Goal: Task Accomplishment & Management: Manage account settings

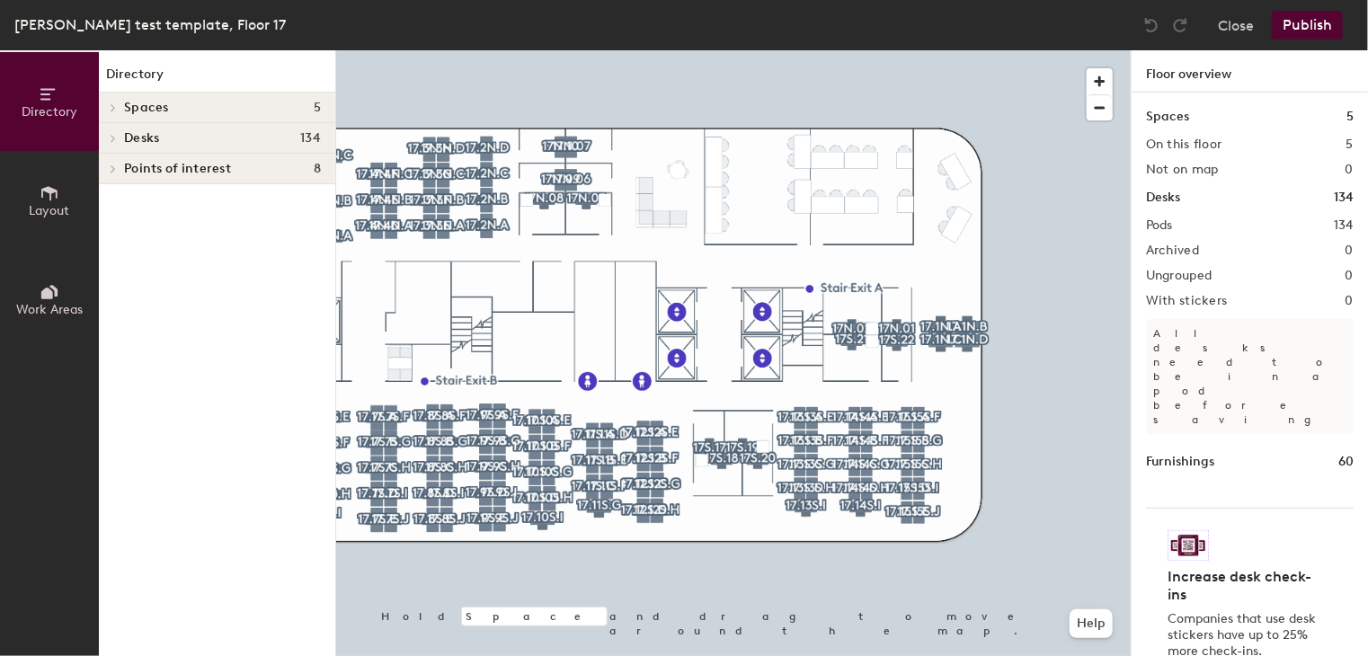
click at [393, 50] on div at bounding box center [733, 50] width 794 height 0
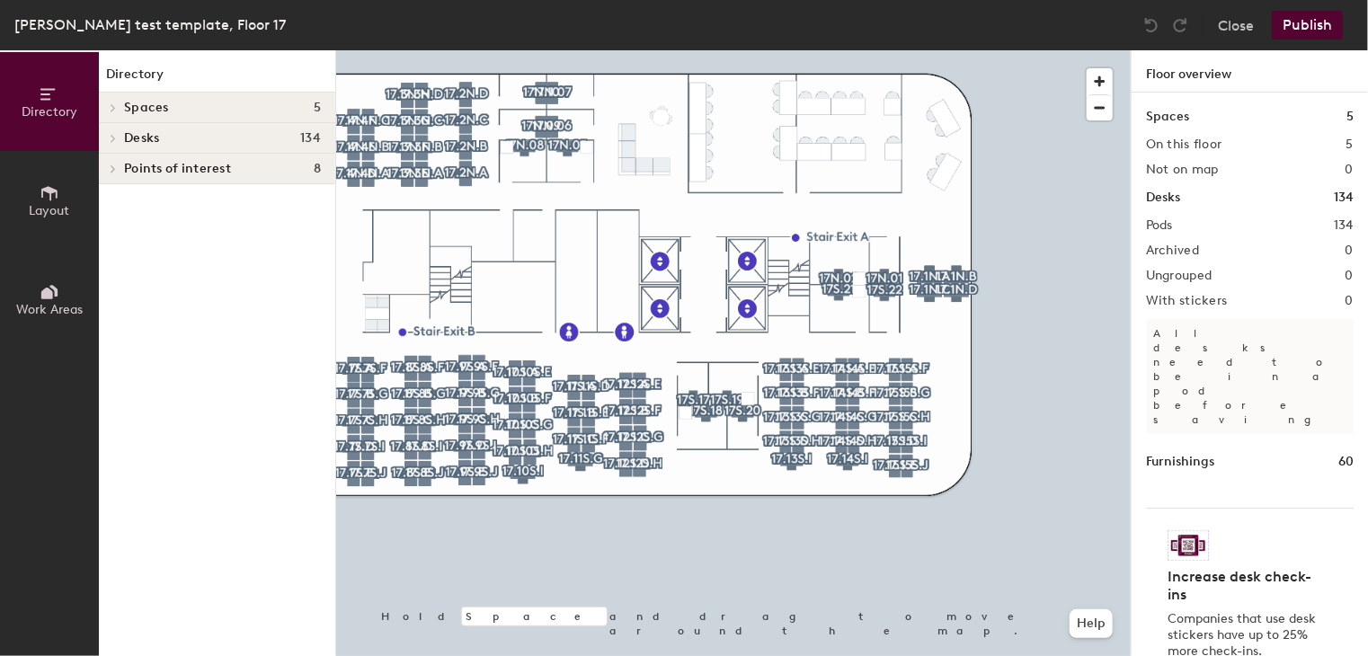
click at [1323, 38] on button "Publish" at bounding box center [1306, 25] width 71 height 29
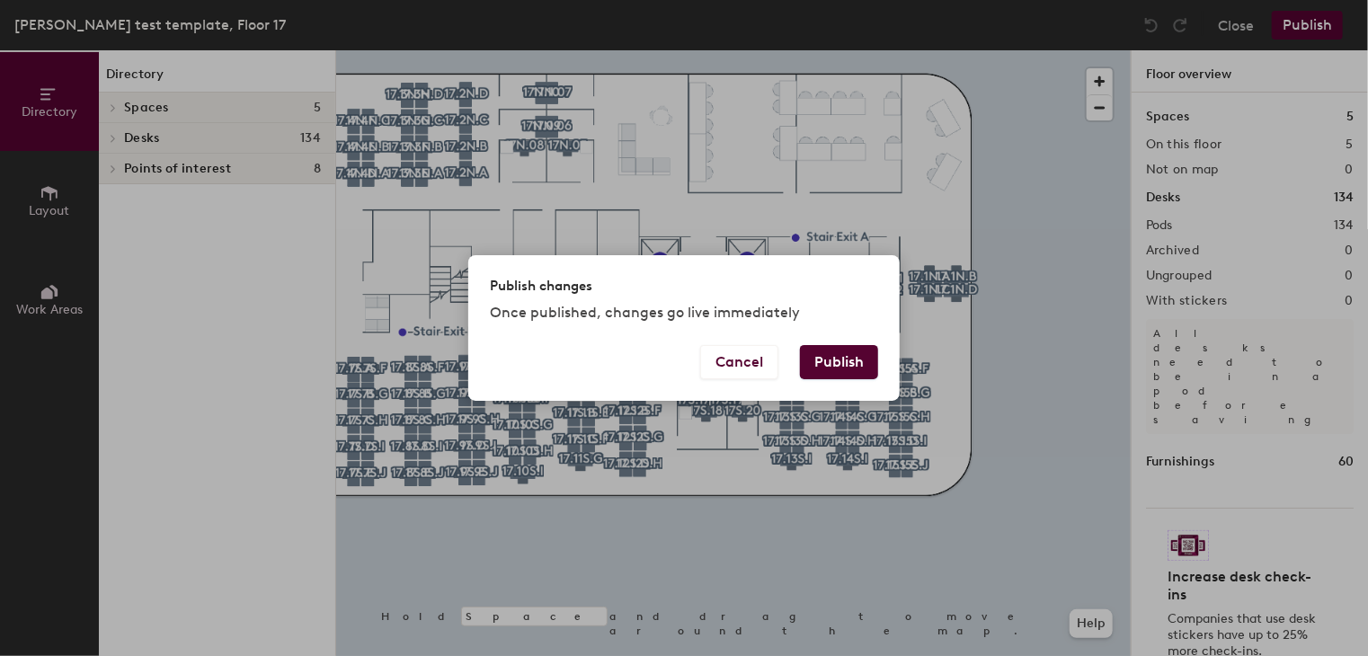
click at [827, 353] on button "Publish" at bounding box center [839, 362] width 78 height 34
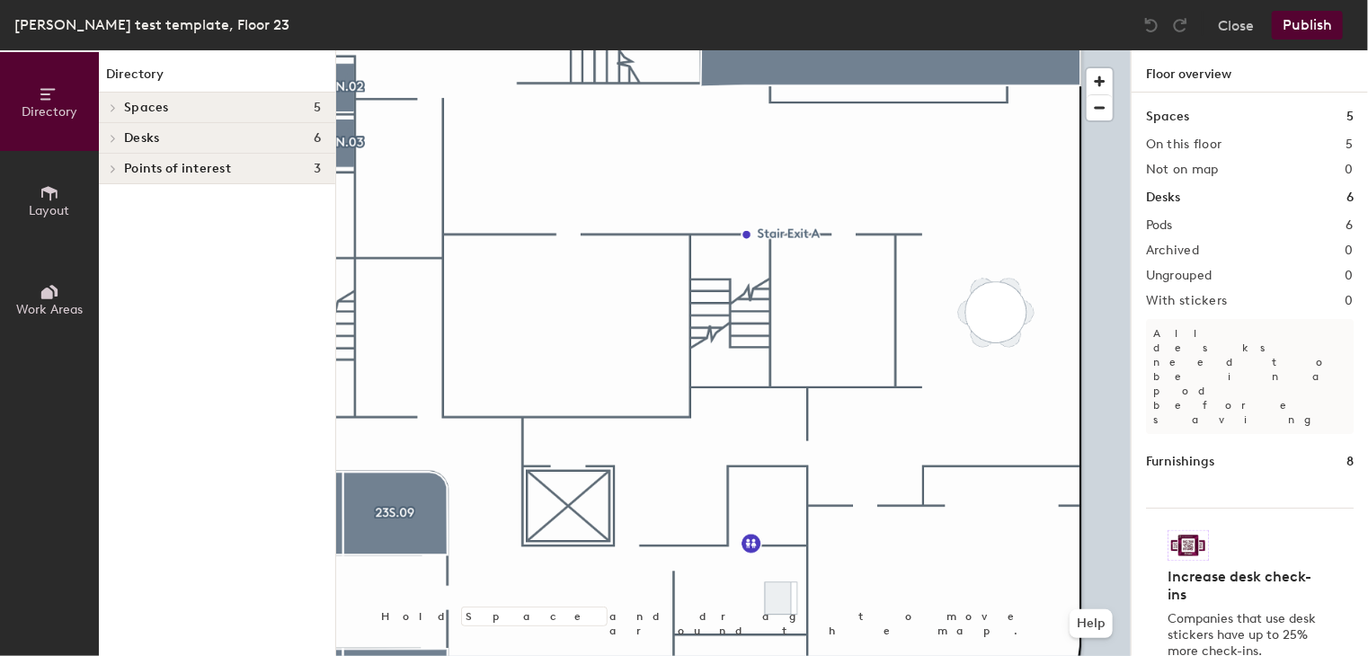
click at [852, 50] on div at bounding box center [733, 50] width 794 height 0
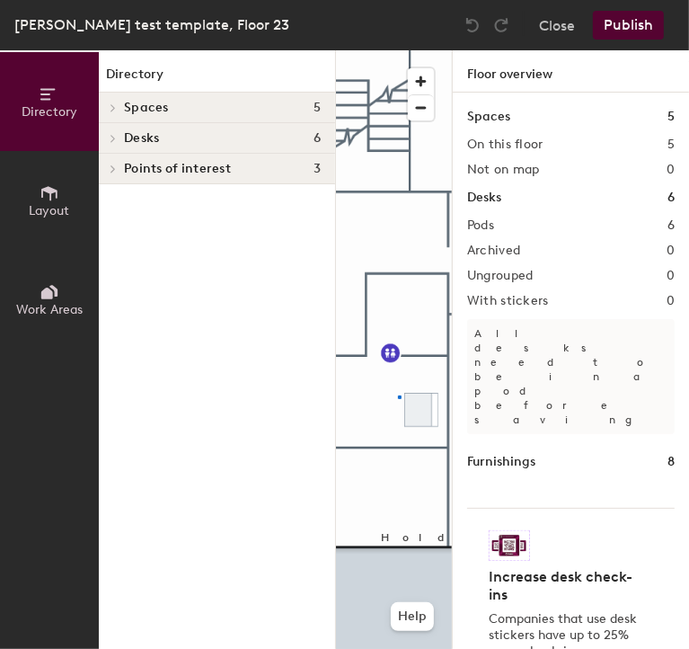
click at [398, 50] on div at bounding box center [394, 50] width 116 height 0
click at [437, 469] on span "Delete" at bounding box center [422, 461] width 63 height 31
click at [46, 190] on icon at bounding box center [49, 193] width 16 height 14
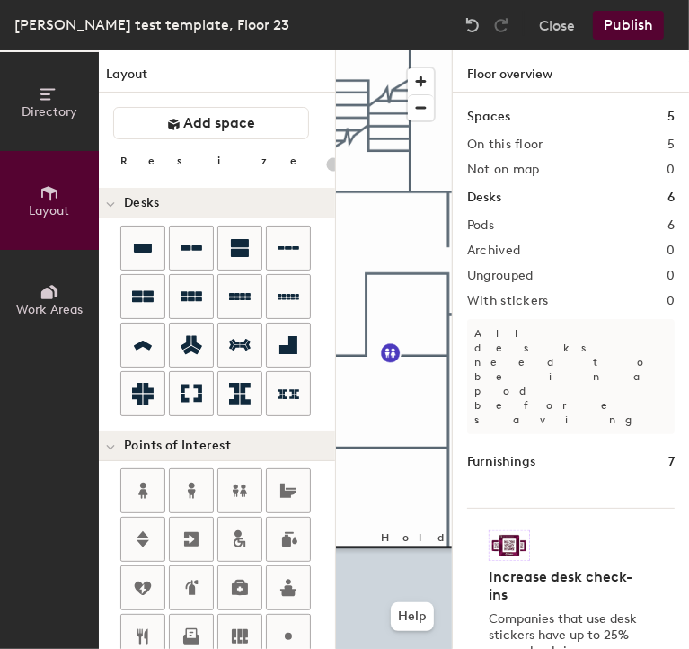
click at [40, 288] on icon at bounding box center [50, 292] width 20 height 20
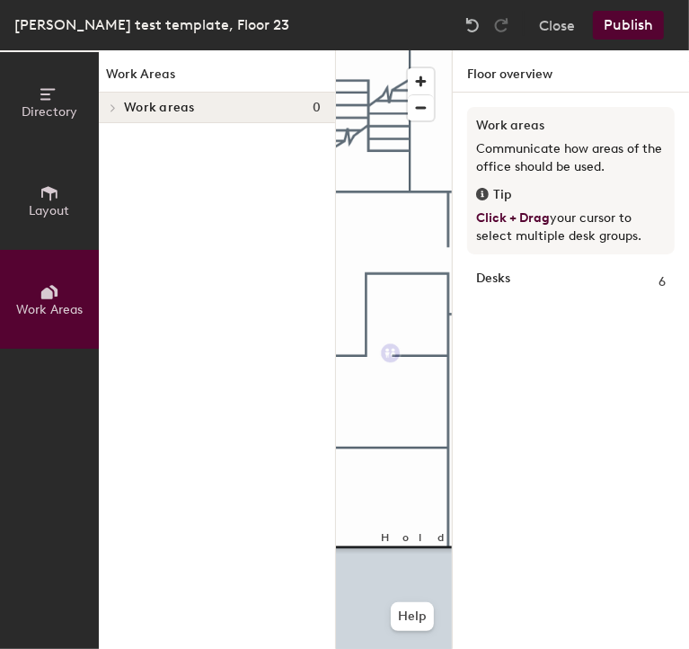
drag, startPoint x: 60, startPoint y: 98, endPoint x: 46, endPoint y: 103, distance: 15.4
click at [46, 103] on button "Directory" at bounding box center [49, 101] width 99 height 99
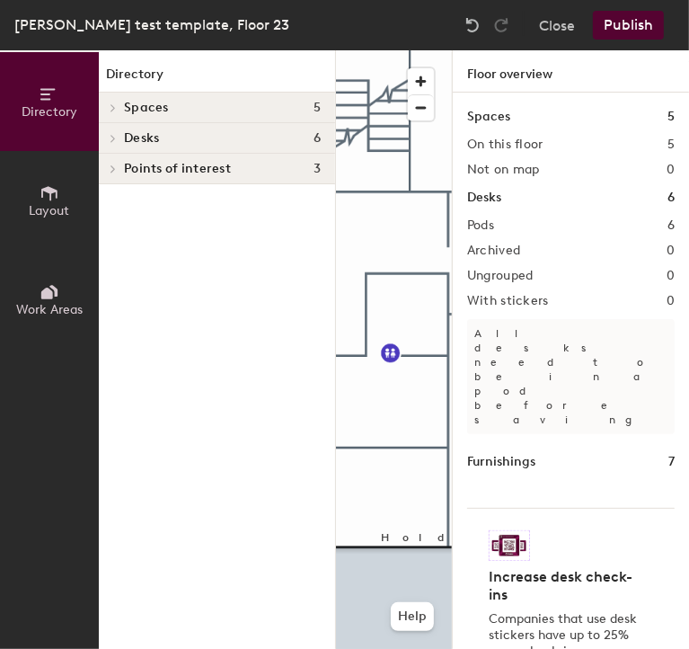
click at [62, 186] on button "Layout" at bounding box center [49, 200] width 99 height 99
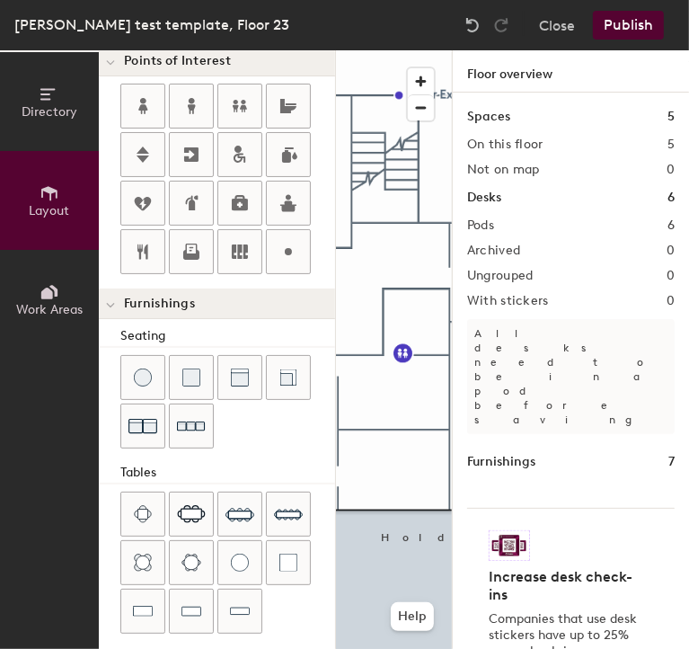
scroll to position [479, 0]
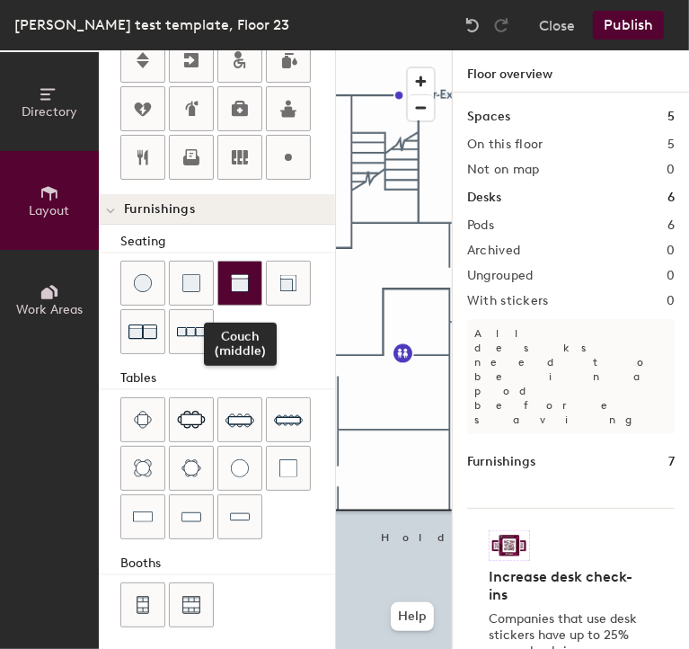
click at [244, 278] on img at bounding box center [240, 283] width 18 height 18
click at [403, 393] on div "Directory Layout Work Areas Layout Add space Resize Desks Points of Interest Fu…" at bounding box center [344, 349] width 689 height 598
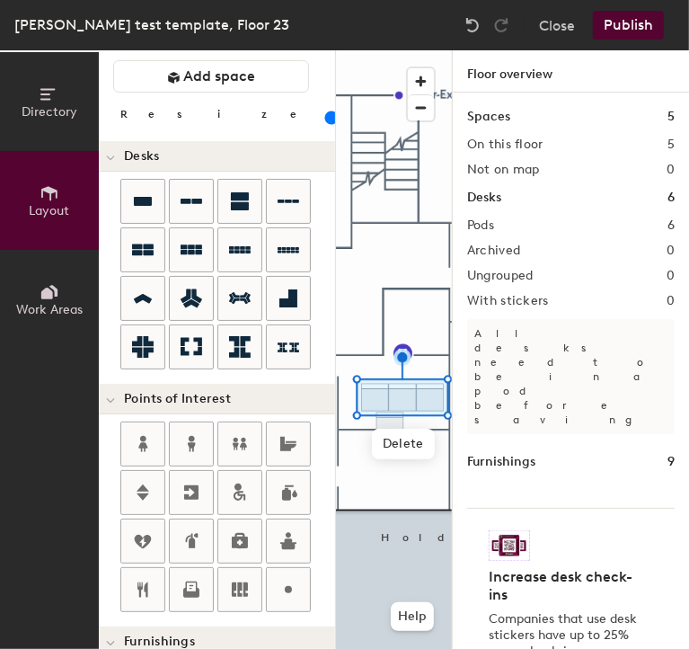
scroll to position [0, 0]
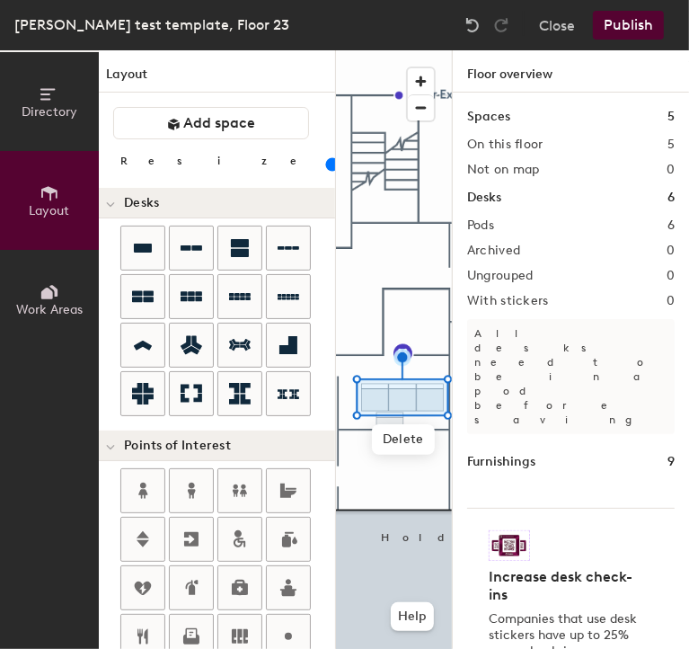
click at [326, 165] on input "range" at bounding box center [326, 164] width 0 height 14
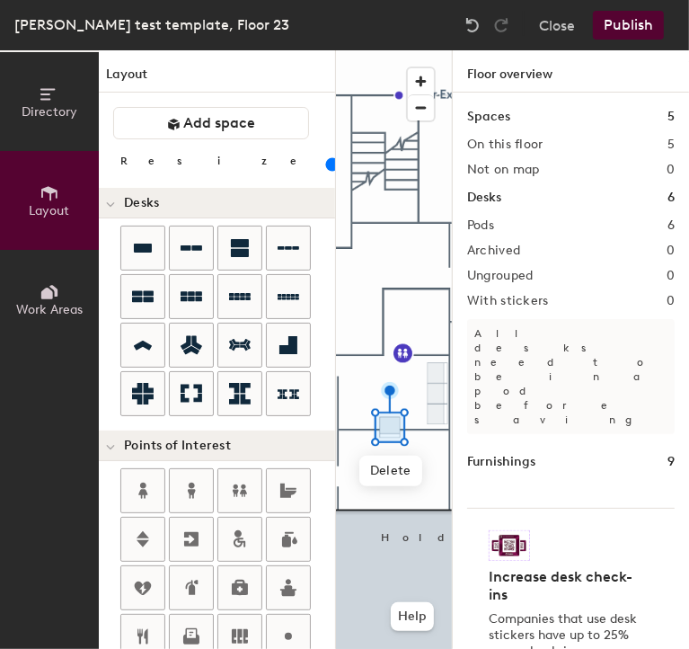
click at [326, 164] on input "range" at bounding box center [326, 164] width 0 height 14
drag, startPoint x: 335, startPoint y: 341, endPoint x: 175, endPoint y: 164, distance: 238.6
click at [326, 164] on input "range" at bounding box center [326, 164] width 0 height 14
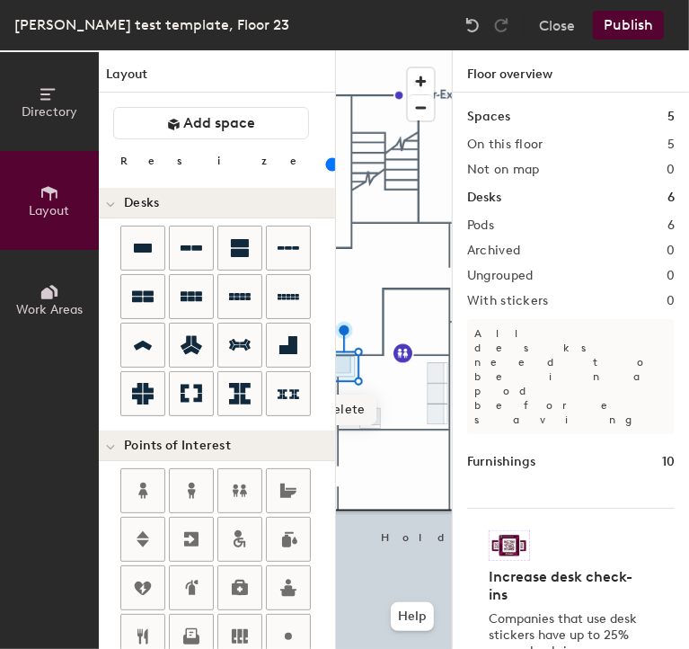
click at [359, 403] on span "Delete" at bounding box center [345, 409] width 63 height 31
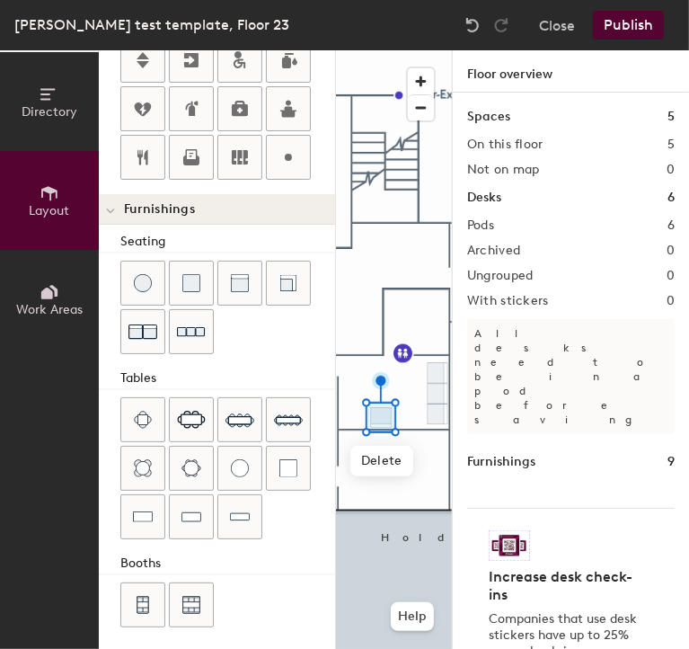
click at [402, 418] on div "Directory Layout Work Areas Layout Add space Resize Desks Points of Interest Fu…" at bounding box center [344, 349] width 689 height 598
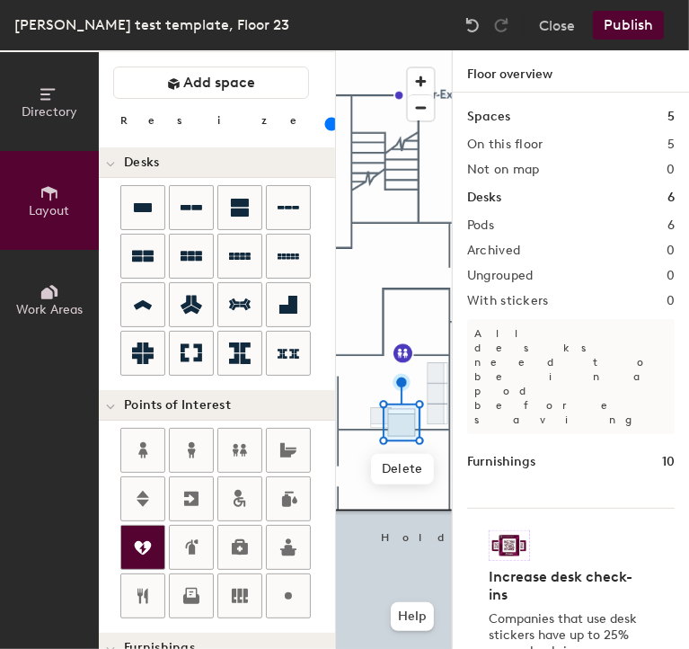
scroll to position [0, 0]
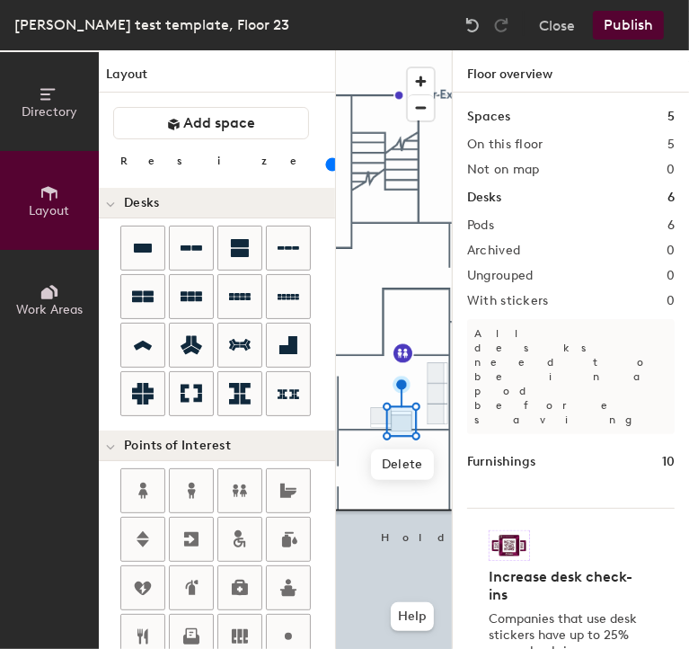
click at [326, 170] on input "range" at bounding box center [326, 164] width 0 height 14
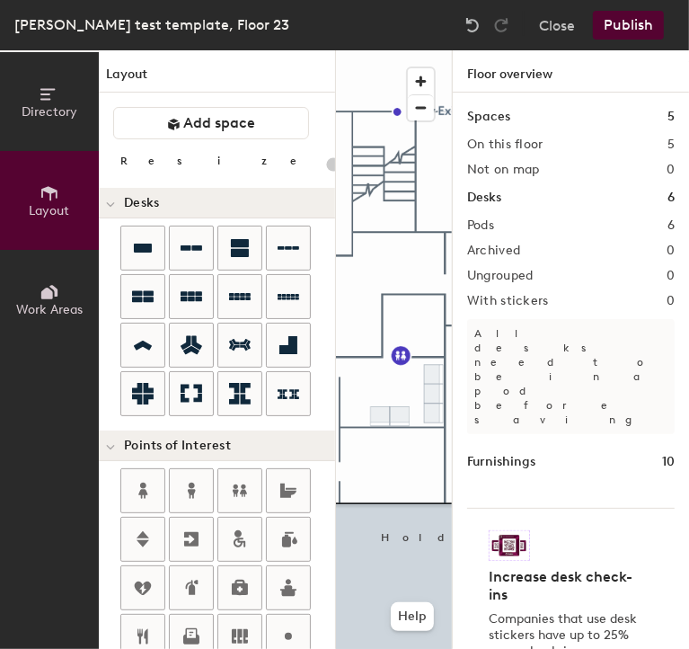
drag, startPoint x: 406, startPoint y: 477, endPoint x: 208, endPoint y: 456, distance: 198.9
click at [208, 456] on div "Points of Interest" at bounding box center [217, 445] width 236 height 31
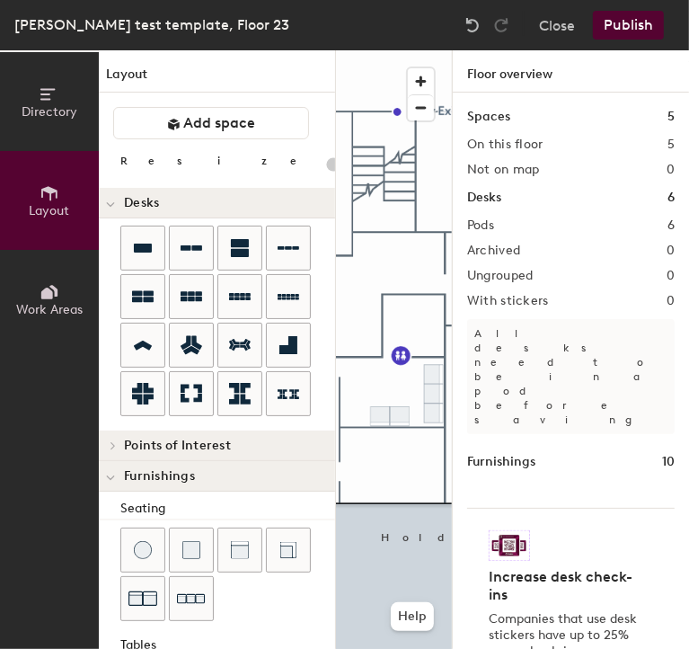
click at [208, 456] on div "Points of Interest" at bounding box center [217, 445] width 236 height 31
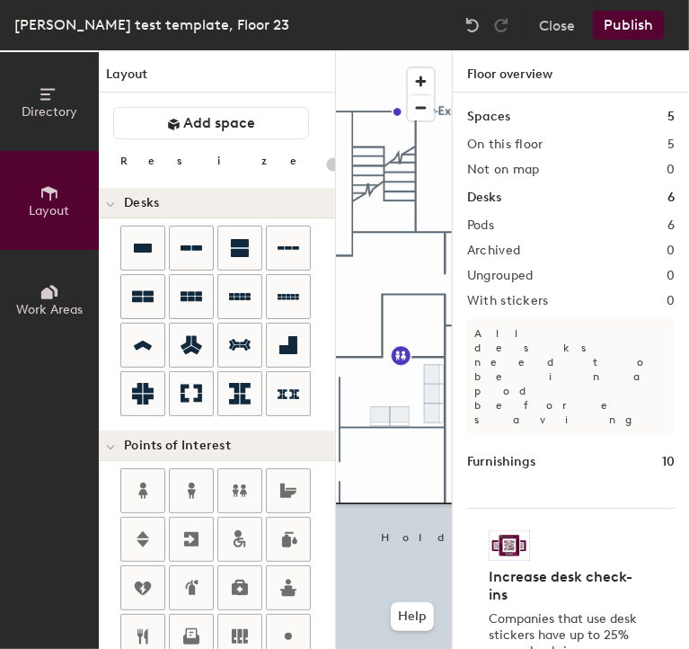
click at [208, 456] on div "Points of Interest" at bounding box center [217, 445] width 236 height 31
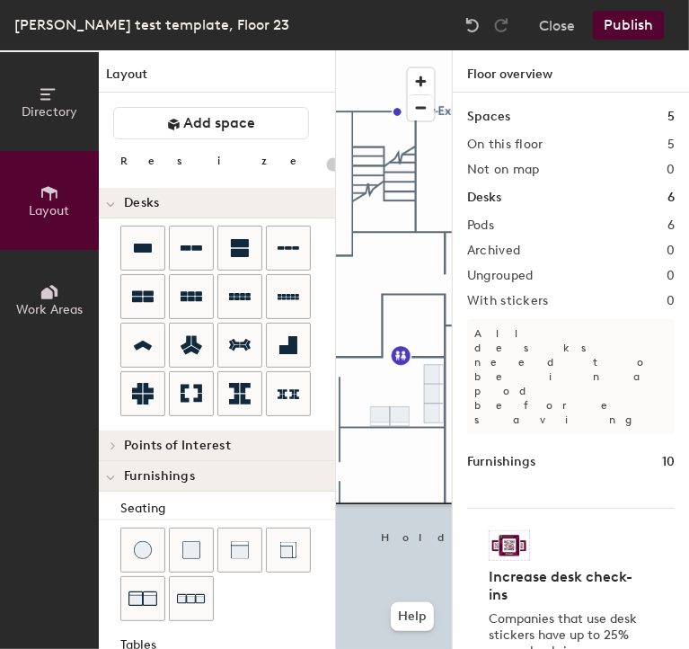
click at [208, 456] on div "Points of Interest" at bounding box center [217, 445] width 236 height 31
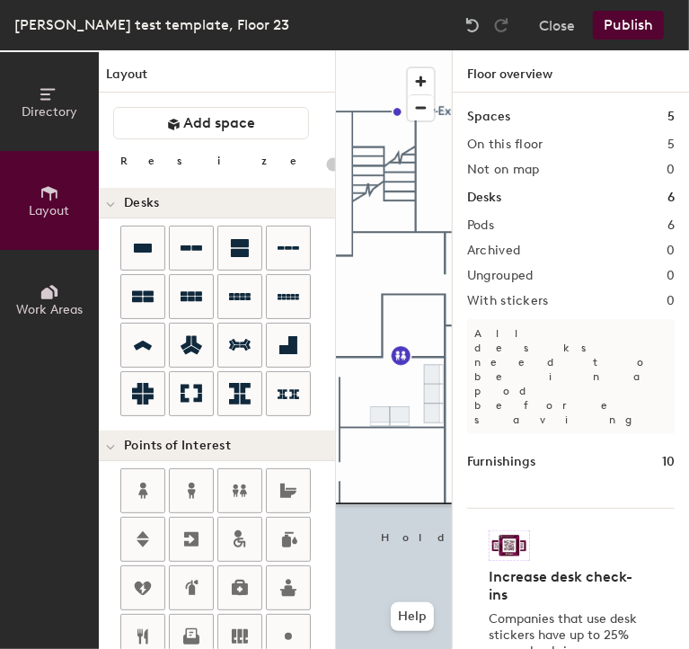
click at [208, 456] on div "Points of Interest" at bounding box center [217, 445] width 236 height 31
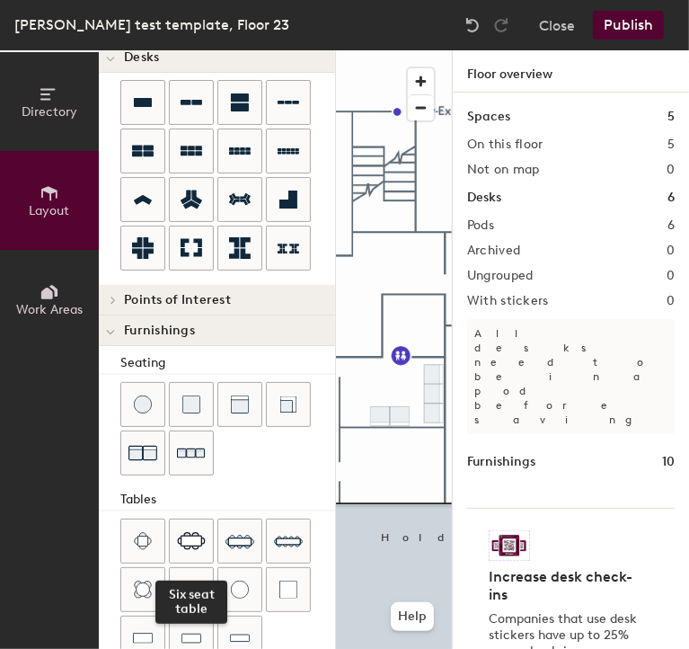
scroll to position [269, 0]
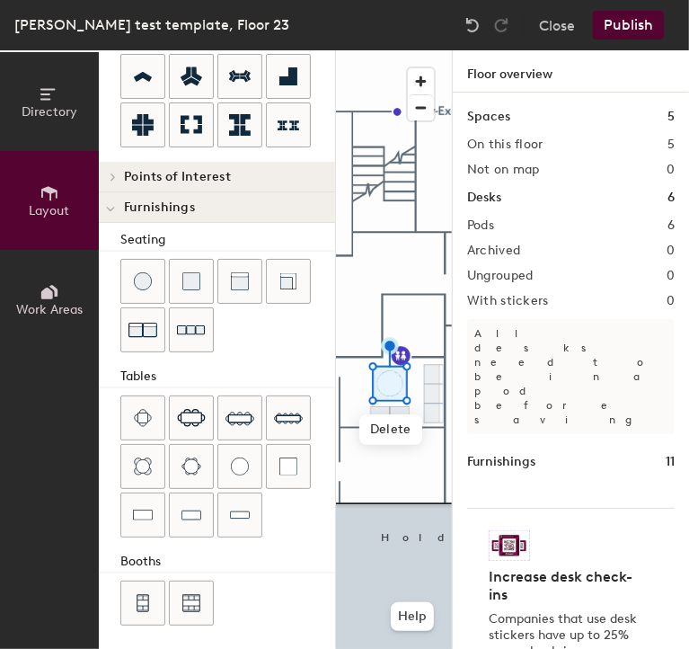
click at [359, 50] on div at bounding box center [394, 50] width 116 height 0
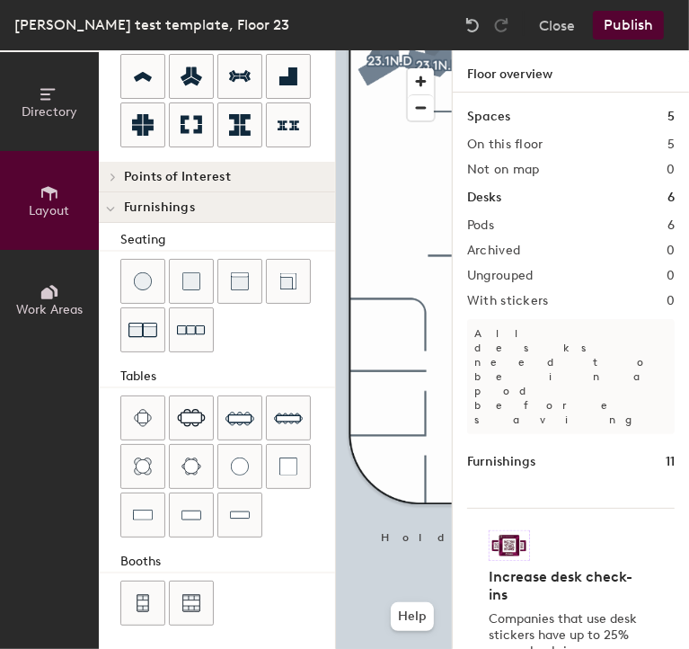
drag, startPoint x: 228, startPoint y: 278, endPoint x: 279, endPoint y: 339, distance: 79.2
click at [279, 339] on div at bounding box center [227, 307] width 215 height 97
click at [374, 323] on div "Directory Layout Work Areas Layout Add space Resize Desks Points of Interest Fu…" at bounding box center [344, 349] width 689 height 598
drag, startPoint x: 140, startPoint y: 286, endPoint x: 327, endPoint y: 331, distance: 192.2
click at [313, 332] on div at bounding box center [227, 307] width 215 height 97
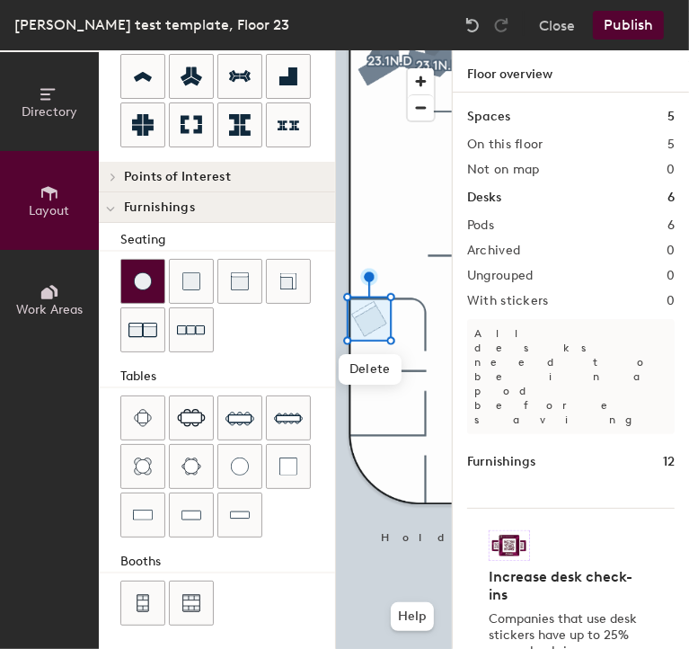
click at [152, 280] on div at bounding box center [142, 281] width 43 height 43
click at [389, 342] on div "Directory Layout Work Areas Layout Add space Resize Desks Points of Interest Fu…" at bounding box center [344, 349] width 689 height 598
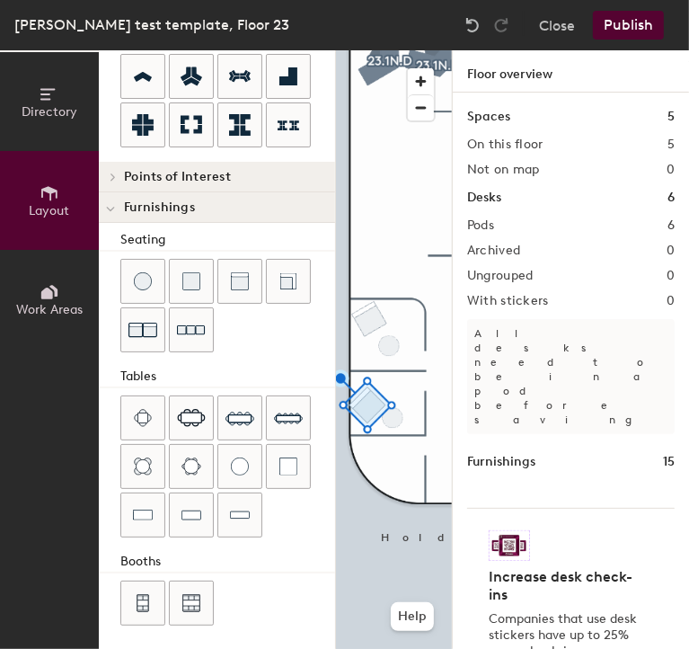
drag, startPoint x: 238, startPoint y: 281, endPoint x: 323, endPoint y: 429, distance: 170.3
click at [323, 429] on div "Directory Layout Work Areas Layout Add space Resize Desks Points of Interest Fu…" at bounding box center [344, 349] width 689 height 598
click at [370, 50] on div at bounding box center [394, 50] width 116 height 0
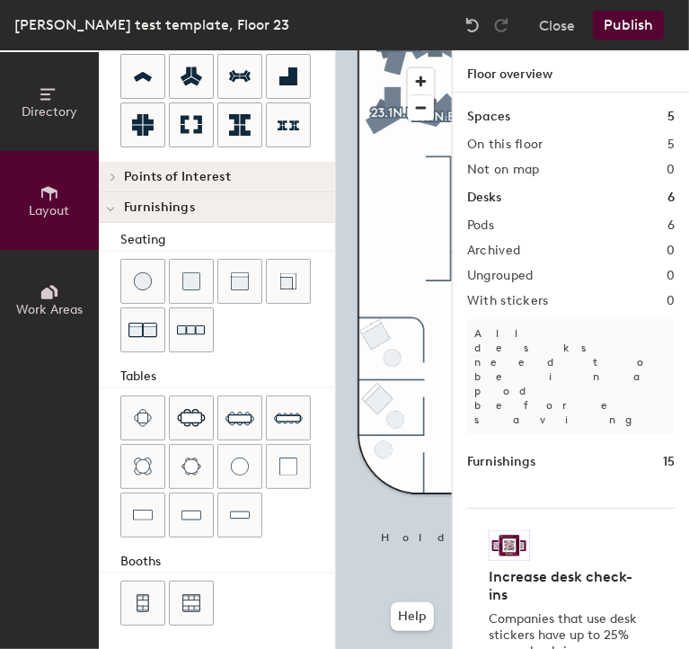
click at [384, 447] on div "Directory Layout Work Areas Layout Add space Resize Desks Points of Interest Fu…" at bounding box center [344, 349] width 689 height 598
click at [408, 469] on div "Directory Layout Work Areas Layout Add space Resize Desks Points of Interest Fu…" at bounding box center [344, 349] width 689 height 598
type input "20"
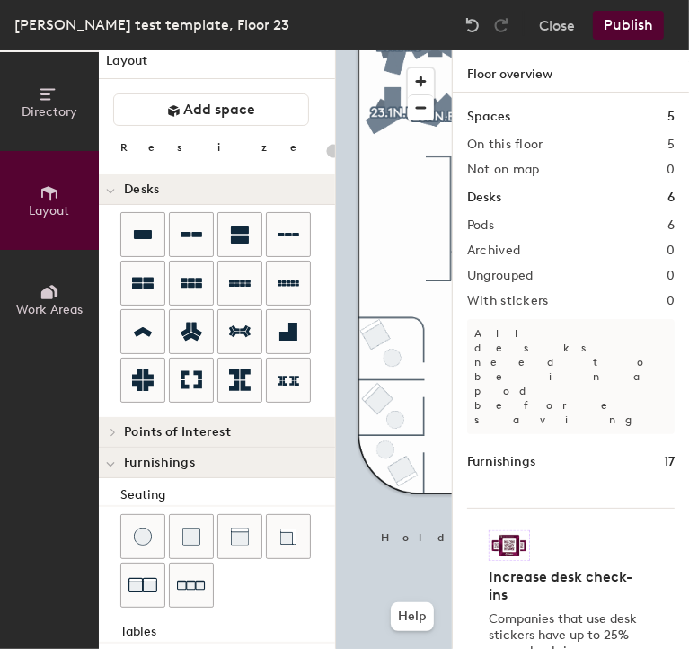
scroll to position [0, 0]
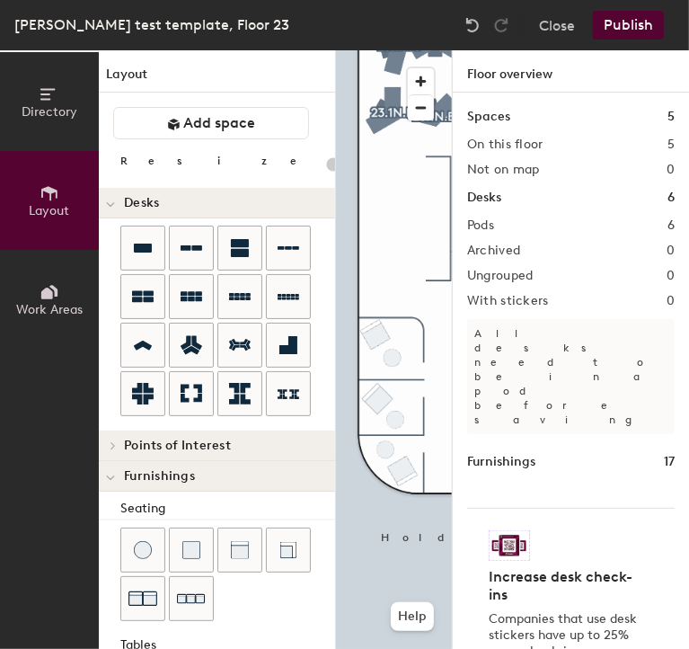
click at [151, 446] on span "Points of Interest" at bounding box center [177, 445] width 107 height 14
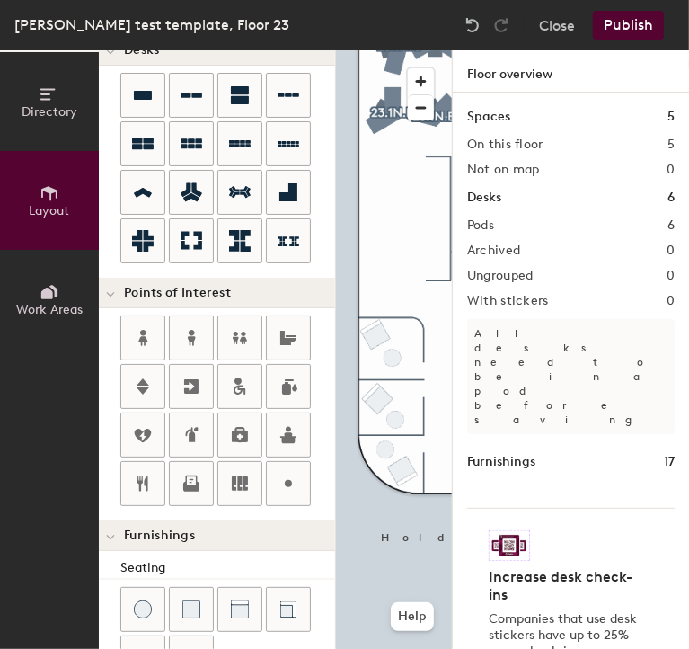
scroll to position [0, 50]
click at [260, 467] on div at bounding box center [239, 483] width 43 height 43
click at [250, 342] on div at bounding box center [239, 337] width 43 height 43
click at [278, 476] on icon at bounding box center [289, 484] width 22 height 22
click at [40, 120] on button "Directory" at bounding box center [49, 101] width 99 height 99
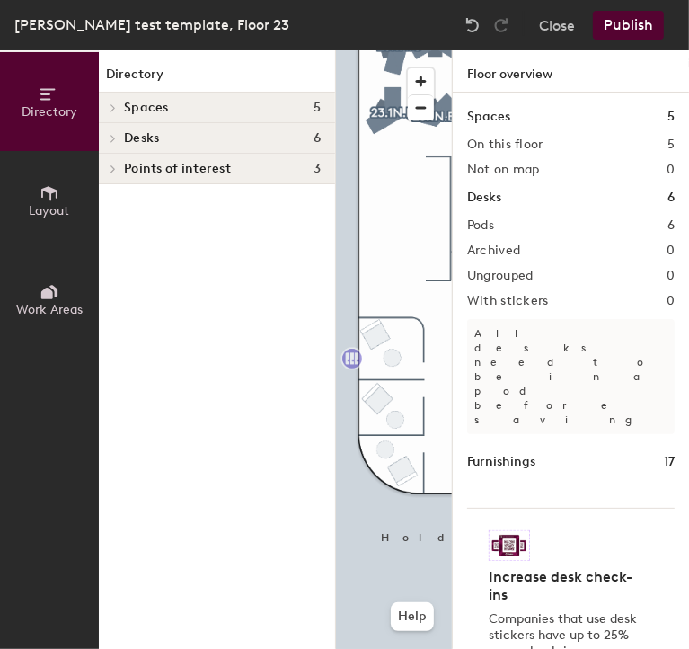
scroll to position [0, 0]
click at [50, 214] on span "Layout" at bounding box center [50, 210] width 40 height 15
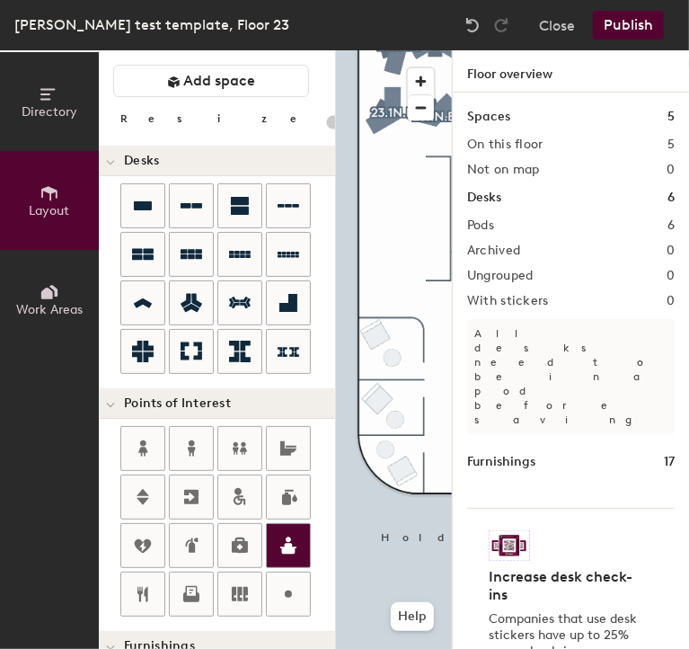
scroll to position [42, 0]
click at [414, 348] on div "Directory Layout Work Areas Layout Add space Resize Desks Points of Interest Fu…" at bounding box center [344, 349] width 689 height 598
type input "20"
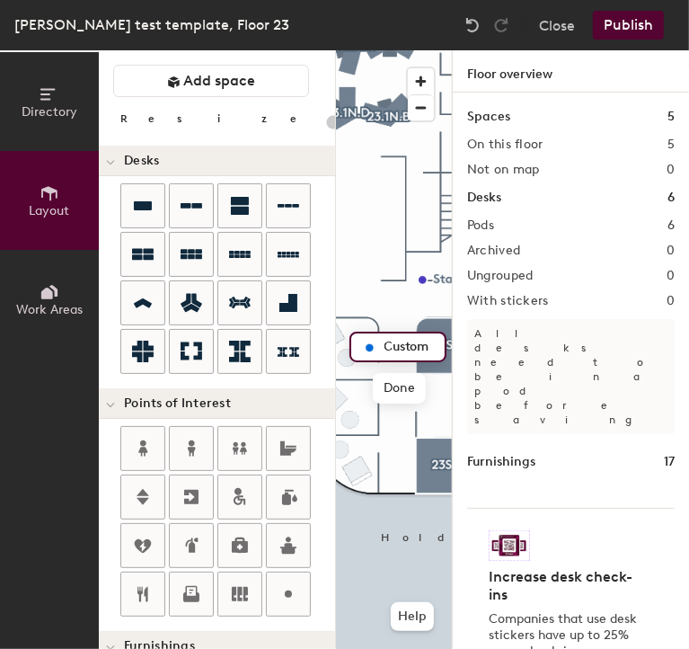
click at [51, 302] on span "Work Areas" at bounding box center [49, 309] width 66 height 15
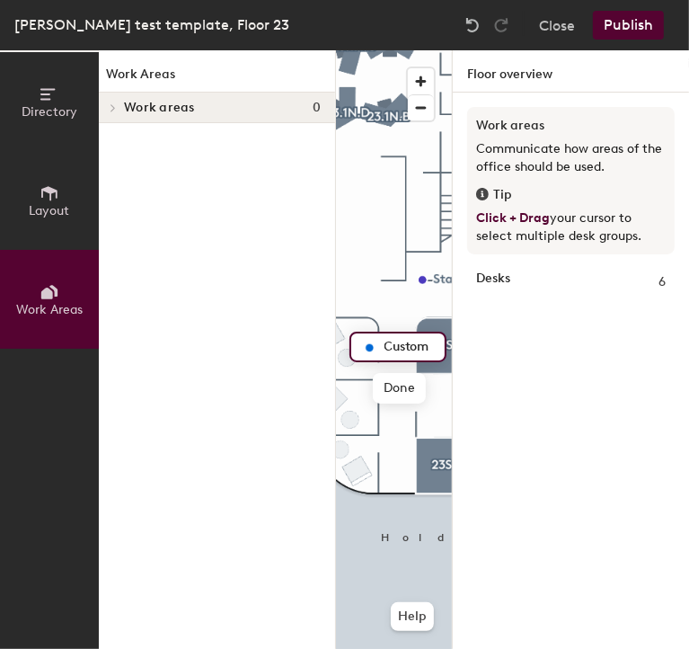
scroll to position [0, 0]
click at [178, 91] on h1 "Work Areas" at bounding box center [217, 79] width 236 height 28
click at [176, 105] on span "Work areas" at bounding box center [159, 108] width 71 height 14
click at [60, 191] on button "Layout" at bounding box center [49, 200] width 99 height 99
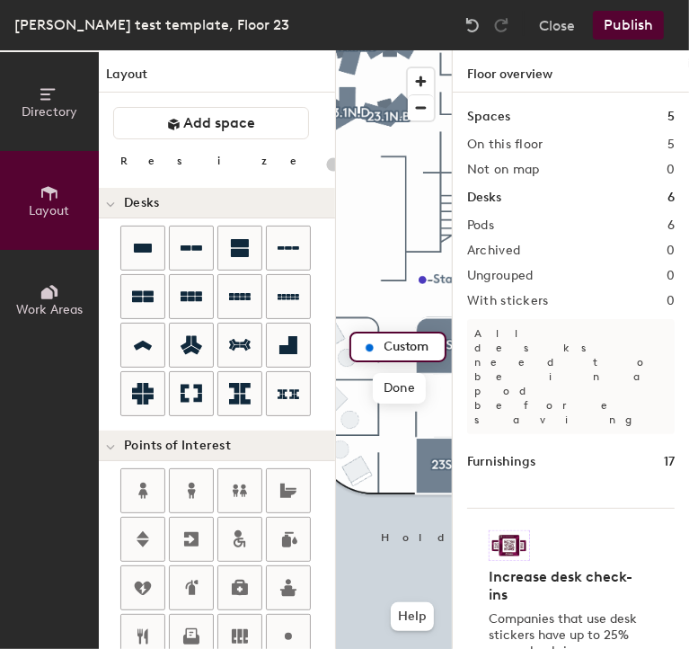
click at [32, 102] on button "Directory" at bounding box center [49, 101] width 99 height 99
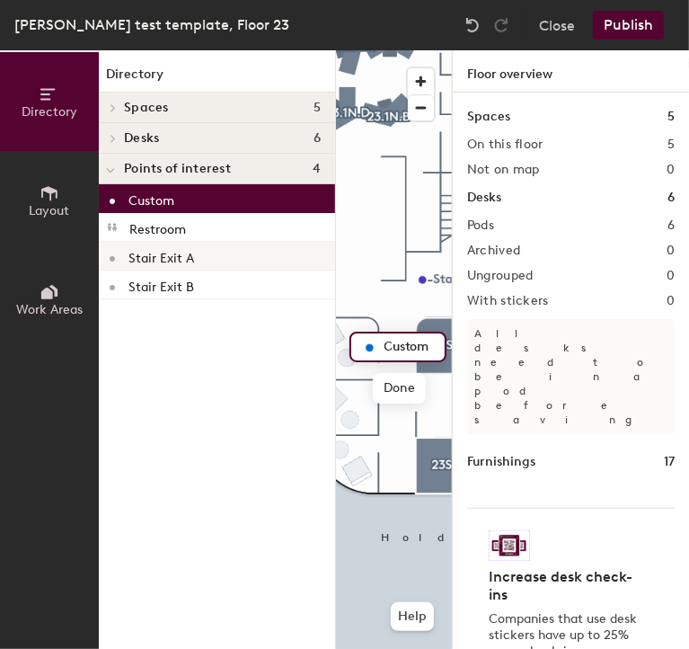
click at [184, 257] on p "Stair Exit A" at bounding box center [161, 255] width 66 height 21
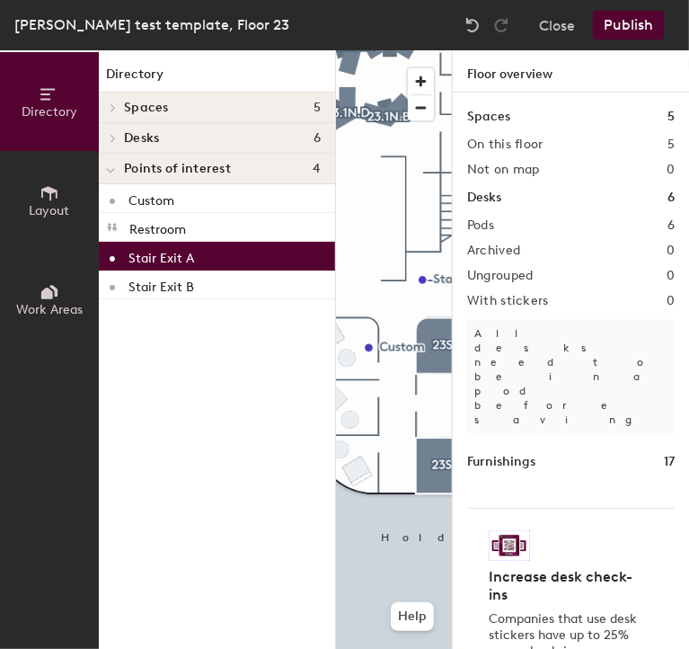
click at [177, 256] on p "Stair Exit A" at bounding box center [161, 255] width 66 height 21
click at [159, 255] on p "Stair Exit A" at bounding box center [161, 255] width 66 height 21
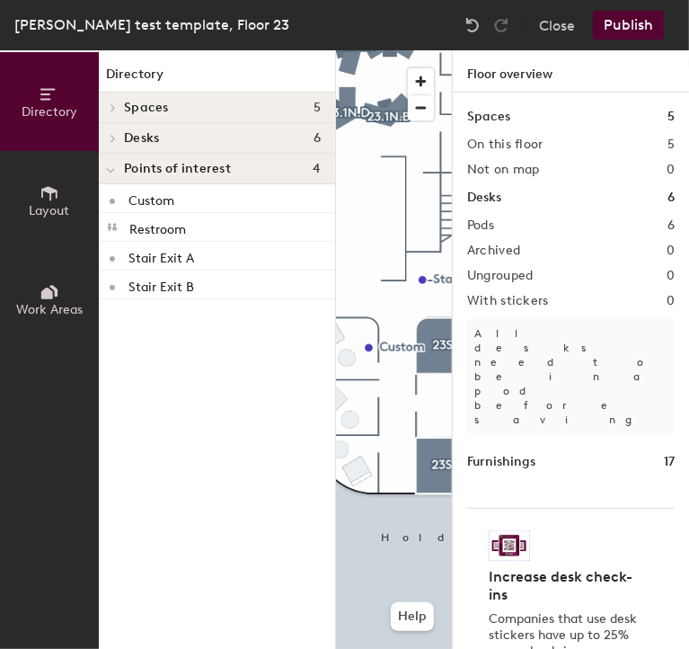
click at [55, 192] on icon at bounding box center [50, 193] width 20 height 20
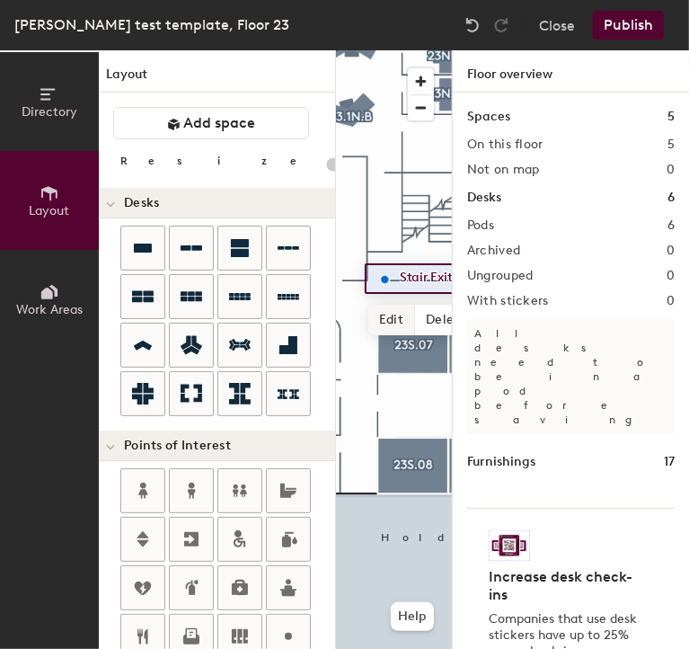
click at [377, 328] on span "Edit" at bounding box center [391, 320] width 47 height 31
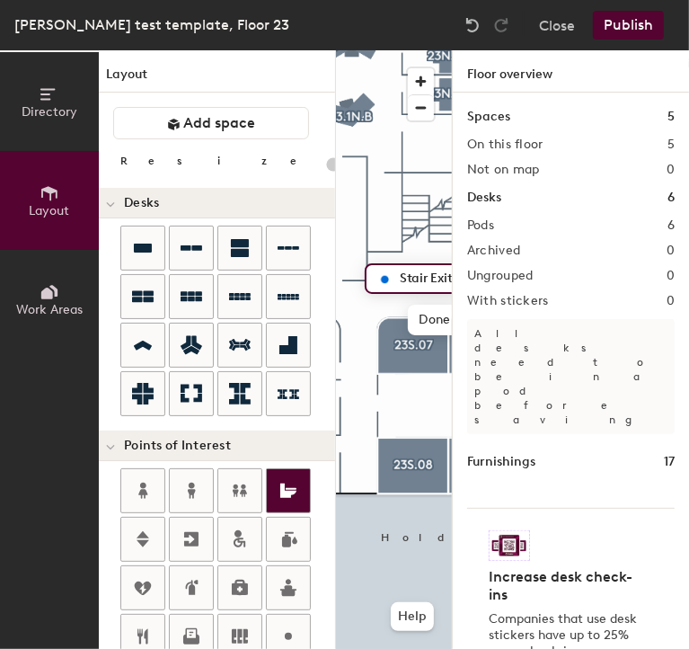
scroll to position [66, 0]
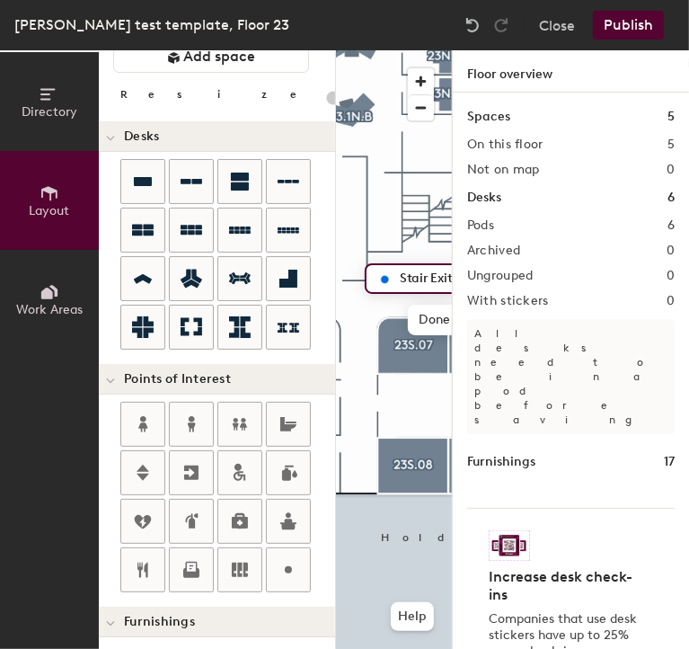
drag, startPoint x: 177, startPoint y: 472, endPoint x: 384, endPoint y: 271, distance: 287.9
click at [384, 271] on div "Directory Layout Work Areas Layout Add space Resize Desks Points of Interest Fu…" at bounding box center [344, 349] width 689 height 598
click at [388, 278] on div "Directory Layout Work Areas Layout Add space Resize Desks Points of Interest Fu…" at bounding box center [344, 349] width 689 height 598
type input "20"
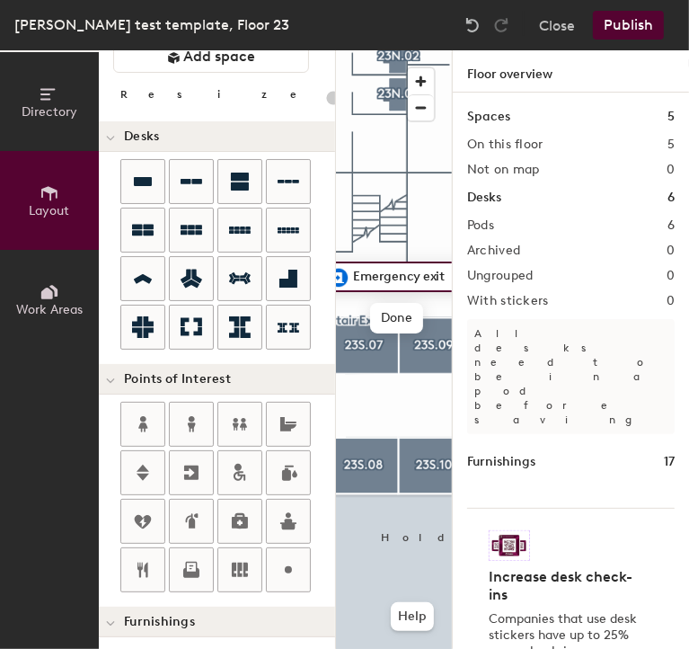
click at [416, 273] on input "Emergency exit" at bounding box center [406, 276] width 113 height 25
click at [445, 281] on input "Emergency exit" at bounding box center [406, 276] width 113 height 25
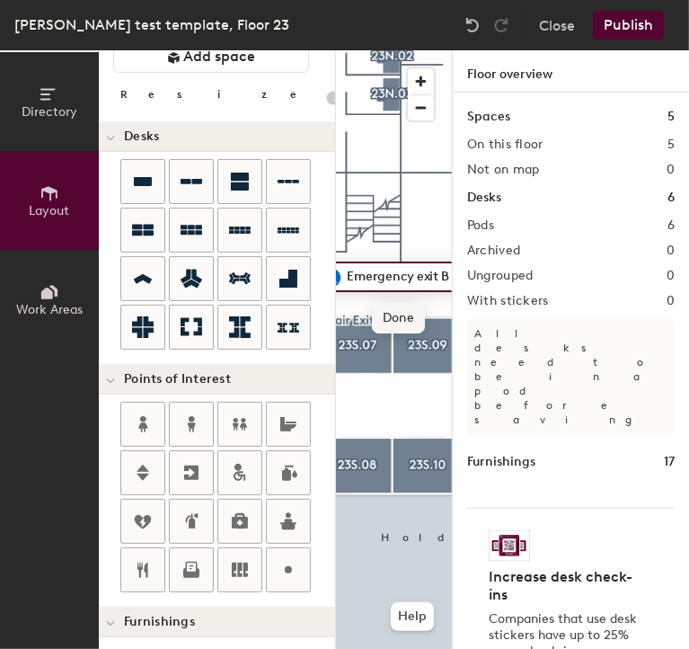
type input "Emergency exit B"
click at [399, 326] on span "Done" at bounding box center [398, 318] width 53 height 31
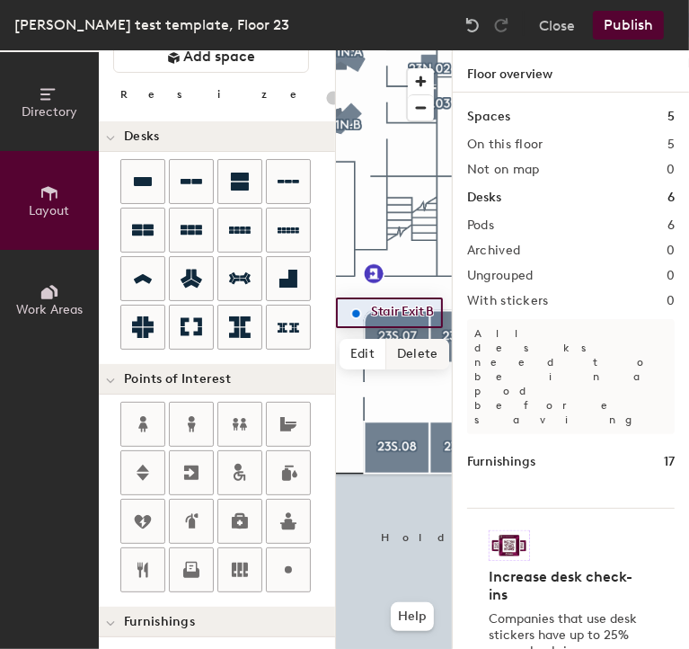
click at [406, 350] on span "Delete" at bounding box center [417, 354] width 63 height 31
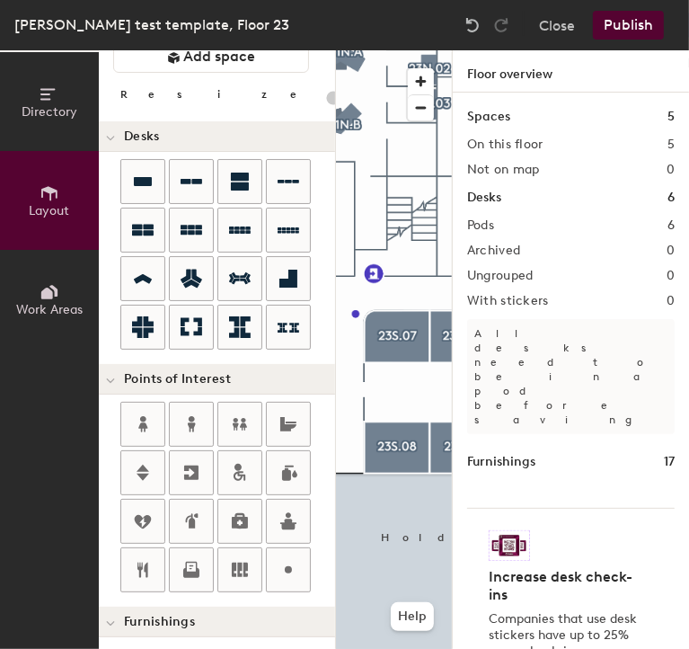
scroll to position [0, 0]
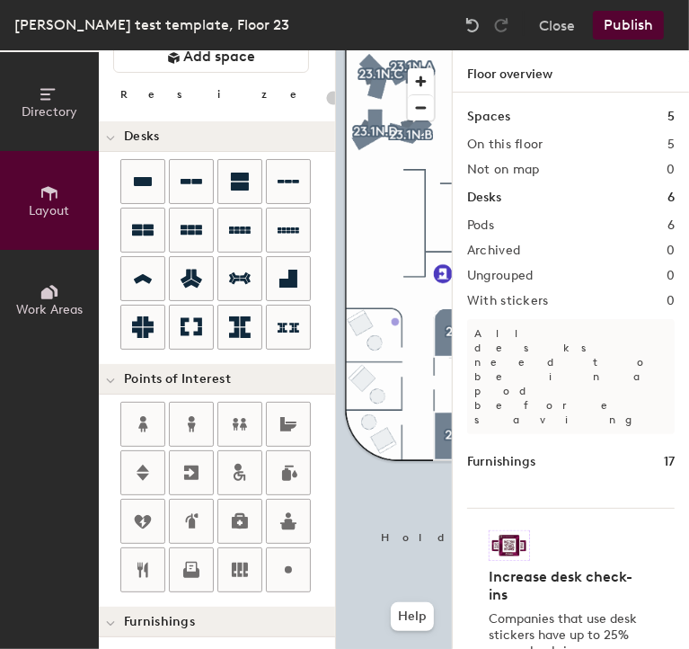
click at [395, 322] on div "Directory Layout Work Areas Layout Add space Resize Desks Points of Interest Fu…" at bounding box center [344, 349] width 689 height 598
type input "20"
type input "w"
type input "Wellness"
click at [435, 361] on span "Done" at bounding box center [429, 362] width 53 height 31
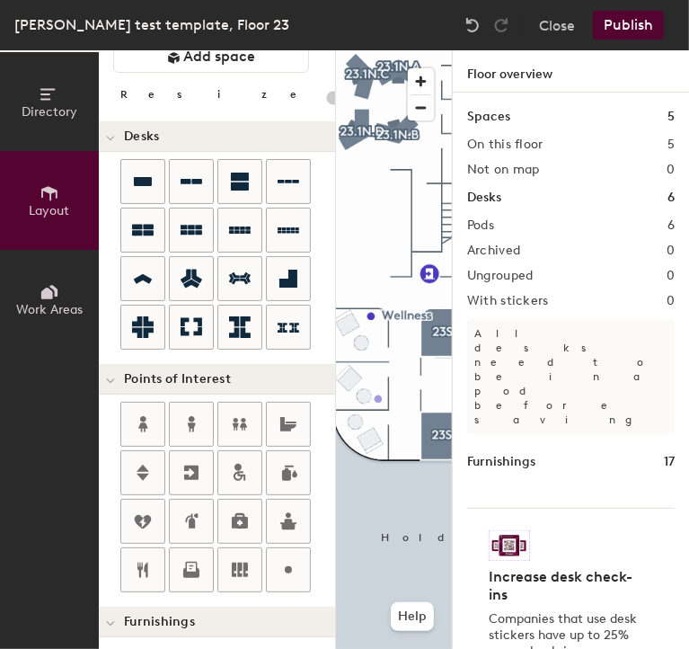
click at [378, 399] on div "Directory Layout Work Areas Layout Add space Resize Desks Points of Interest Fu…" at bounding box center [344, 349] width 689 height 598
type input "20"
type input "w"
type input "Wellness"
click at [415, 441] on span "Done" at bounding box center [411, 439] width 53 height 31
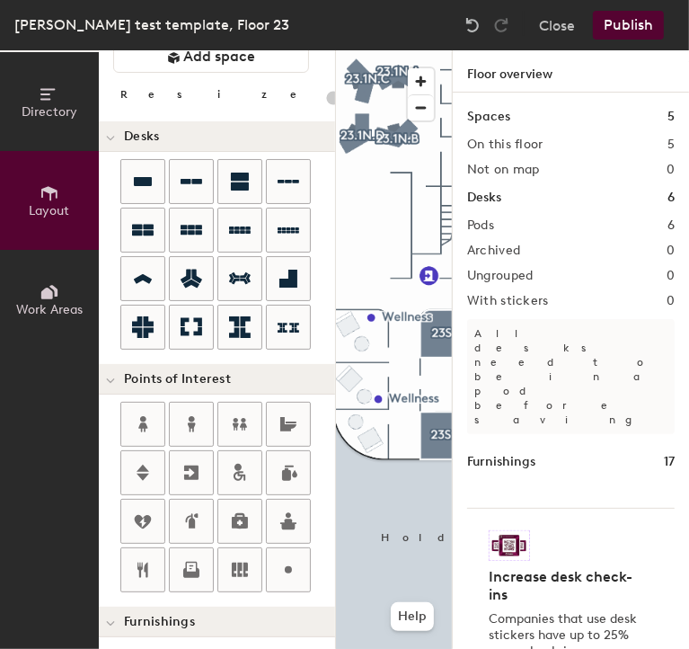
click at [382, 450] on div "Directory Layout Work Areas Layout Add space Resize Desks Points of Interest Fu…" at bounding box center [344, 349] width 689 height 598
click at [385, 429] on div "Directory Layout Work Areas Layout Add space Resize Desks Points of Interest Fu…" at bounding box center [344, 349] width 689 height 598
type input "20"
type input "w"
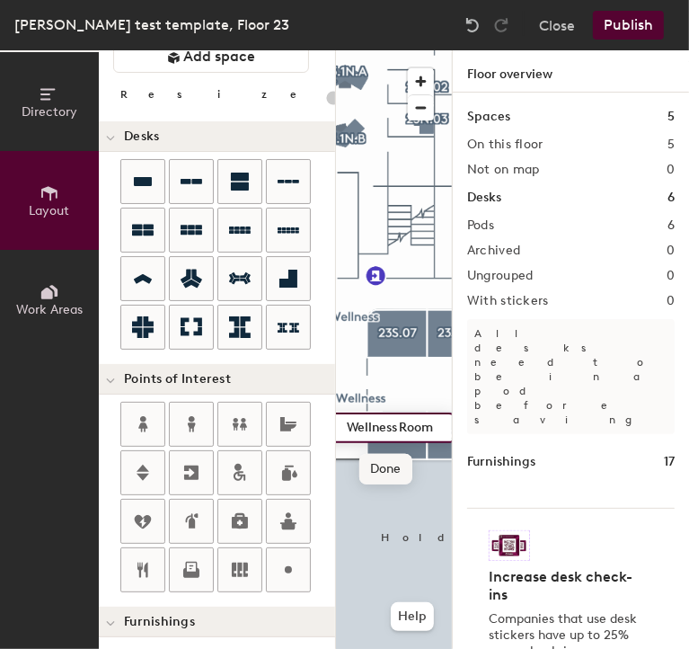
type input "Wellness Room"
click at [385, 479] on span "Done" at bounding box center [385, 469] width 53 height 31
click at [406, 50] on div at bounding box center [394, 50] width 116 height 0
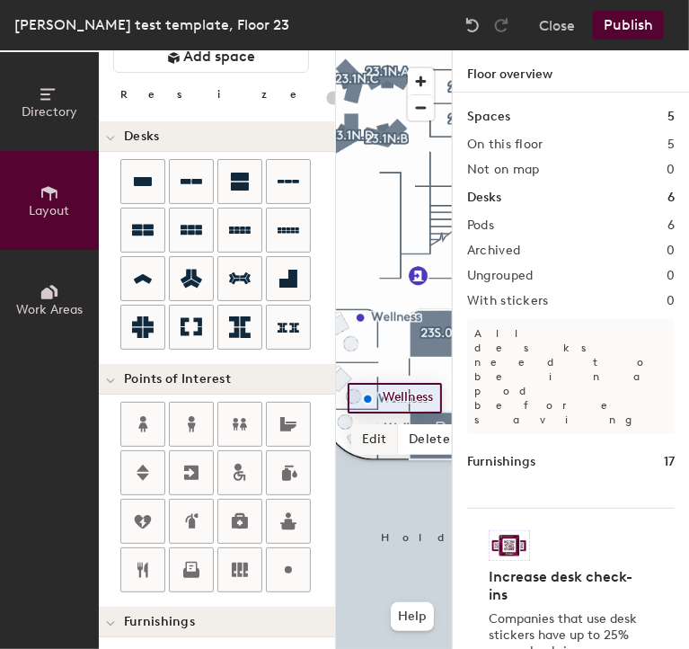
click at [376, 428] on span "Edit" at bounding box center [374, 439] width 47 height 31
type input "20"
click at [437, 393] on input "Wellness" at bounding box center [410, 397] width 65 height 25
type input "Wellness Room"
click at [429, 434] on span "Done" at bounding box center [421, 439] width 53 height 31
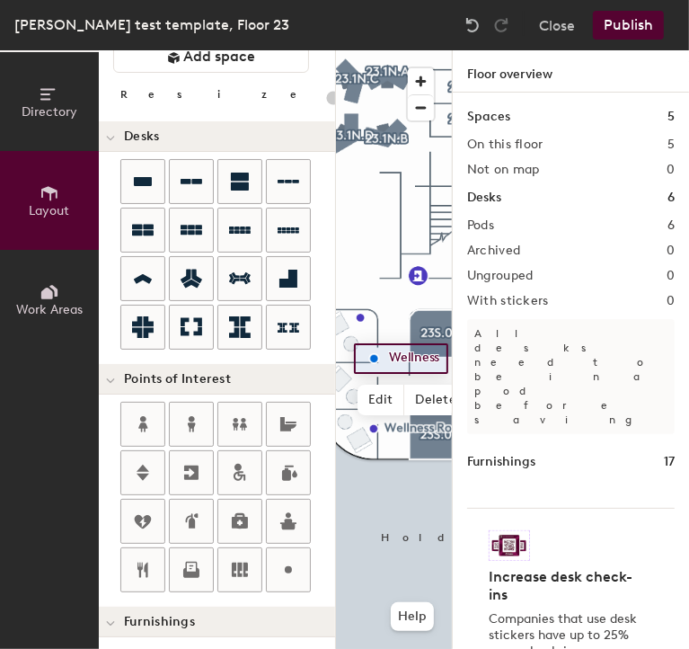
click at [376, 50] on div at bounding box center [394, 50] width 116 height 0
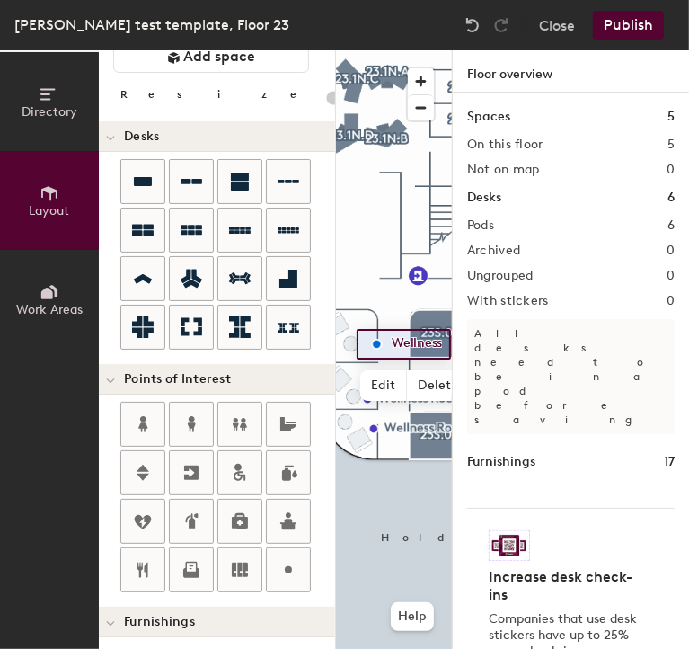
type input "20"
click at [376, 394] on span "Edit" at bounding box center [383, 385] width 47 height 31
click at [438, 348] on input "Wellness" at bounding box center [419, 344] width 65 height 25
click at [442, 346] on input "Wellness" at bounding box center [419, 344] width 65 height 25
type input "Wellness Room"
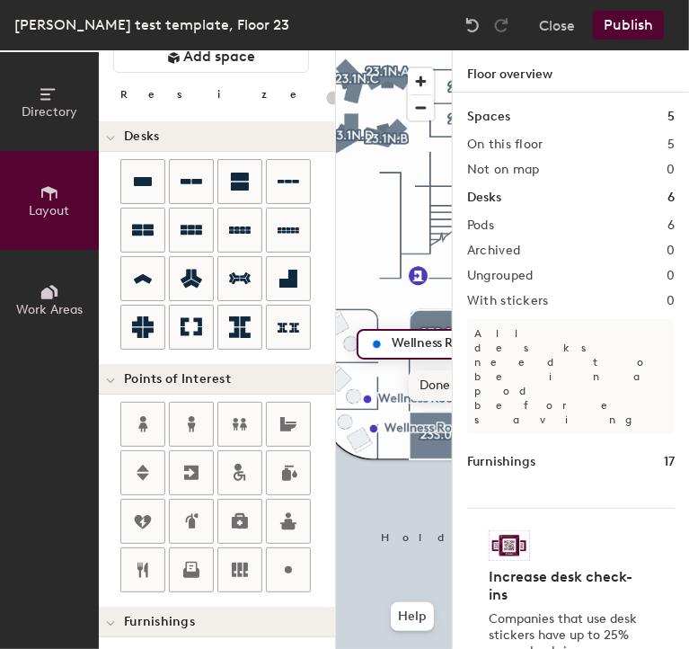
click at [438, 385] on span "Done" at bounding box center [435, 385] width 53 height 31
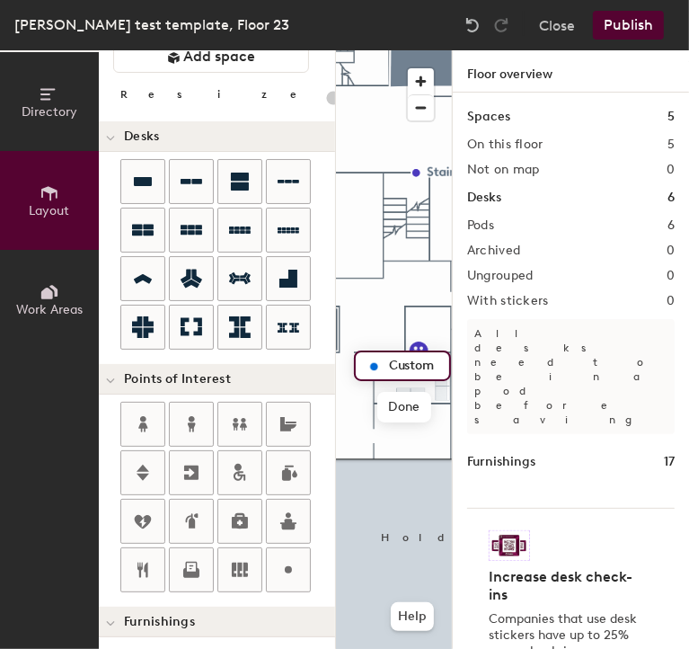
type input "20"
drag, startPoint x: 333, startPoint y: 497, endPoint x: 432, endPoint y: 356, distance: 172.2
click at [432, 356] on input "Custom" at bounding box center [414, 365] width 58 height 25
type input "Wellness Room"
click at [412, 412] on span "Done" at bounding box center [428, 407] width 53 height 31
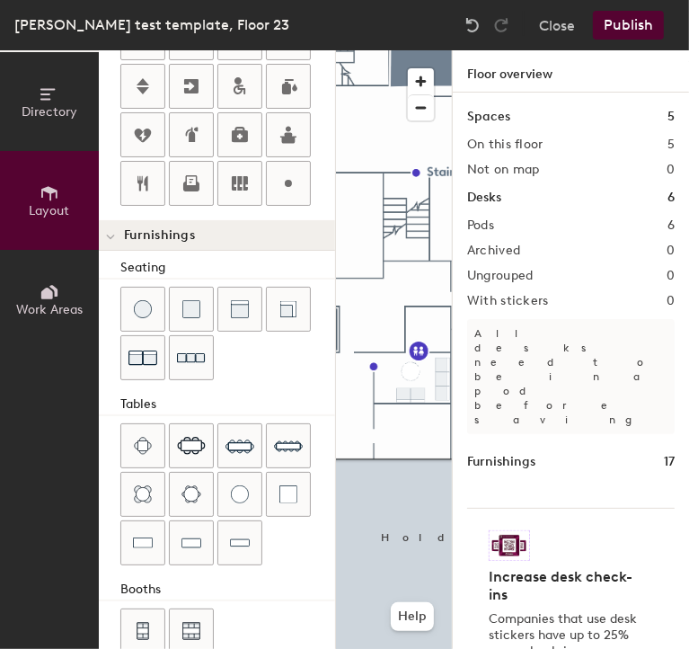
scroll to position [479, 0]
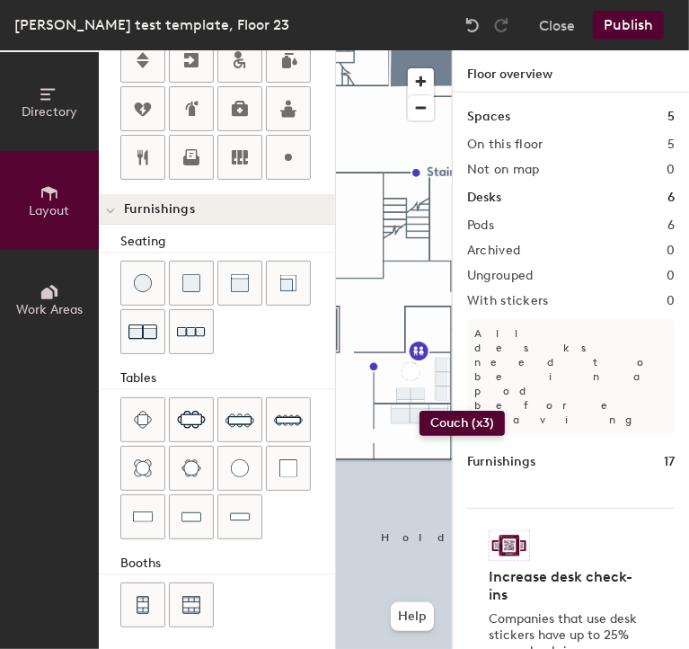
click at [420, 411] on div "Directory Layout Work Areas Layout Add space Resize Desks Points of Interest Fu…" at bounding box center [344, 349] width 689 height 598
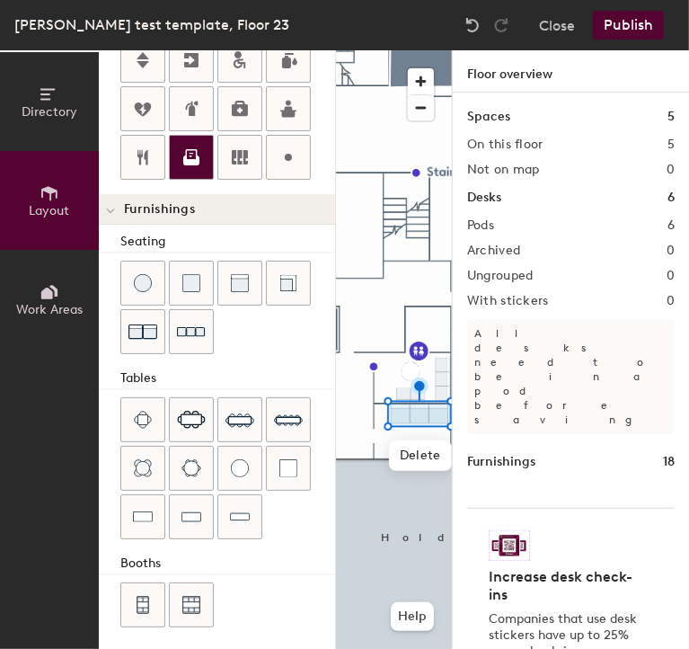
scroll to position [0, 0]
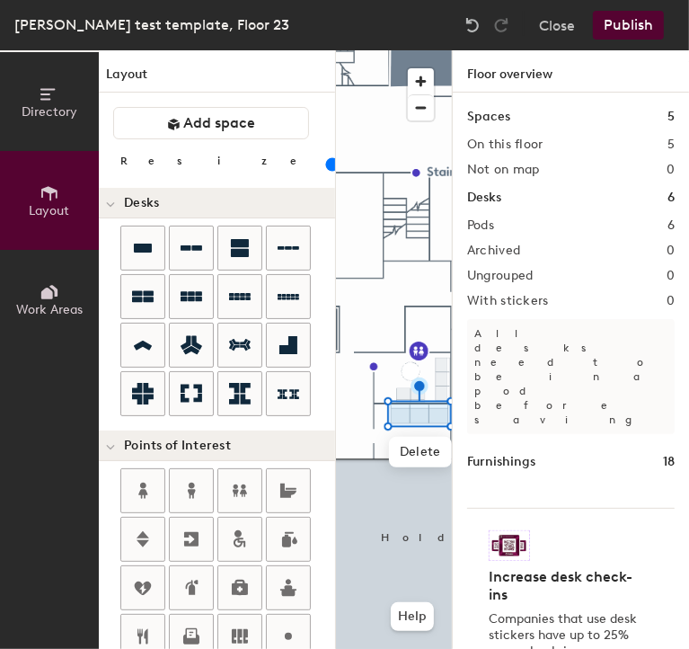
click at [326, 162] on input "range" at bounding box center [326, 164] width 0 height 14
click at [205, 450] on span "Points of Interest" at bounding box center [177, 445] width 107 height 14
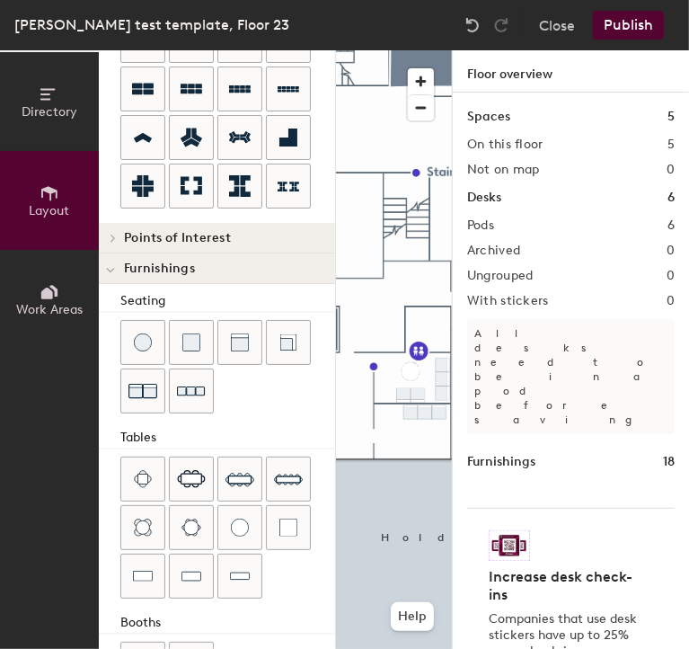
scroll to position [208, 0]
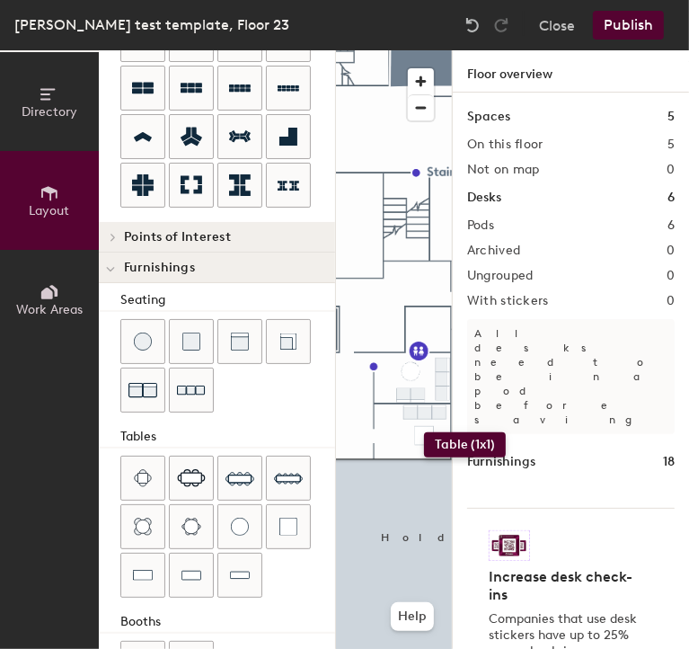
click at [424, 432] on div "Directory Layout Work Areas Layout Add space Resize Desks Points of Interest Fu…" at bounding box center [344, 349] width 689 height 598
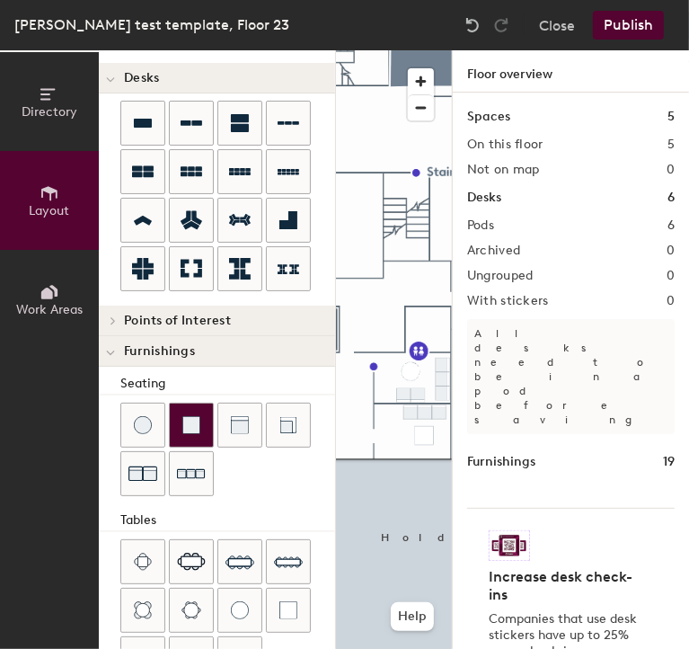
scroll to position [121, 0]
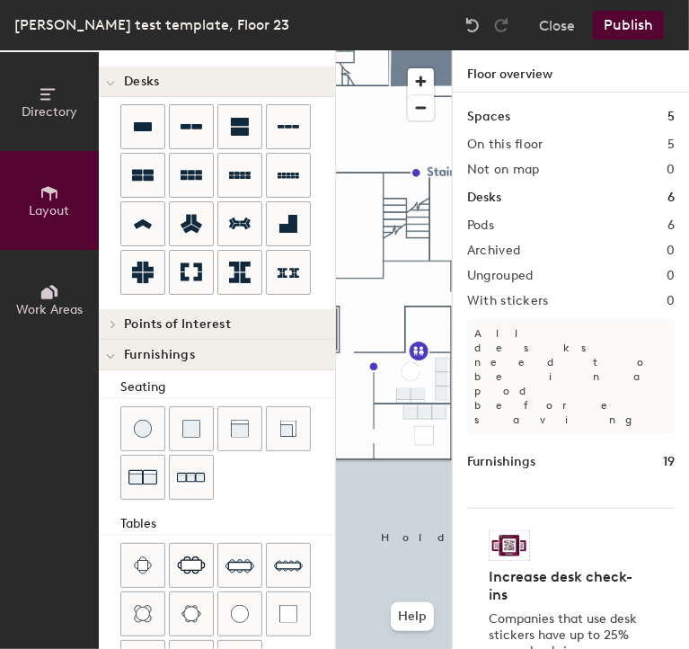
click at [153, 317] on span "Points of Interest" at bounding box center [177, 324] width 107 height 14
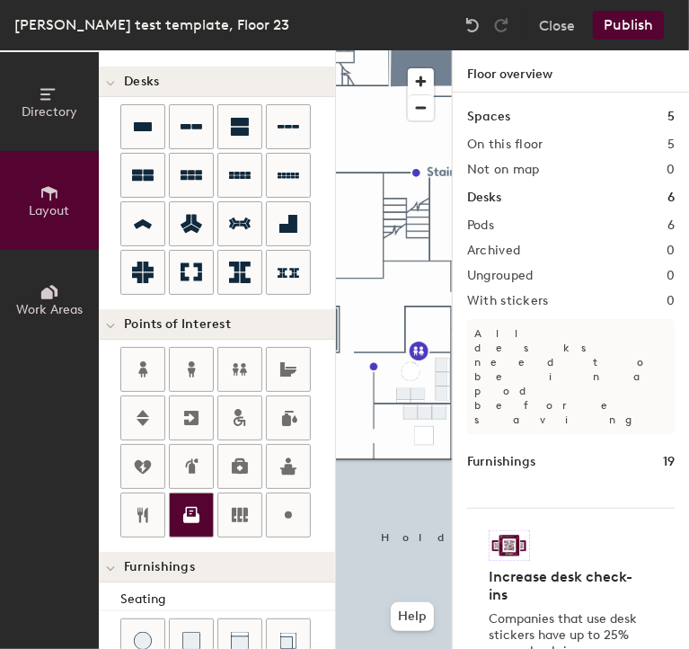
scroll to position [226, 0]
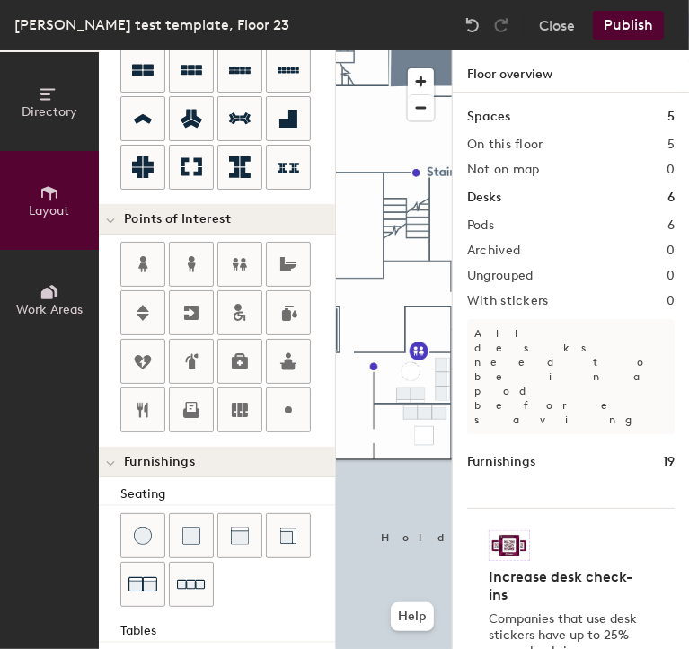
click at [112, 456] on span at bounding box center [110, 463] width 9 height 15
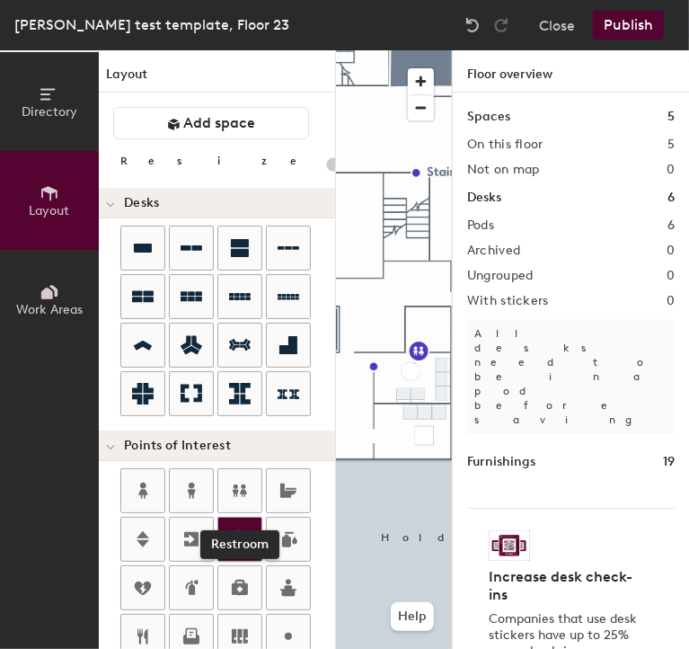
scroll to position [66, 0]
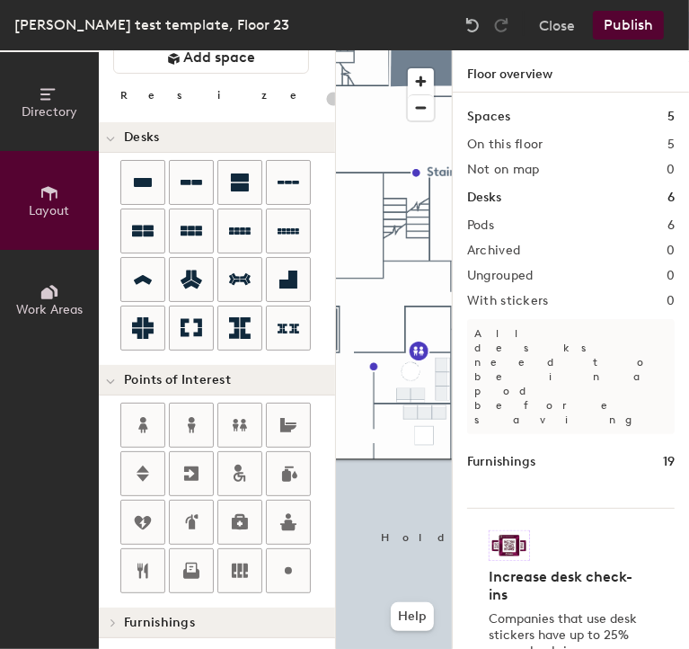
click at [198, 623] on h4 "Furnishings" at bounding box center [222, 622] width 197 height 14
click at [386, 437] on div "Directory Layout Work Areas Layout Add space Resize Desks Points of Interest Fu…" at bounding box center [344, 349] width 689 height 598
type input "20"
type input "Wellness Room"
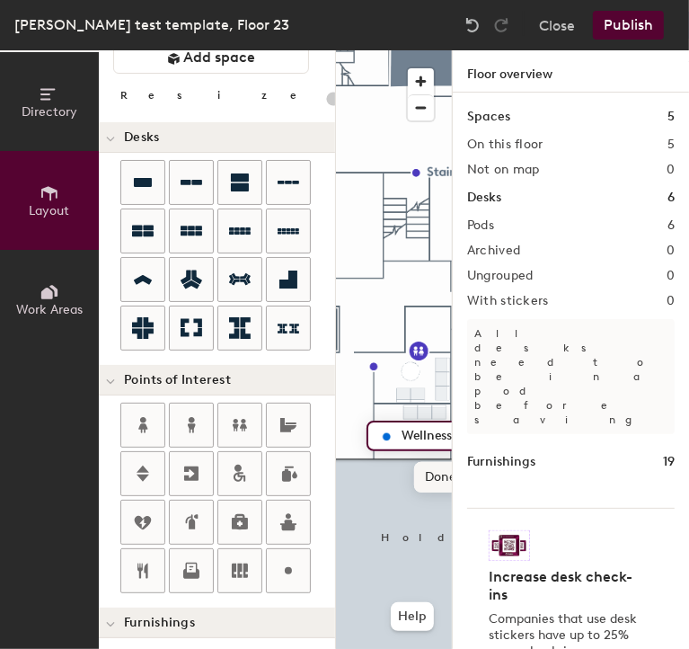
click at [437, 488] on span "Done" at bounding box center [440, 477] width 53 height 31
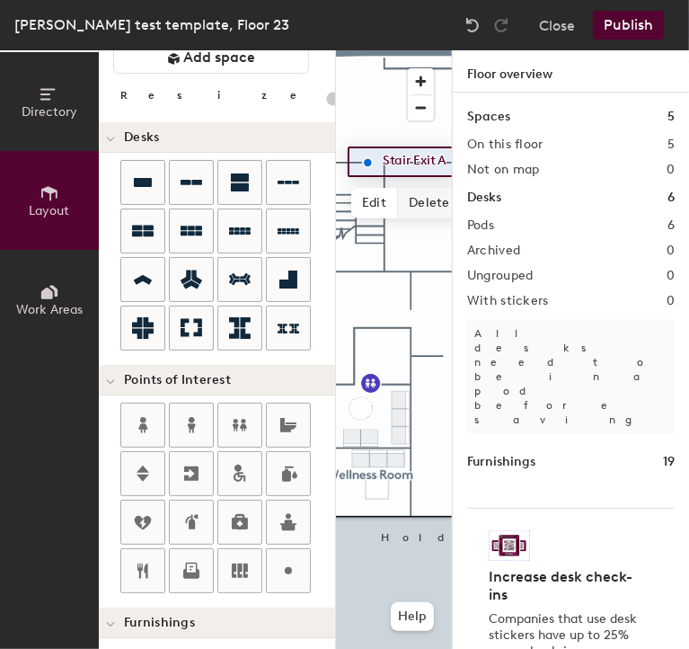
click at [427, 206] on span "Delete" at bounding box center [429, 203] width 63 height 31
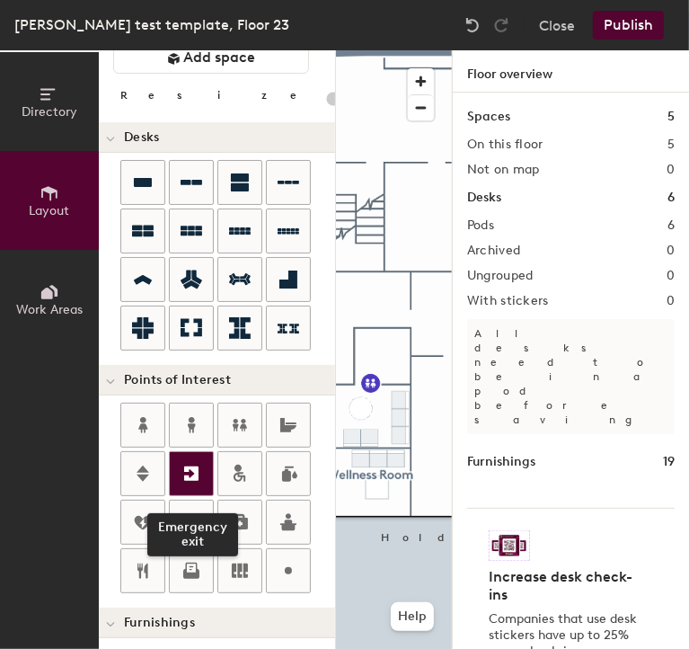
click at [193, 486] on div at bounding box center [191, 473] width 43 height 43
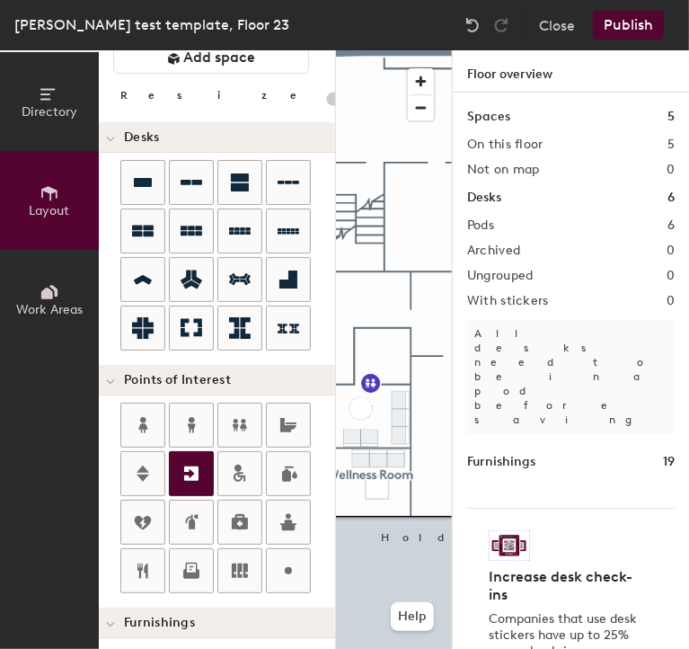
click at [193, 486] on div at bounding box center [191, 473] width 43 height 43
click at [367, 161] on div "Directory Layout Work Areas Layout Add space Resize Desks Points of Interest Fu…" at bounding box center [344, 349] width 689 height 598
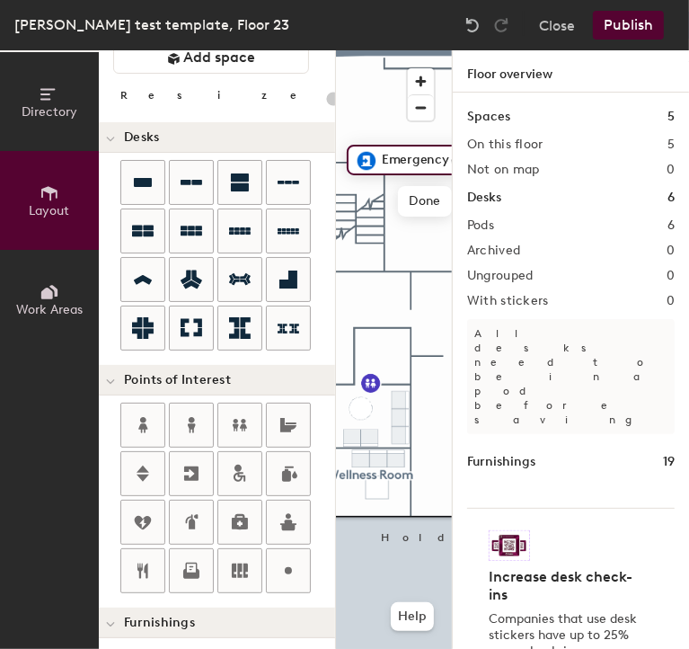
type input "20"
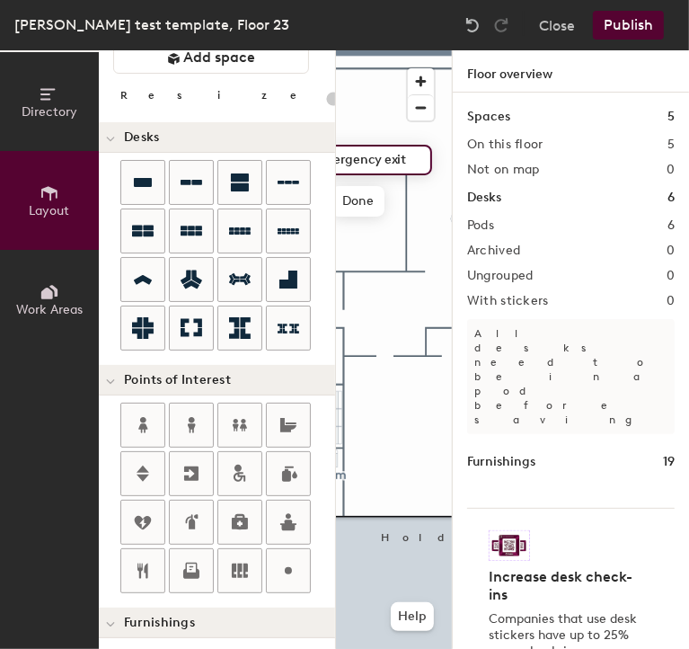
click at [405, 169] on input "Emergency exit" at bounding box center [366, 159] width 113 height 25
click at [421, 159] on input "Emergency exit B" at bounding box center [374, 159] width 129 height 25
type input "Emergency exit A"
click at [359, 206] on span "Done" at bounding box center [366, 201] width 53 height 31
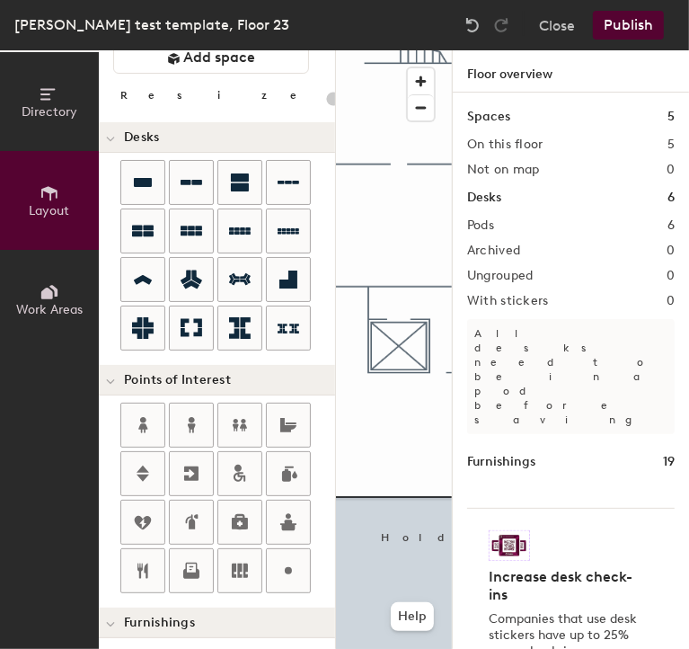
click at [370, 50] on div at bounding box center [394, 50] width 116 height 0
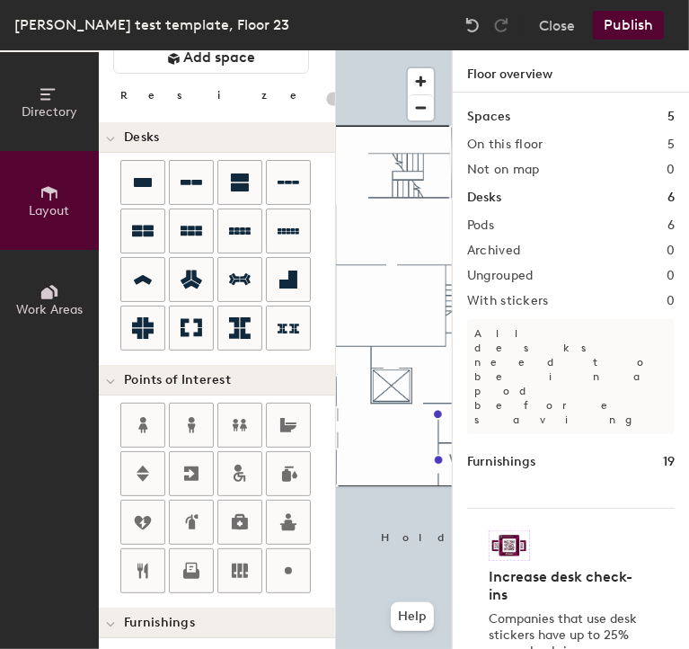
click at [375, 177] on div "Directory Layout Work Areas Layout Add space Resize Desks Points of Interest Fu…" at bounding box center [344, 349] width 689 height 598
type input "20"
type input "Stairs"
click at [415, 215] on span "Done" at bounding box center [404, 217] width 53 height 31
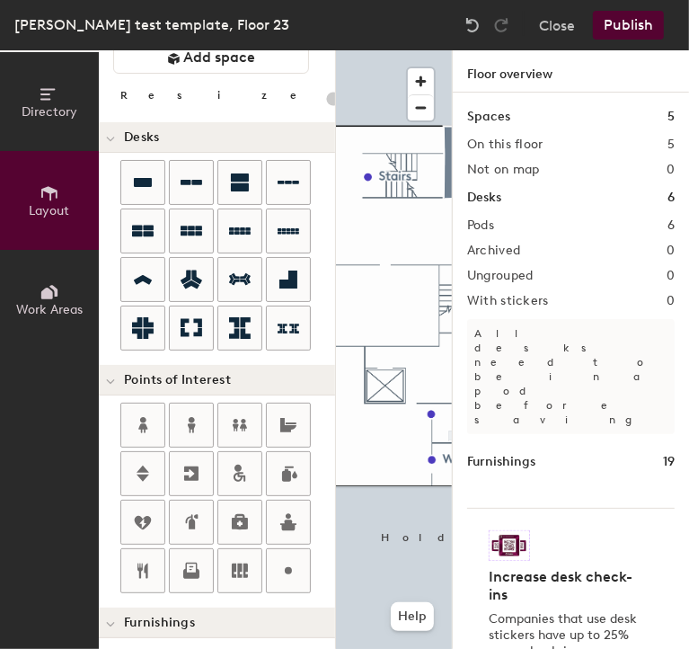
click at [368, 248] on div "Directory Layout Work Areas Layout Add space Resize Desks Points of Interest Fu…" at bounding box center [344, 349] width 689 height 598
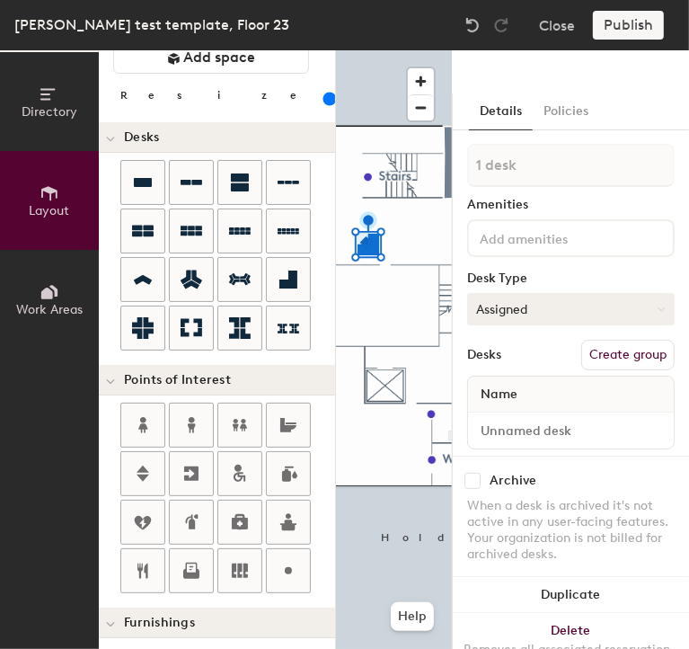
click at [542, 314] on button "Assigned" at bounding box center [571, 309] width 208 height 32
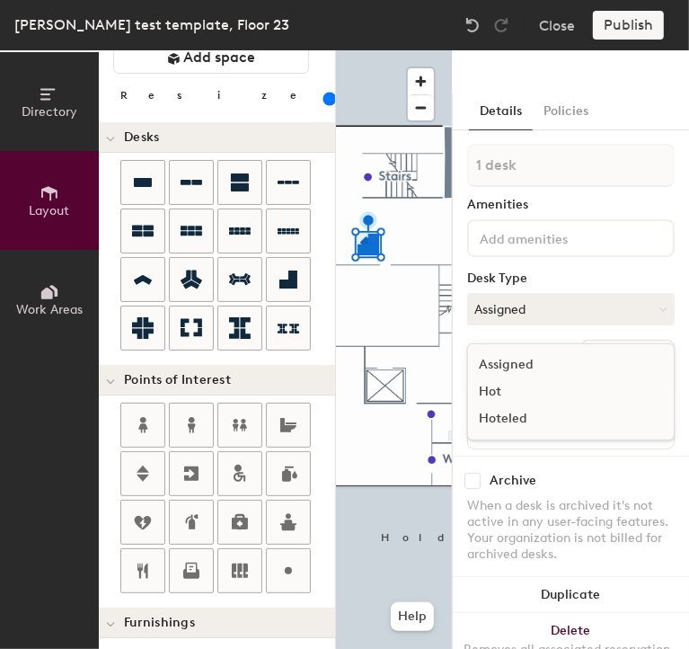
click at [517, 394] on div "Hot" at bounding box center [558, 391] width 180 height 27
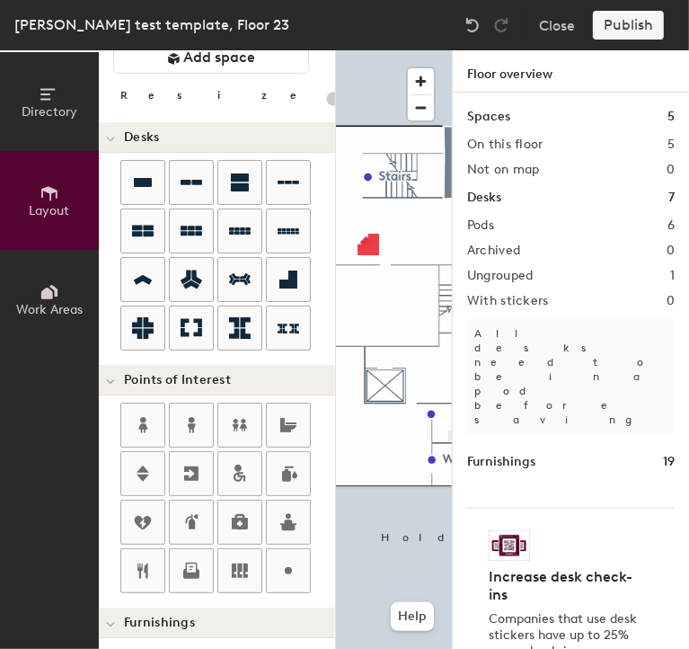
type input "160"
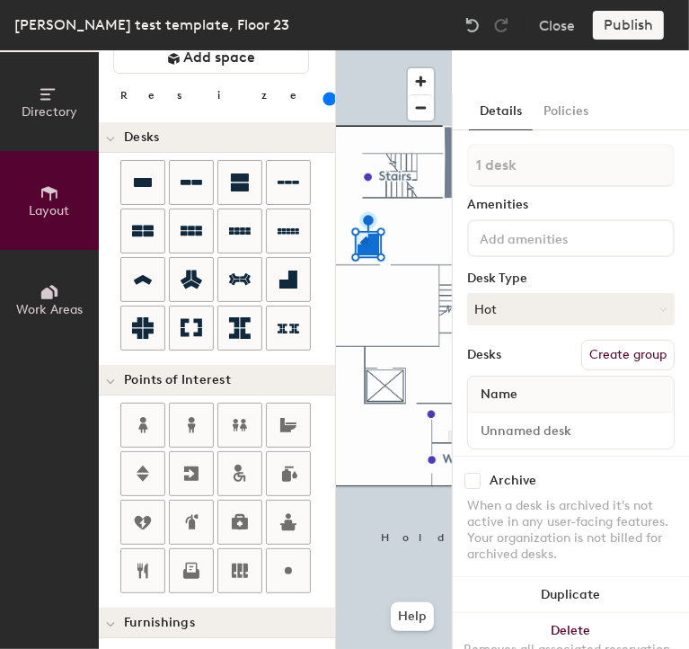
click at [603, 350] on button "Create group" at bounding box center [627, 355] width 93 height 31
type input "P"
type input "yep"
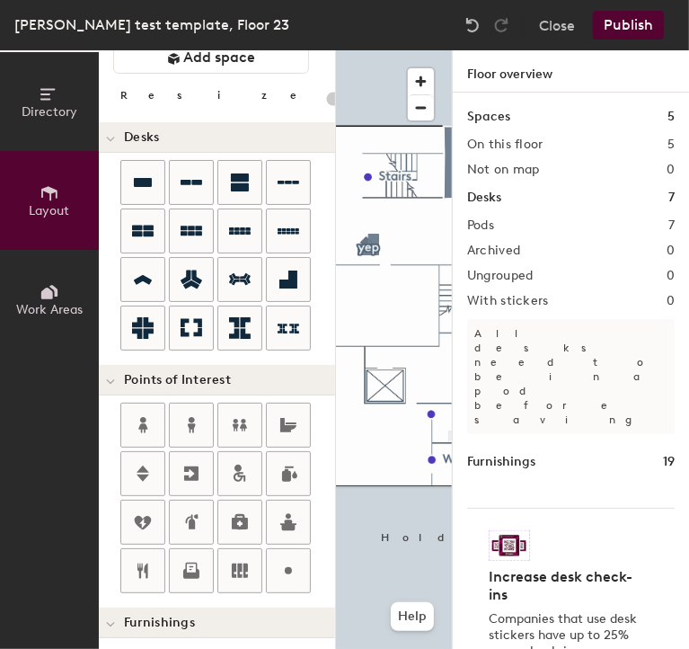
click at [633, 22] on button "Publish" at bounding box center [628, 25] width 71 height 29
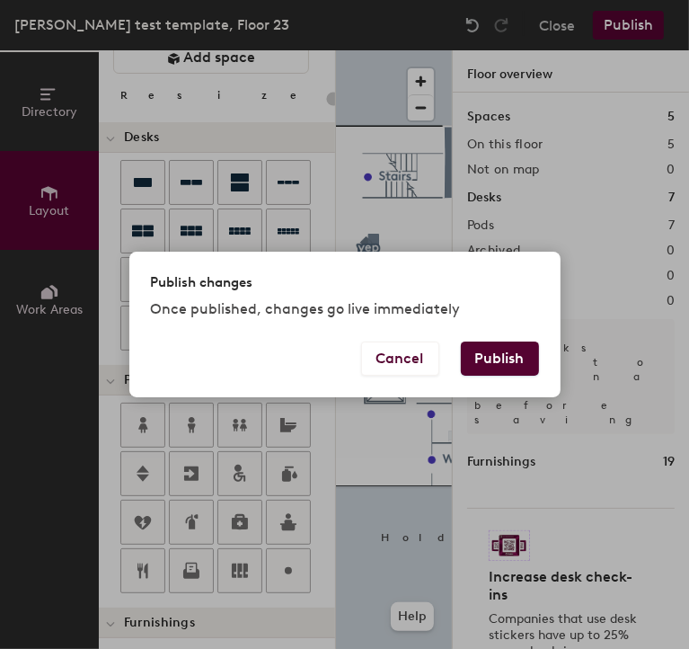
click at [495, 375] on button "Publish" at bounding box center [500, 358] width 78 height 34
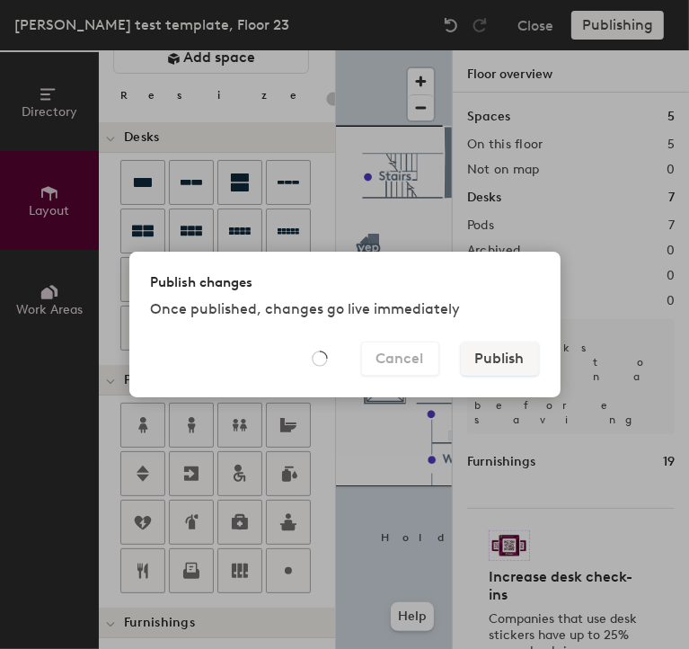
type input "20"
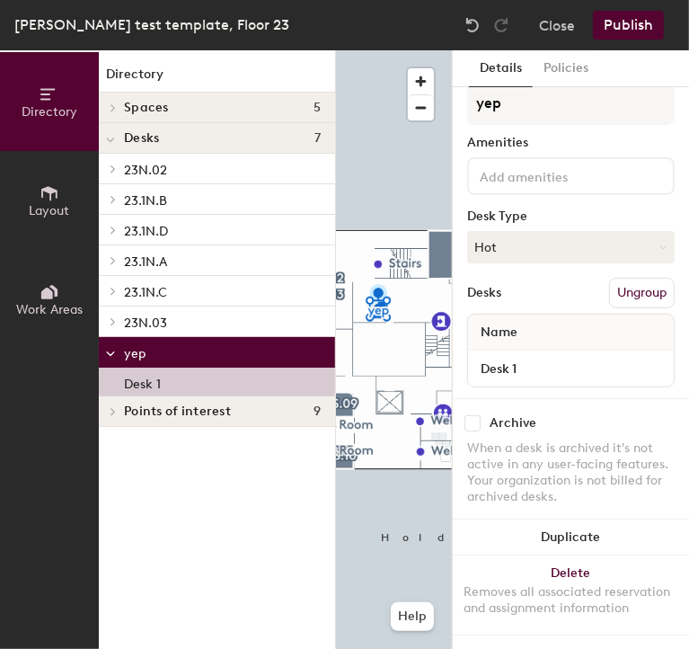
scroll to position [31, 0]
click at [418, 50] on div at bounding box center [394, 50] width 116 height 0
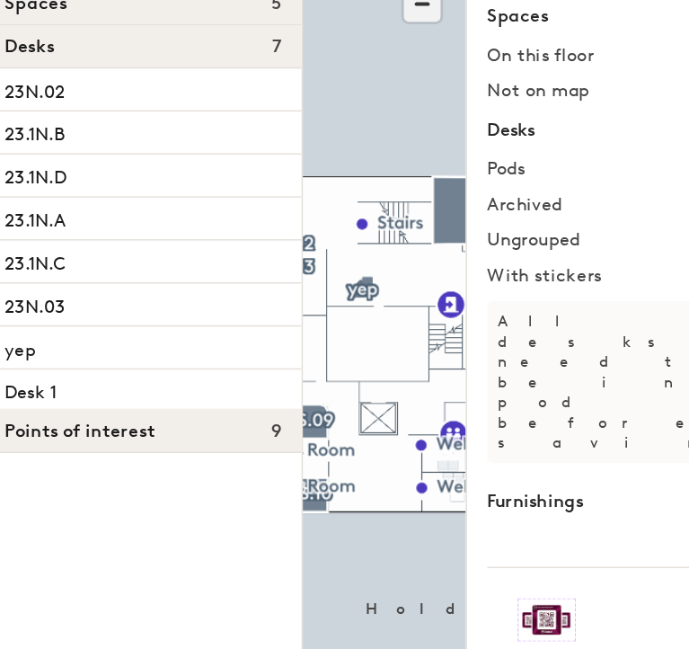
click at [429, 114] on span "button" at bounding box center [421, 107] width 26 height 25
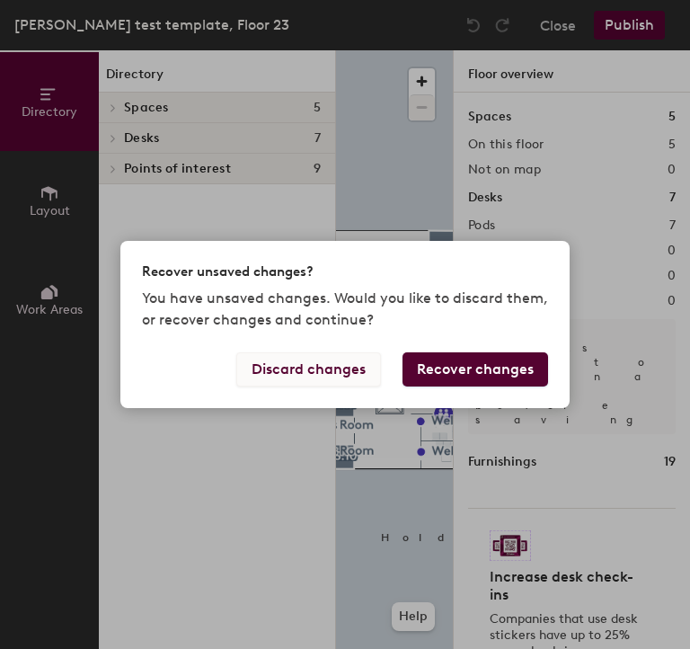
click at [324, 370] on button "Discard changes" at bounding box center [308, 369] width 145 height 34
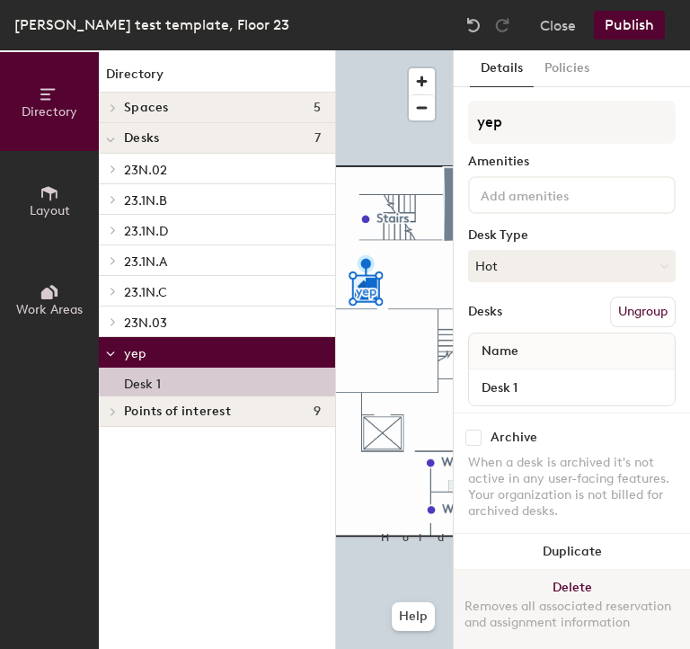
click at [544, 570] on button "Delete Removes all associated reservation and assignment information" at bounding box center [572, 609] width 236 height 79
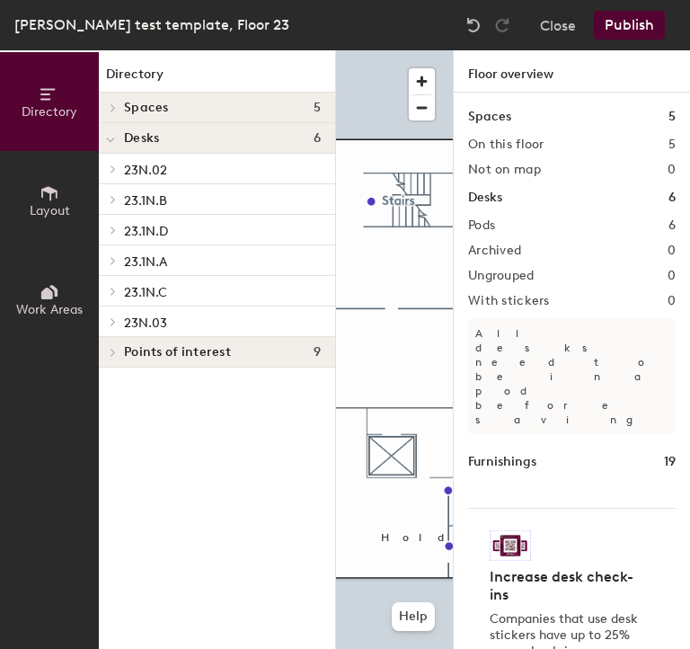
click at [51, 199] on icon at bounding box center [50, 193] width 20 height 20
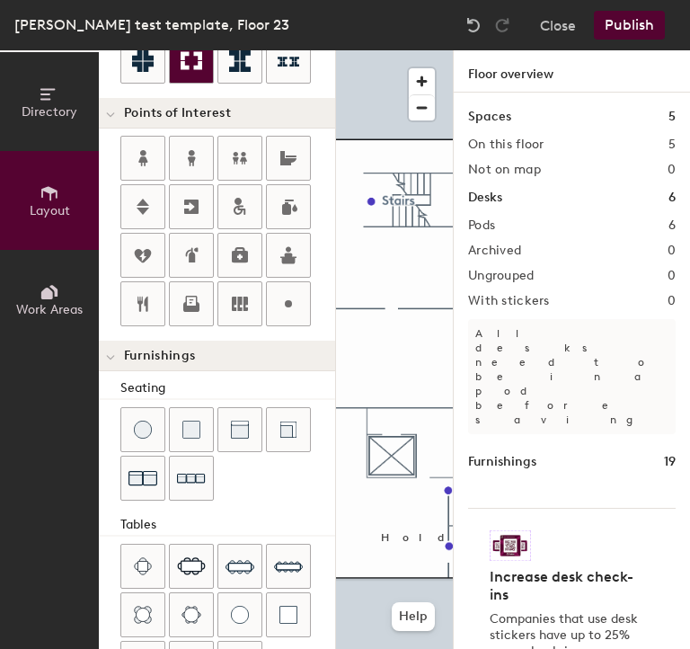
scroll to position [334, 0]
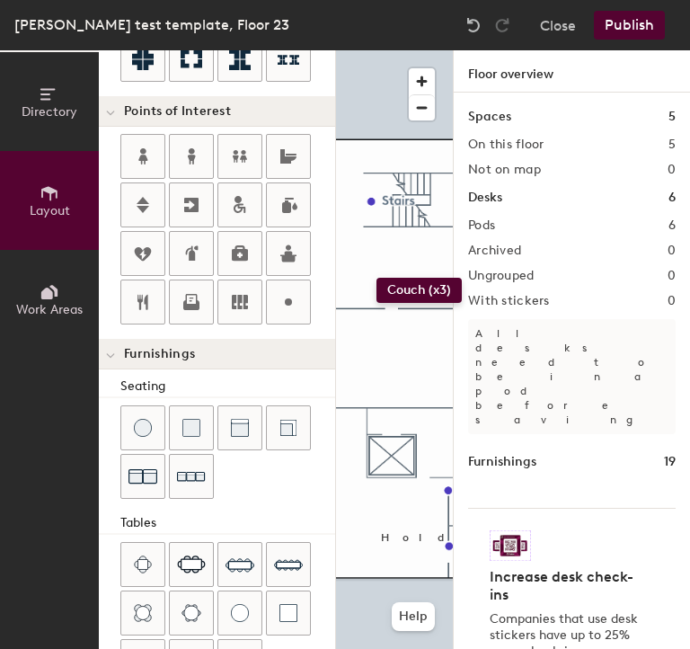
click at [374, 275] on div "Directory Layout Work Areas Layout Add space Resize Desks Points of Interest Fu…" at bounding box center [345, 349] width 690 height 598
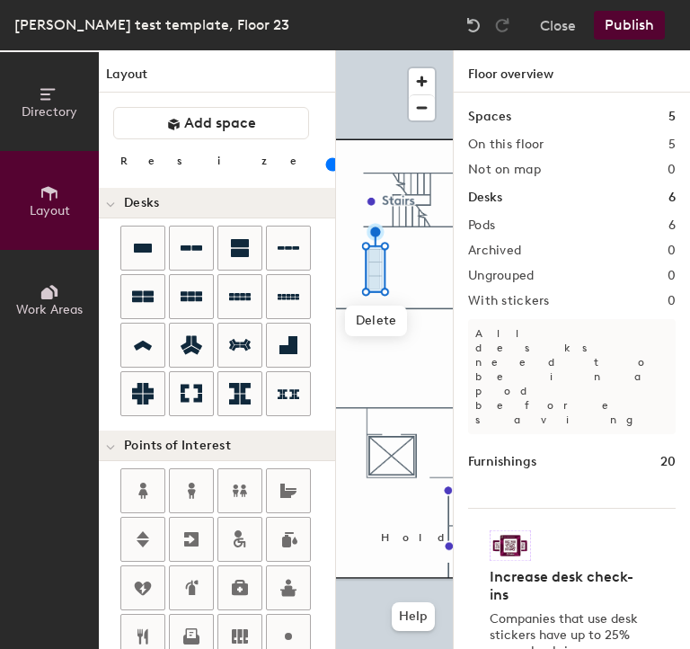
click at [326, 169] on input "range" at bounding box center [326, 164] width 0 height 14
click at [392, 50] on div at bounding box center [394, 50] width 117 height 0
click at [326, 159] on input "range" at bounding box center [326, 164] width 0 height 14
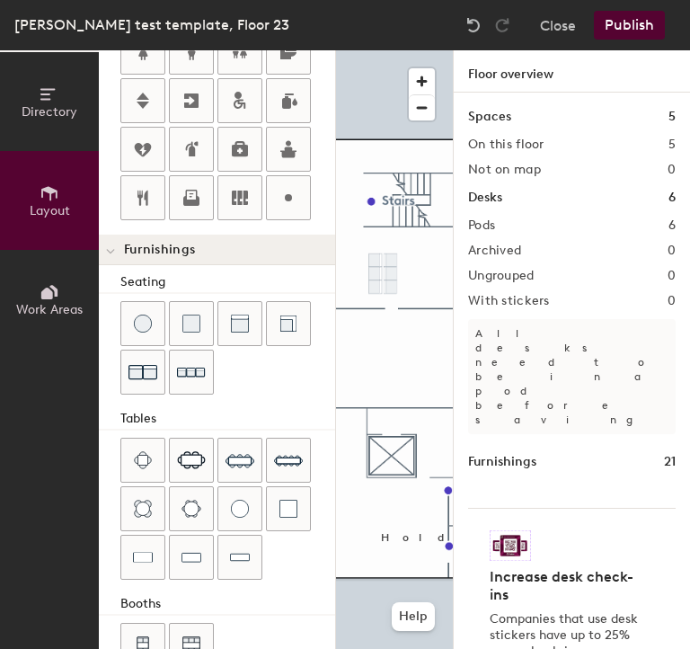
scroll to position [479, 0]
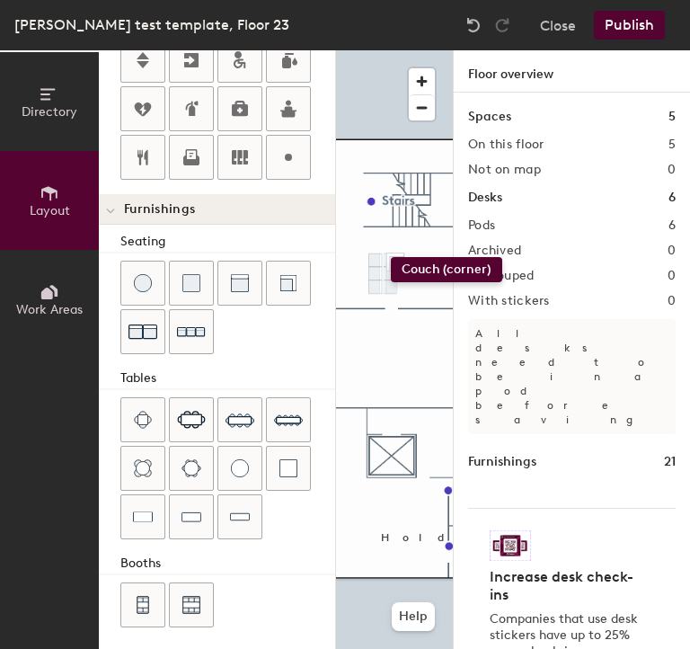
click at [391, 257] on div "Directory Layout Work Areas Layout Add space Resize Desks Points of Interest Fu…" at bounding box center [345, 349] width 690 height 598
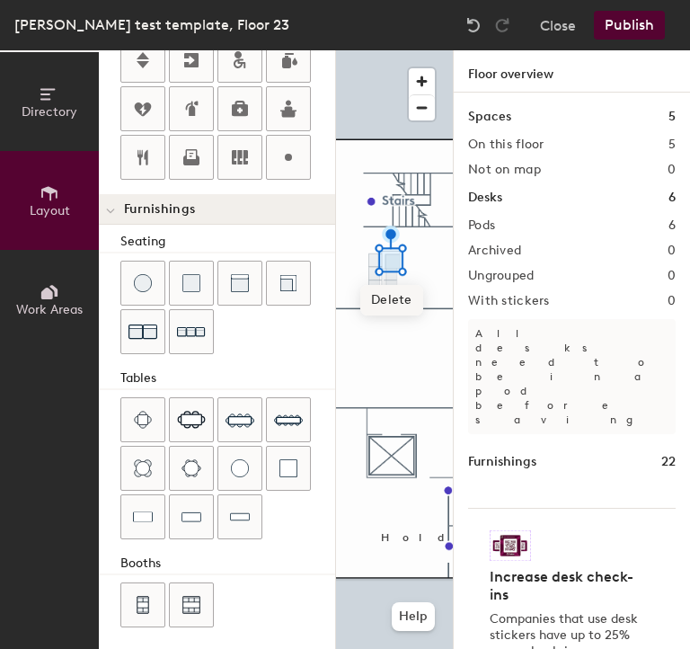
click at [389, 300] on span "Delete" at bounding box center [391, 300] width 63 height 31
click at [392, 320] on span "Delete" at bounding box center [390, 325] width 63 height 31
drag, startPoint x: 160, startPoint y: 348, endPoint x: 261, endPoint y: 340, distance: 101.9
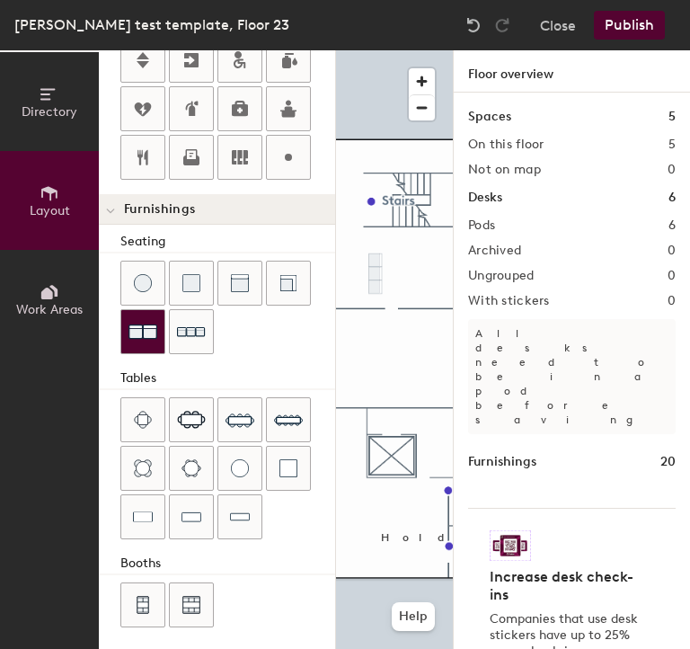
drag, startPoint x: 261, startPoint y: 340, endPoint x: 140, endPoint y: 326, distance: 122.0
click at [140, 326] on img at bounding box center [142, 331] width 29 height 29
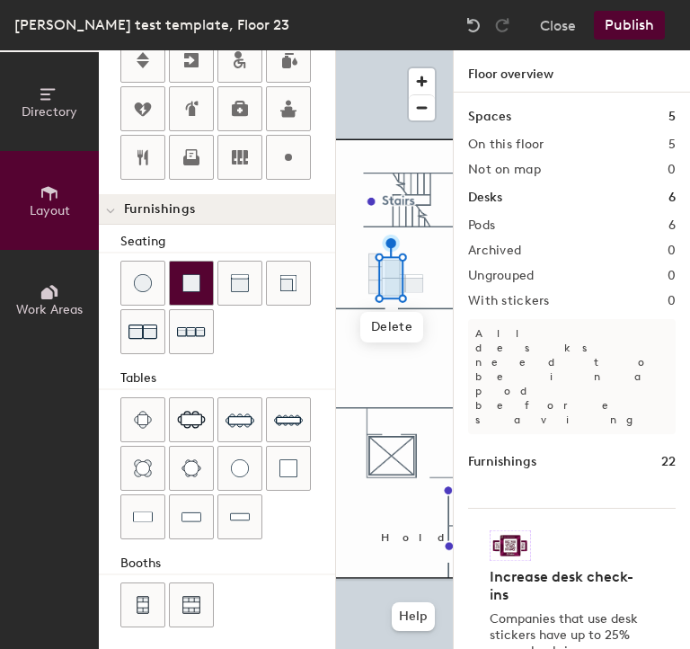
scroll to position [0, 0]
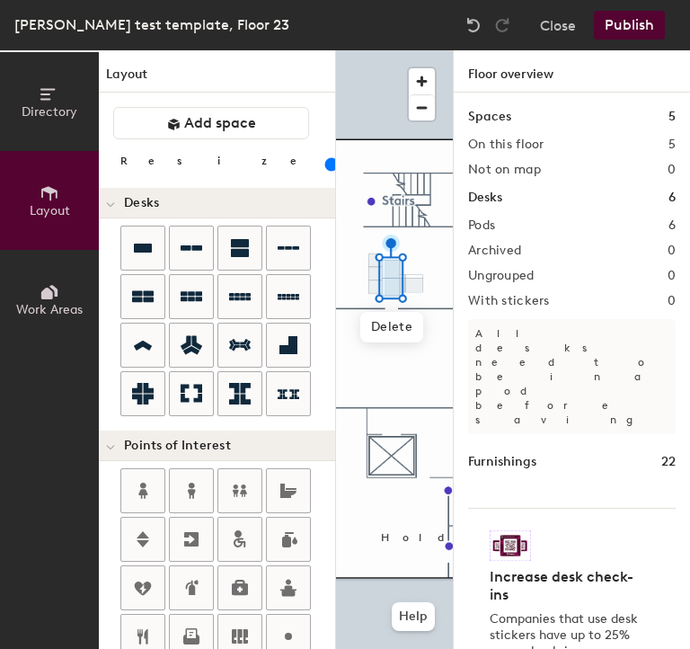
click at [326, 165] on input "range" at bounding box center [326, 164] width 0 height 14
click at [326, 164] on input "range" at bounding box center [326, 164] width 0 height 14
drag, startPoint x: 167, startPoint y: 163, endPoint x: 182, endPoint y: 168, distance: 16.2
drag, startPoint x: 182, startPoint y: 168, endPoint x: 172, endPoint y: 159, distance: 14.0
click at [326, 163] on input "range" at bounding box center [326, 164] width 0 height 14
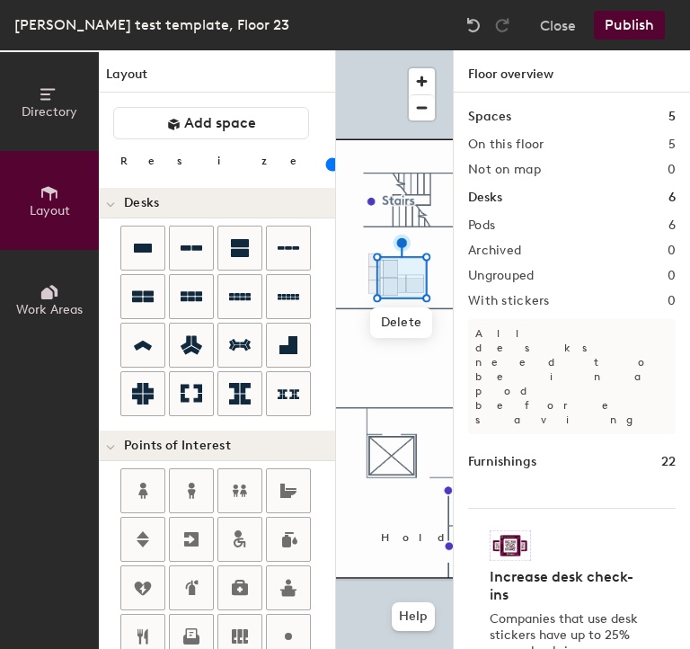
click at [326, 159] on input "range" at bounding box center [326, 164] width 0 height 14
click at [413, 333] on span "Delete" at bounding box center [410, 337] width 63 height 31
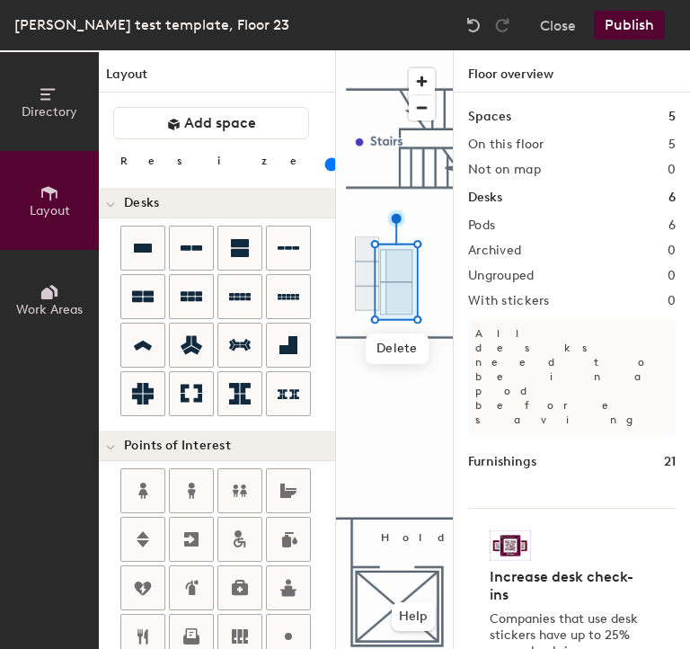
click at [326, 163] on input "range" at bounding box center [326, 164] width 0 height 14
click at [326, 162] on input "range" at bounding box center [326, 164] width 0 height 14
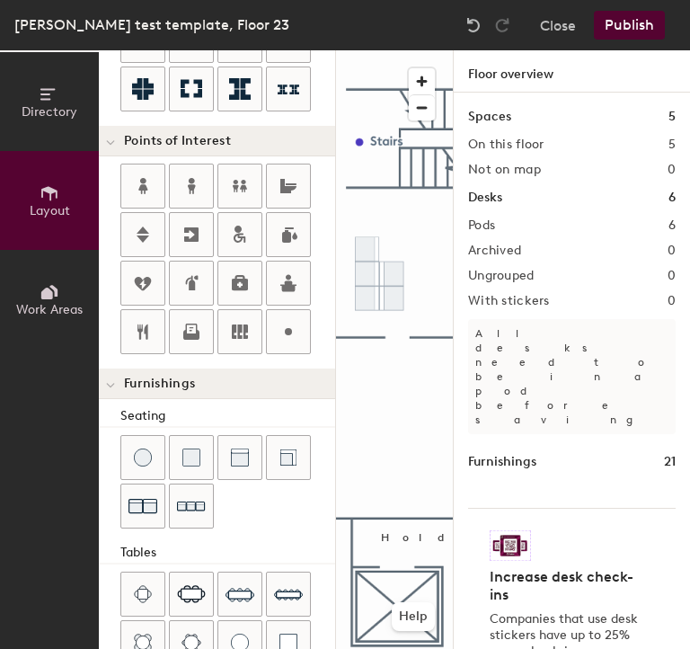
scroll to position [311, 0]
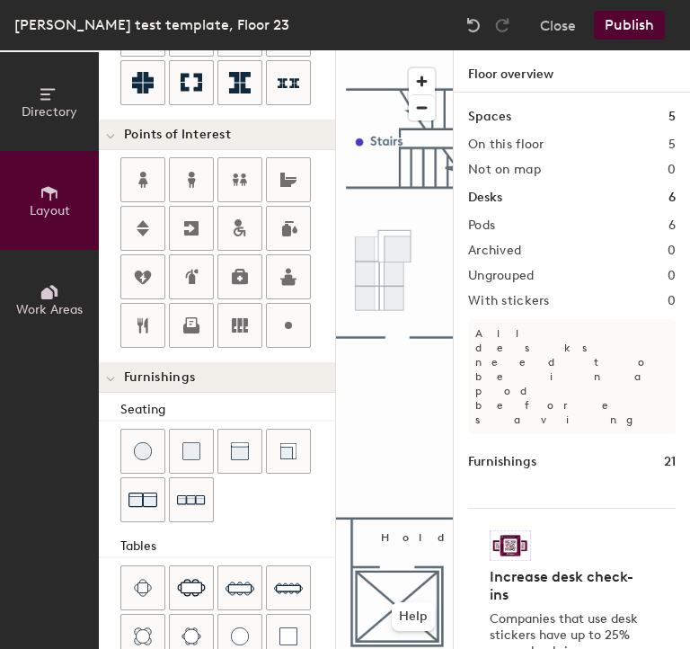
click at [394, 241] on div "Directory Layout Work Areas Layout Add space Resize Desks Points of Interest Fu…" at bounding box center [345, 349] width 690 height 598
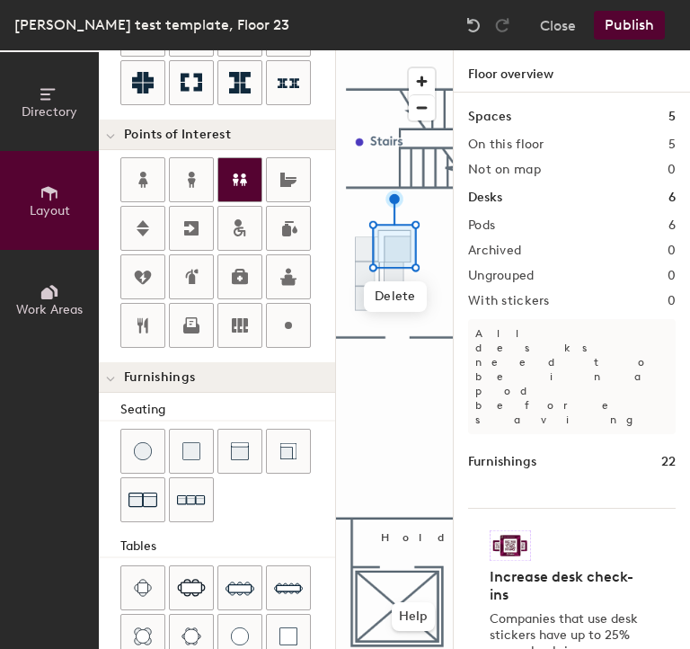
scroll to position [0, 0]
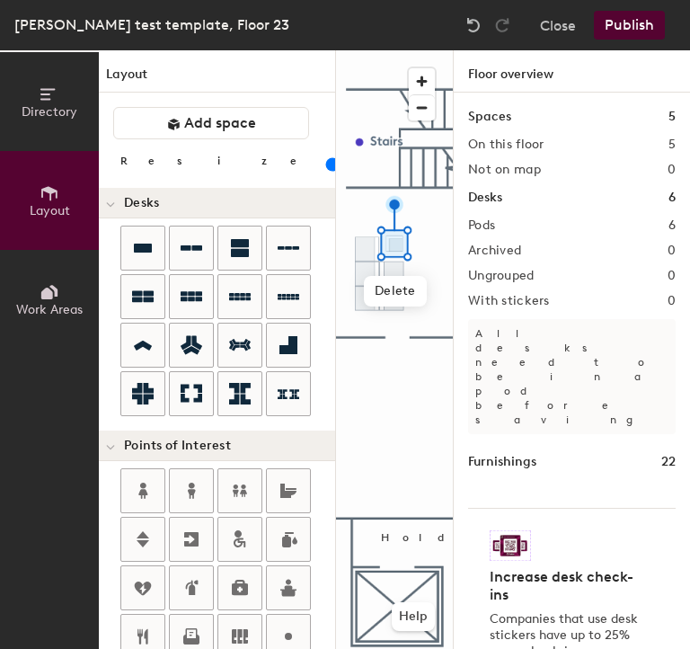
click at [326, 164] on input "range" at bounding box center [326, 164] width 0 height 14
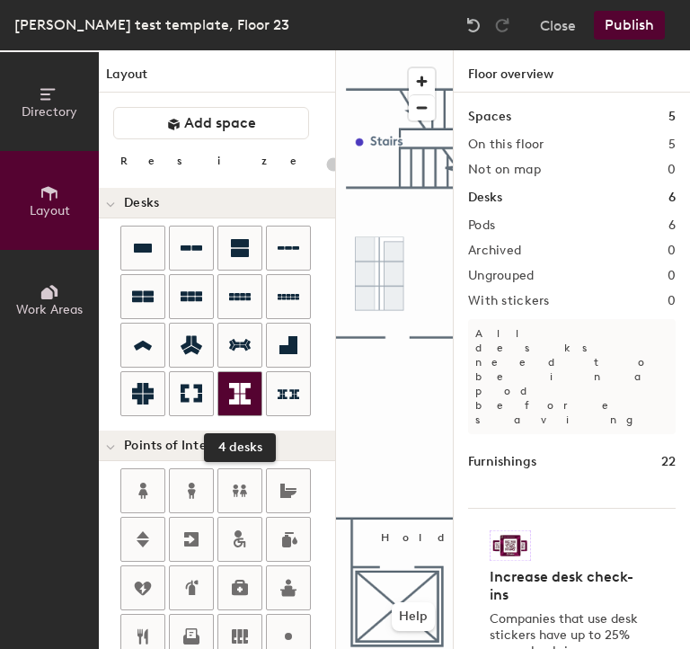
scroll to position [479, 0]
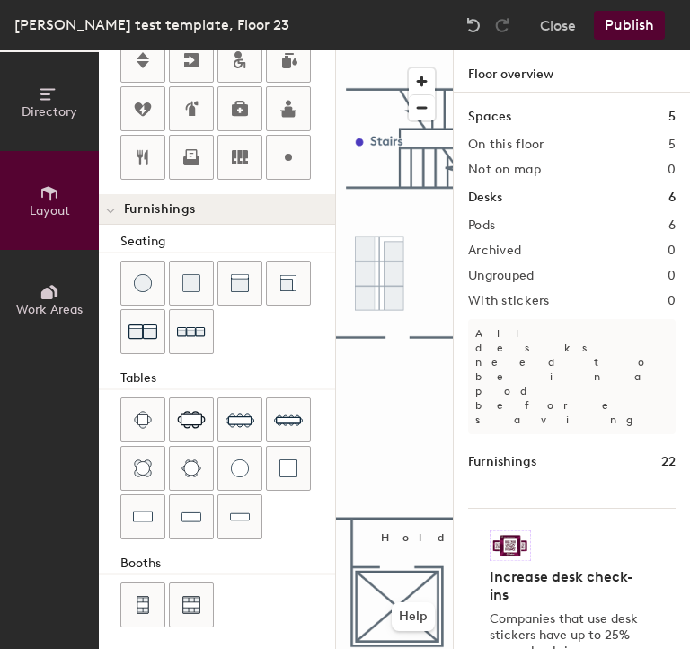
drag, startPoint x: 151, startPoint y: 323, endPoint x: 328, endPoint y: 302, distance: 178.3
drag, startPoint x: 328, startPoint y: 302, endPoint x: 155, endPoint y: 332, distance: 176.1
click at [155, 332] on img at bounding box center [142, 331] width 29 height 29
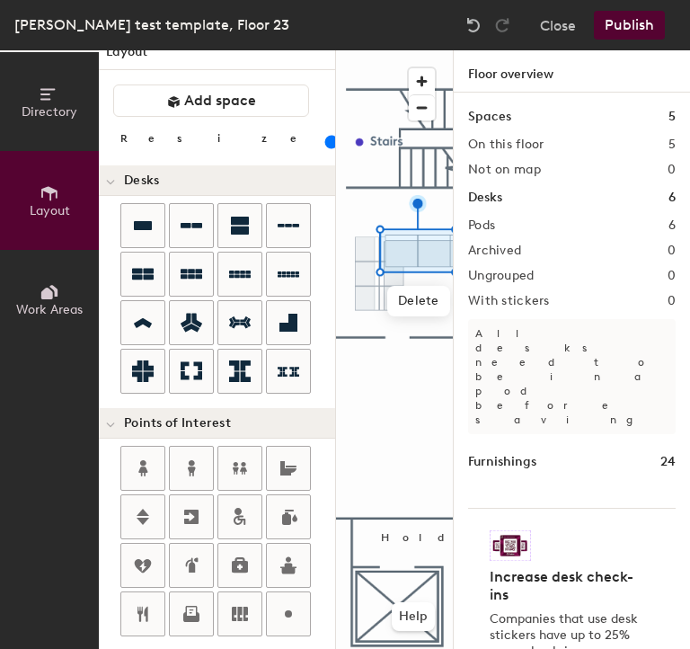
scroll to position [0, 0]
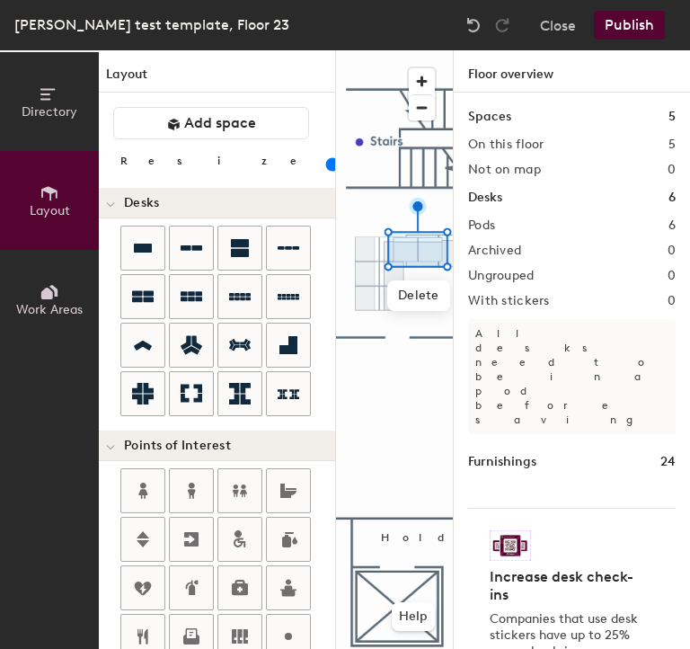
click at [326, 167] on input "range" at bounding box center [326, 164] width 0 height 14
click at [431, 309] on span "Delete" at bounding box center [439, 301] width 63 height 31
click at [401, 50] on div at bounding box center [394, 50] width 117 height 0
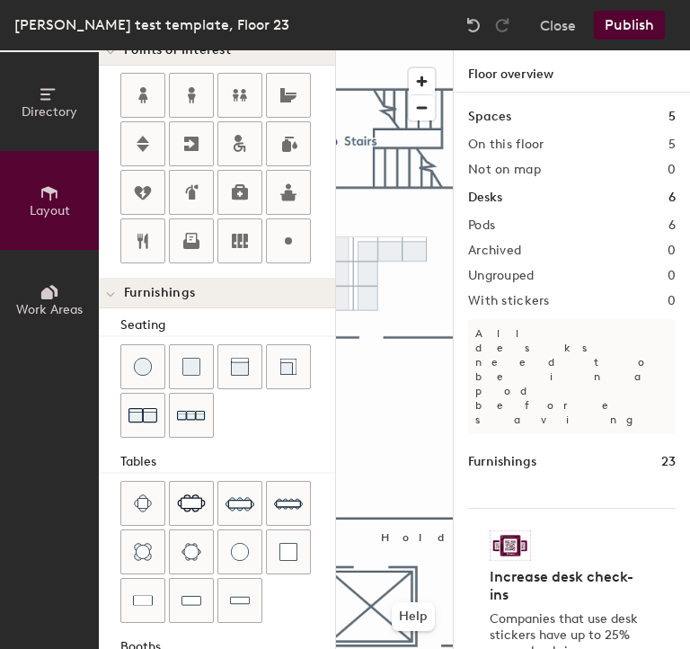
scroll to position [405, 0]
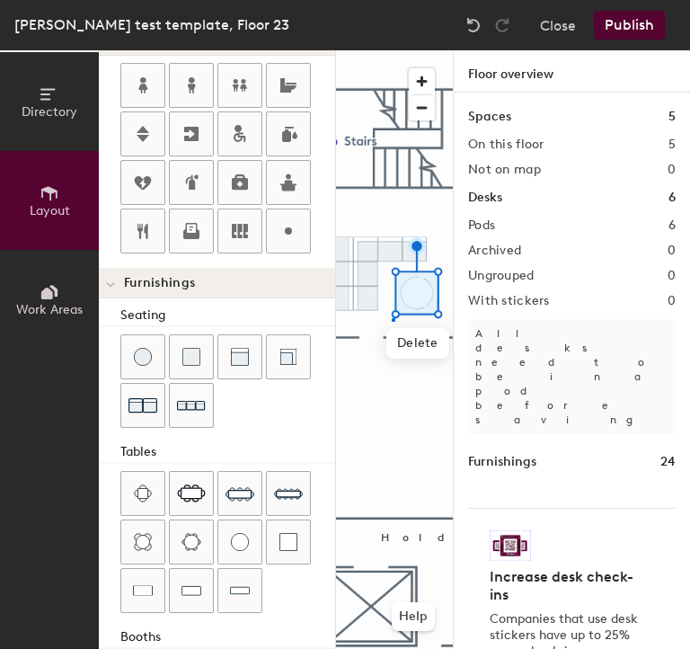
drag, startPoint x: 240, startPoint y: 524, endPoint x: 333, endPoint y: 404, distance: 151.7
click at [415, 50] on div at bounding box center [394, 50] width 117 height 0
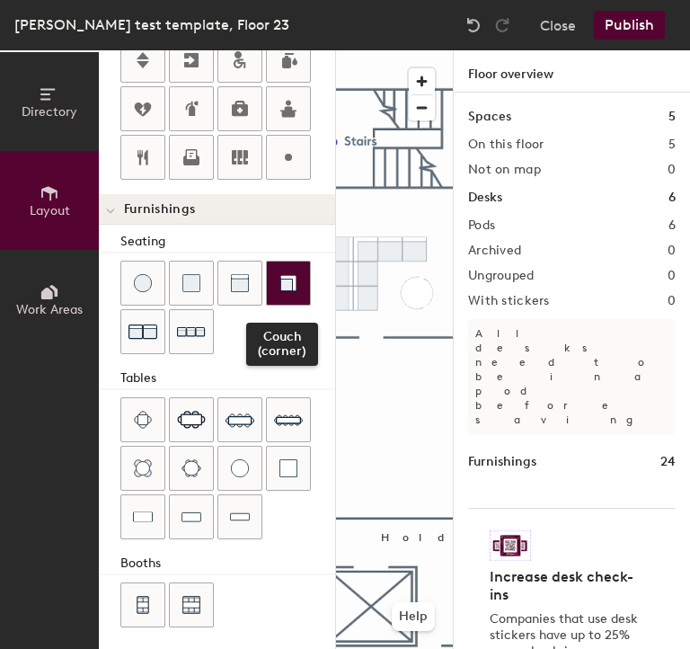
drag, startPoint x: 232, startPoint y: 282, endPoint x: 296, endPoint y: 292, distance: 64.6
click at [296, 292] on div "Couch (corner)" at bounding box center [227, 309] width 215 height 97
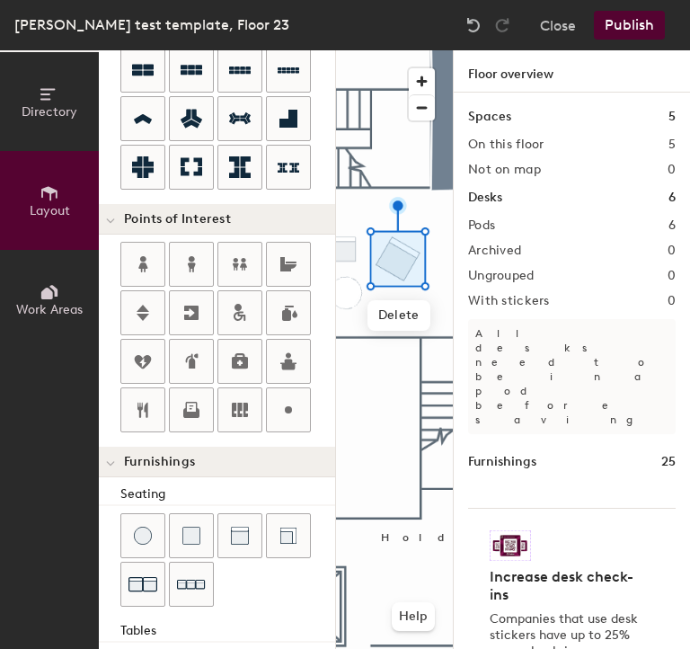
scroll to position [0, 0]
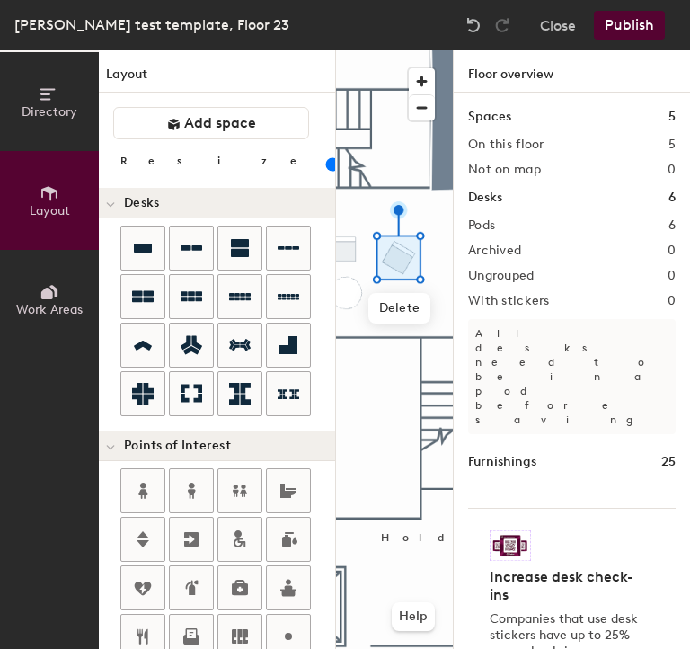
click at [326, 162] on input "range" at bounding box center [326, 164] width 0 height 14
click at [362, 314] on span "Delete" at bounding box center [393, 318] width 63 height 31
click at [468, 22] on img at bounding box center [474, 25] width 18 height 18
click at [454, 230] on div "Spaces 5 On this floor 5 Not on map 0 Desks 6 Pods 6 Archived 0 Ungrouped 0 Wit…" at bounding box center [572, 392] width 236 height 598
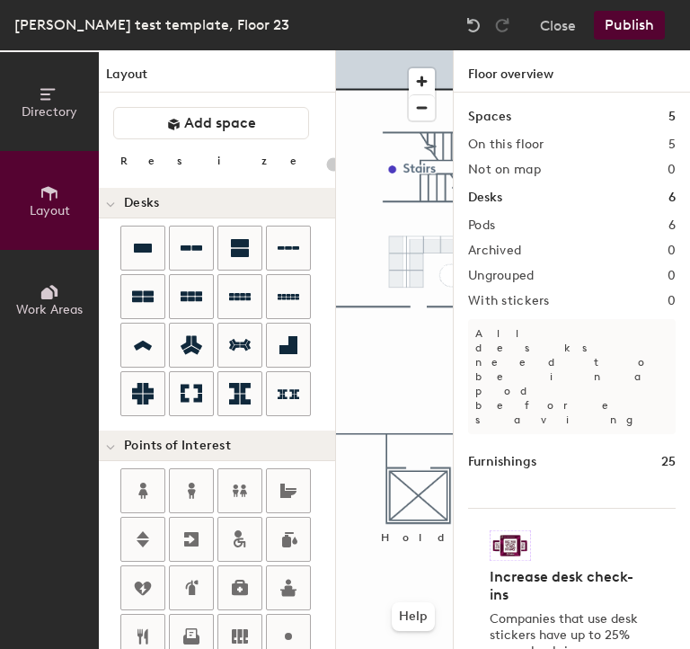
drag, startPoint x: 168, startPoint y: 498, endPoint x: 147, endPoint y: 321, distance: 178.2
click at [147, 321] on div "Layout Add space Resize Desks Points of Interest Furnishings Seating Tables Boo…" at bounding box center [217, 349] width 236 height 598
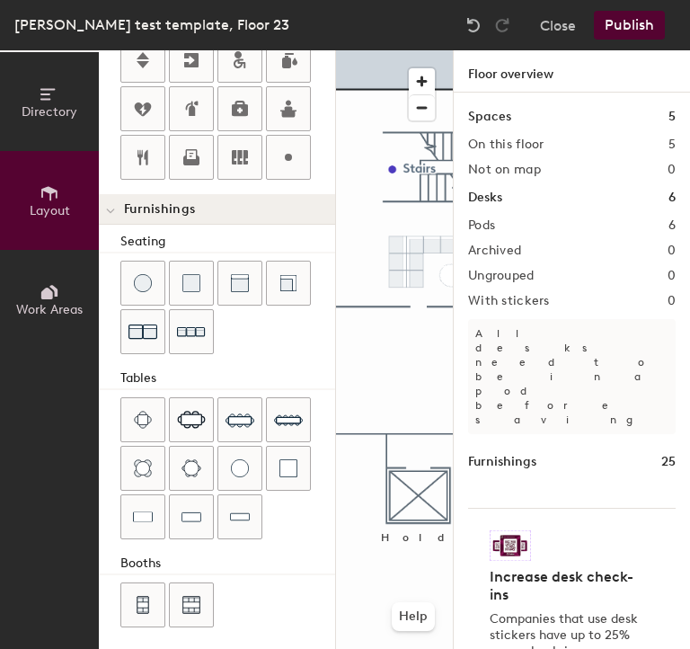
click at [164, 553] on div "Booths" at bounding box center [227, 563] width 215 height 20
click at [359, 266] on div "Directory Layout Work Areas Layout Add space Resize Desks Points of Interest Fu…" at bounding box center [345, 349] width 690 height 598
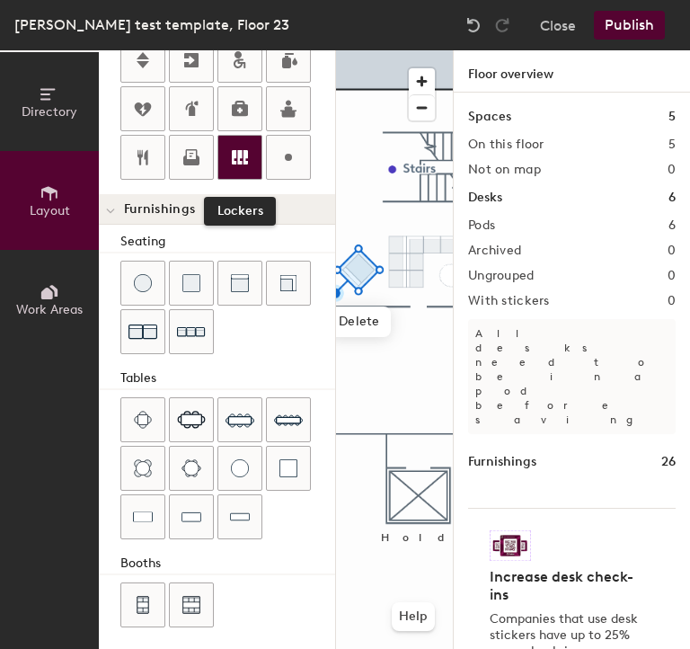
scroll to position [0, 0]
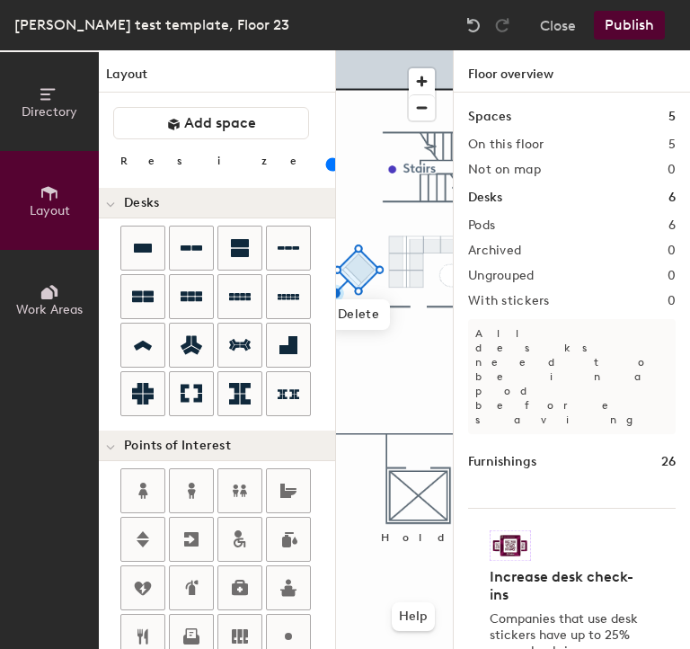
click at [326, 165] on input "range" at bounding box center [326, 164] width 0 height 14
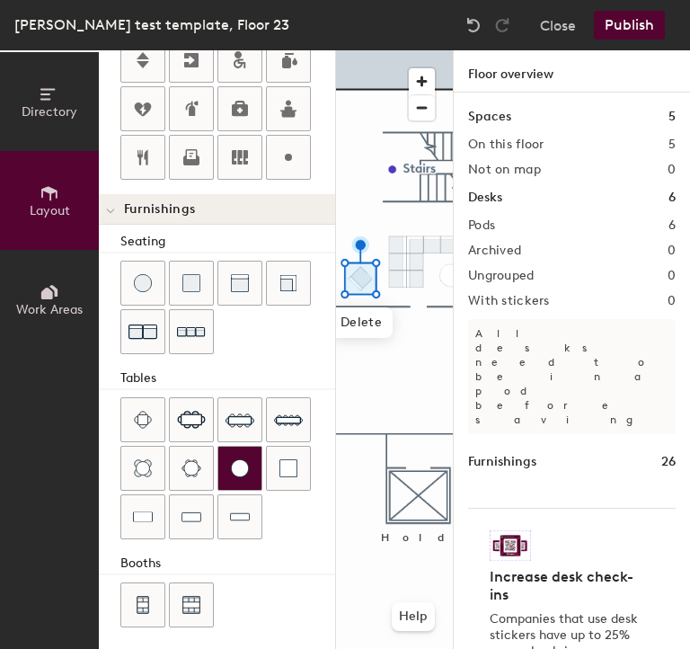
drag, startPoint x: 331, startPoint y: 257, endPoint x: 236, endPoint y: 461, distance: 224.7
drag, startPoint x: 236, startPoint y: 461, endPoint x: 135, endPoint y: 276, distance: 211.1
click at [135, 276] on img at bounding box center [143, 283] width 18 height 18
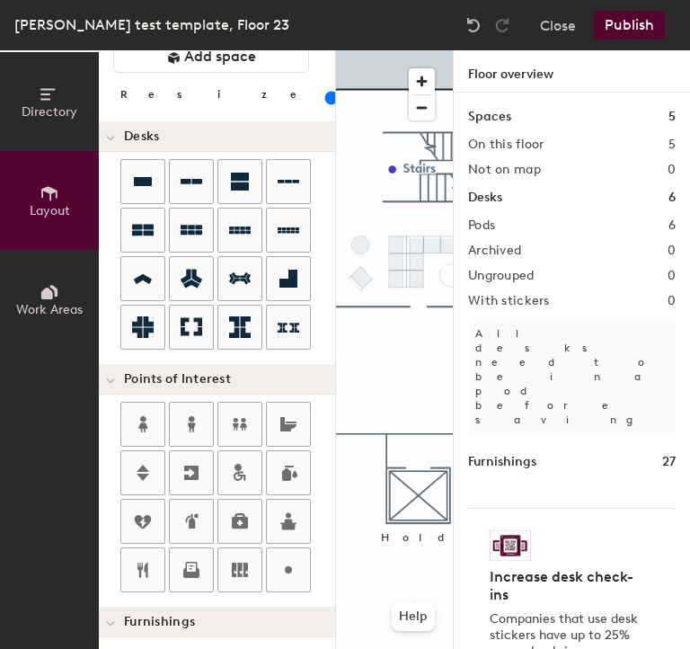
scroll to position [0, 0]
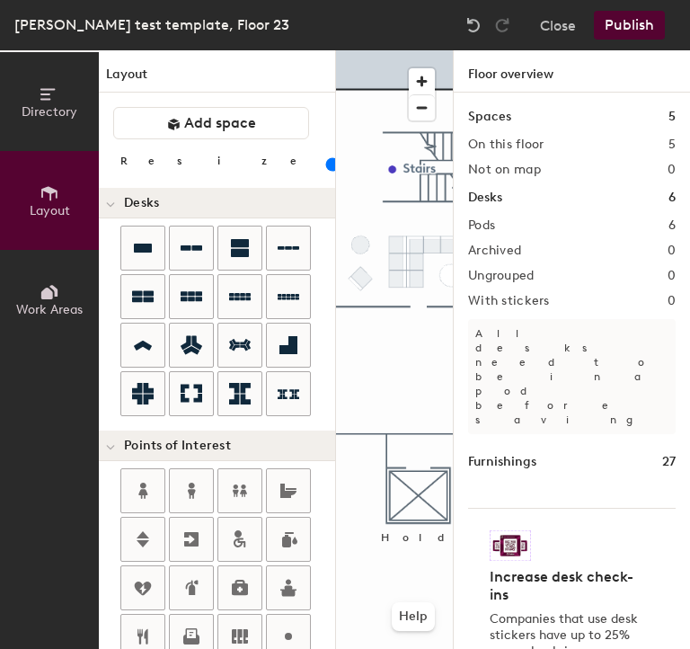
drag, startPoint x: 334, startPoint y: 245, endPoint x: 176, endPoint y: 164, distance: 177.6
type input "60"
click at [326, 164] on input "range" at bounding box center [326, 164] width 0 height 14
click at [32, 123] on button "Directory" at bounding box center [49, 101] width 99 height 99
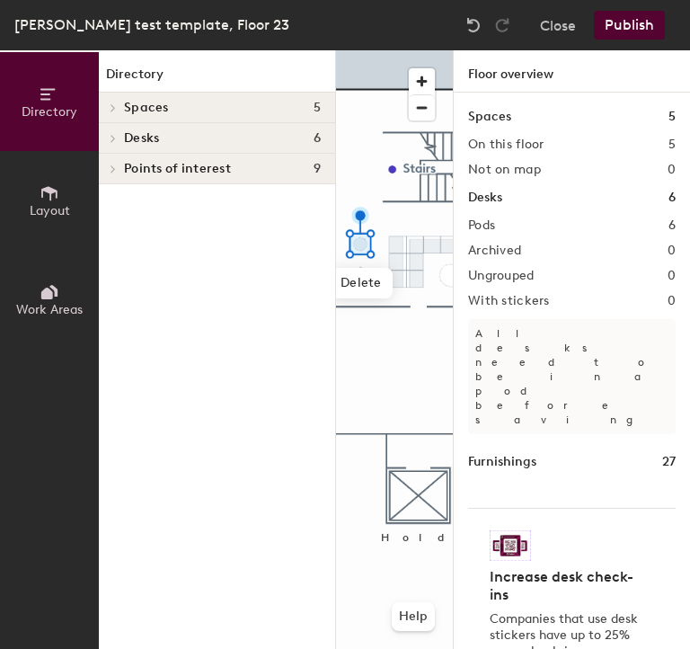
click at [46, 191] on icon at bounding box center [50, 193] width 20 height 20
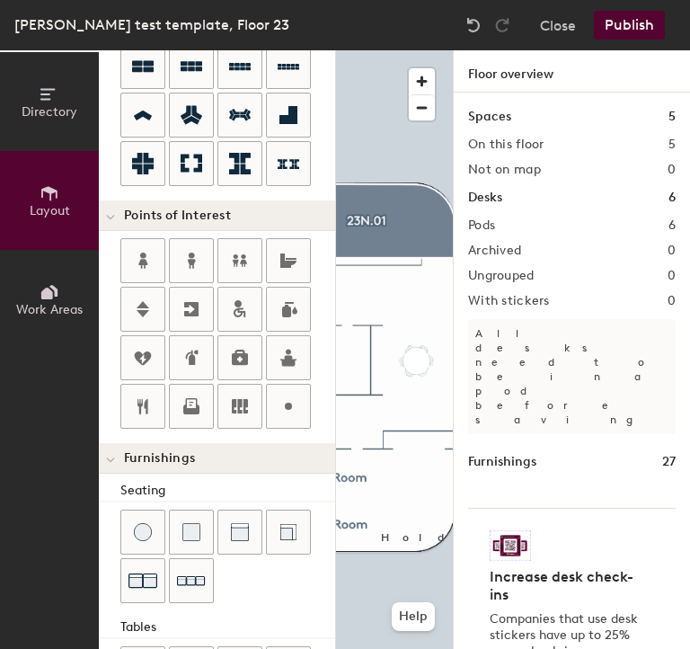
scroll to position [479, 0]
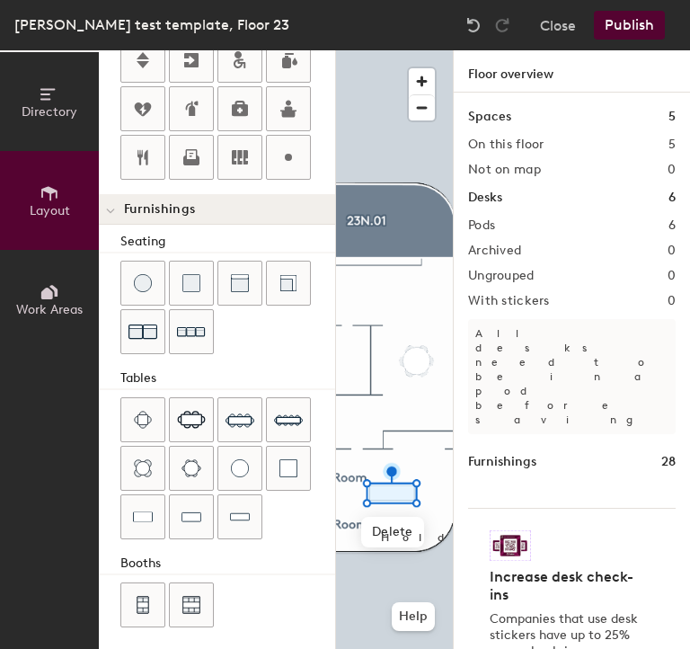
click at [356, 50] on div at bounding box center [394, 50] width 117 height 0
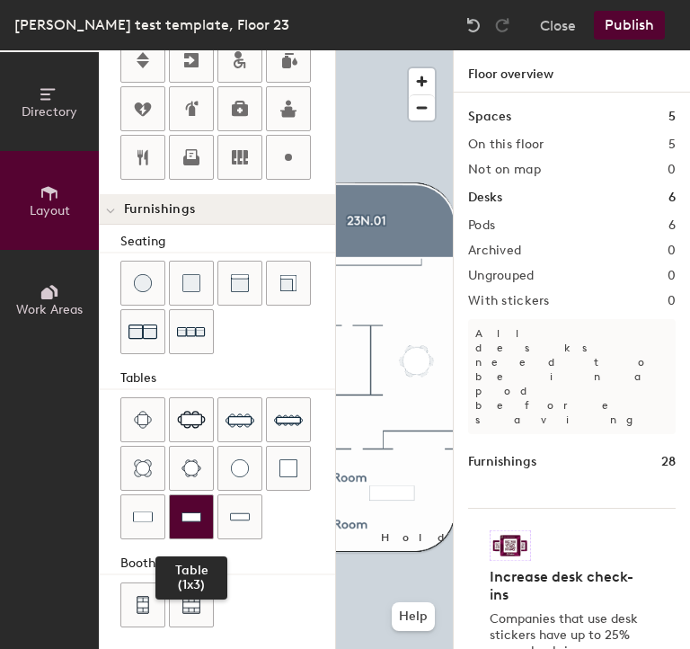
drag, startPoint x: 140, startPoint y: 505, endPoint x: 170, endPoint y: 500, distance: 30.0
click at [170, 500] on div "Table (1x3)" at bounding box center [227, 470] width 215 height 146
drag, startPoint x: 155, startPoint y: 504, endPoint x: 170, endPoint y: 500, distance: 15.7
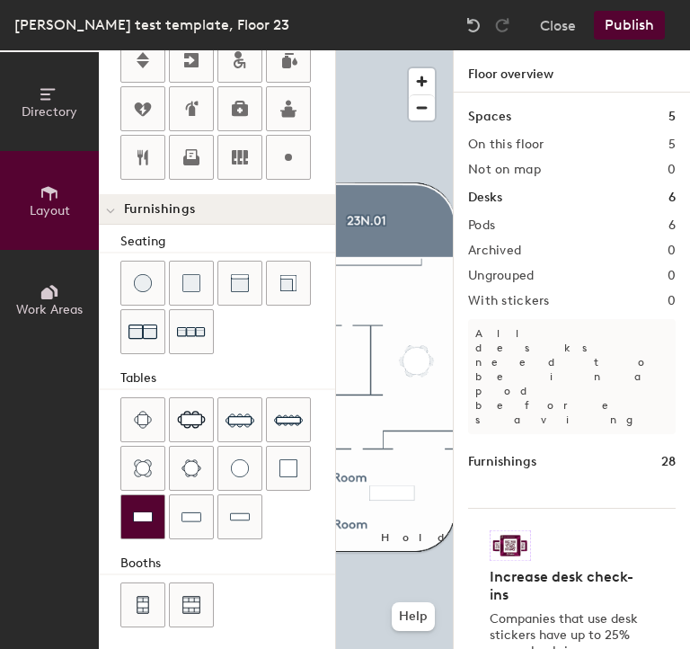
drag, startPoint x: 170, startPoint y: 500, endPoint x: 137, endPoint y: 514, distance: 35.9
click at [137, 514] on img at bounding box center [143, 517] width 20 height 18
click at [183, 512] on img at bounding box center [192, 517] width 20 height 18
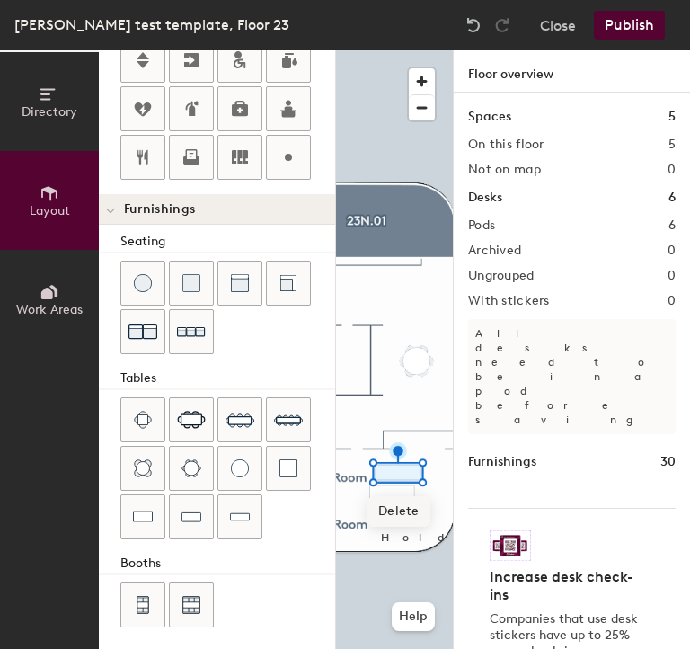
click at [391, 515] on span "Delete" at bounding box center [399, 511] width 63 height 31
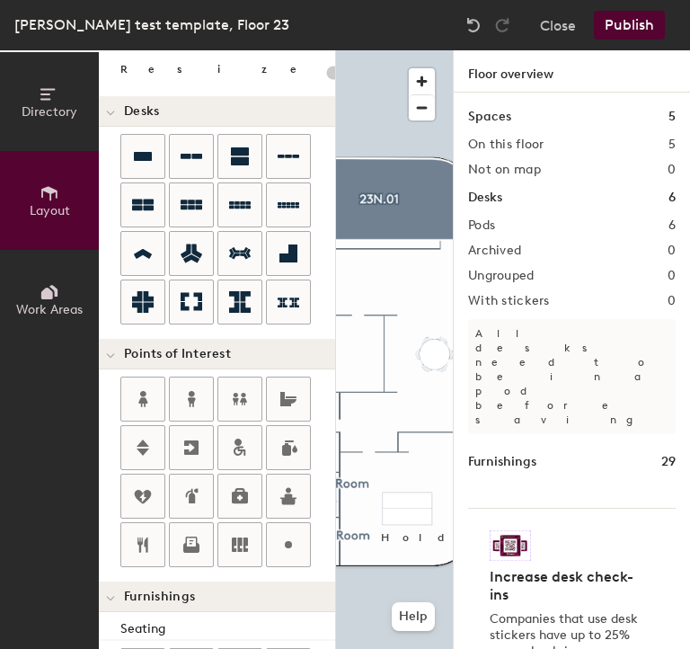
scroll to position [97, 0]
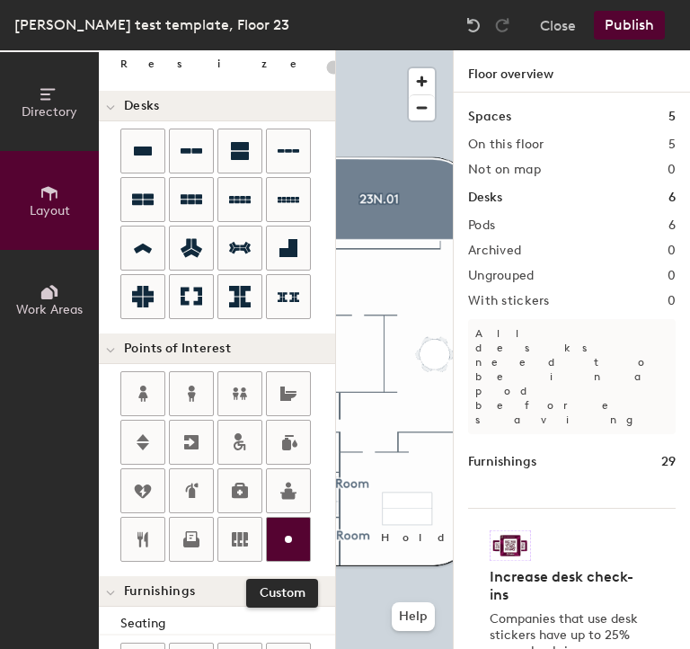
click at [281, 540] on icon at bounding box center [289, 539] width 22 height 22
type input "20"
click at [40, 131] on button "Directory" at bounding box center [49, 101] width 99 height 99
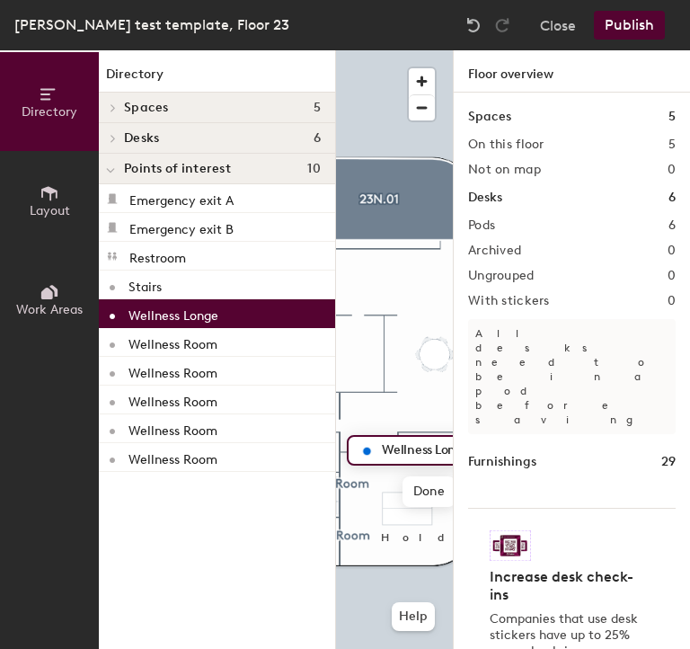
scroll to position [0, 67]
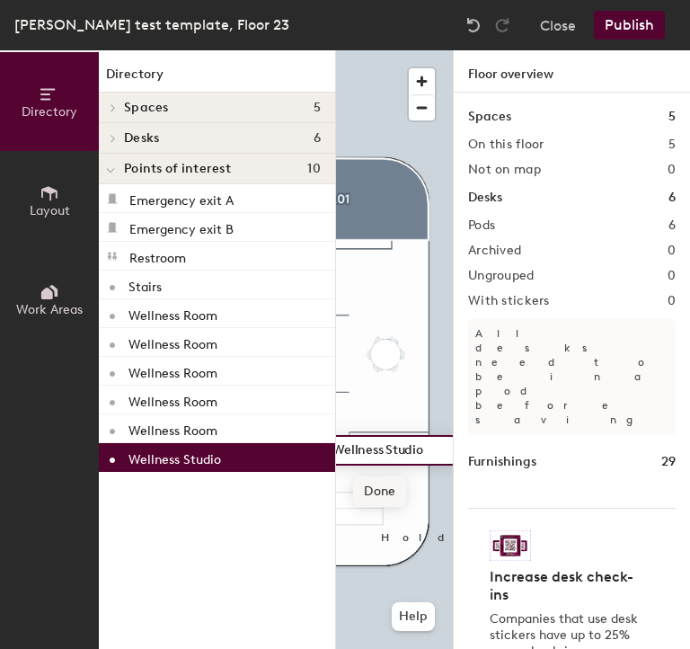
type input "Wellness Studio"
click at [398, 502] on span "Done" at bounding box center [379, 491] width 53 height 31
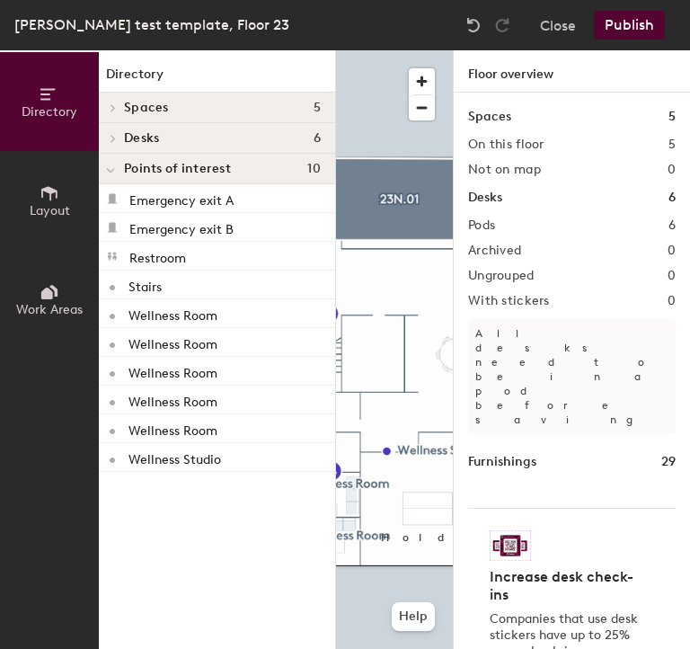
drag, startPoint x: 61, startPoint y: 278, endPoint x: 48, endPoint y: 288, distance: 17.3
drag, startPoint x: 48, startPoint y: 288, endPoint x: 30, endPoint y: 238, distance: 53.4
click at [30, 238] on button "Layout" at bounding box center [49, 200] width 99 height 99
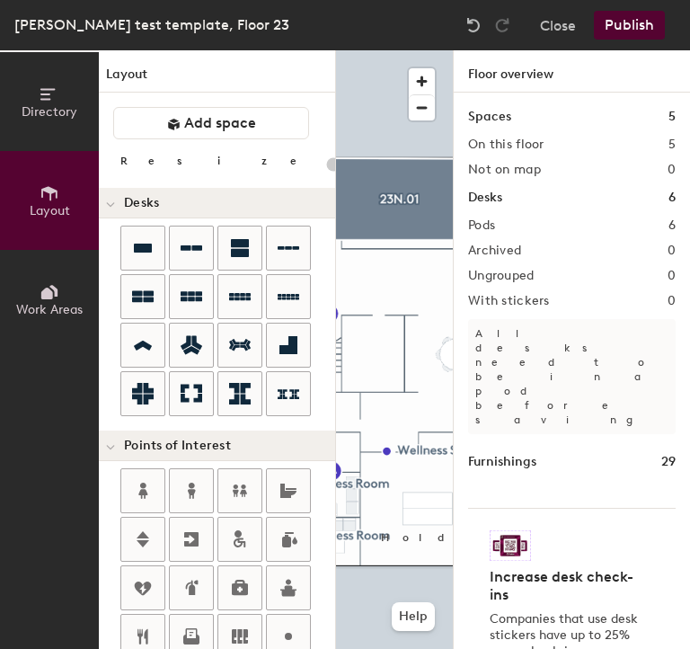
scroll to position [479, 0]
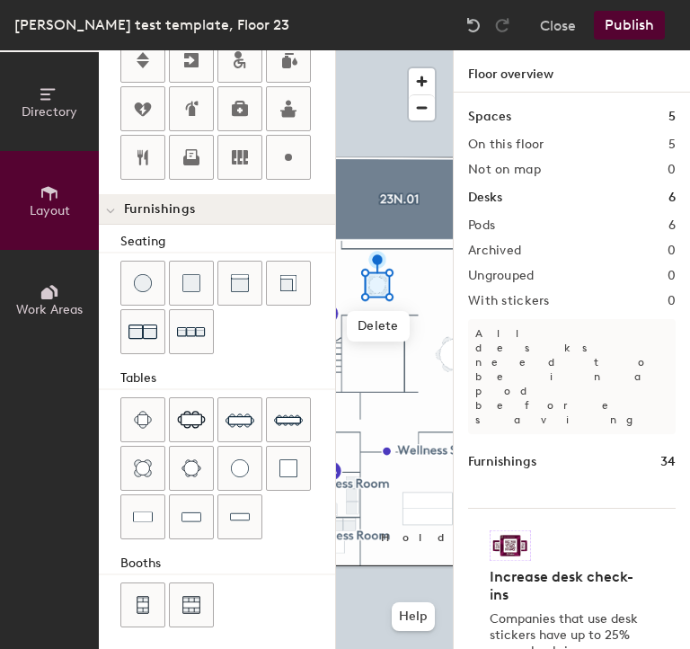
click at [350, 50] on div at bounding box center [394, 50] width 117 height 0
click at [382, 50] on div at bounding box center [394, 50] width 117 height 0
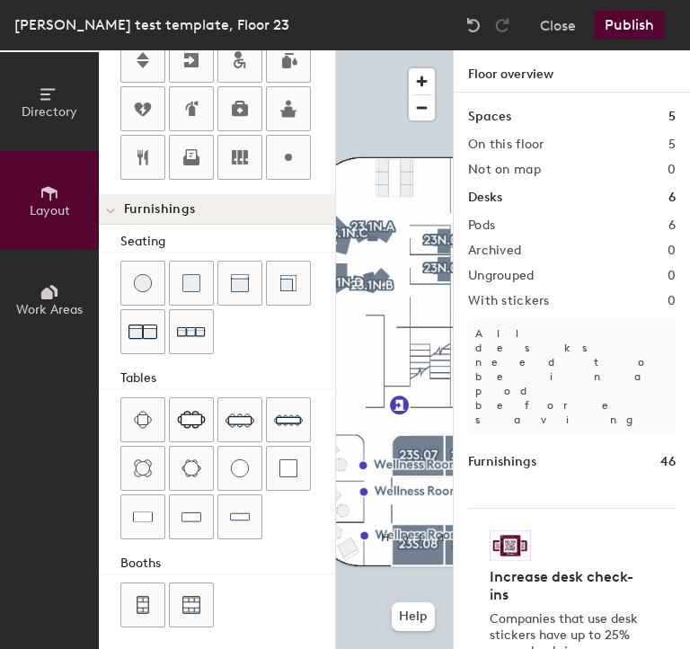
click at [434, 177] on div "Directory Layout Work Areas Layout Add space Resize Desks Points of Interest Fu…" at bounding box center [345, 349] width 690 height 598
click at [362, 50] on div at bounding box center [394, 50] width 117 height 0
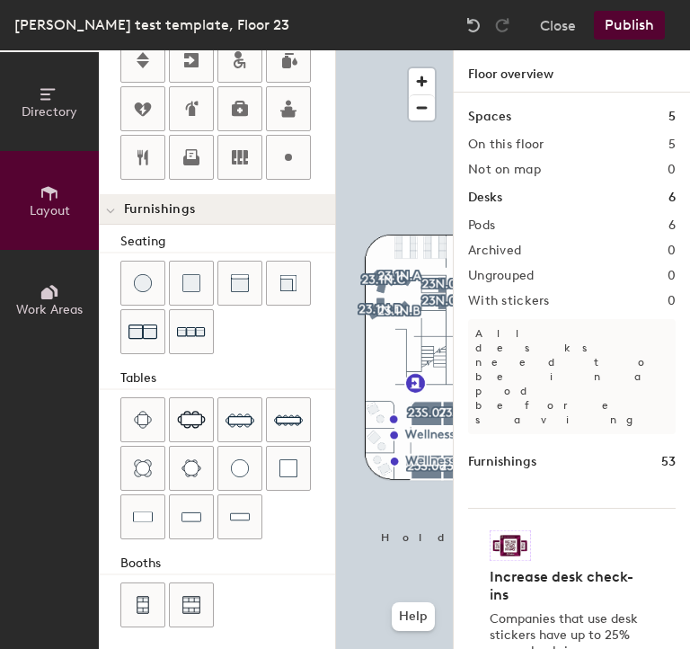
click at [629, 17] on button "Publish" at bounding box center [629, 25] width 71 height 29
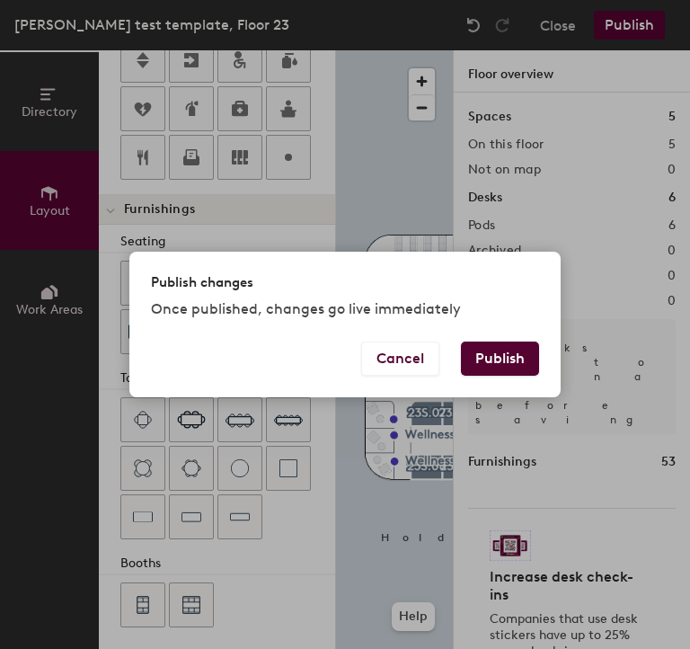
click at [518, 359] on button "Publish" at bounding box center [500, 358] width 78 height 34
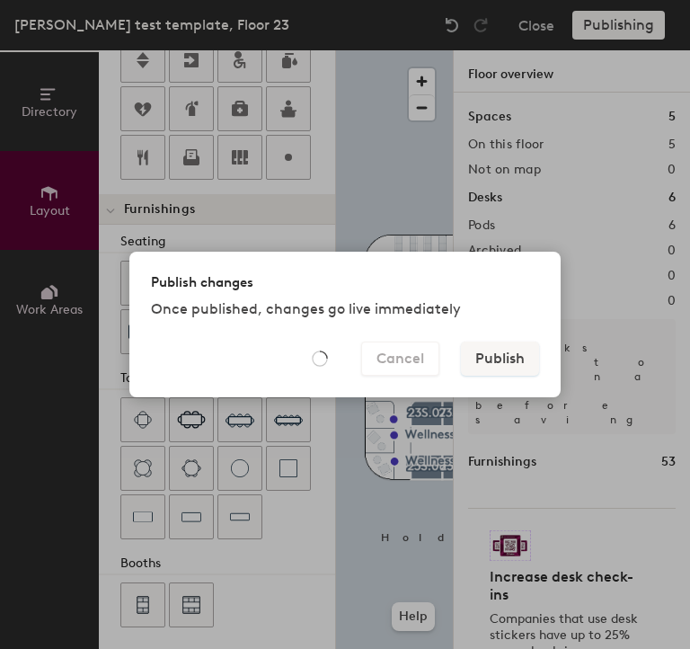
type input "20"
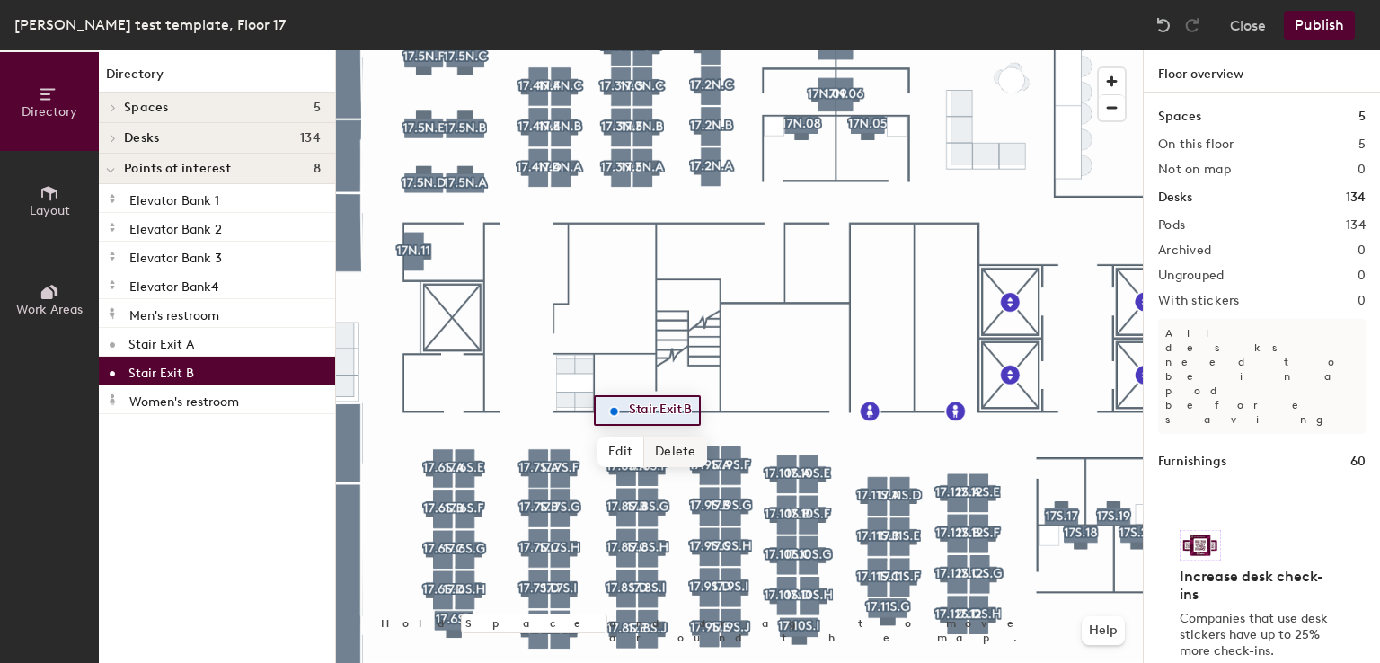
click at [675, 454] on span "Delete" at bounding box center [675, 452] width 63 height 31
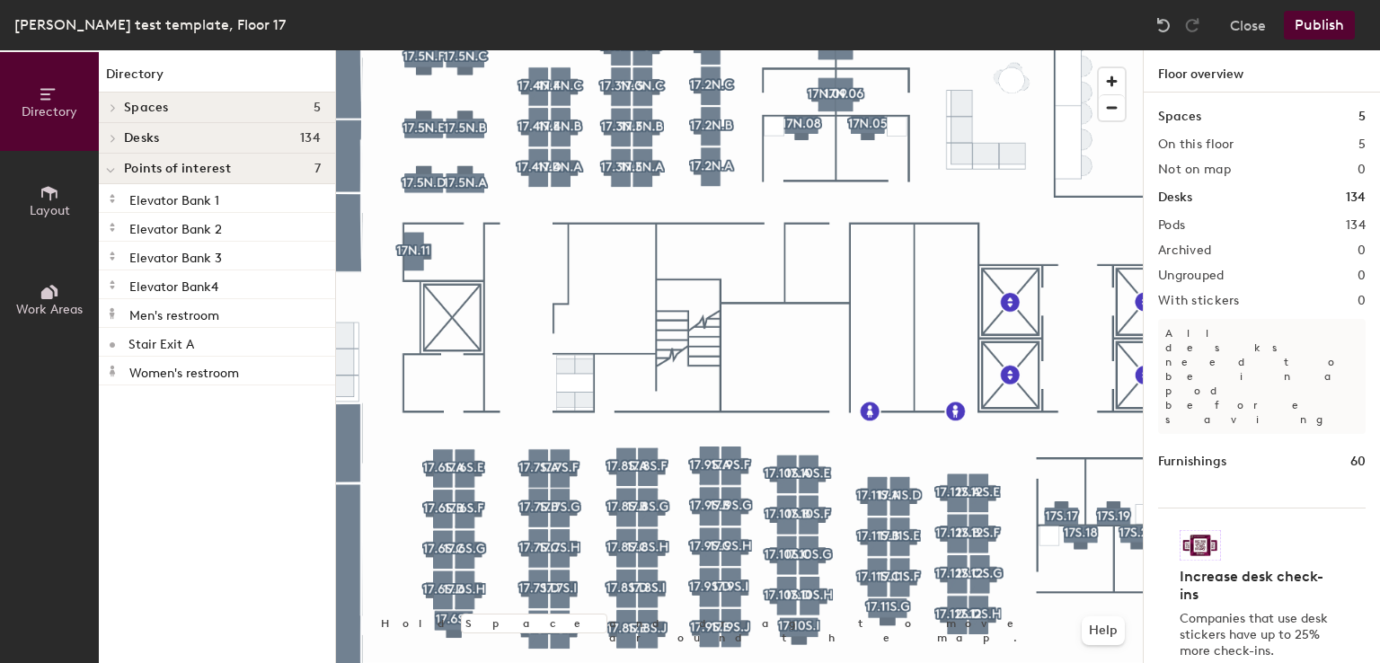
click at [51, 224] on button "Layout" at bounding box center [49, 200] width 99 height 99
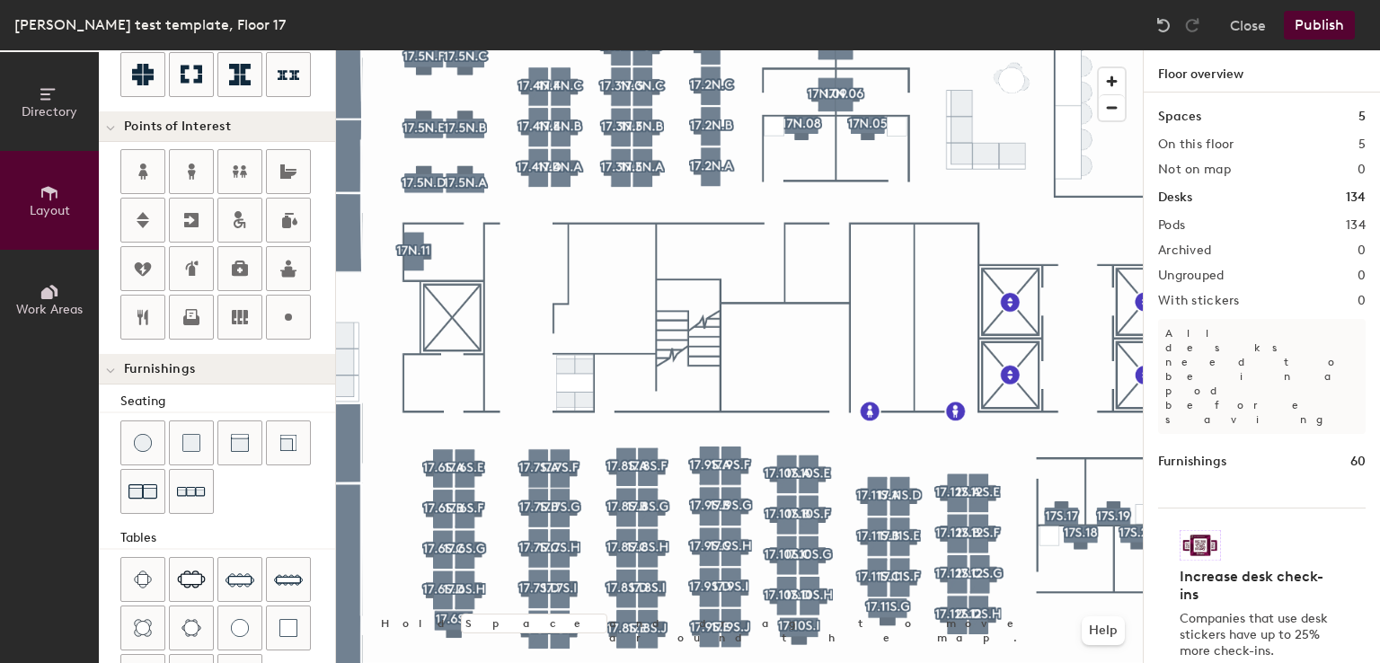
scroll to position [320, 0]
click at [614, 410] on div "Directory Layout Work Areas Layout Add space Resize Desks Points of Interest Fu…" at bounding box center [690, 356] width 1380 height 613
type input "20"
click at [722, 403] on input "Emergency exit" at bounding box center [680, 408] width 113 height 25
type input "Emergency exit B"
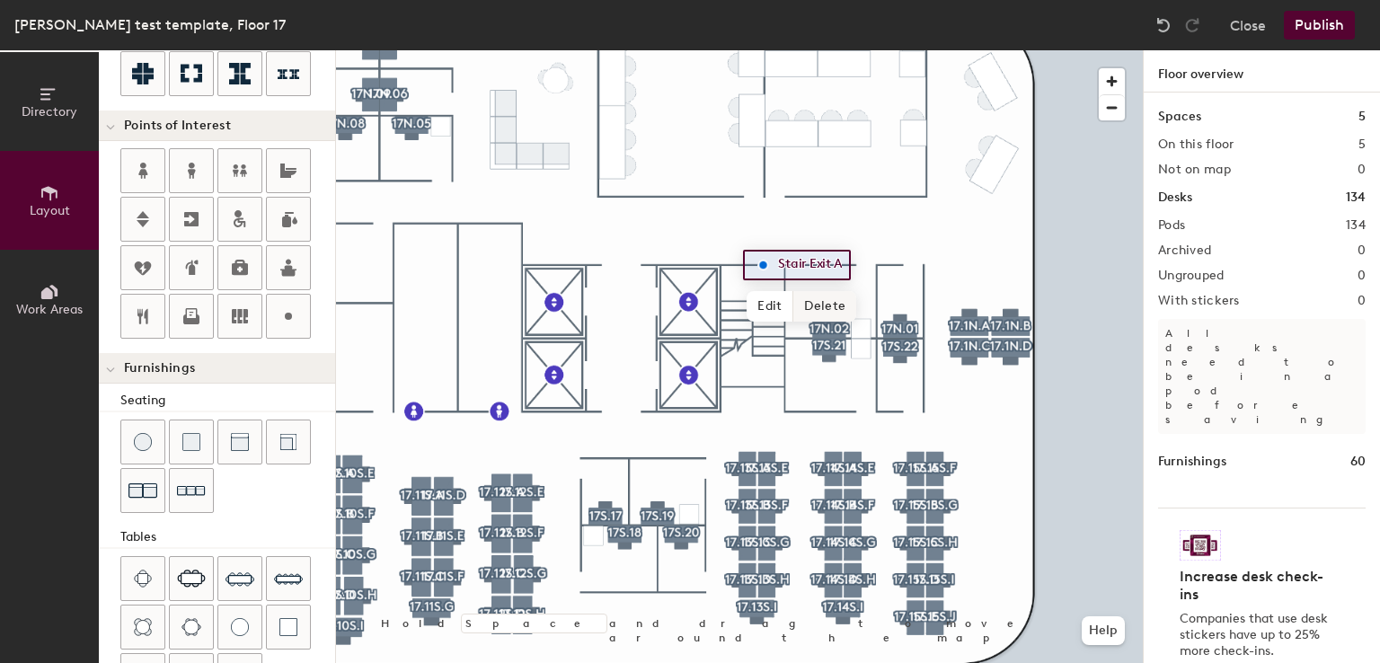
click at [810, 309] on span "Delete" at bounding box center [824, 306] width 63 height 31
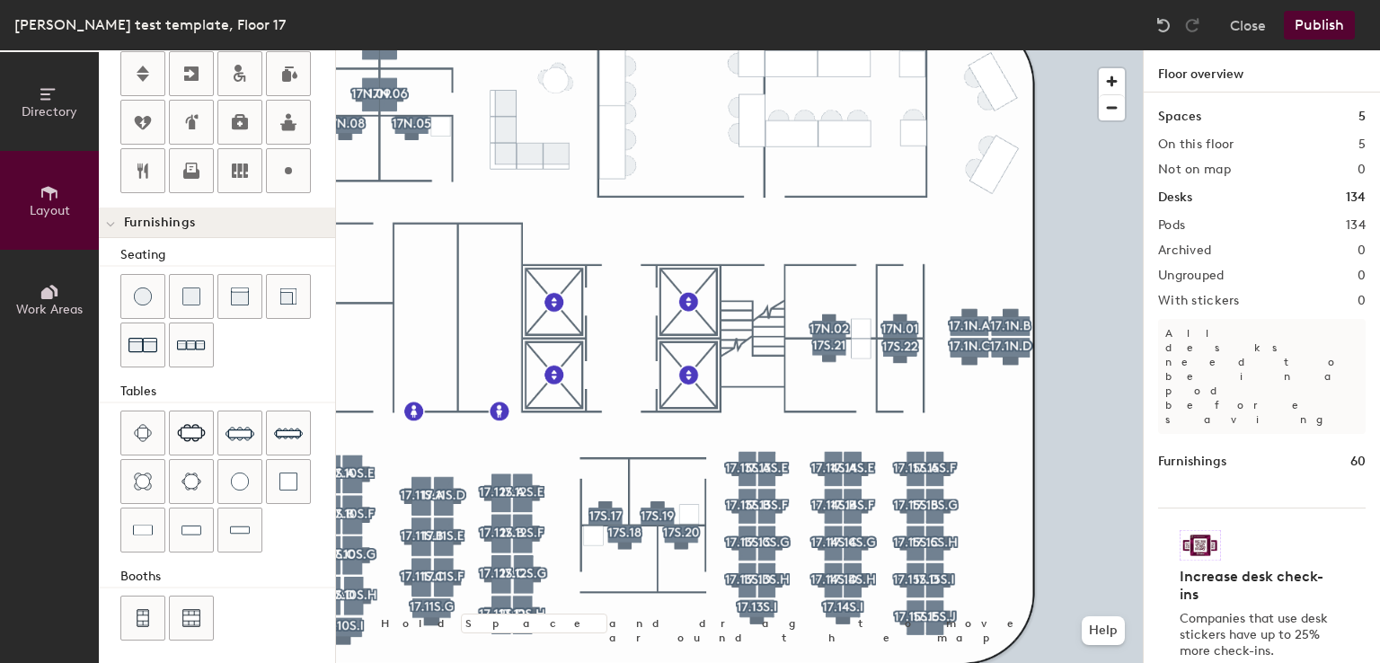
scroll to position [359, 0]
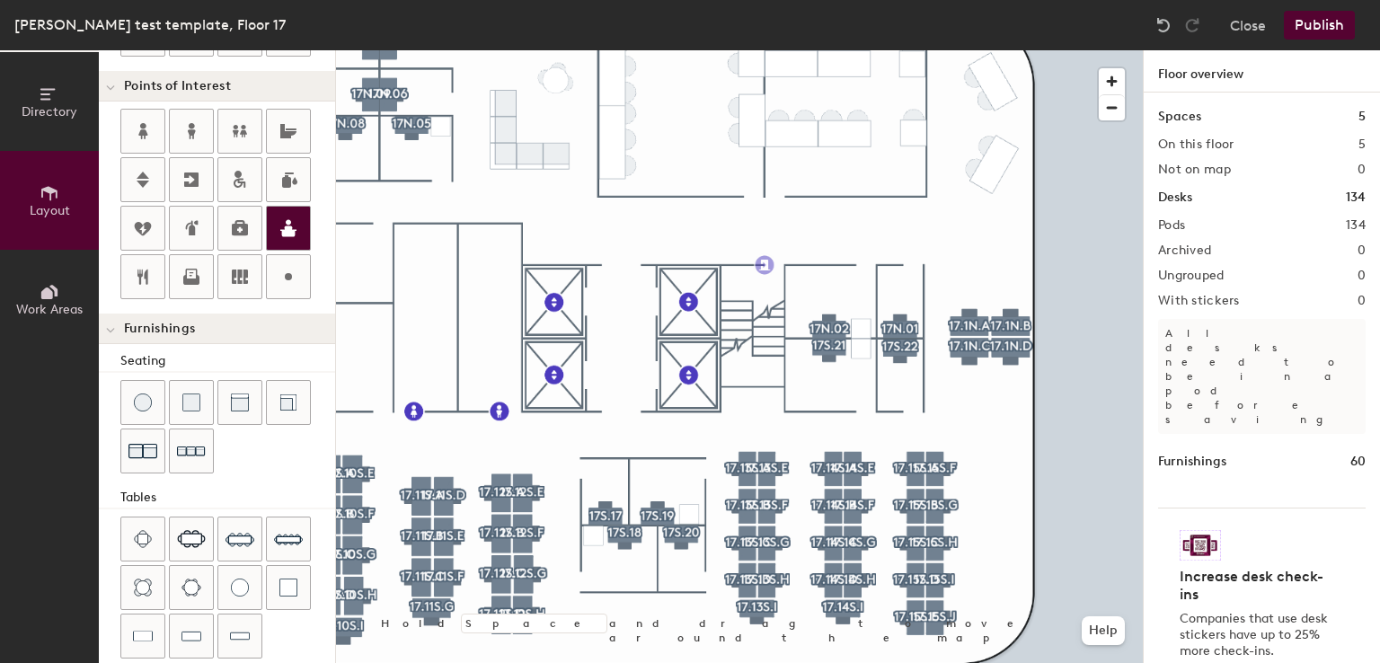
click at [765, 265] on div "Directory Layout Work Areas Layout Add space Resize Desks Points of Interest Fu…" at bounding box center [690, 356] width 1380 height 613
type input "20"
click at [879, 267] on input "Emergency exit" at bounding box center [831, 264] width 113 height 25
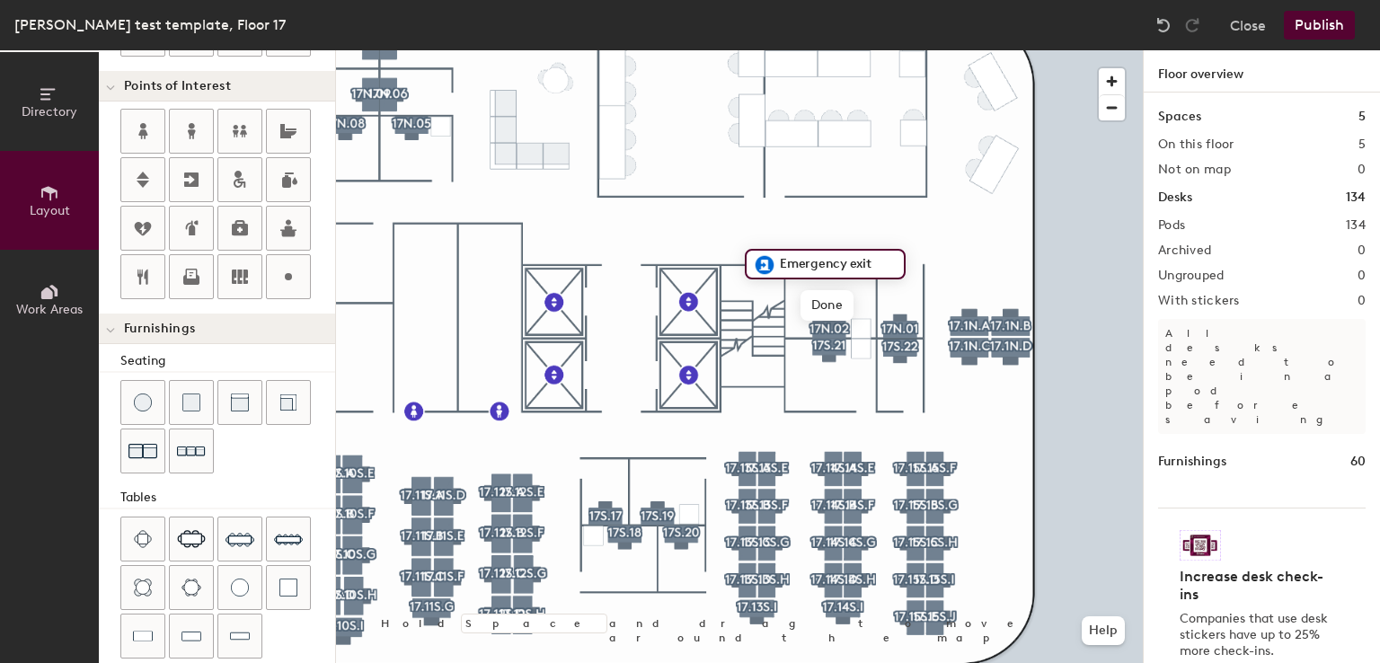
type input "Emergency exit A"
click at [833, 310] on span "Done" at bounding box center [830, 305] width 53 height 31
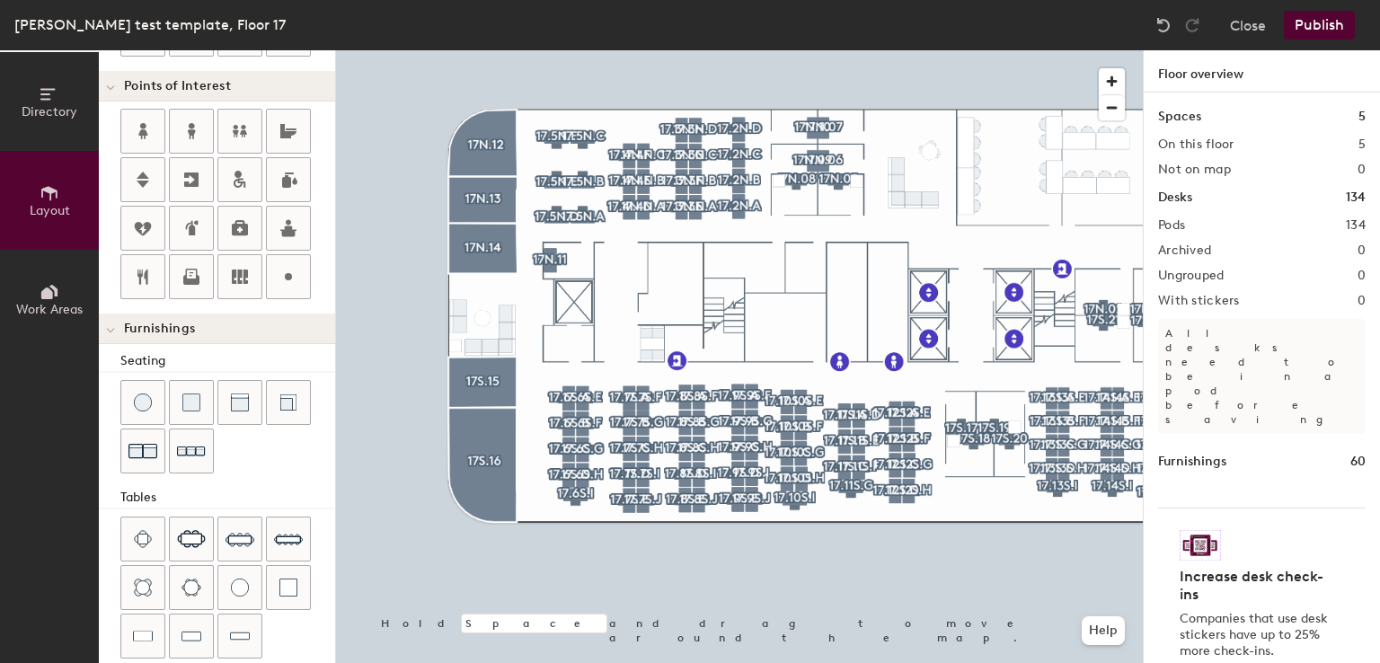
click at [1310, 19] on button "Publish" at bounding box center [1319, 25] width 71 height 29
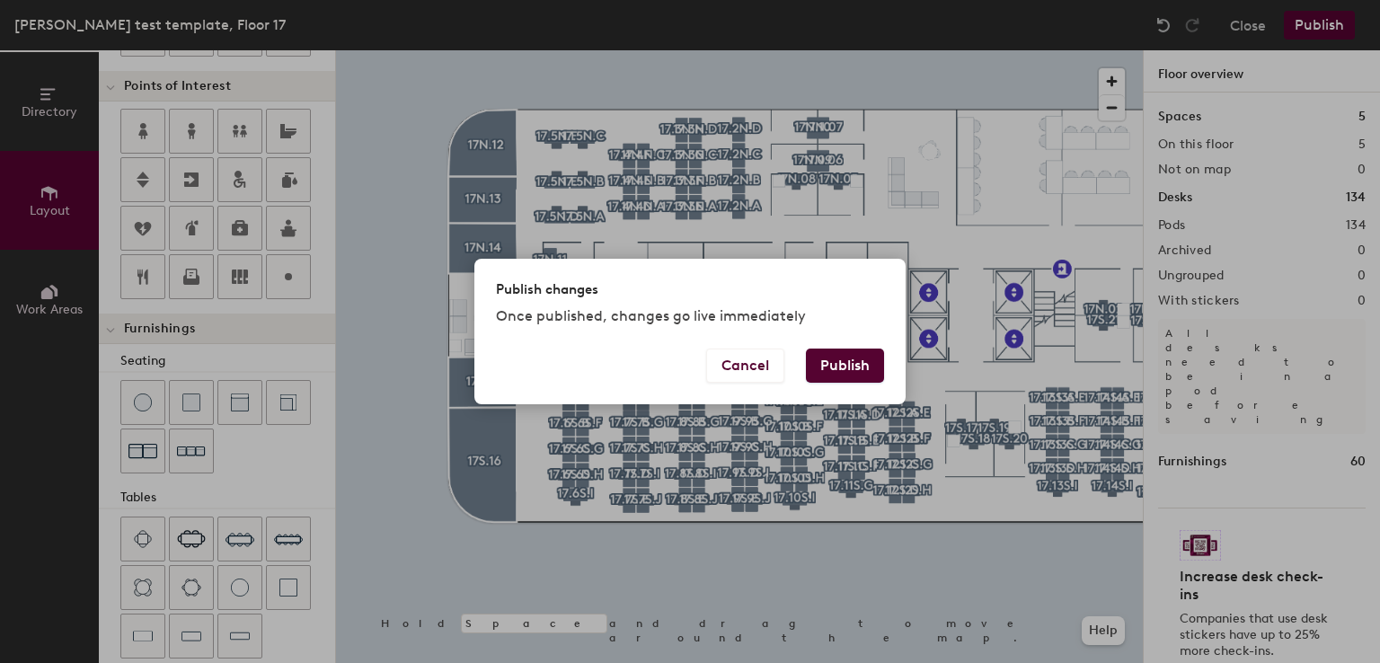
click at [815, 353] on button "Publish" at bounding box center [845, 366] width 78 height 34
type input "20"
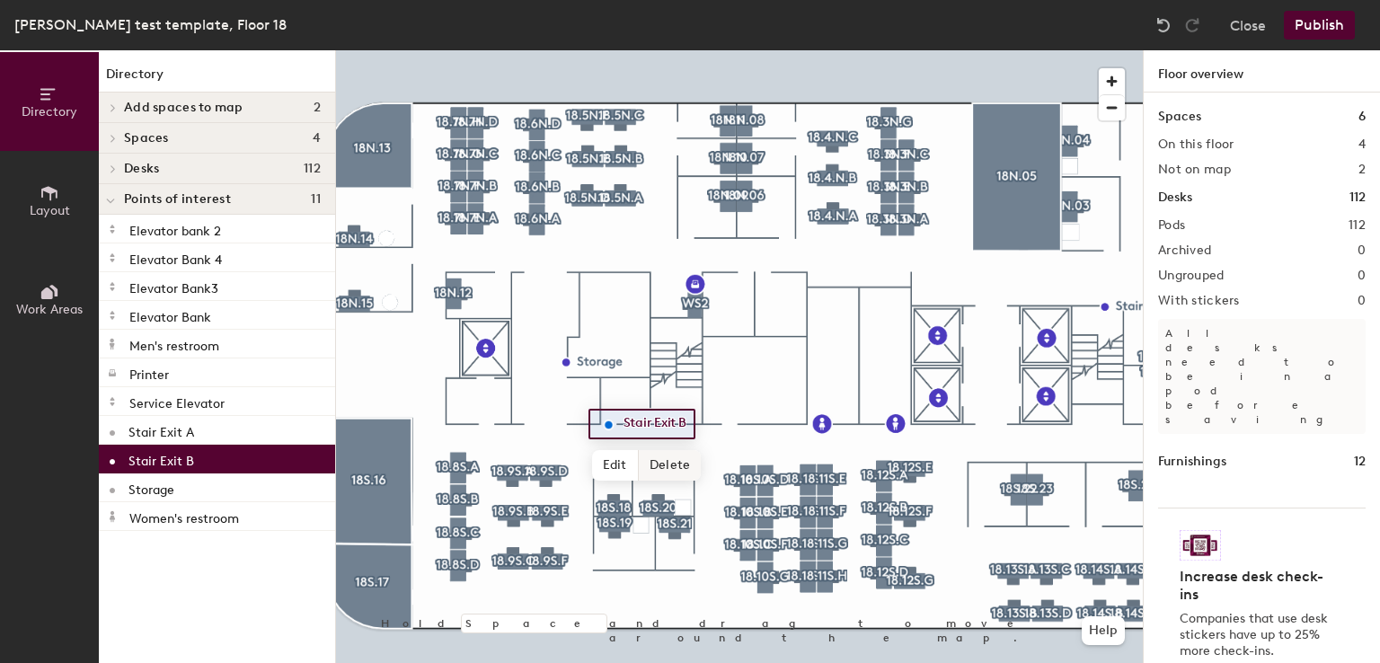
click at [665, 463] on span "Delete" at bounding box center [670, 465] width 63 height 31
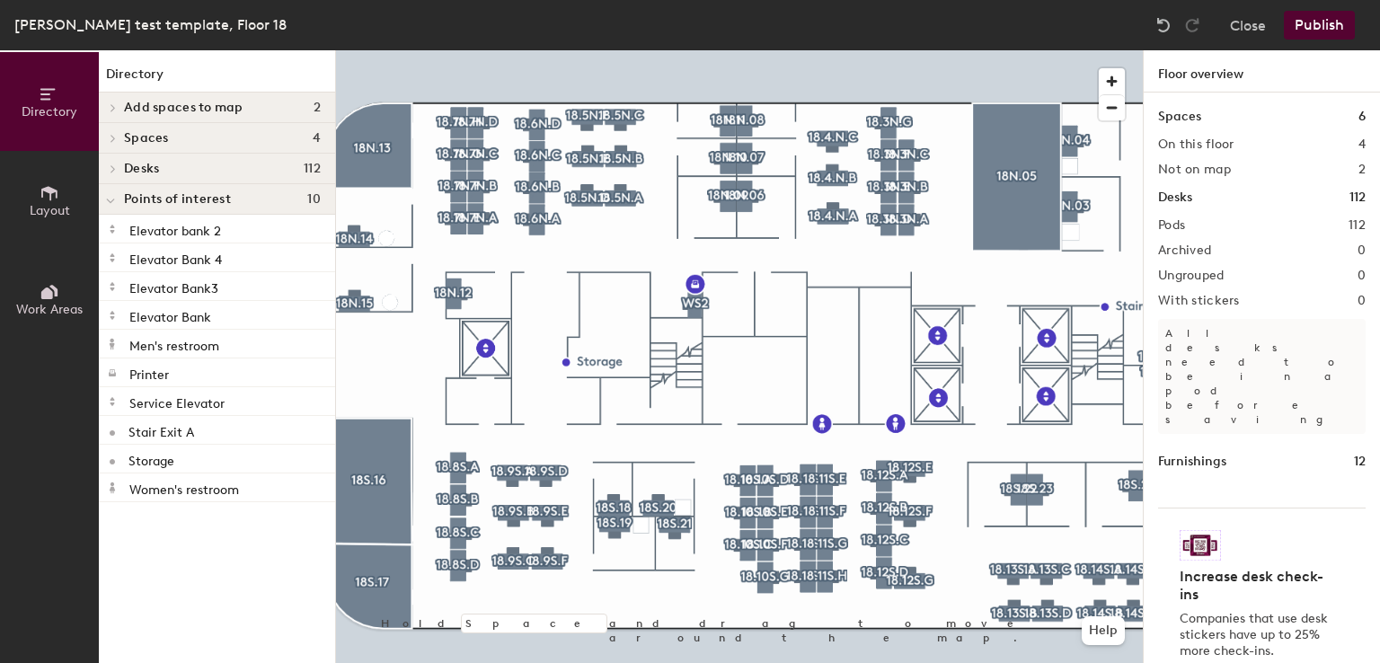
click at [50, 223] on button "Layout" at bounding box center [49, 200] width 99 height 99
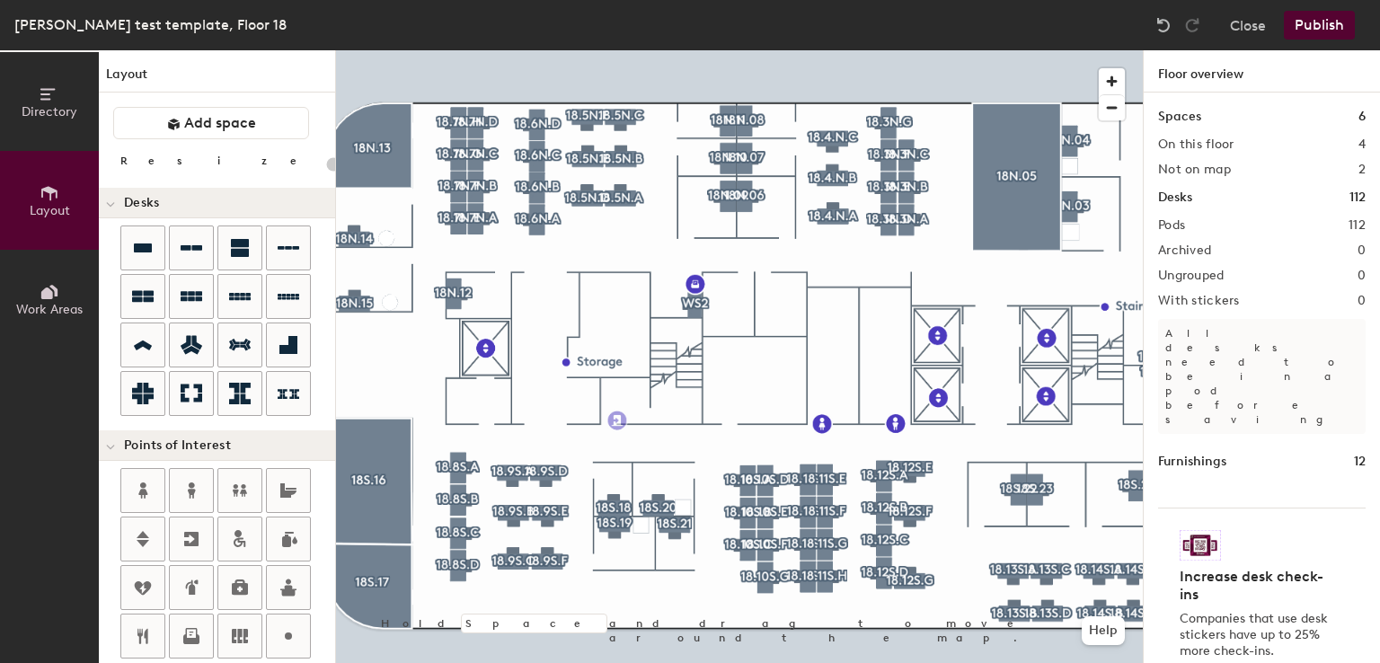
click at [617, 421] on div "Directory Layout Work Areas Layout Add space Resize Desks Points of Interest Fu…" at bounding box center [690, 356] width 1380 height 613
type input "20"
click at [727, 421] on input "Emergency exit" at bounding box center [684, 419] width 113 height 25
type input "Emergency exit B"
click at [677, 455] on span "Done" at bounding box center [683, 461] width 53 height 31
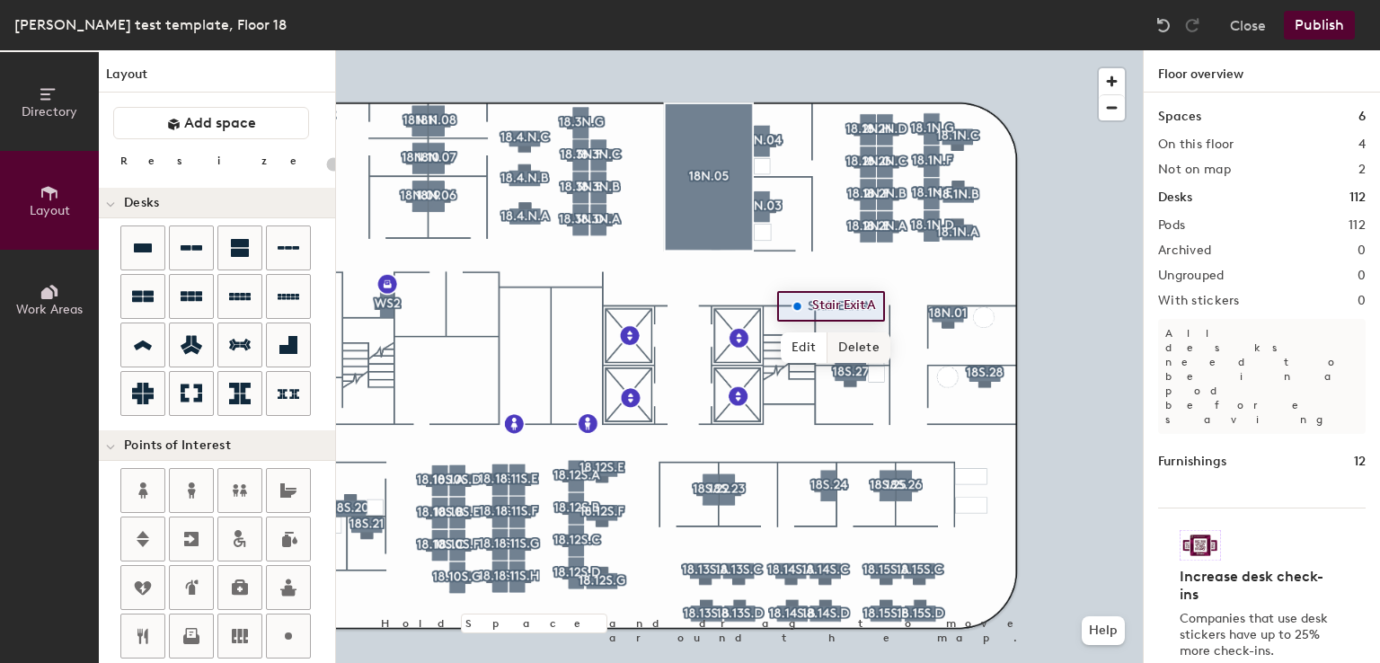
click at [848, 341] on span "Delete" at bounding box center [859, 347] width 63 height 31
click at [798, 306] on div "Directory Layout Work Areas Layout Add space Resize Desks Points of Interest Fu…" at bounding box center [690, 356] width 1380 height 613
type input "20"
click at [907, 306] on input "Emergency exit" at bounding box center [865, 304] width 113 height 25
type input "Emergency exit A"
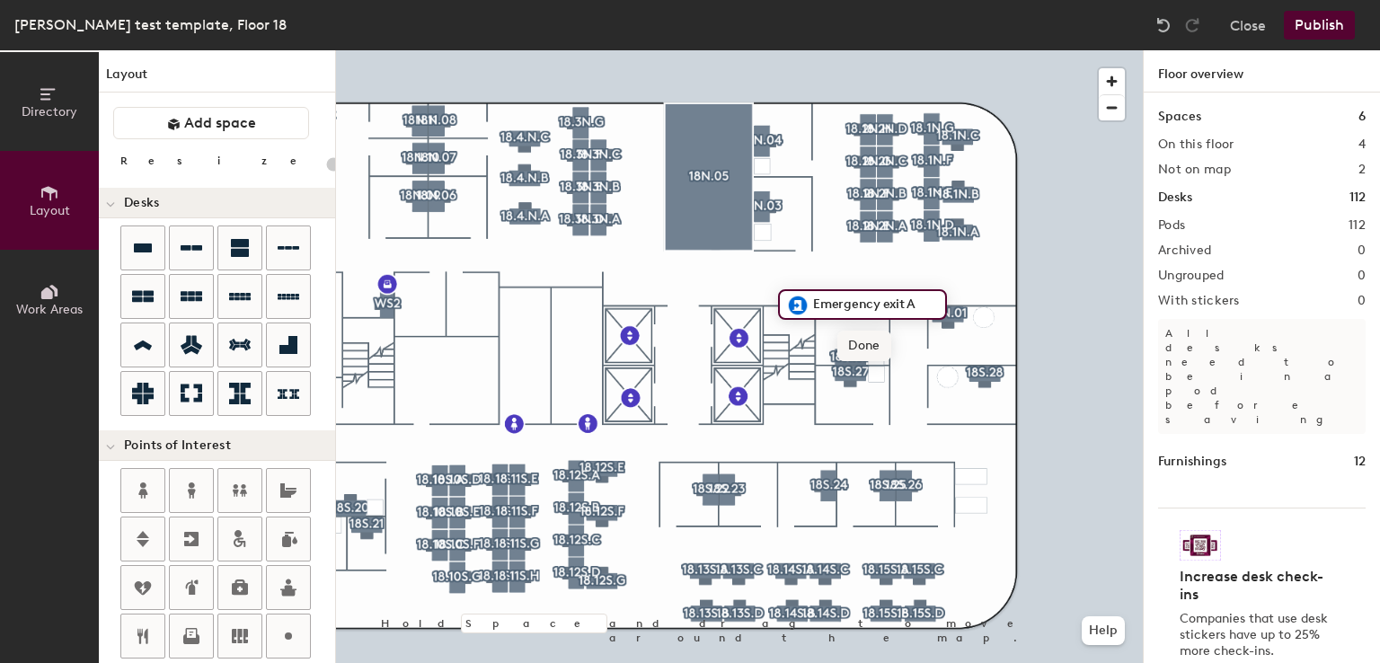
click at [853, 336] on span "Done" at bounding box center [863, 346] width 53 height 31
click at [1341, 19] on button "Publish" at bounding box center [1319, 25] width 71 height 29
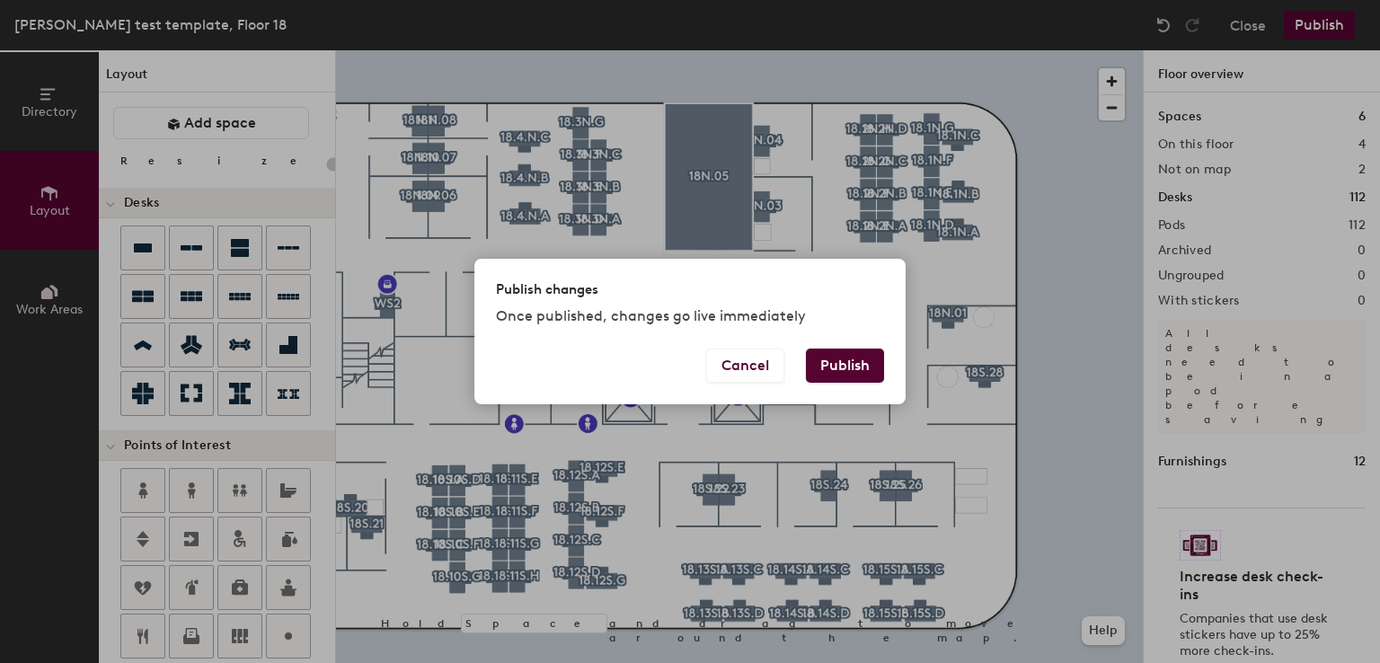
click at [845, 362] on button "Publish" at bounding box center [845, 366] width 78 height 34
type input "20"
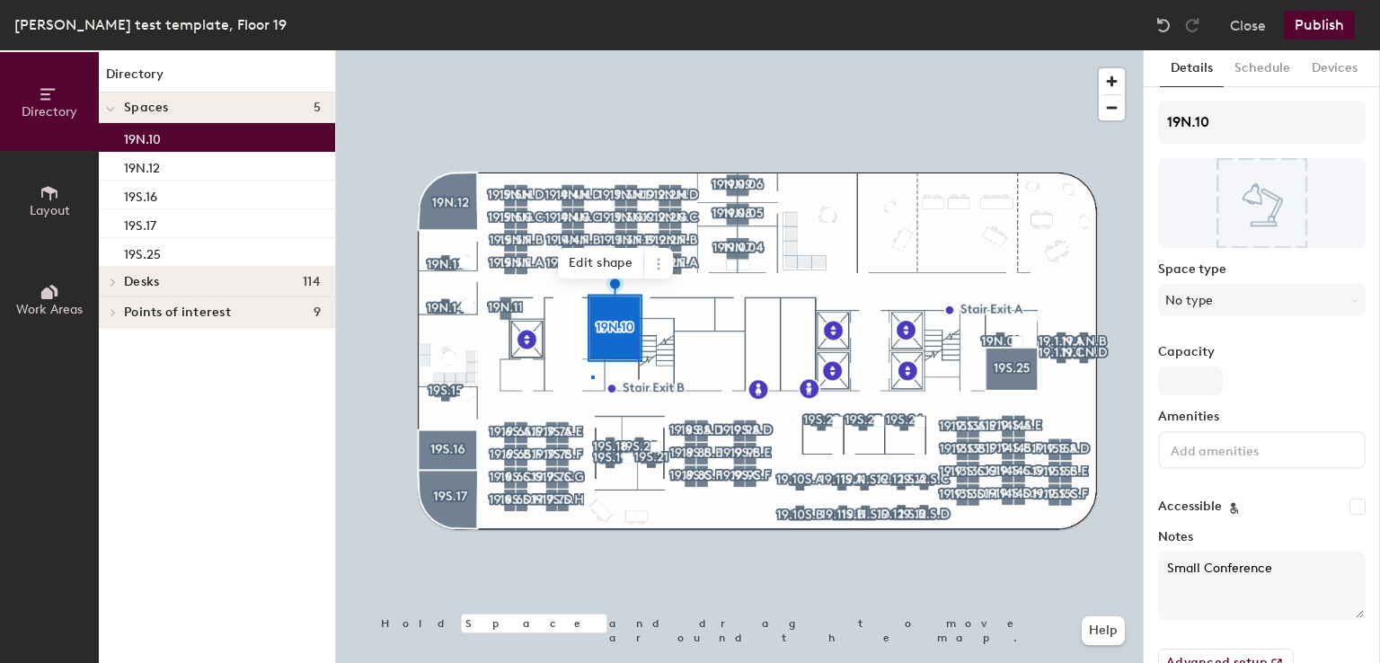
click at [591, 50] on div at bounding box center [739, 50] width 807 height 0
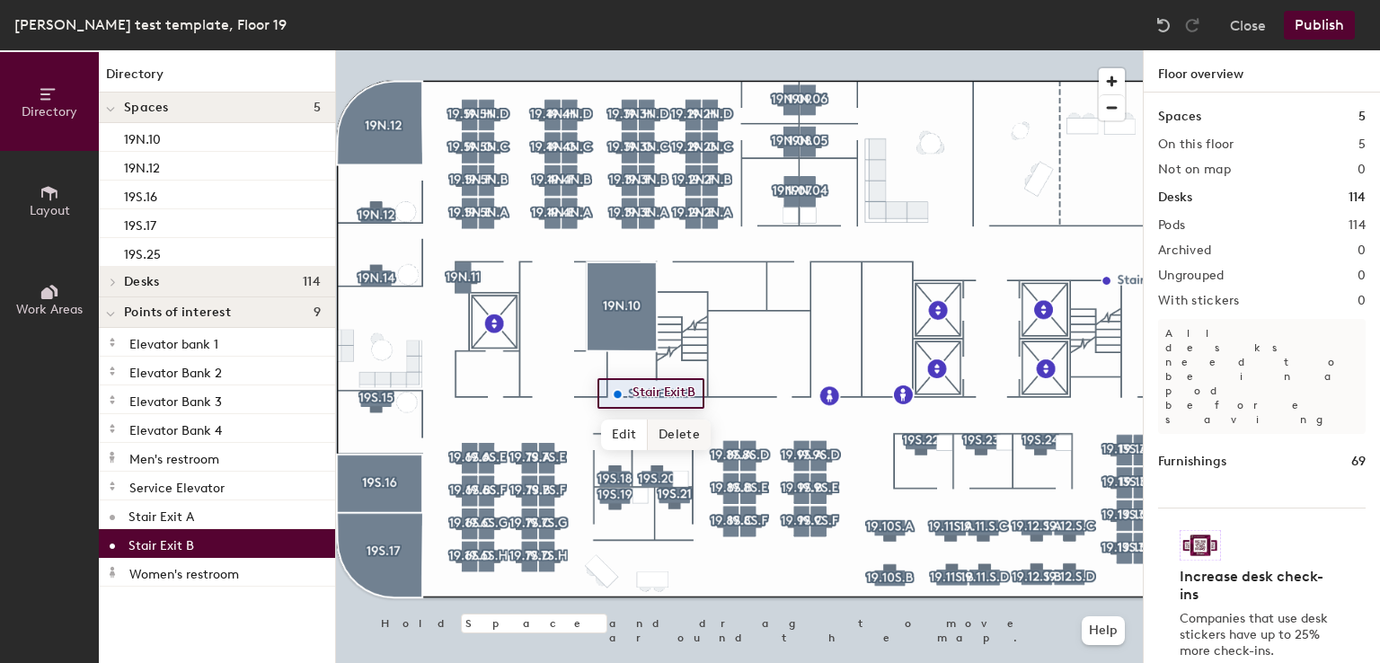
click at [676, 436] on span "Delete" at bounding box center [679, 435] width 63 height 31
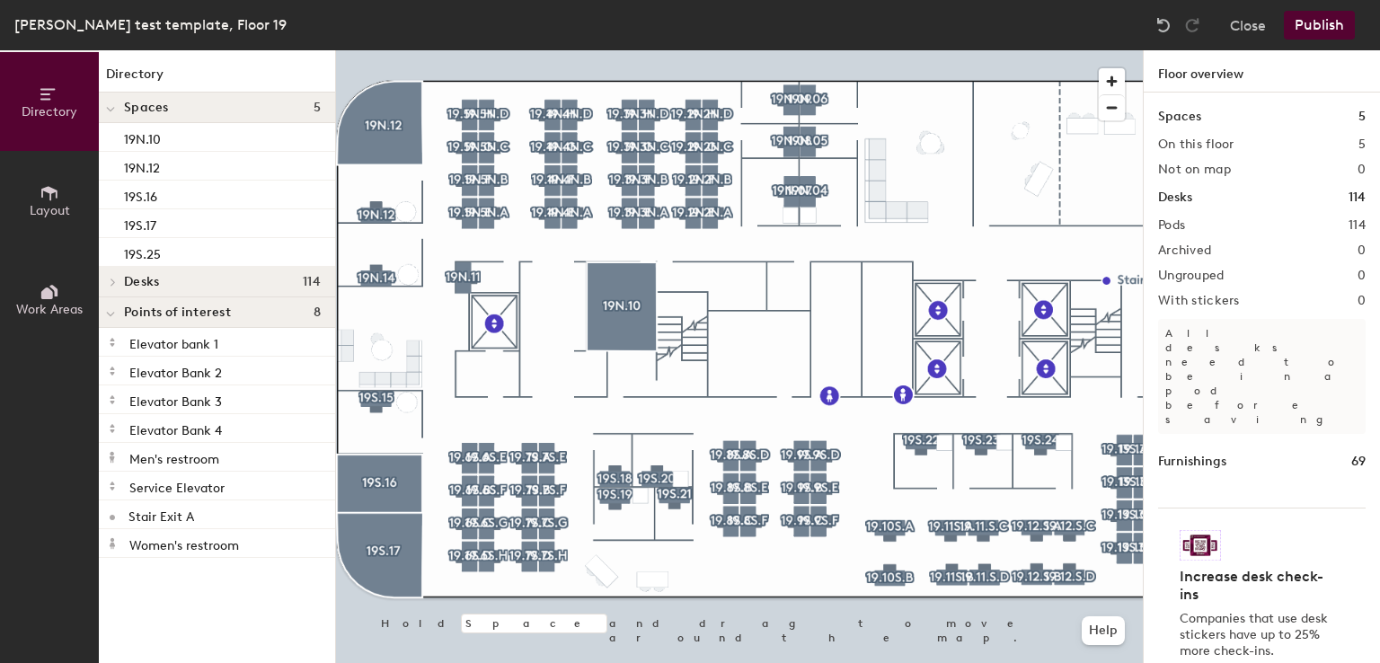
click at [43, 207] on span "Layout" at bounding box center [50, 210] width 40 height 15
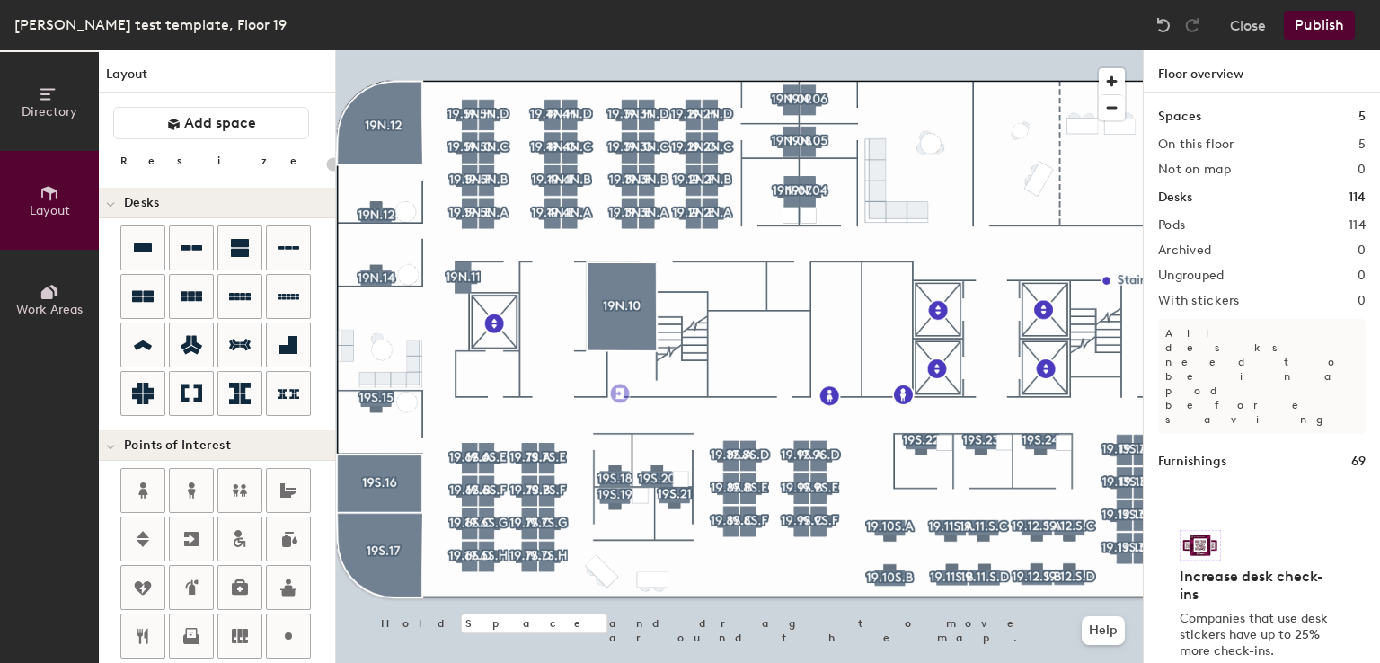
click at [622, 394] on div "Directory Layout Work Areas Layout Add space Resize Desks Points of Interest Fu…" at bounding box center [690, 356] width 1380 height 613
type input "20"
click at [730, 393] on input "Emergency exit" at bounding box center [689, 392] width 113 height 25
type input "Emergency exit B"
click at [679, 436] on span "Done" at bounding box center [687, 434] width 53 height 31
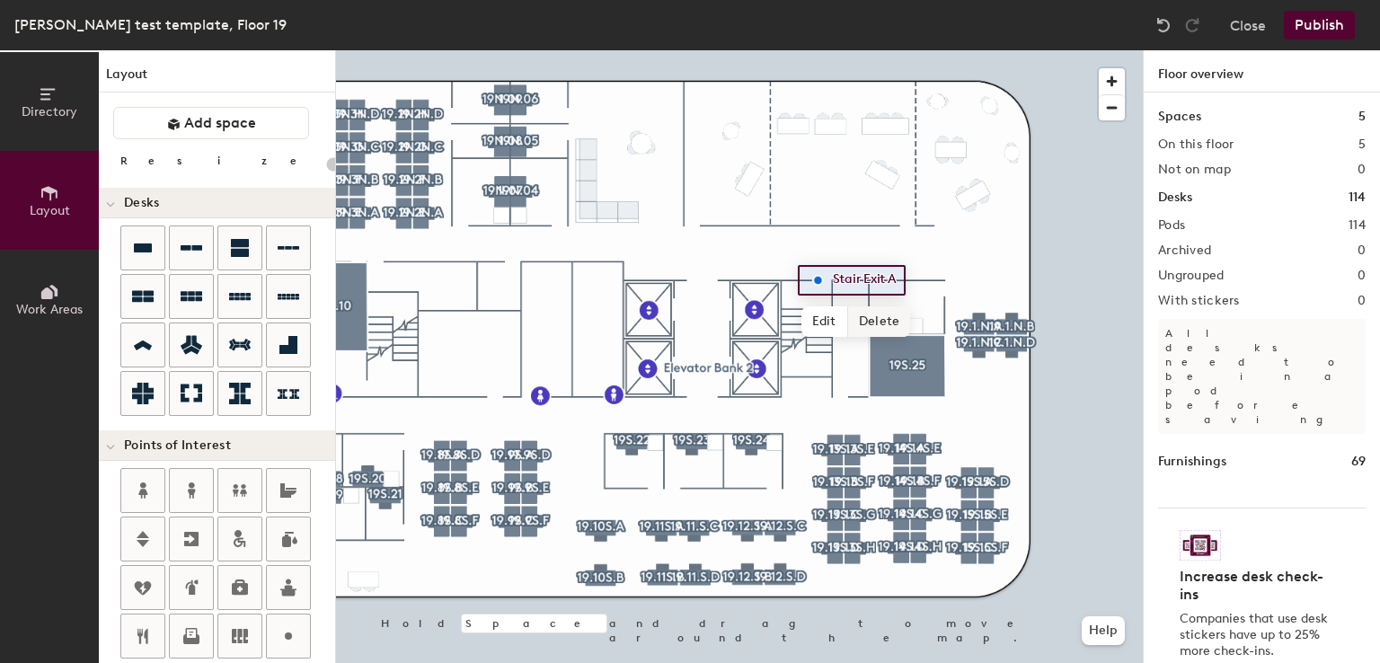
click at [868, 323] on span "Delete" at bounding box center [879, 321] width 63 height 31
type input "20"
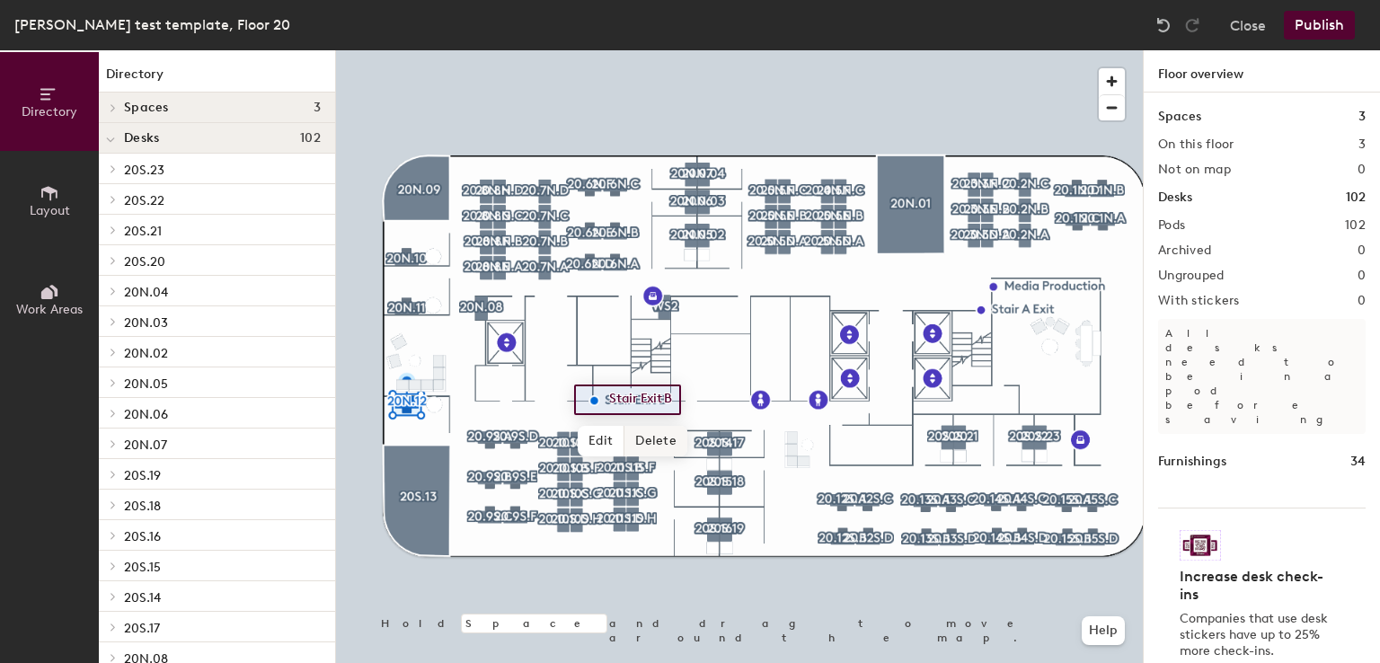
click at [654, 447] on span "Delete" at bounding box center [655, 441] width 63 height 31
click at [48, 210] on span "Layout" at bounding box center [50, 210] width 40 height 15
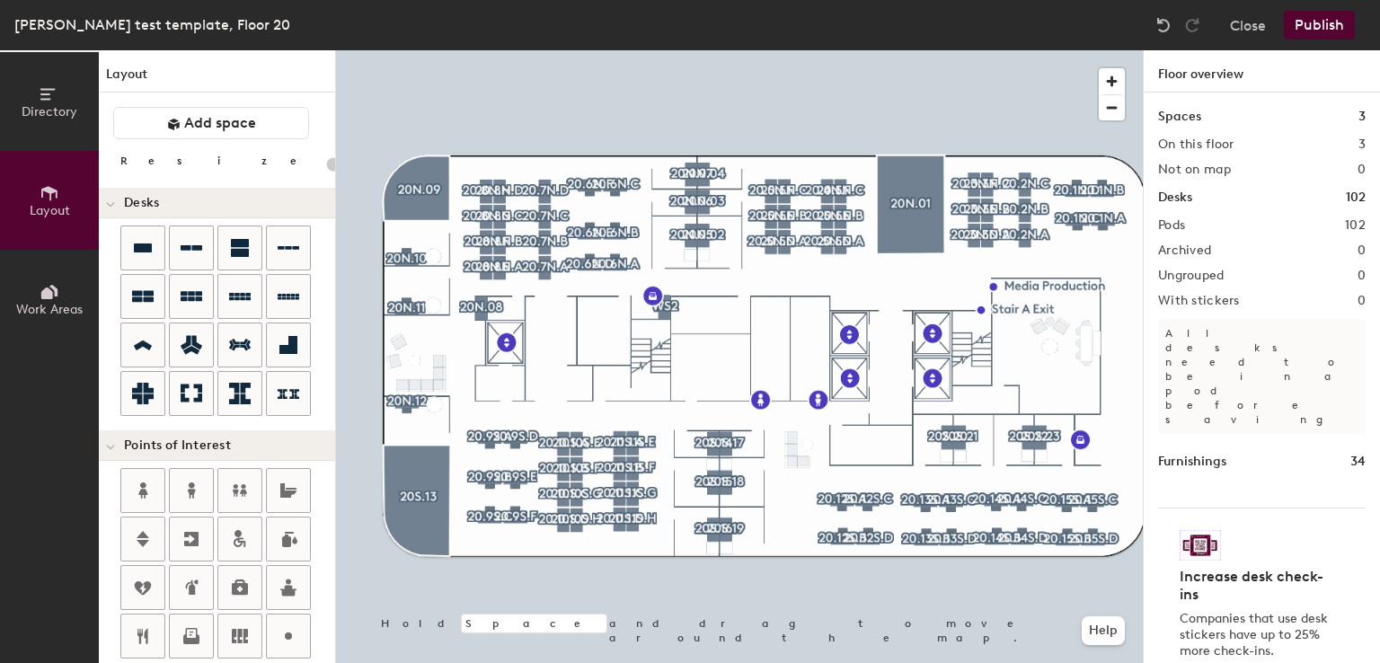
click at [603, 394] on div "Directory Layout Work Areas Layout Add space Resize Desks Points of Interest Fu…" at bounding box center [690, 356] width 1380 height 613
click at [609, 400] on div "Directory Layout Work Areas Layout Add space Resize Desks Points of Interest Fu…" at bounding box center [690, 356] width 1380 height 613
type input "20"
click at [725, 396] on input "Emergency exit" at bounding box center [676, 398] width 113 height 25
type input "Emergency exit B"
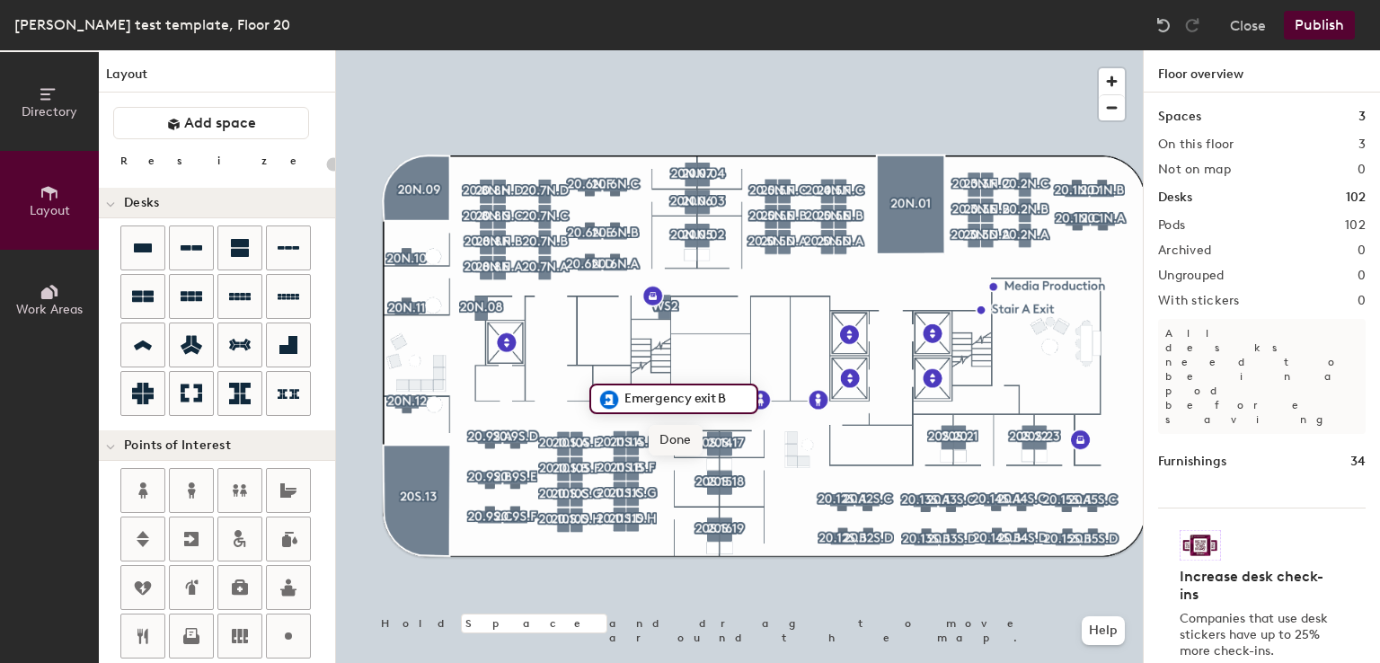
click at [682, 431] on span "Done" at bounding box center [675, 440] width 53 height 31
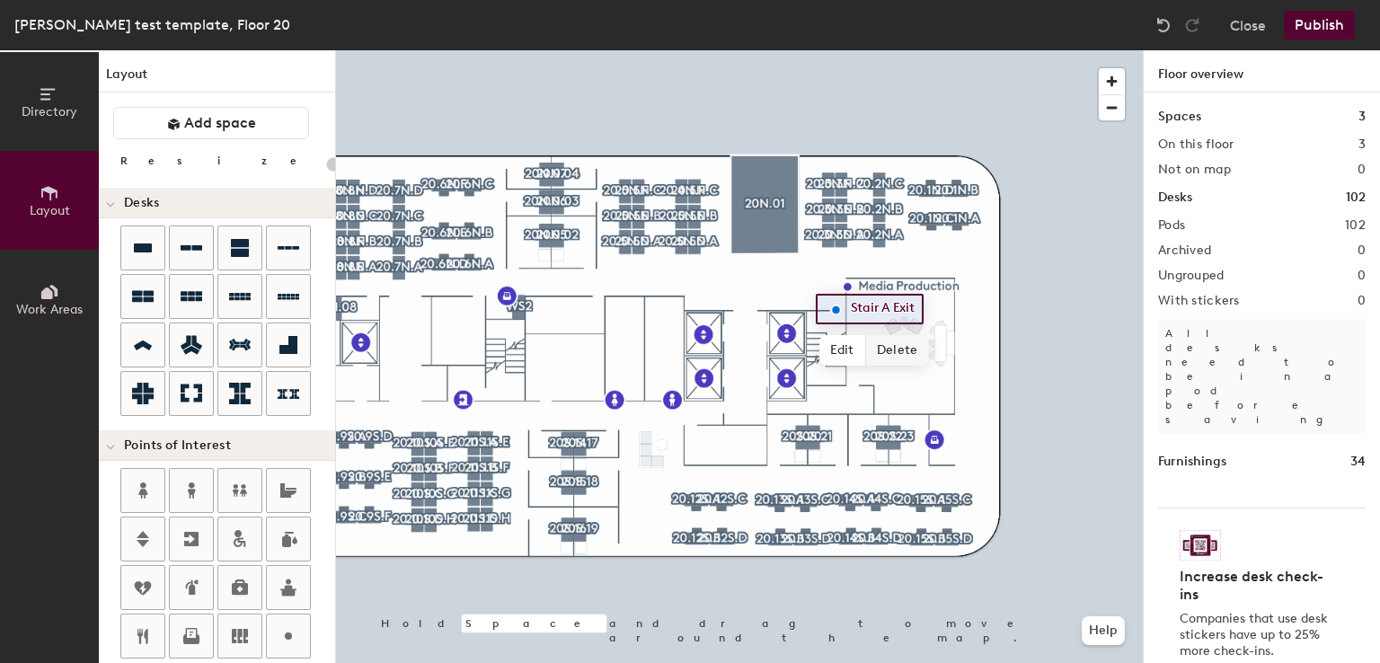
click at [882, 350] on span "Delete" at bounding box center [897, 350] width 63 height 31
click at [837, 324] on div "Directory Layout Work Areas Layout Add space Resize Desks Points of Interest Fu…" at bounding box center [690, 356] width 1380 height 613
type input "20"
click at [846, 345] on span "Edit" at bounding box center [842, 351] width 47 height 31
click at [952, 305] on input "Emergency exit" at bounding box center [902, 309] width 113 height 25
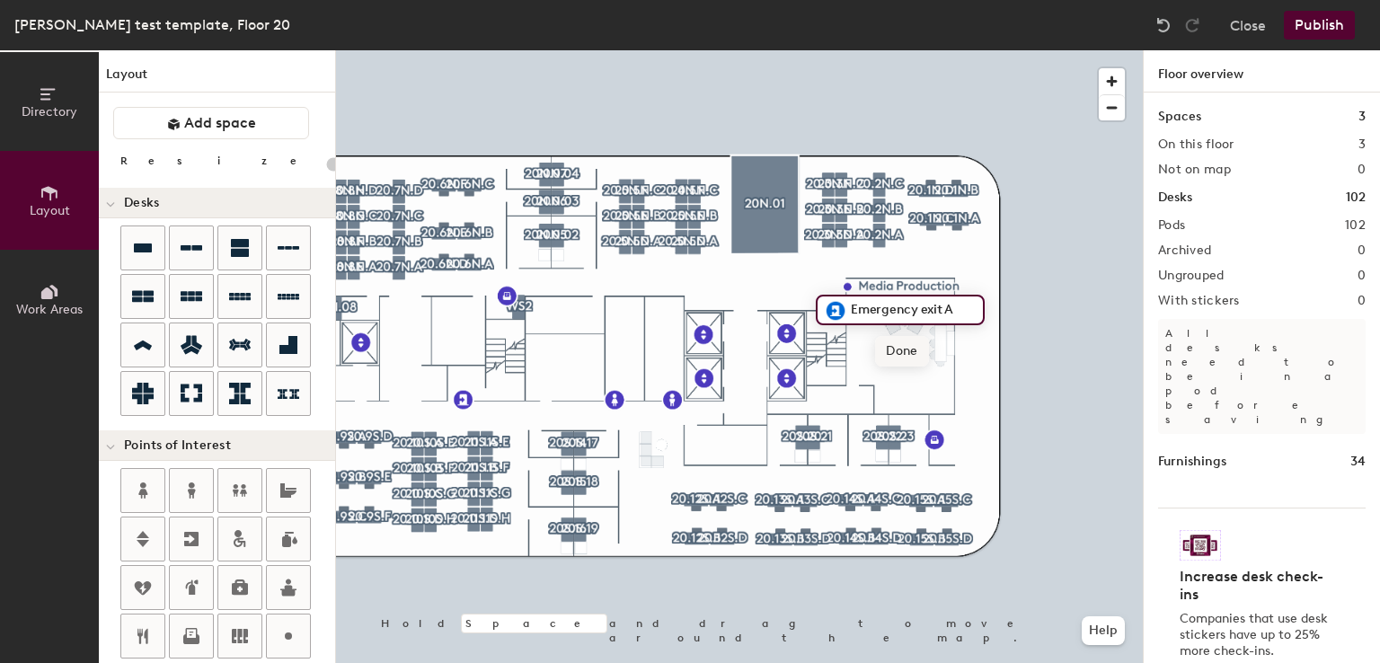
type input "Emergency exit A"
click at [896, 350] on span "Done" at bounding box center [901, 351] width 53 height 31
click at [1299, 37] on button "Publish" at bounding box center [1319, 25] width 71 height 29
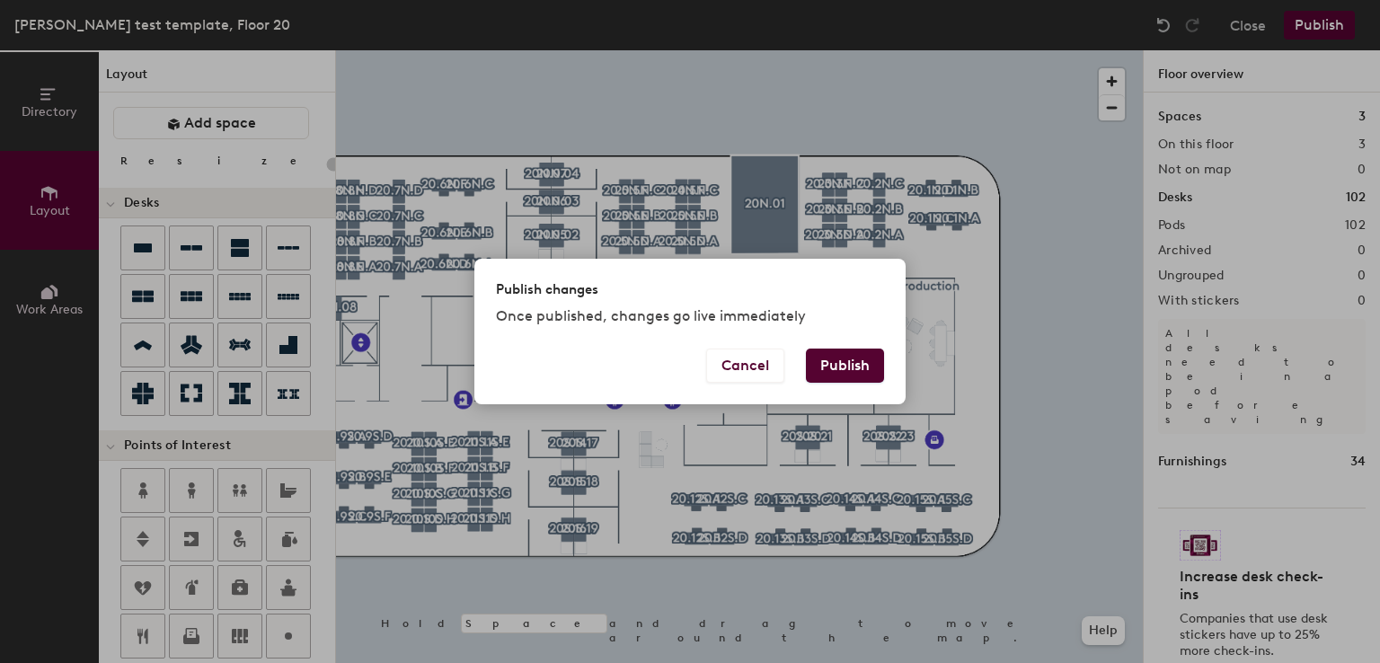
click at [850, 353] on button "Publish" at bounding box center [845, 366] width 78 height 34
type input "20"
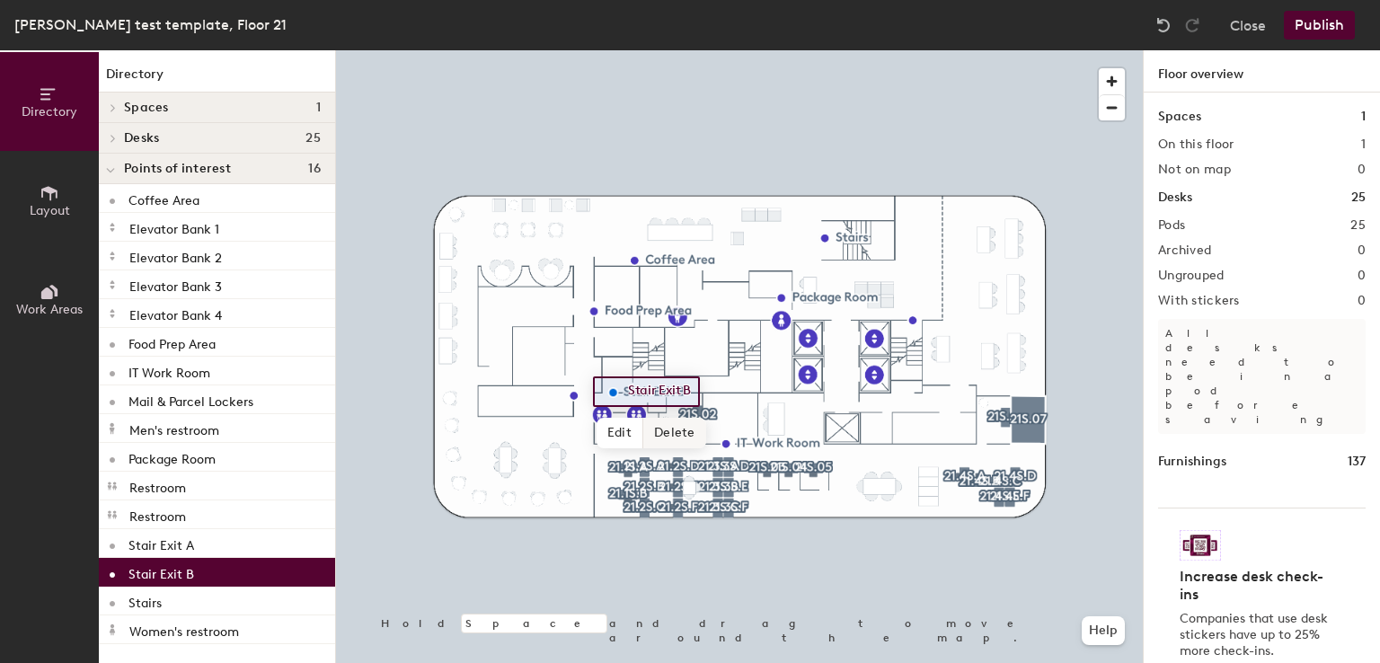
click at [664, 426] on span "Delete" at bounding box center [674, 433] width 63 height 31
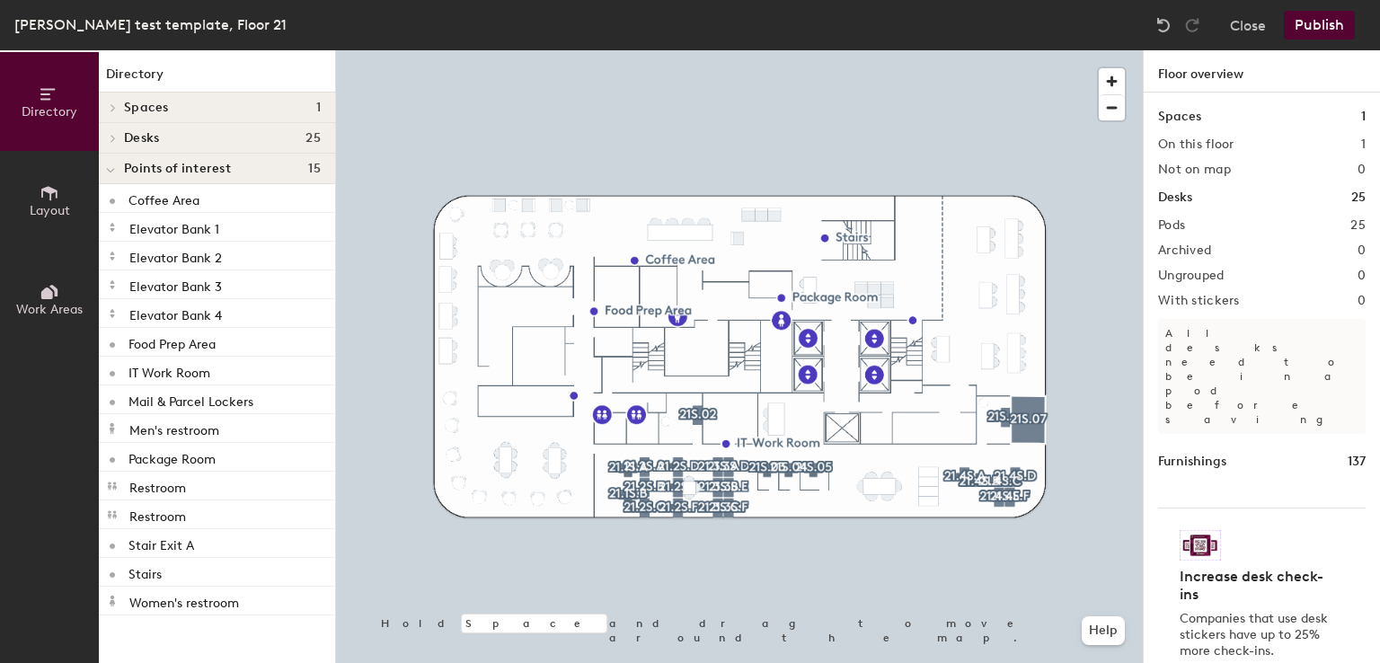
click at [61, 219] on button "Layout" at bounding box center [49, 200] width 99 height 99
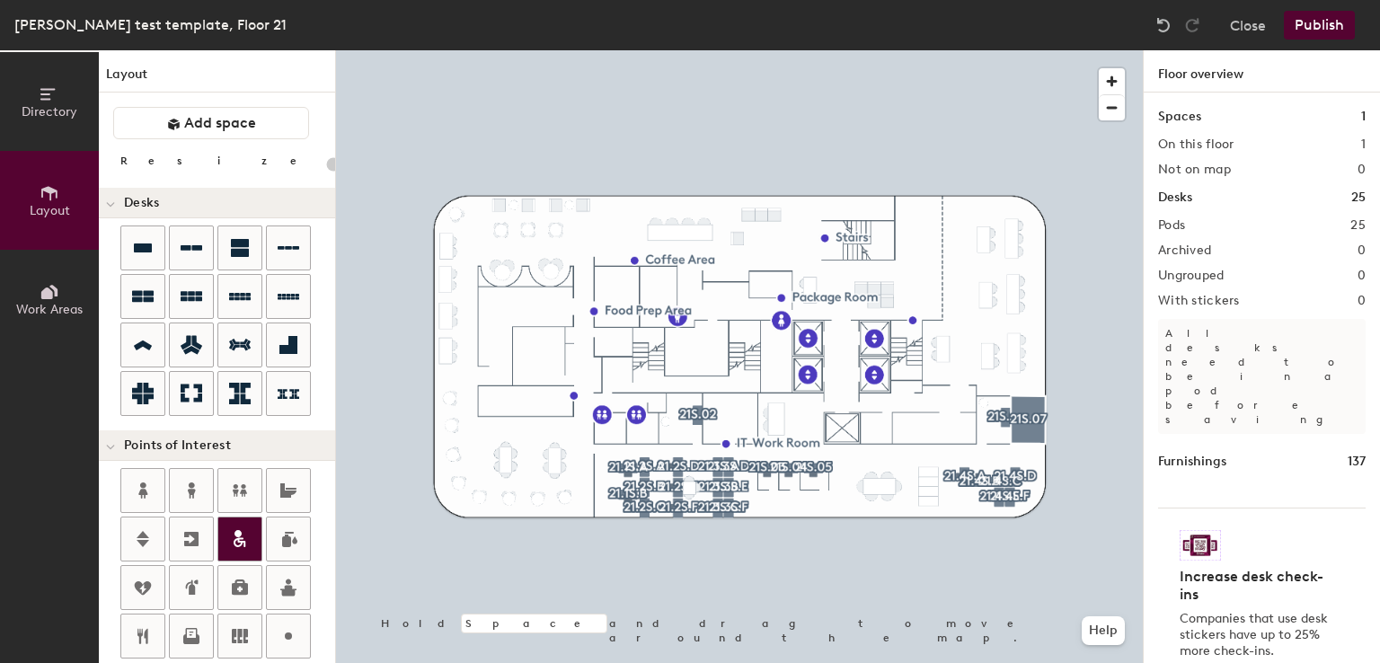
scroll to position [102, 0]
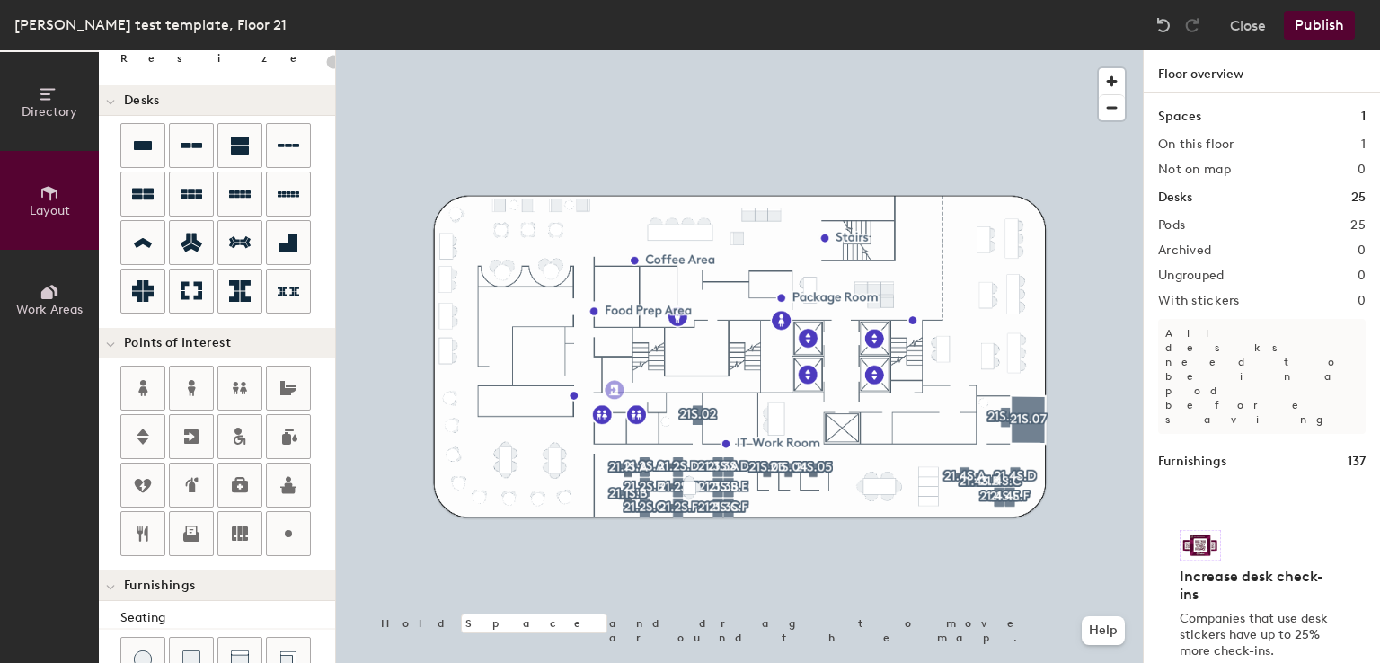
click at [615, 390] on div "Directory Layout Work Areas Layout Add space Resize Desks Points of Interest Fu…" at bounding box center [690, 356] width 1380 height 613
type input "20"
click at [719, 391] on input "Emergency exit" at bounding box center [681, 388] width 113 height 25
type input "Emergency exit B"
click at [688, 433] on span "Done" at bounding box center [680, 430] width 53 height 31
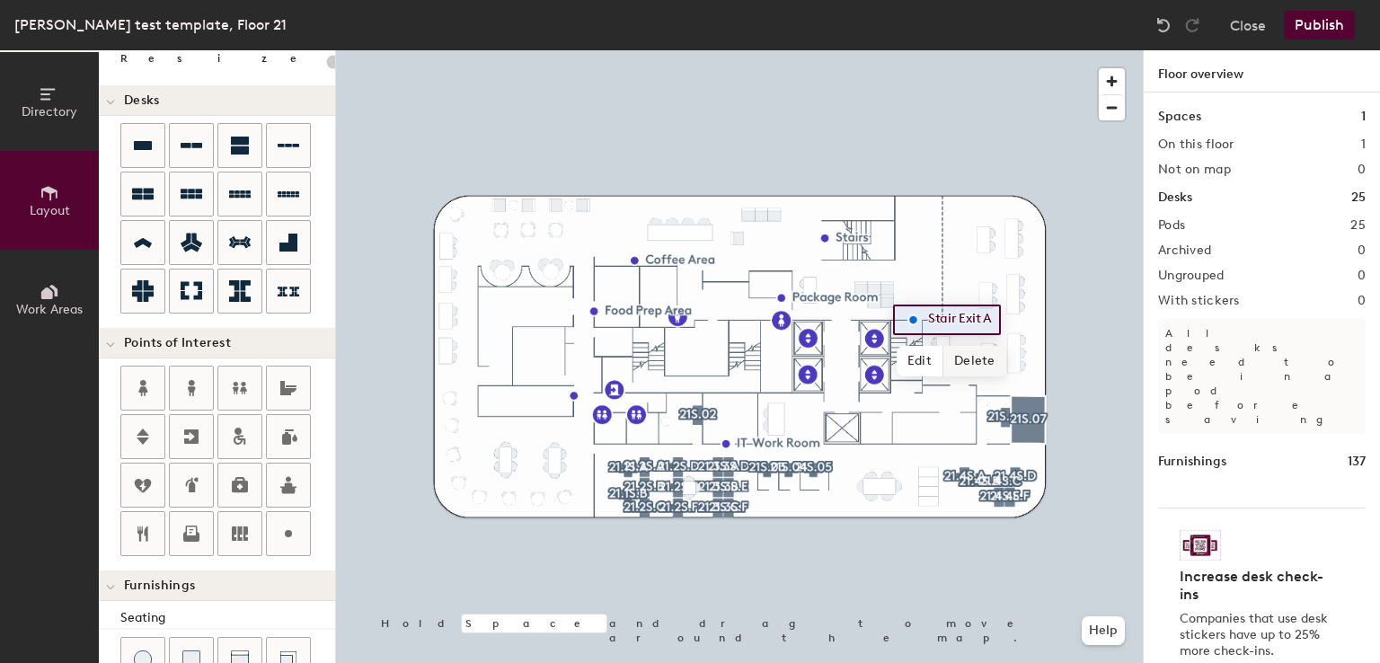
click at [988, 369] on span "Delete" at bounding box center [974, 361] width 63 height 31
click at [913, 321] on div "Directory Layout Work Areas Layout Add space Resize Desks Points of Interest Fu…" at bounding box center [690, 356] width 1380 height 613
type input "20"
click at [1021, 324] on input "Emergency exit" at bounding box center [980, 319] width 113 height 25
type input "Emergency exit A"
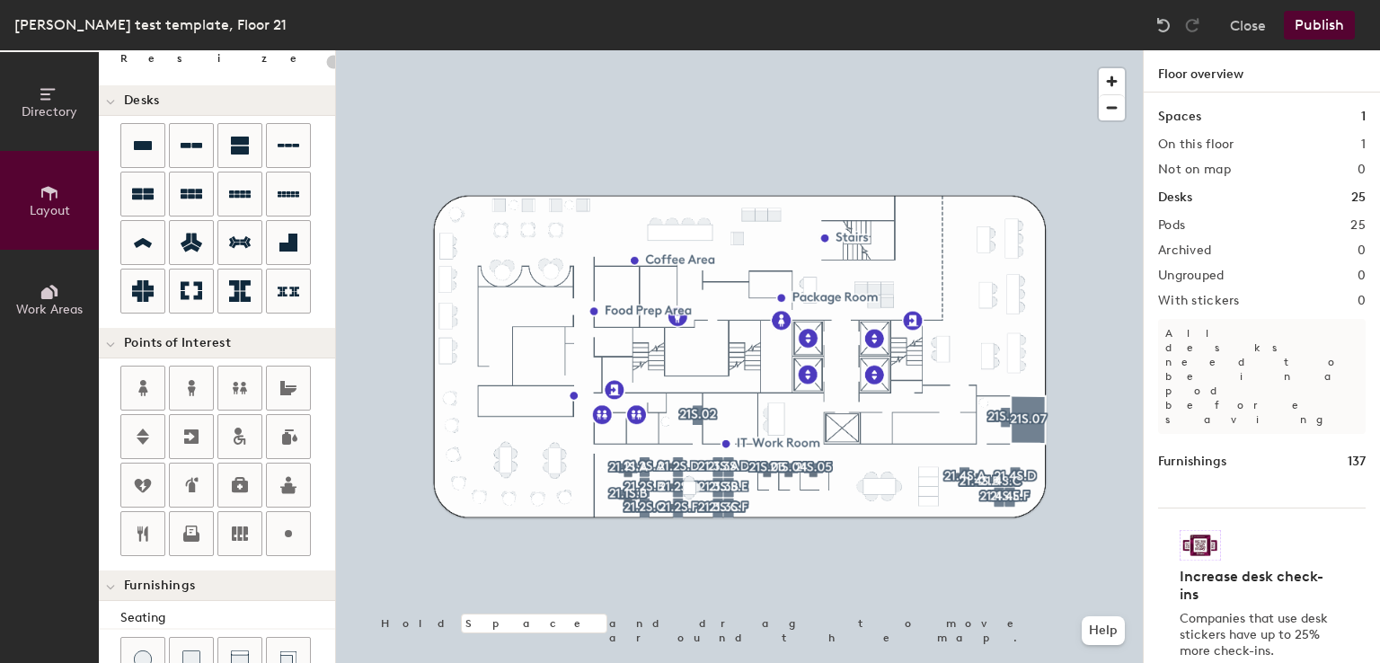
click at [1311, 19] on button "Publish" at bounding box center [1319, 25] width 71 height 29
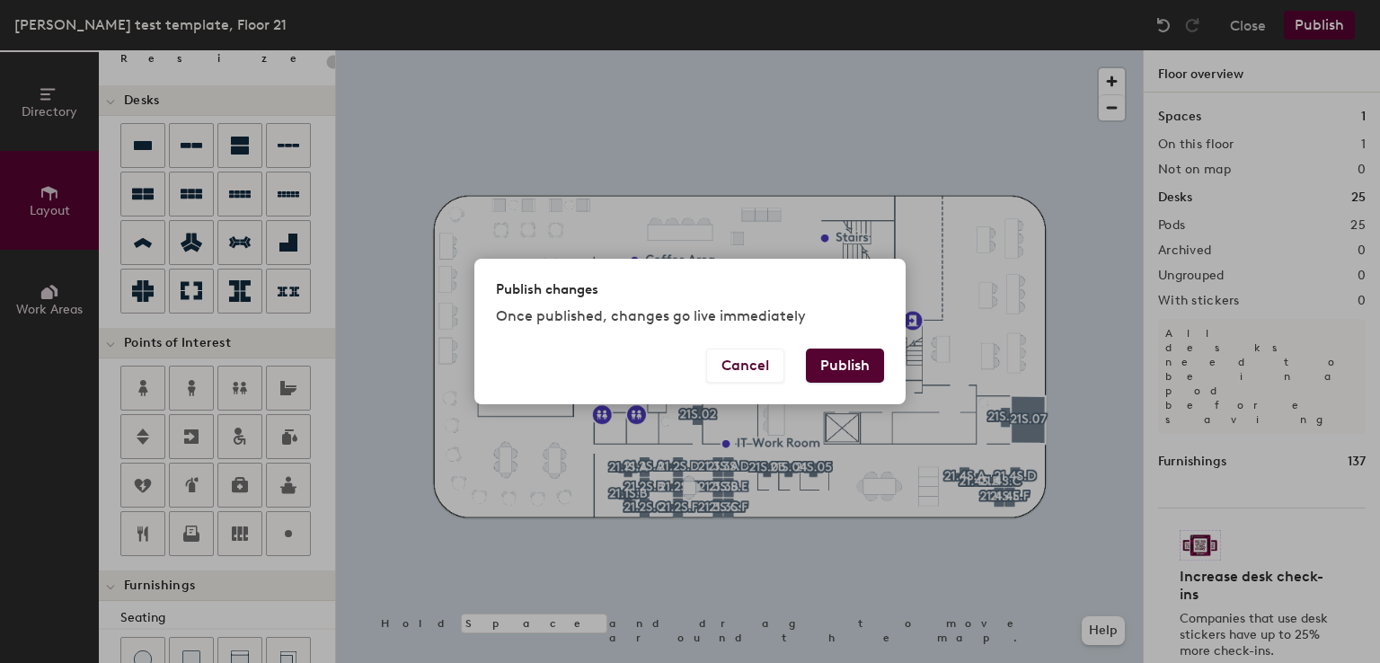
click at [837, 371] on button "Publish" at bounding box center [845, 366] width 78 height 34
type input "20"
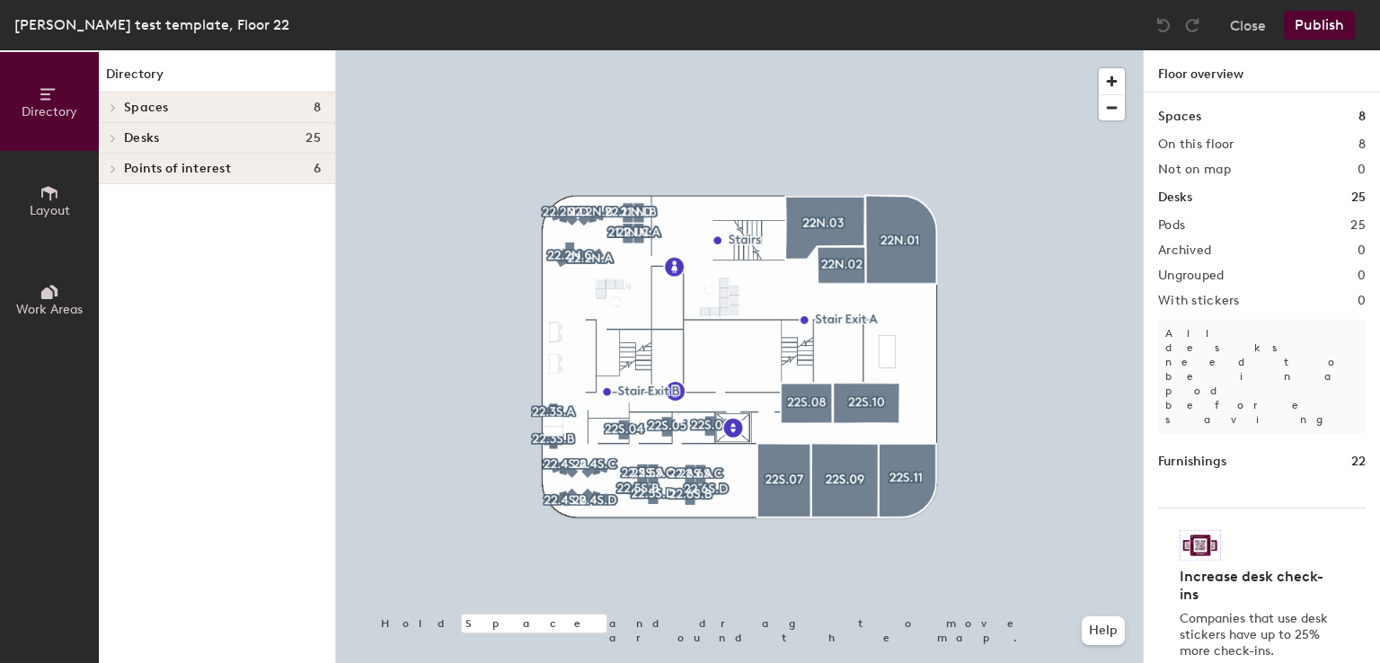
click at [614, 50] on div at bounding box center [739, 50] width 807 height 0
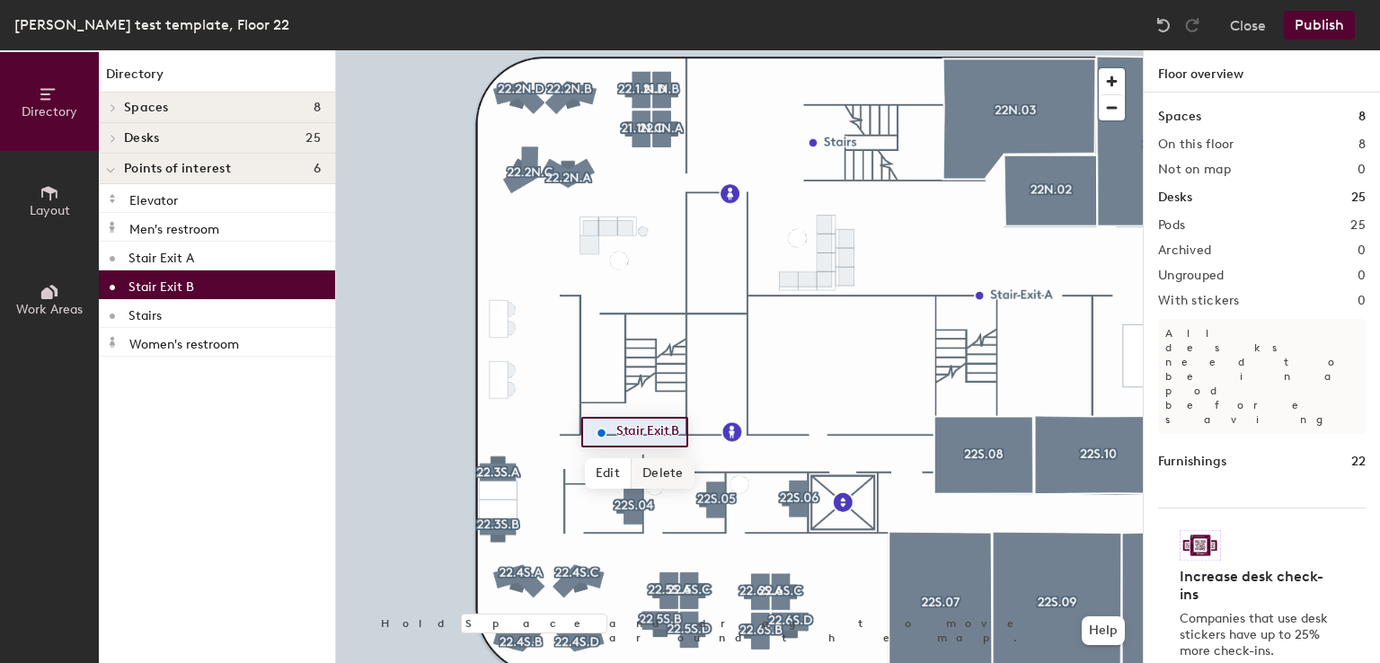
click at [668, 469] on span "Delete" at bounding box center [663, 473] width 63 height 31
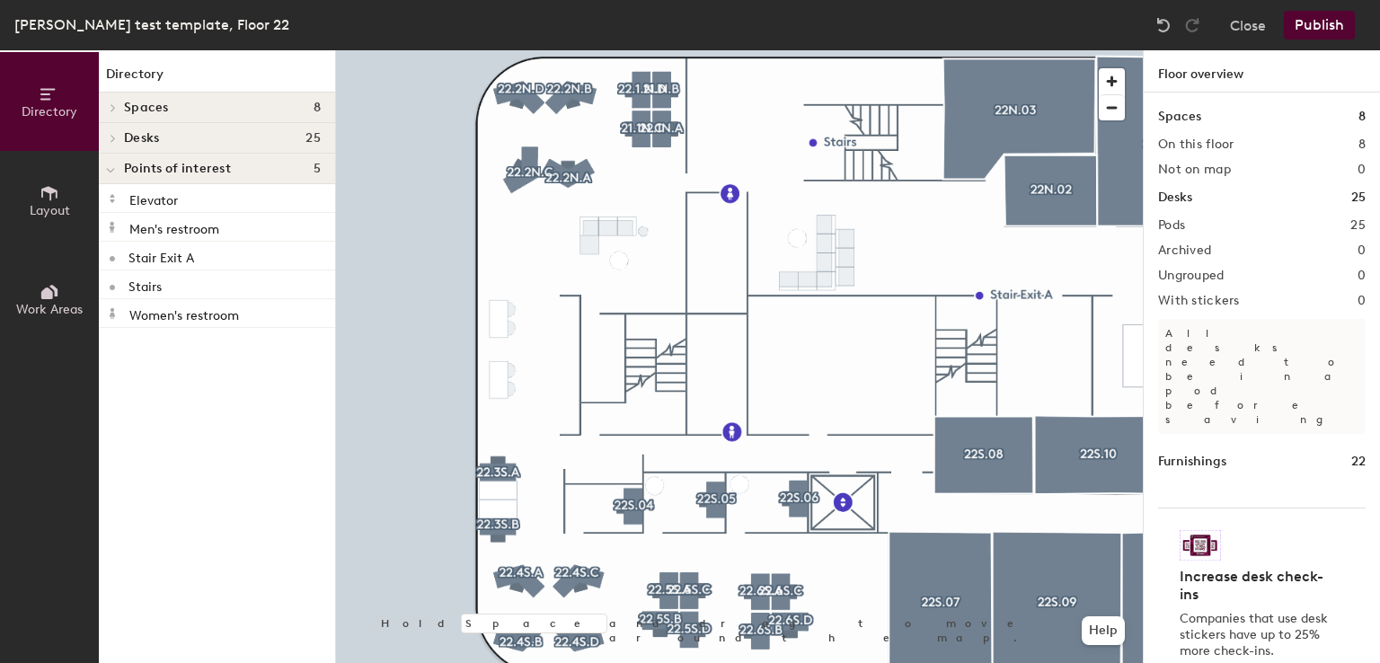
click at [65, 213] on span "Layout" at bounding box center [50, 210] width 40 height 15
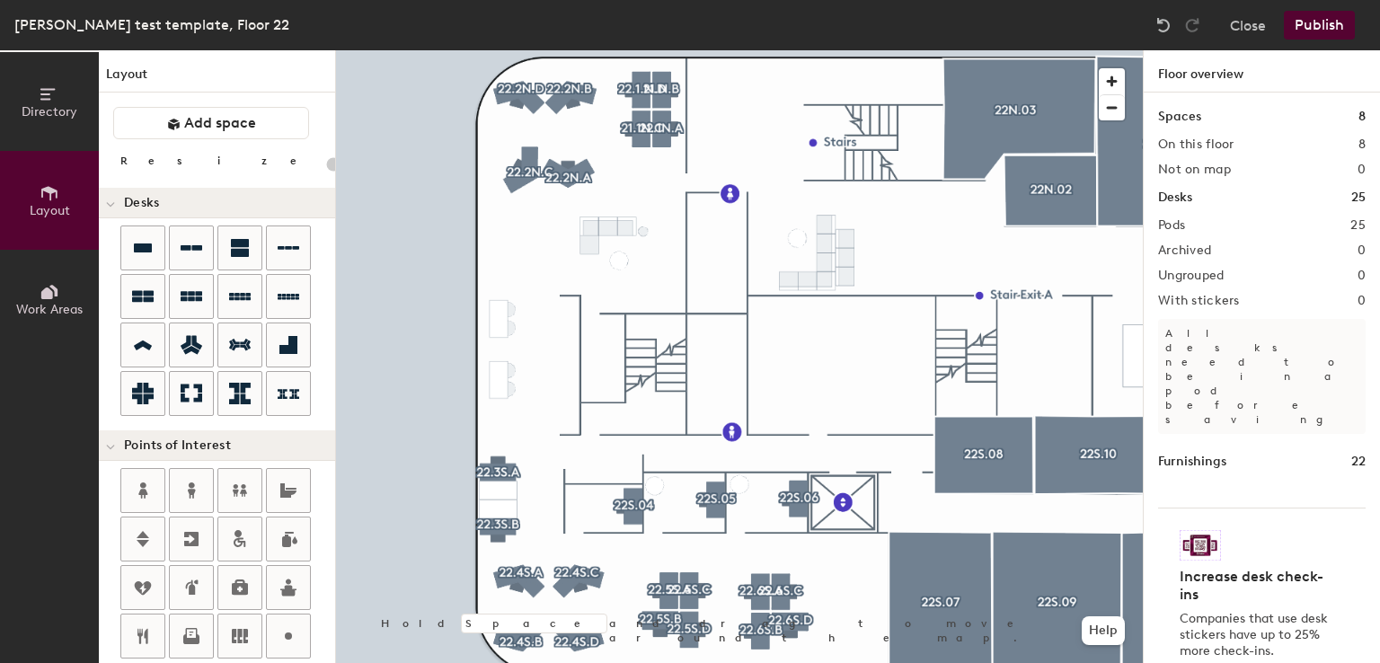
click at [603, 433] on div "Directory Layout Work Areas Layout Add space Resize Desks Points of Interest Fu…" at bounding box center [690, 356] width 1380 height 613
click at [720, 432] on input "Emergency exit" at bounding box center [670, 432] width 113 height 25
type input "20"
type input "Emergency exit B"
click at [657, 471] on span "Done" at bounding box center [668, 473] width 53 height 31
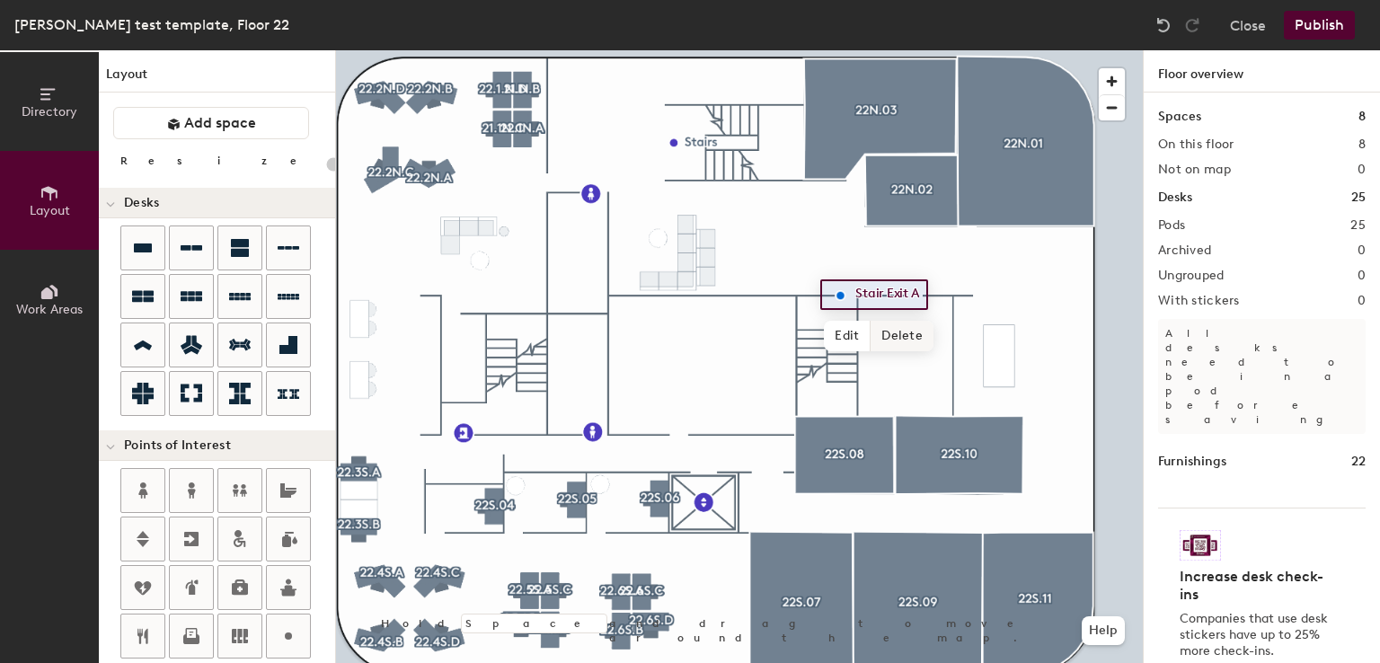
click at [880, 339] on span "Delete" at bounding box center [902, 336] width 63 height 31
click at [841, 296] on div "Directory Layout Work Areas Layout Add space Resize Desks Points of Interest Fu…" at bounding box center [690, 356] width 1380 height 613
type input "20"
click at [952, 292] on input "Emergency exit" at bounding box center [908, 294] width 113 height 25
type input "Emergency exit A"
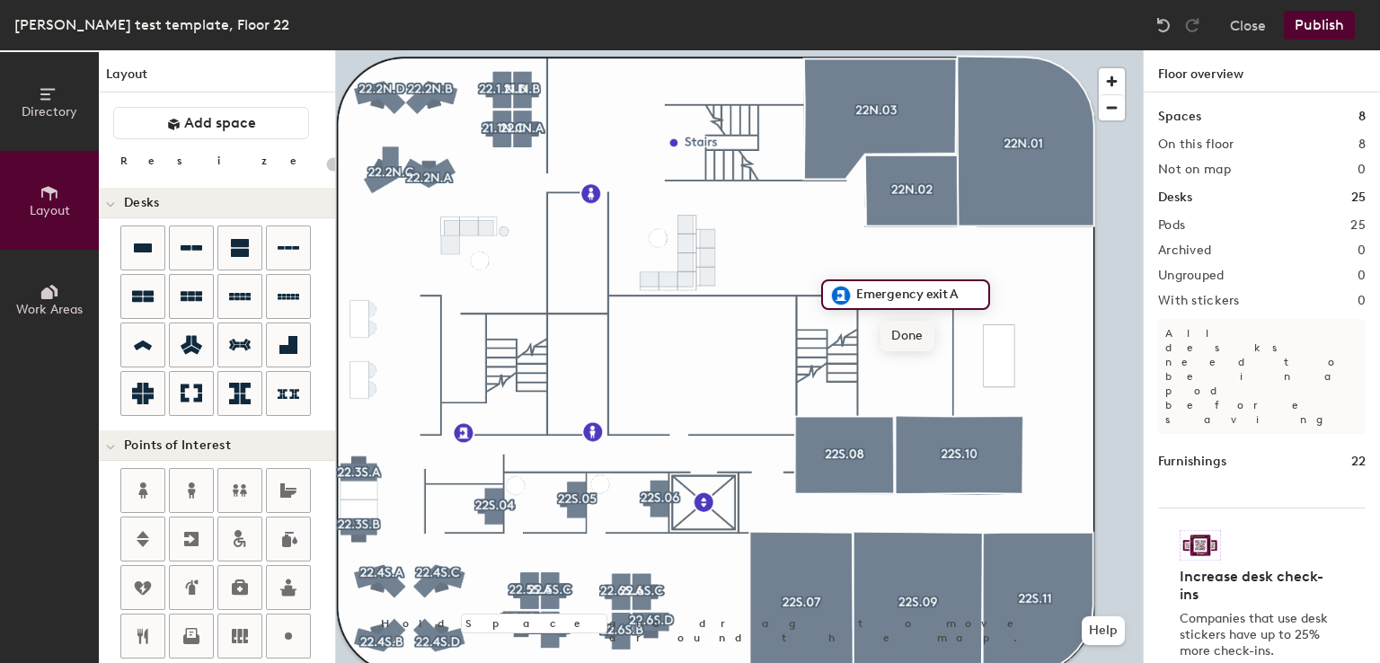
click at [908, 338] on span "Done" at bounding box center [907, 336] width 53 height 31
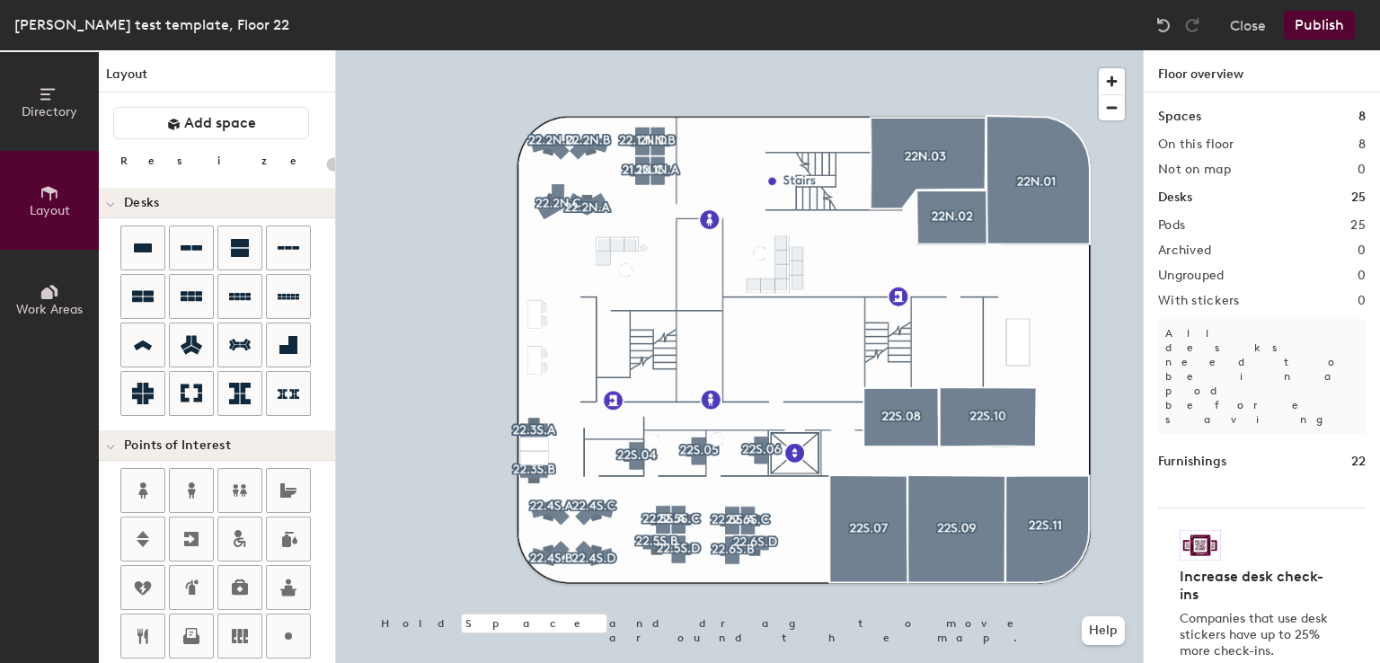
click at [1323, 29] on button "Publish" at bounding box center [1319, 25] width 71 height 29
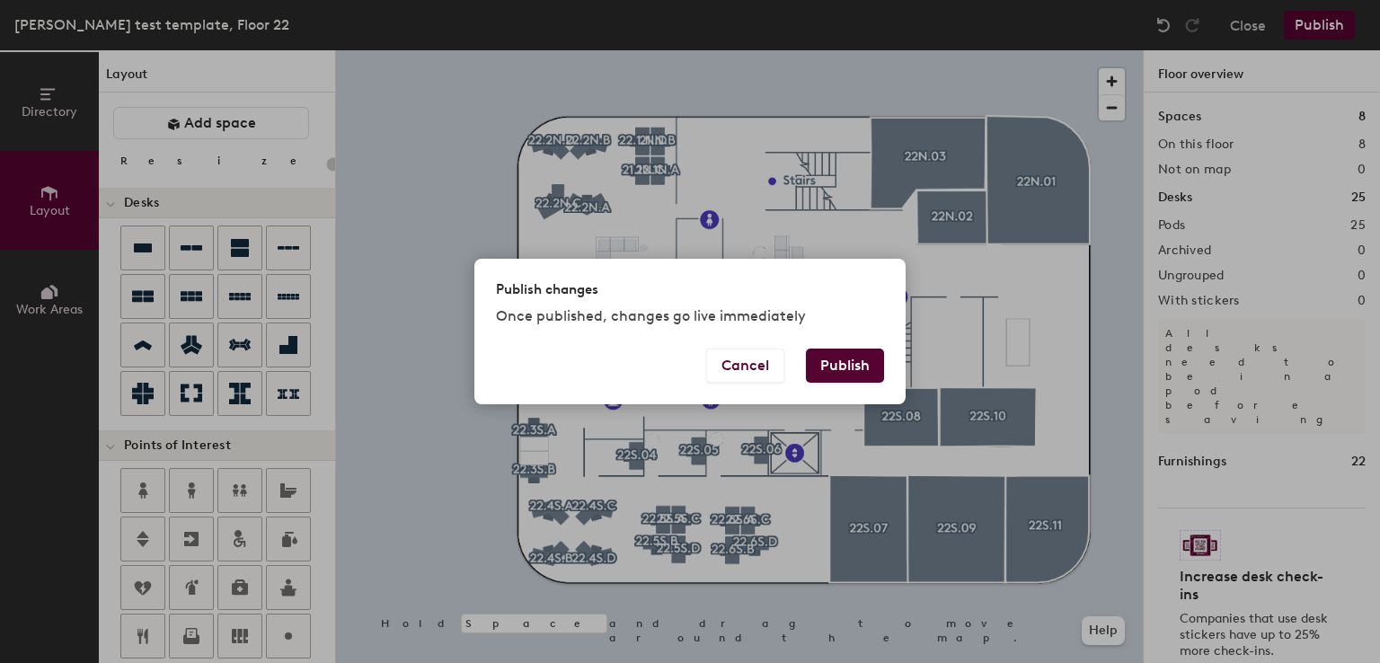
click at [838, 374] on button "Publish" at bounding box center [845, 366] width 78 height 34
type input "20"
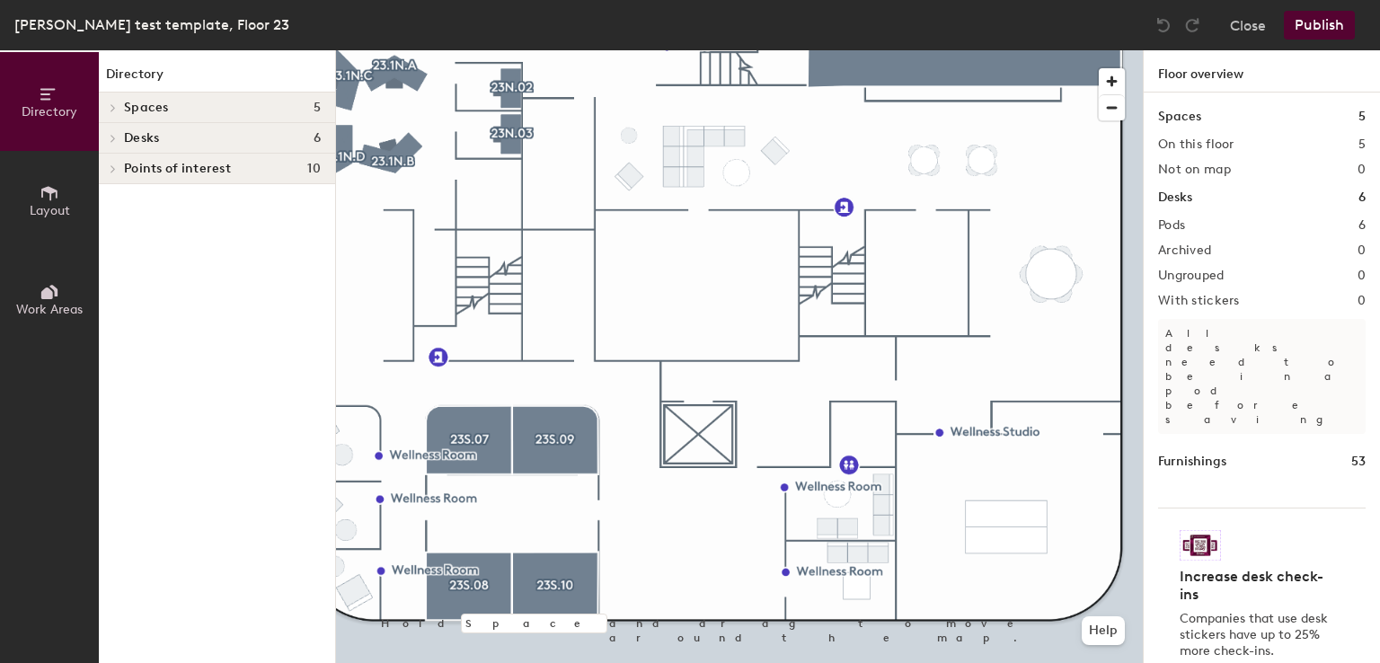
click at [56, 222] on button "Layout" at bounding box center [49, 200] width 99 height 99
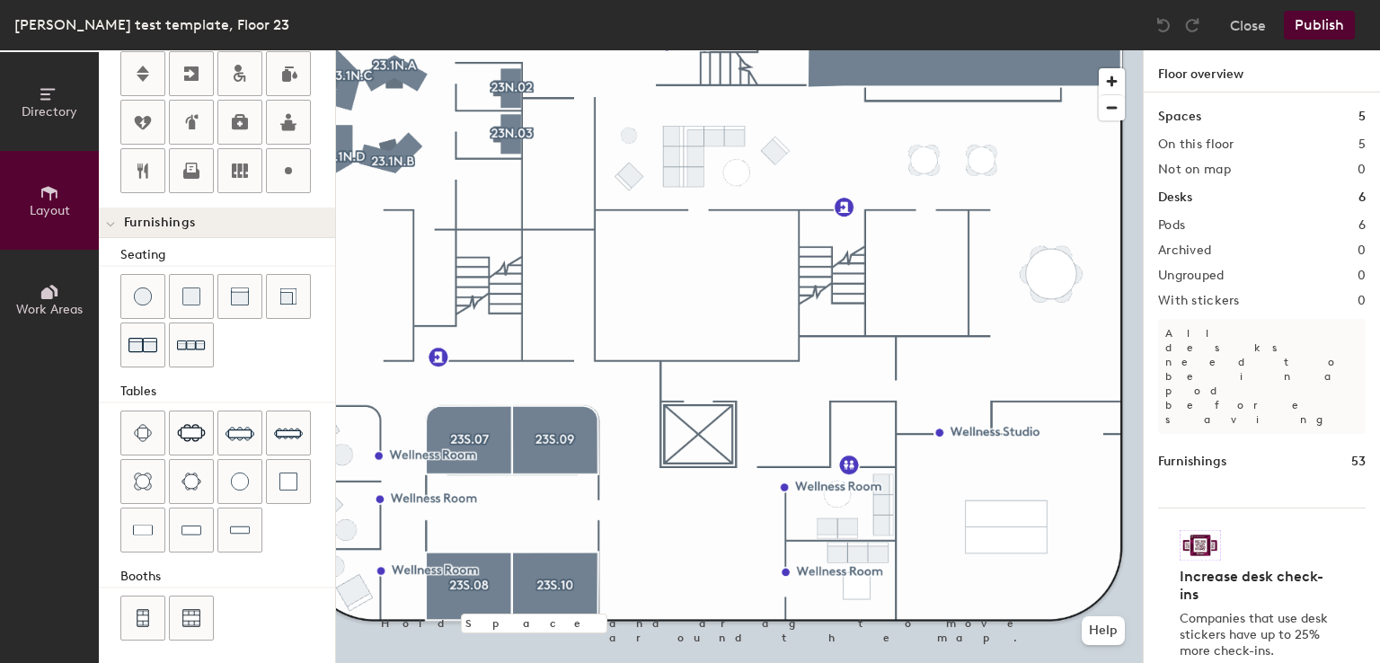
scroll to position [464, 0]
click at [222, 569] on div "Booths" at bounding box center [227, 579] width 215 height 20
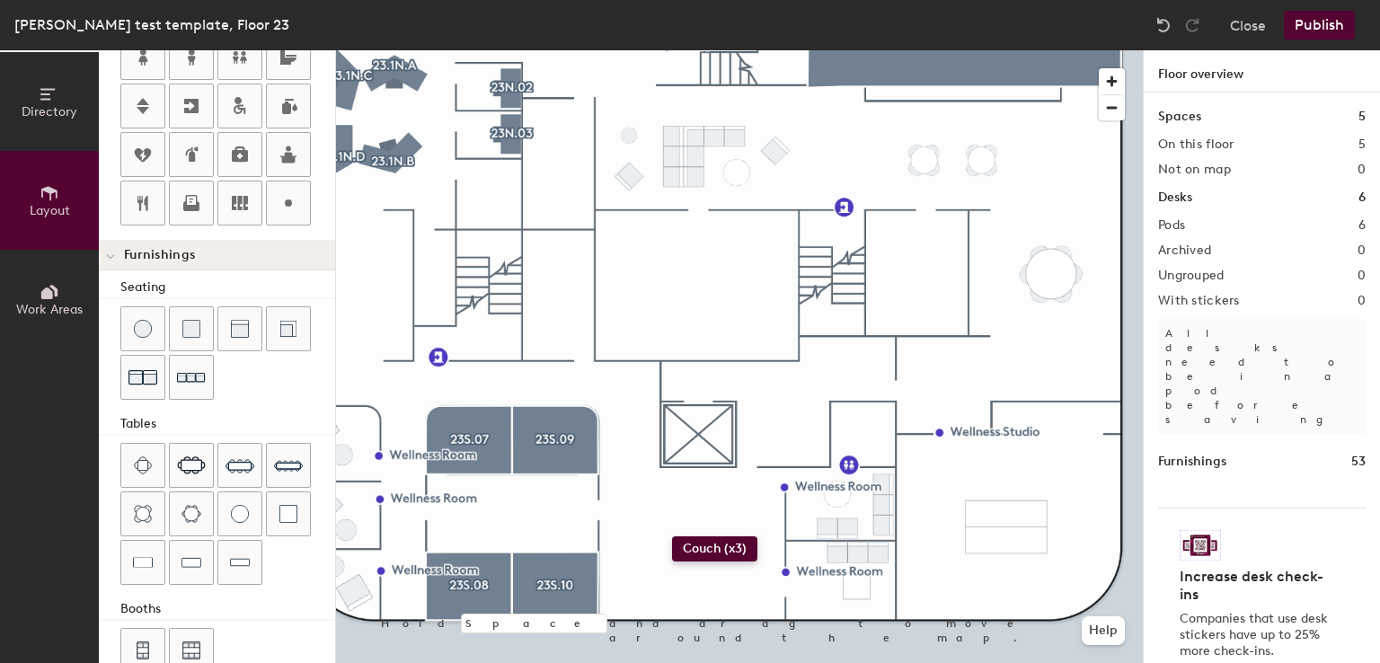
click at [669, 536] on div "Directory Layout Work Areas Layout Add space Resize Desks Points of Interest Fu…" at bounding box center [690, 356] width 1380 height 613
click at [647, 50] on div at bounding box center [739, 50] width 807 height 0
drag, startPoint x: 152, startPoint y: 609, endPoint x: 111, endPoint y: 425, distance: 188.8
click at [111, 425] on div "Seating Tables Booths" at bounding box center [217, 477] width 236 height 399
click at [521, 544] on div "Directory Layout Work Areas Layout Add space Resize Desks Points of Interest Fu…" at bounding box center [690, 356] width 1380 height 613
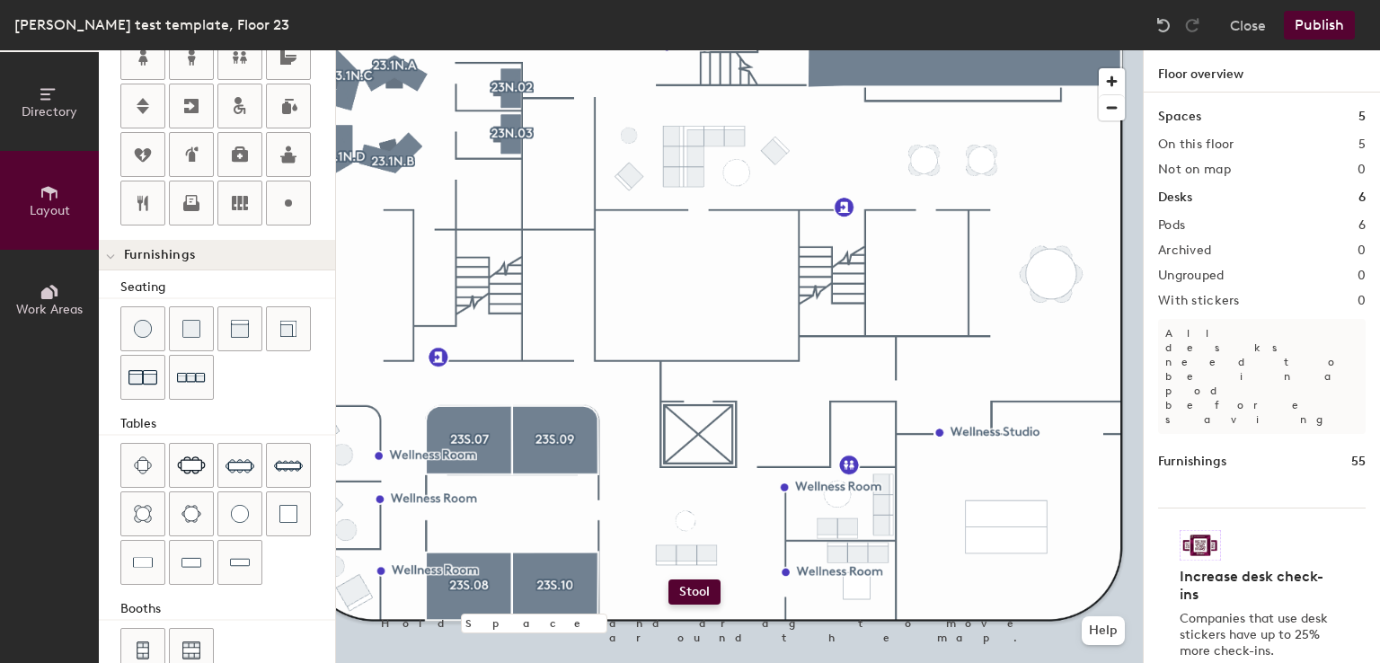
click at [669, 580] on div "Directory Layout Work Areas Layout Add space Resize Desks Points of Interest Fu…" at bounding box center [690, 356] width 1380 height 613
click at [713, 566] on div "Directory Layout Work Areas Layout Add space Resize Desks Points of Interest Fu…" at bounding box center [690, 356] width 1380 height 613
drag, startPoint x: 153, startPoint y: 308, endPoint x: 332, endPoint y: 400, distance: 201.7
click at [632, 50] on div at bounding box center [739, 50] width 807 height 0
click at [650, 50] on div at bounding box center [739, 50] width 807 height 0
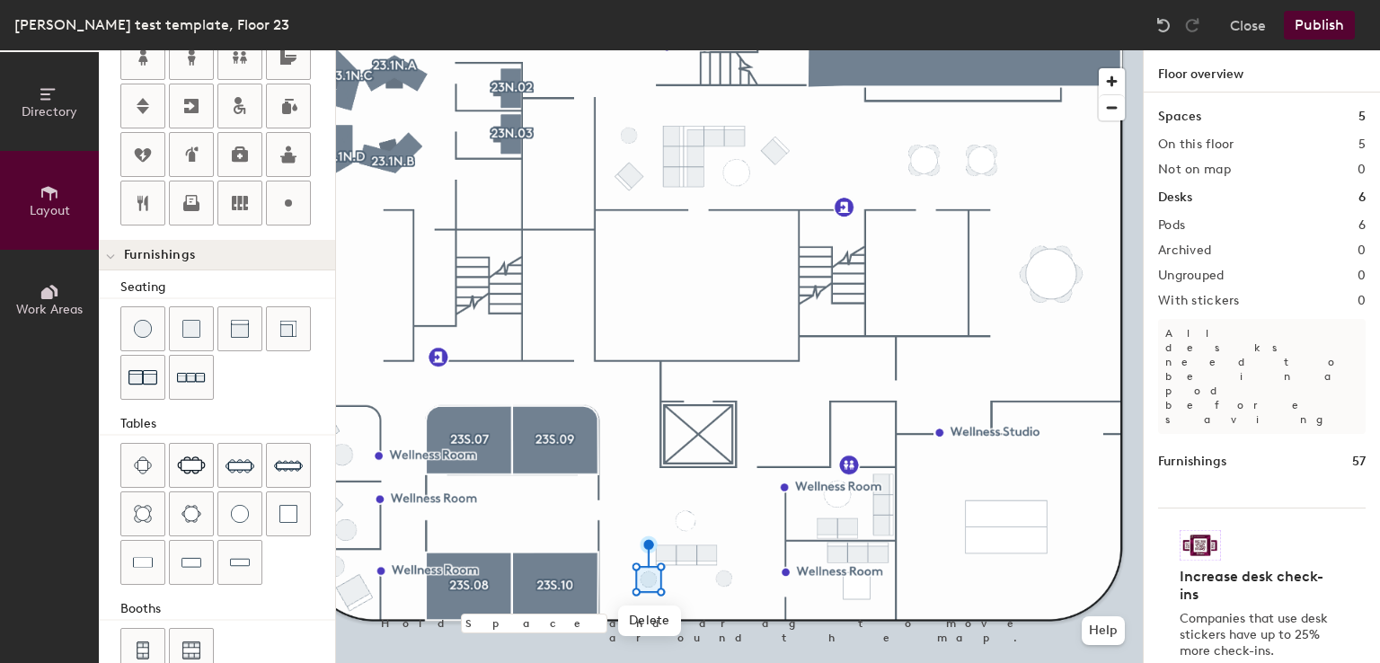
click at [630, 50] on div at bounding box center [739, 50] width 807 height 0
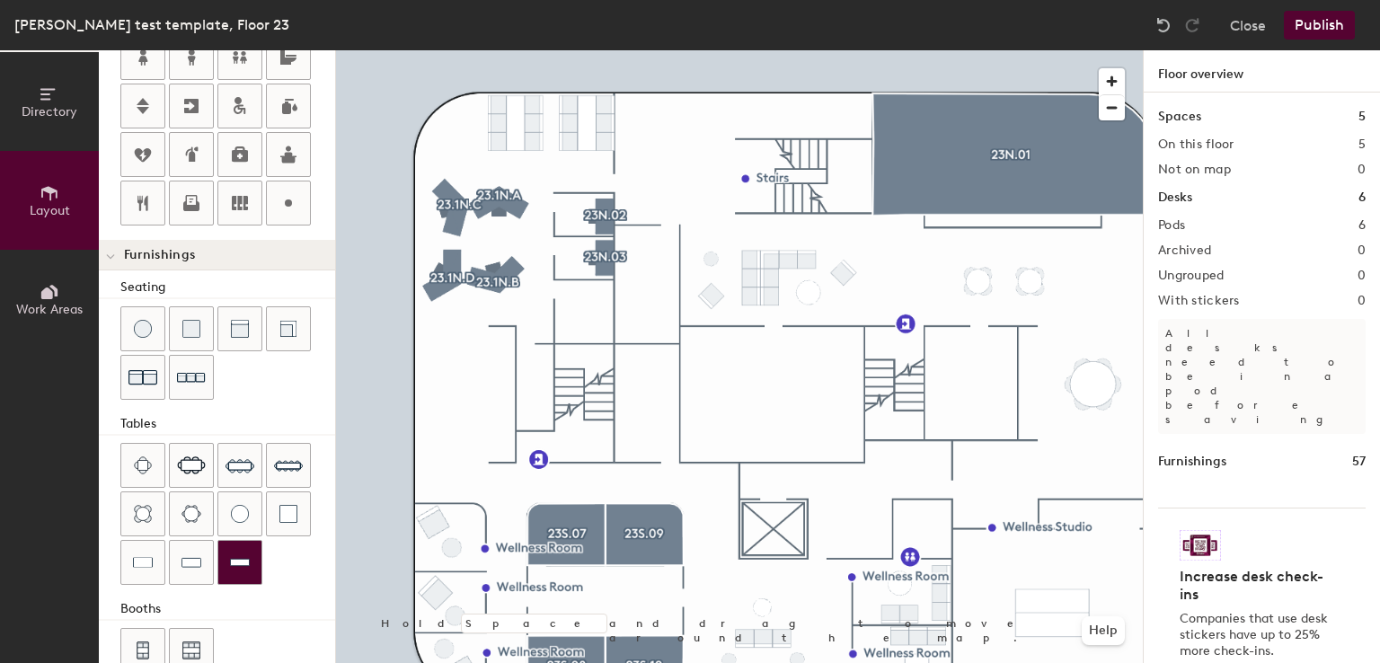
scroll to position [465, 0]
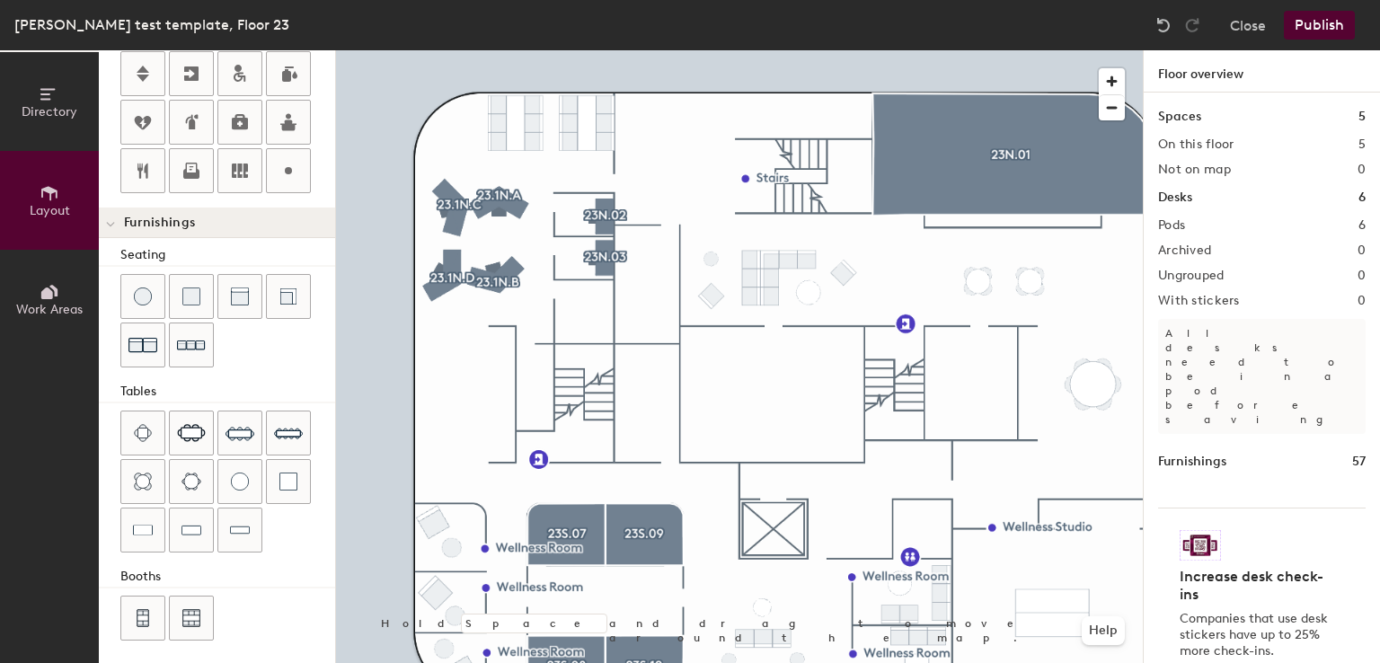
click at [1321, 27] on button "Publish" at bounding box center [1319, 25] width 71 height 29
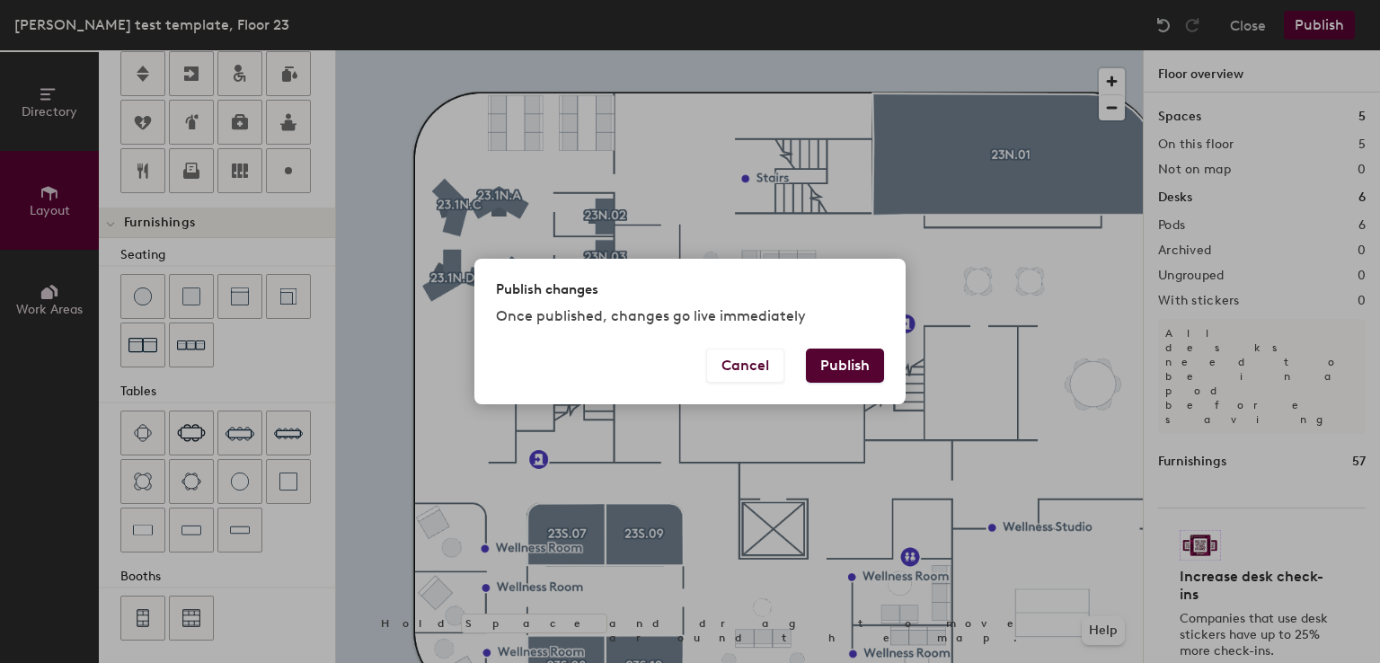
click at [845, 375] on button "Publish" at bounding box center [845, 366] width 78 height 34
type input "20"
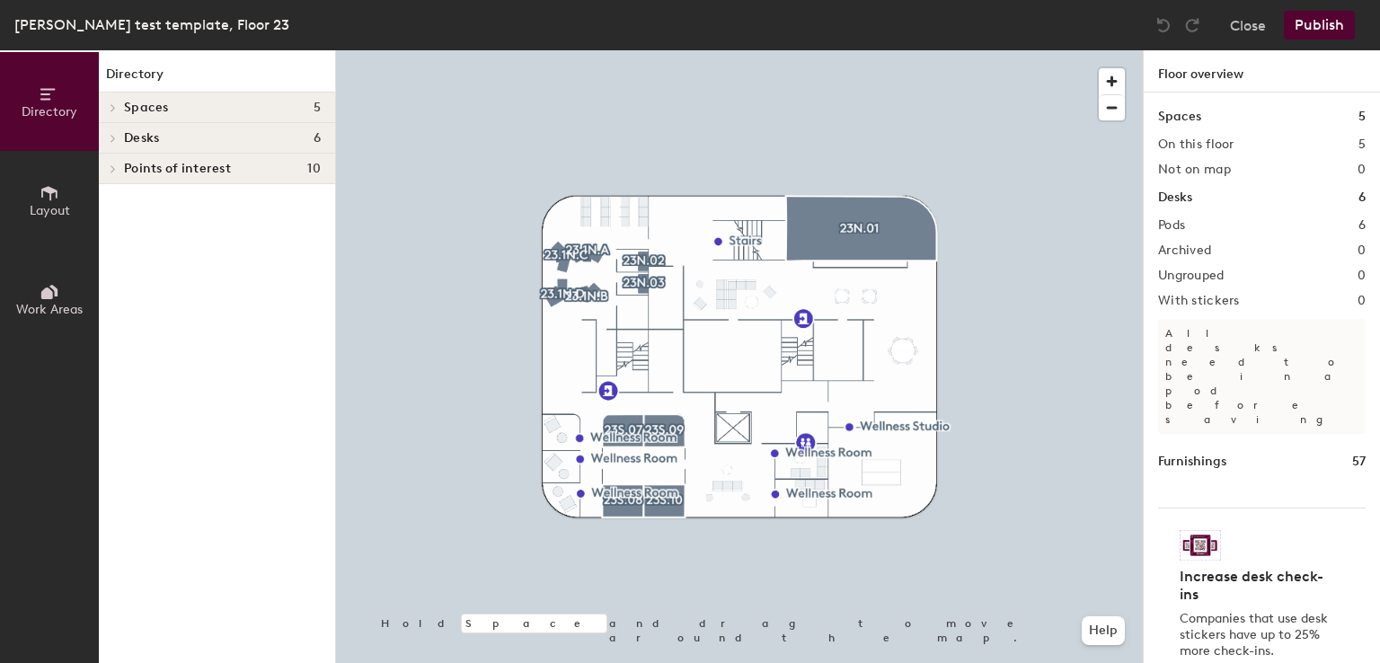
click at [43, 302] on span "Work Areas" at bounding box center [49, 309] width 66 height 15
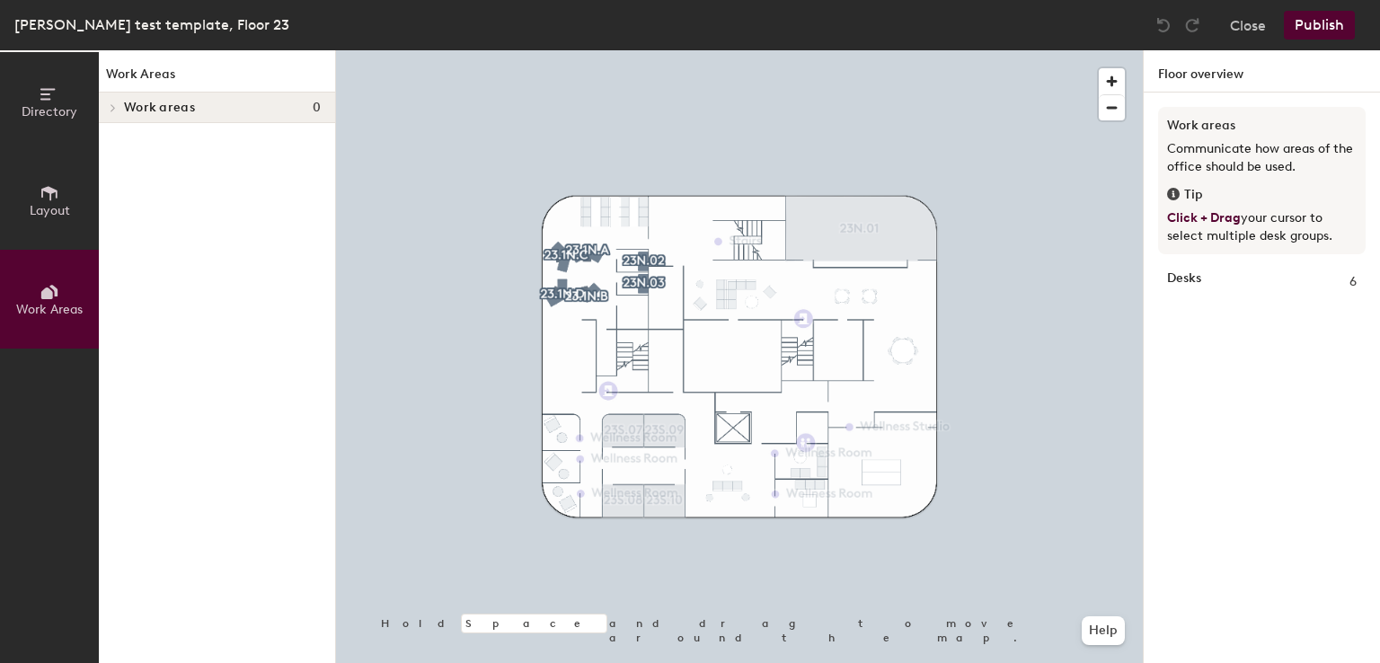
click at [43, 215] on span "Layout" at bounding box center [50, 210] width 40 height 15
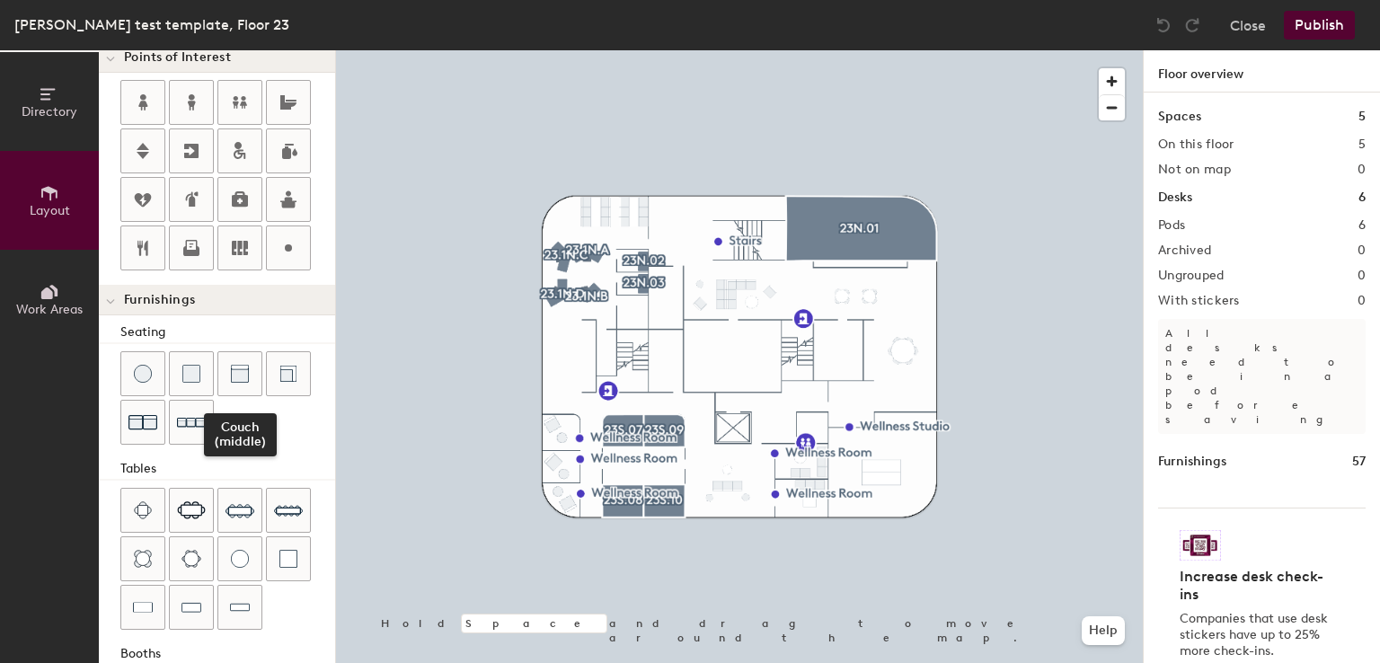
scroll to position [408, 0]
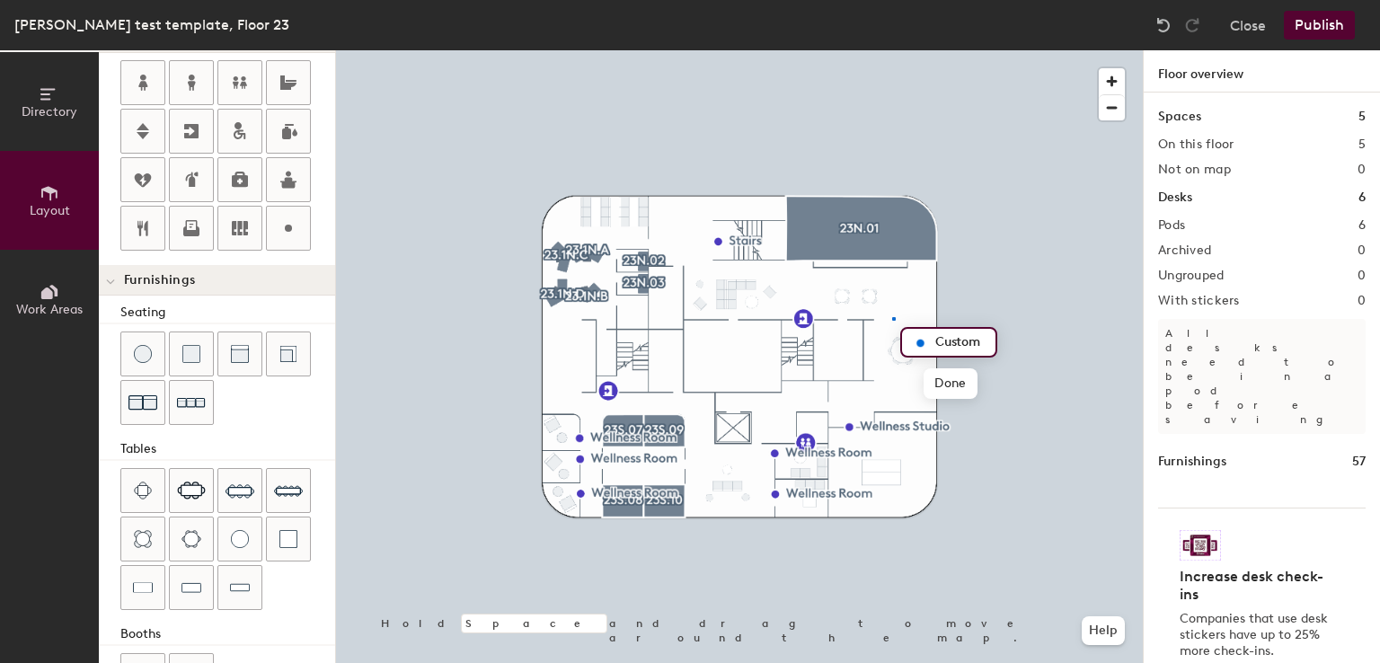
drag, startPoint x: 277, startPoint y: 226, endPoint x: 325, endPoint y: 222, distance: 48.7
click at [894, 50] on div at bounding box center [739, 50] width 807 height 0
type input "20"
click at [918, 371] on span "Edit" at bounding box center [927, 383] width 47 height 31
click at [961, 337] on input "Libiaery" at bounding box center [967, 342] width 73 height 25
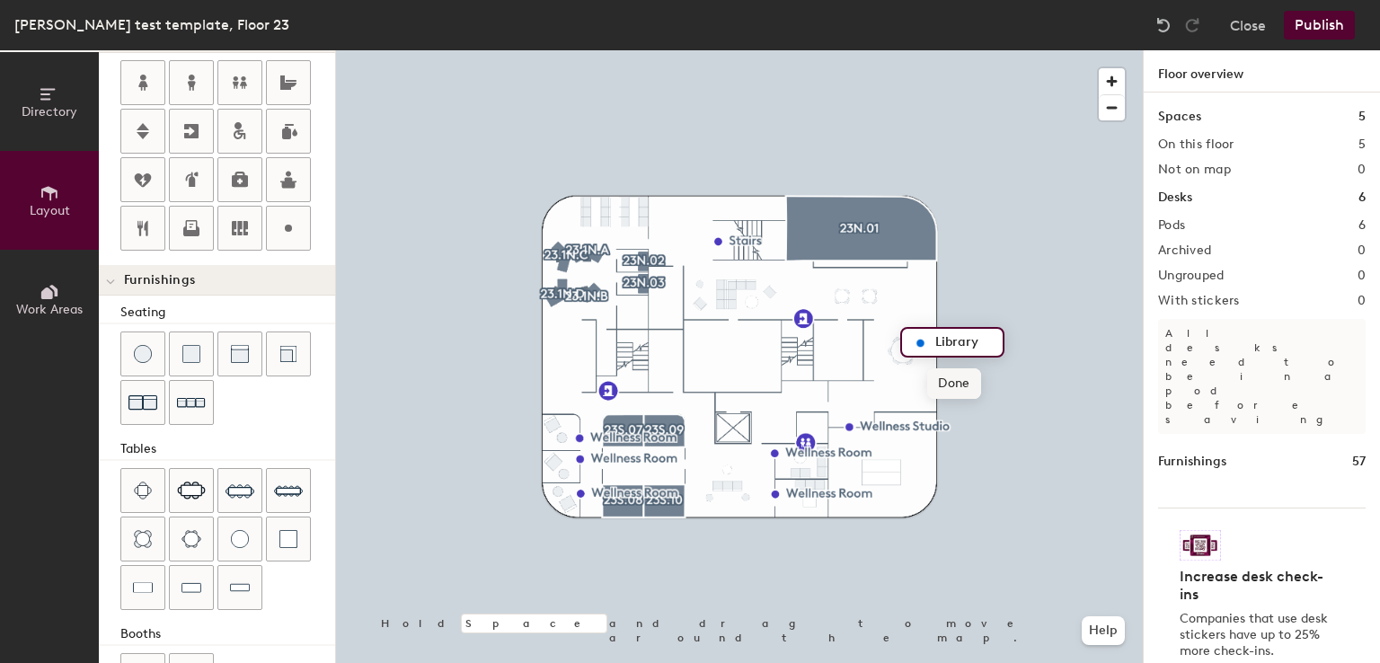
type input "Library"
click at [939, 397] on span "Done" at bounding box center [953, 383] width 53 height 31
click at [1333, 21] on button "Publish" at bounding box center [1319, 25] width 71 height 29
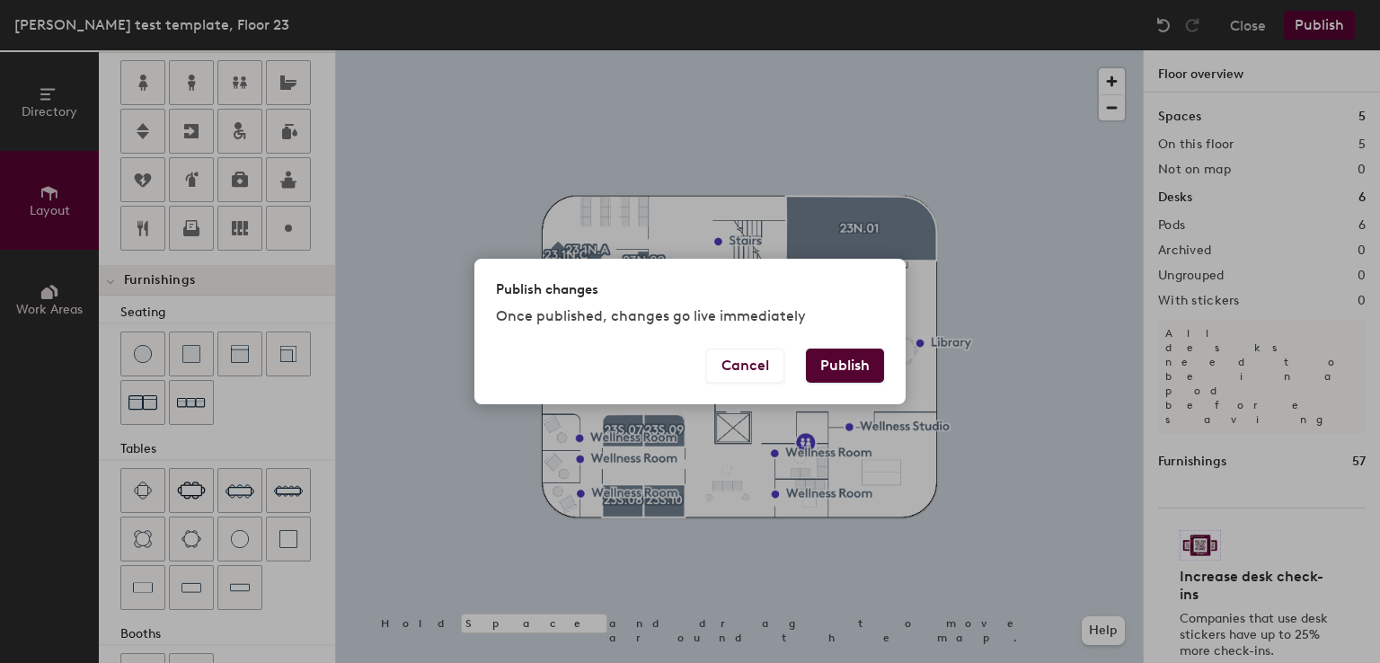
click at [861, 359] on button "Publish" at bounding box center [845, 366] width 78 height 34
type input "20"
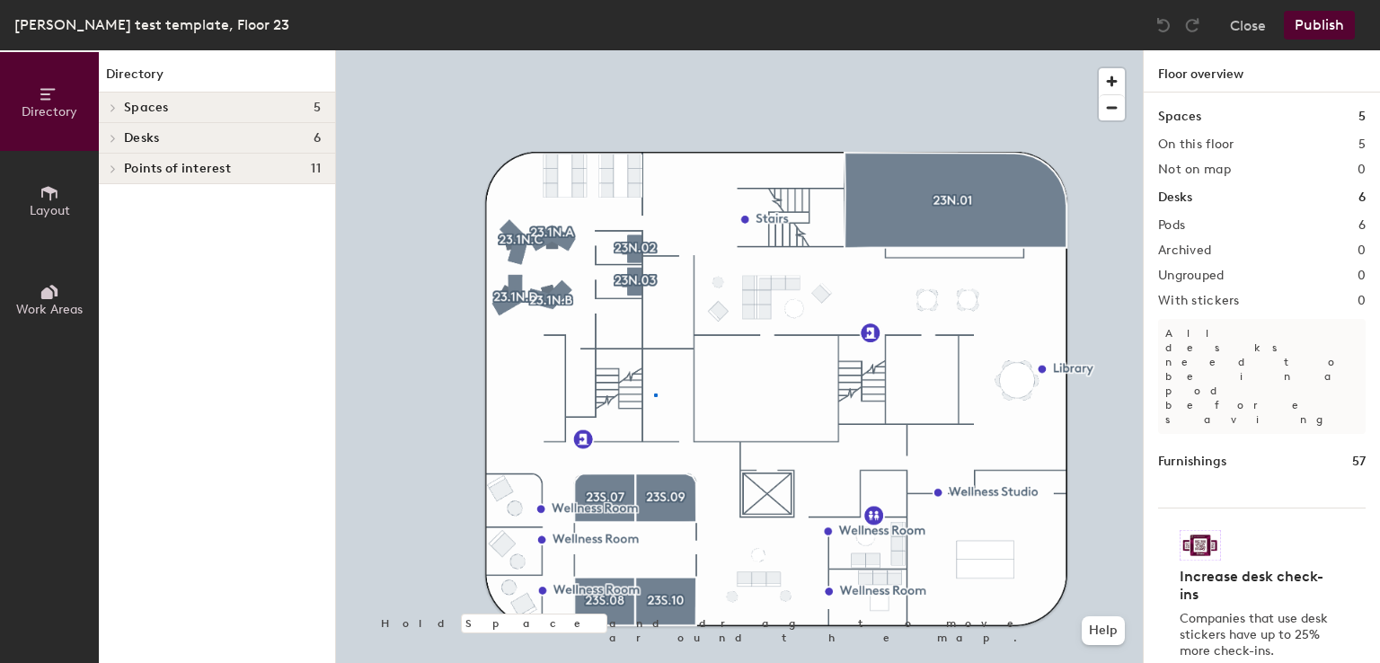
click at [655, 50] on div at bounding box center [739, 50] width 807 height 0
click at [48, 280] on button "Work Areas" at bounding box center [49, 299] width 99 height 99
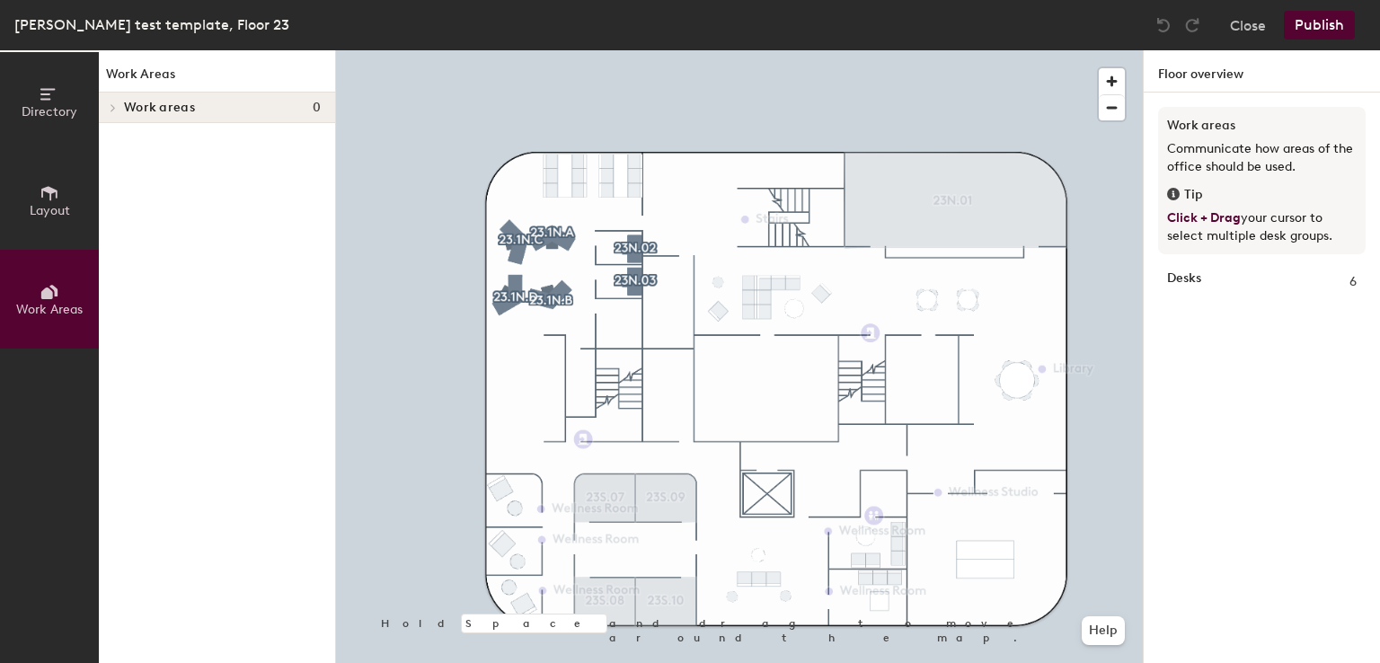
click at [36, 224] on button "Layout" at bounding box center [49, 200] width 99 height 99
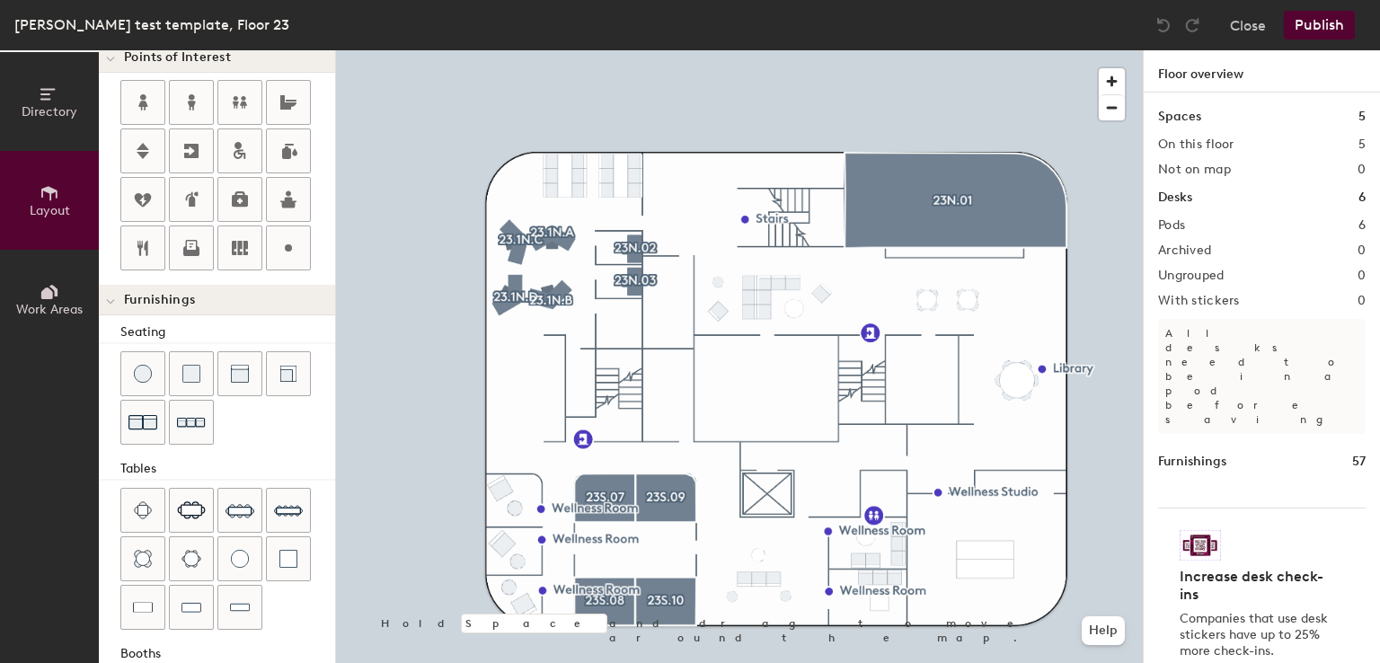
scroll to position [465, 0]
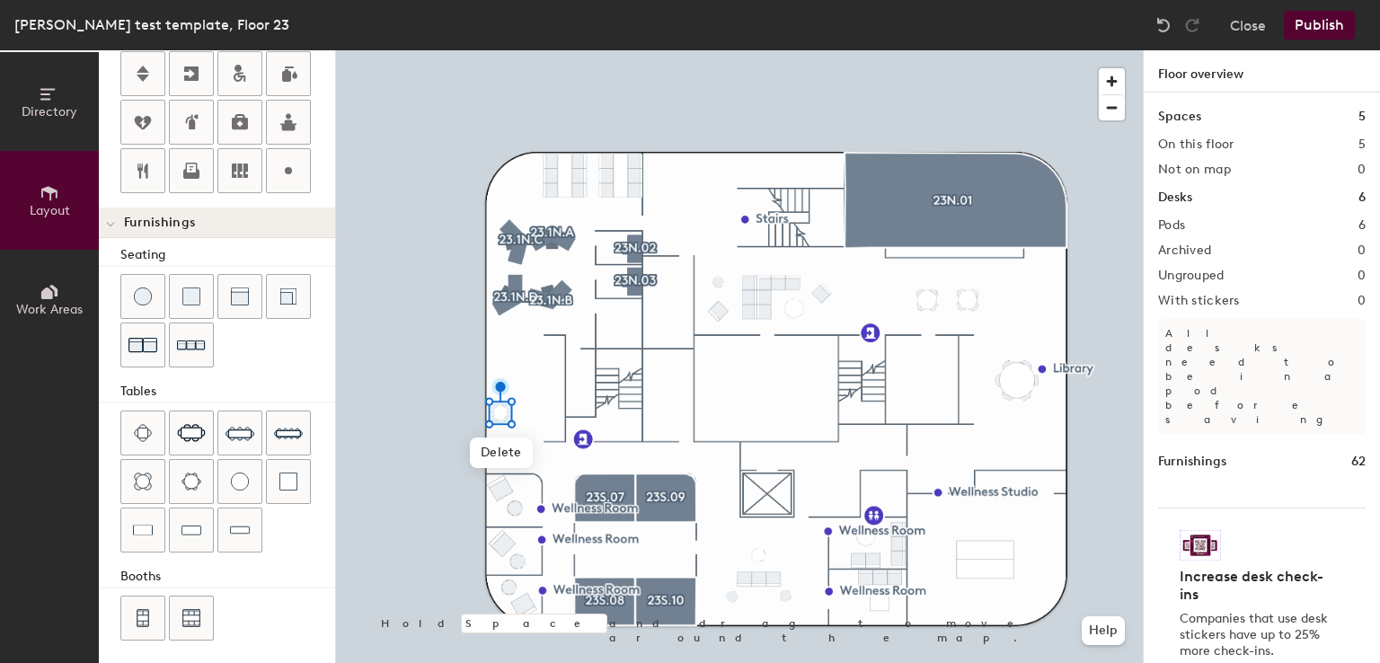
click at [521, 50] on div at bounding box center [739, 50] width 807 height 0
click at [551, 50] on div at bounding box center [739, 50] width 807 height 0
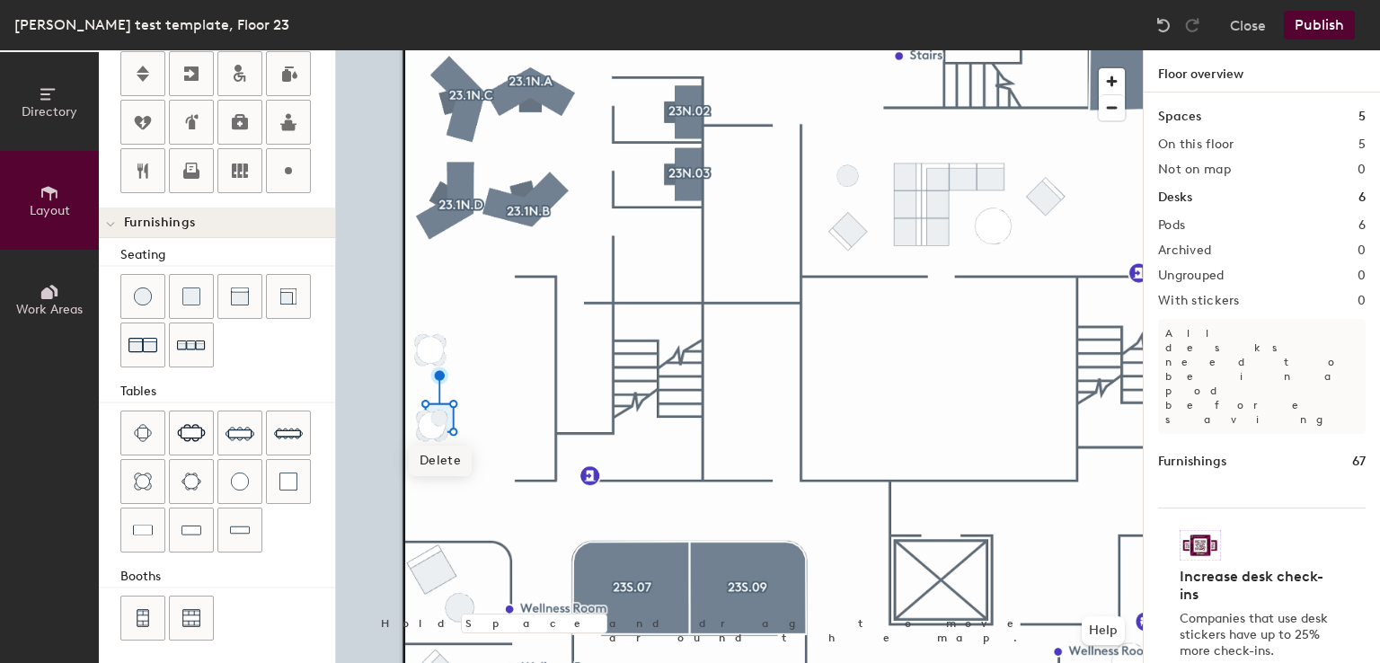
click at [448, 461] on span "Delete" at bounding box center [440, 461] width 63 height 31
click at [431, 460] on span "Delete" at bounding box center [425, 461] width 63 height 31
click at [445, 479] on span "Delete" at bounding box center [440, 476] width 63 height 31
click at [446, 381] on span "Delete" at bounding box center [438, 385] width 63 height 31
click at [438, 374] on span "Delete" at bounding box center [423, 385] width 63 height 31
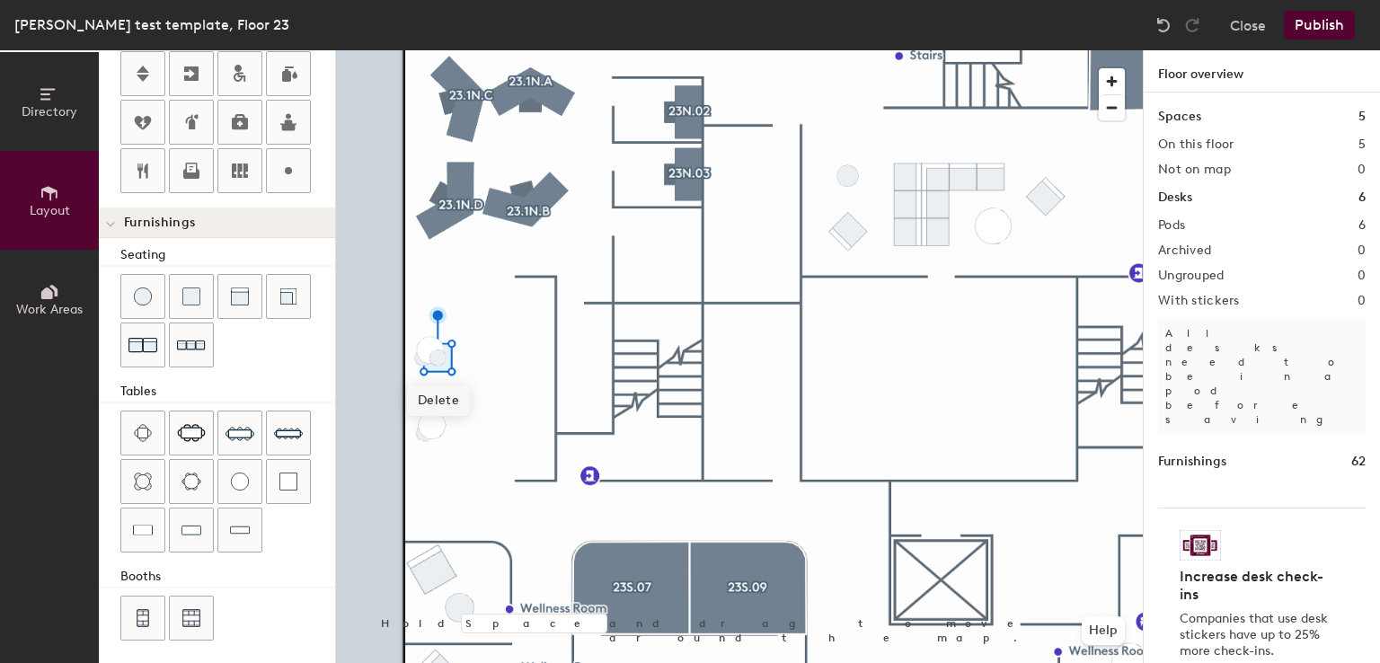
click at [443, 393] on span "Delete" at bounding box center [438, 400] width 63 height 31
click at [496, 50] on div at bounding box center [739, 50] width 807 height 0
click at [736, 50] on div at bounding box center [739, 50] width 807 height 0
click at [783, 50] on div at bounding box center [739, 50] width 807 height 0
click at [758, 50] on div at bounding box center [739, 50] width 807 height 0
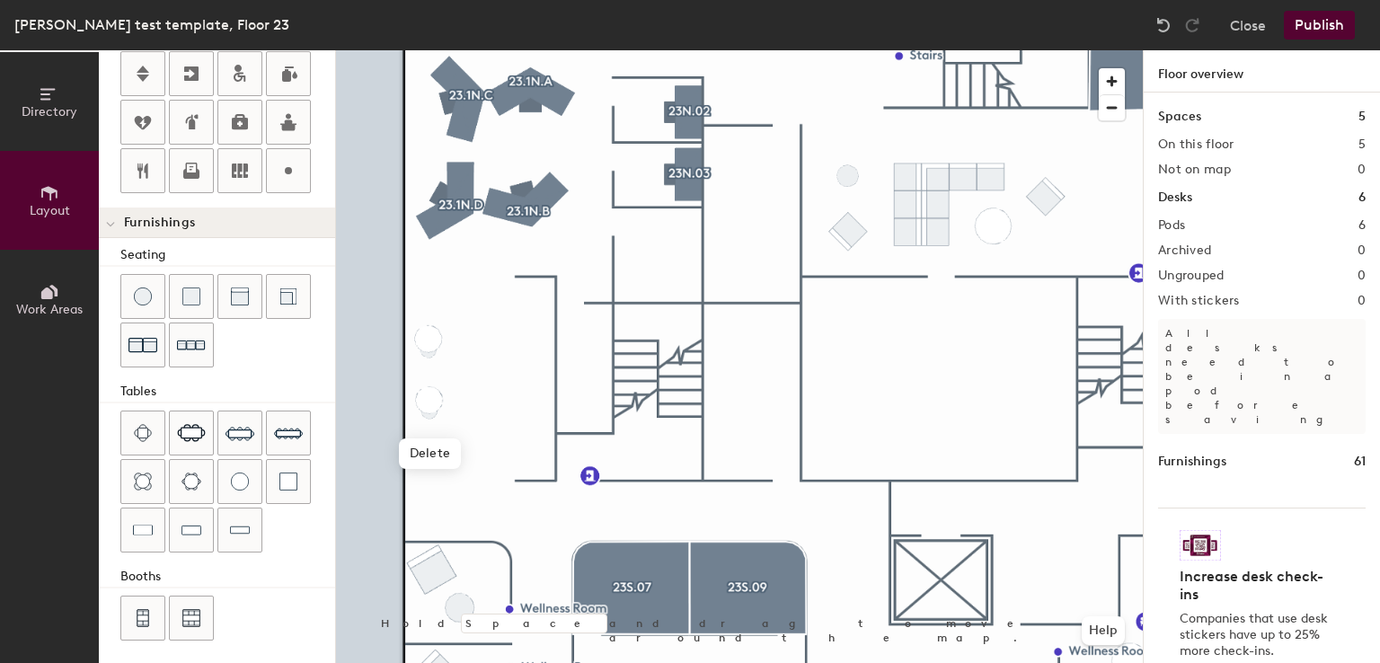
click at [496, 50] on div at bounding box center [739, 50] width 807 height 0
click at [489, 50] on div at bounding box center [739, 50] width 807 height 0
click at [449, 50] on div at bounding box center [739, 50] width 807 height 0
click at [441, 497] on span "Delete" at bounding box center [439, 506] width 63 height 31
click at [440, 518] on span "Delete" at bounding box center [439, 522] width 63 height 31
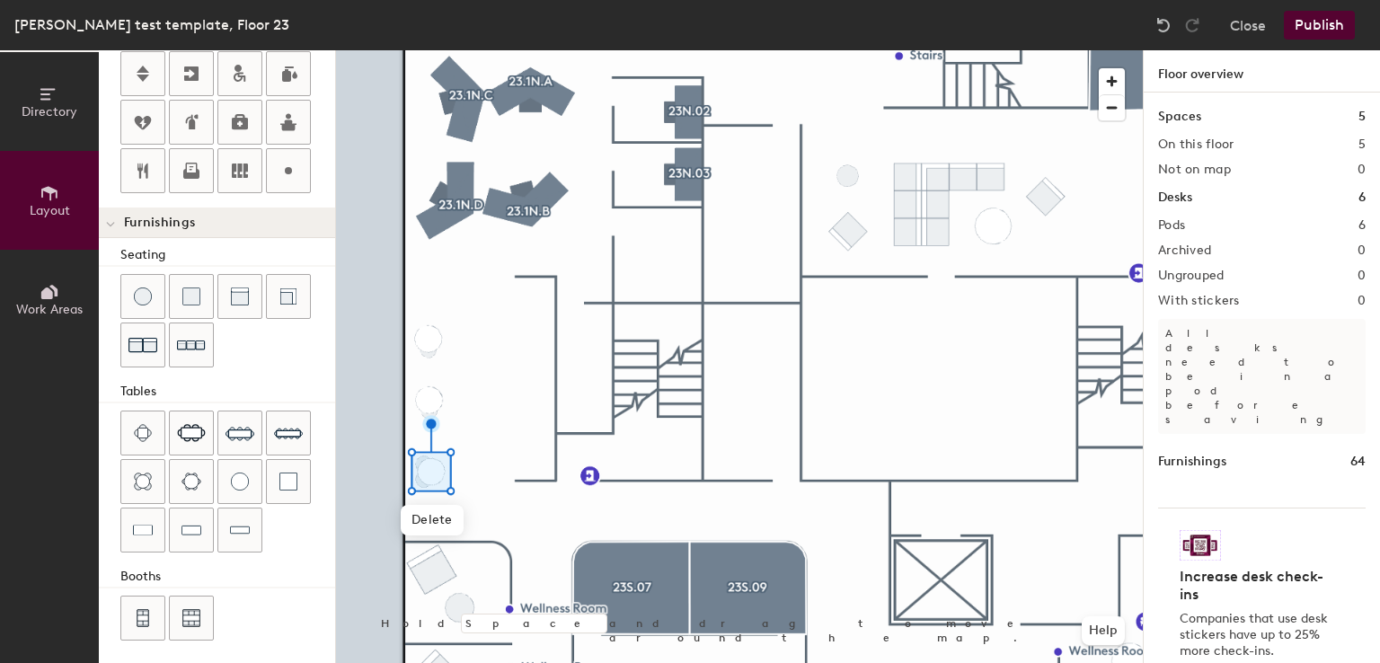
click at [492, 50] on div at bounding box center [739, 50] width 807 height 0
click at [421, 519] on span "Delete" at bounding box center [425, 522] width 63 height 31
click at [784, 50] on div at bounding box center [739, 50] width 807 height 0
click at [419, 50] on div at bounding box center [739, 50] width 807 height 0
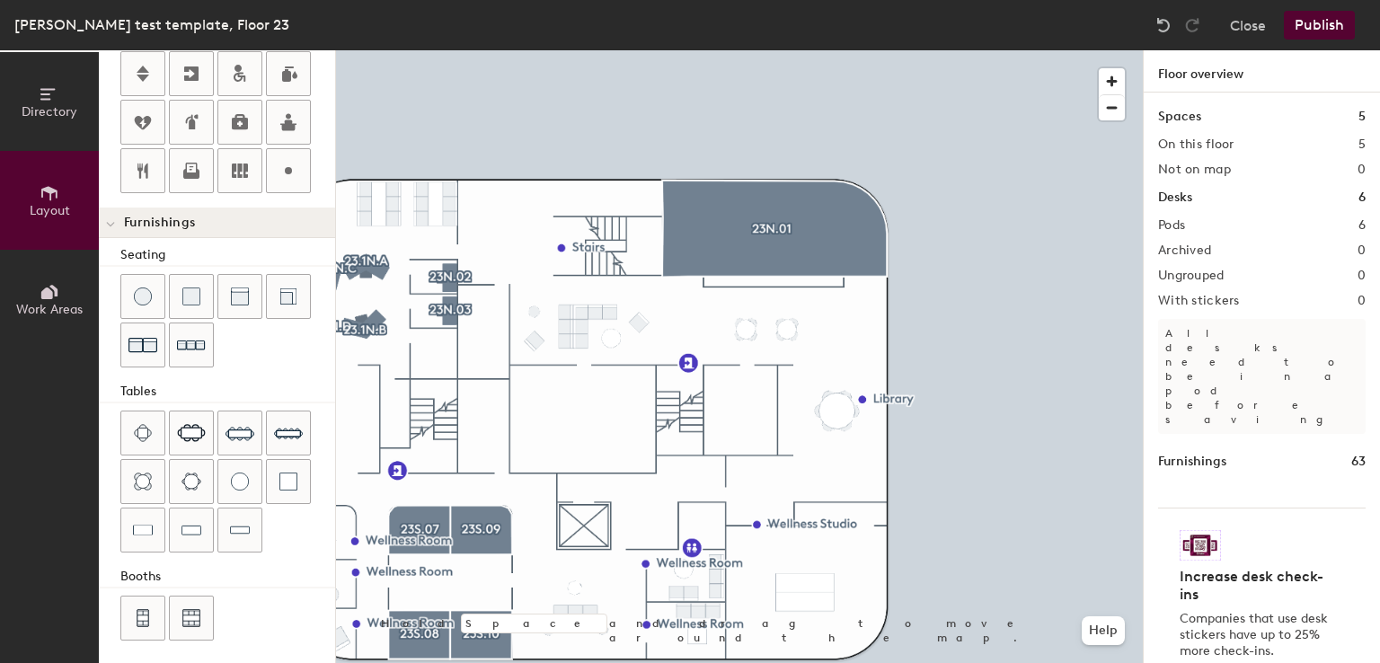
click at [1323, 20] on button "Publish" at bounding box center [1319, 25] width 71 height 29
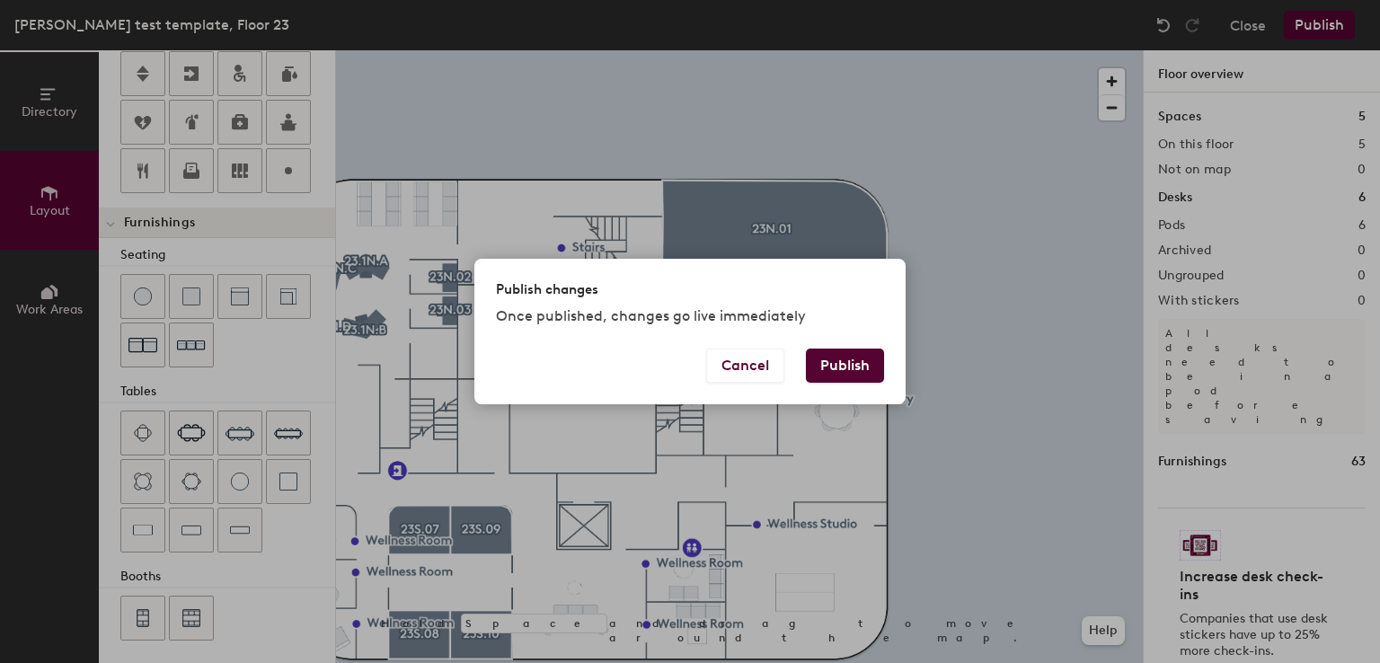
click at [863, 359] on button "Publish" at bounding box center [845, 366] width 78 height 34
type input "20"
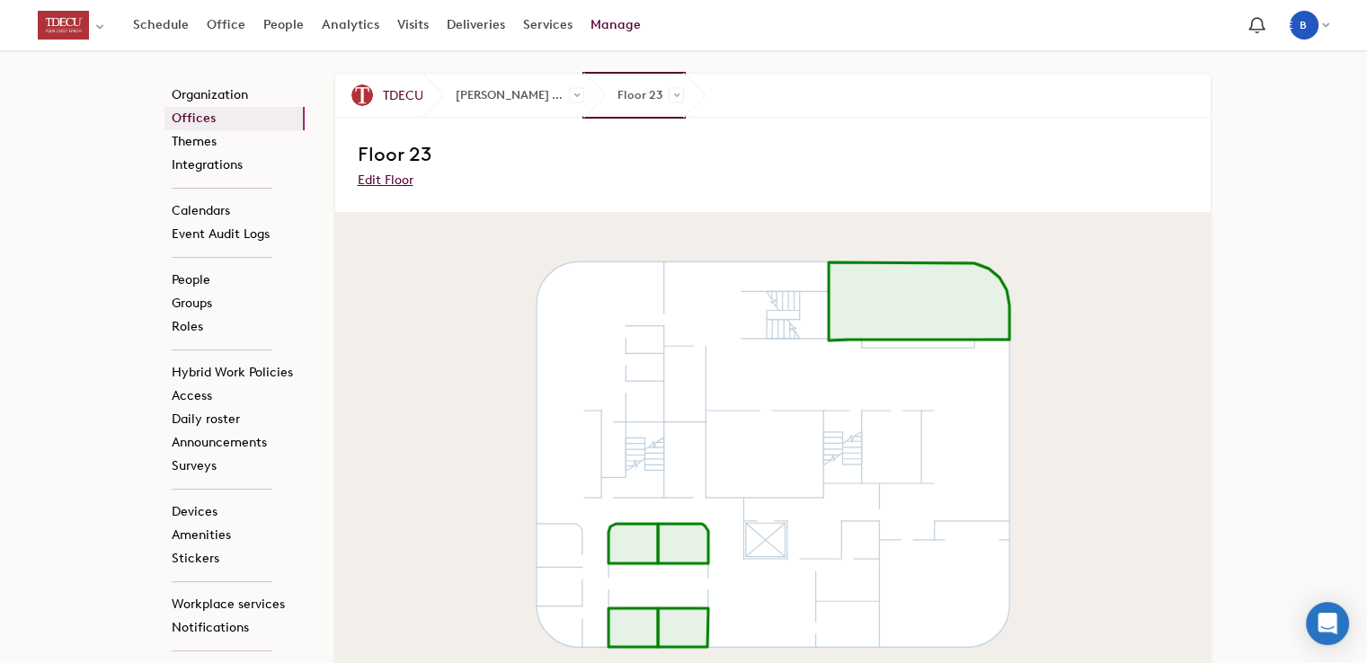
drag, startPoint x: 665, startPoint y: 91, endPoint x: 649, endPoint y: 103, distance: 20.5
click at [649, 103] on span "Floor 23" at bounding box center [634, 95] width 100 height 43
click at [682, 94] on span at bounding box center [676, 95] width 15 height 15
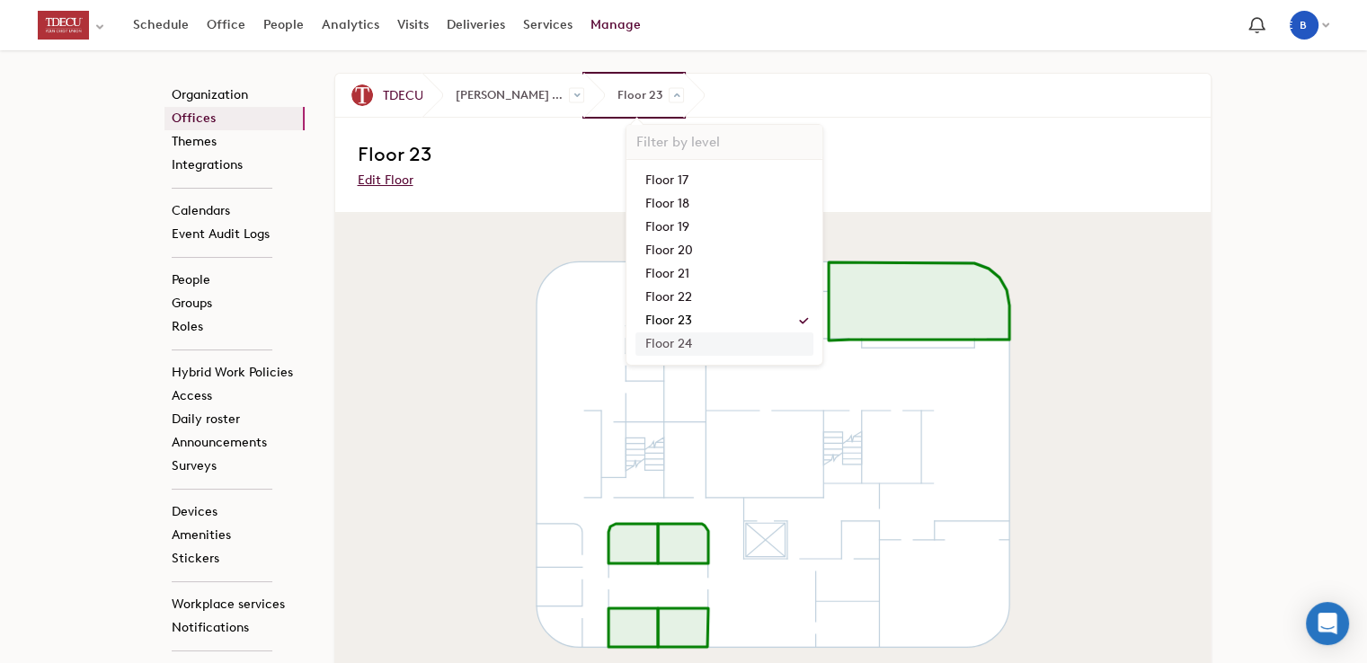
click at [682, 339] on link "Floor 24" at bounding box center [724, 343] width 178 height 23
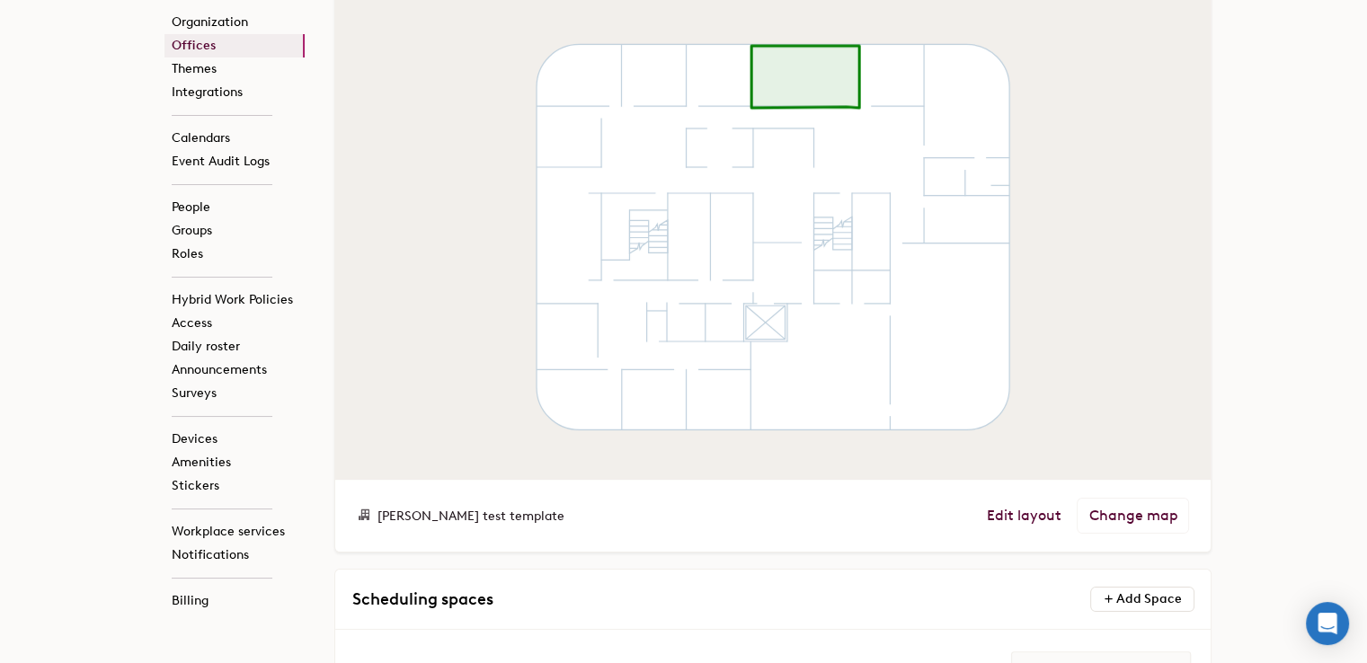
scroll to position [237, 0]
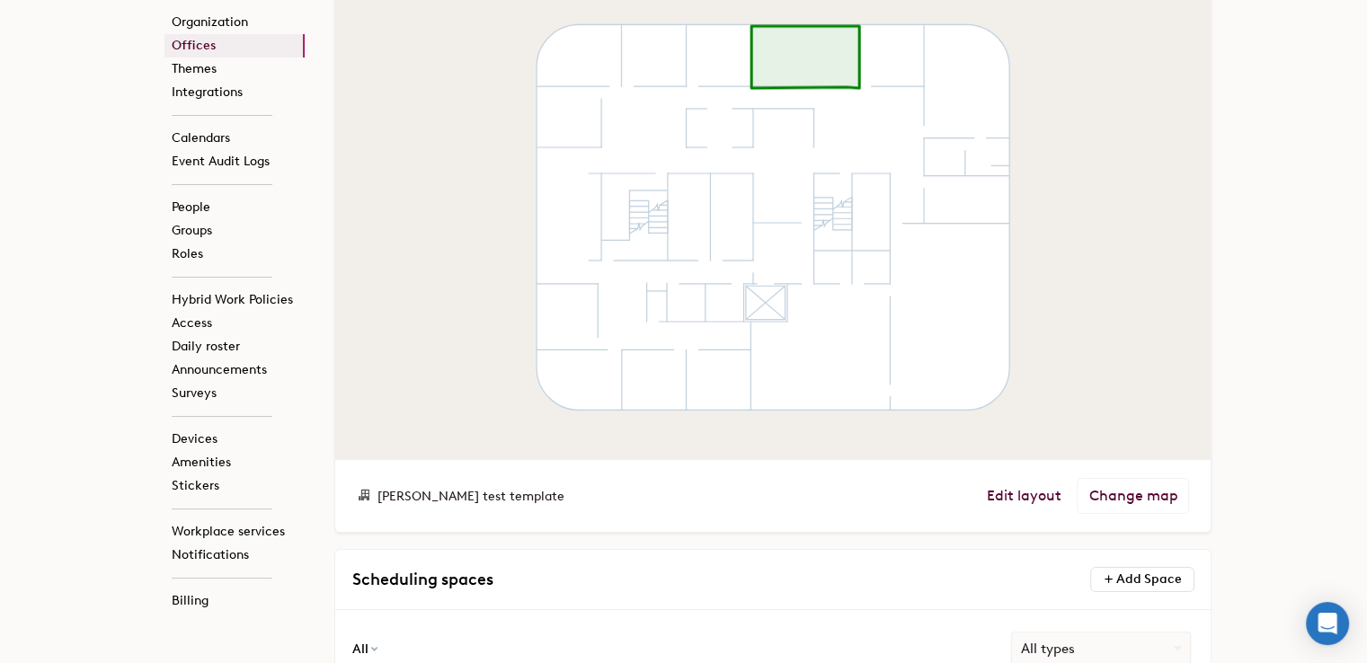
click at [1032, 485] on span "Edit layout Change map" at bounding box center [1087, 496] width 203 height 36
click at [1028, 493] on link "Edit layout" at bounding box center [1023, 496] width 75 height 18
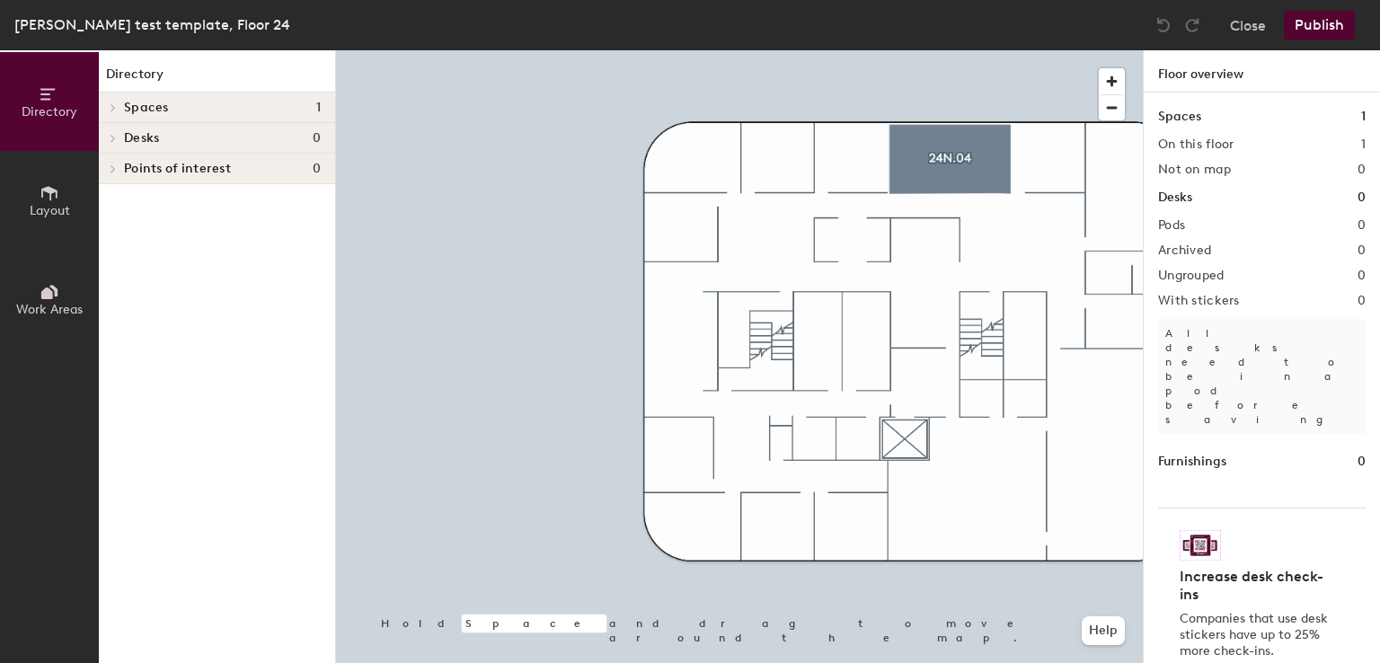
click at [802, 50] on div at bounding box center [739, 50] width 807 height 0
click at [28, 209] on button "Layout" at bounding box center [49, 200] width 99 height 99
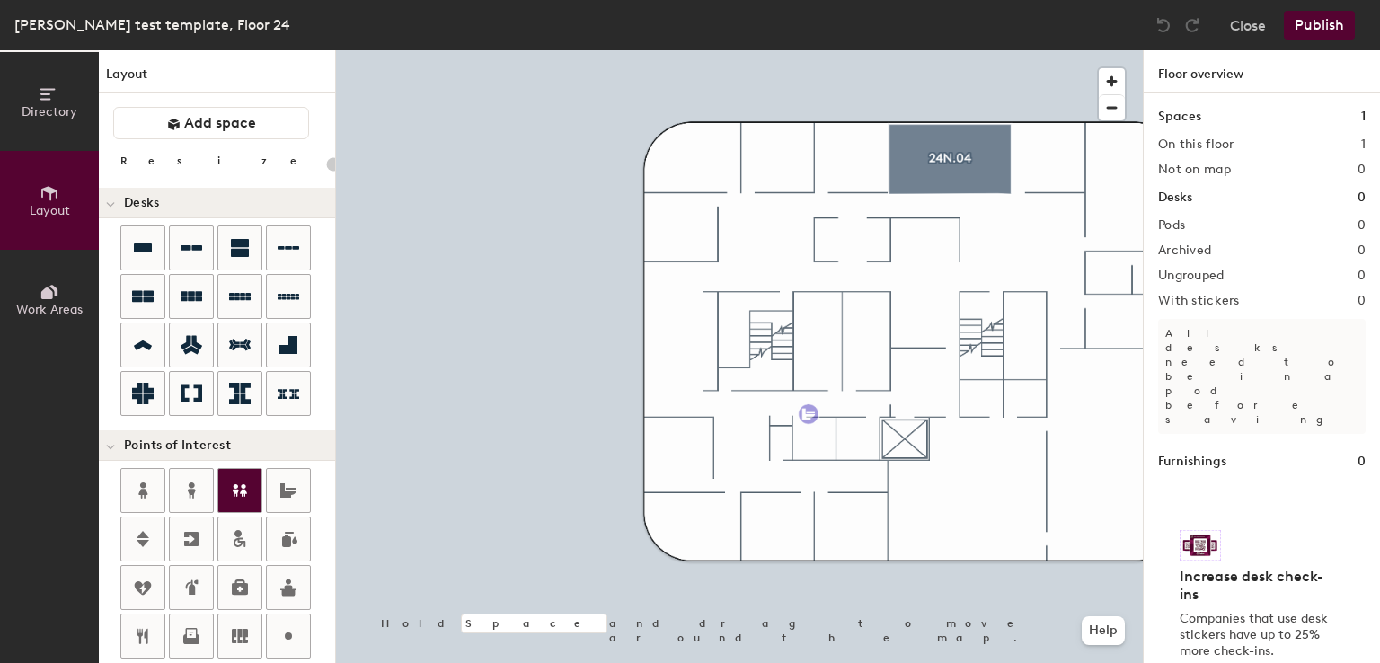
drag, startPoint x: 283, startPoint y: 498, endPoint x: 236, endPoint y: 488, distance: 47.8
click at [871, 420] on div "Directory Layout Work Areas Layout Add space Resize Desks Points of Interest Fu…" at bounding box center [690, 356] width 1380 height 613
click at [735, 387] on div "Directory Layout Work Areas Layout Add space Resize Desks Points of Interest Fu…" at bounding box center [690, 356] width 1380 height 613
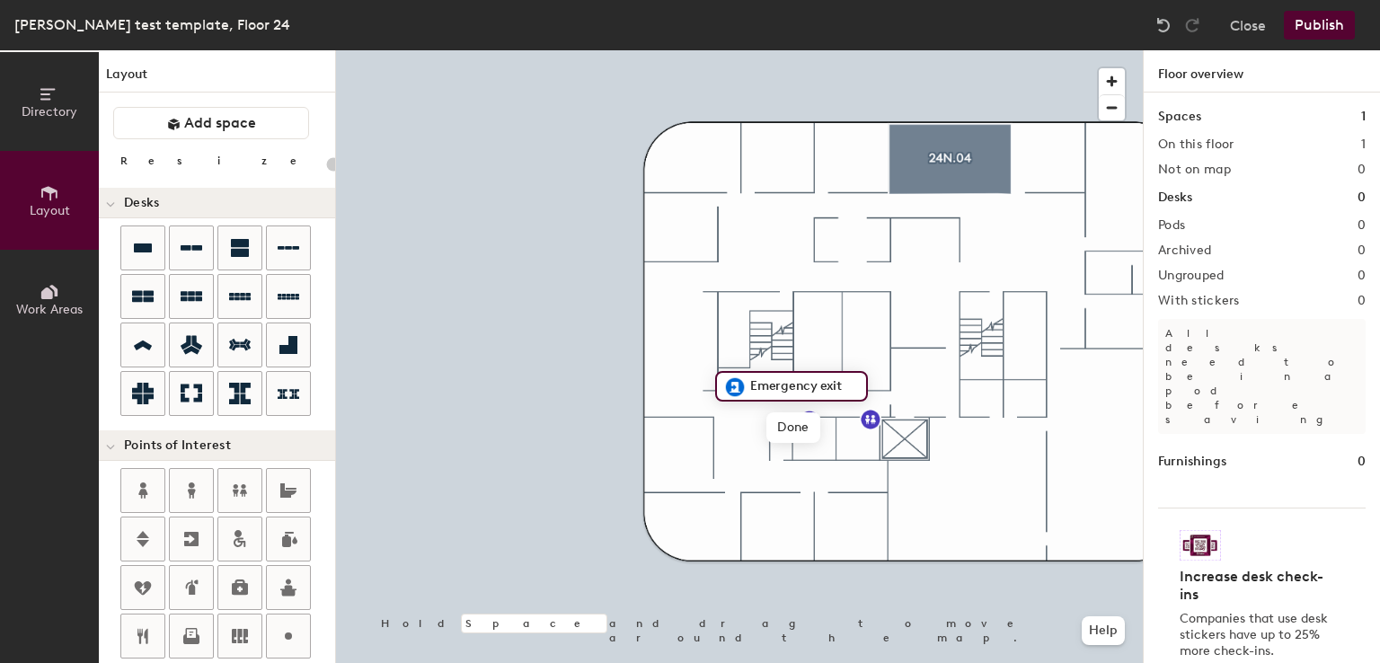
type input "20"
click at [846, 380] on input "Emergency exit" at bounding box center [802, 386] width 113 height 25
type input "Emergency B"
click at [792, 433] on span "Done" at bounding box center [784, 427] width 53 height 31
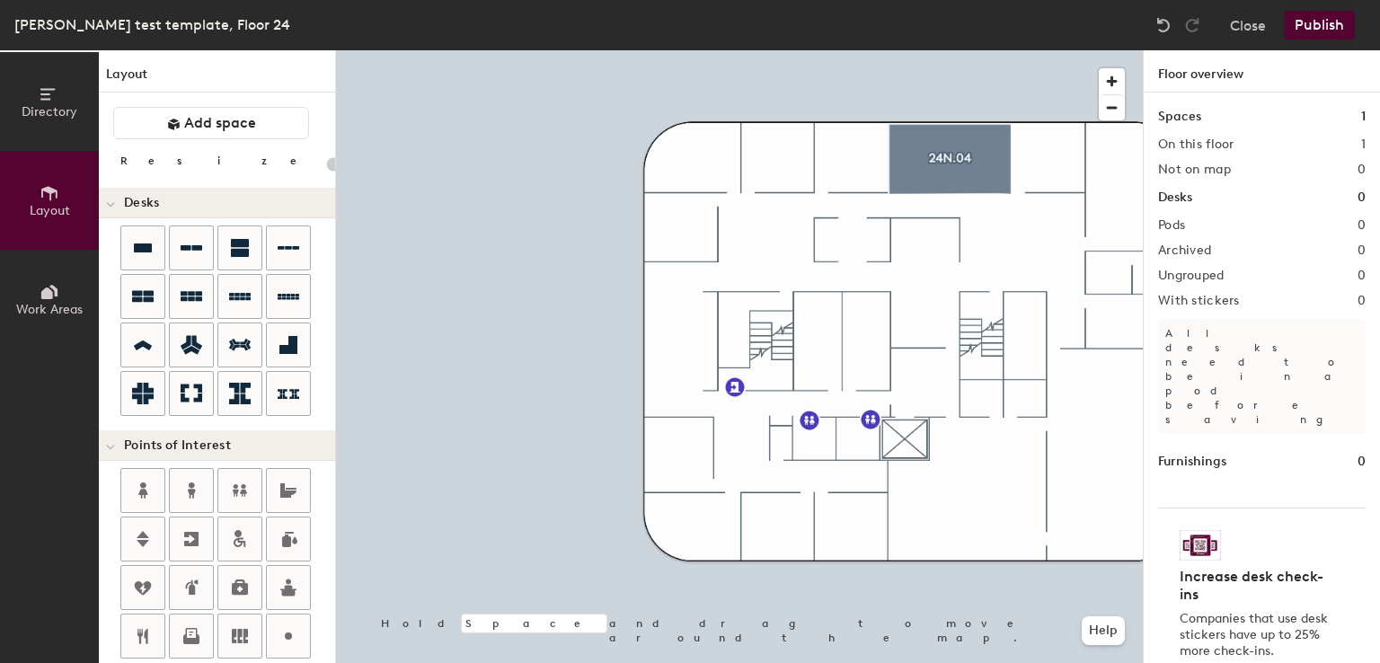
click at [891, 50] on div at bounding box center [739, 50] width 807 height 0
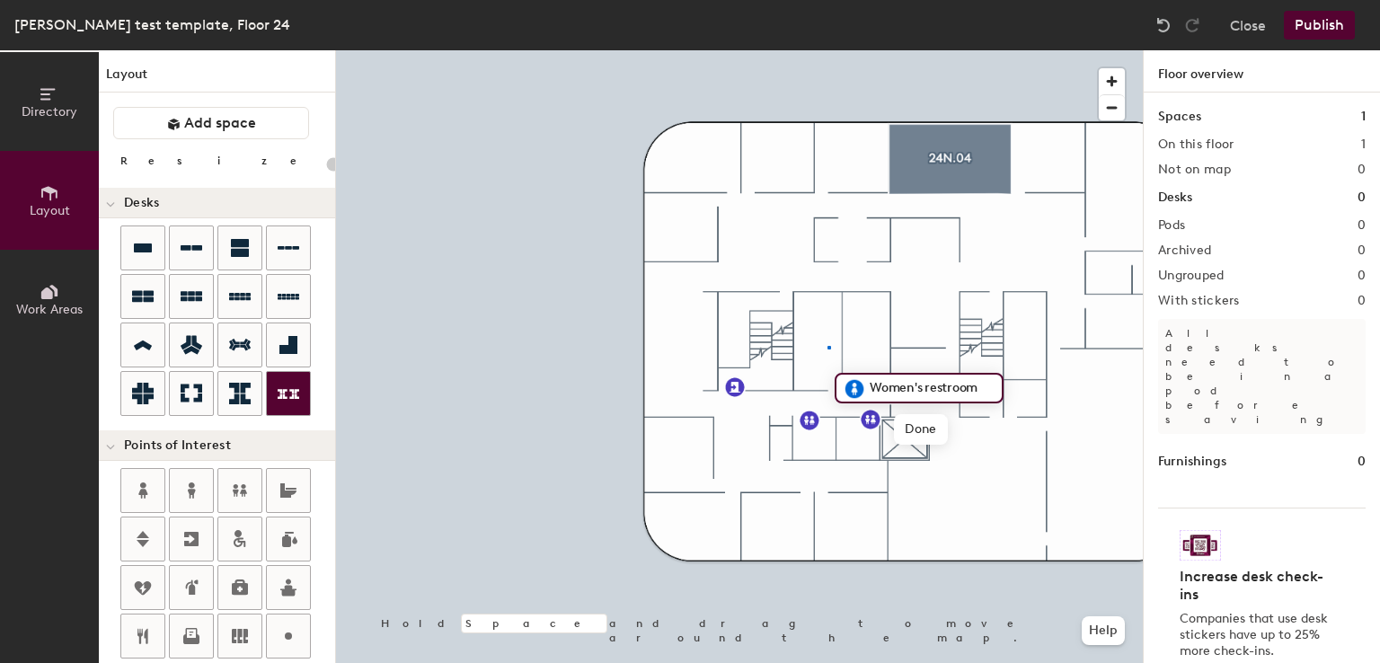
drag, startPoint x: 156, startPoint y: 485, endPoint x: 283, endPoint y: 394, distance: 156.4
click at [828, 50] on div at bounding box center [739, 50] width 807 height 0
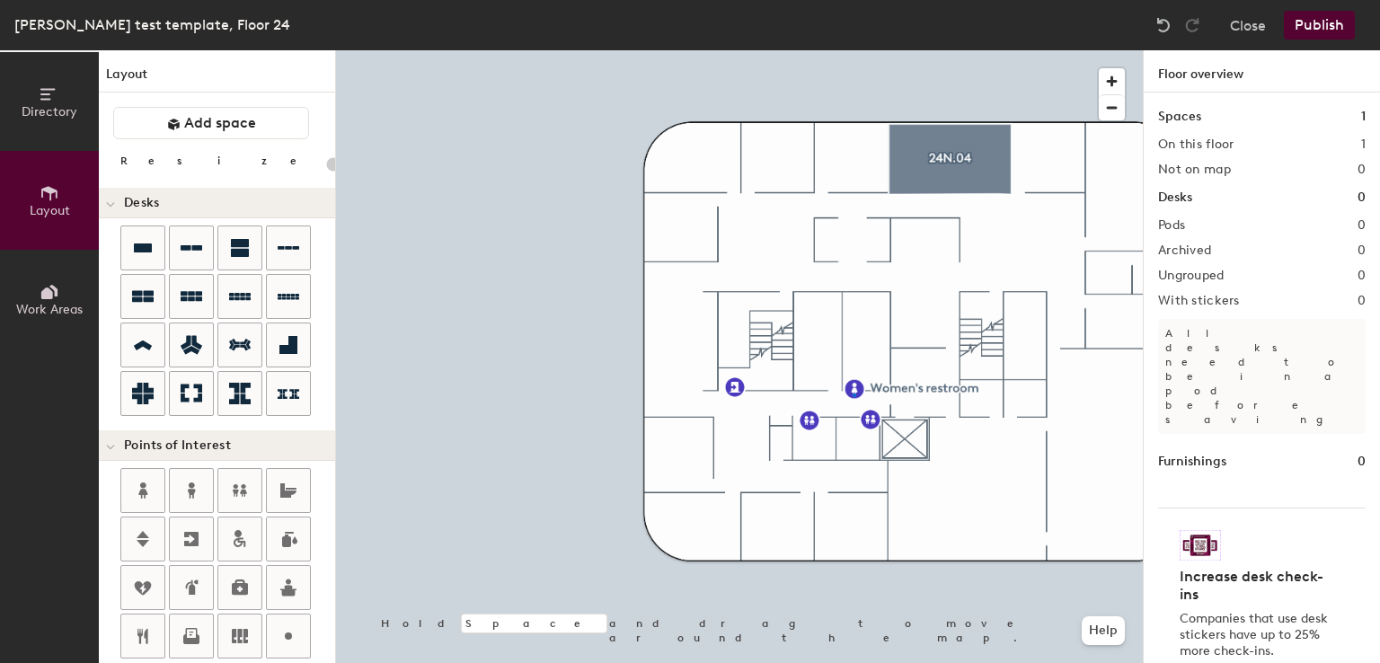
click at [853, 50] on div at bounding box center [739, 50] width 807 height 0
click at [828, 387] on div "Directory Layout Work Areas Layout Add space Resize Desks Points of Interest Fu…" at bounding box center [690, 356] width 1380 height 613
click at [887, 429] on span "Done" at bounding box center [886, 427] width 53 height 31
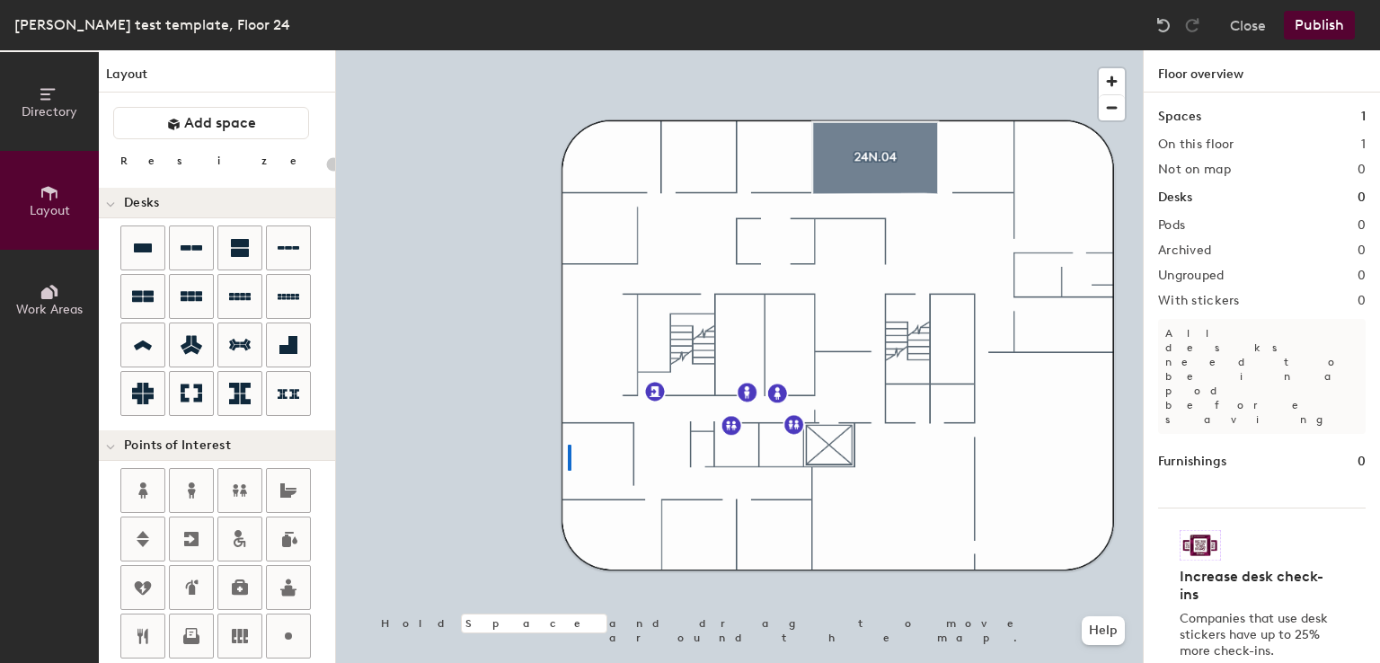
click at [569, 50] on div at bounding box center [739, 50] width 807 height 0
click at [914, 295] on div "Directory Layout Work Areas Layout Add space Resize Desks Points of Interest Fu…" at bounding box center [690, 356] width 1380 height 613
type input "20"
click at [1013, 296] on input "Emergency exit" at bounding box center [981, 293] width 113 height 25
click at [1022, 294] on input "Emergency exit" at bounding box center [981, 293] width 113 height 25
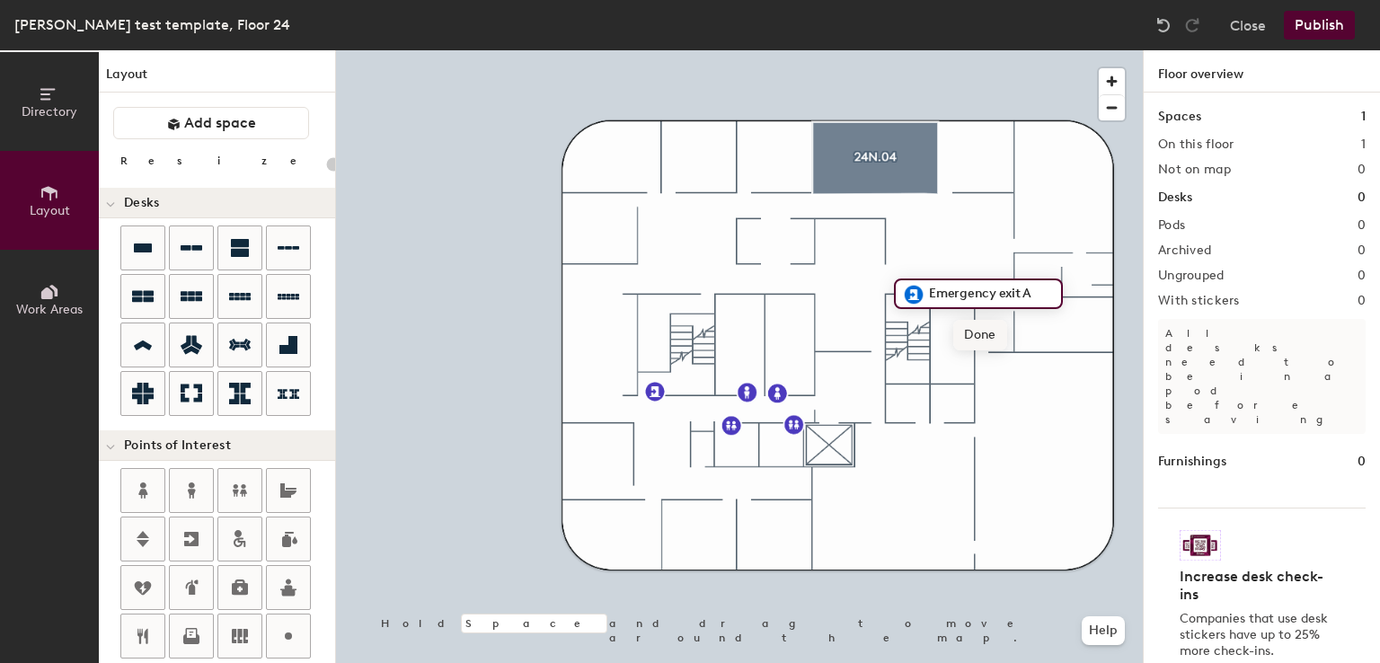
type input "Emergency exit A"
click at [986, 334] on span "Done" at bounding box center [979, 335] width 53 height 31
click at [981, 50] on div at bounding box center [739, 50] width 807 height 0
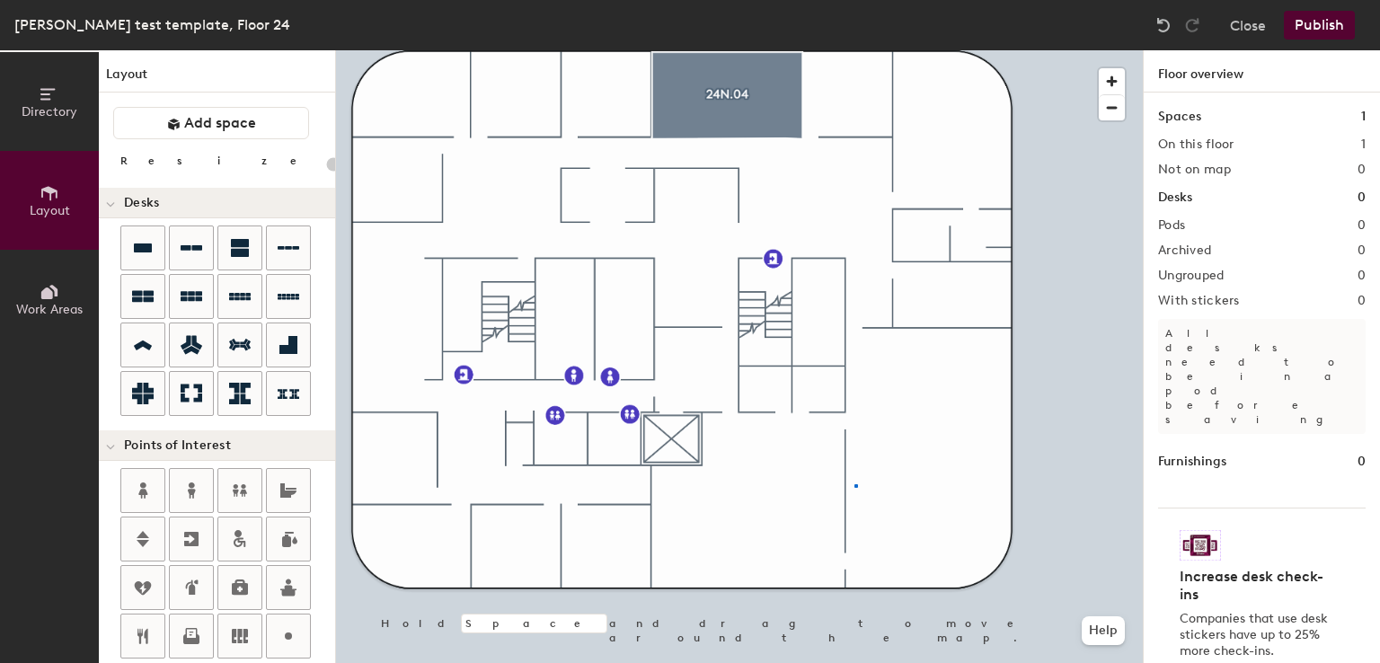
click at [855, 50] on div at bounding box center [739, 50] width 807 height 0
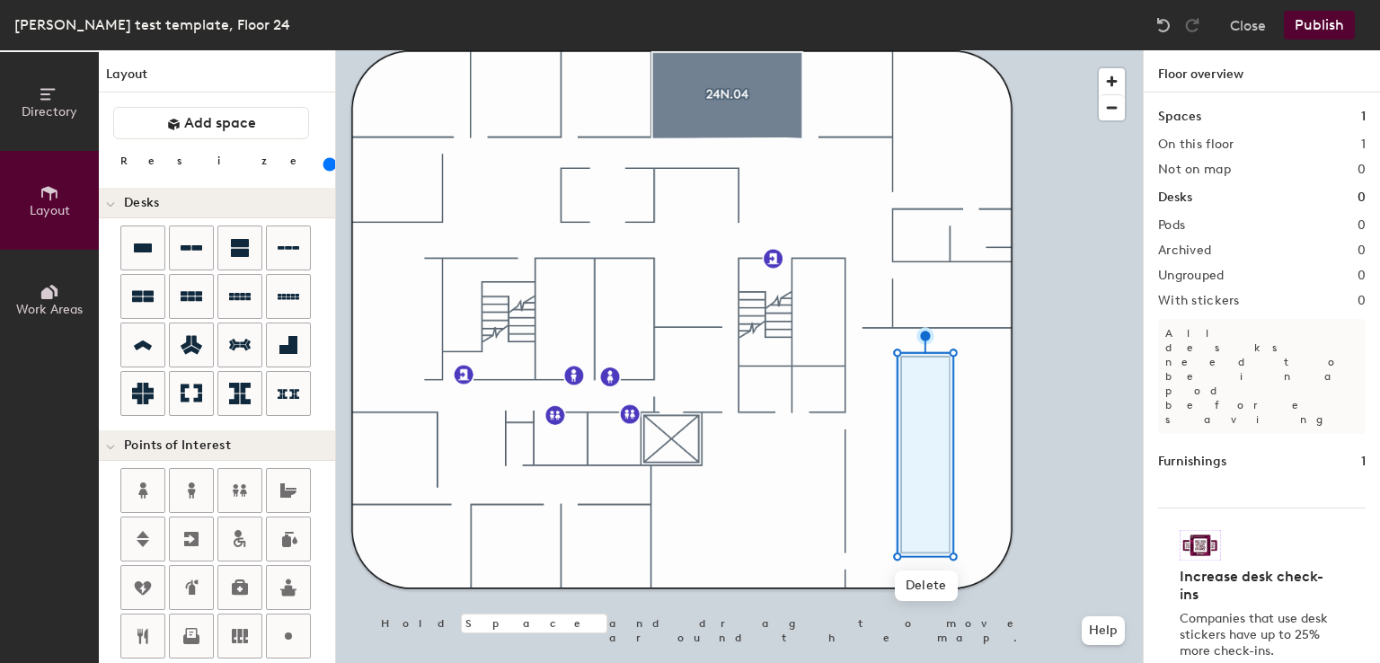
drag, startPoint x: 316, startPoint y: 471, endPoint x: 204, endPoint y: 164, distance: 326.3
click at [326, 164] on input "range" at bounding box center [326, 164] width 0 height 14
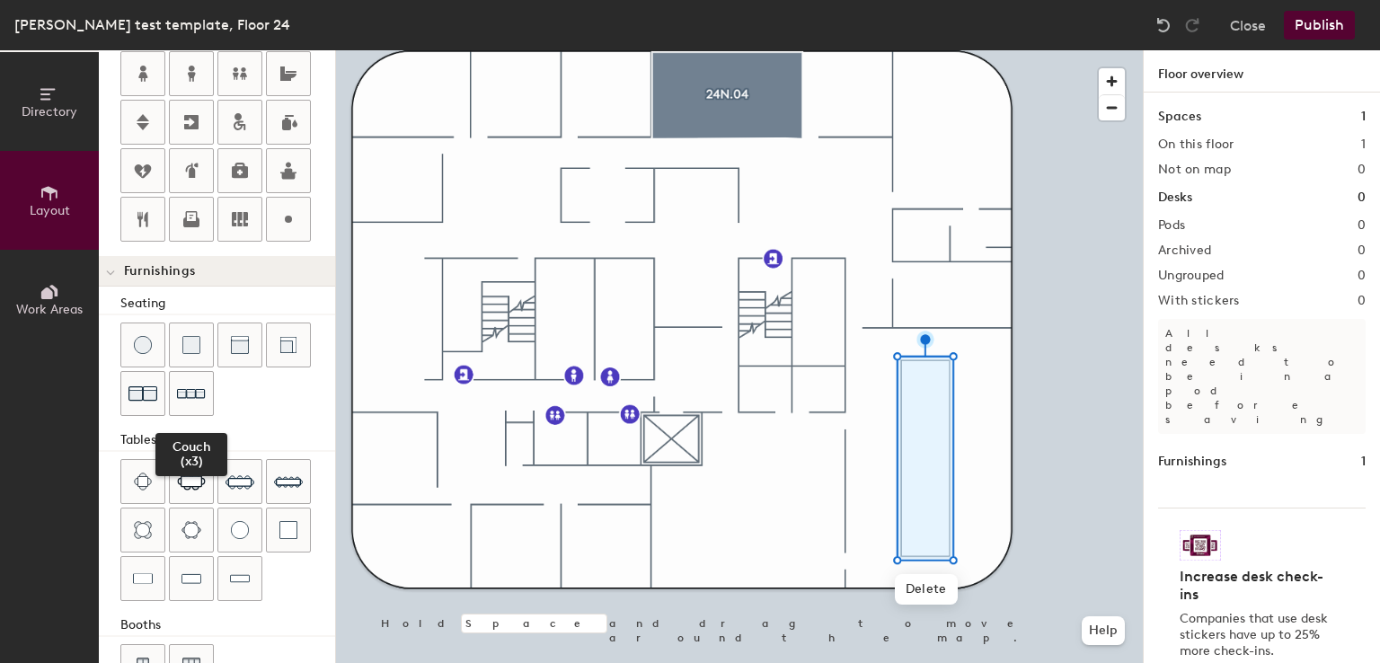
scroll to position [465, 0]
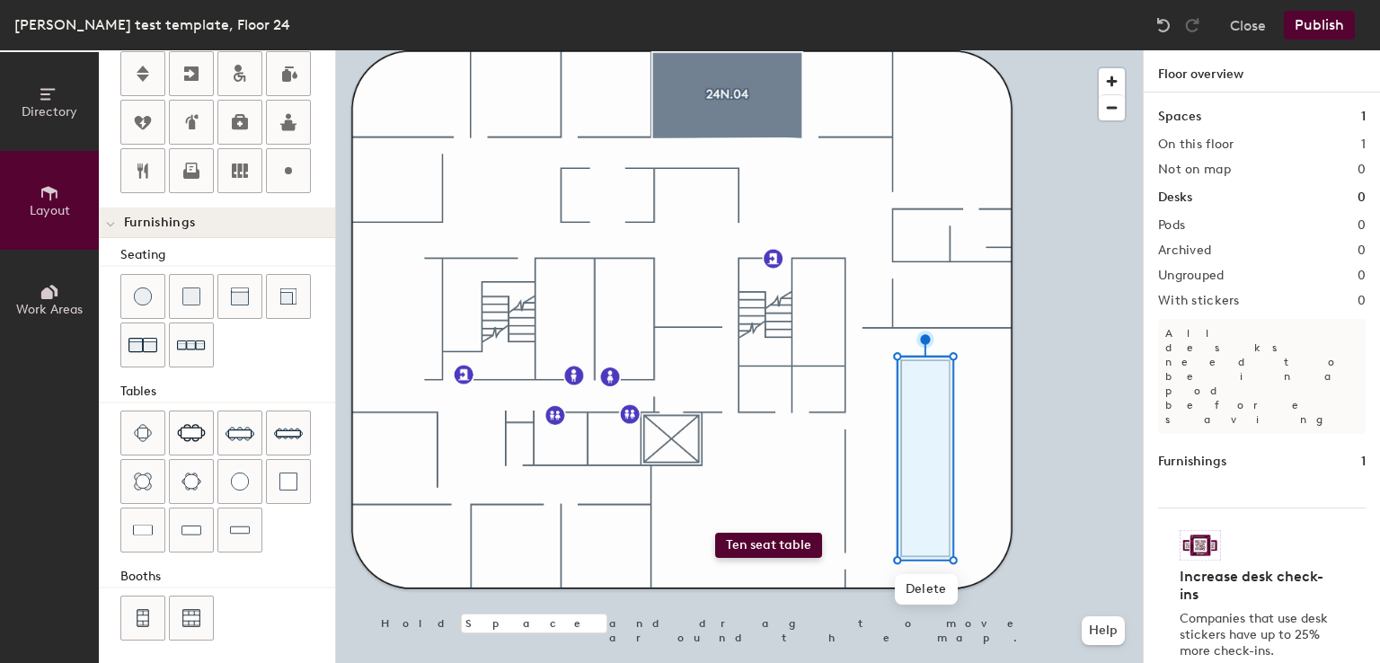
click at [715, 533] on div "Directory Layout Work Areas Layout Add space Resize Desks Points of Interest Fu…" at bounding box center [690, 356] width 1380 height 613
click at [927, 597] on span "Delete" at bounding box center [926, 589] width 63 height 31
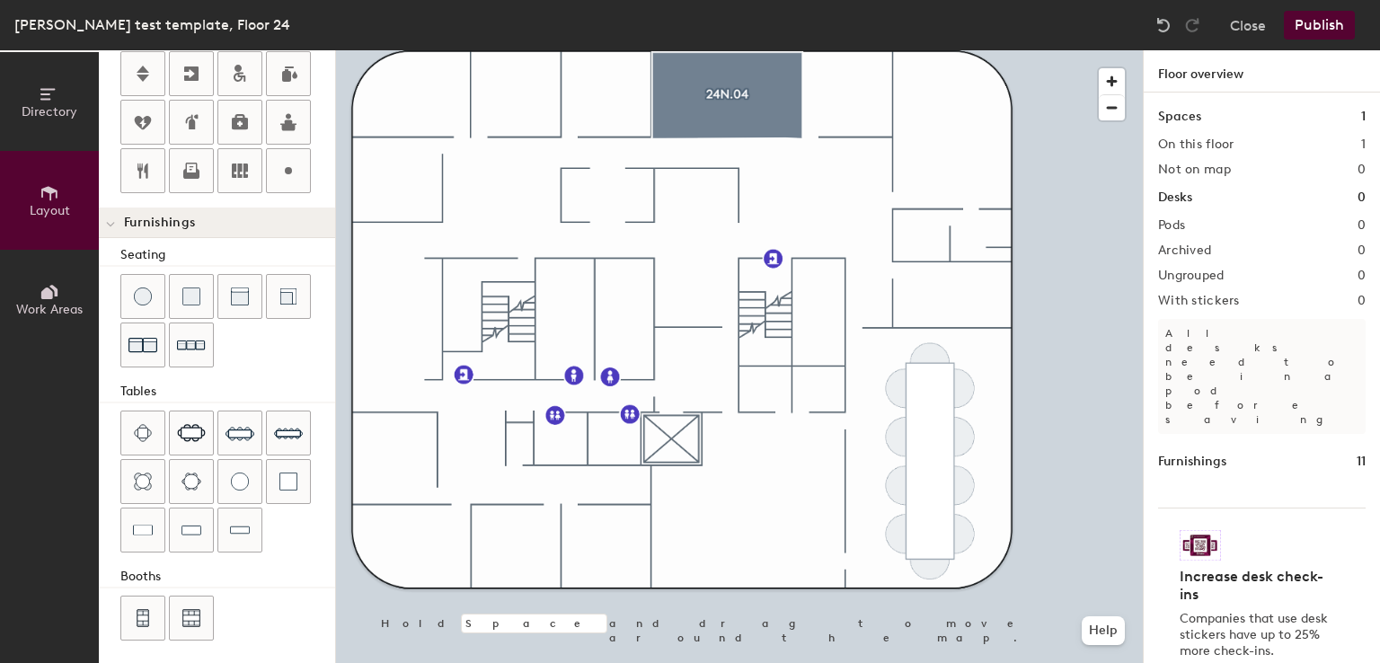
click at [859, 50] on div at bounding box center [739, 50] width 807 height 0
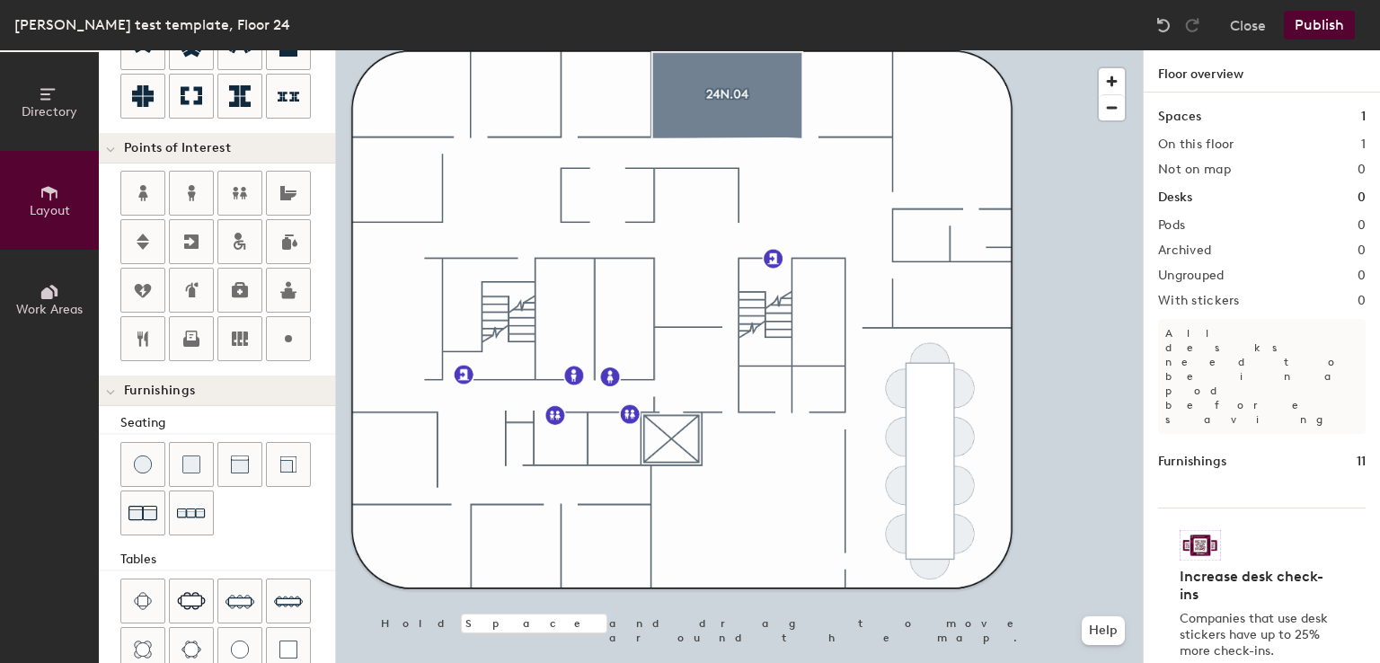
scroll to position [296, 0]
drag, startPoint x: 223, startPoint y: 286, endPoint x: 169, endPoint y: 339, distance: 75.6
click at [170, 339] on div at bounding box center [191, 340] width 43 height 43
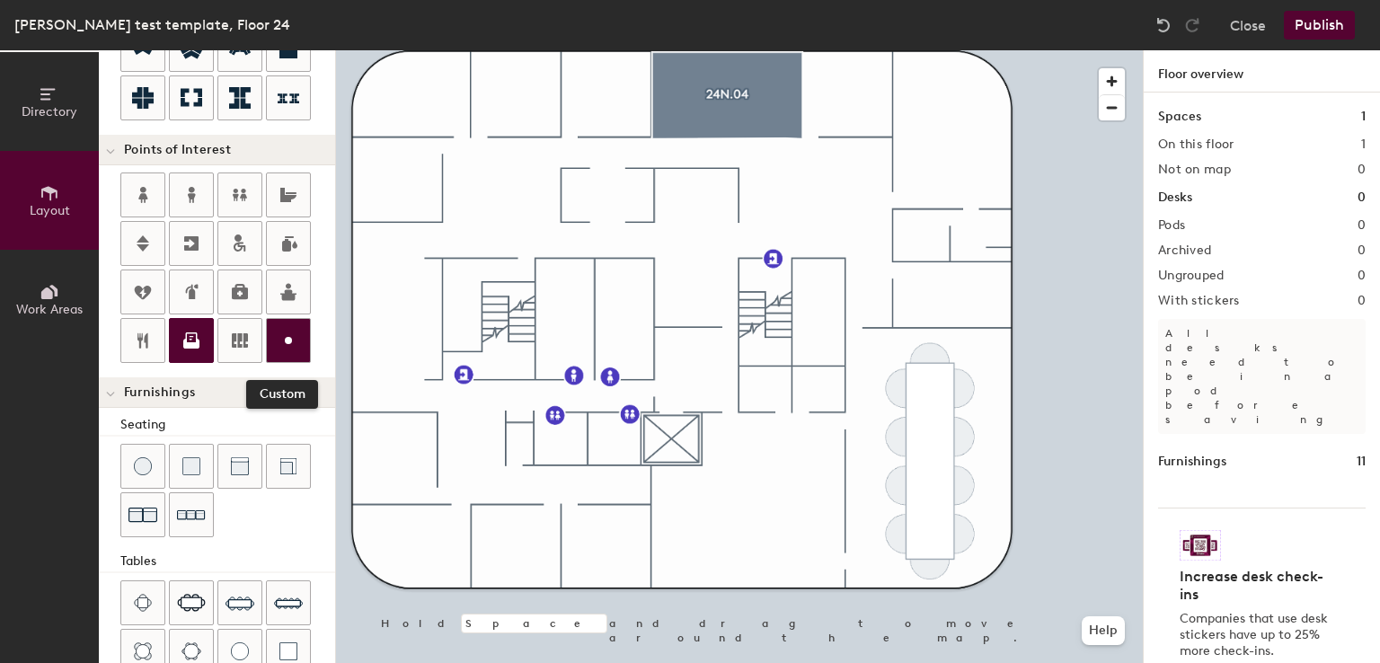
click at [296, 330] on icon at bounding box center [289, 341] width 22 height 22
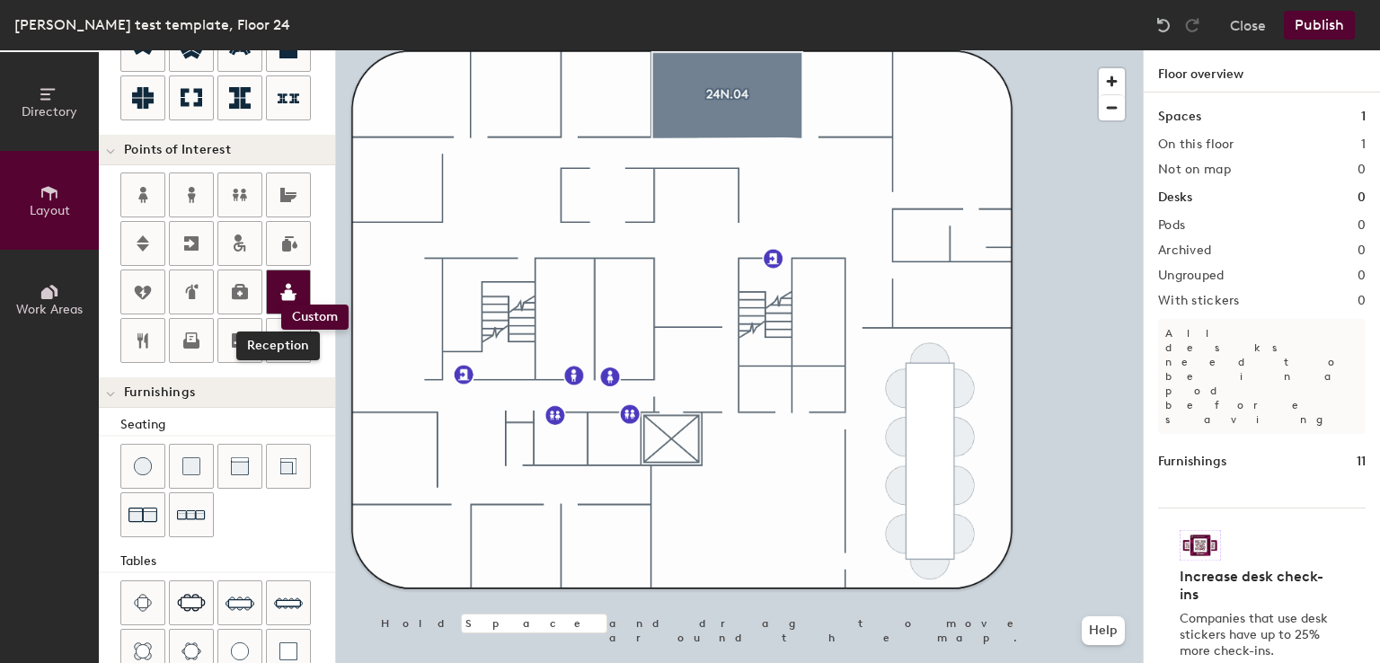
drag, startPoint x: 296, startPoint y: 329, endPoint x: 281, endPoint y: 305, distance: 28.2
click at [281, 305] on div "Reception" at bounding box center [227, 270] width 215 height 194
click at [759, 50] on div at bounding box center [739, 50] width 807 height 0
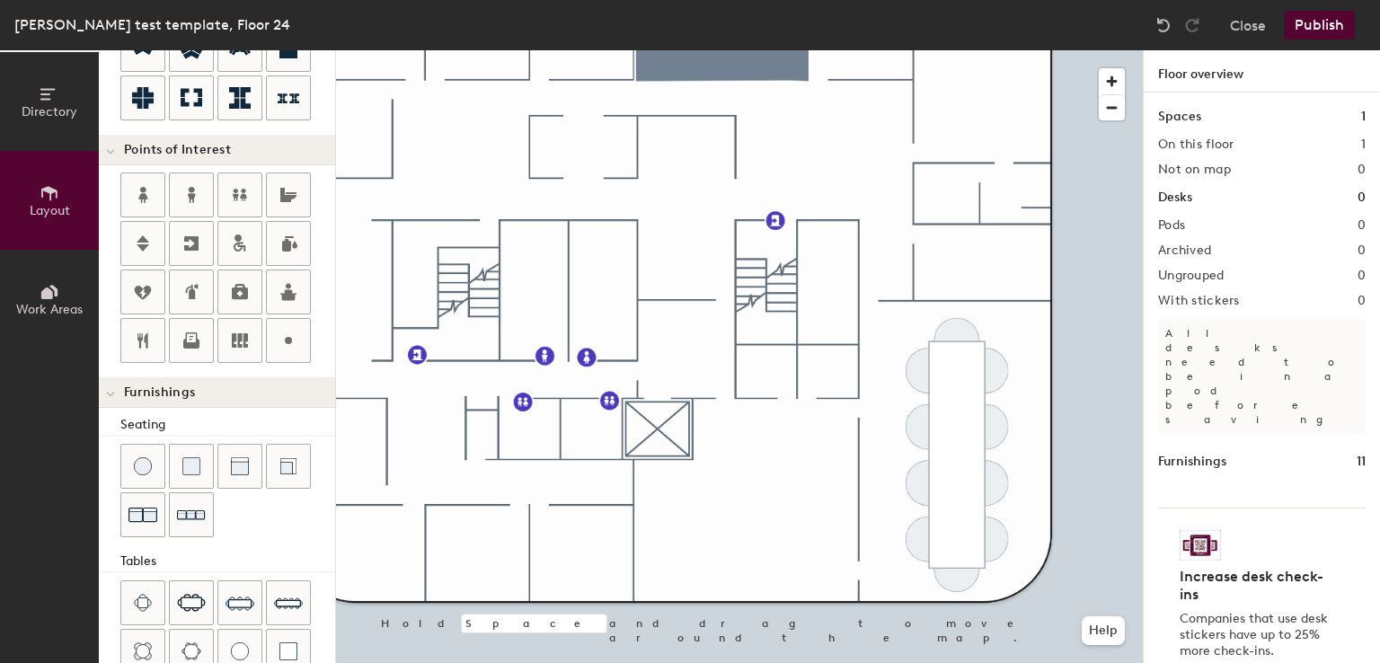
click at [634, 50] on div at bounding box center [739, 50] width 807 height 0
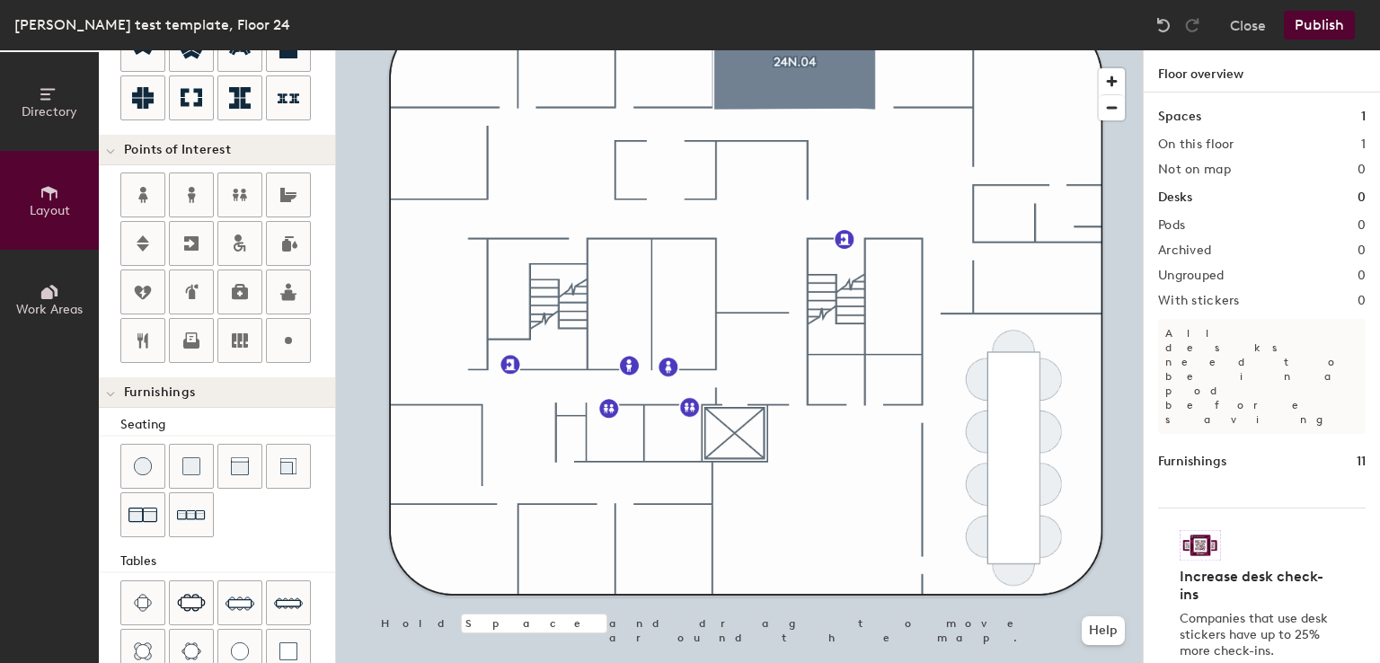
click at [803, 50] on div at bounding box center [739, 50] width 807 height 0
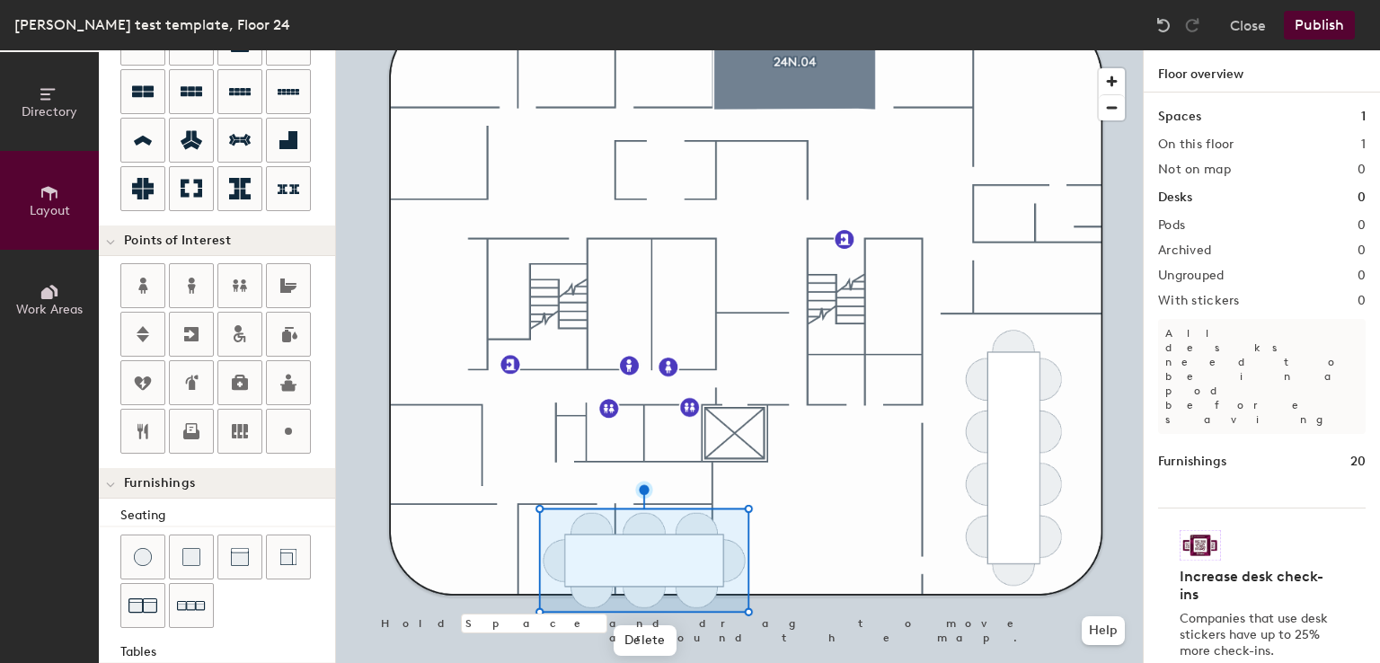
scroll to position [0, 0]
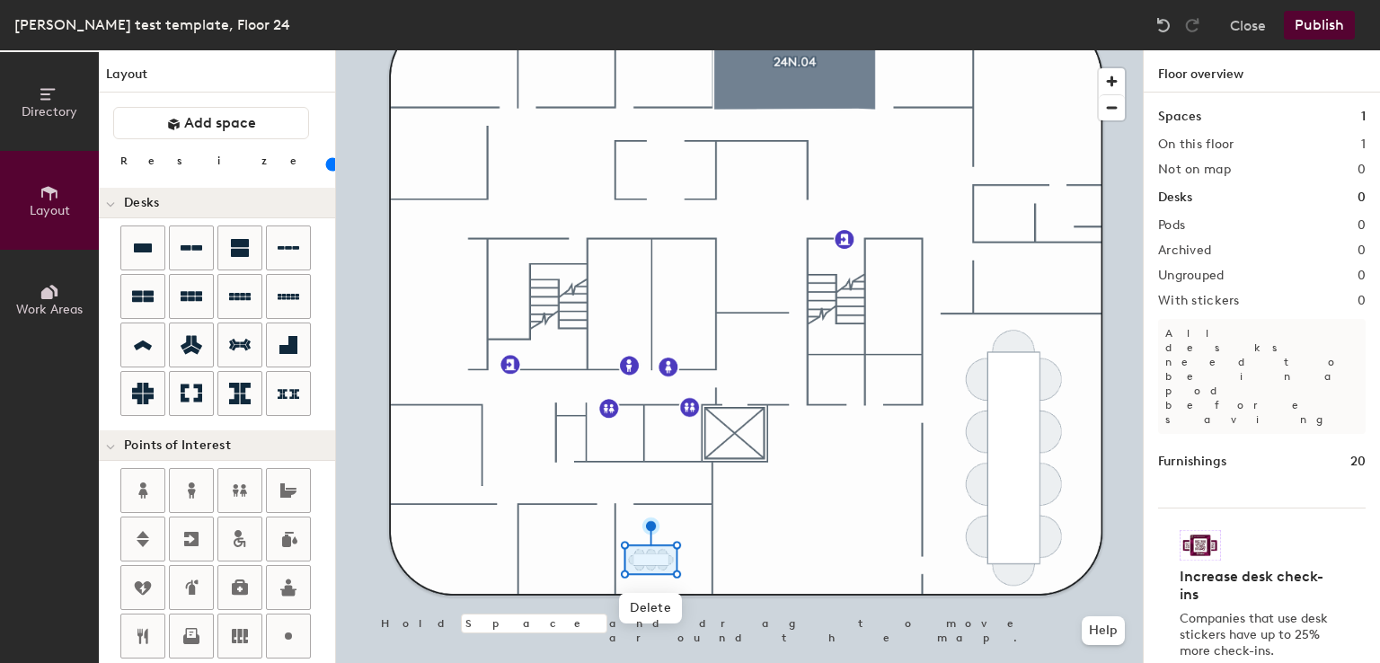
drag, startPoint x: 326, startPoint y: 540, endPoint x: 176, endPoint y: 169, distance: 400.3
click at [326, 169] on input "range" at bounding box center [326, 164] width 0 height 14
click at [784, 50] on div at bounding box center [739, 50] width 807 height 0
click at [650, 615] on span "Delete" at bounding box center [652, 619] width 63 height 31
click at [658, 606] on span "Delete" at bounding box center [661, 610] width 63 height 31
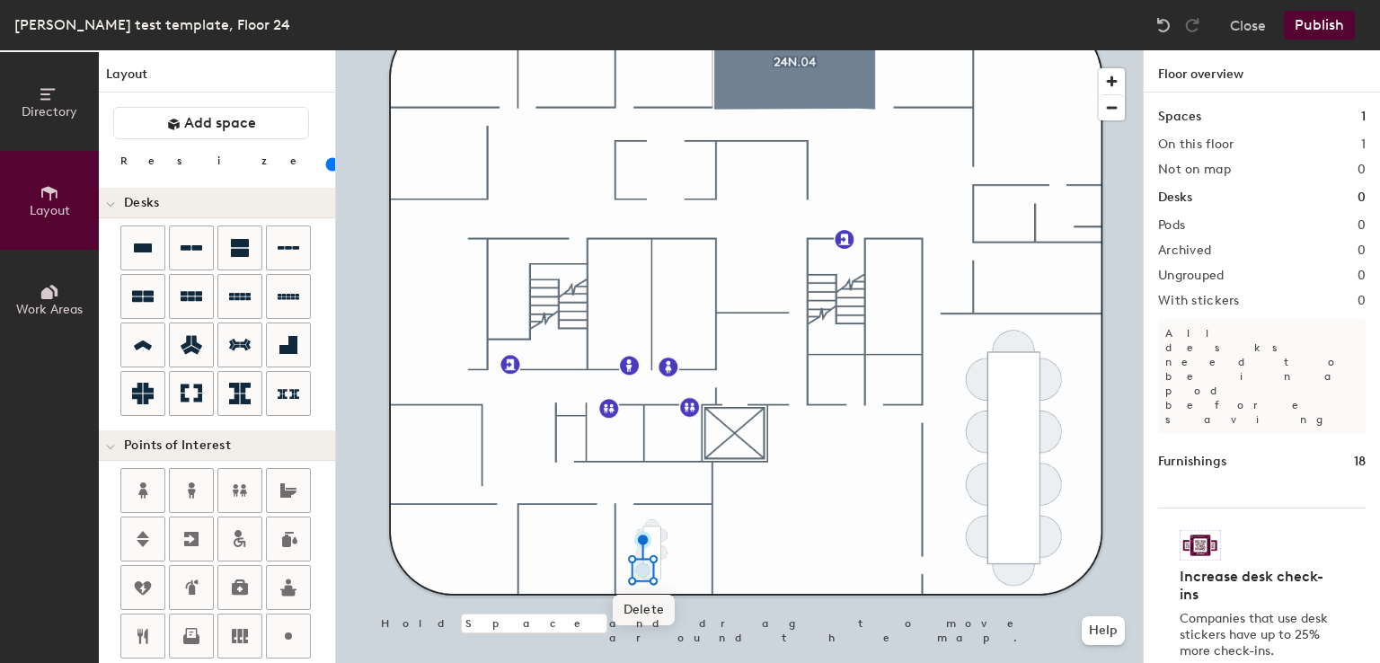
click at [647, 603] on span "Delete" at bounding box center [644, 610] width 63 height 31
click at [642, 50] on div at bounding box center [739, 50] width 807 height 0
click at [641, 589] on span "Delete" at bounding box center [644, 592] width 63 height 31
click at [654, 569] on span "Delete" at bounding box center [661, 575] width 63 height 31
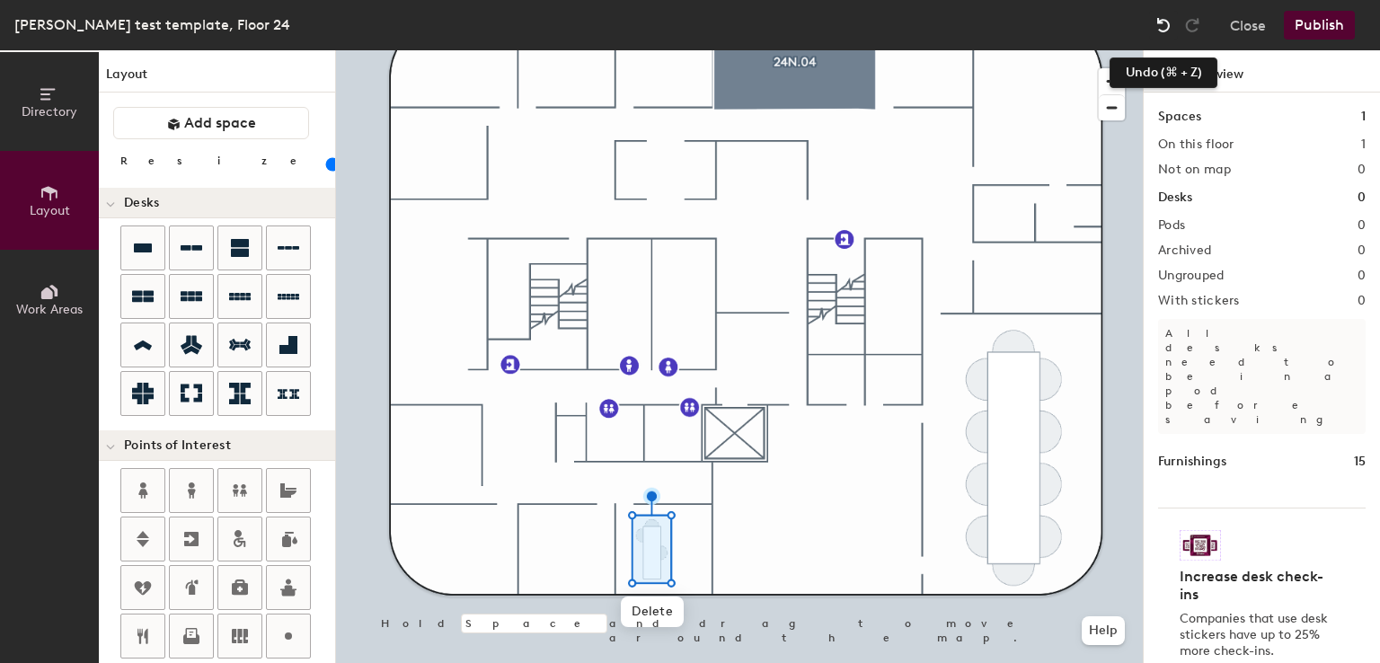
click at [1160, 19] on img at bounding box center [1164, 25] width 18 height 18
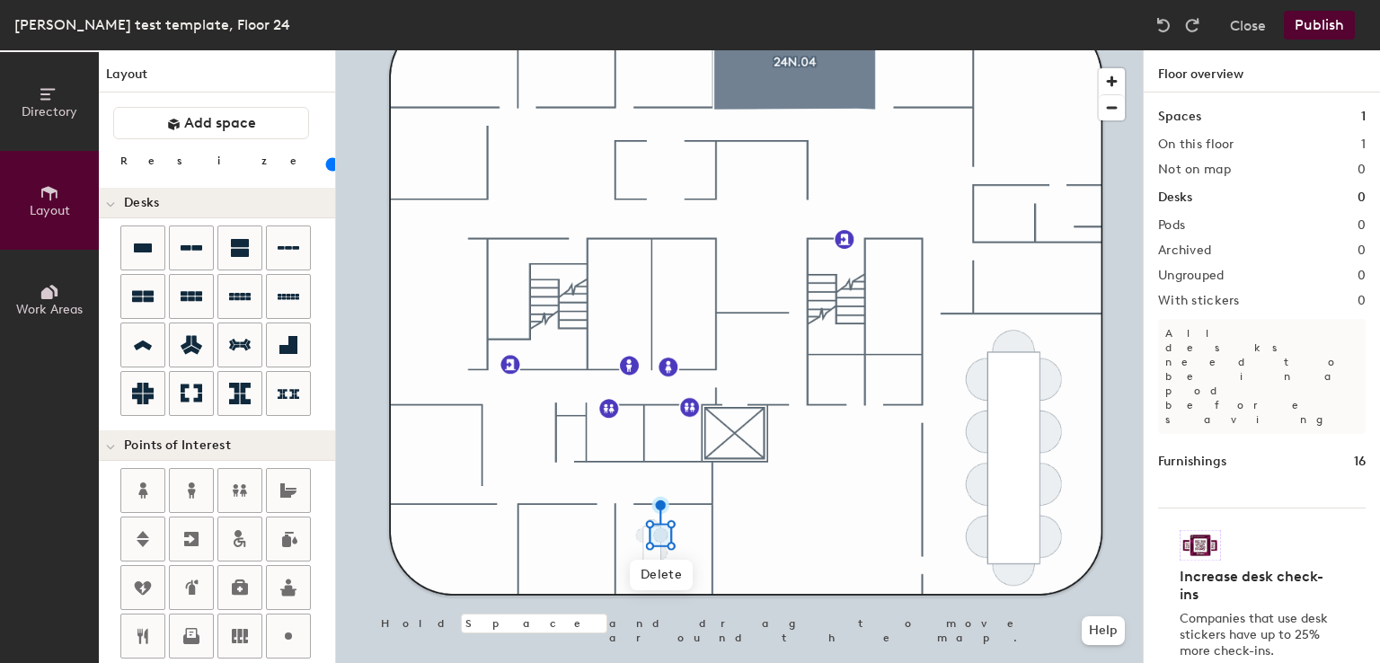
click at [1161, 1] on div "Robin test template, Floor 24 Close Publish" at bounding box center [690, 25] width 1380 height 50
click at [661, 580] on span "Delete" at bounding box center [661, 592] width 63 height 31
click at [766, 50] on div at bounding box center [739, 50] width 807 height 0
click at [1165, 26] on img at bounding box center [1164, 25] width 18 height 18
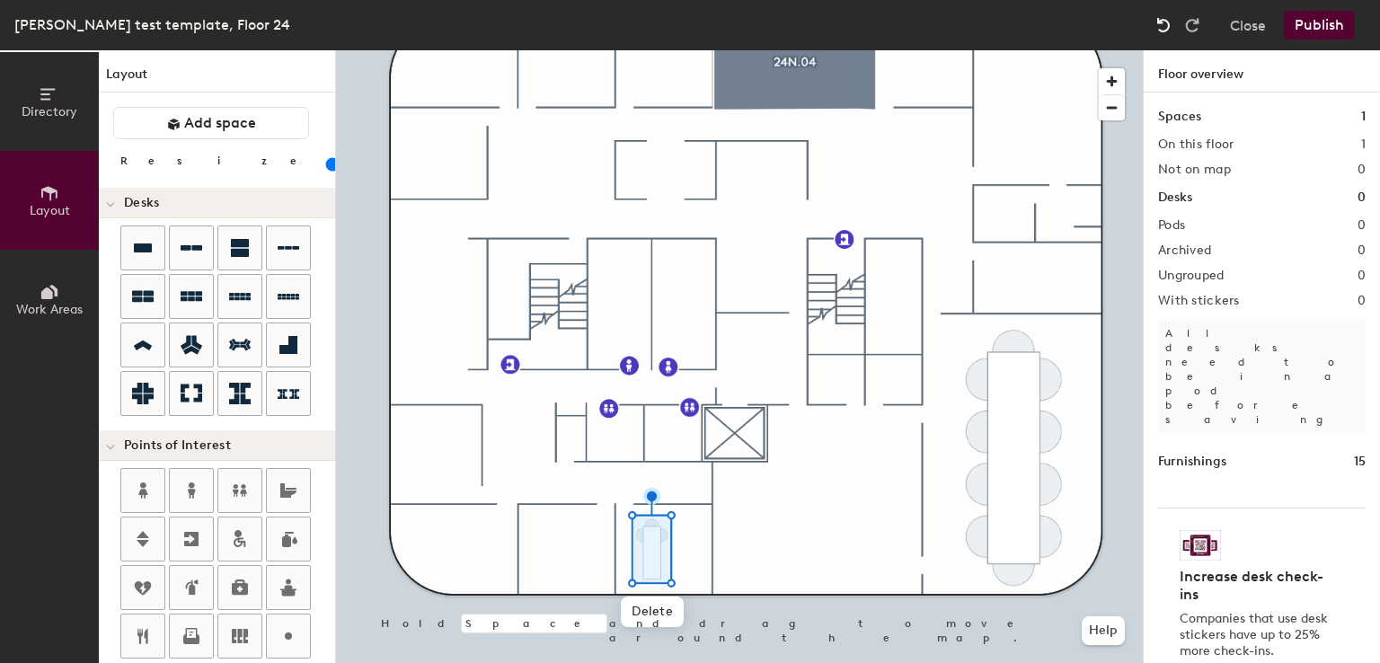
click at [1165, 26] on img at bounding box center [1164, 25] width 18 height 18
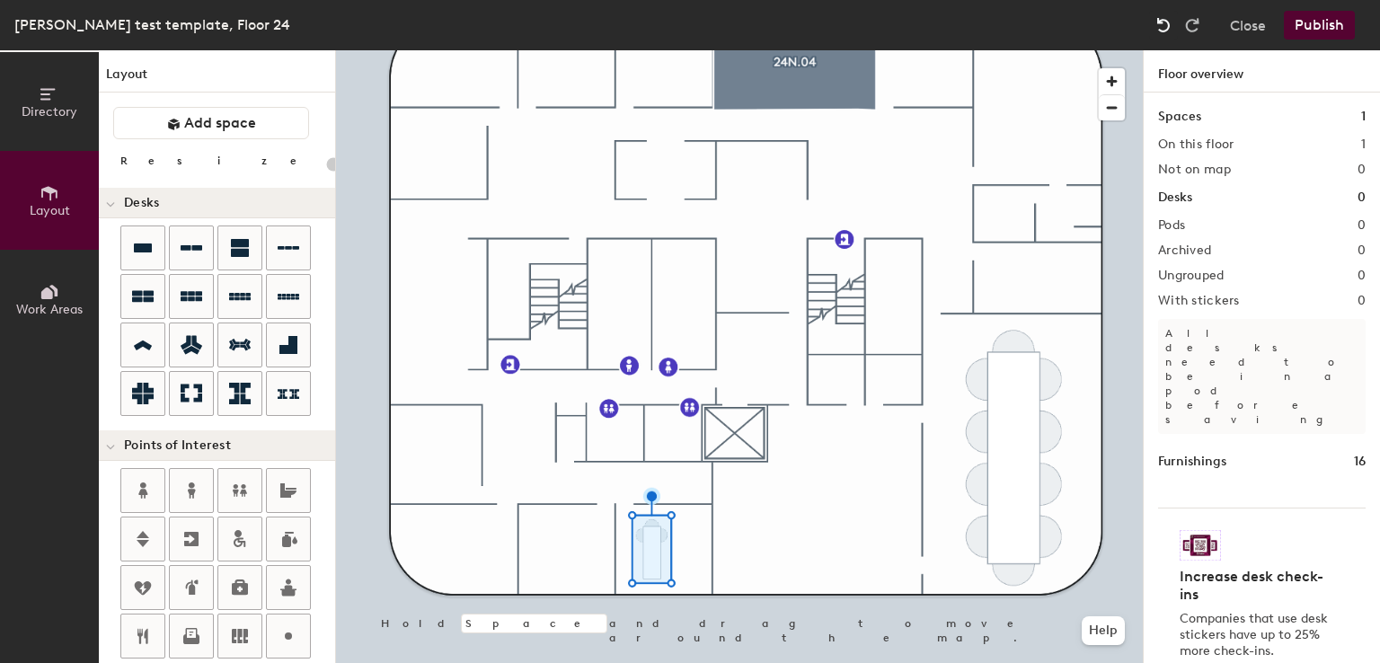
click at [1165, 26] on img at bounding box center [1164, 25] width 18 height 18
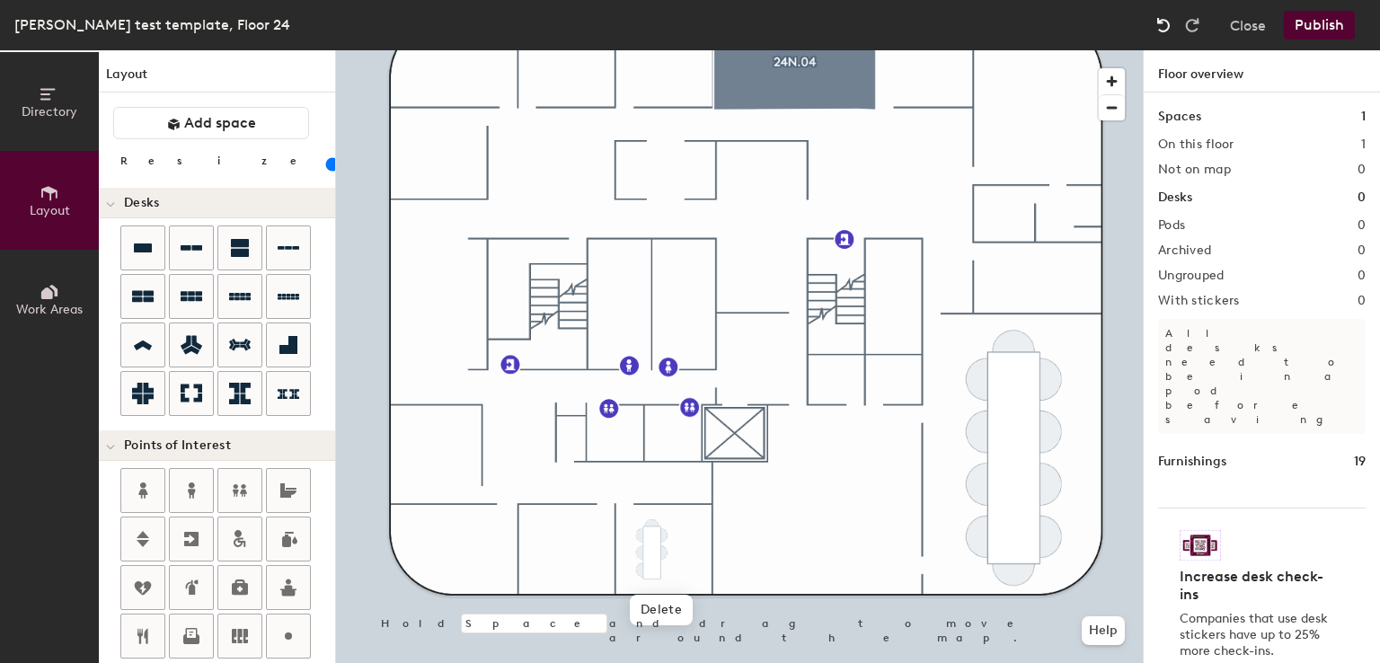
click at [1165, 26] on img at bounding box center [1164, 25] width 18 height 18
click at [781, 50] on div at bounding box center [739, 50] width 807 height 0
click at [641, 610] on span "Delete" at bounding box center [644, 610] width 63 height 31
click at [660, 607] on span "Delete" at bounding box center [661, 610] width 63 height 31
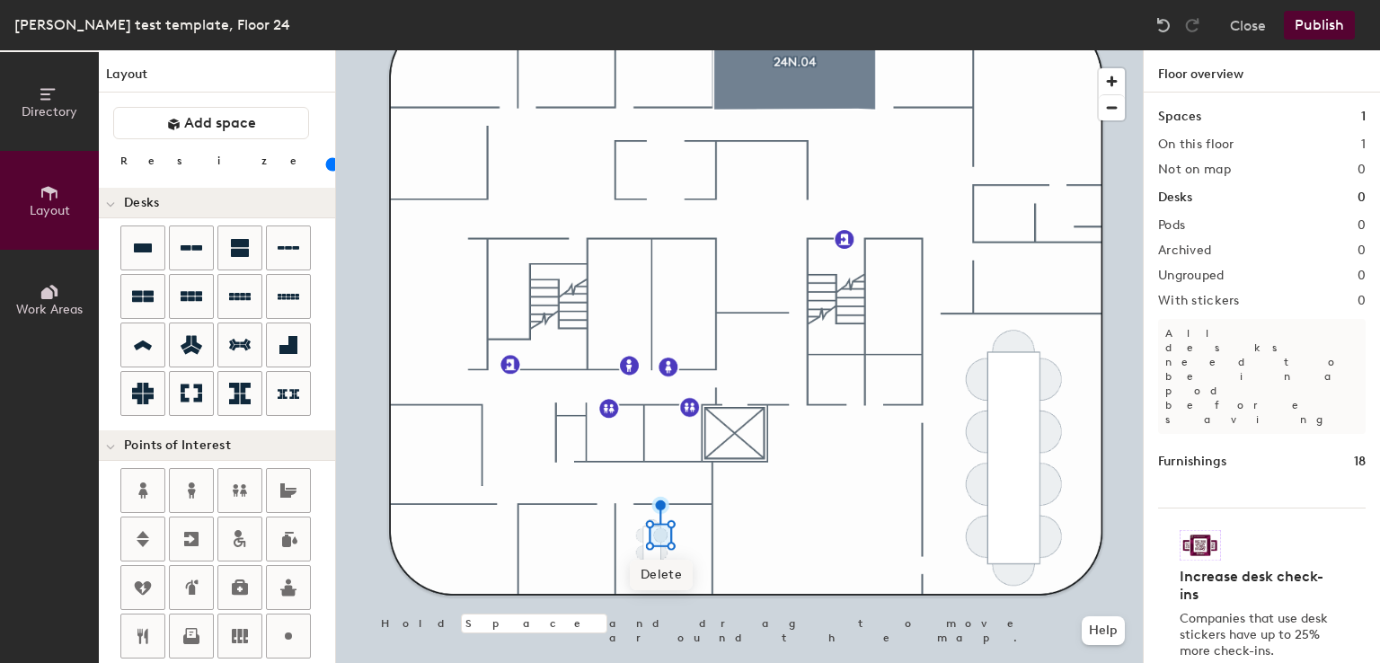
click at [648, 576] on span "Delete" at bounding box center [661, 575] width 63 height 31
click at [642, 565] on span "Delete" at bounding box center [644, 575] width 63 height 31
click at [659, 591] on span "Delete" at bounding box center [661, 592] width 63 height 31
click at [700, 536] on div "Directory Layout Work Areas Layout Add space Resize Desks Points of Interest Fu…" at bounding box center [690, 356] width 1380 height 613
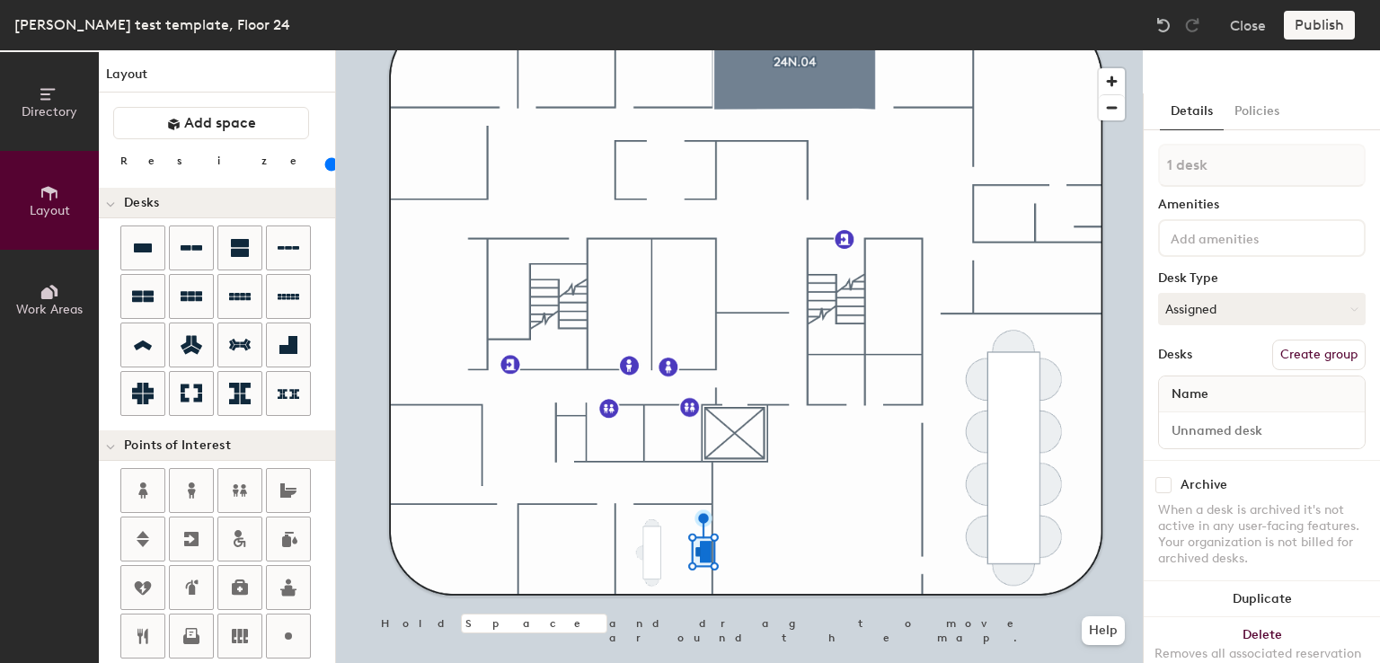
click at [855, 50] on div at bounding box center [739, 50] width 807 height 0
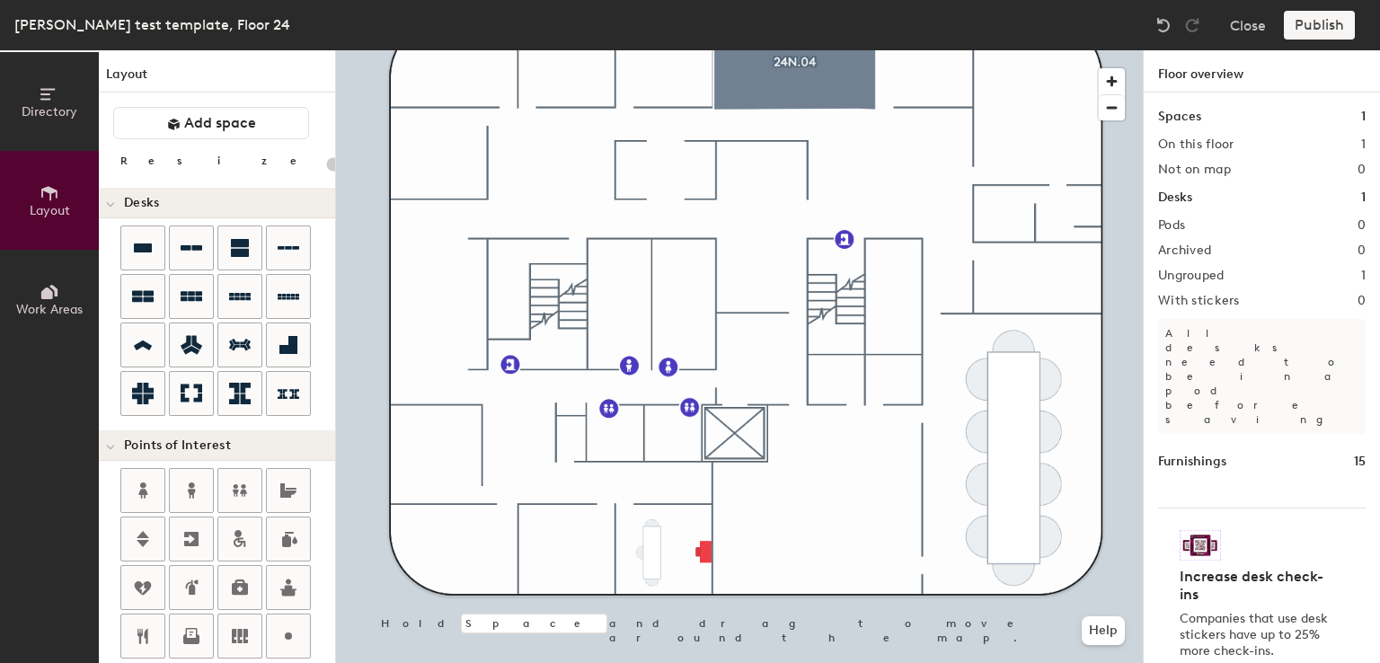
type input "100"
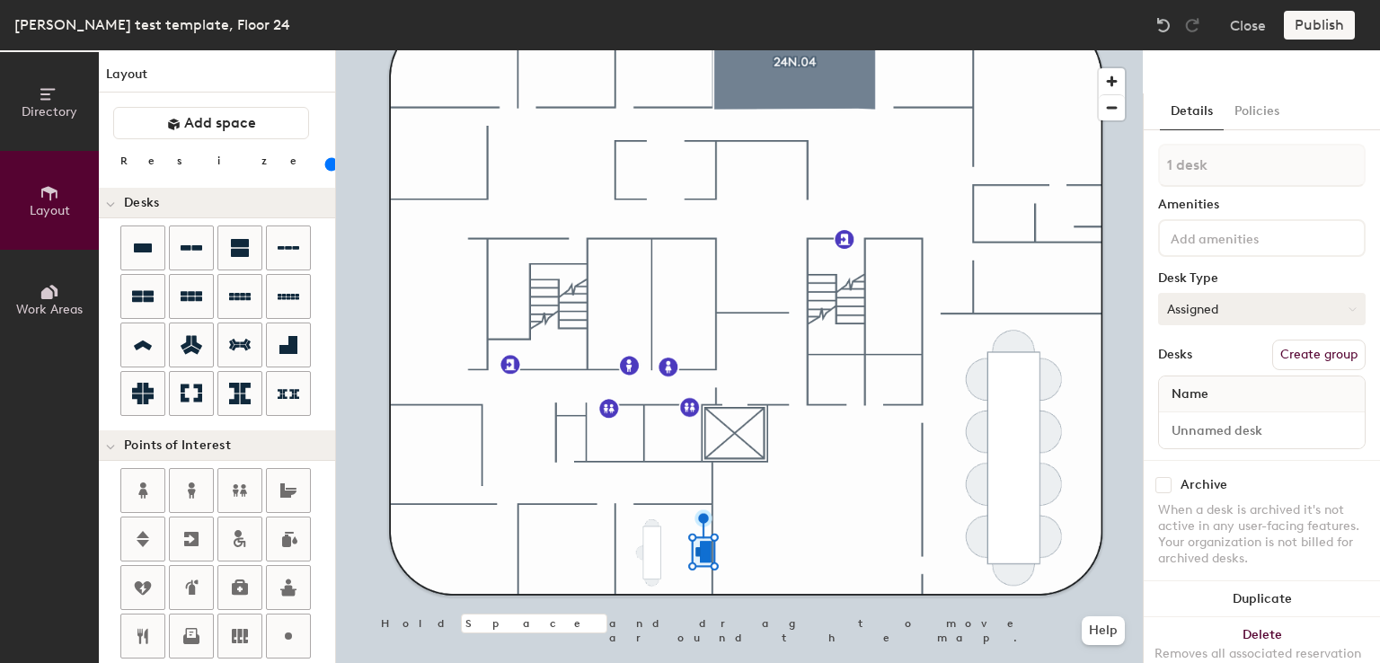
click at [1287, 307] on button "Assigned" at bounding box center [1262, 309] width 208 height 32
click at [1184, 393] on div "Hot" at bounding box center [1249, 391] width 180 height 27
click at [1223, 301] on button "Hot" at bounding box center [1262, 309] width 208 height 32
click at [1202, 366] on div "Assigned" at bounding box center [1249, 364] width 180 height 27
click at [1280, 346] on button "Create group" at bounding box center [1318, 355] width 93 height 31
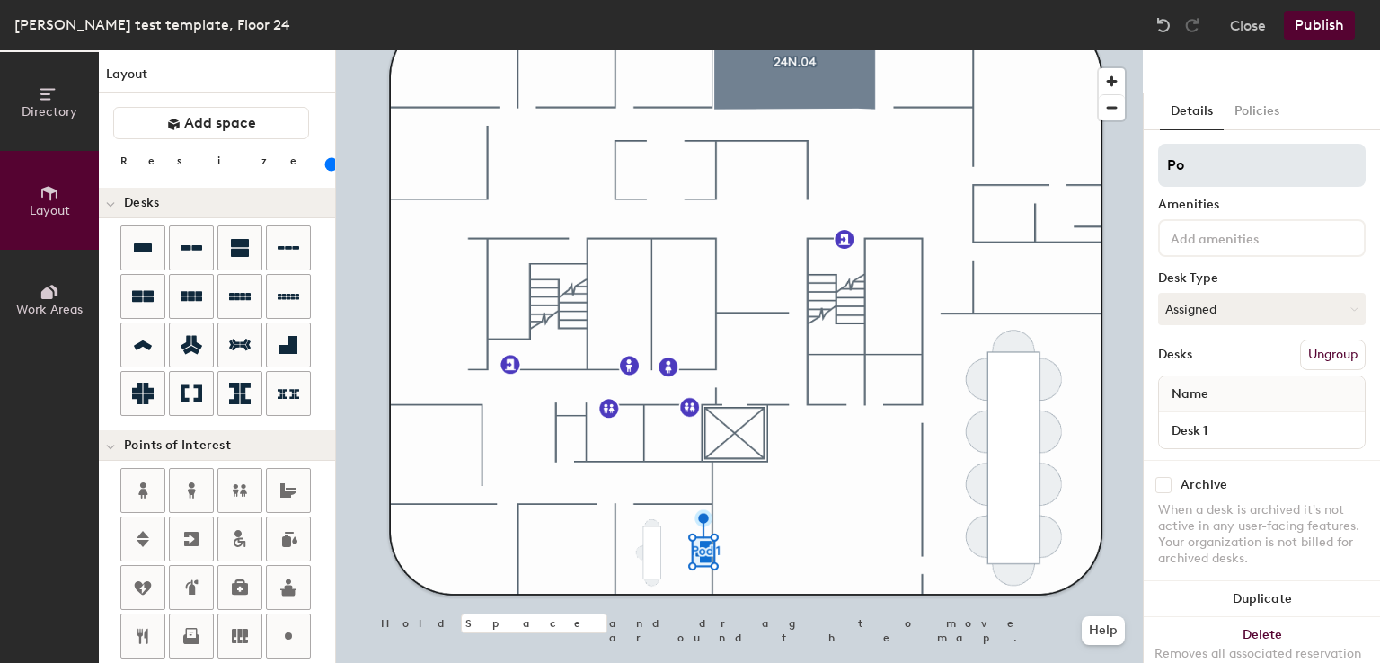
type input "P"
click at [1204, 195] on div "Amenities Desk Type Assigned Desks Ungroup Name Desk 1" at bounding box center [1262, 302] width 208 height 316
click at [1201, 158] on input at bounding box center [1262, 165] width 208 height 43
type input "24S.12"
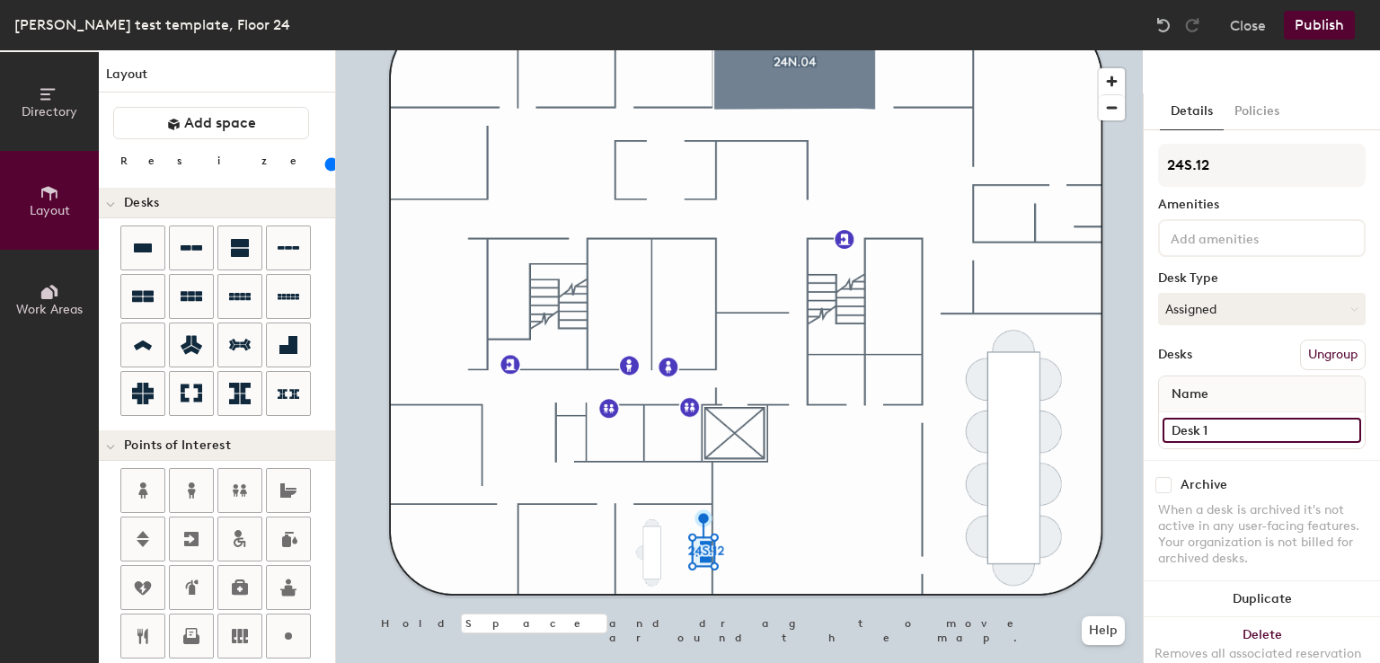
click at [1226, 421] on input "Desk 1" at bounding box center [1262, 430] width 199 height 25
type input "Desk"
click at [1213, 248] on div at bounding box center [1262, 238] width 208 height 38
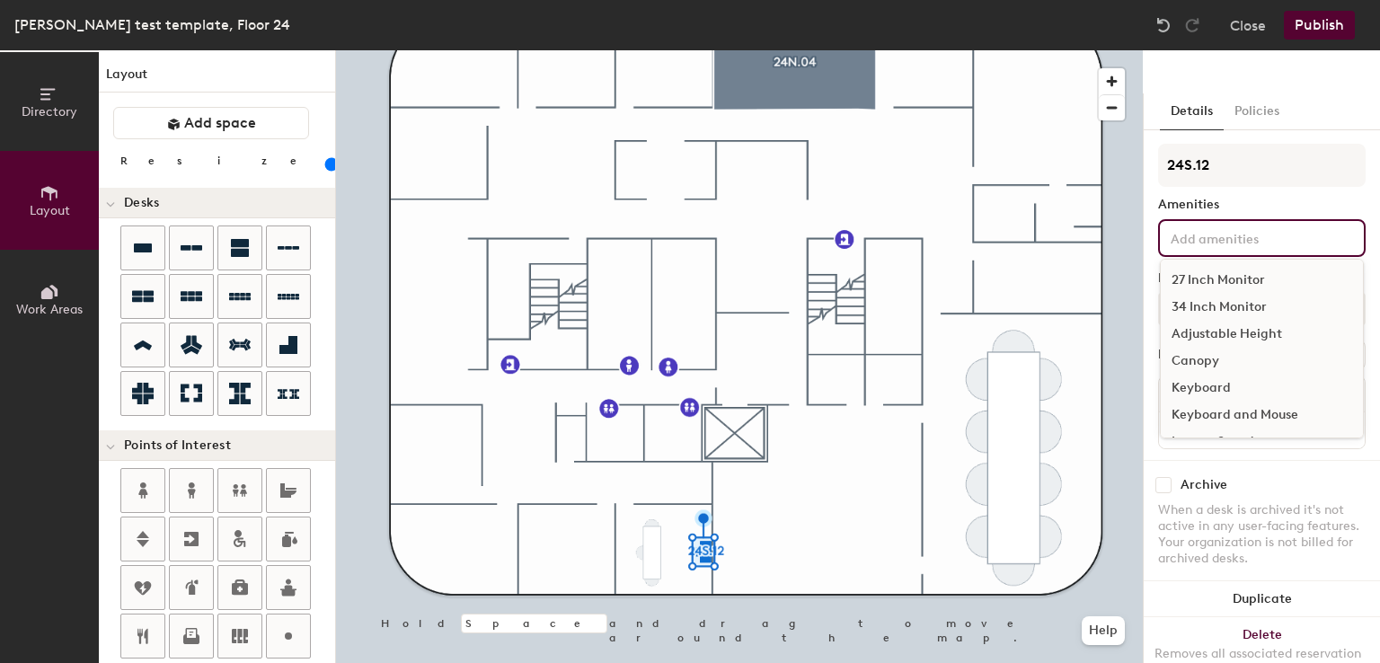
click at [1208, 284] on div "27 Inch Monitor" at bounding box center [1262, 280] width 202 height 27
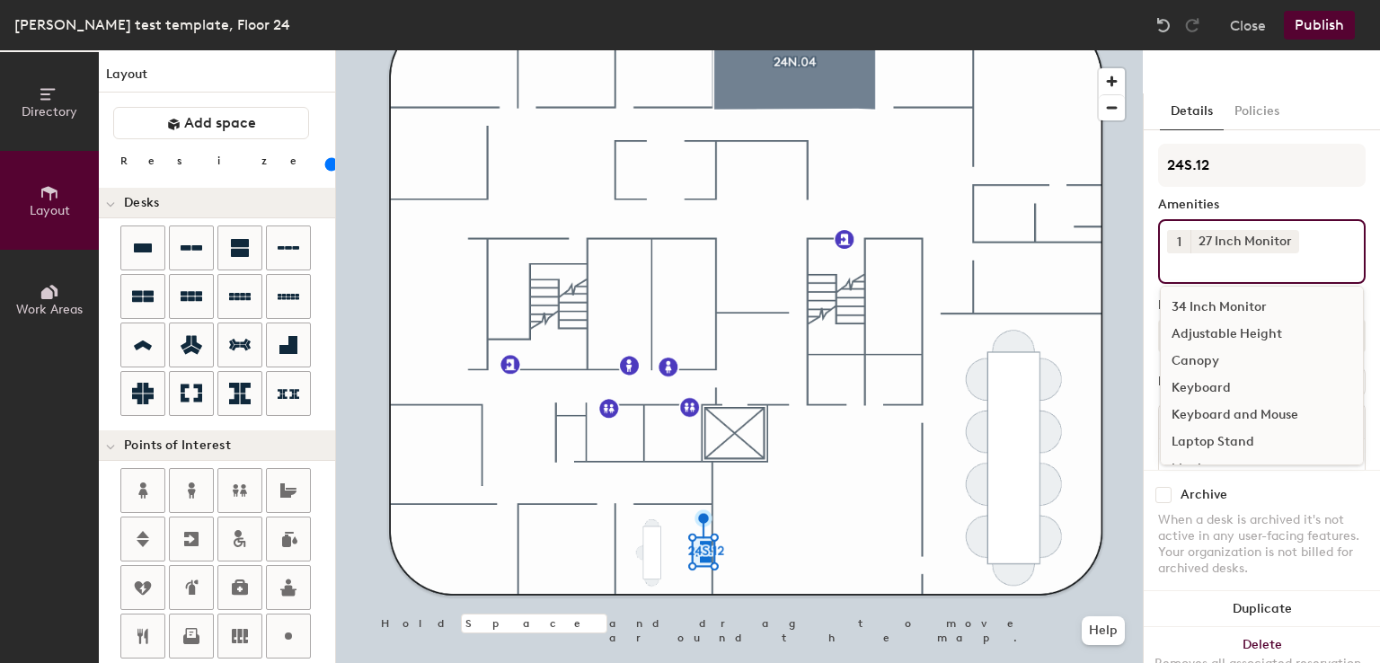
click at [1208, 336] on div "Adjustable Height" at bounding box center [1262, 334] width 202 height 27
click at [1200, 412] on div "Keyboard and Mouse" at bounding box center [1262, 415] width 202 height 27
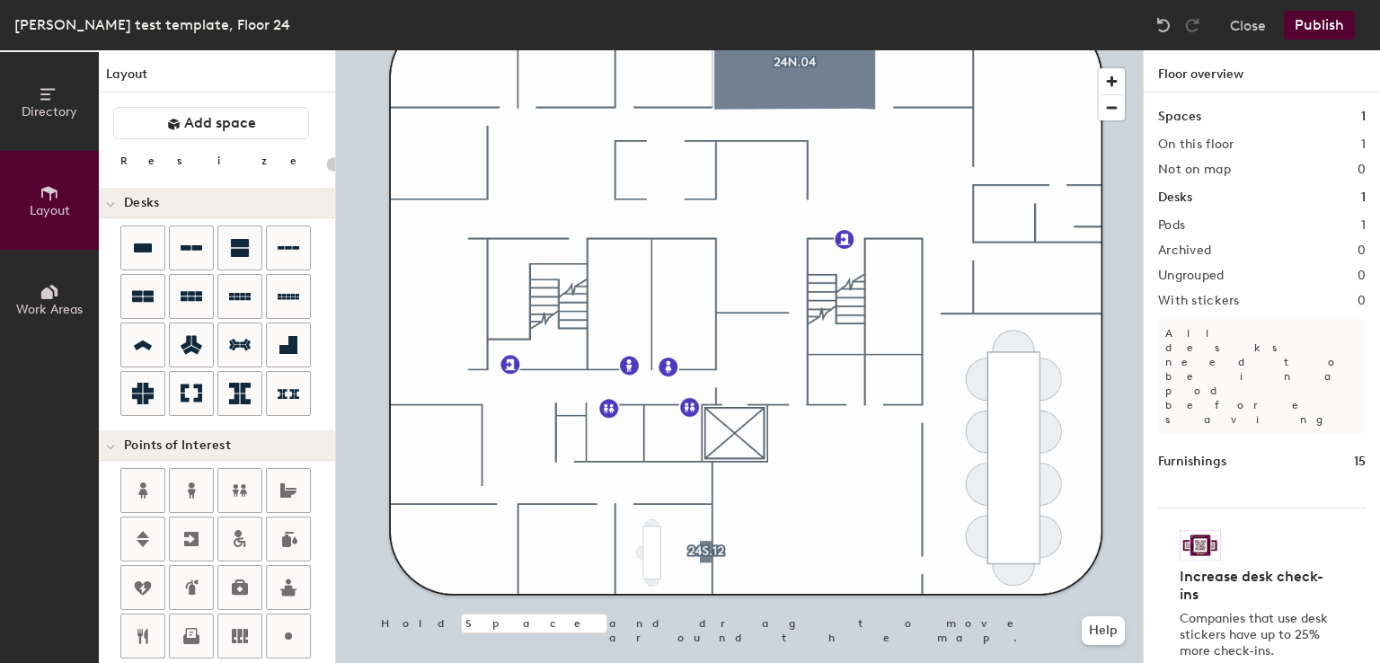
click at [756, 50] on div at bounding box center [739, 50] width 807 height 0
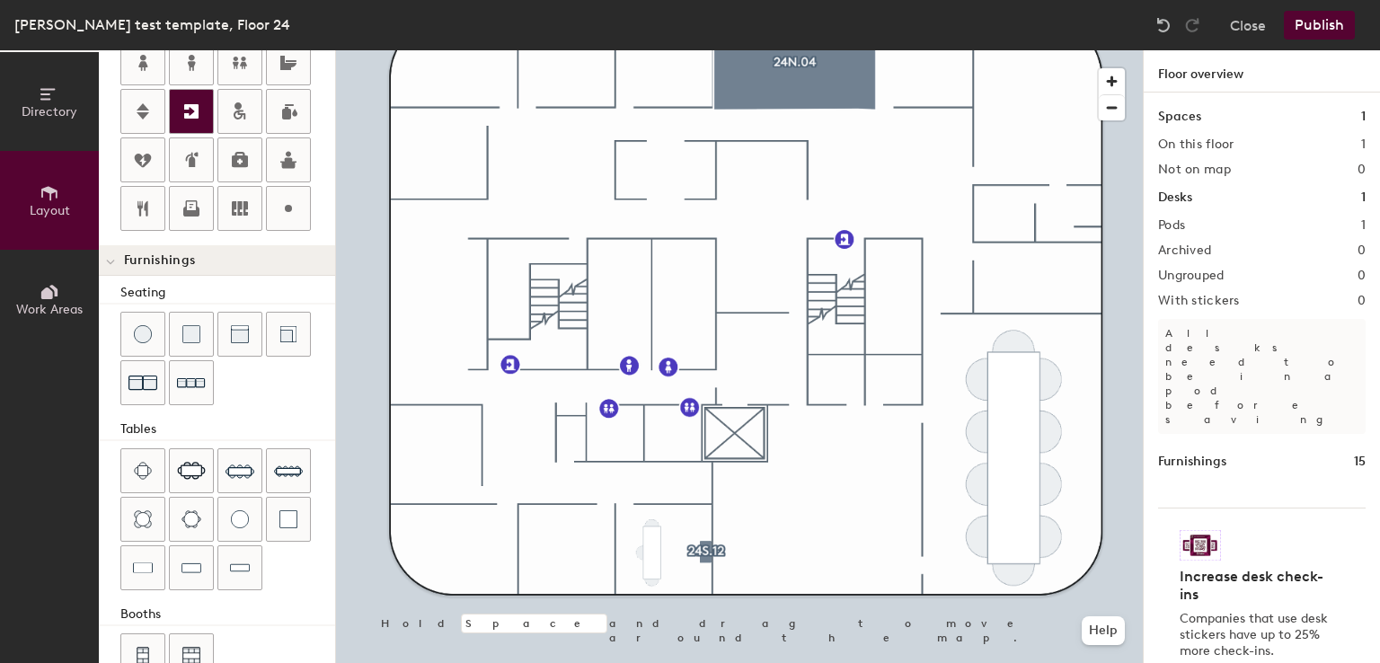
scroll to position [465, 0]
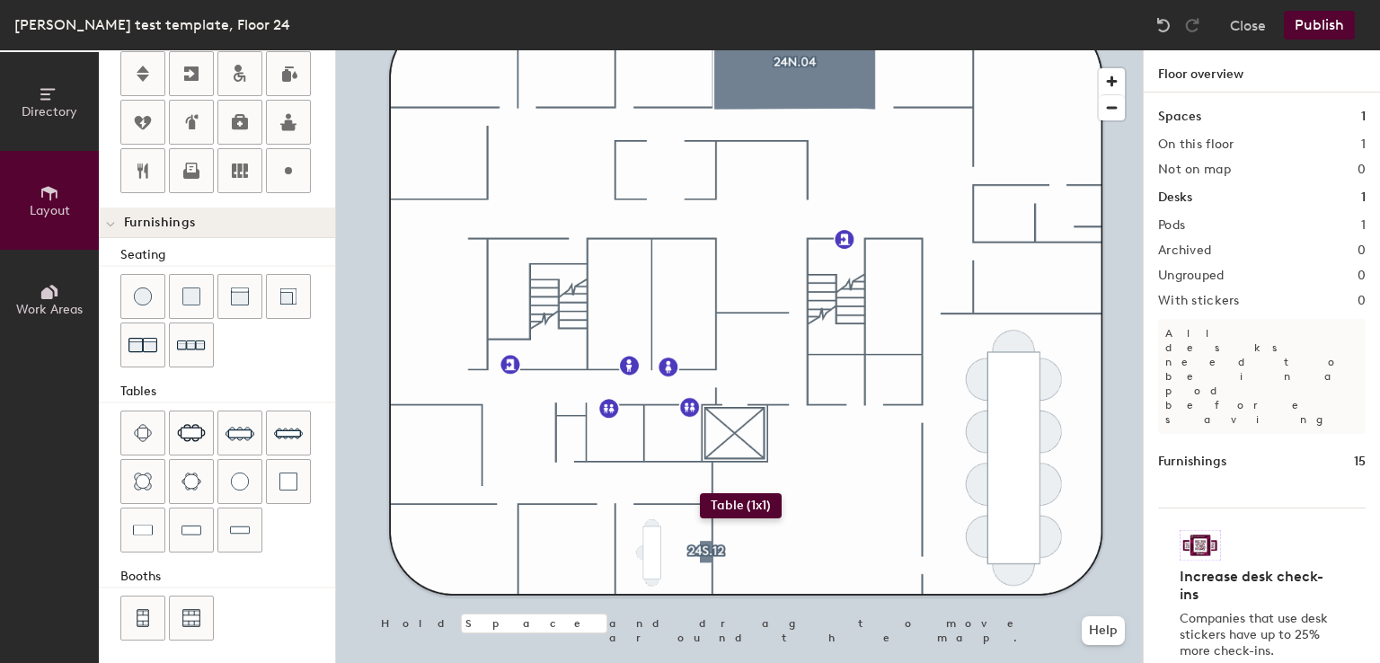
click at [701, 493] on div "Directory Layout Work Areas Layout Add space Resize Desks Points of Interest Fu…" at bounding box center [690, 356] width 1380 height 613
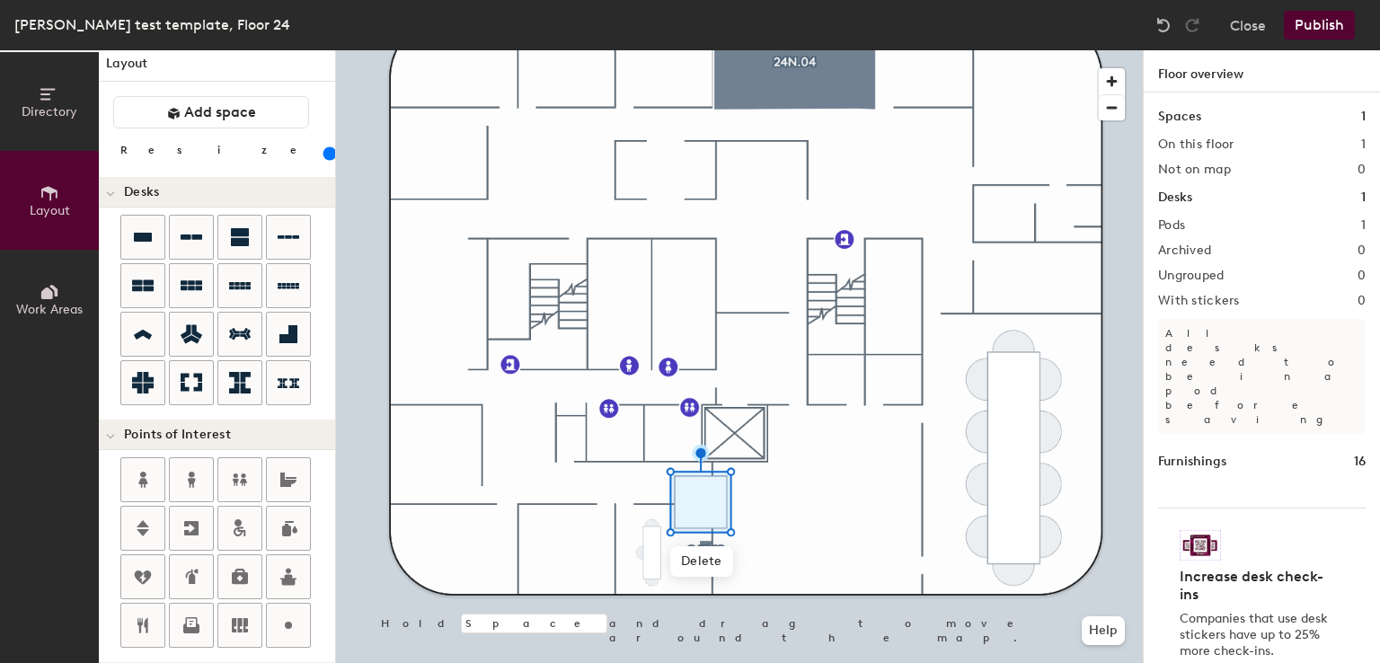
scroll to position [0, 0]
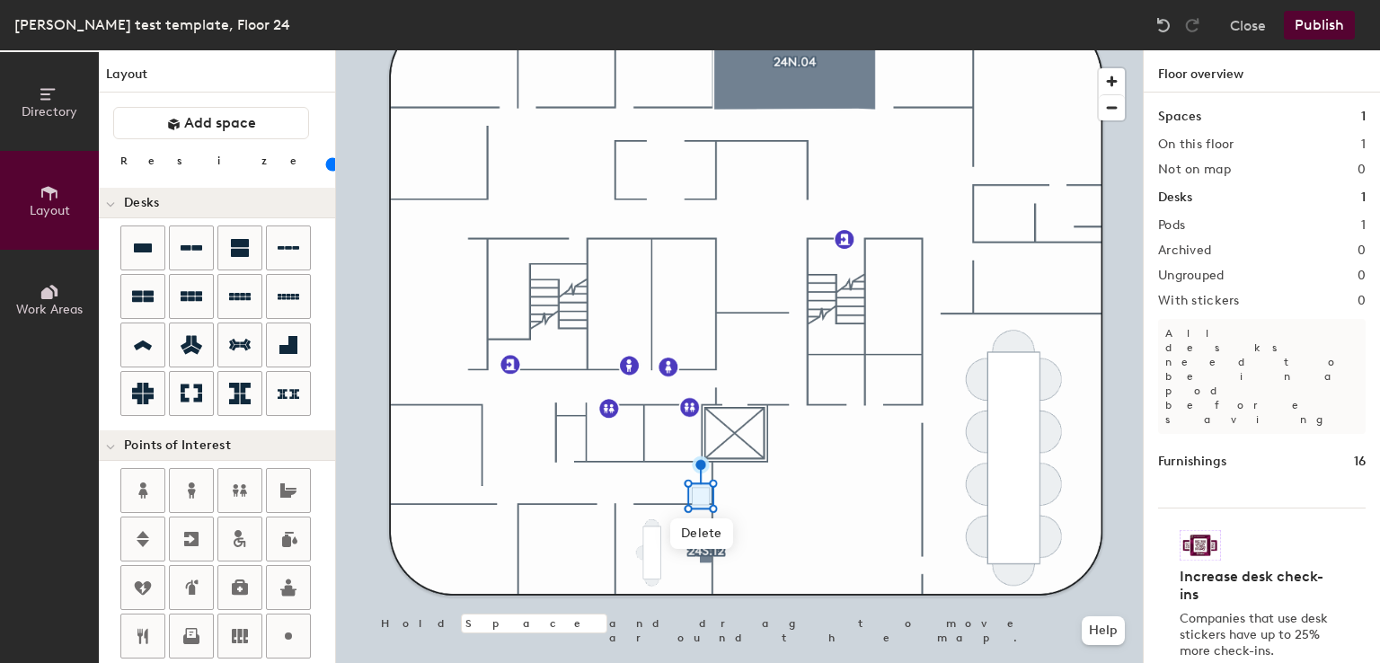
drag, startPoint x: 201, startPoint y: 165, endPoint x: 173, endPoint y: 166, distance: 28.8
click at [326, 166] on input "range" at bounding box center [326, 164] width 0 height 14
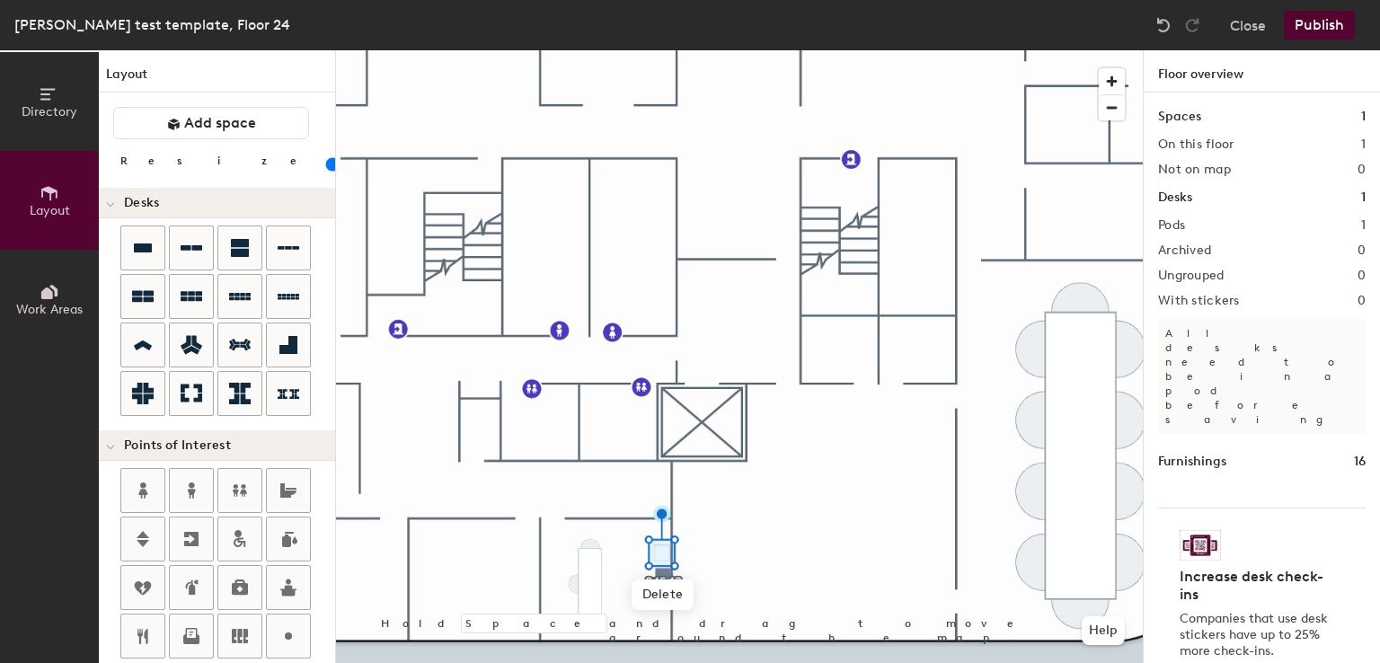
click at [814, 50] on div at bounding box center [739, 50] width 807 height 0
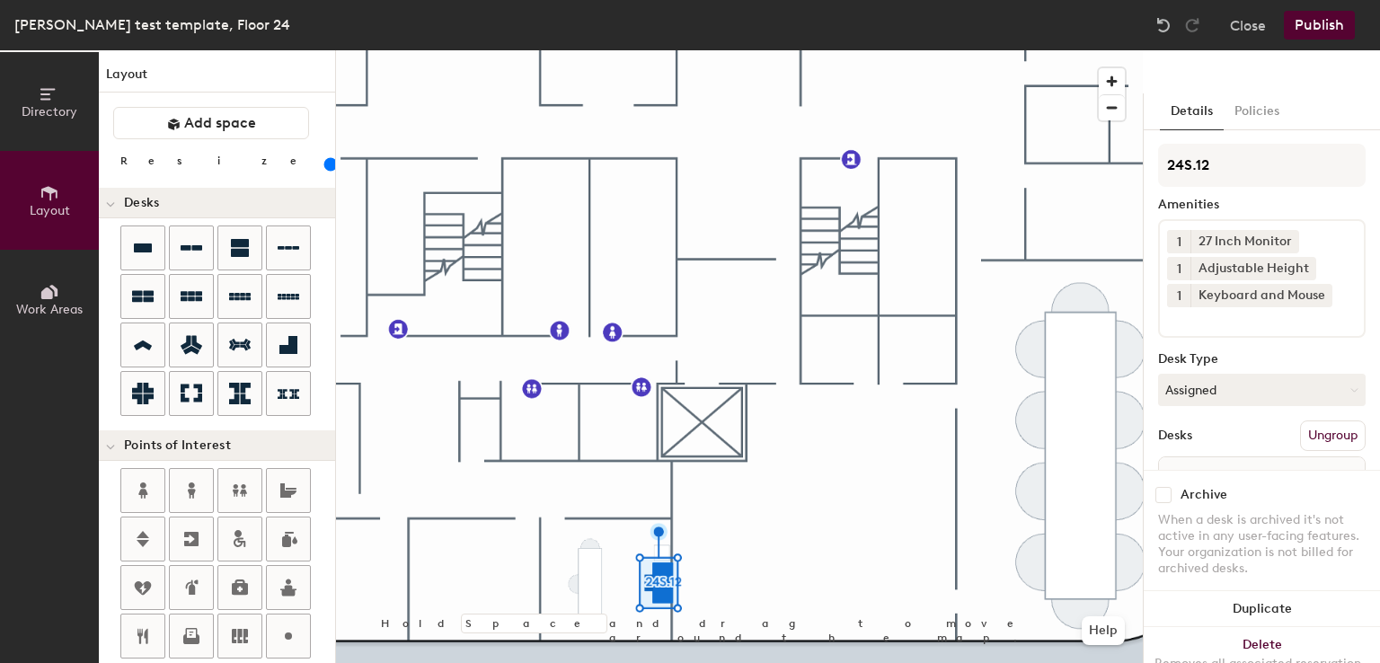
drag, startPoint x: 183, startPoint y: 164, endPoint x: 192, endPoint y: 166, distance: 9.2
click at [326, 166] on input "range" at bounding box center [326, 164] width 0 height 14
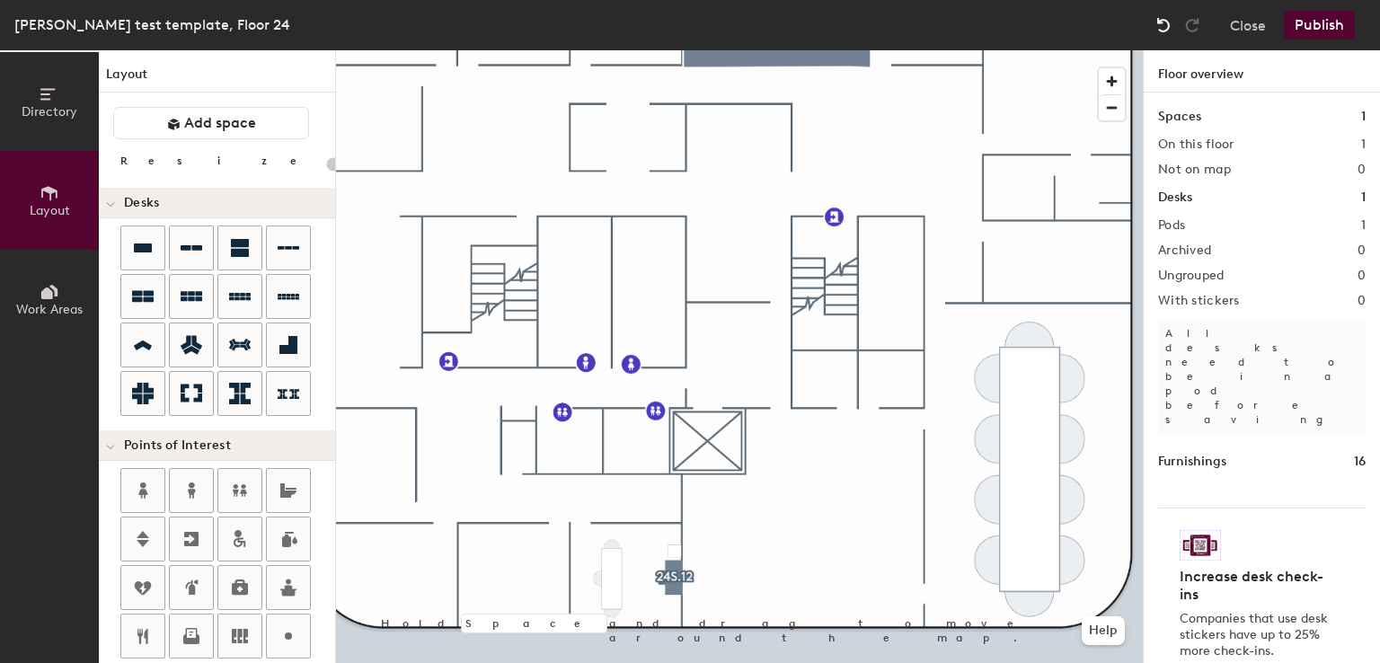
click at [1165, 16] on img at bounding box center [1164, 25] width 18 height 18
click at [1166, 15] on div at bounding box center [1163, 25] width 29 height 29
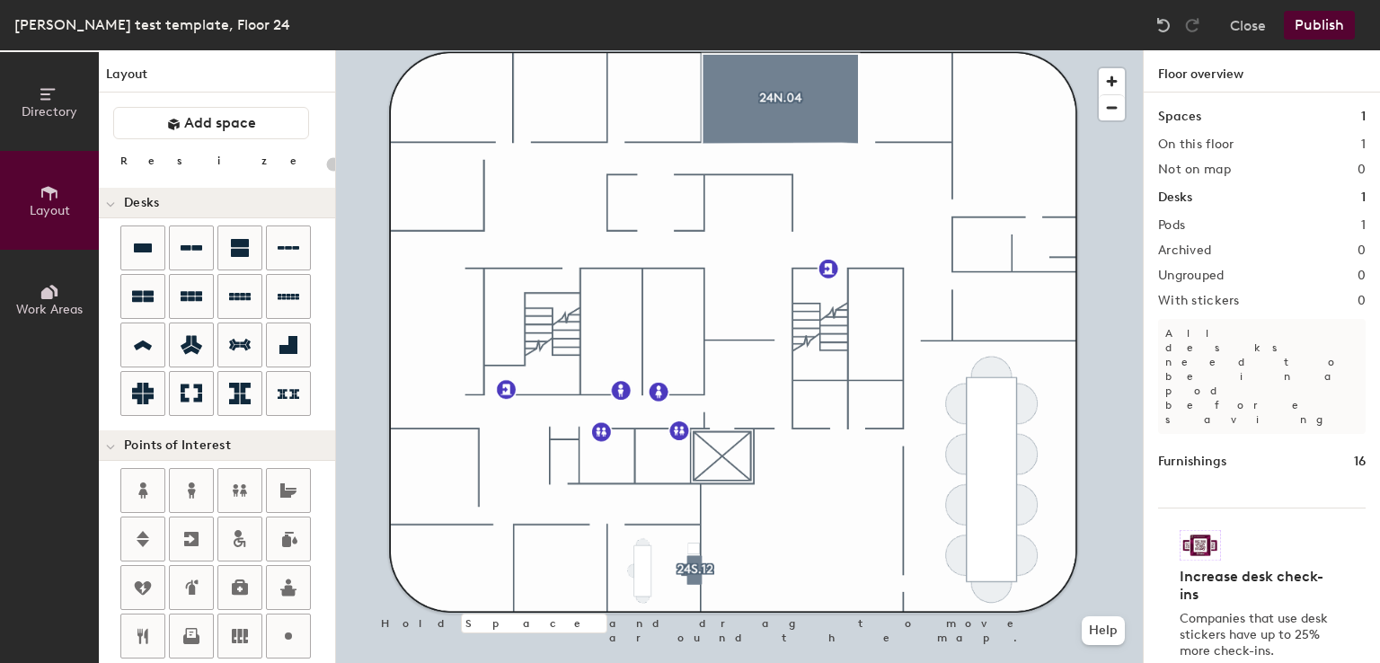
click at [1315, 30] on button "Publish" at bounding box center [1319, 25] width 71 height 29
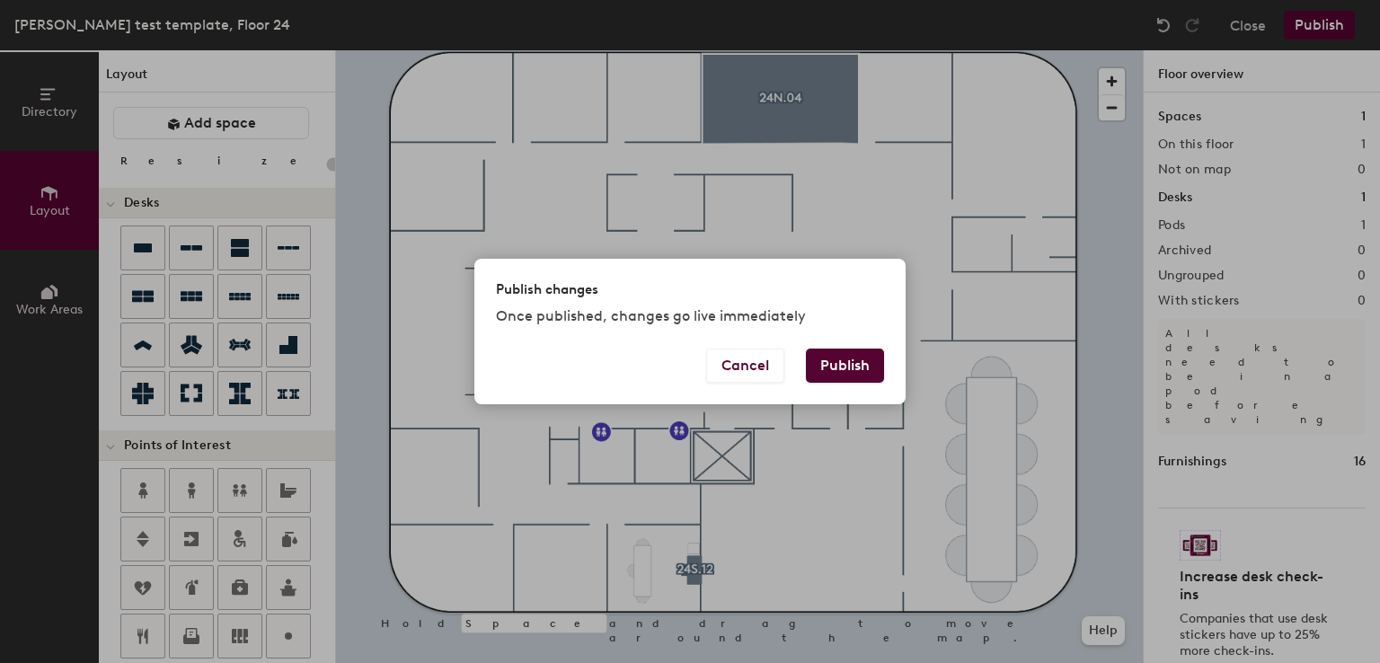
click at [817, 384] on div "Cancel Publish" at bounding box center [689, 377] width 431 height 56
click at [827, 370] on button "Publish" at bounding box center [845, 366] width 78 height 34
type input "20"
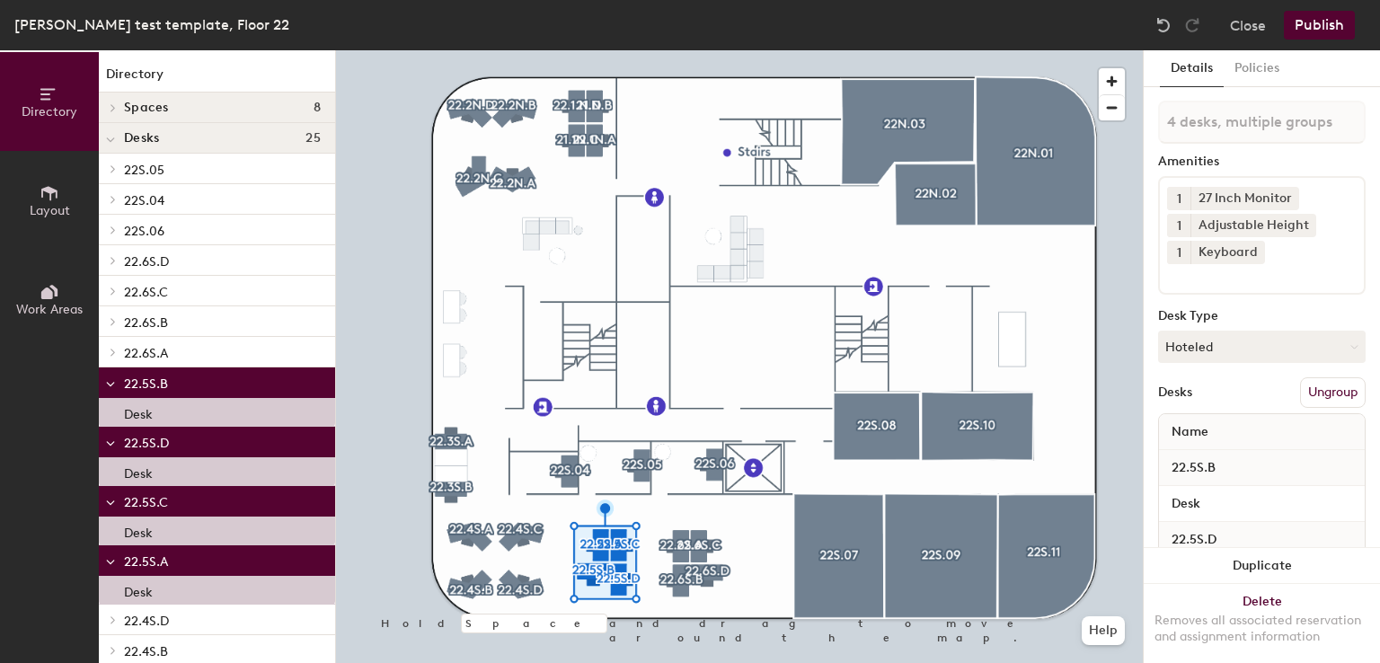
click at [47, 178] on button "Layout" at bounding box center [49, 200] width 99 height 99
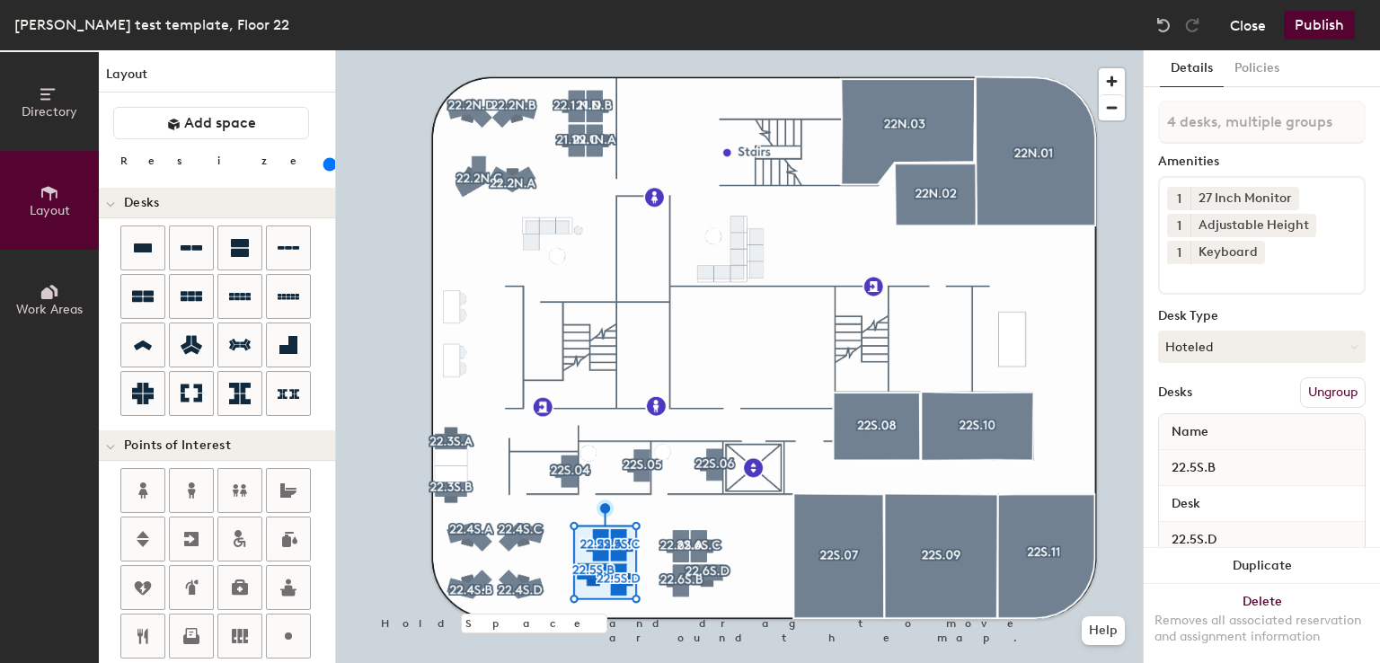
click at [1236, 21] on button "Close" at bounding box center [1248, 25] width 36 height 29
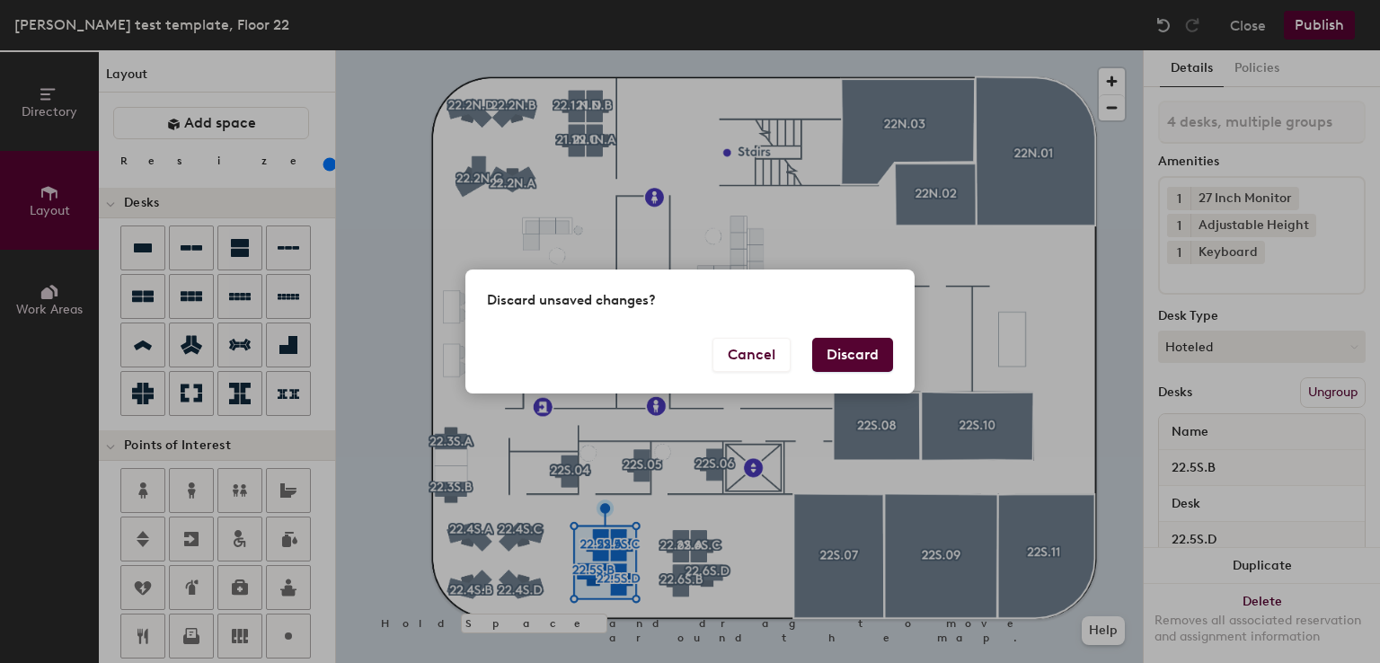
click at [866, 346] on button "Discard" at bounding box center [852, 355] width 81 height 34
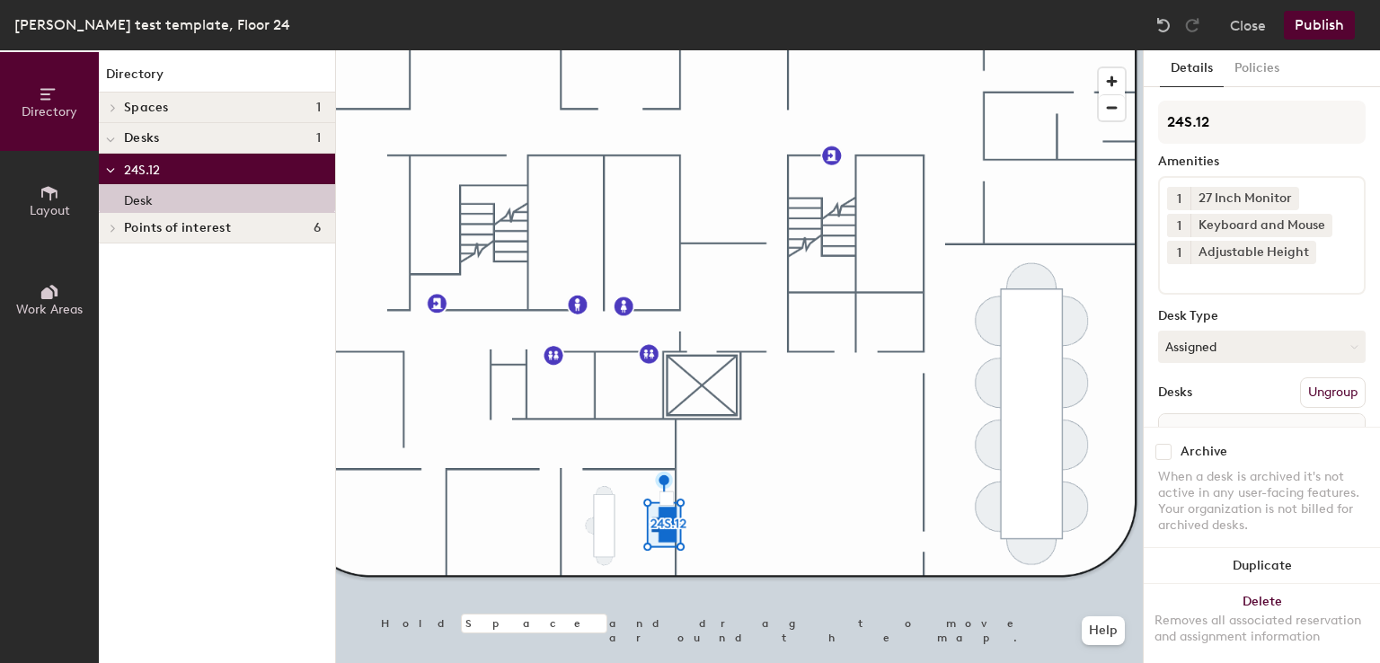
click at [66, 195] on button "Layout" at bounding box center [49, 200] width 99 height 99
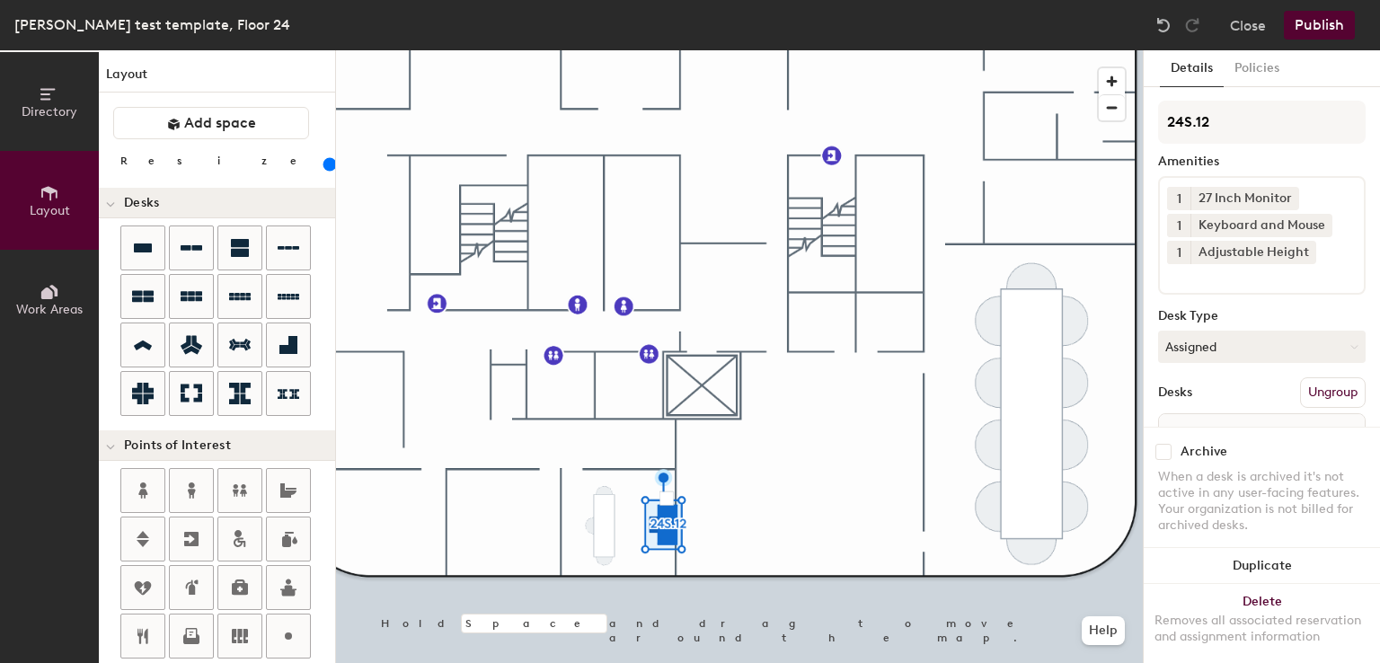
click at [326, 162] on input "range" at bounding box center [326, 164] width 0 height 14
click at [611, 50] on div at bounding box center [739, 50] width 807 height 0
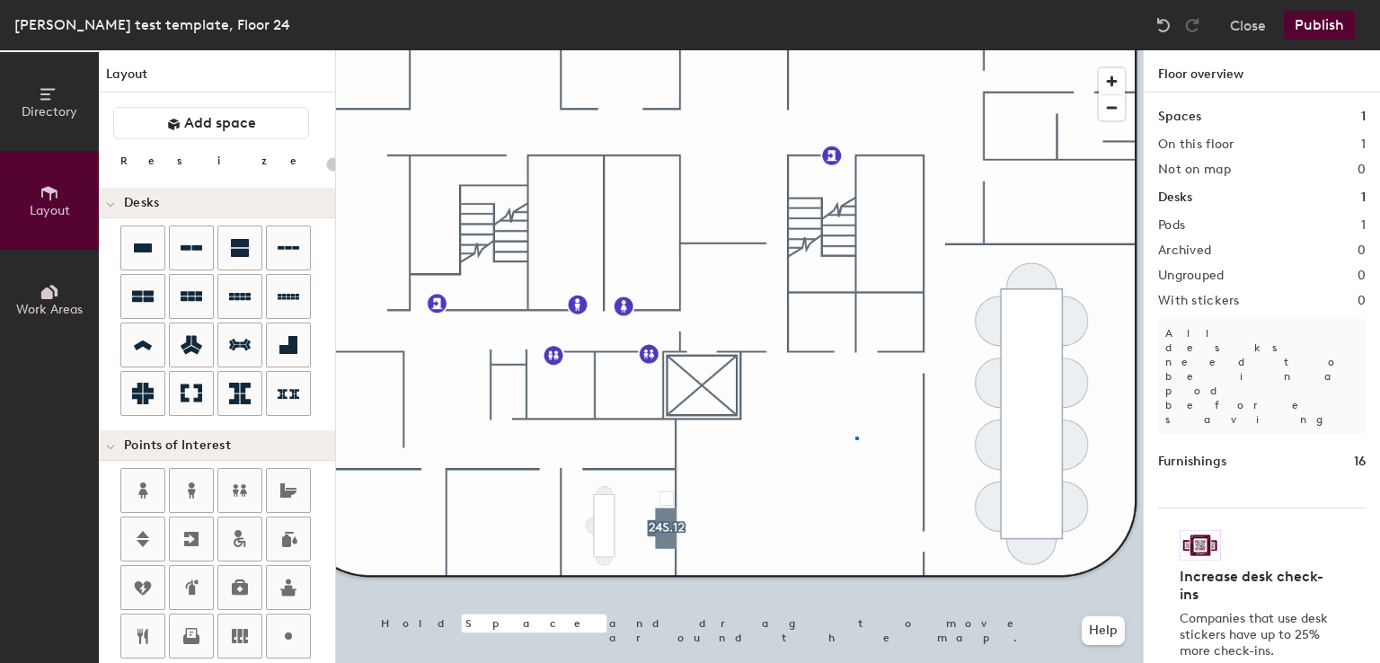
click at [855, 50] on div at bounding box center [739, 50] width 807 height 0
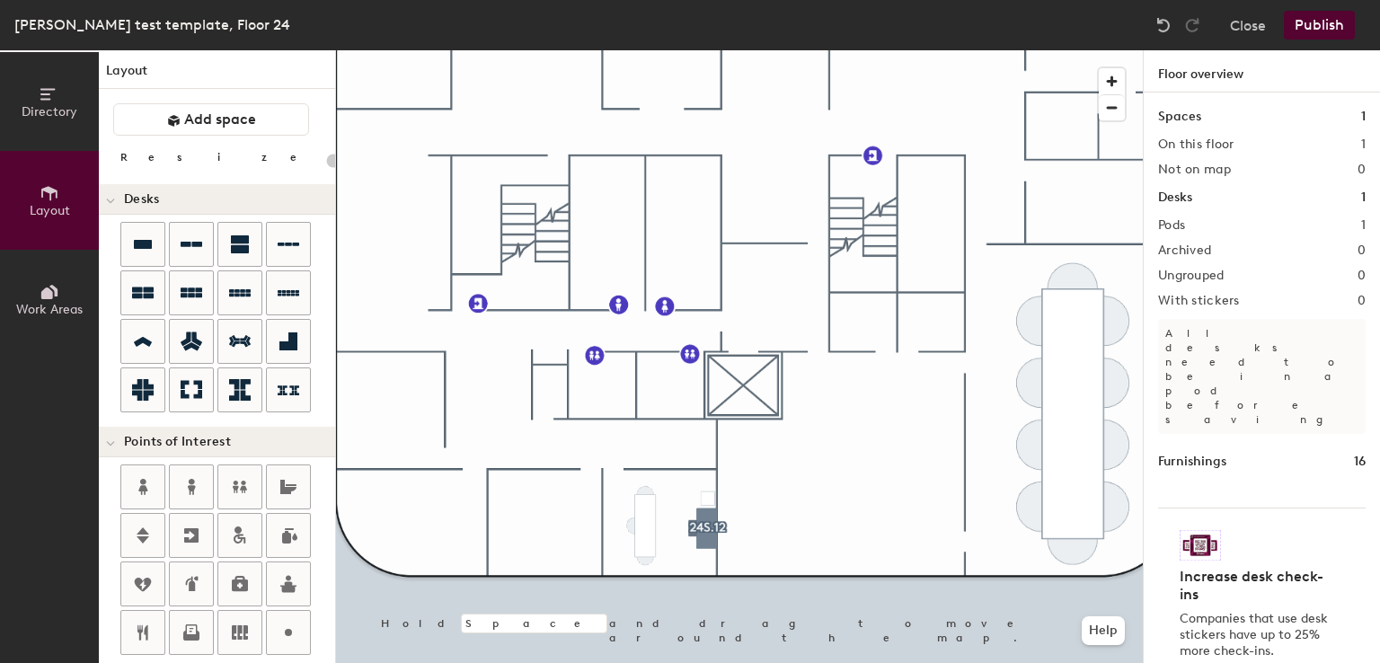
scroll to position [4, 0]
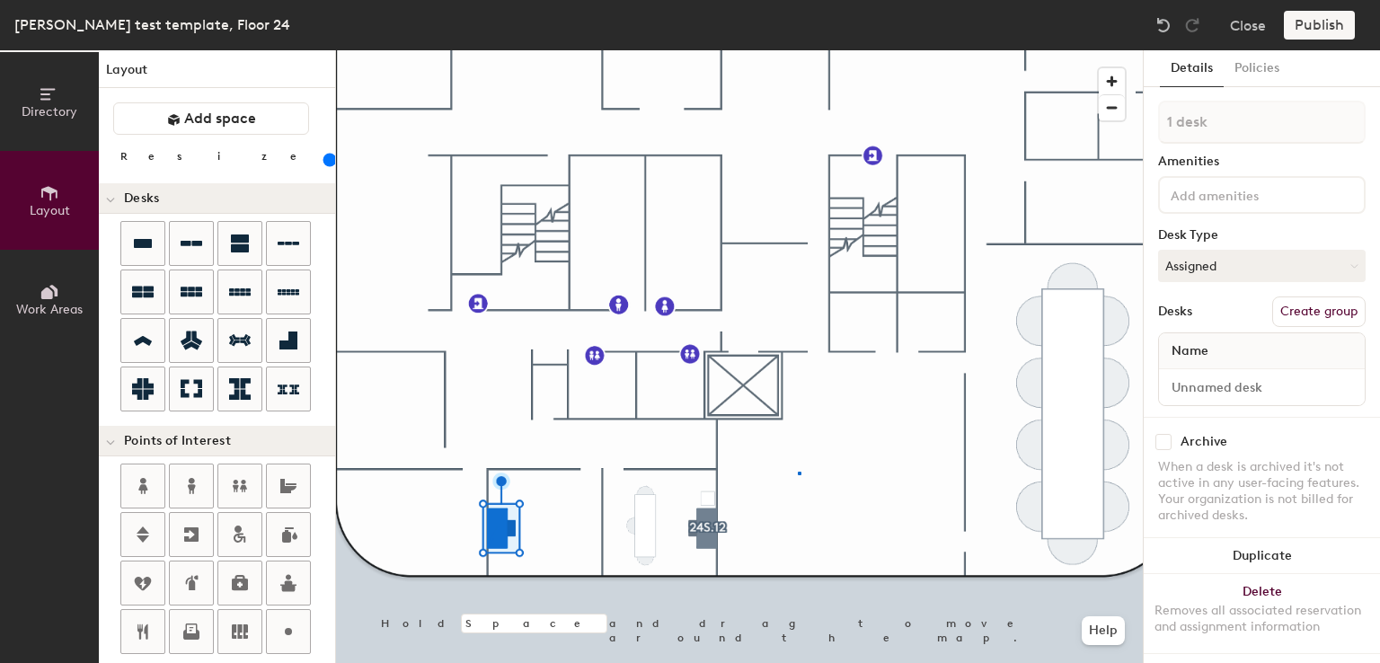
drag, startPoint x: 152, startPoint y: 235, endPoint x: 1149, endPoint y: 305, distance: 999.8
click at [798, 50] on div at bounding box center [739, 50] width 807 height 0
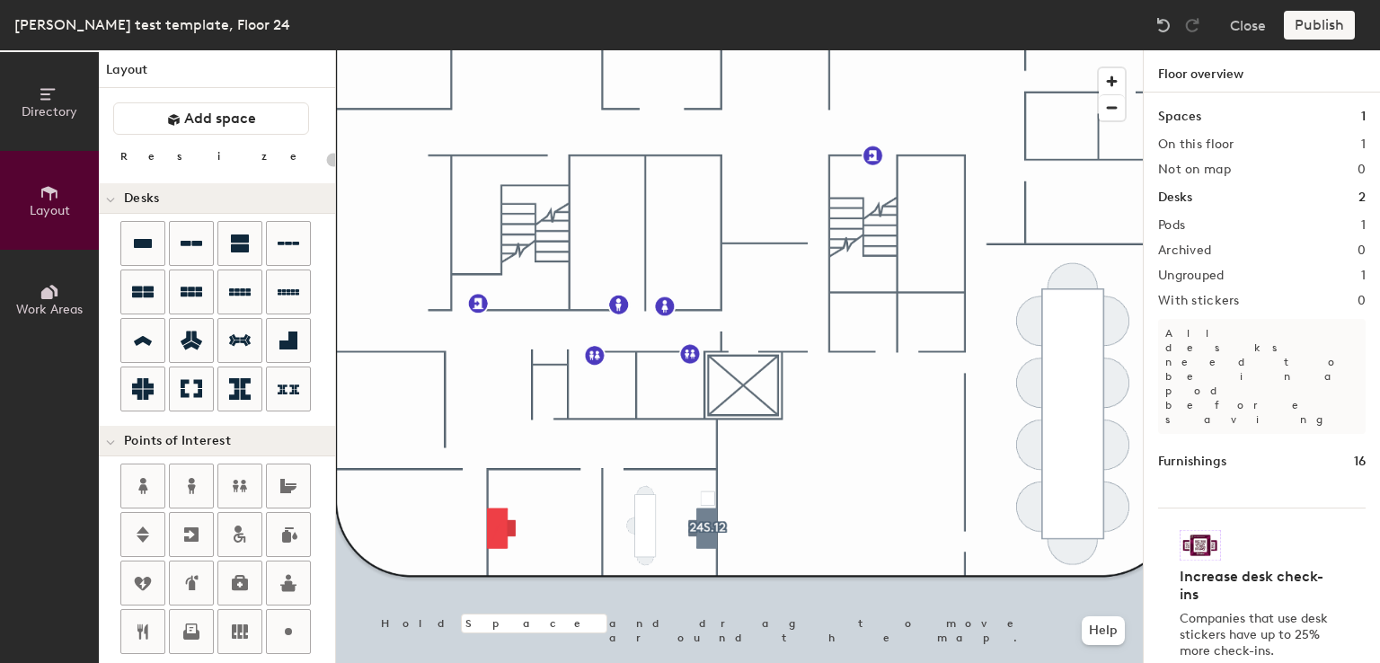
type input "160"
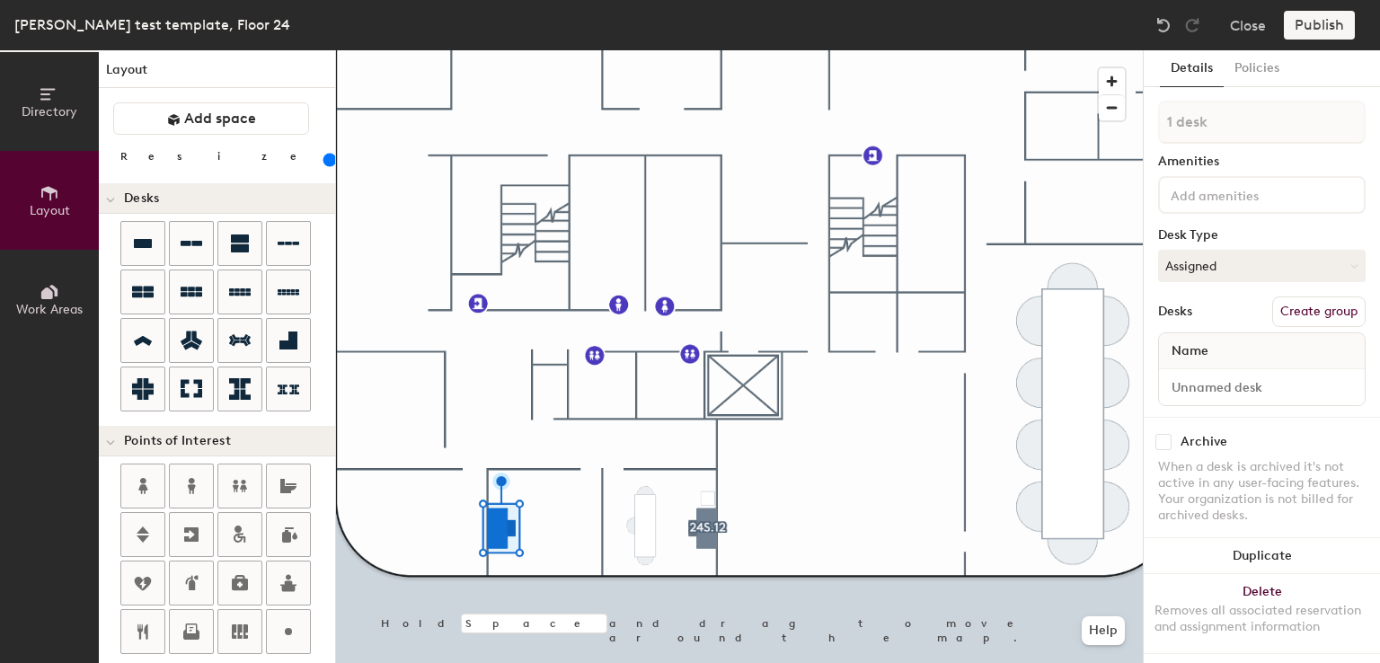
click at [1292, 311] on button "Create group" at bounding box center [1318, 312] width 93 height 31
type input "P"
type input "24S.11"
click at [1209, 191] on input at bounding box center [1248, 194] width 162 height 22
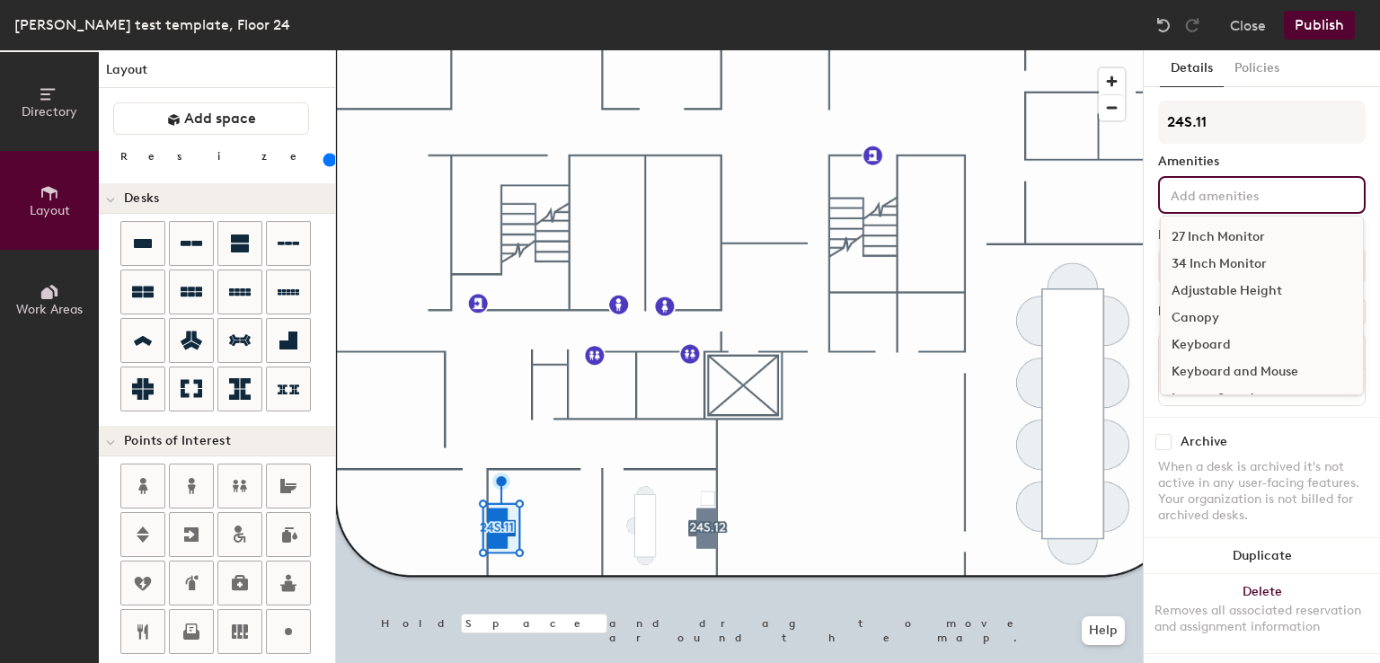
click at [1216, 235] on div "27 Inch Monitor" at bounding box center [1262, 237] width 202 height 27
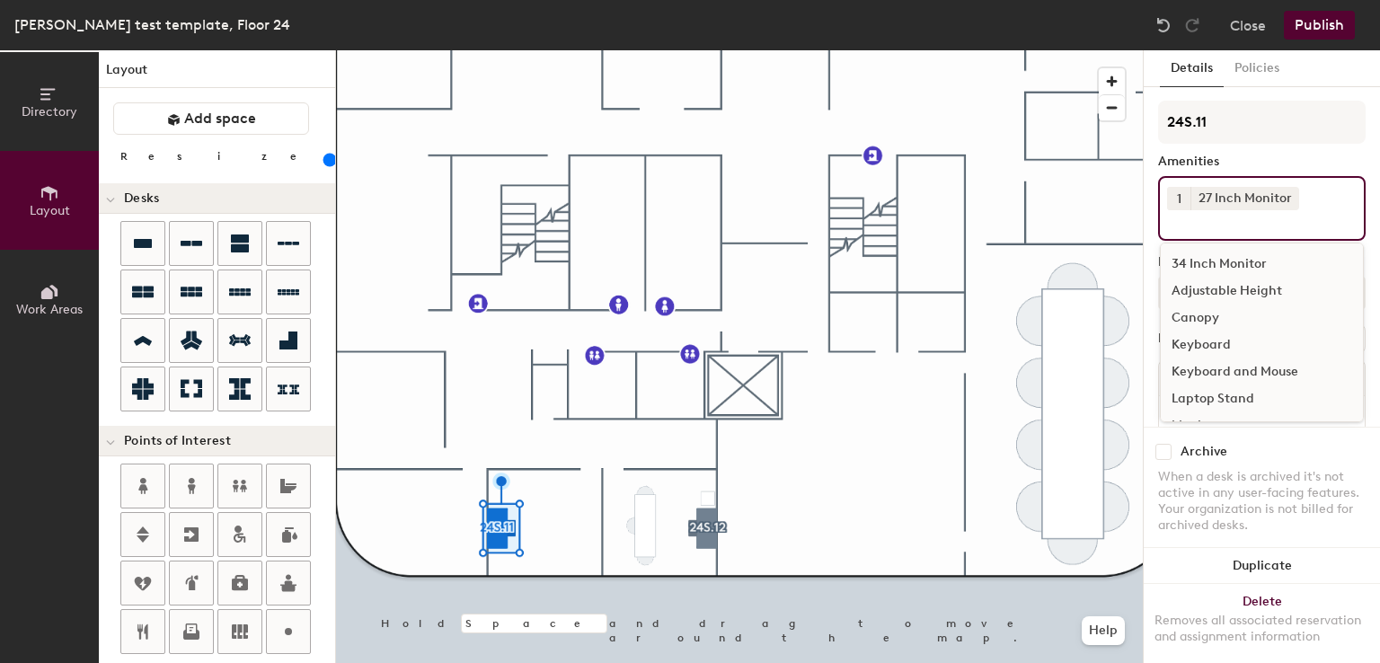
click at [1186, 195] on button "1" at bounding box center [1178, 198] width 23 height 23
click at [1185, 219] on div "2" at bounding box center [1178, 221] width 23 height 23
click at [1198, 279] on div "Adjustable Height" at bounding box center [1262, 291] width 202 height 27
click at [1204, 365] on div "Keyboard and Mouse" at bounding box center [1262, 372] width 202 height 27
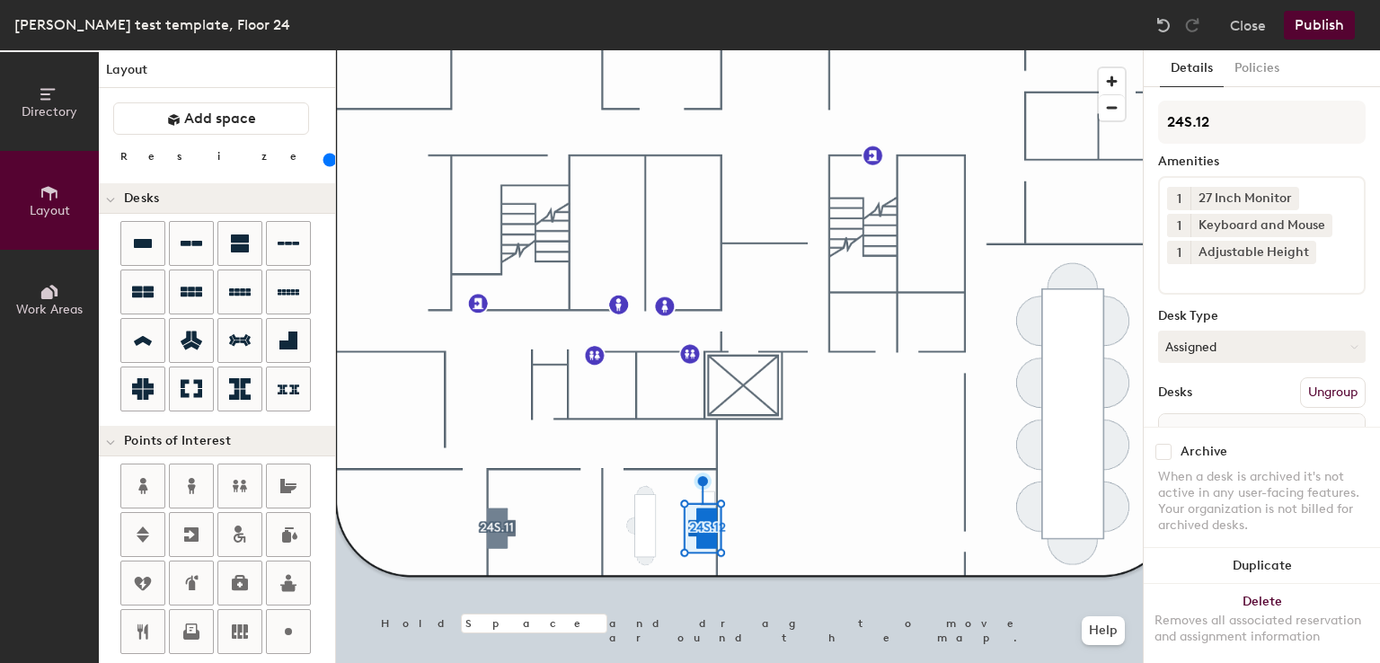
click at [1177, 205] on span "1" at bounding box center [1179, 199] width 4 height 19
click at [1179, 213] on div "2" at bounding box center [1178, 221] width 23 height 23
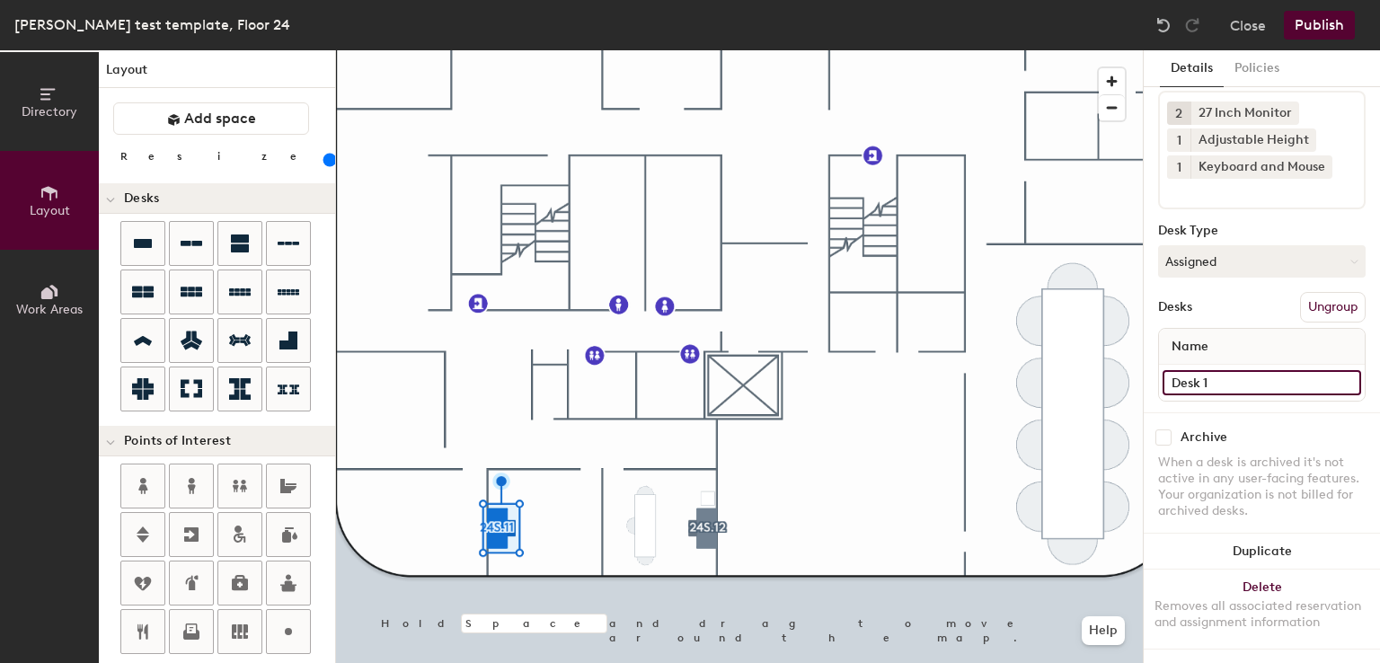
click at [1209, 370] on input "Desk 1" at bounding box center [1262, 382] width 199 height 25
click at [1220, 370] on input "Desk 1" at bounding box center [1262, 382] width 199 height 25
type input "Desk"
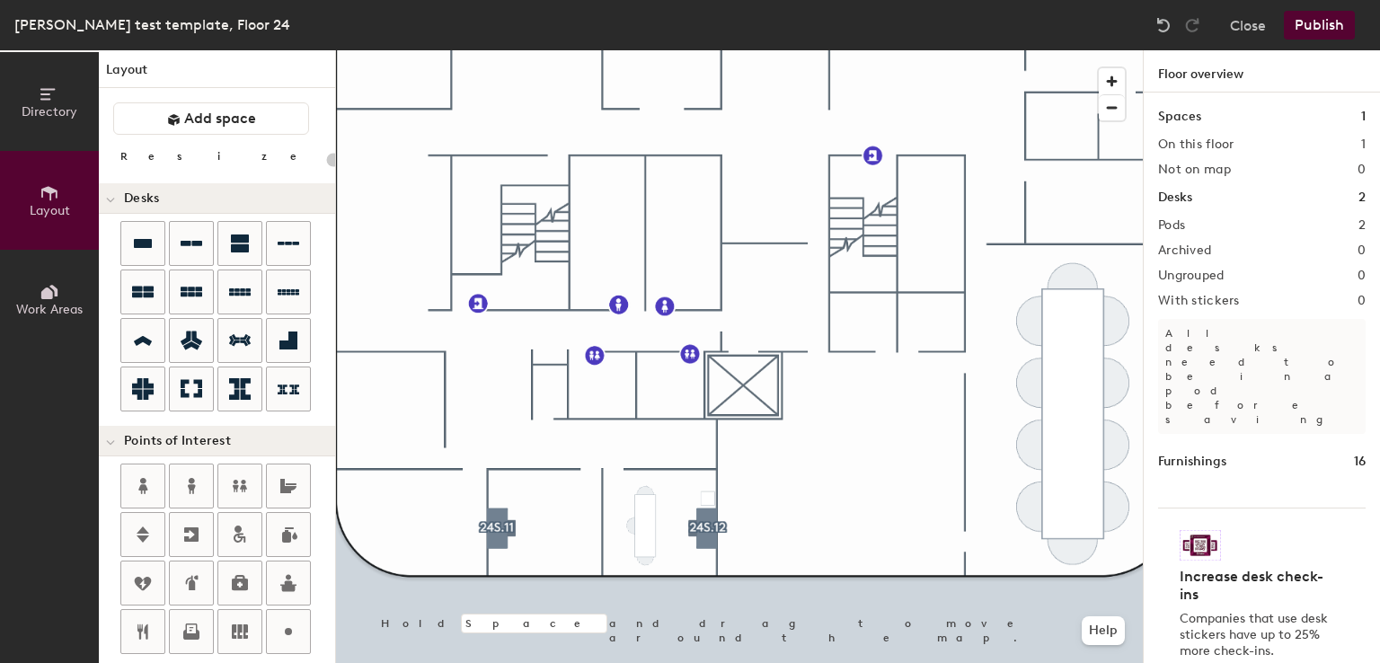
click at [748, 50] on div at bounding box center [739, 50] width 807 height 0
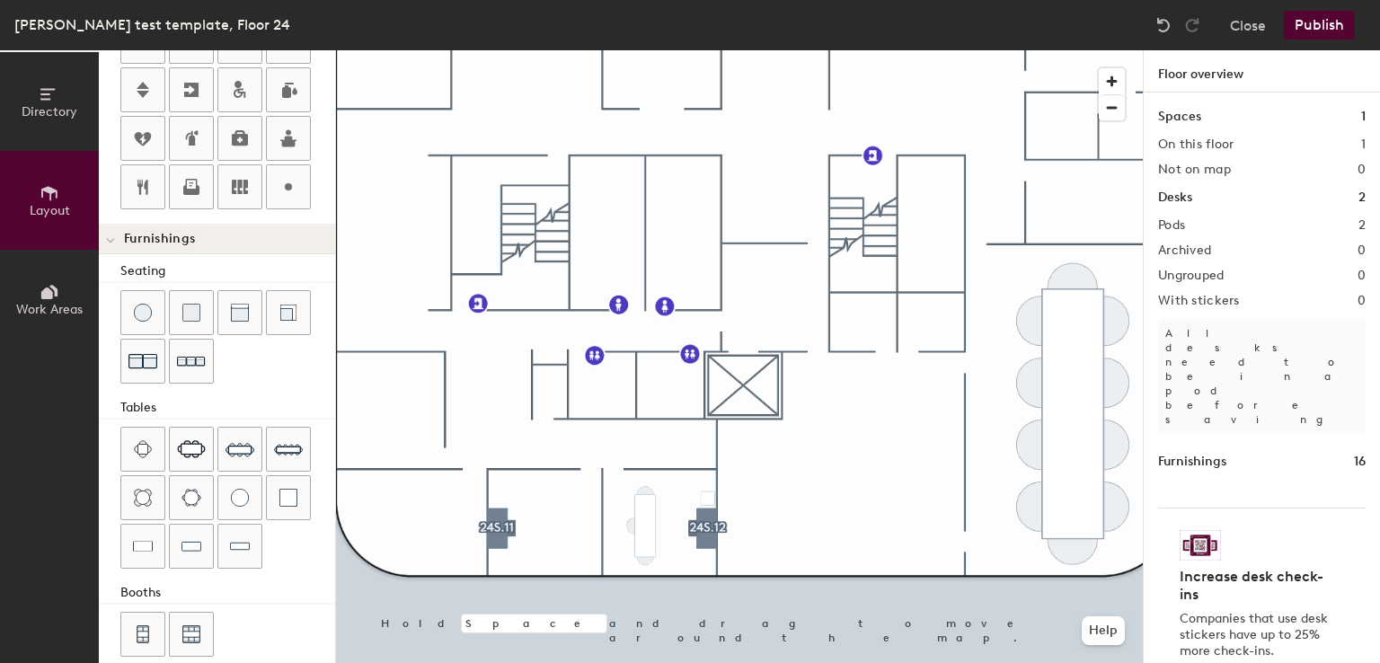
scroll to position [465, 0]
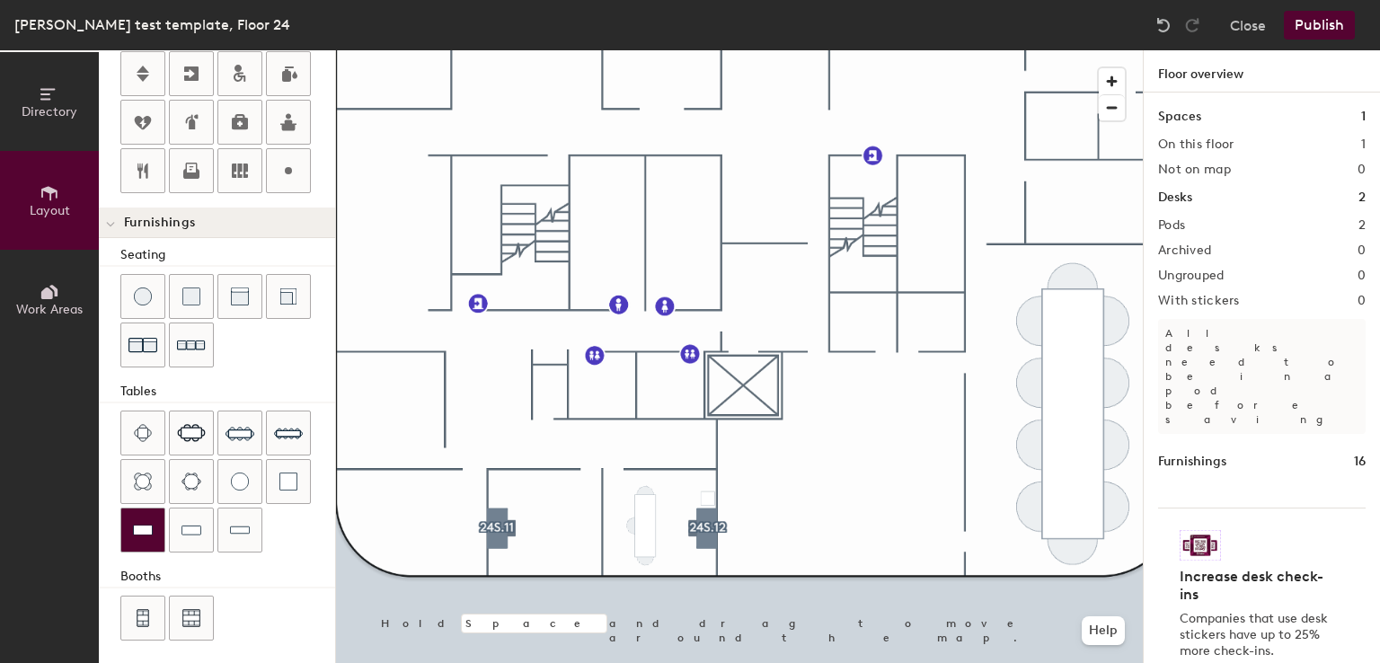
drag, startPoint x: 215, startPoint y: 507, endPoint x: 162, endPoint y: 513, distance: 53.4
click at [162, 513] on div at bounding box center [142, 530] width 43 height 43
drag, startPoint x: 223, startPoint y: 483, endPoint x: 306, endPoint y: 575, distance: 124.1
click at [306, 575] on div "Booths" at bounding box center [227, 577] width 215 height 20
click at [244, 473] on img at bounding box center [240, 482] width 18 height 18
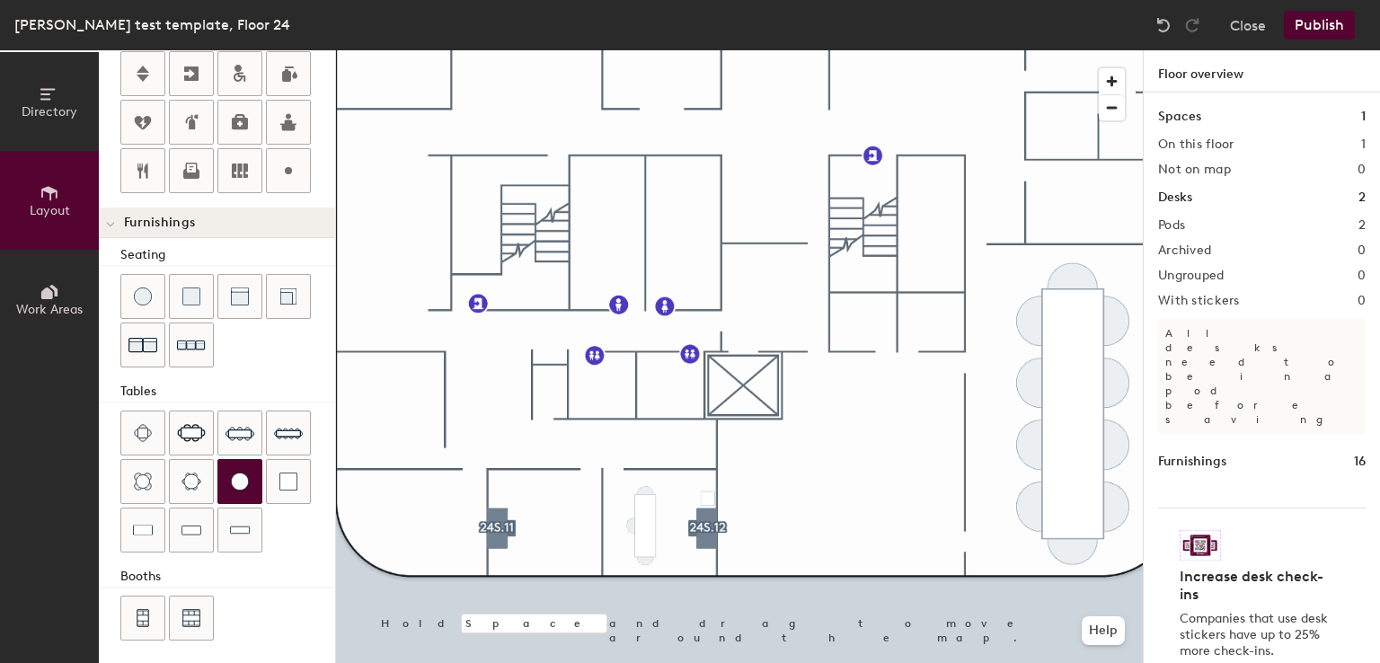
click at [514, 463] on div "Directory Layout Work Areas Layout Add space Resize Desks Points of Interest Fu…" at bounding box center [690, 356] width 1380 height 613
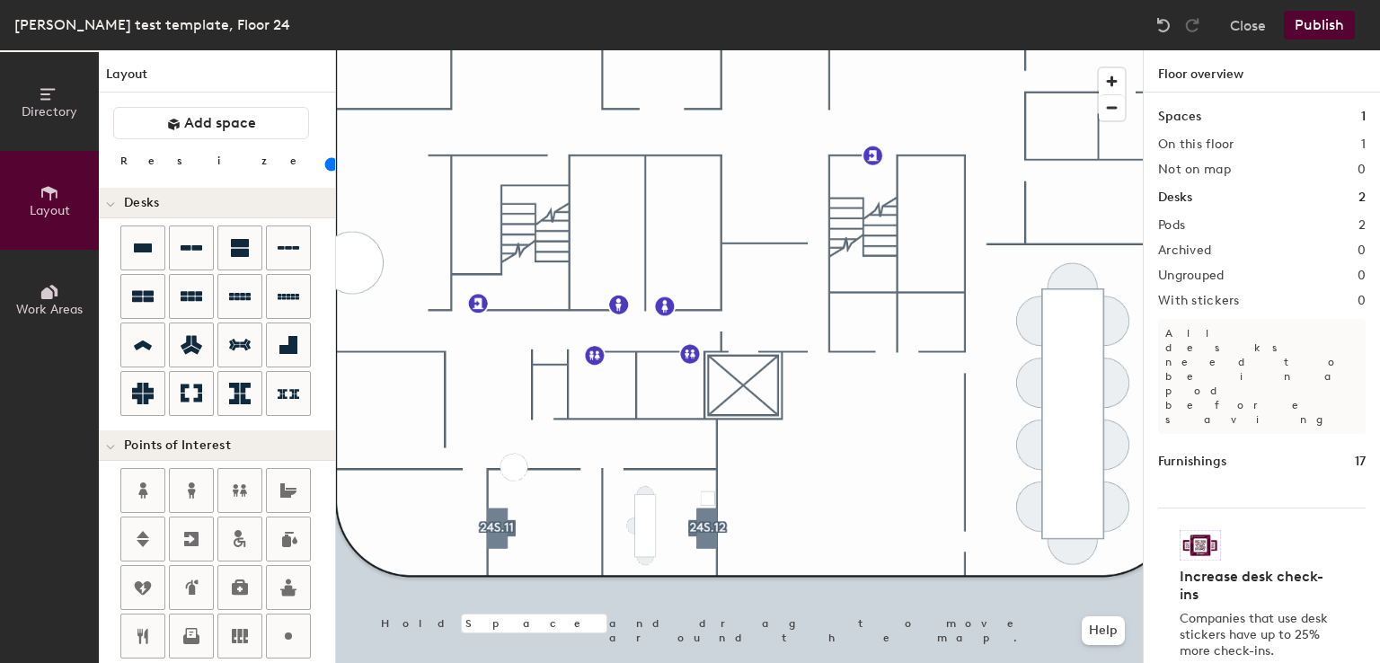
drag, startPoint x: 202, startPoint y: 159, endPoint x: 179, endPoint y: 163, distance: 23.6
type input "80"
click at [326, 163] on input "range" at bounding box center [326, 164] width 0 height 14
click at [24, 121] on button "Directory" at bounding box center [49, 101] width 99 height 99
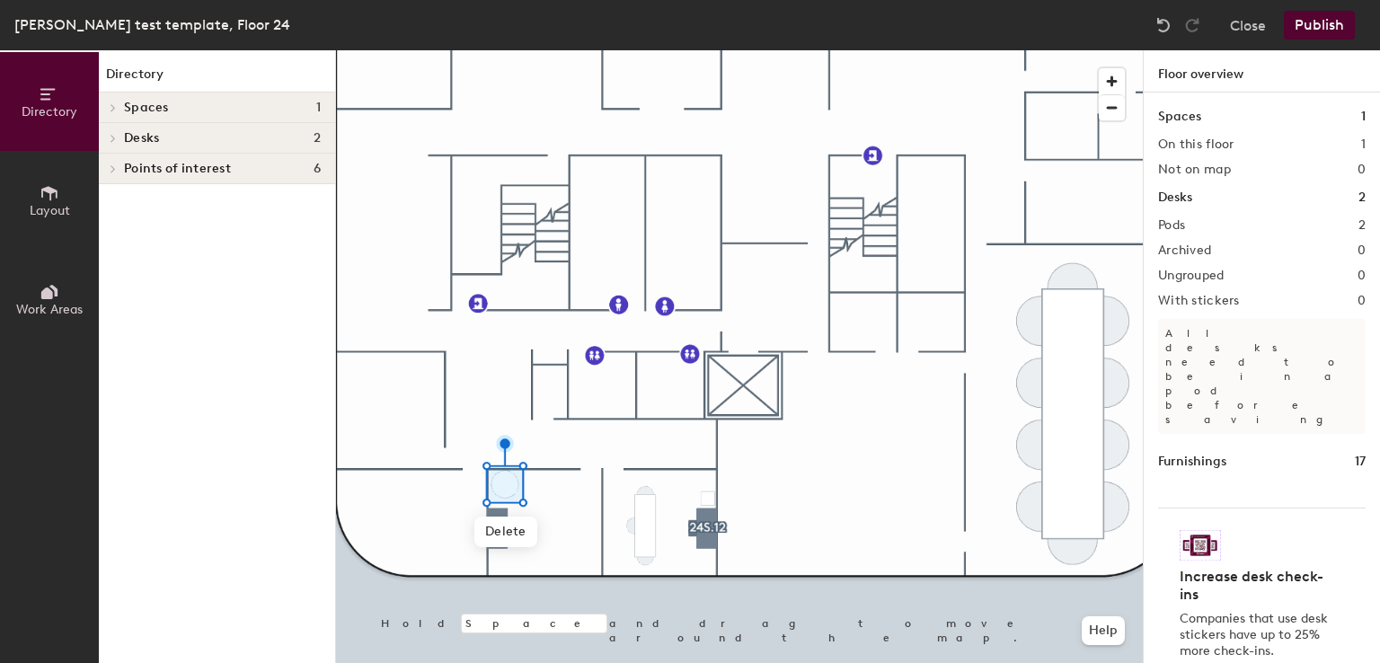
click at [57, 199] on icon at bounding box center [50, 193] width 20 height 20
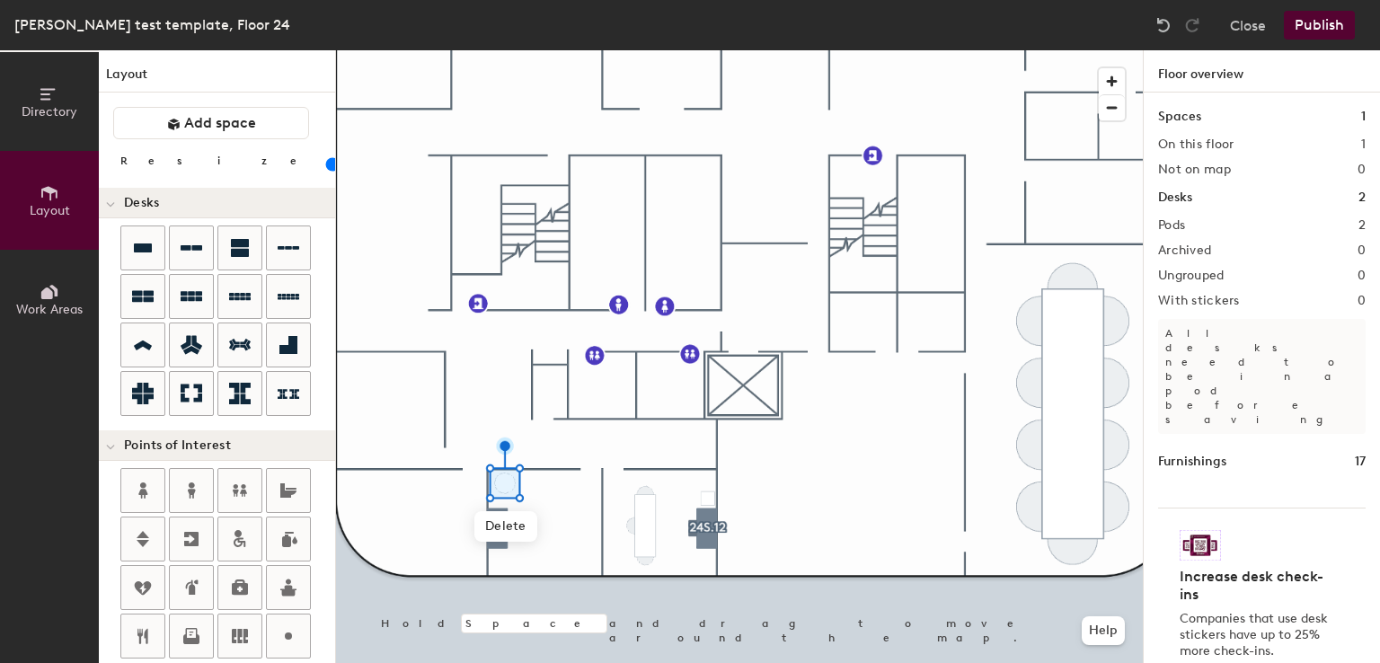
click at [326, 163] on input "range" at bounding box center [326, 164] width 0 height 14
click at [752, 50] on div at bounding box center [739, 50] width 807 height 0
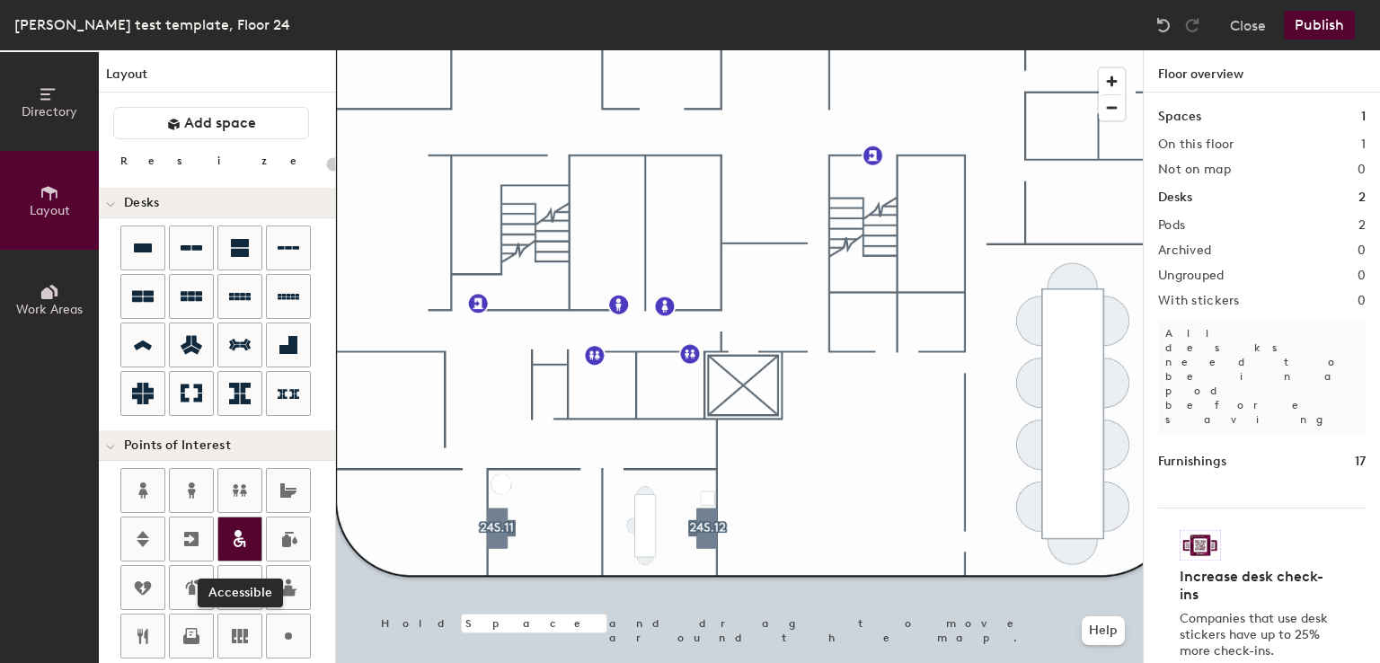
scroll to position [465, 0]
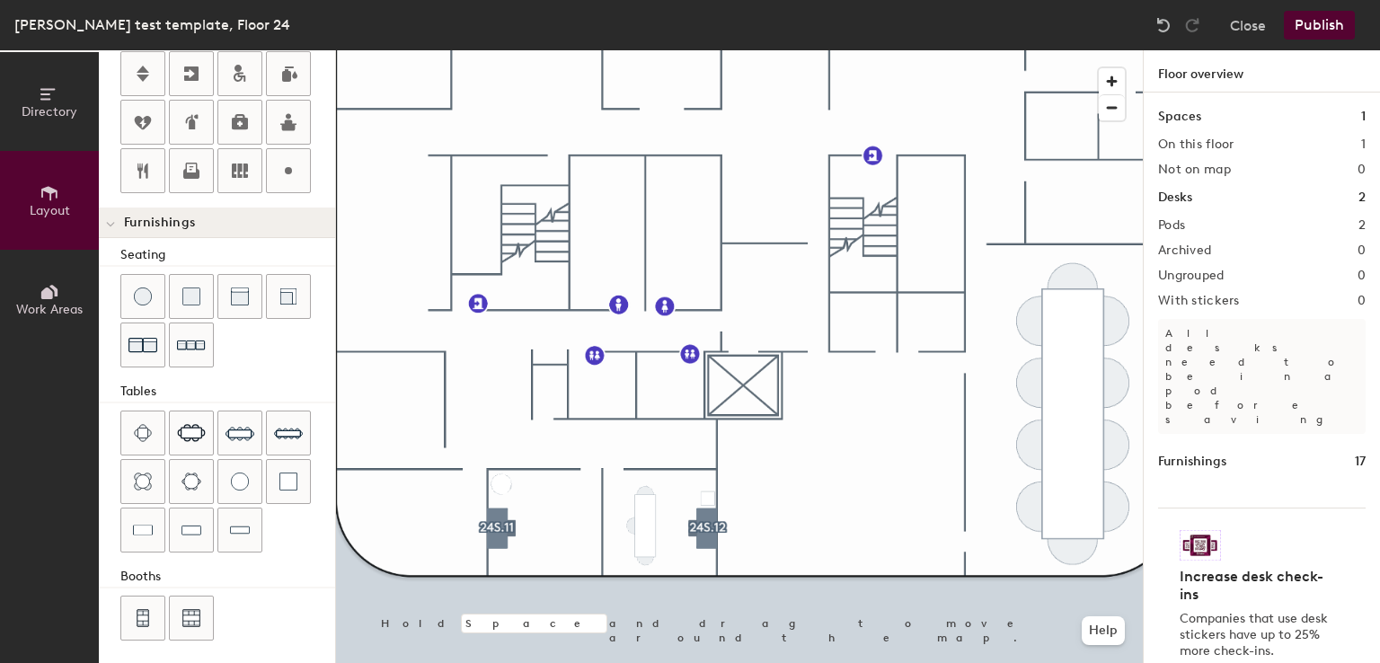
click at [676, 550] on div "Directory Layout Work Areas Layout Add space Resize Desks Points of Interest Fu…" at bounding box center [690, 356] width 1380 height 613
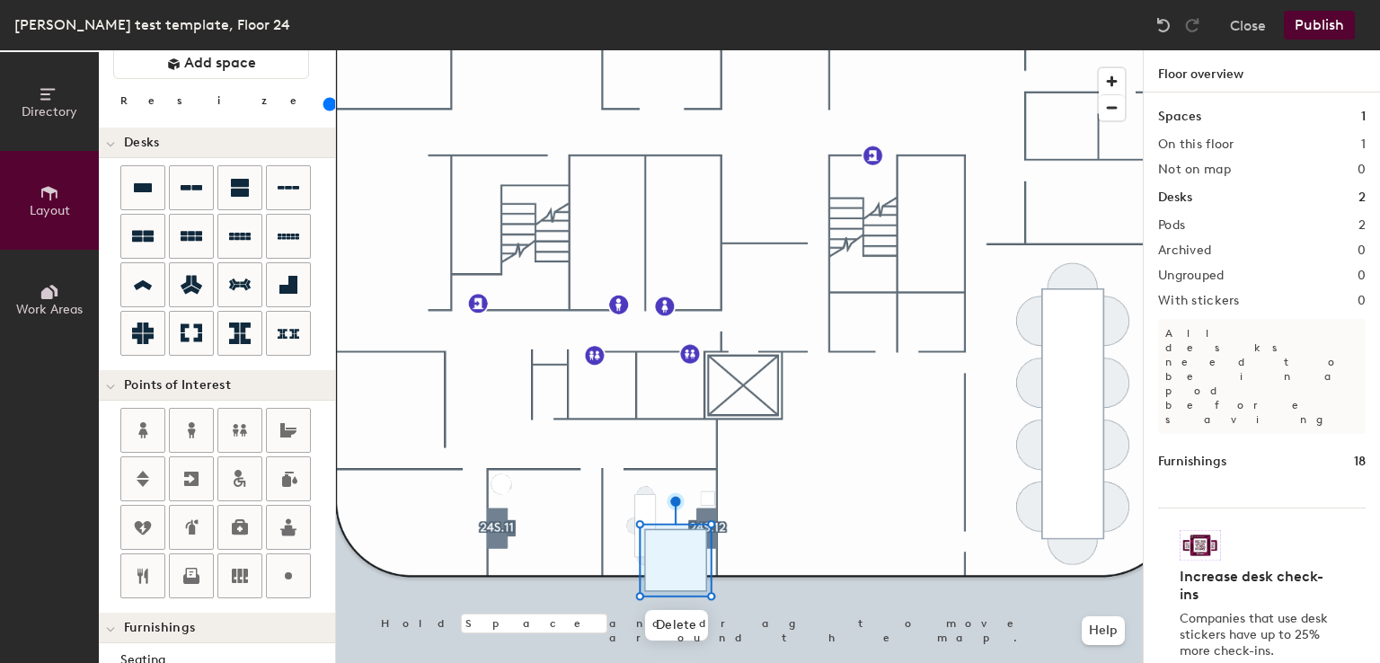
scroll to position [0, 0]
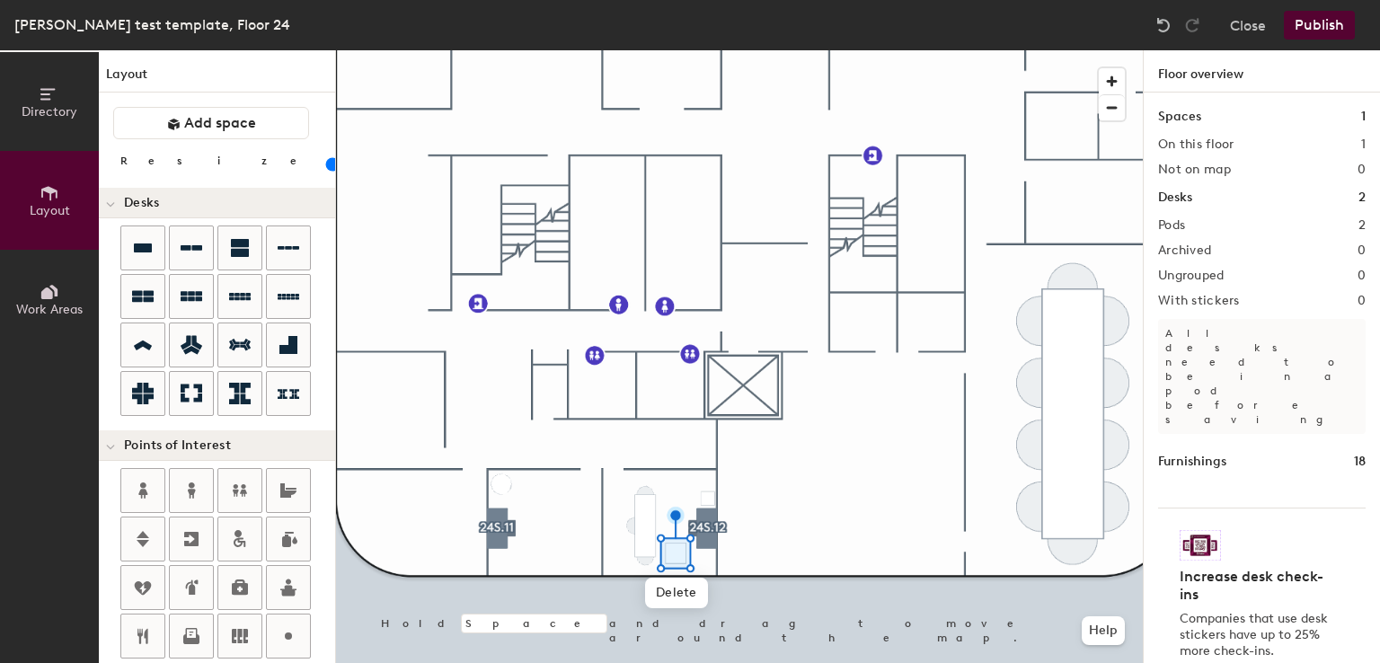
drag, startPoint x: 195, startPoint y: 158, endPoint x: 172, endPoint y: 159, distance: 23.4
click at [326, 159] on input "range" at bounding box center [326, 164] width 0 height 14
click at [695, 50] on div at bounding box center [739, 50] width 807 height 0
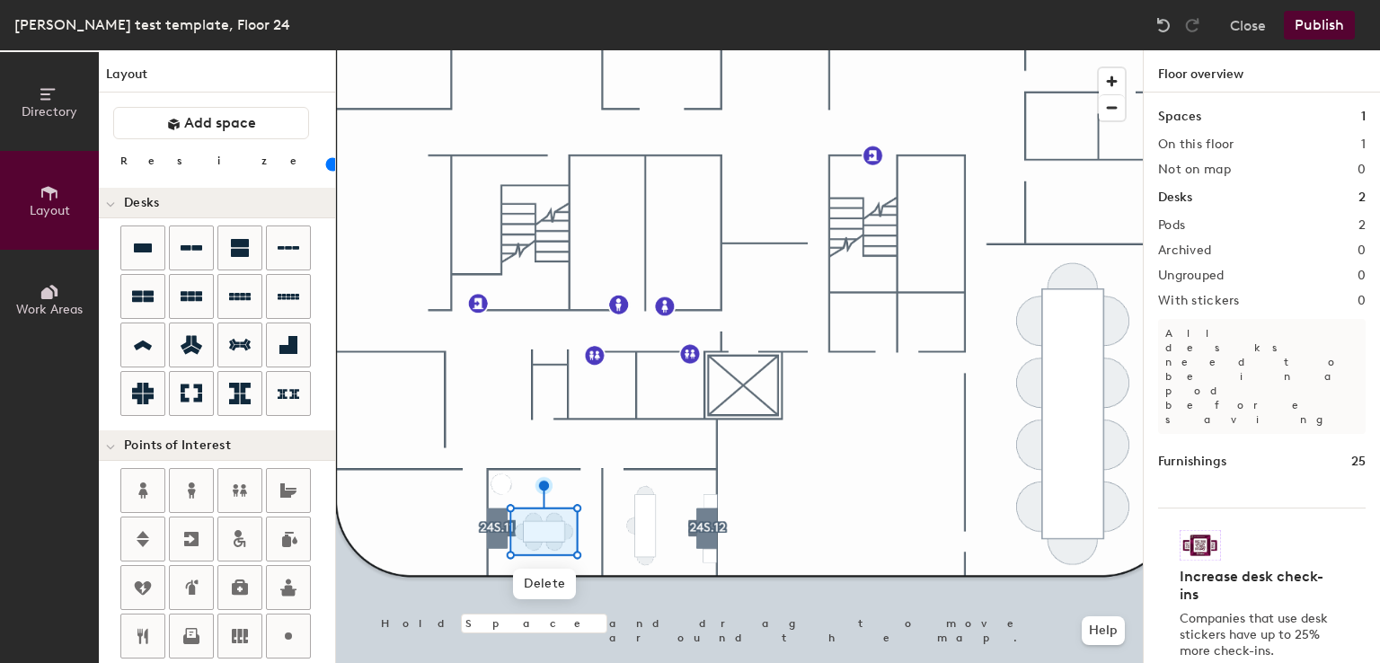
drag, startPoint x: 319, startPoint y: 432, endPoint x: 176, endPoint y: 162, distance: 305.9
click at [326, 162] on input "range" at bounding box center [326, 164] width 0 height 14
click at [587, 50] on div at bounding box center [739, 50] width 807 height 0
click at [750, 50] on div at bounding box center [739, 50] width 807 height 0
click at [760, 50] on div at bounding box center [739, 50] width 807 height 0
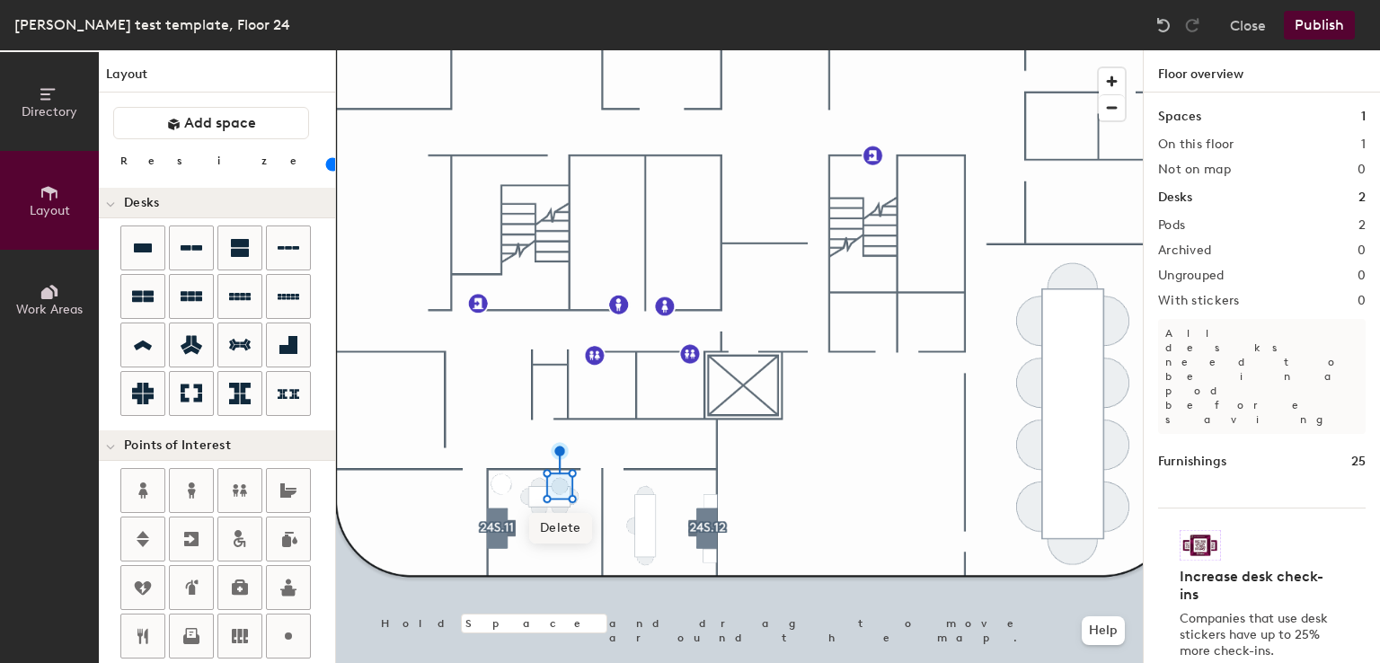
click at [558, 518] on span "Delete" at bounding box center [560, 528] width 63 height 31
click at [540, 521] on span "Delete" at bounding box center [540, 528] width 63 height 31
click at [542, 539] on span "Delete" at bounding box center [529, 538] width 63 height 31
click at [537, 547] on span "Delete" at bounding box center [540, 549] width 63 height 31
click at [553, 544] on span "Delete" at bounding box center [560, 549] width 63 height 31
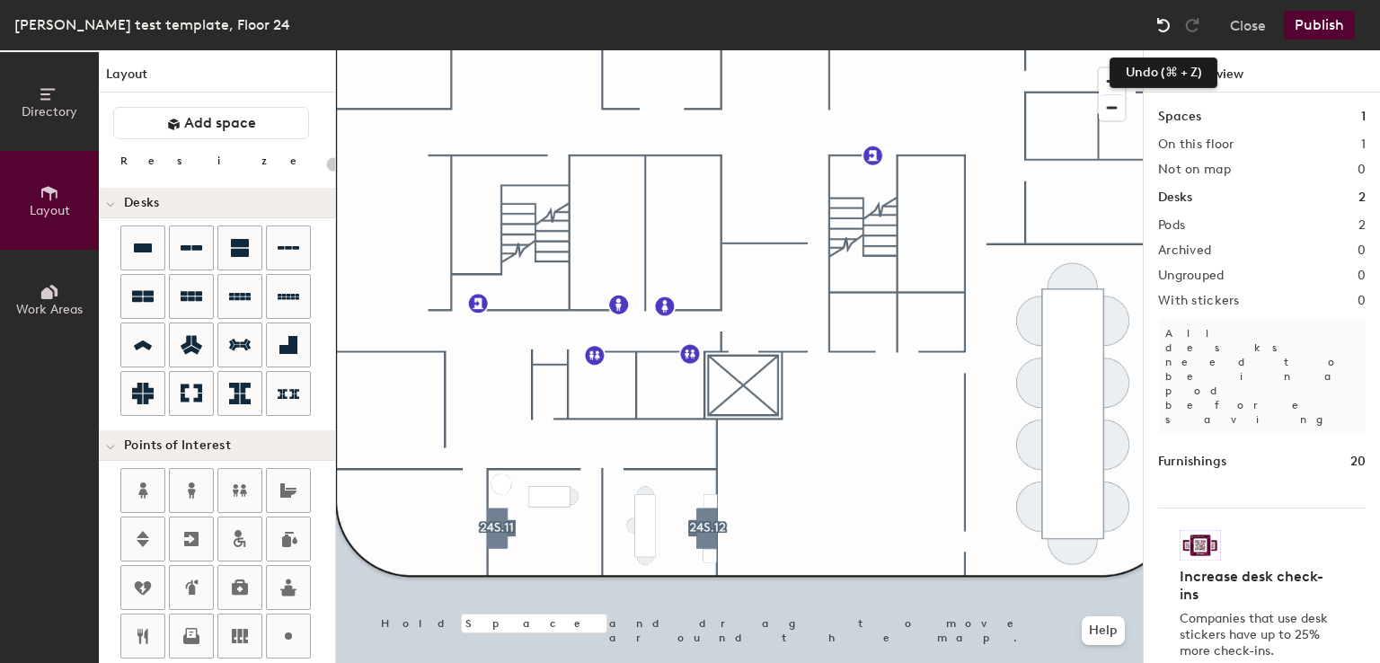
click at [1172, 25] on img at bounding box center [1164, 25] width 18 height 18
click at [502, 50] on div at bounding box center [739, 50] width 807 height 0
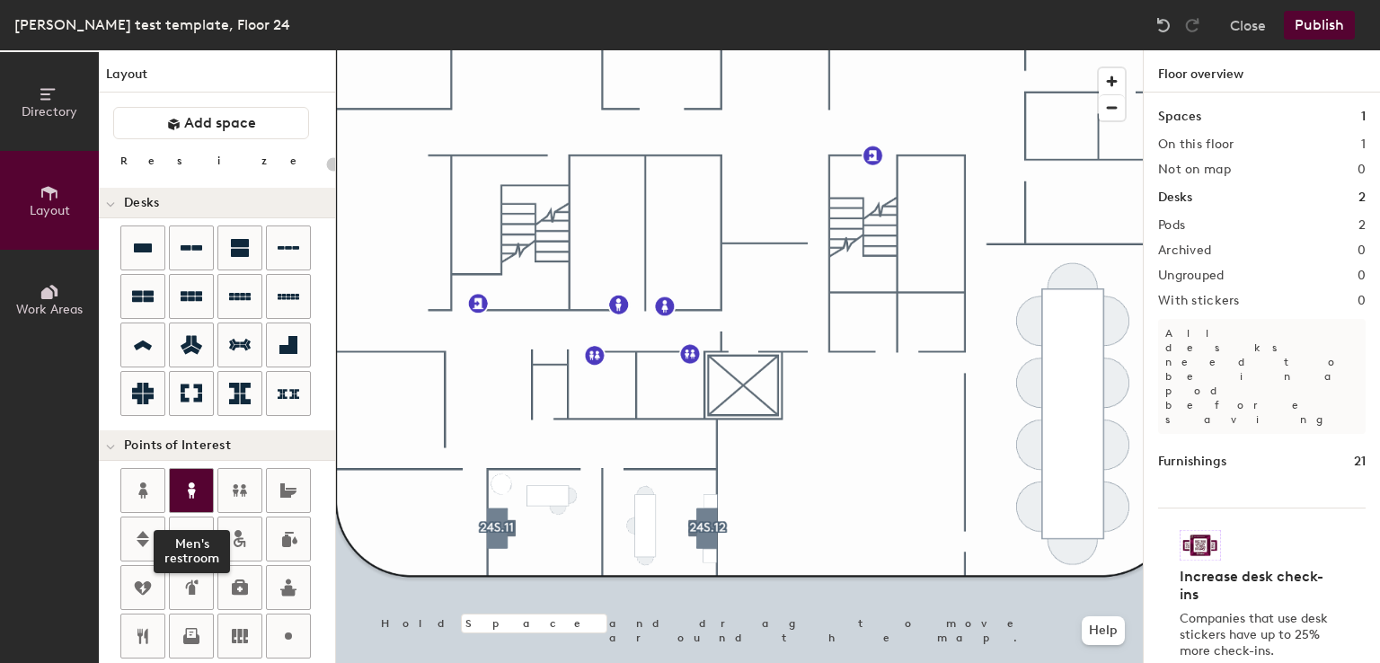
scroll to position [465, 0]
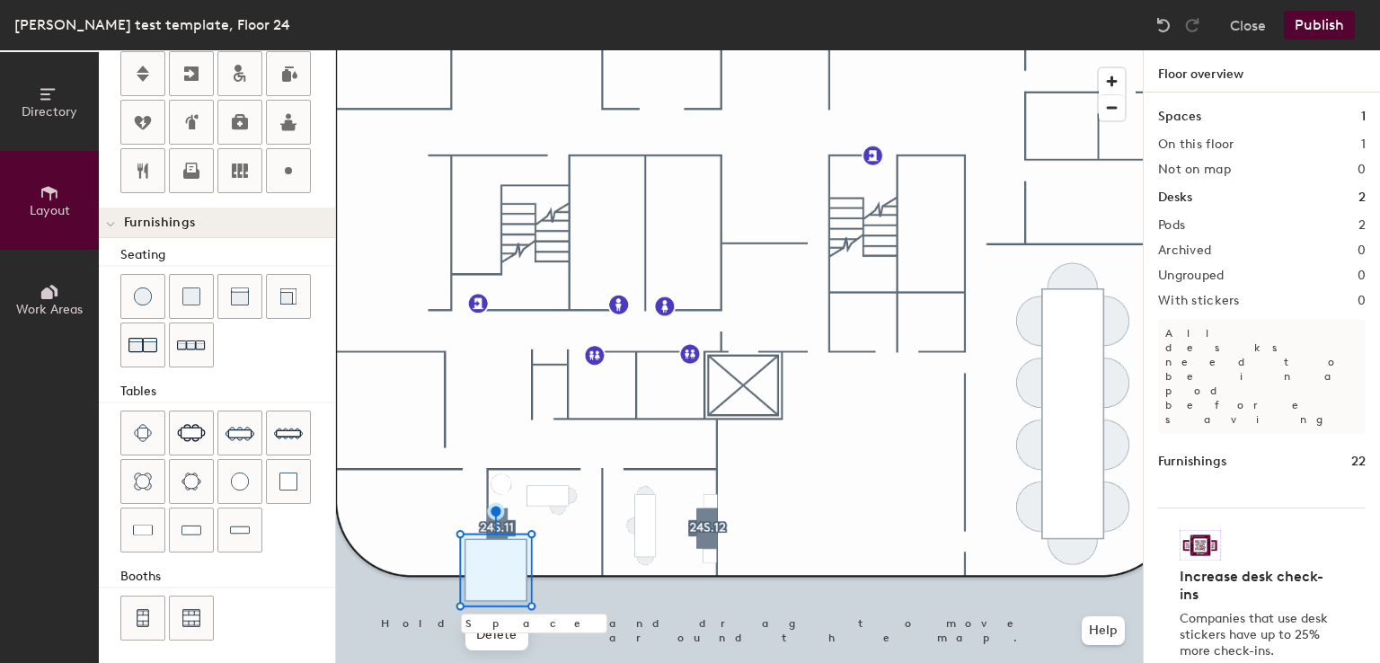
click at [572, 50] on div at bounding box center [739, 50] width 807 height 0
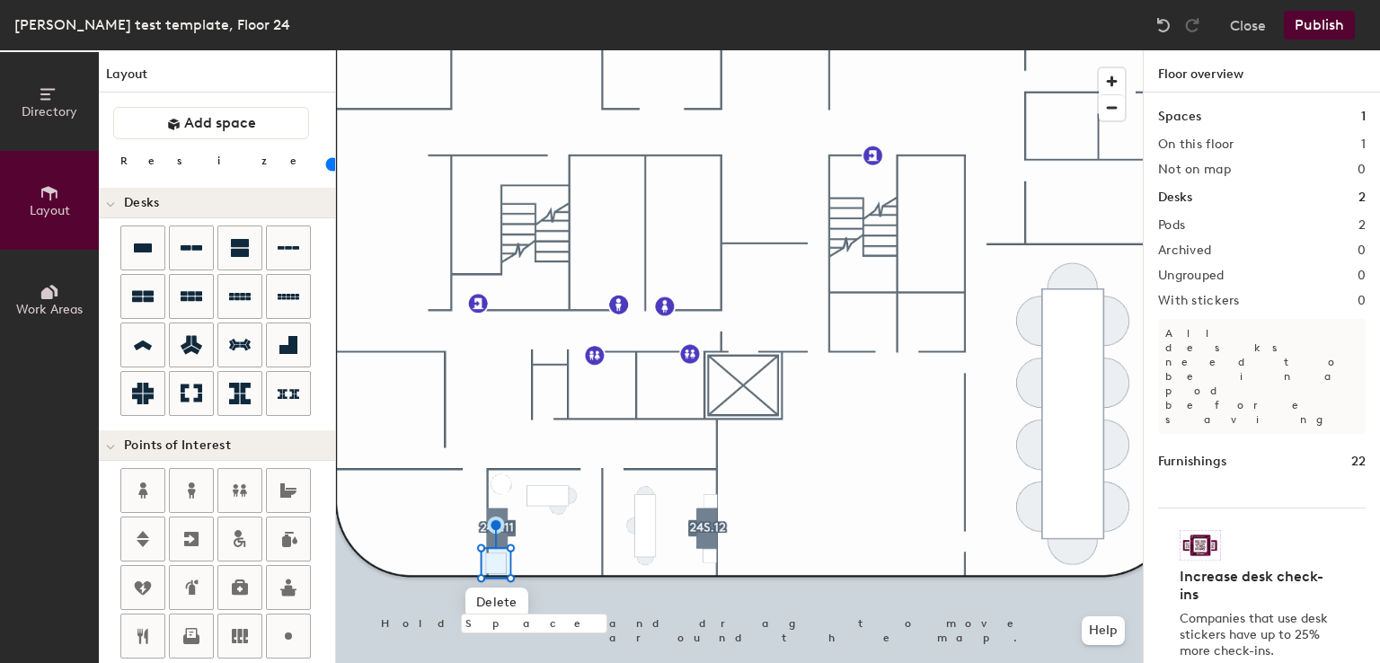
drag, startPoint x: 202, startPoint y: 164, endPoint x: 172, endPoint y: 159, distance: 30.9
click at [326, 159] on input "range" at bounding box center [326, 164] width 0 height 14
drag, startPoint x: 330, startPoint y: 524, endPoint x: 170, endPoint y: 156, distance: 400.8
click at [326, 157] on input "range" at bounding box center [326, 164] width 0 height 14
click at [542, 50] on div at bounding box center [739, 50] width 807 height 0
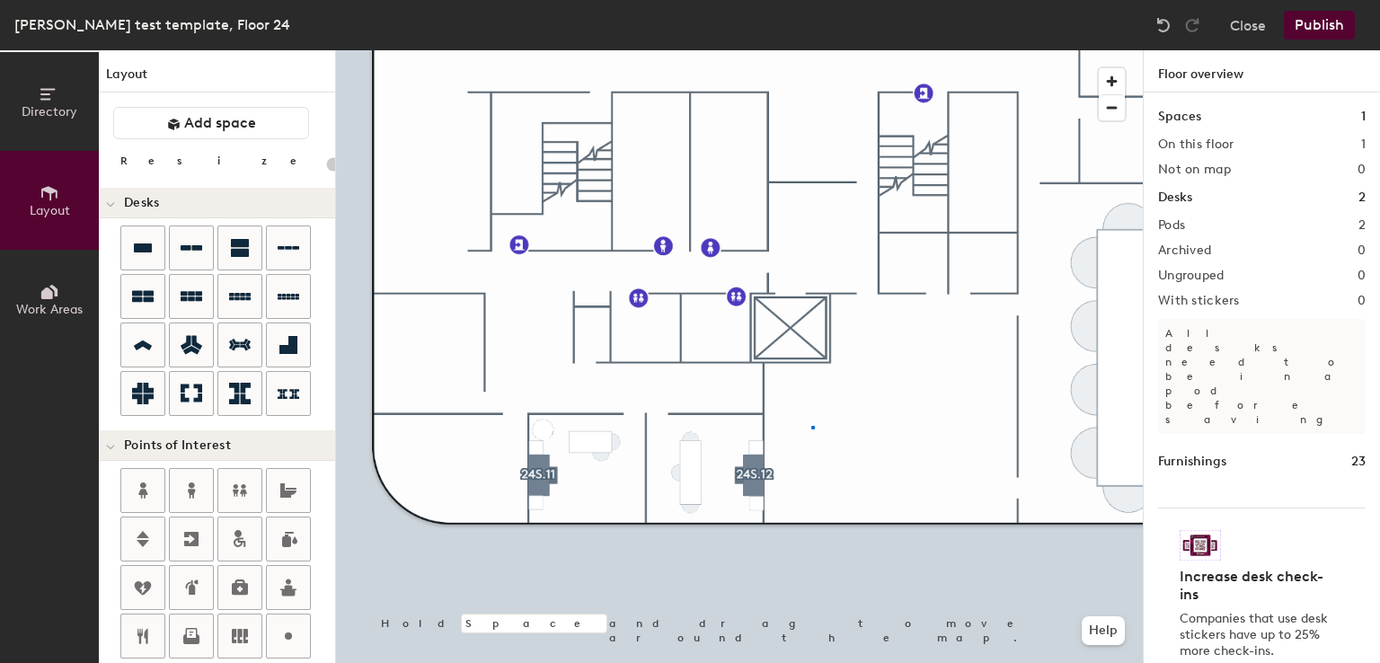
click at [811, 50] on div at bounding box center [739, 50] width 807 height 0
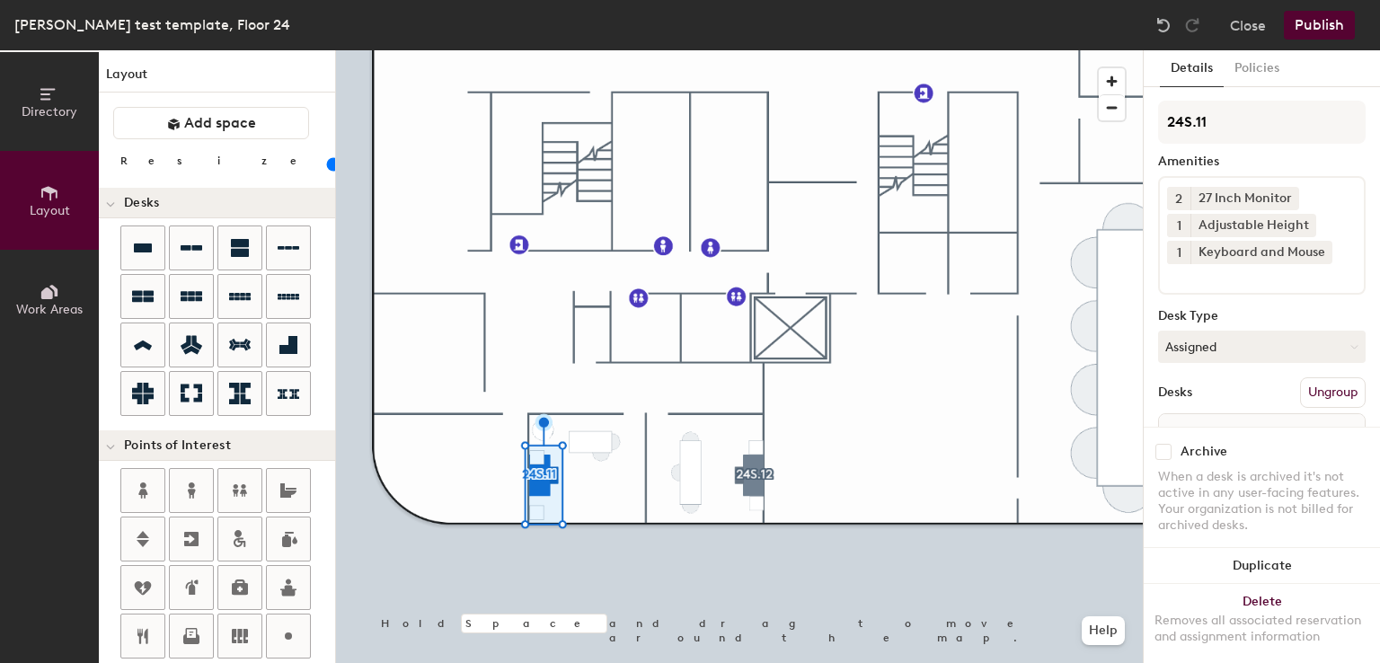
click at [594, 50] on div at bounding box center [739, 50] width 807 height 0
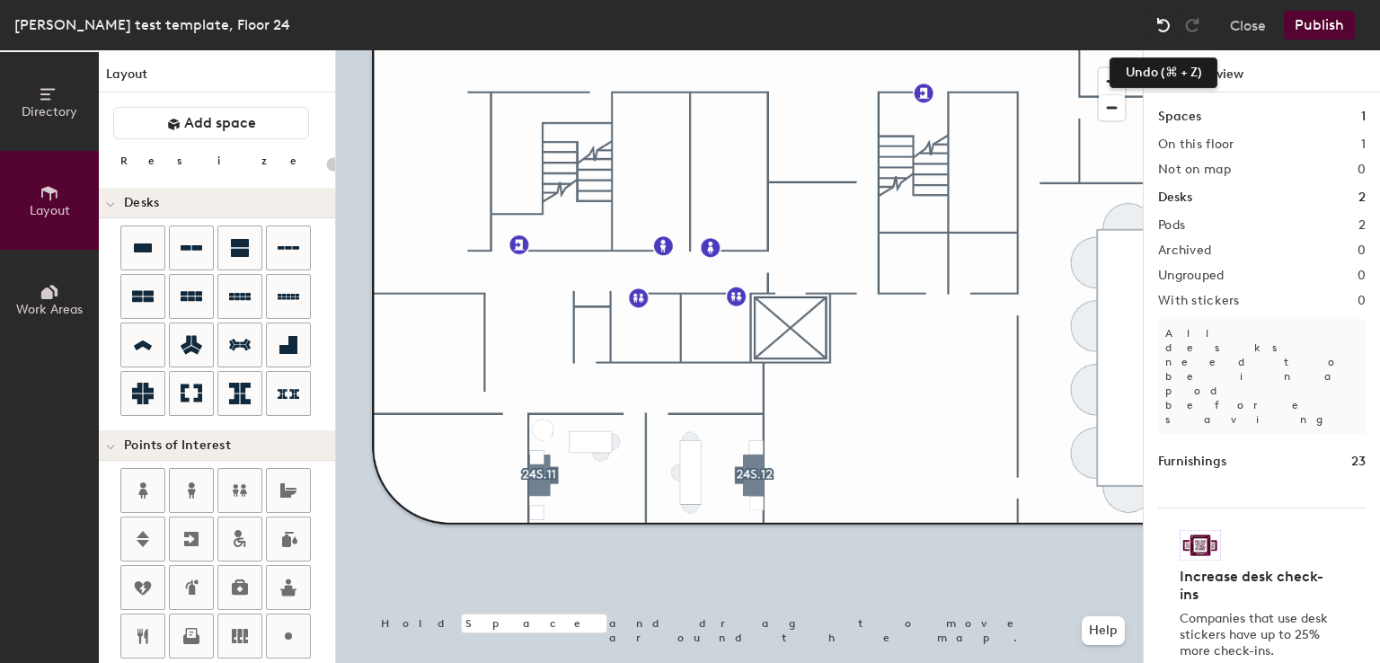
click at [1166, 19] on img at bounding box center [1164, 25] width 18 height 18
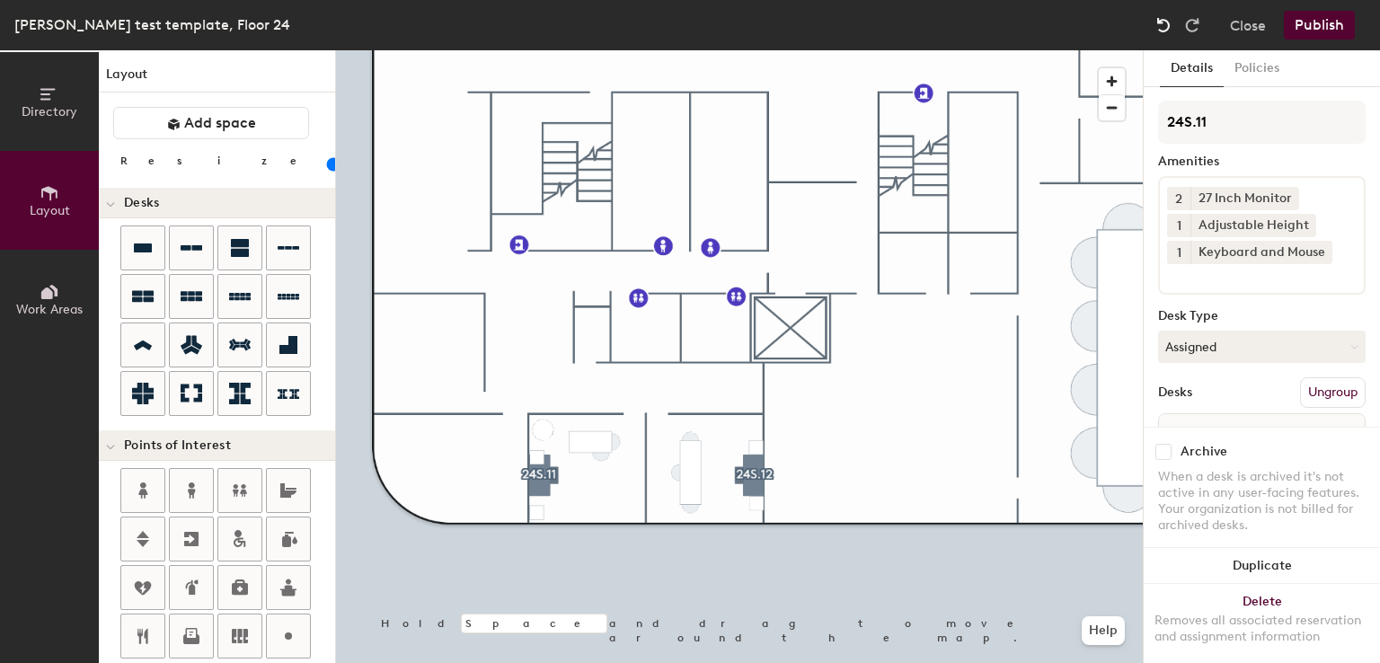
click at [1166, 18] on img at bounding box center [1164, 25] width 18 height 18
type input "20"
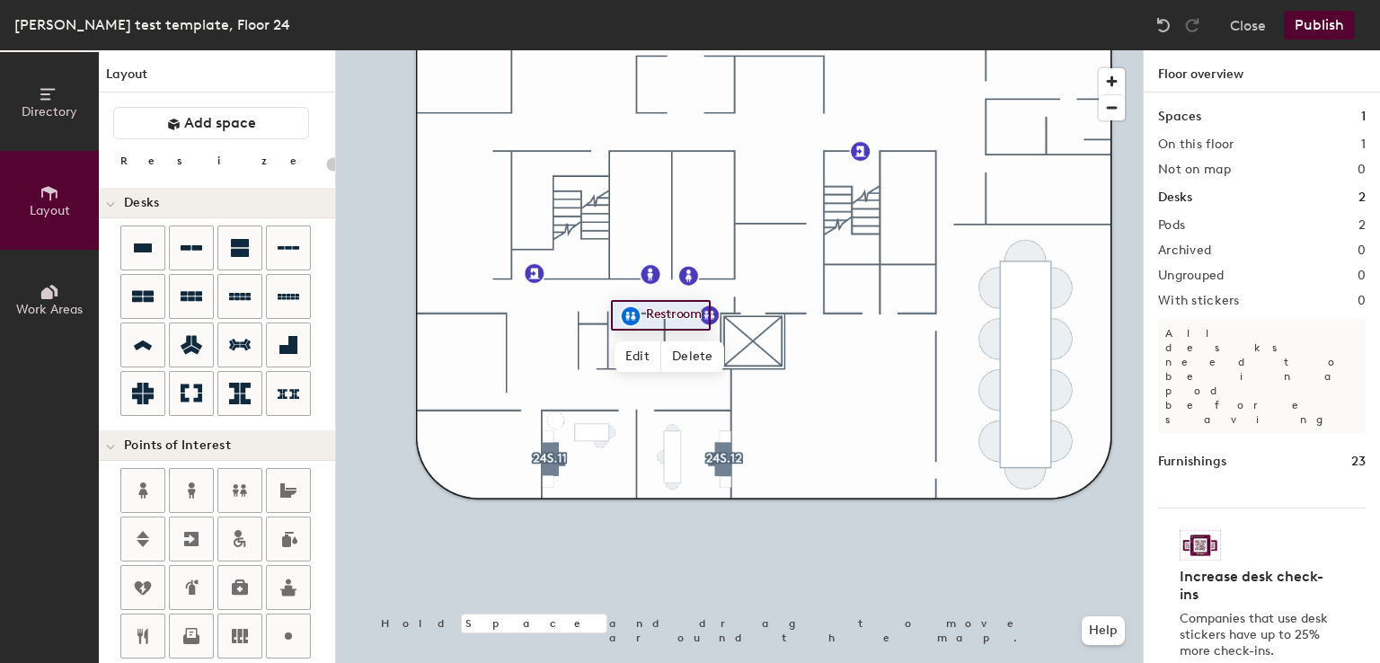
click at [559, 50] on div at bounding box center [739, 50] width 807 height 0
click at [447, 323] on div "Directory Layout Work Areas Layout Add space Resize Desks Points of Interest Fu…" at bounding box center [690, 356] width 1380 height 613
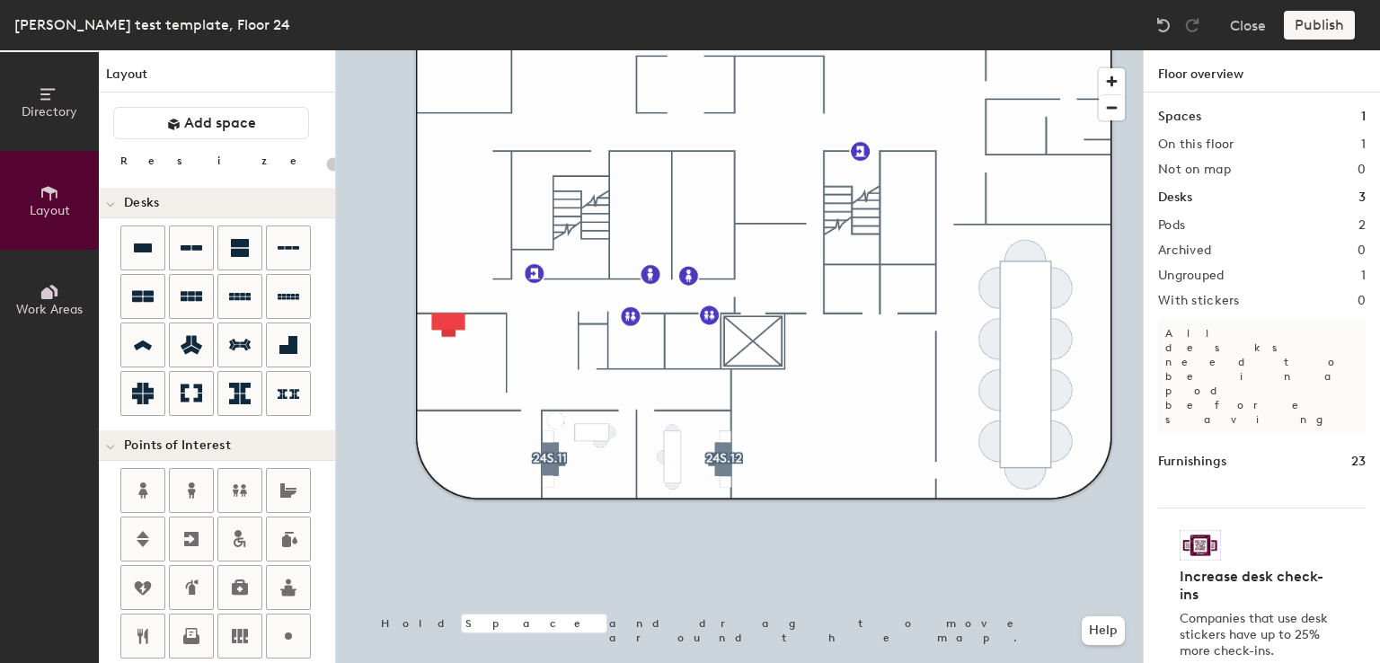
type input "160"
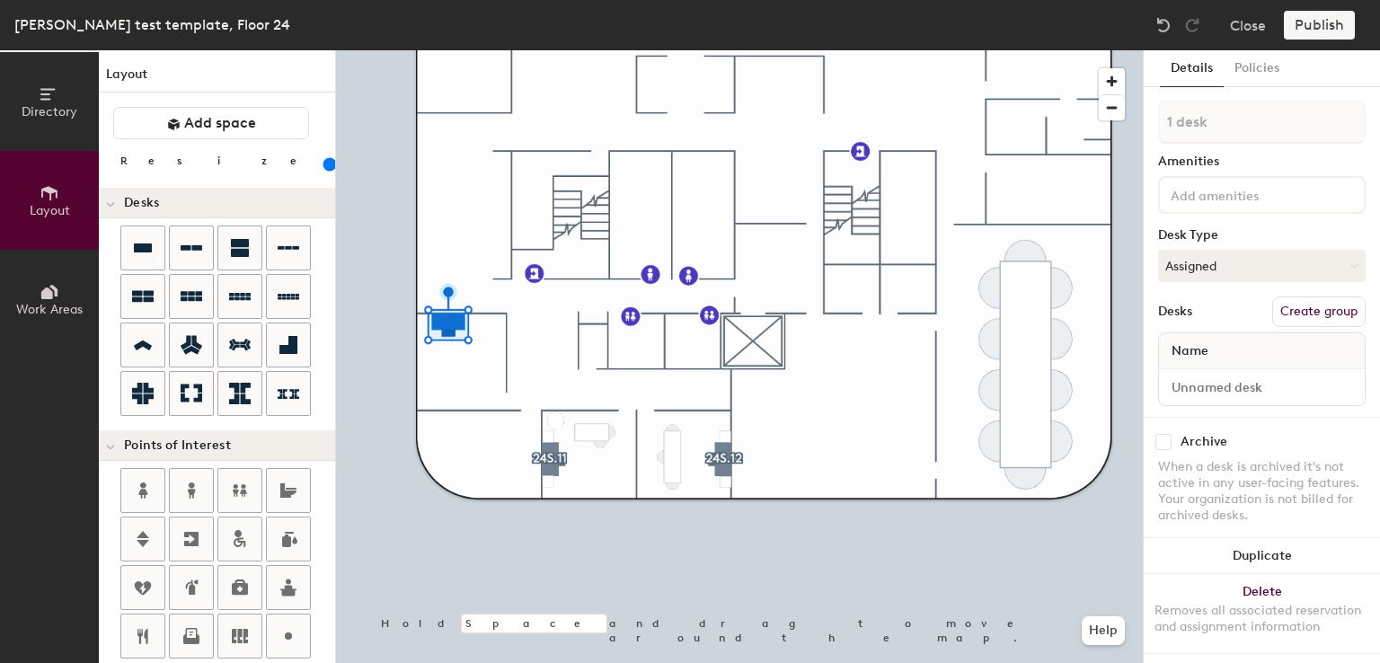
click at [1308, 307] on button "Create group" at bounding box center [1318, 312] width 93 height 31
type input "P"
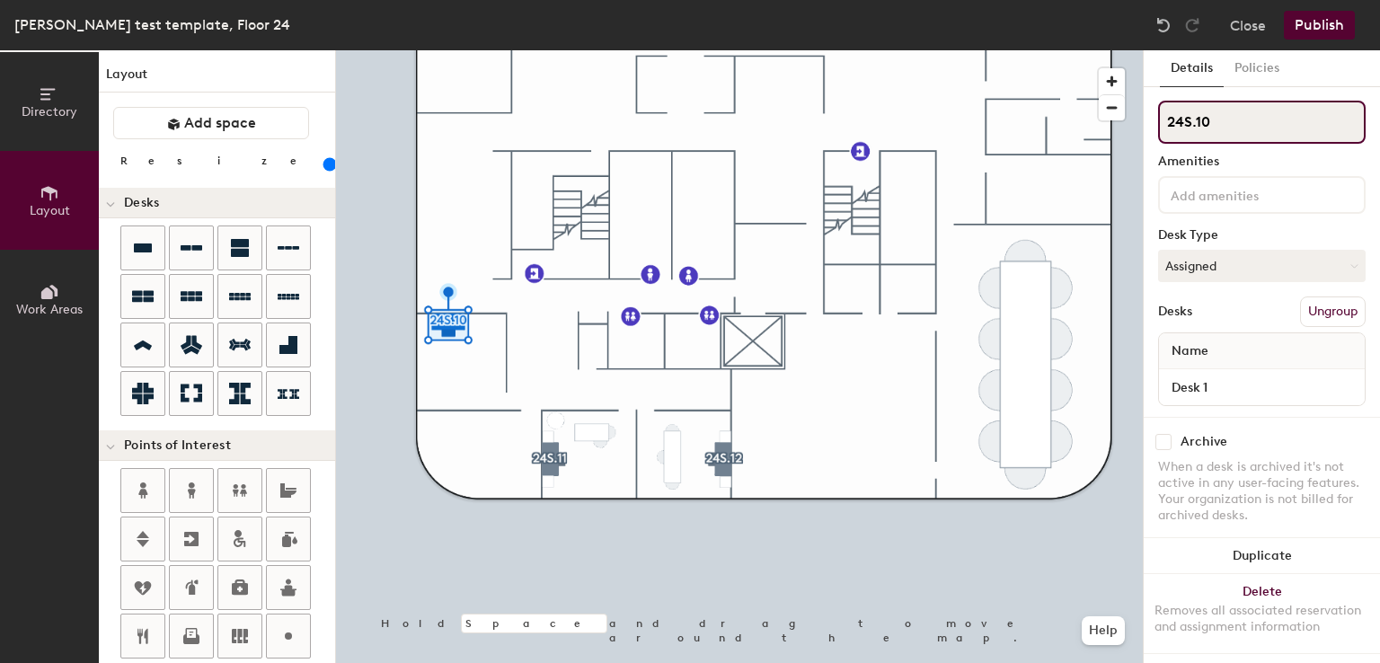
click at [1247, 129] on input "24S.10" at bounding box center [1262, 122] width 208 height 43
type input "24S.9"
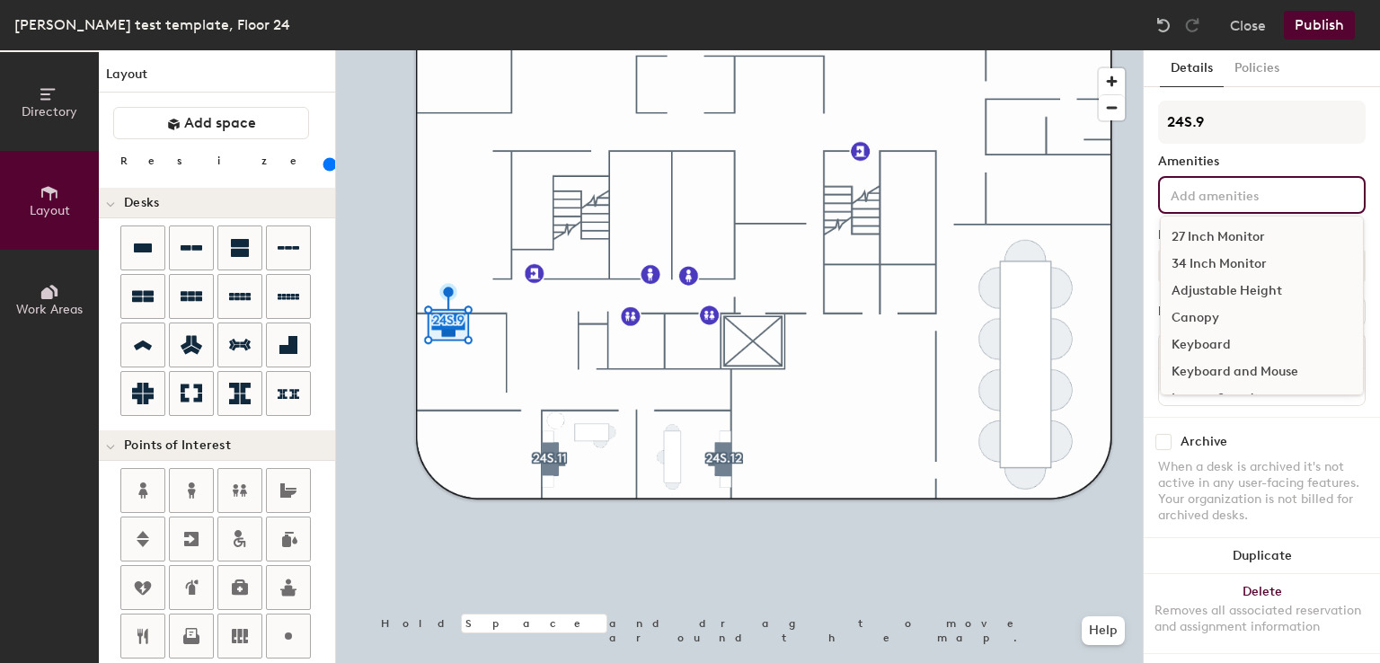
click at [1205, 183] on input at bounding box center [1248, 194] width 162 height 22
click at [1191, 236] on div "27 Inch Monitor" at bounding box center [1262, 237] width 202 height 27
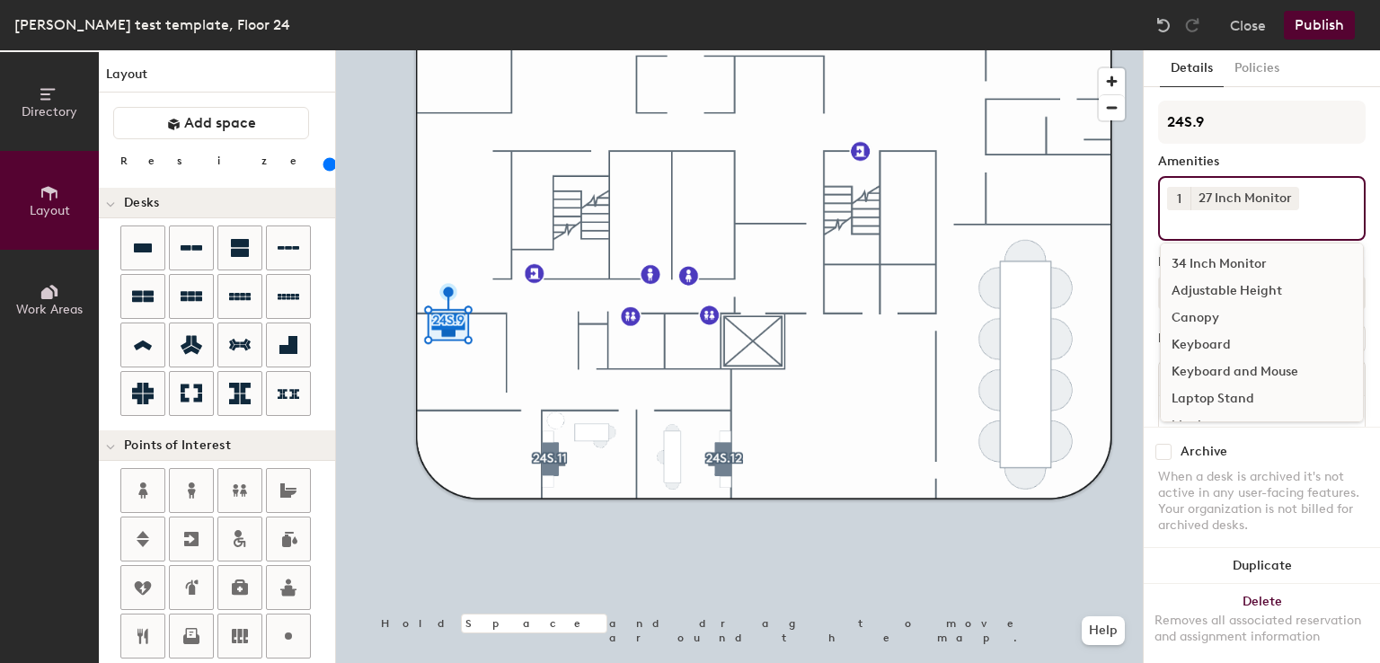
click at [1177, 208] on button "1" at bounding box center [1178, 198] width 23 height 23
click at [1176, 219] on div "2" at bounding box center [1178, 221] width 23 height 23
click at [1205, 371] on div "Keyboard and Mouse" at bounding box center [1262, 372] width 202 height 27
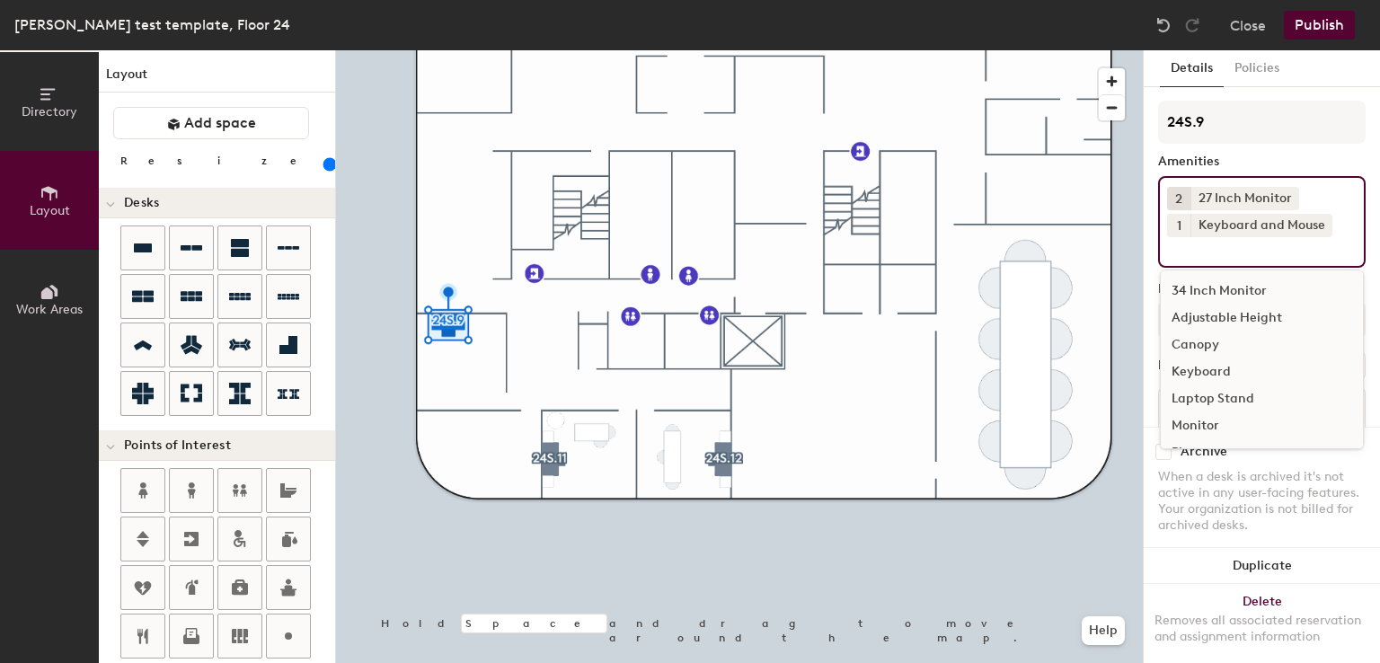
click at [1193, 322] on div "Adjustable Height" at bounding box center [1262, 318] width 202 height 27
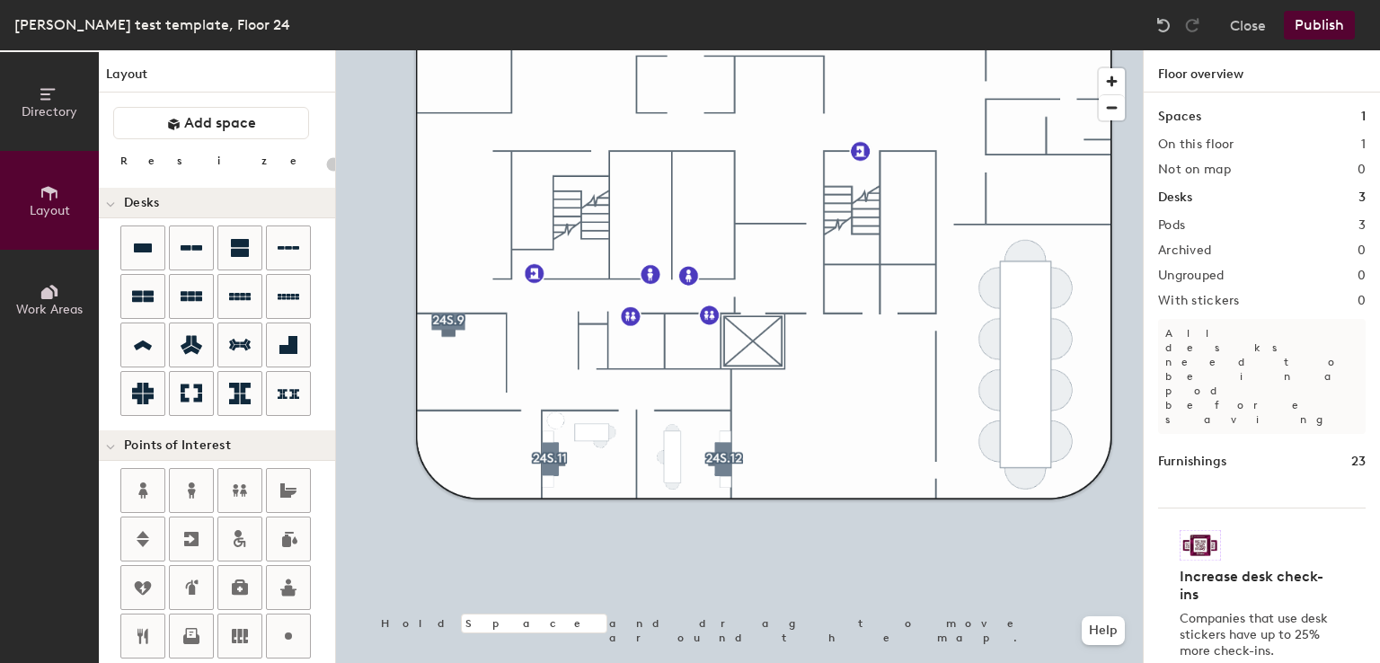
click at [778, 50] on div at bounding box center [739, 50] width 807 height 0
click at [466, 421] on div "Directory Layout Work Areas Layout Add space Resize Desks Points of Interest Fu…" at bounding box center [690, 356] width 1380 height 613
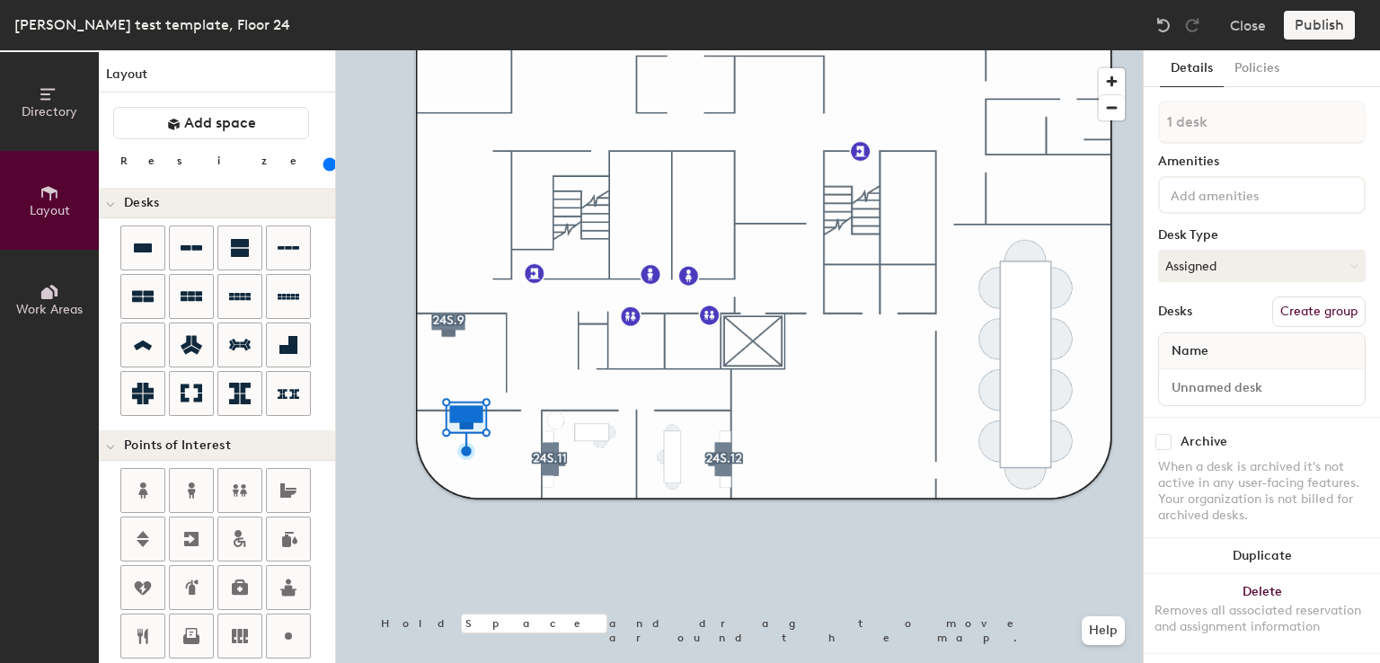
click at [762, 50] on div at bounding box center [739, 50] width 807 height 0
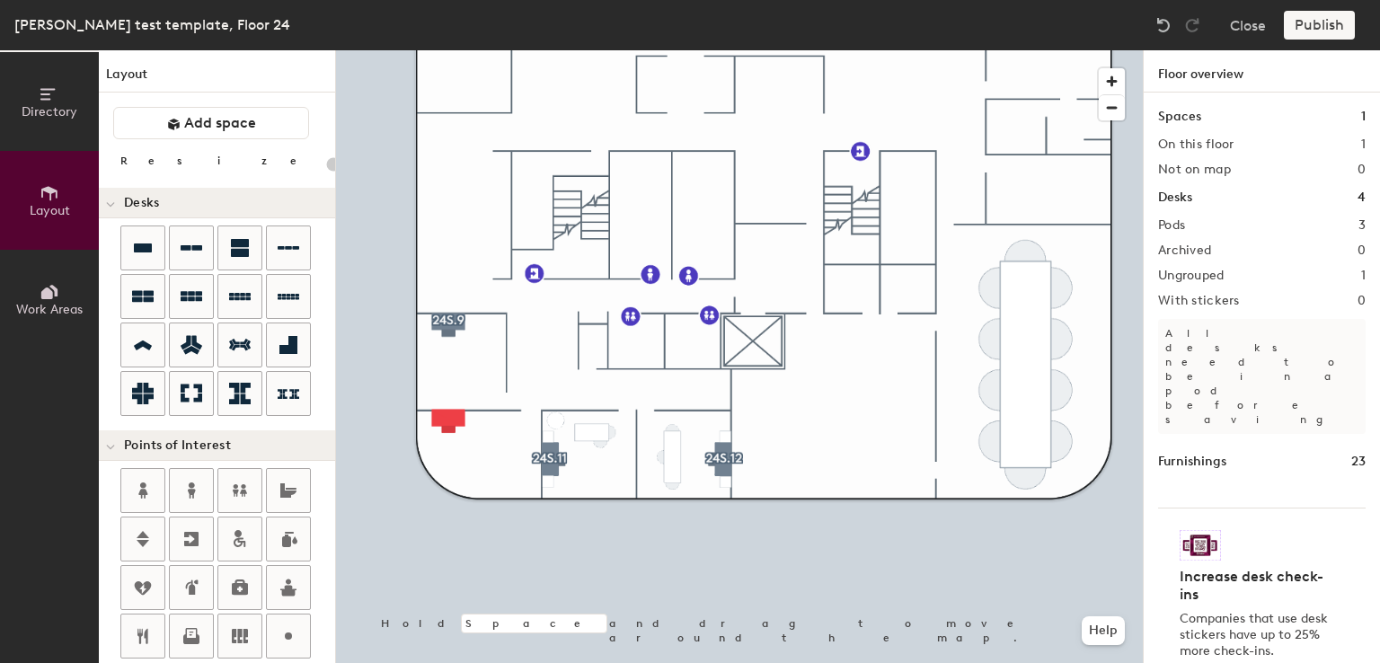
type input "160"
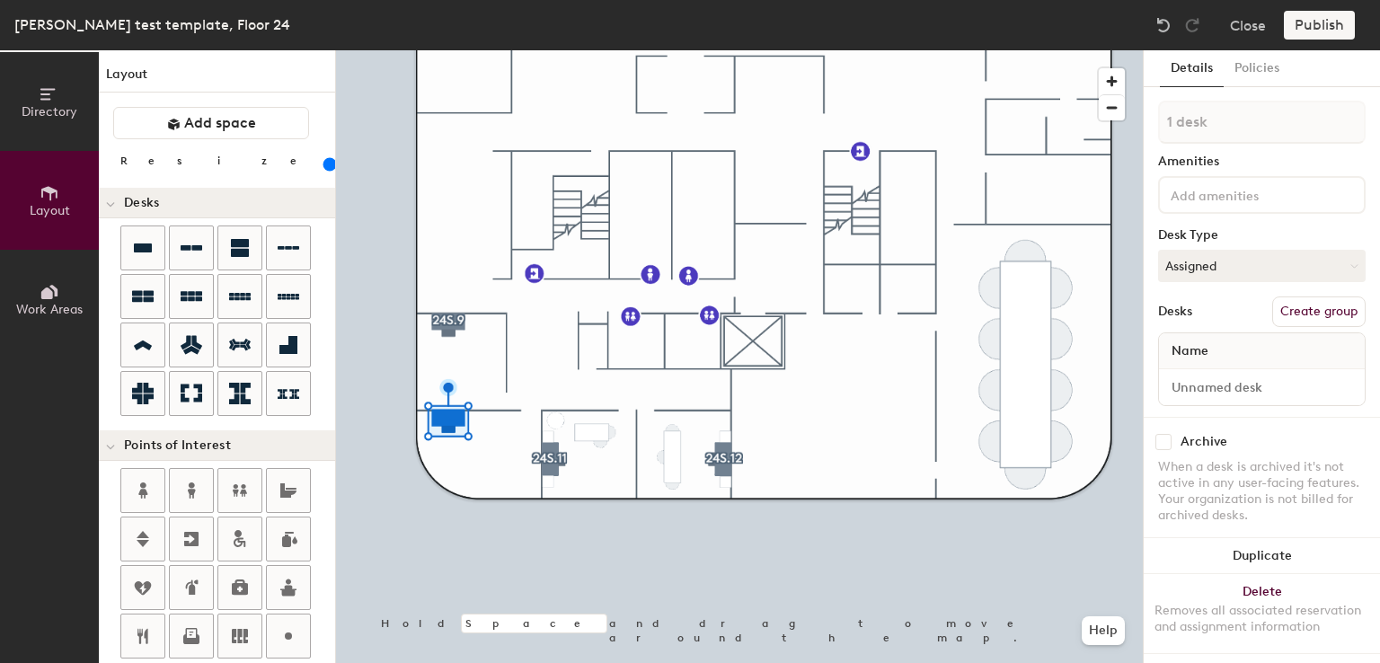
click at [1315, 301] on button "Create group" at bounding box center [1318, 312] width 93 height 31
click at [1315, 301] on button "Ungroup" at bounding box center [1333, 312] width 66 height 31
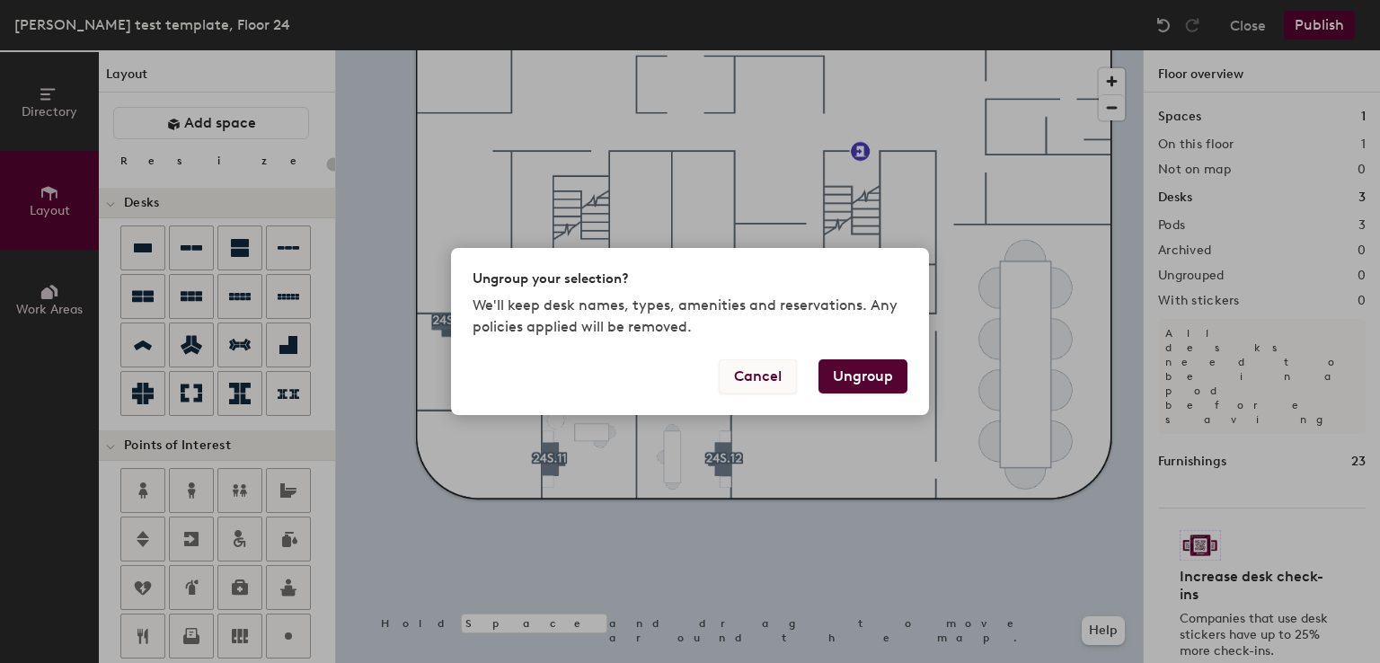
click at [781, 381] on button "Cancel" at bounding box center [758, 376] width 78 height 34
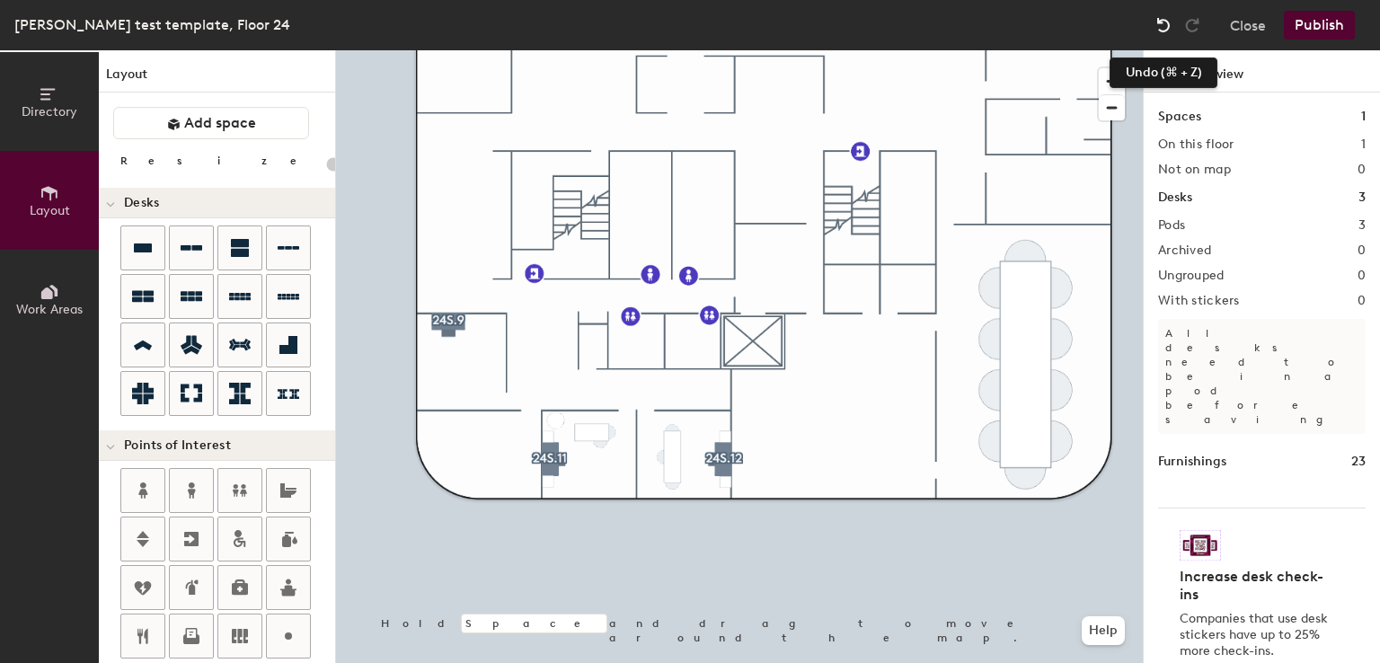
click at [1164, 25] on img at bounding box center [1164, 25] width 18 height 18
type input "160"
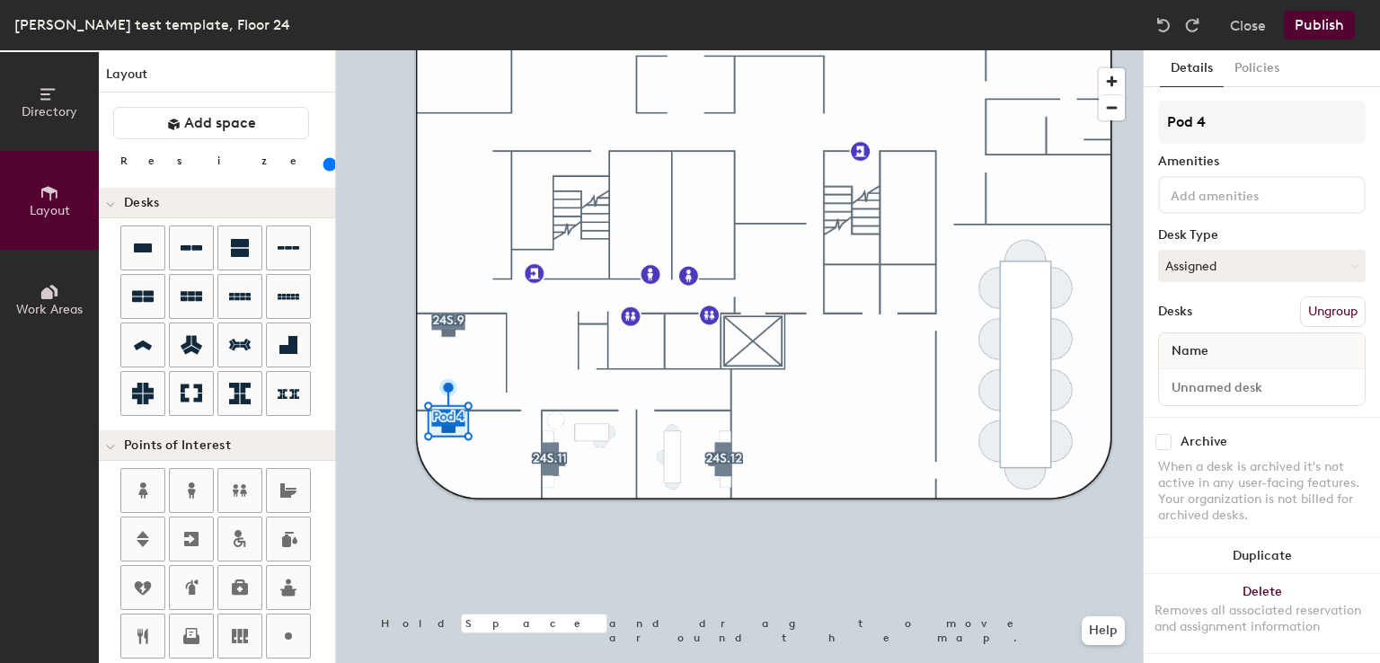
click at [1218, 99] on div "Details Policies Pod 4 Amenities Desk Type Assigned Desks Ungroup Name Archive …" at bounding box center [1262, 356] width 236 height 613
click at [1220, 132] on input "Pod 4" at bounding box center [1262, 122] width 208 height 43
type input "P"
type input "24S.10"
click at [1197, 202] on input at bounding box center [1248, 194] width 162 height 22
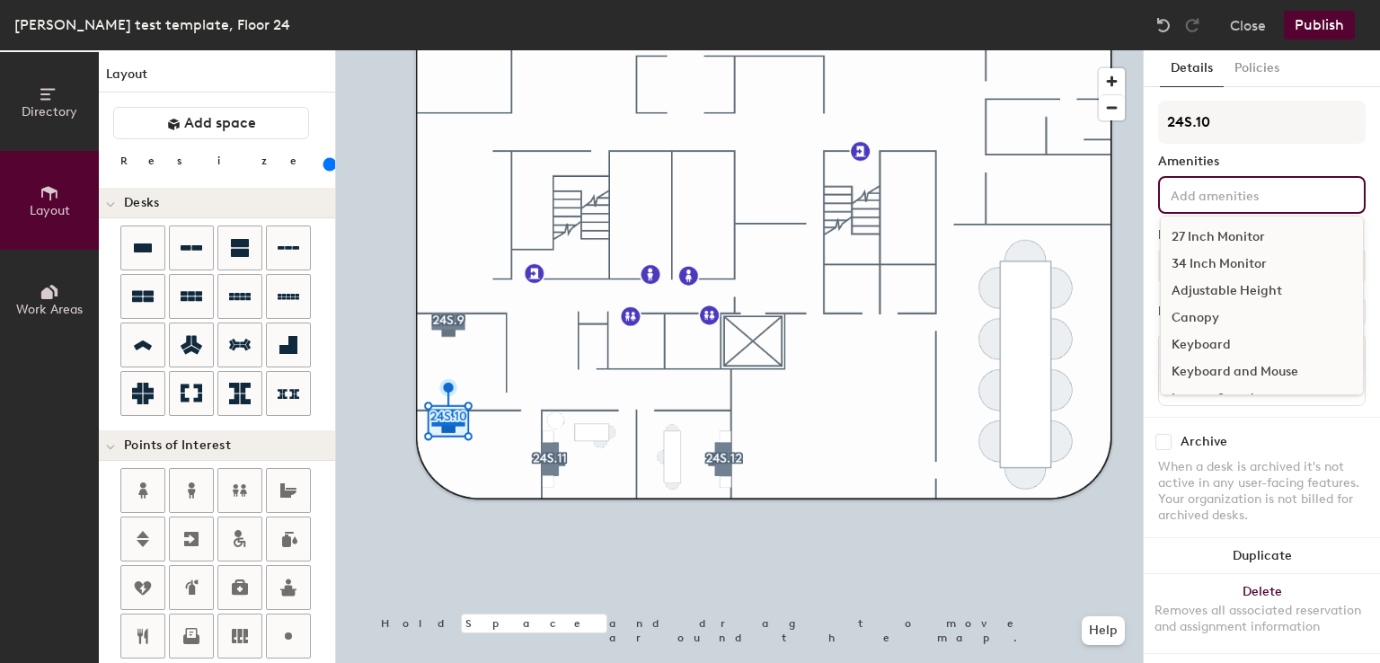
click at [1193, 233] on div "27 Inch Monitor" at bounding box center [1262, 237] width 202 height 27
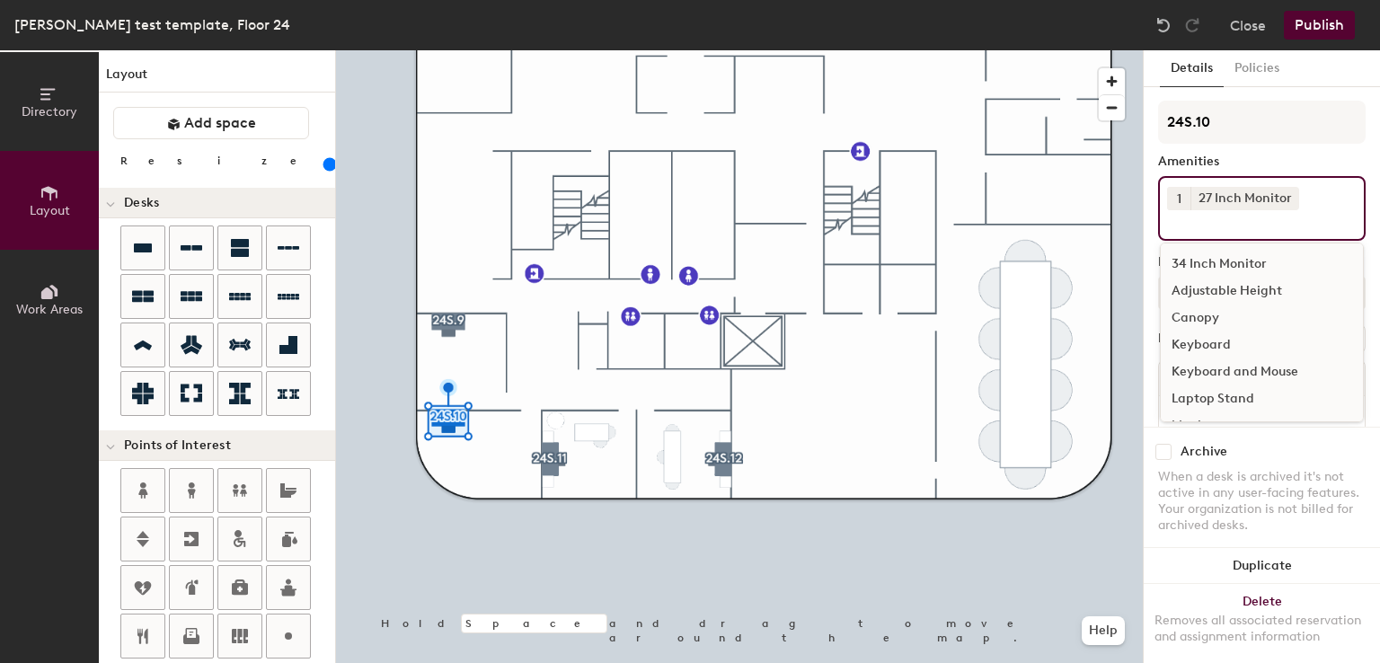
click at [1182, 206] on button "1" at bounding box center [1178, 198] width 23 height 23
click at [1182, 213] on div "2" at bounding box center [1178, 221] width 23 height 23
click at [1221, 232] on div "2 27 Inch Monitor 34 Inch Monitor Adjustable Height Canopy Keyboard Keyboard an…" at bounding box center [1262, 208] width 208 height 65
click at [1218, 285] on div "Adjustable Height" at bounding box center [1262, 291] width 202 height 27
click at [1220, 371] on div "Keyboard and Mouse" at bounding box center [1262, 372] width 202 height 27
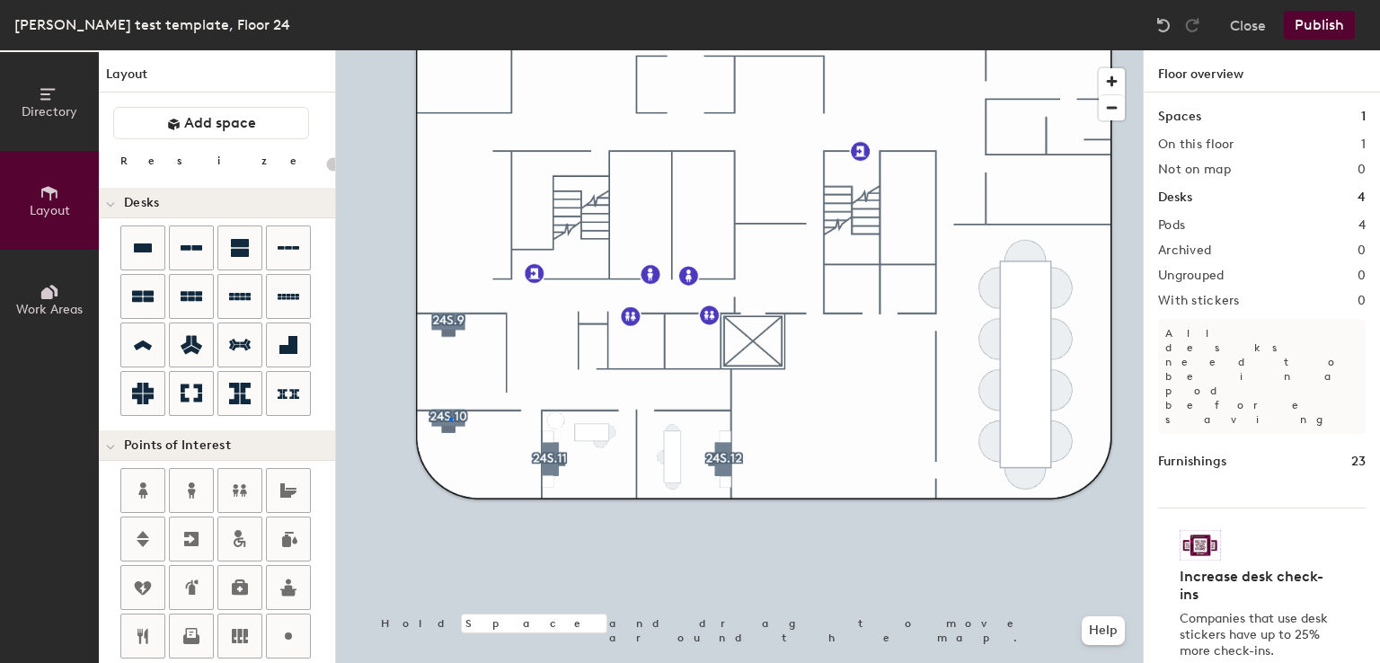
click at [450, 50] on div at bounding box center [739, 50] width 807 height 0
type input "160"
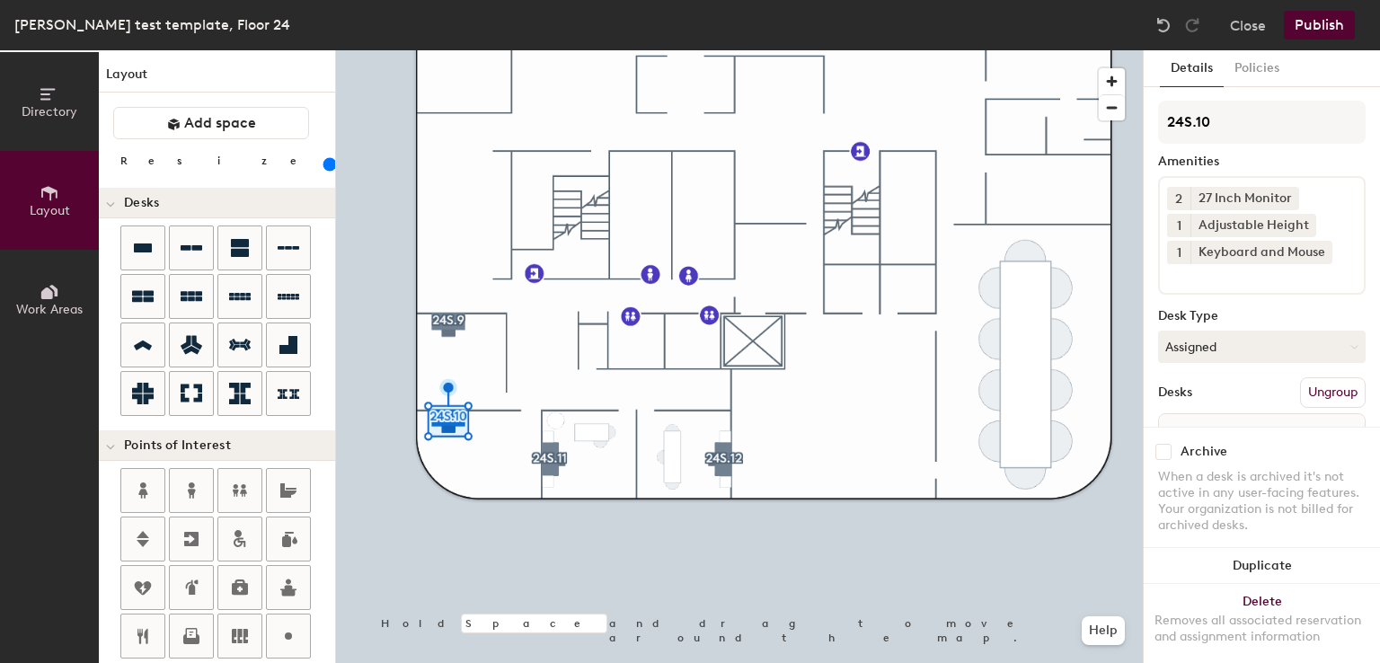
scroll to position [100, 0]
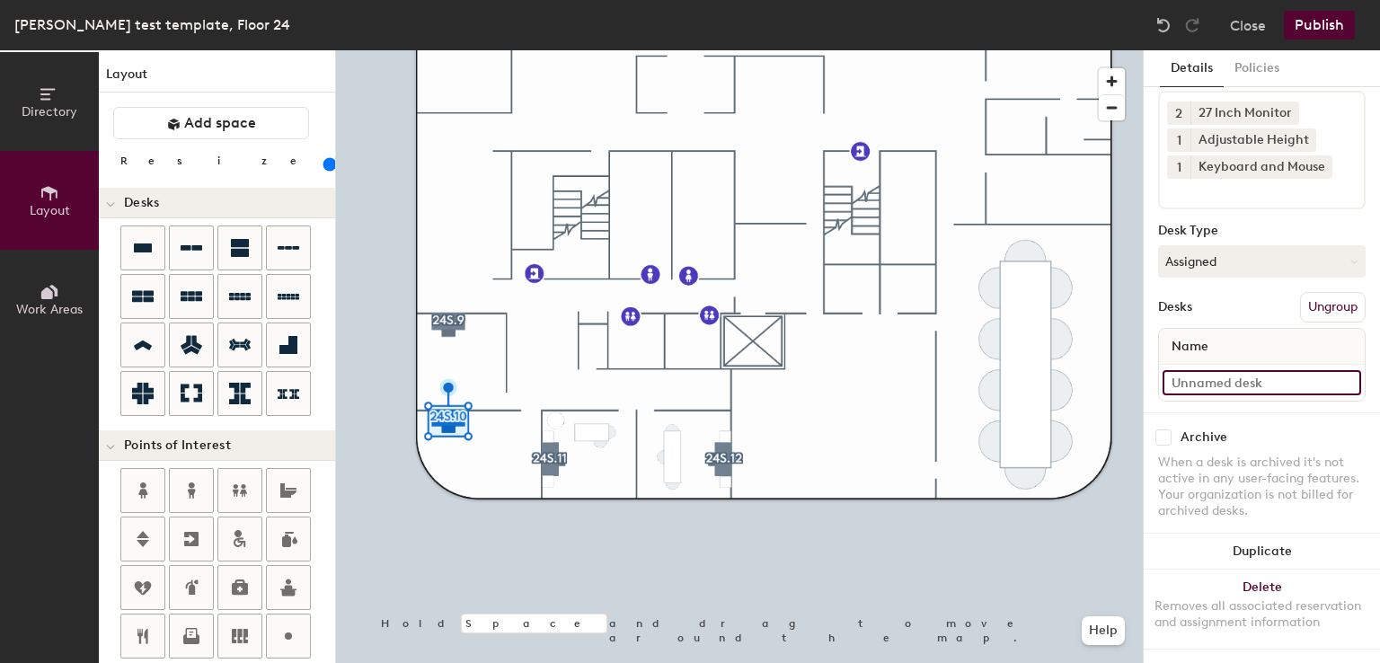
click at [1262, 370] on input at bounding box center [1262, 382] width 199 height 25
type input "Desk"
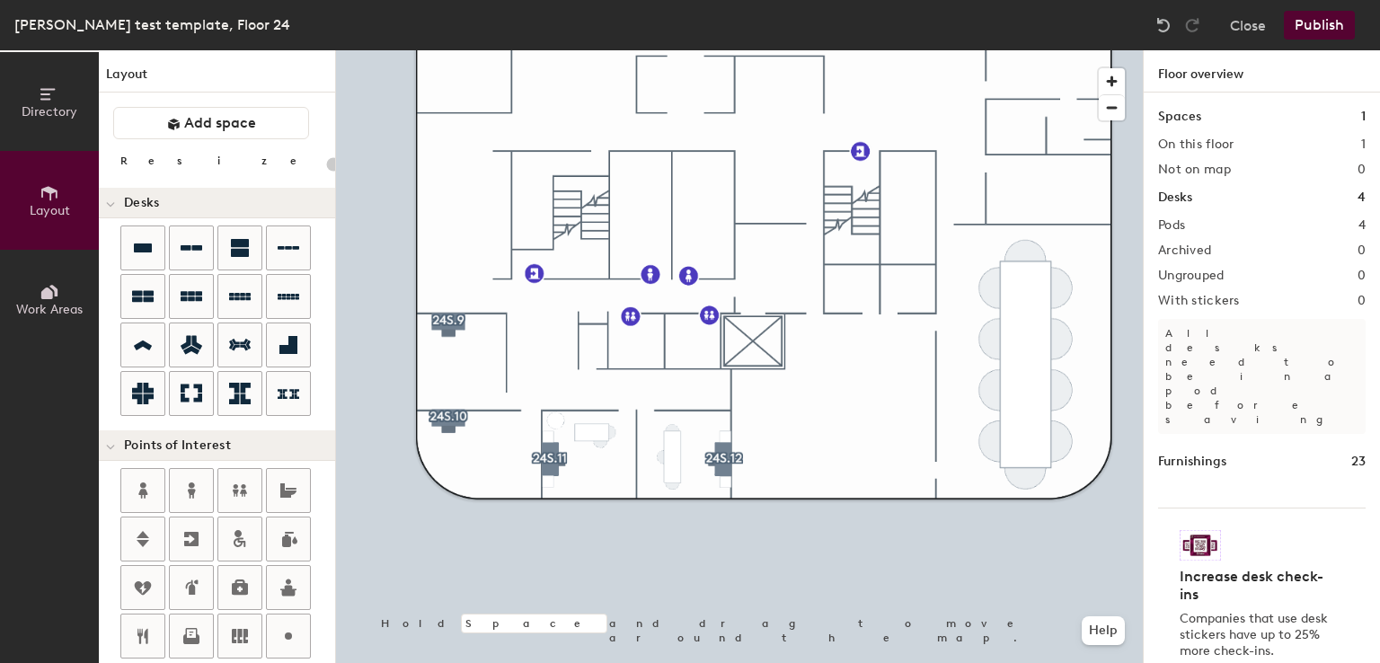
type input "160"
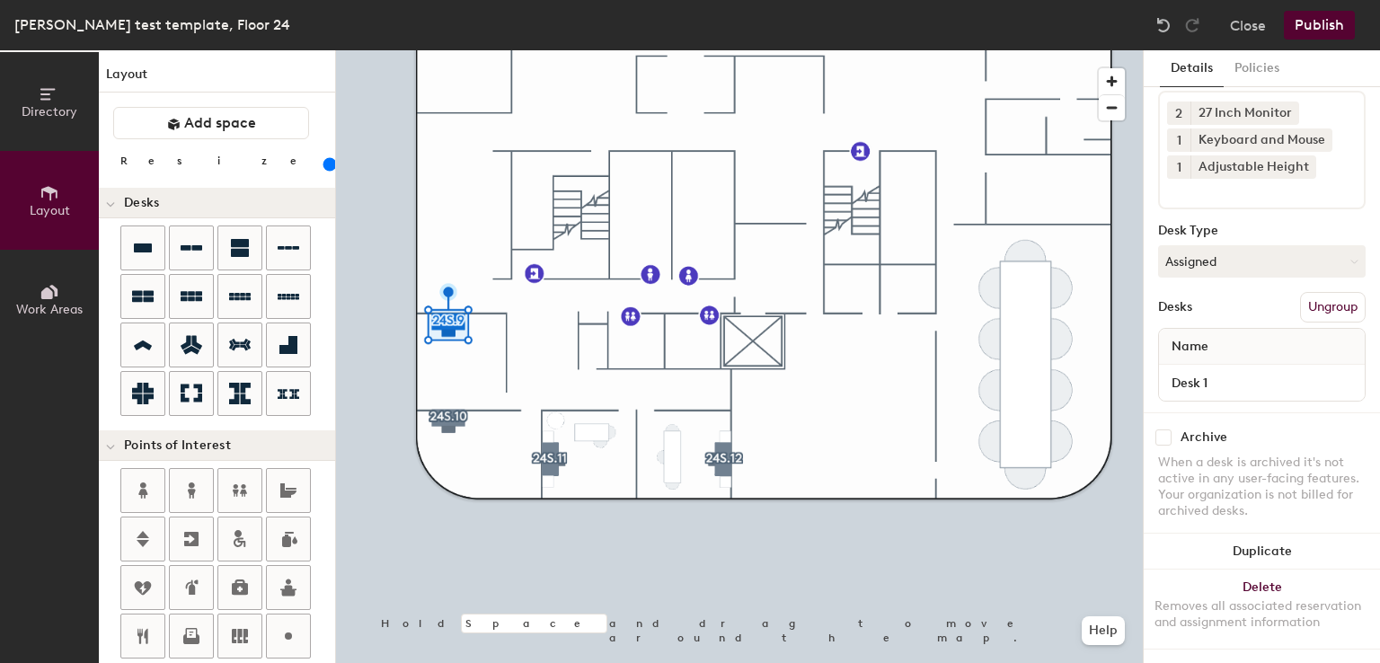
click at [1215, 379] on div "Desk 1" at bounding box center [1262, 383] width 206 height 36
click at [1218, 370] on input "Desk 1" at bounding box center [1262, 382] width 199 height 25
click at [1221, 370] on input "Desk 1" at bounding box center [1262, 382] width 199 height 25
type input "Desk"
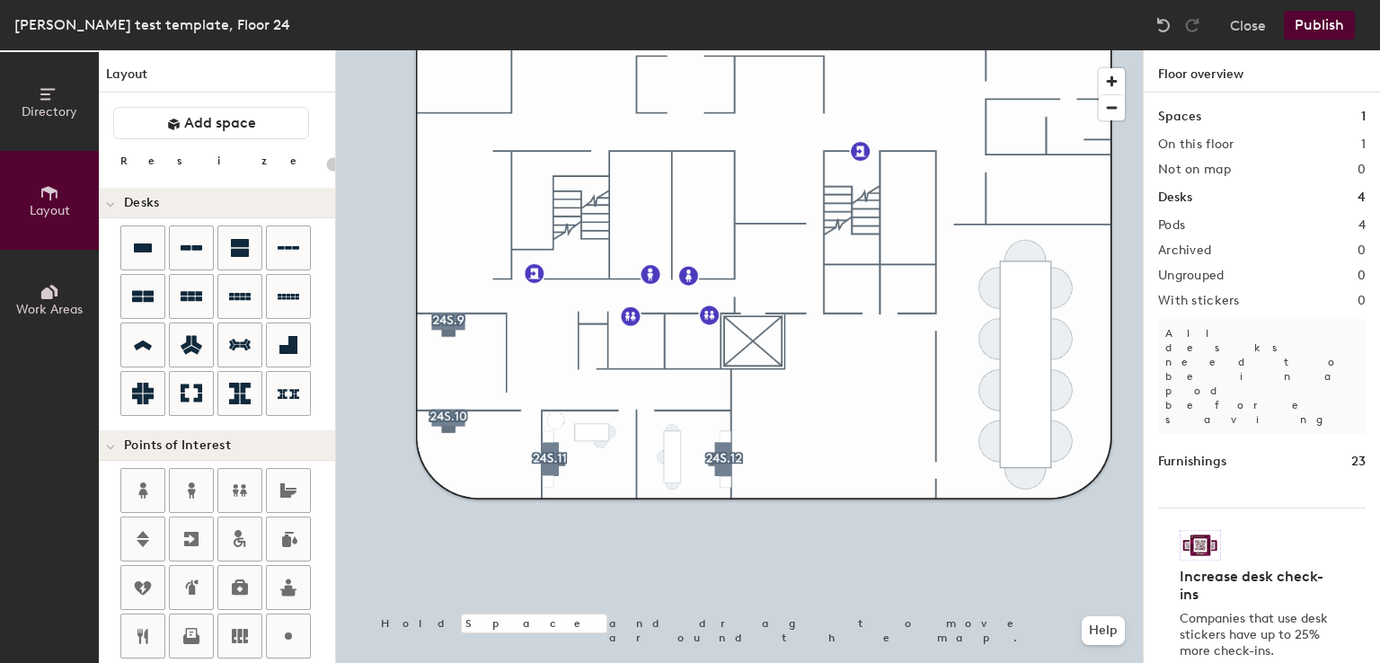
click at [446, 50] on div at bounding box center [739, 50] width 807 height 0
click at [785, 50] on div at bounding box center [739, 50] width 807 height 0
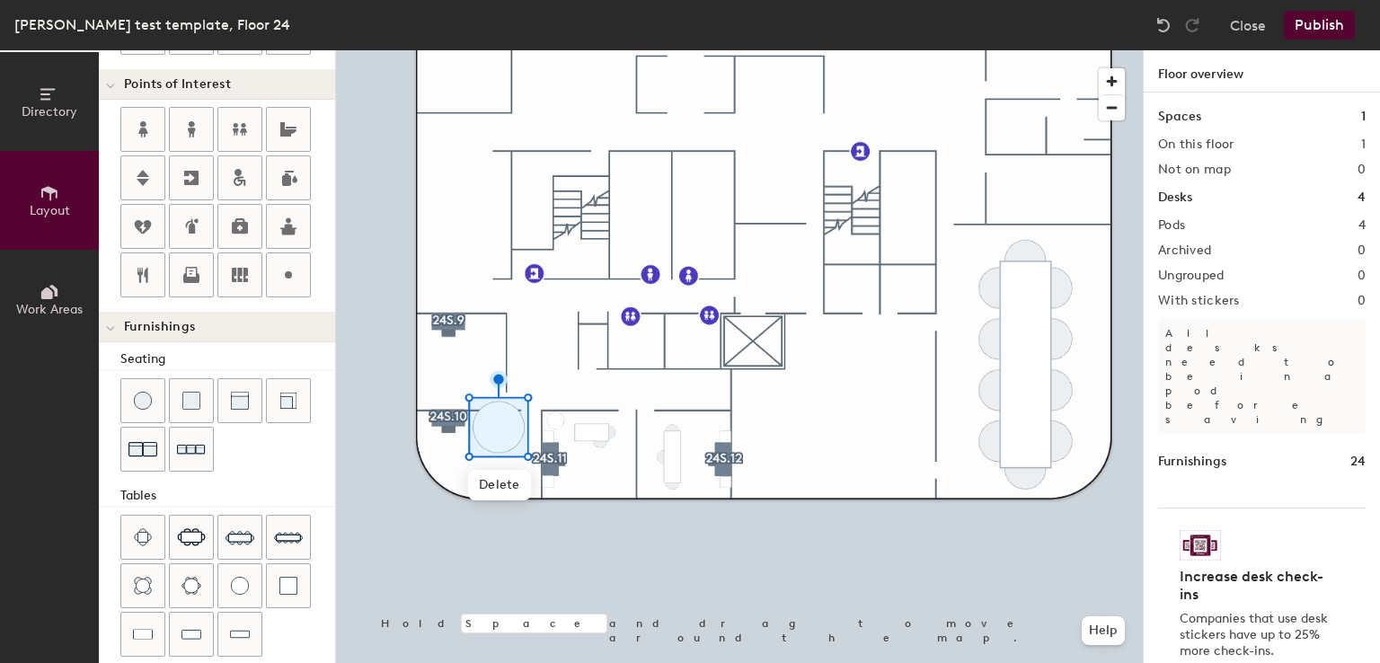
scroll to position [0, 0]
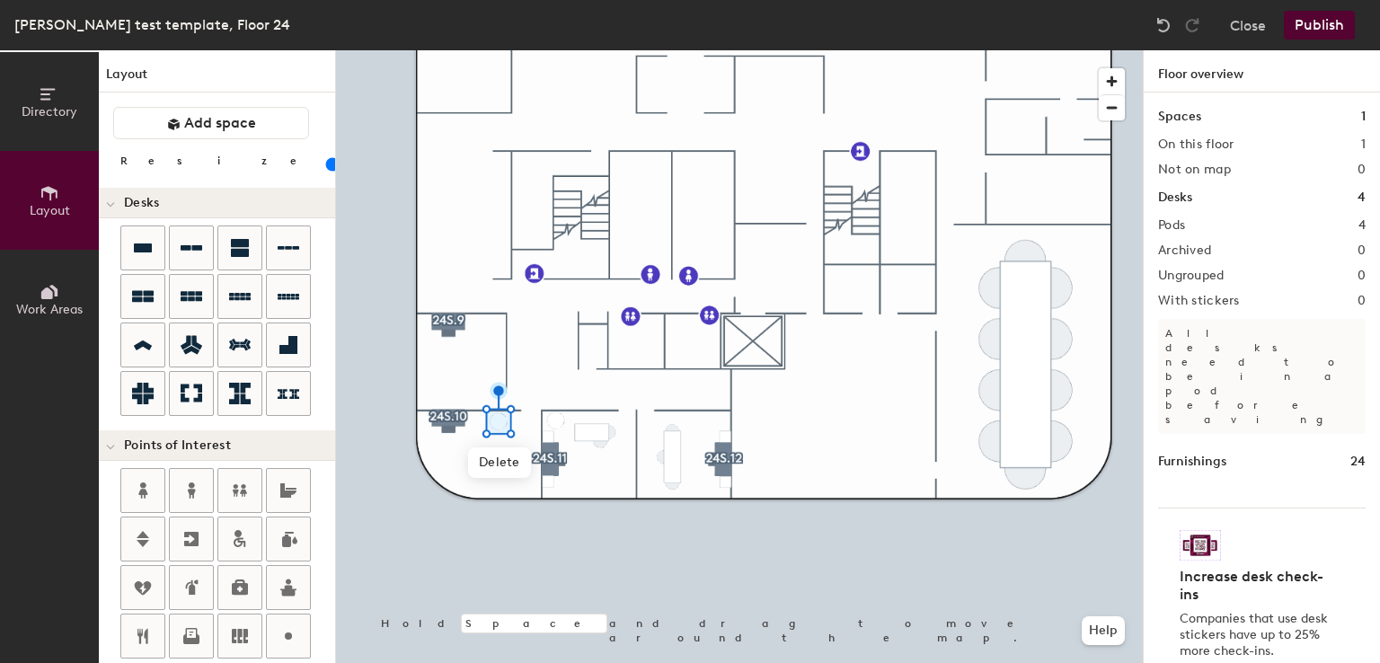
drag, startPoint x: 321, startPoint y: 482, endPoint x: 176, endPoint y: 161, distance: 351.9
click at [326, 161] on input "range" at bounding box center [326, 164] width 0 height 14
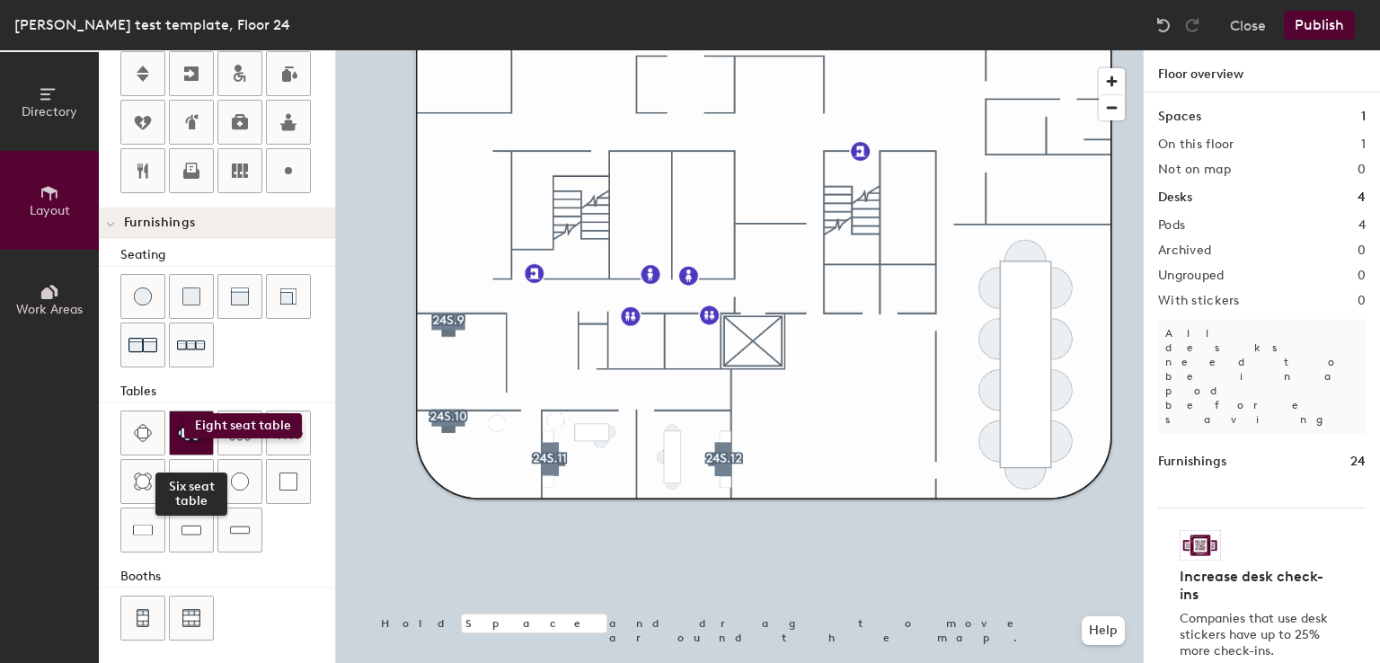
drag, startPoint x: 227, startPoint y: 428, endPoint x: 185, endPoint y: 413, distance: 44.6
click at [185, 413] on div "Six seat table" at bounding box center [227, 484] width 215 height 146
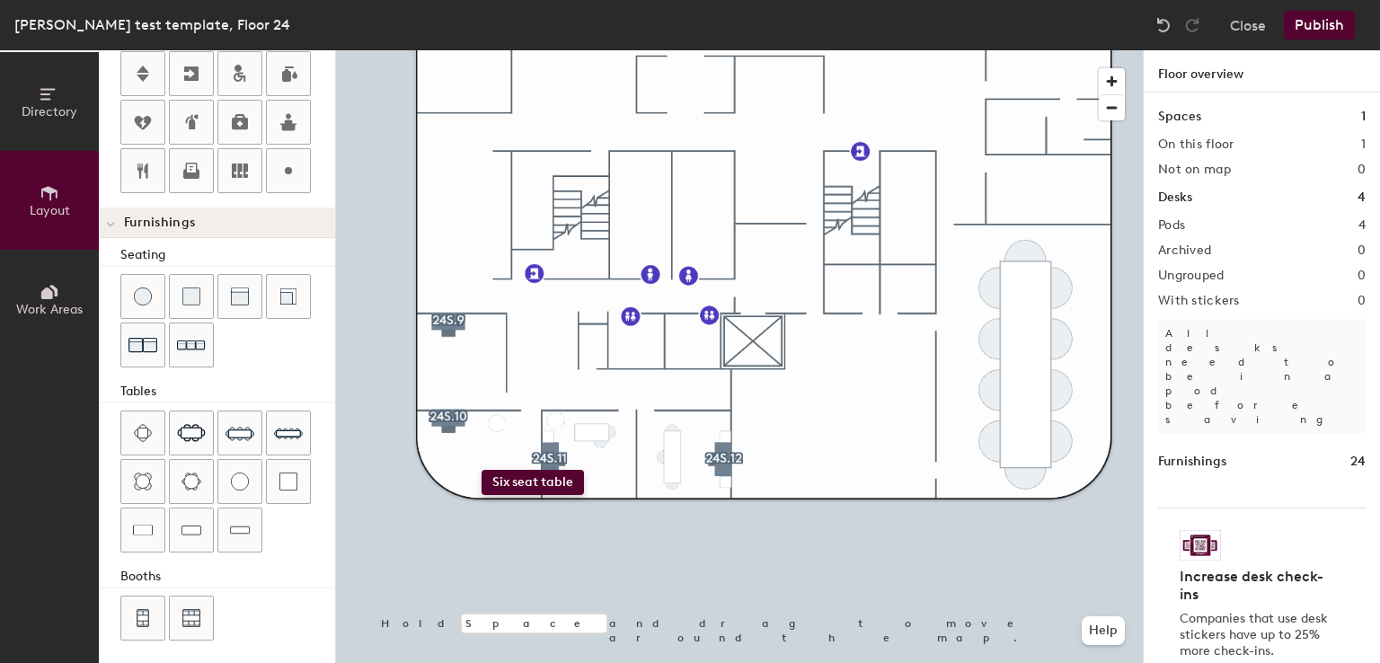
click at [481, 472] on div "Directory Layout Work Areas Layout Add space Resize Desks Points of Interest Fu…" at bounding box center [690, 356] width 1380 height 613
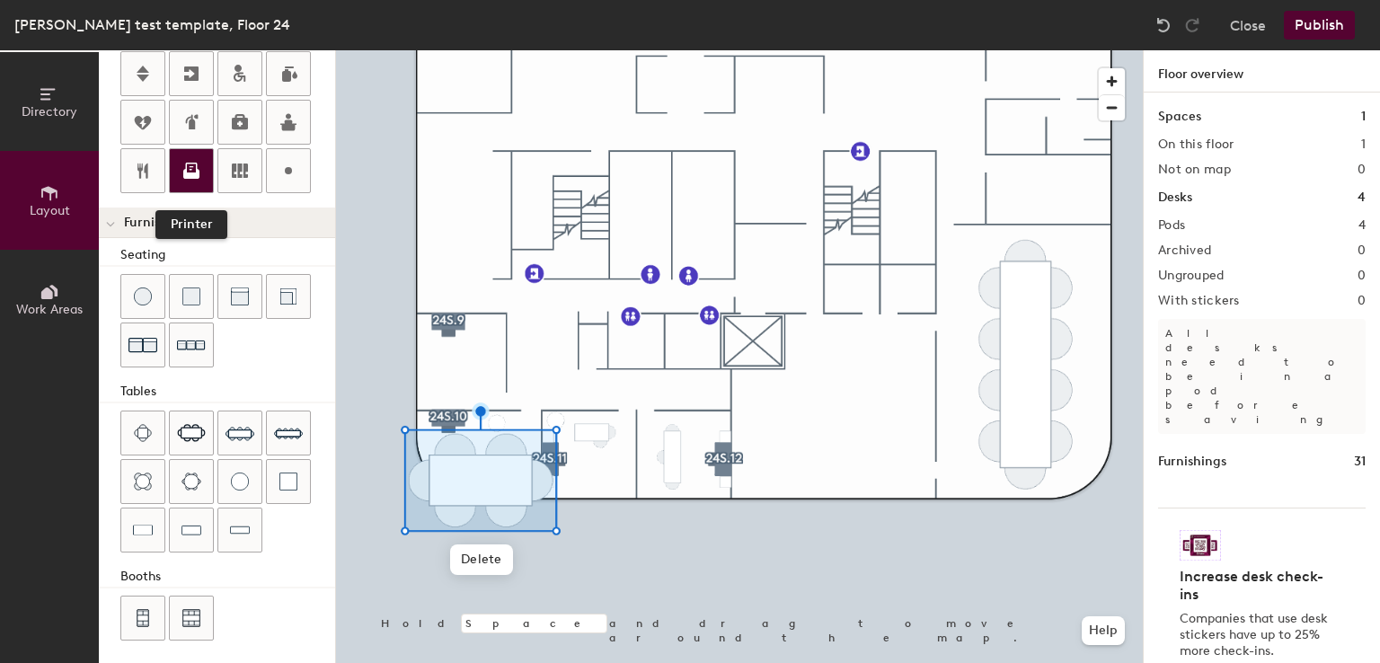
scroll to position [0, 0]
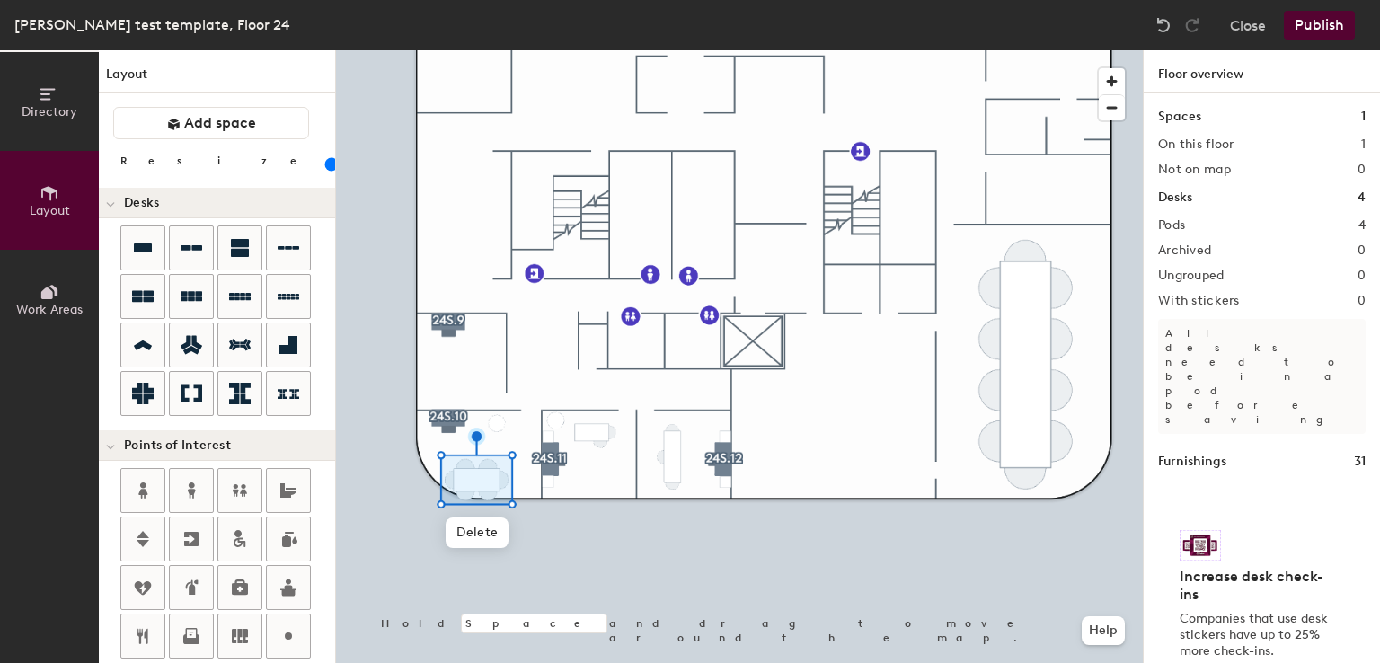
drag, startPoint x: 199, startPoint y: 160, endPoint x: 180, endPoint y: 157, distance: 19.1
click at [326, 157] on input "range" at bounding box center [326, 164] width 0 height 14
click at [525, 50] on div at bounding box center [739, 50] width 807 height 0
click at [757, 50] on div at bounding box center [739, 50] width 807 height 0
click at [457, 50] on div at bounding box center [739, 50] width 807 height 0
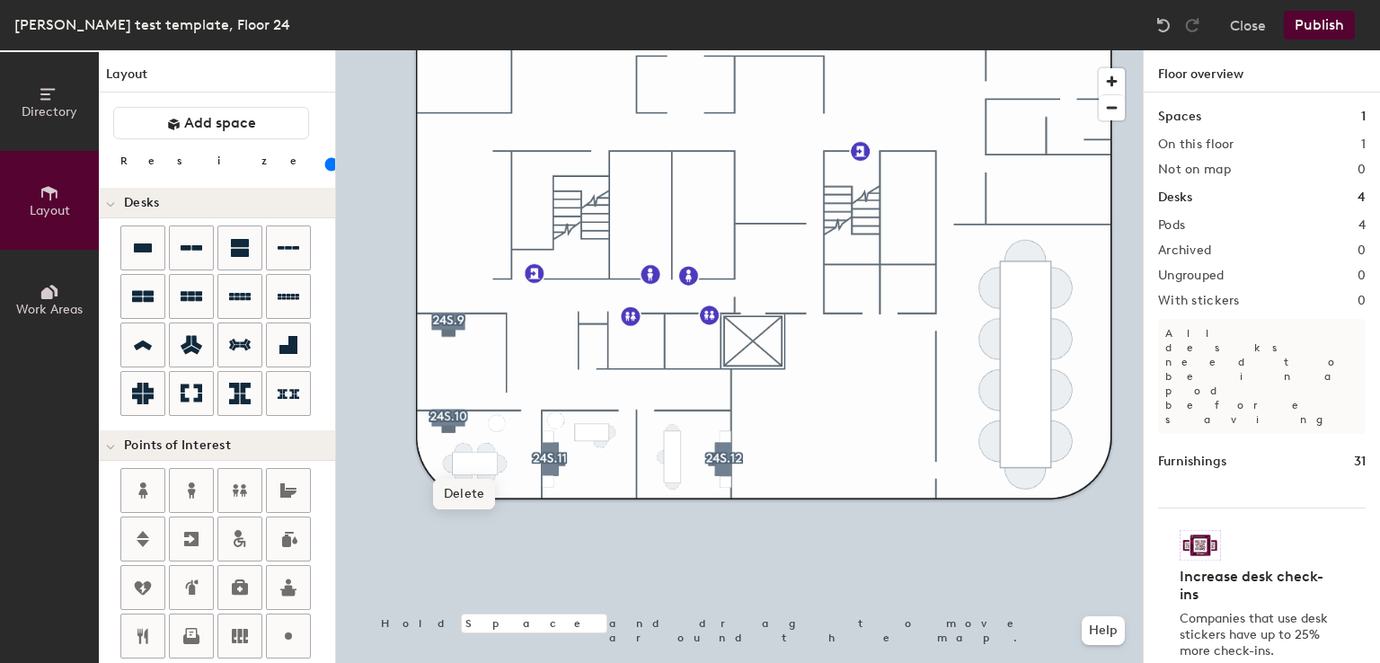
click at [471, 490] on span "Delete" at bounding box center [464, 494] width 63 height 31
click at [462, 509] on span "Delete" at bounding box center [464, 516] width 63 height 31
click at [485, 50] on div at bounding box center [739, 50] width 807 height 0
click at [484, 484] on span "Delete" at bounding box center [487, 494] width 63 height 31
click at [746, 50] on div at bounding box center [739, 50] width 807 height 0
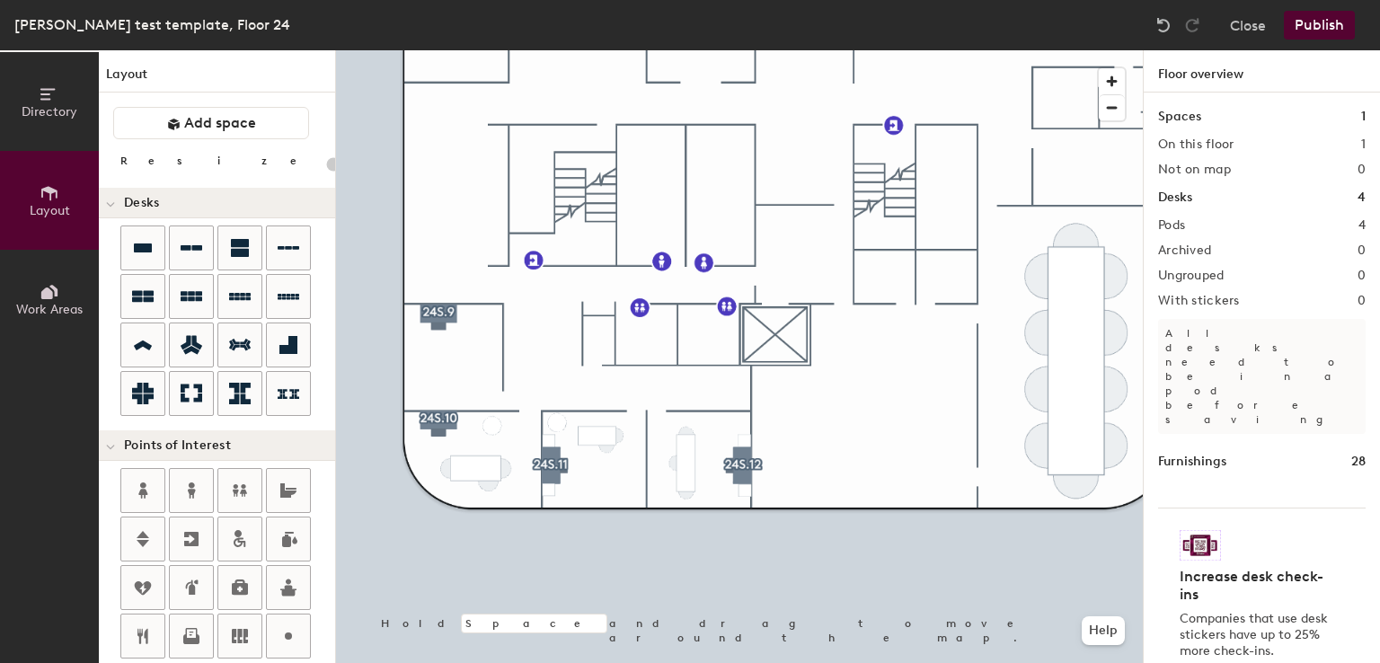
click at [765, 50] on div at bounding box center [739, 50] width 807 height 0
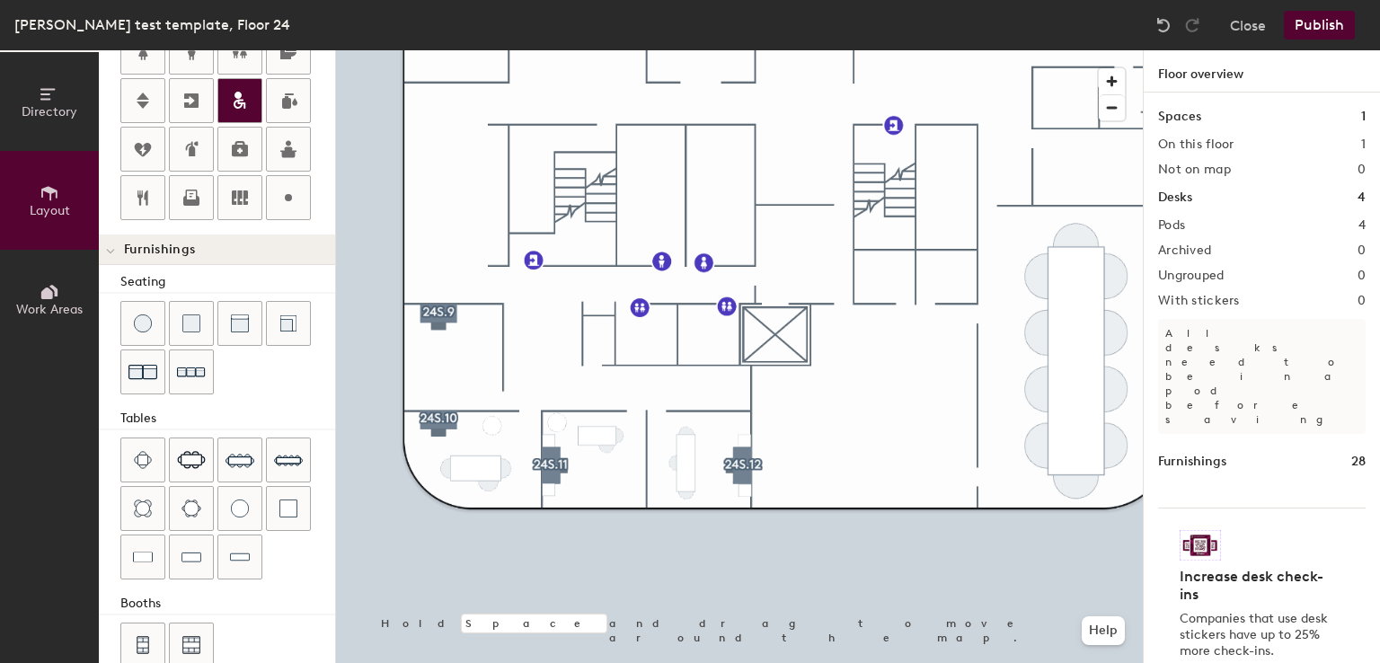
scroll to position [448, 0]
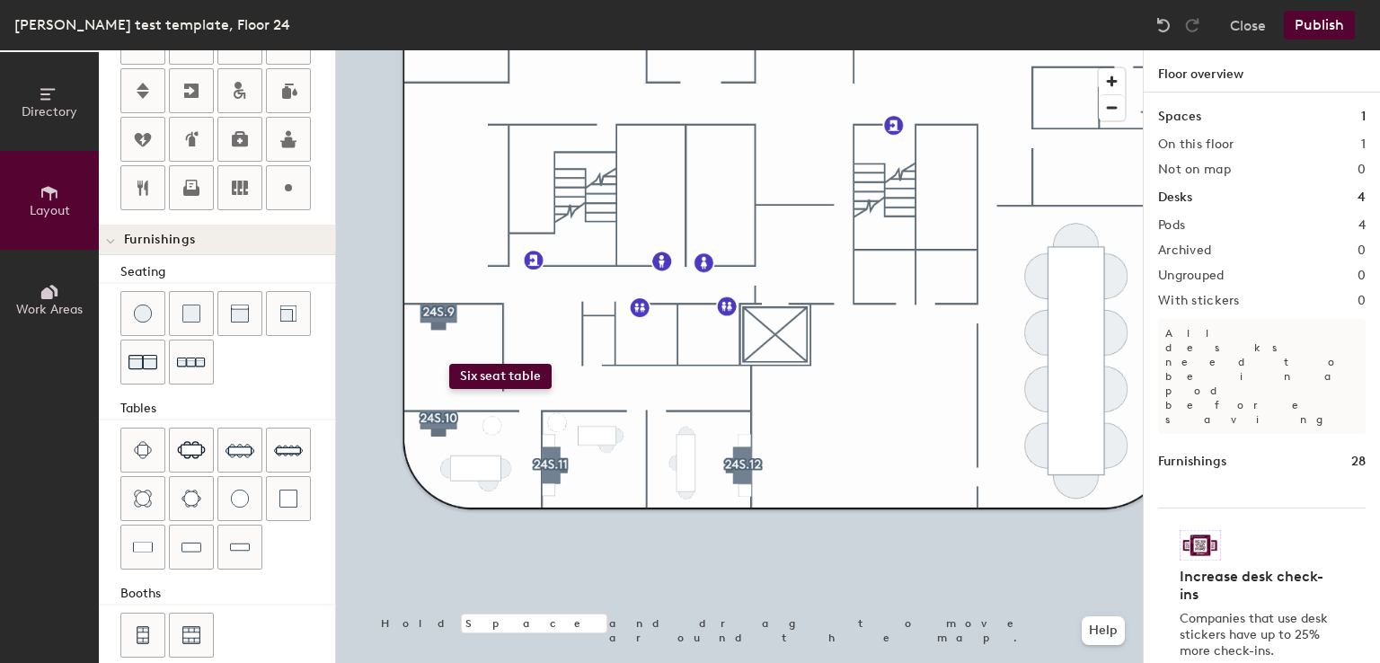
click at [449, 364] on div "Directory Layout Work Areas Layout Add space Resize Desks Points of Interest Fu…" at bounding box center [690, 356] width 1380 height 613
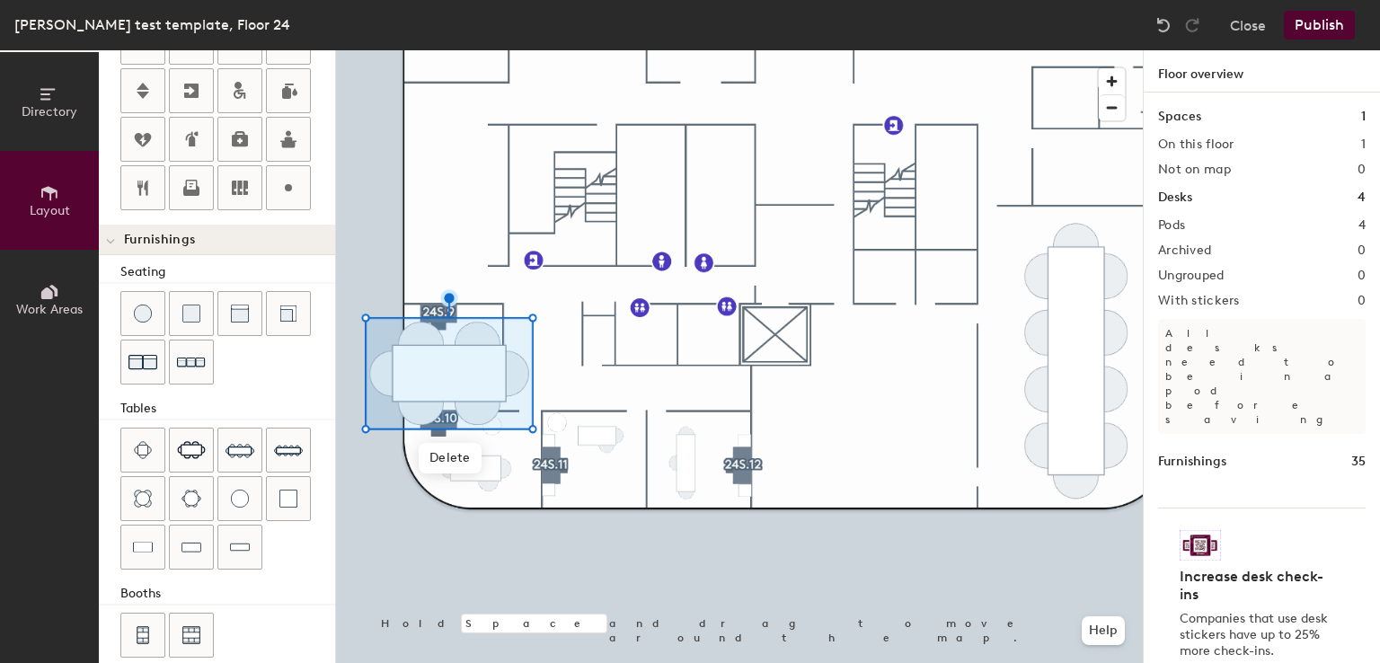
scroll to position [0, 0]
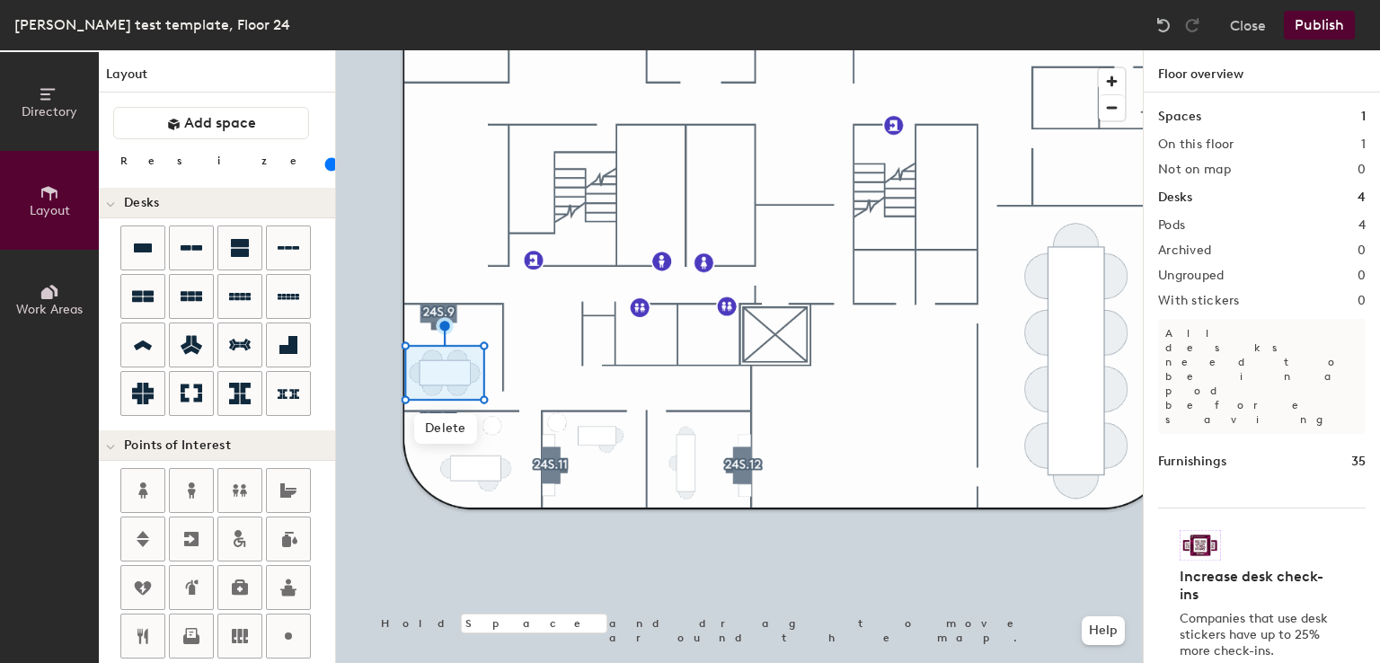
drag, startPoint x: 201, startPoint y: 162, endPoint x: 180, endPoint y: 160, distance: 21.6
click at [326, 160] on input "range" at bounding box center [326, 164] width 0 height 14
click at [440, 431] on span "Delete" at bounding box center [433, 428] width 63 height 31
click at [442, 399] on span "Delete" at bounding box center [433, 403] width 63 height 31
click at [454, 422] on span "Delete" at bounding box center [458, 428] width 63 height 31
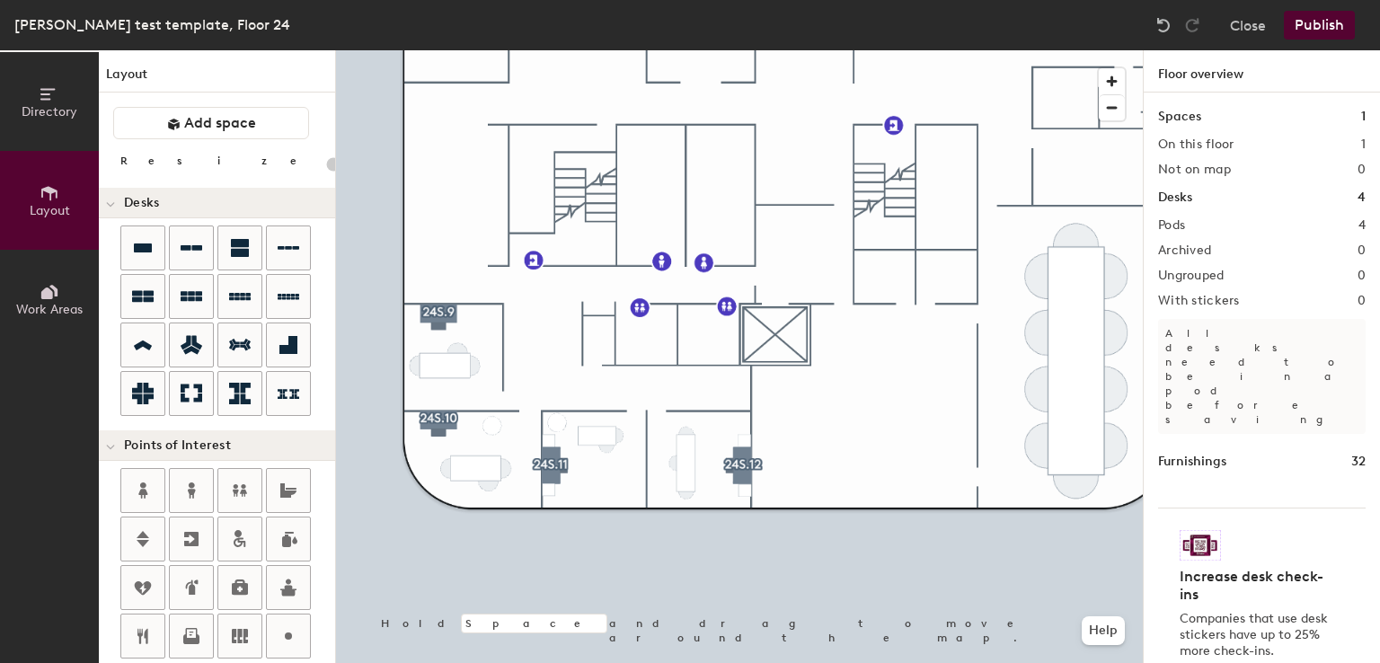
click at [715, 50] on div at bounding box center [739, 50] width 807 height 0
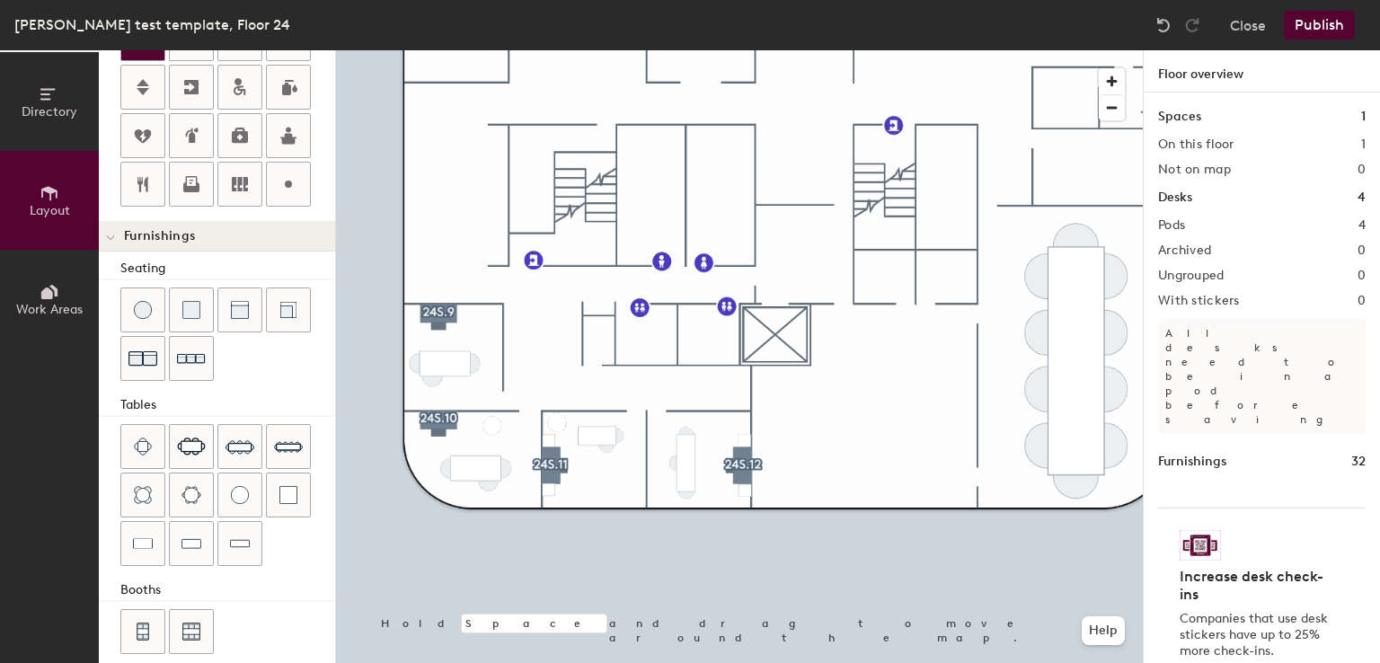
scroll to position [465, 0]
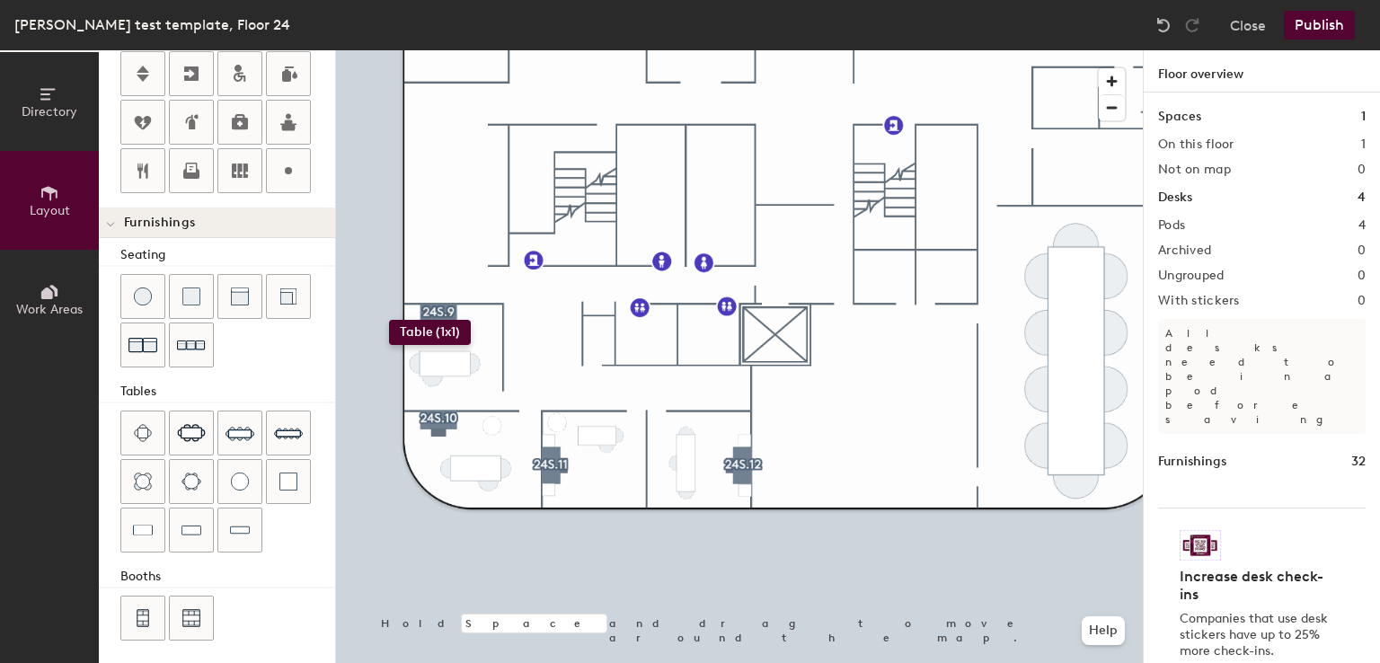
click at [389, 320] on div "Directory Layout Work Areas Layout Add space Resize Desks Points of Interest Fu…" at bounding box center [690, 356] width 1380 height 613
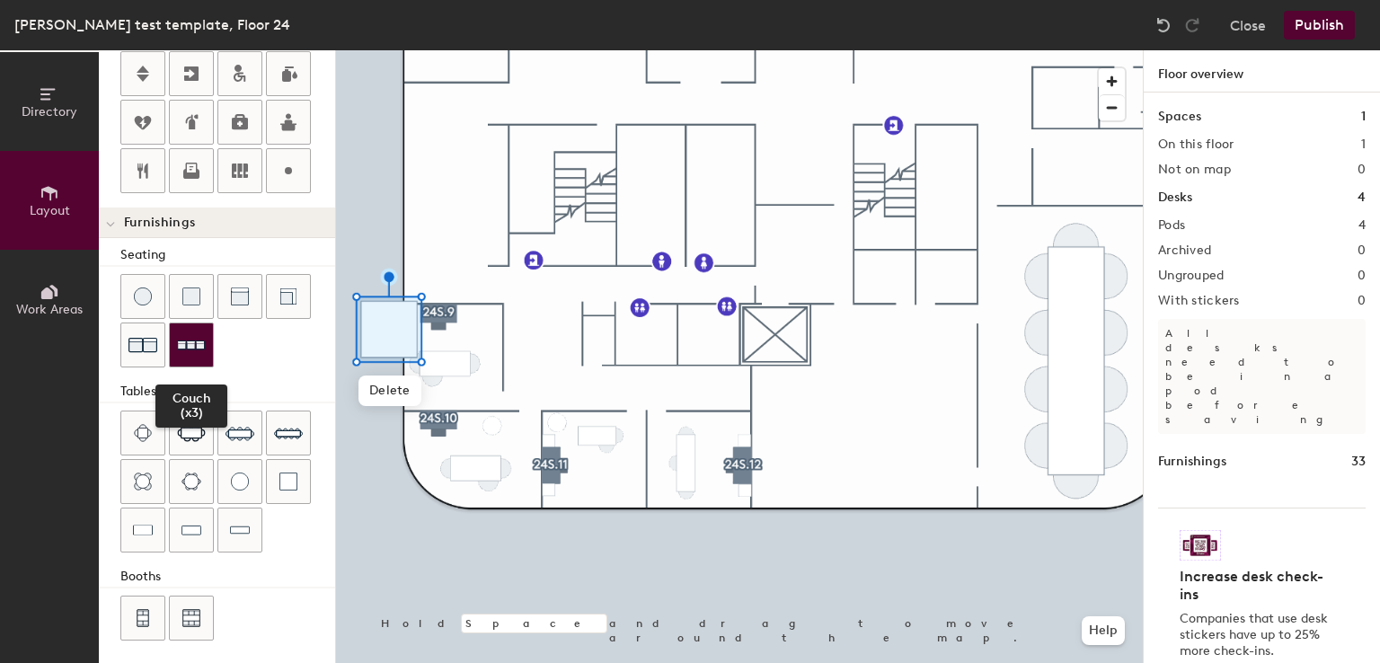
scroll to position [0, 0]
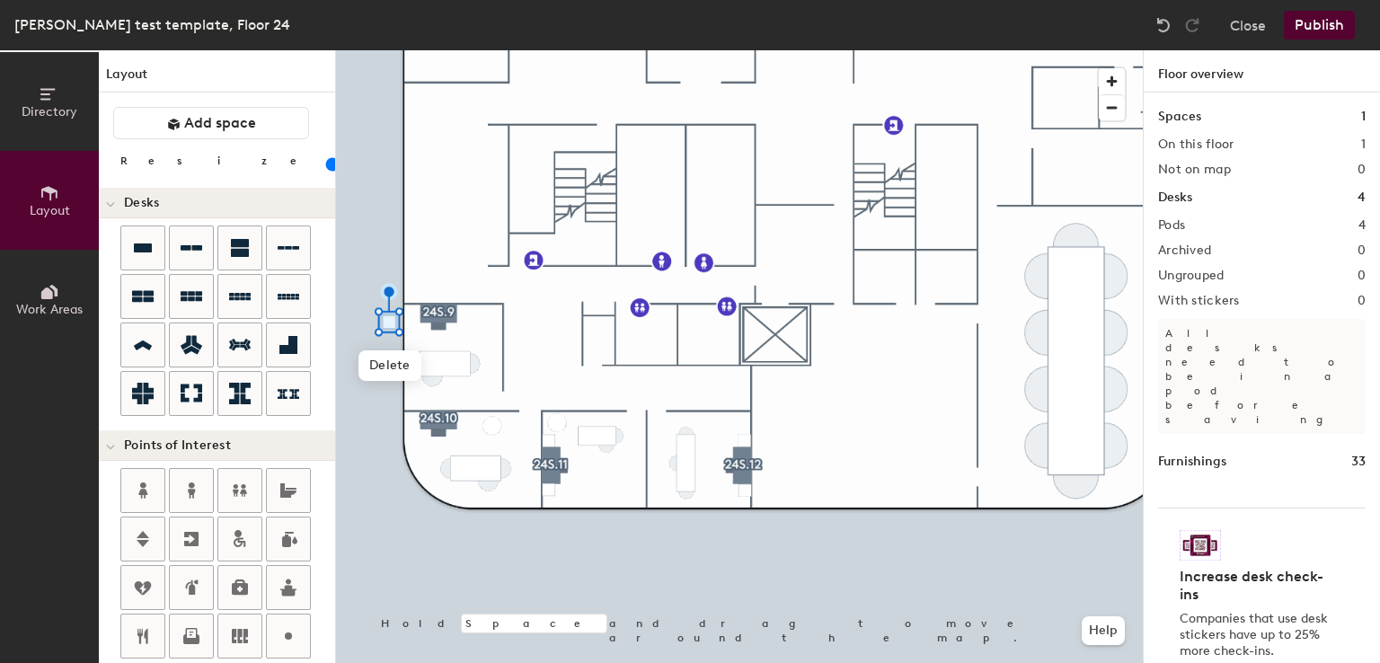
drag, startPoint x: 200, startPoint y: 162, endPoint x: 173, endPoint y: 159, distance: 27.1
click at [326, 159] on input "range" at bounding box center [326, 164] width 0 height 14
click at [873, 50] on div at bounding box center [739, 50] width 807 height 0
click at [326, 161] on input "range" at bounding box center [326, 164] width 0 height 14
drag, startPoint x: 327, startPoint y: 415, endPoint x: 168, endPoint y: 167, distance: 294.6
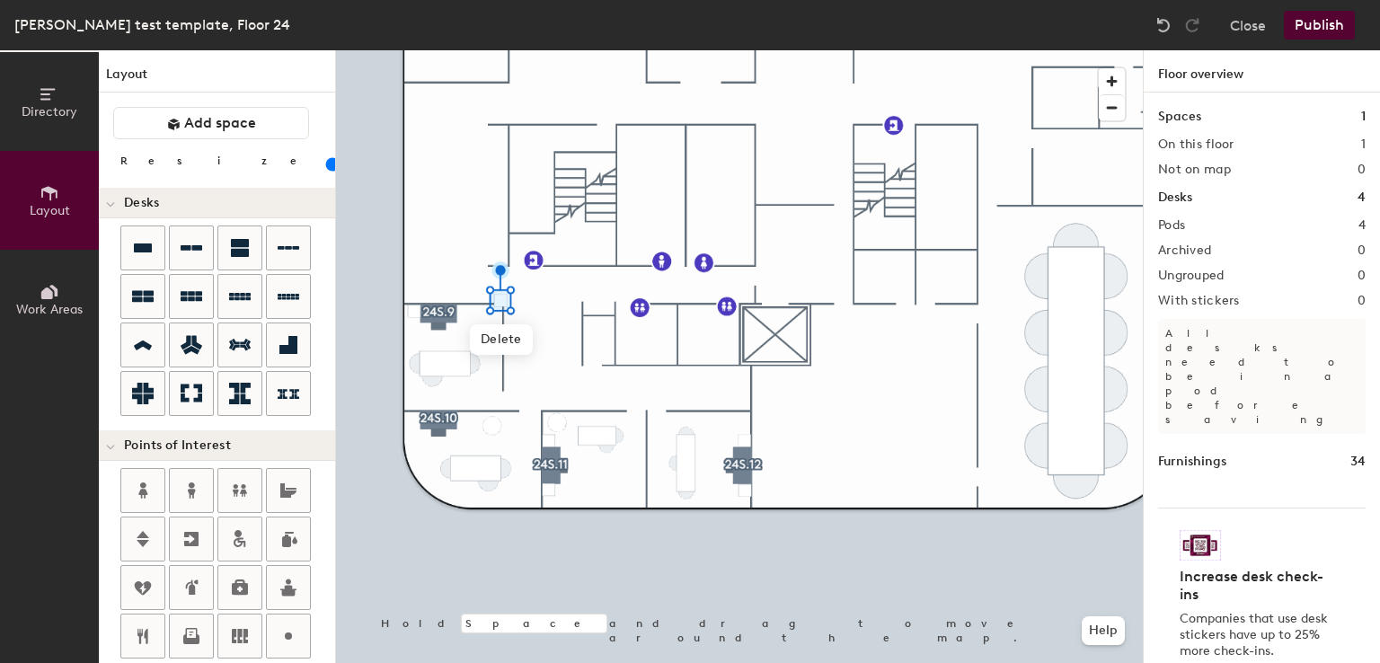
click at [326, 162] on input "range" at bounding box center [326, 164] width 0 height 14
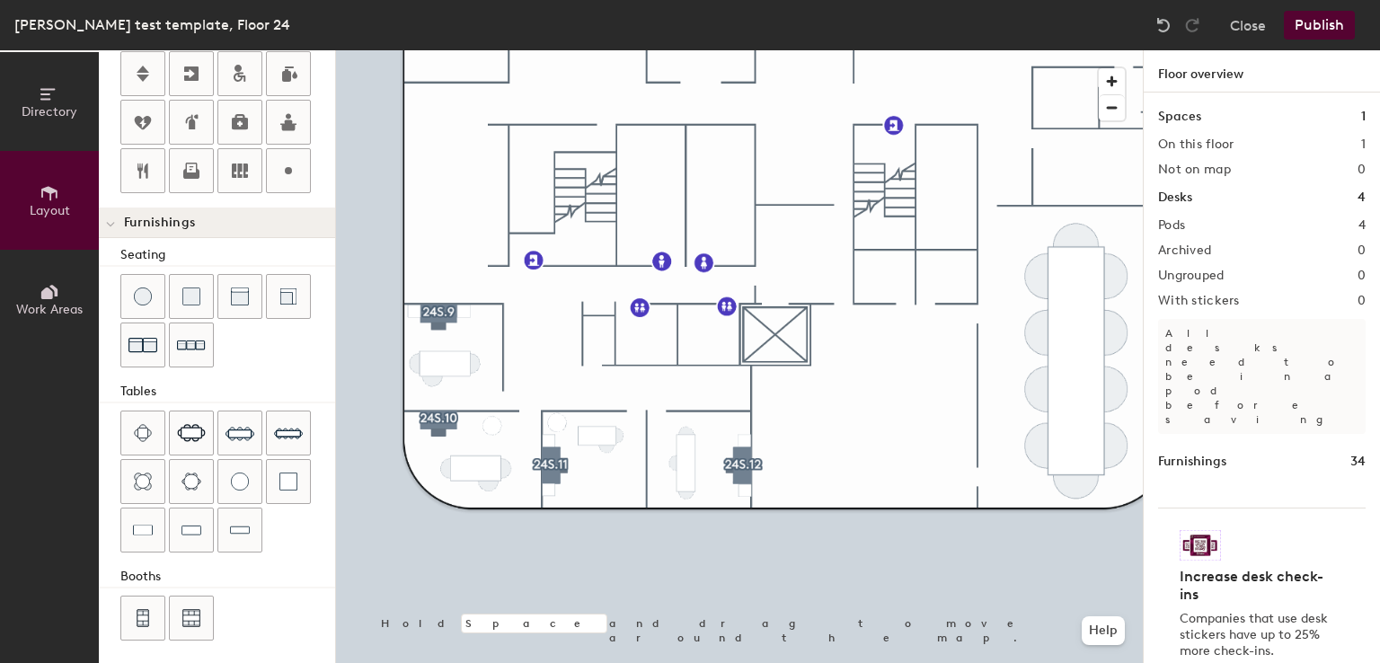
click at [474, 306] on div "Directory Layout Work Areas Layout Add space Resize Desks Points of Interest Fu…" at bounding box center [690, 356] width 1380 height 613
drag, startPoint x: 151, startPoint y: 299, endPoint x: 159, endPoint y: 293, distance: 10.2
click at [159, 293] on div at bounding box center [142, 296] width 43 height 43
click at [231, 473] on img at bounding box center [240, 482] width 18 height 18
click at [496, 324] on div "Directory Layout Work Areas Layout Add space Resize Desks Points of Interest Fu…" at bounding box center [690, 356] width 1380 height 613
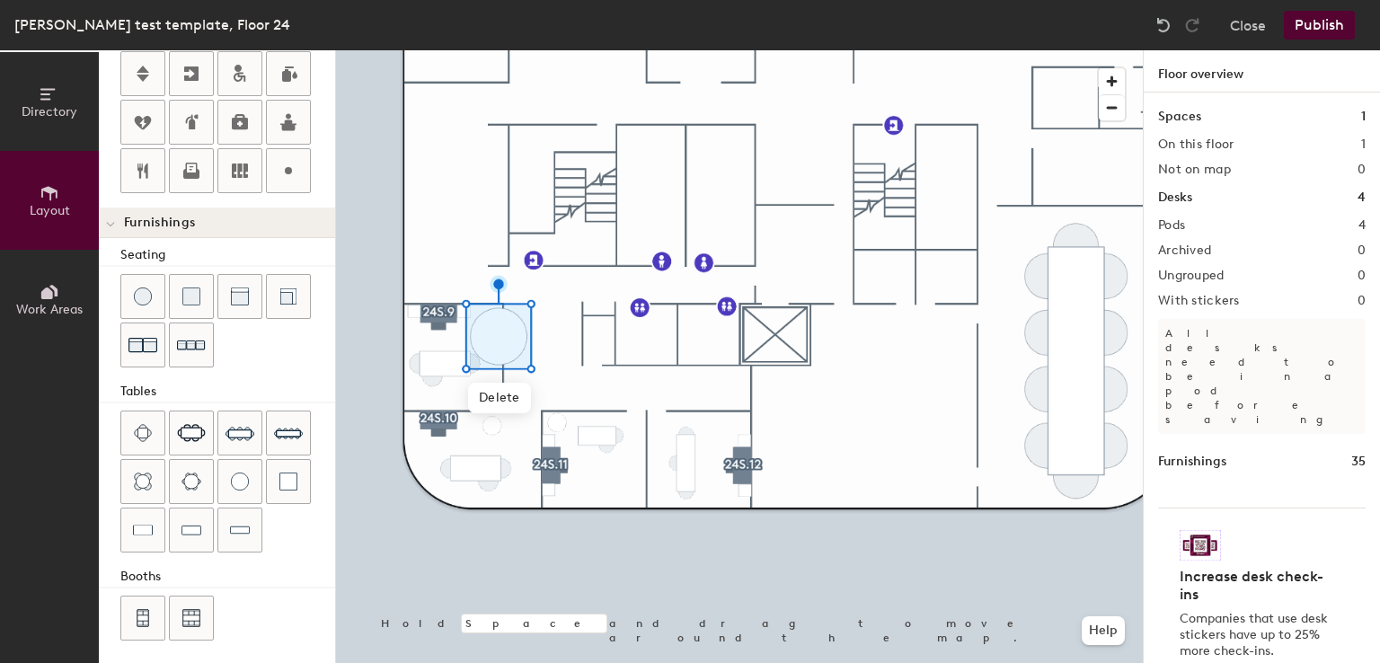
scroll to position [0, 0]
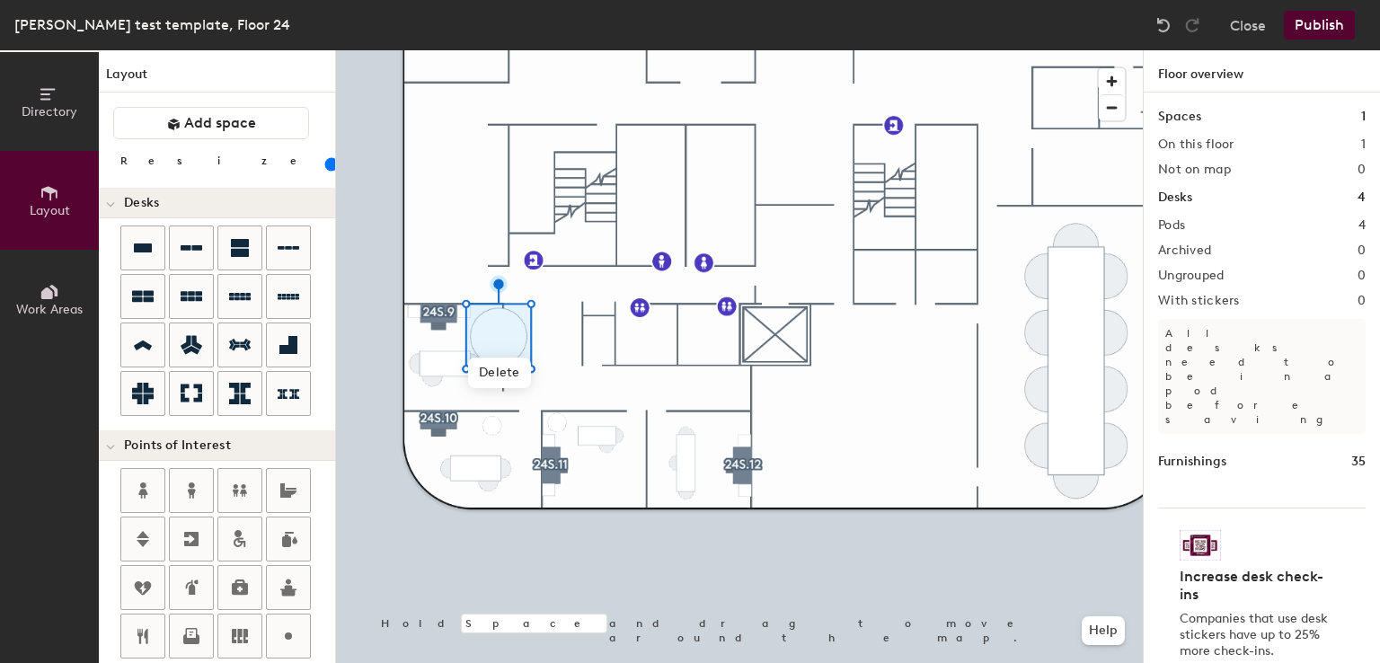
drag, startPoint x: 200, startPoint y: 158, endPoint x: 178, endPoint y: 163, distance: 22.9
click at [326, 163] on input "range" at bounding box center [326, 164] width 0 height 14
click at [326, 164] on input "range" at bounding box center [326, 164] width 0 height 14
drag, startPoint x: 326, startPoint y: 476, endPoint x: 171, endPoint y: 160, distance: 352.4
click at [326, 160] on input "range" at bounding box center [326, 164] width 0 height 14
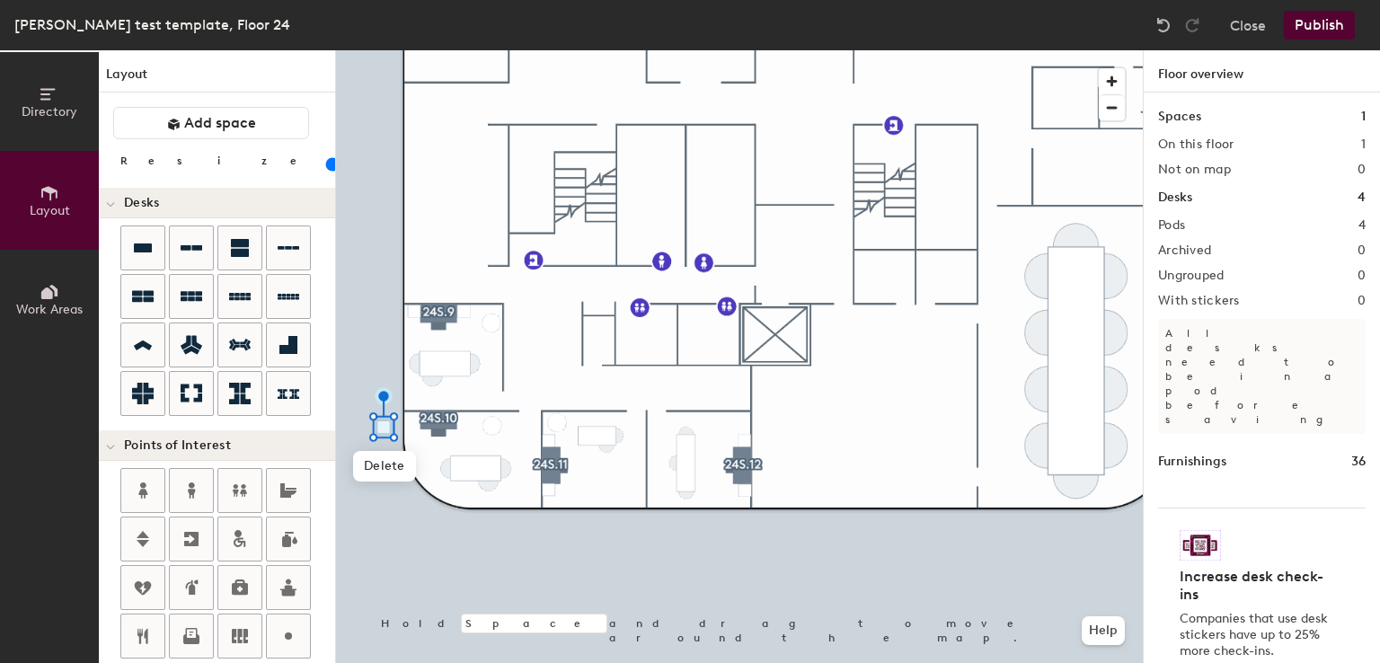
click at [326, 160] on input "range" at bounding box center [326, 164] width 0 height 14
click at [437, 50] on div at bounding box center [739, 50] width 807 height 0
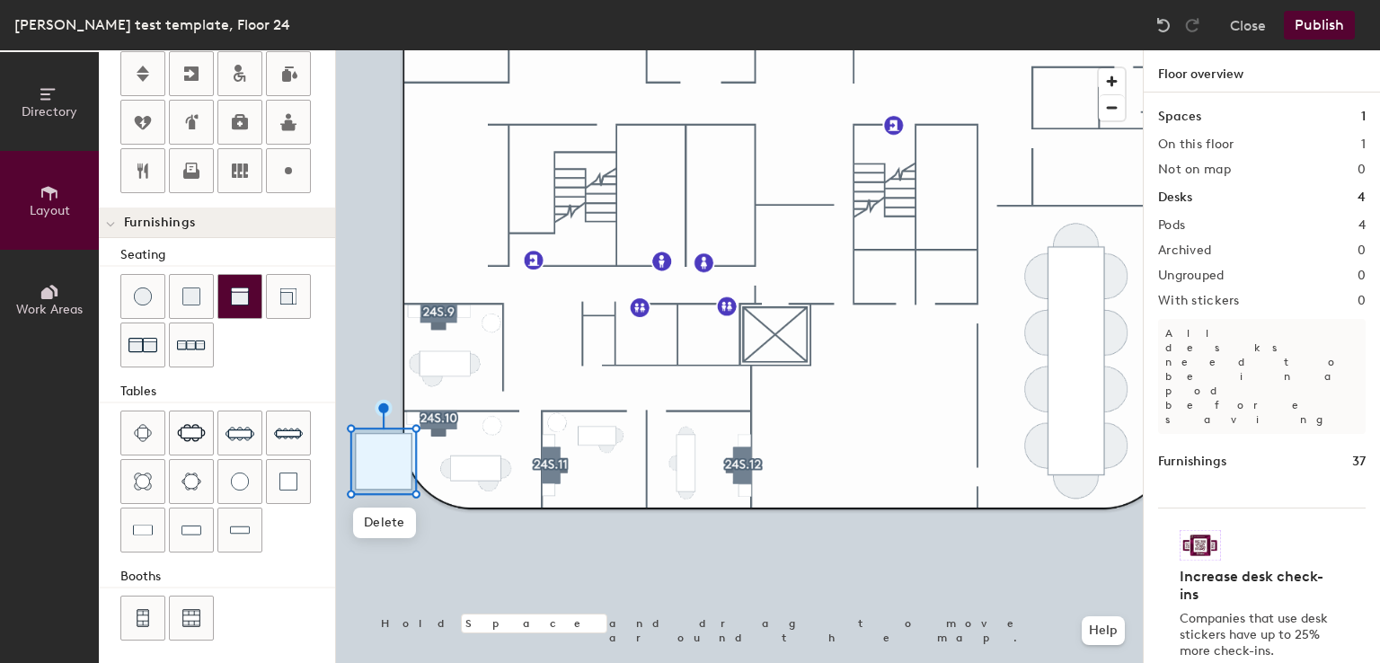
drag, startPoint x: 332, startPoint y: 454, endPoint x: 243, endPoint y: 274, distance: 200.9
click at [243, 275] on div at bounding box center [239, 296] width 43 height 43
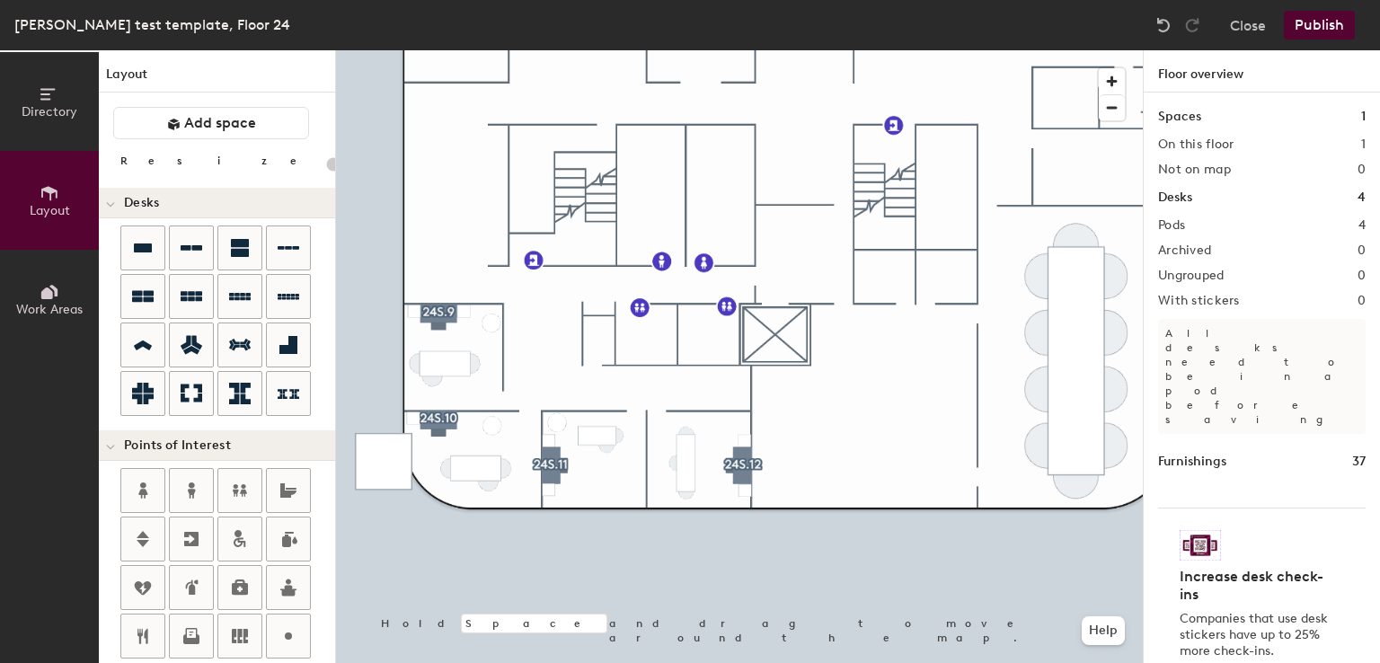
type input "20"
drag, startPoint x: 324, startPoint y: 408, endPoint x: 0, endPoint y: 91, distance: 453.7
click at [0, 91] on button "Directory" at bounding box center [49, 101] width 99 height 99
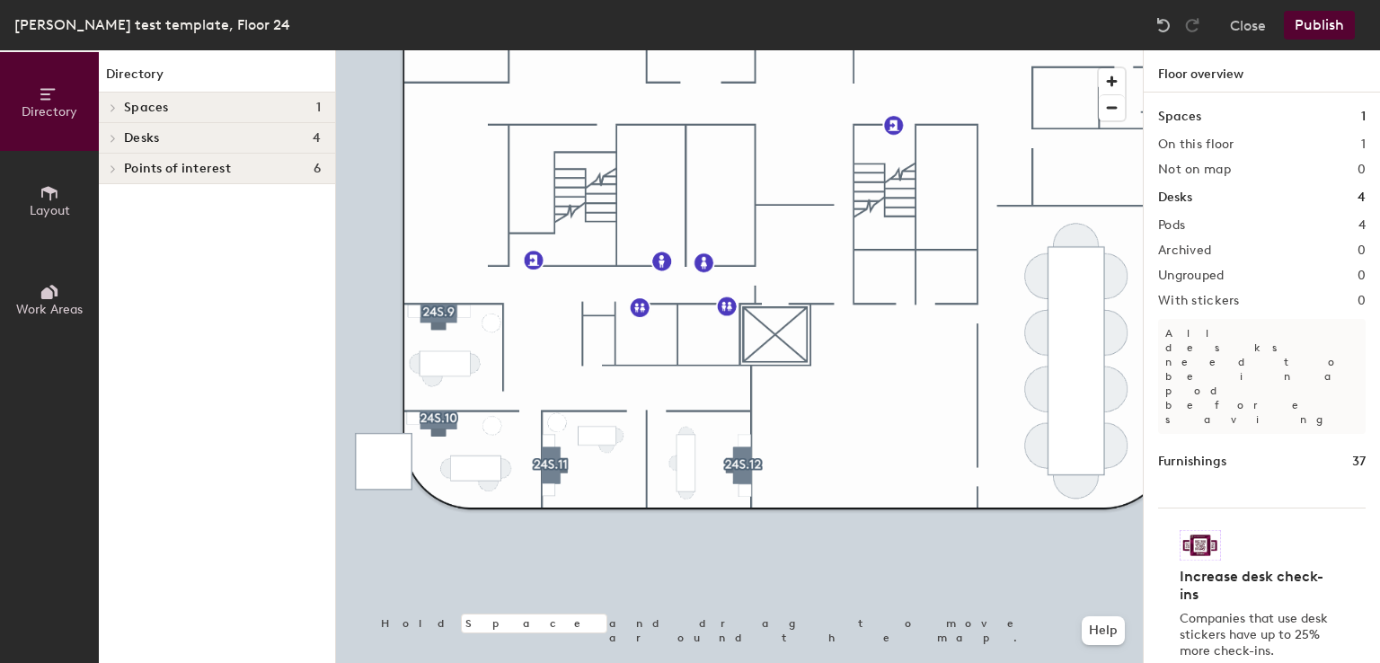
click at [61, 177] on button "Layout" at bounding box center [49, 200] width 99 height 99
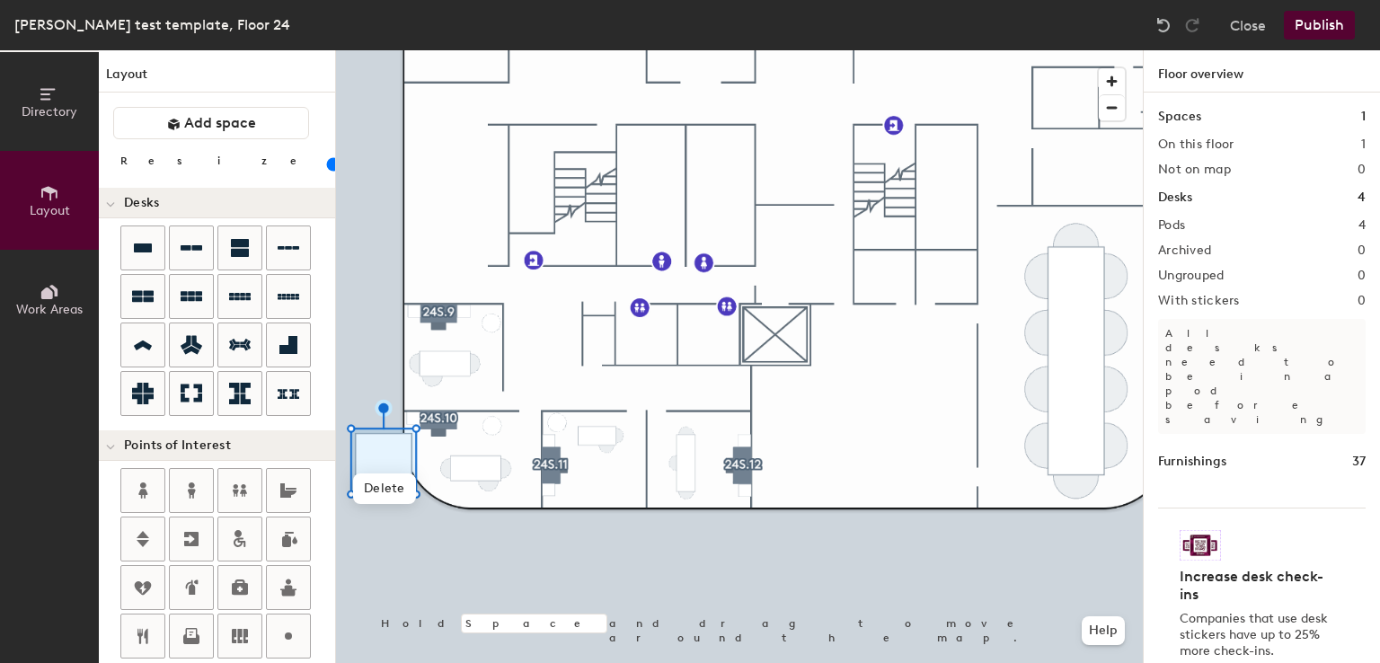
type input "40"
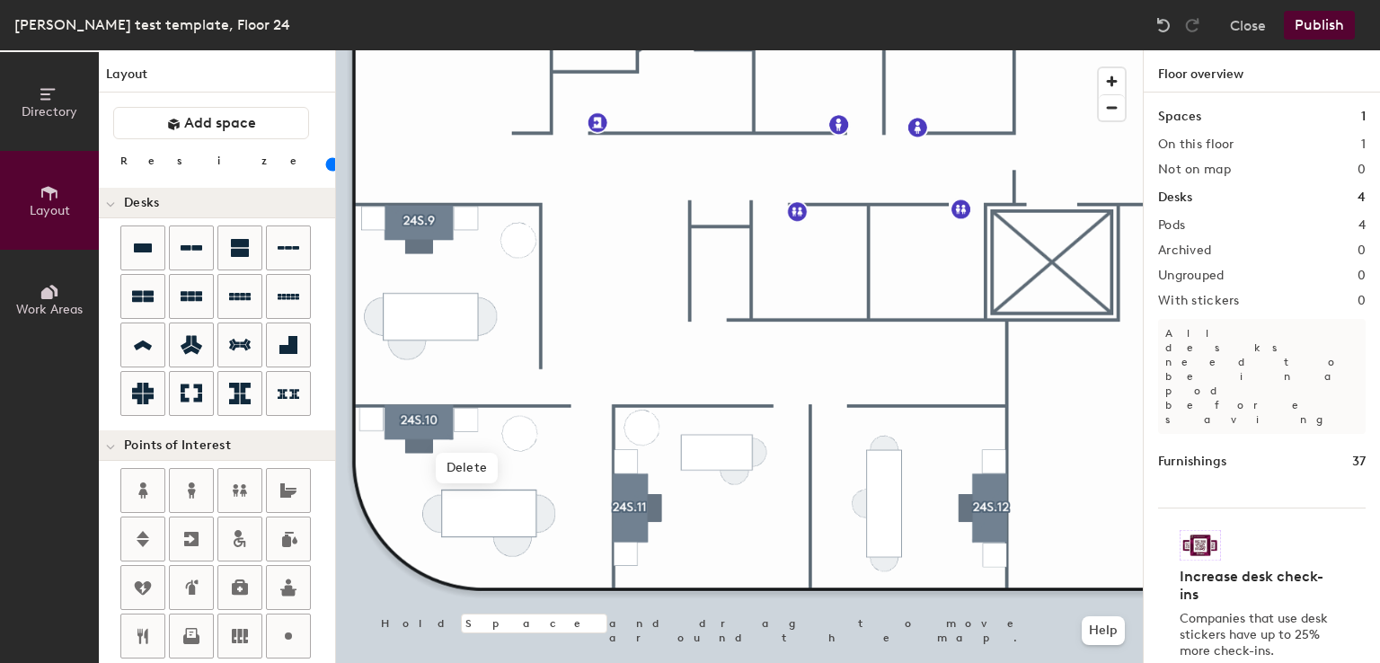
click at [535, 50] on div at bounding box center [739, 50] width 807 height 0
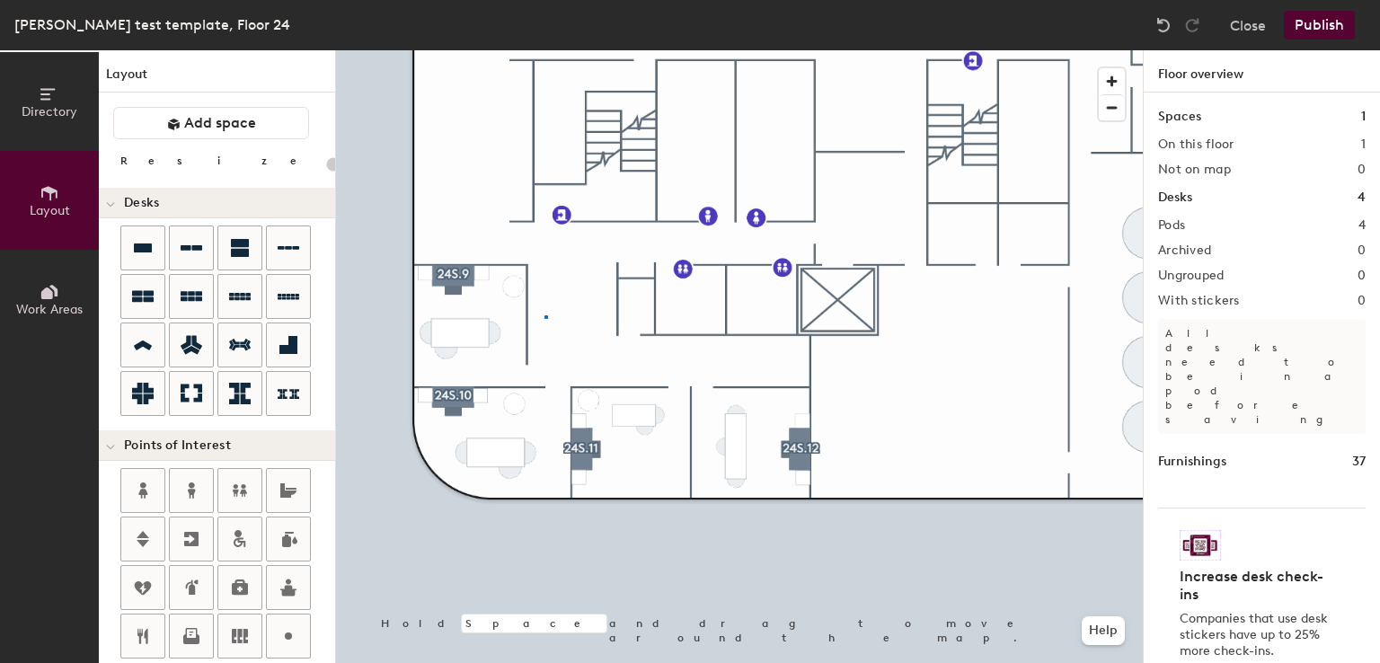
click at [545, 50] on div at bounding box center [739, 50] width 807 height 0
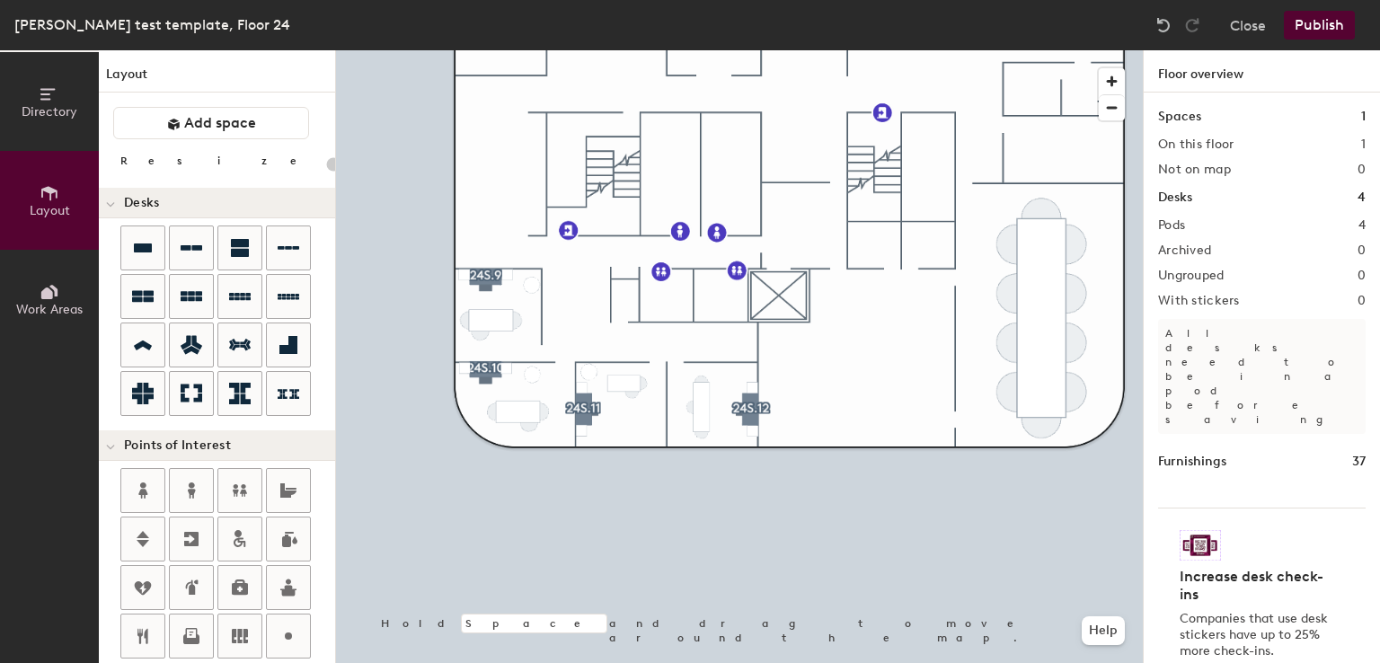
click at [1313, 23] on button "Publish" at bounding box center [1319, 25] width 71 height 29
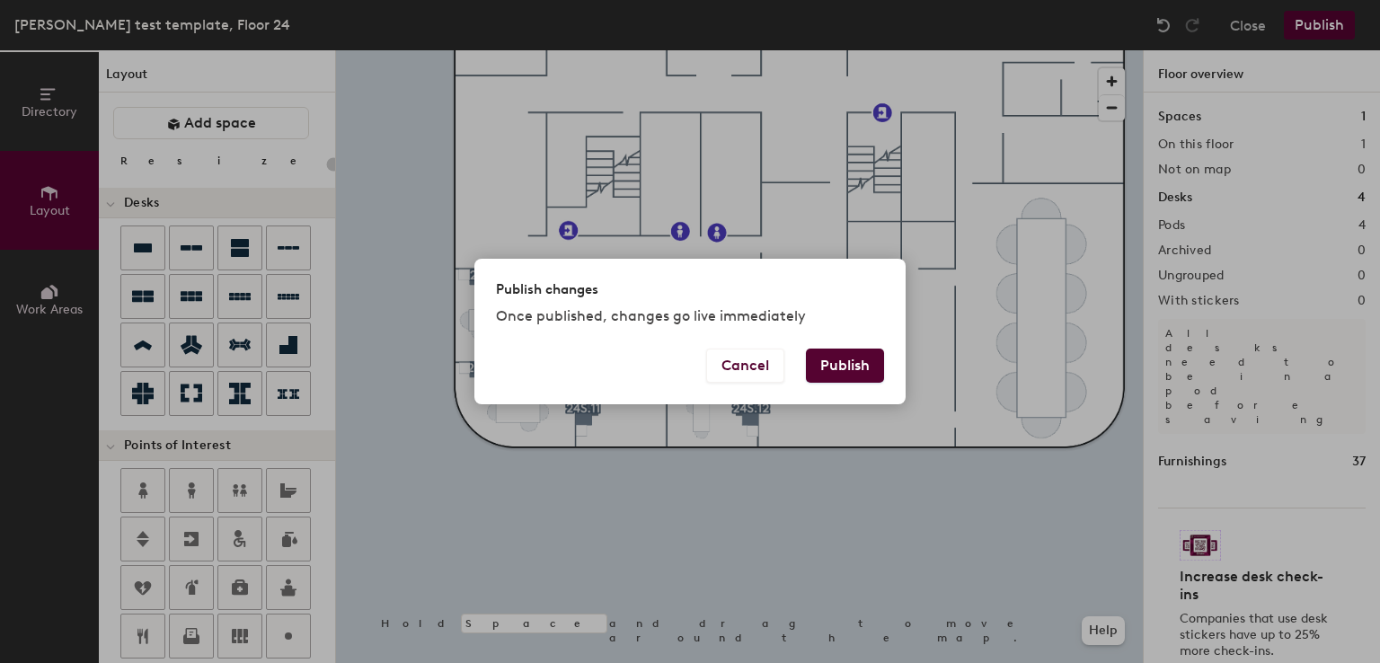
click at [859, 360] on button "Publish" at bounding box center [845, 366] width 78 height 34
type input "20"
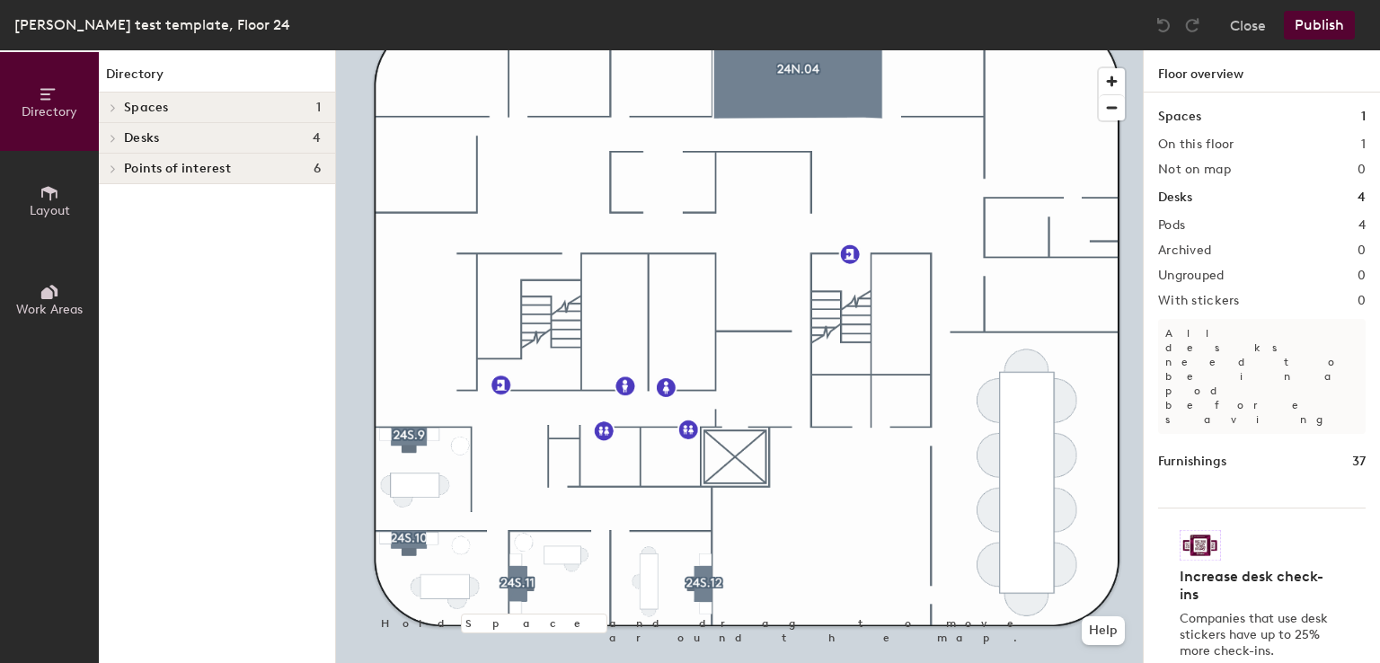
click at [865, 50] on div at bounding box center [739, 50] width 807 height 0
drag, startPoint x: 37, startPoint y: 166, endPoint x: 24, endPoint y: 202, distance: 38.1
click at [24, 202] on button "Layout" at bounding box center [49, 200] width 99 height 99
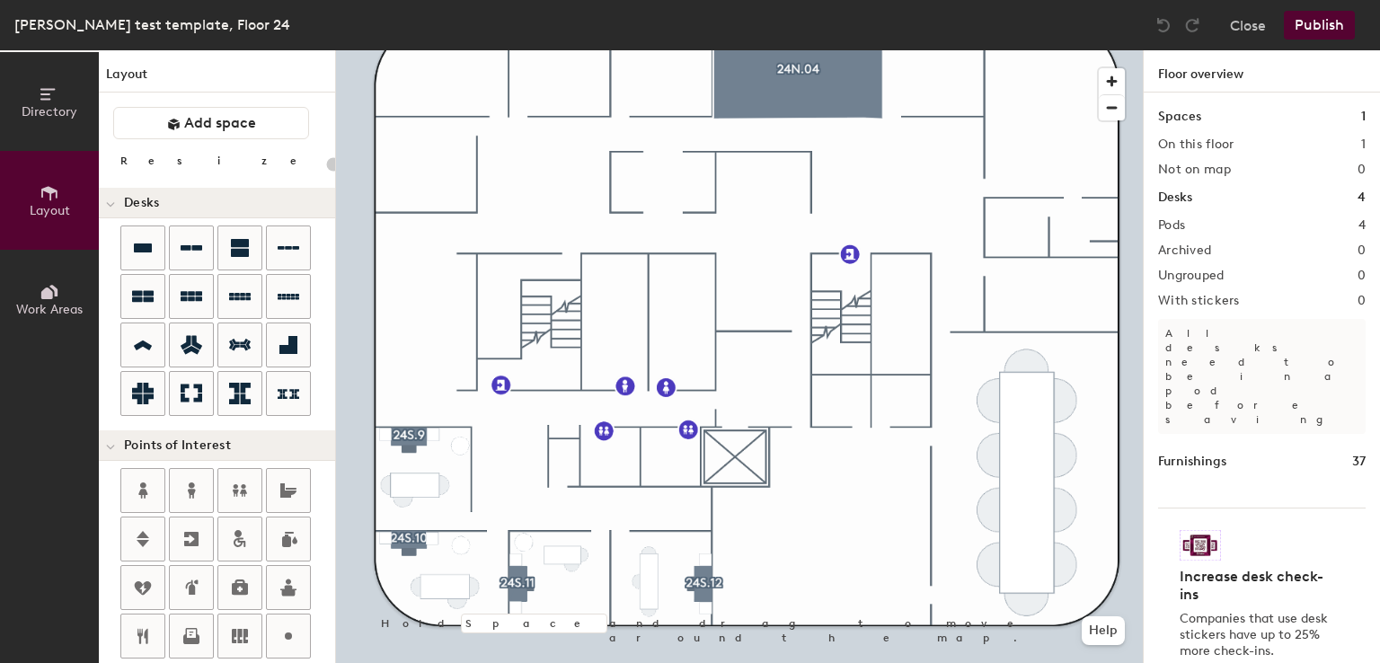
type input "160"
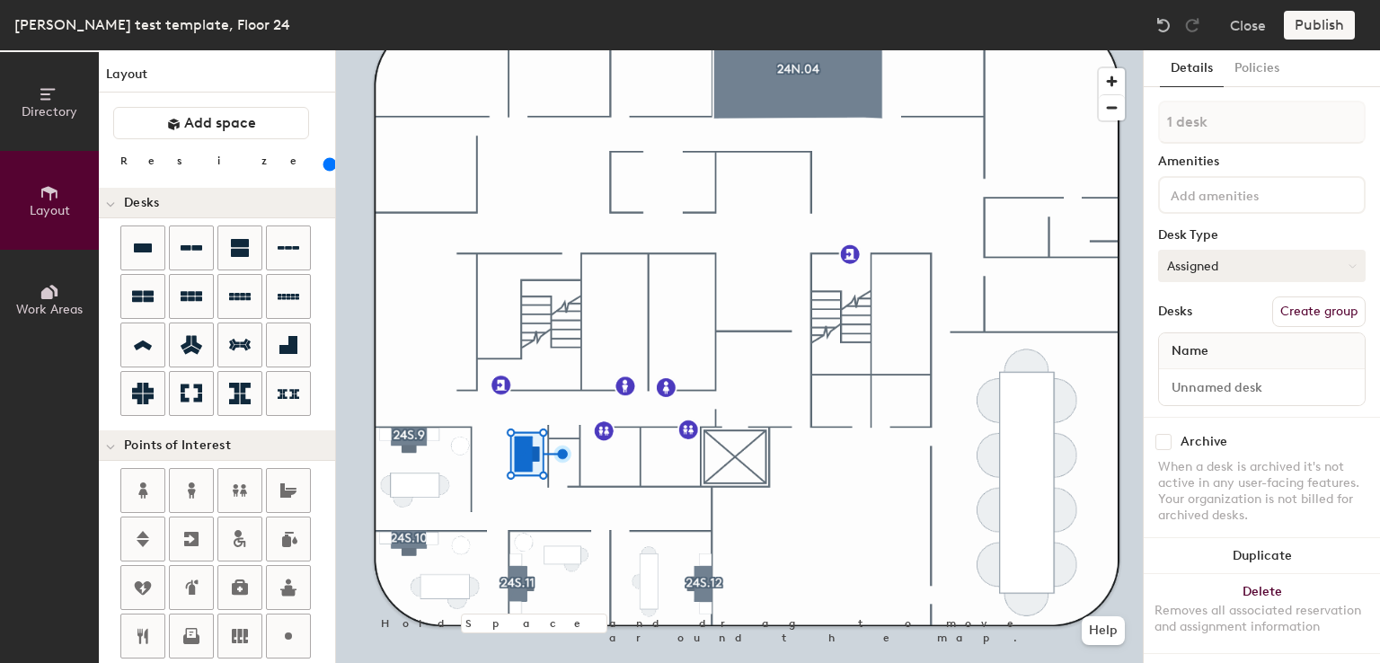
click at [1253, 263] on button "Assigned" at bounding box center [1262, 266] width 208 height 32
click at [1222, 228] on div "Desk Type" at bounding box center [1262, 235] width 208 height 14
click at [1212, 200] on input at bounding box center [1248, 194] width 162 height 22
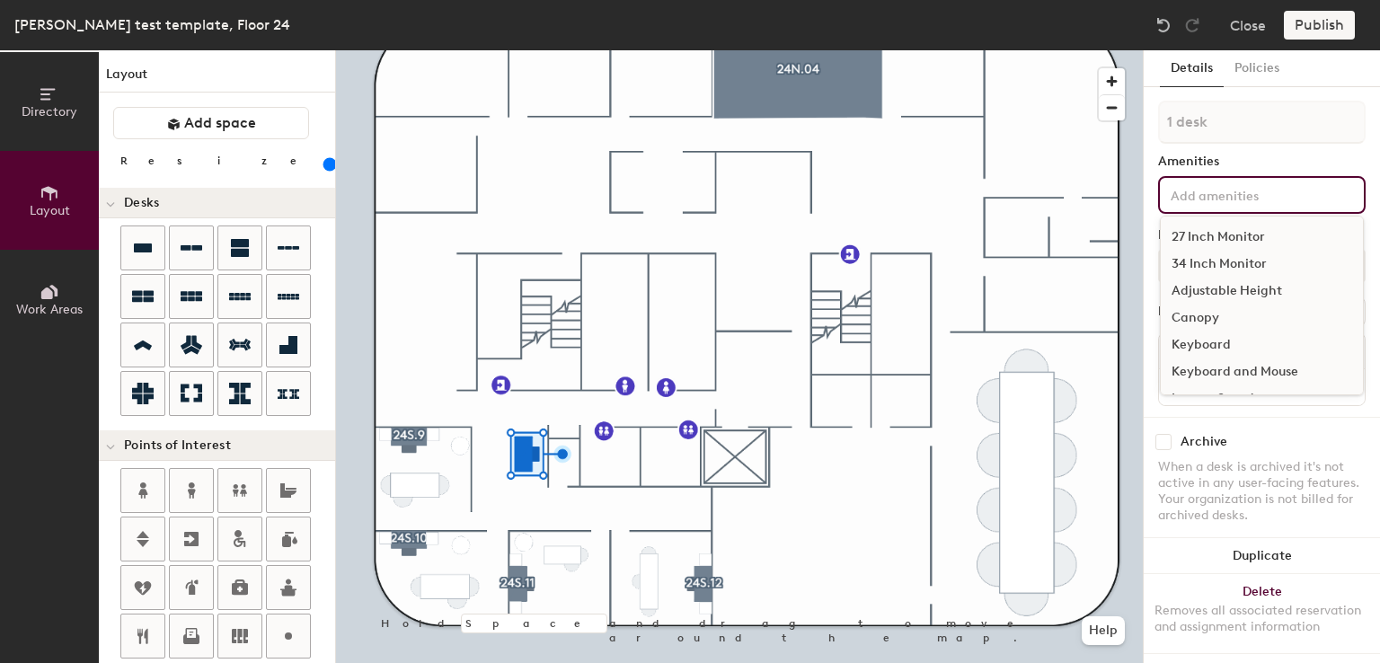
click at [1207, 232] on div "27 Inch Monitor" at bounding box center [1262, 237] width 202 height 27
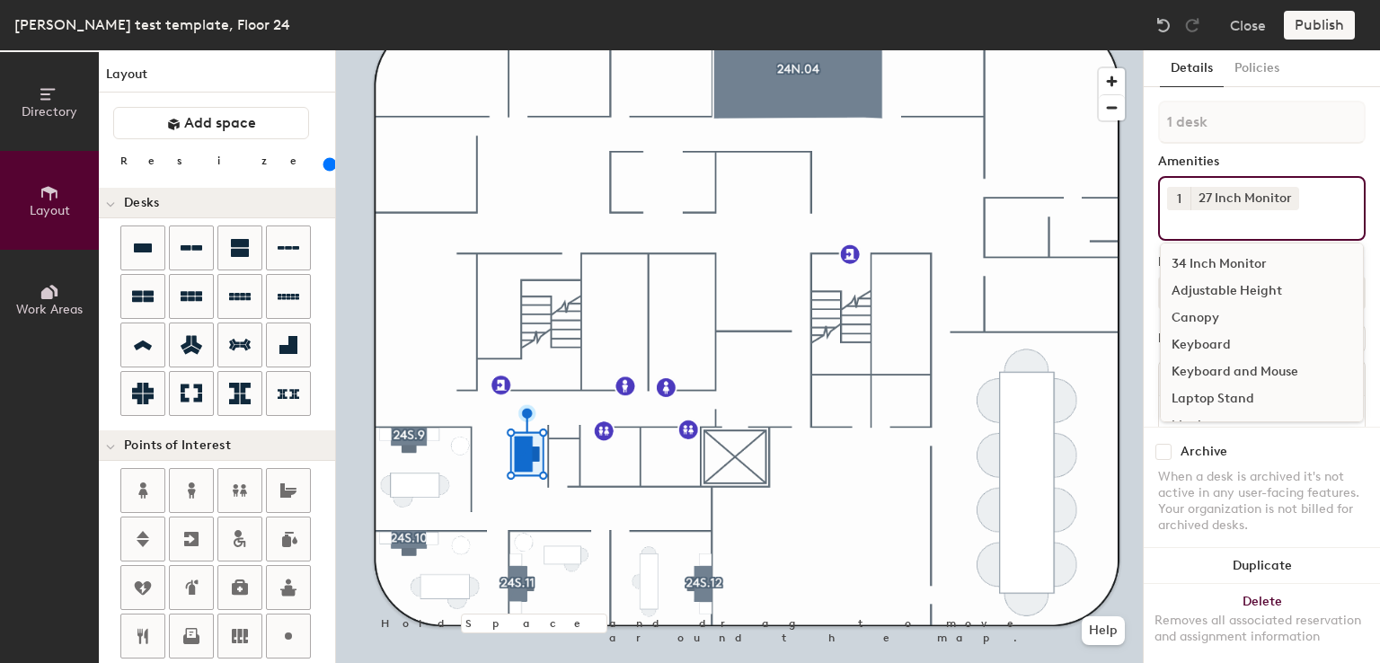
click at [1213, 288] on div "Adjustable Height" at bounding box center [1262, 291] width 202 height 27
click at [1220, 371] on div "Keyboard and Mouse" at bounding box center [1262, 372] width 202 height 27
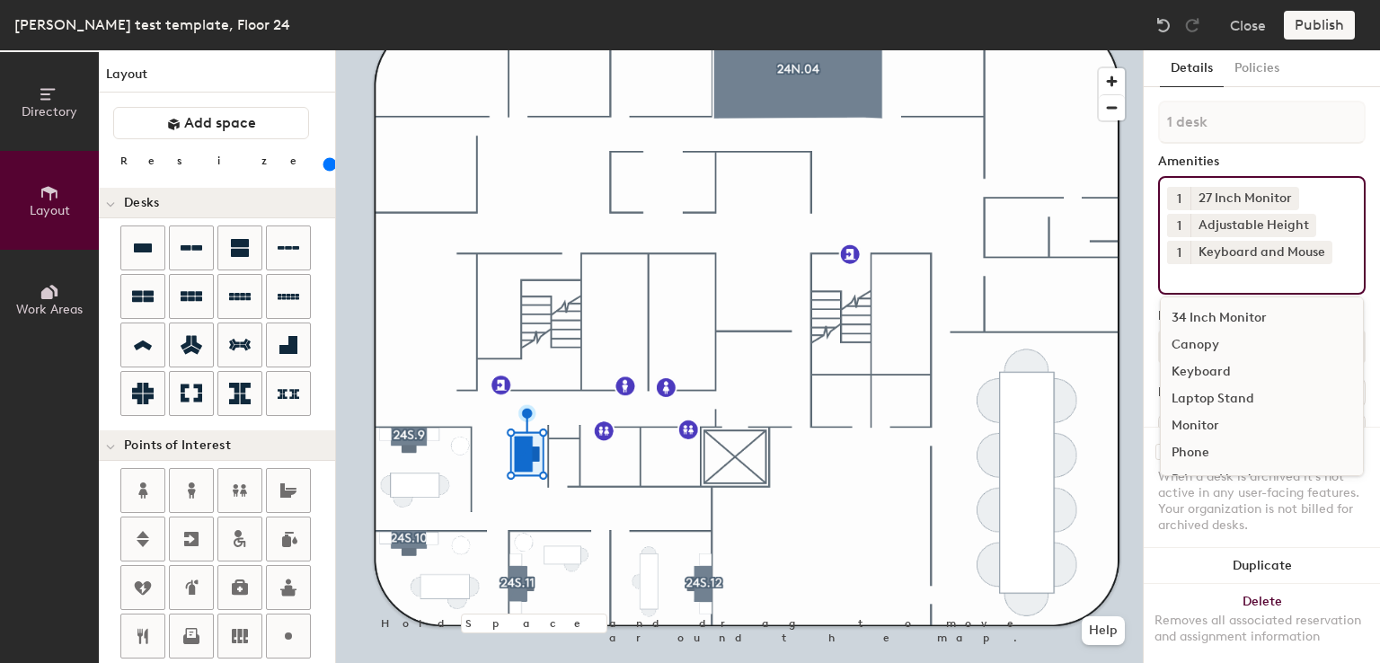
click at [1222, 283] on input at bounding box center [1248, 275] width 162 height 22
click at [1188, 148] on div "1 desk Amenities 1 27 Inch Monitor 1 Adjustable Height 1 Keyboard and Mouse 34 …" at bounding box center [1262, 299] width 208 height 397
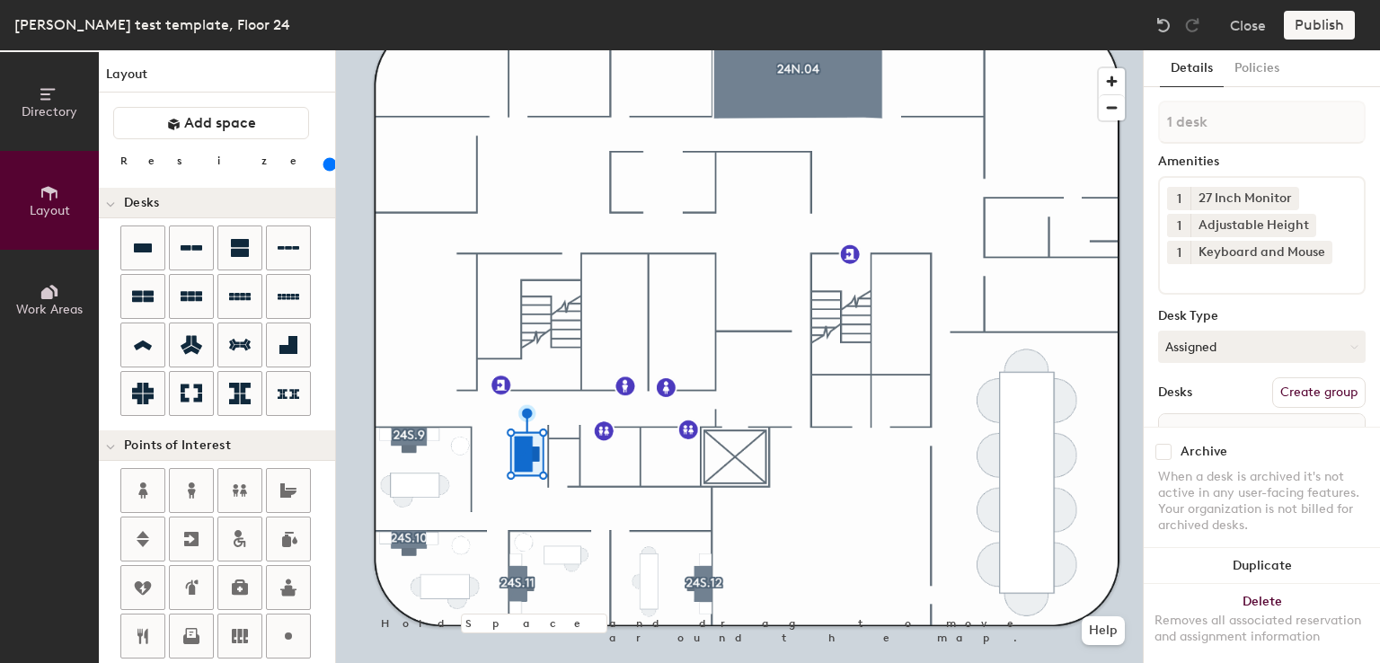
click at [1312, 393] on button "Create group" at bounding box center [1318, 392] width 93 height 31
click at [1312, 393] on button "Ungroup" at bounding box center [1333, 392] width 66 height 31
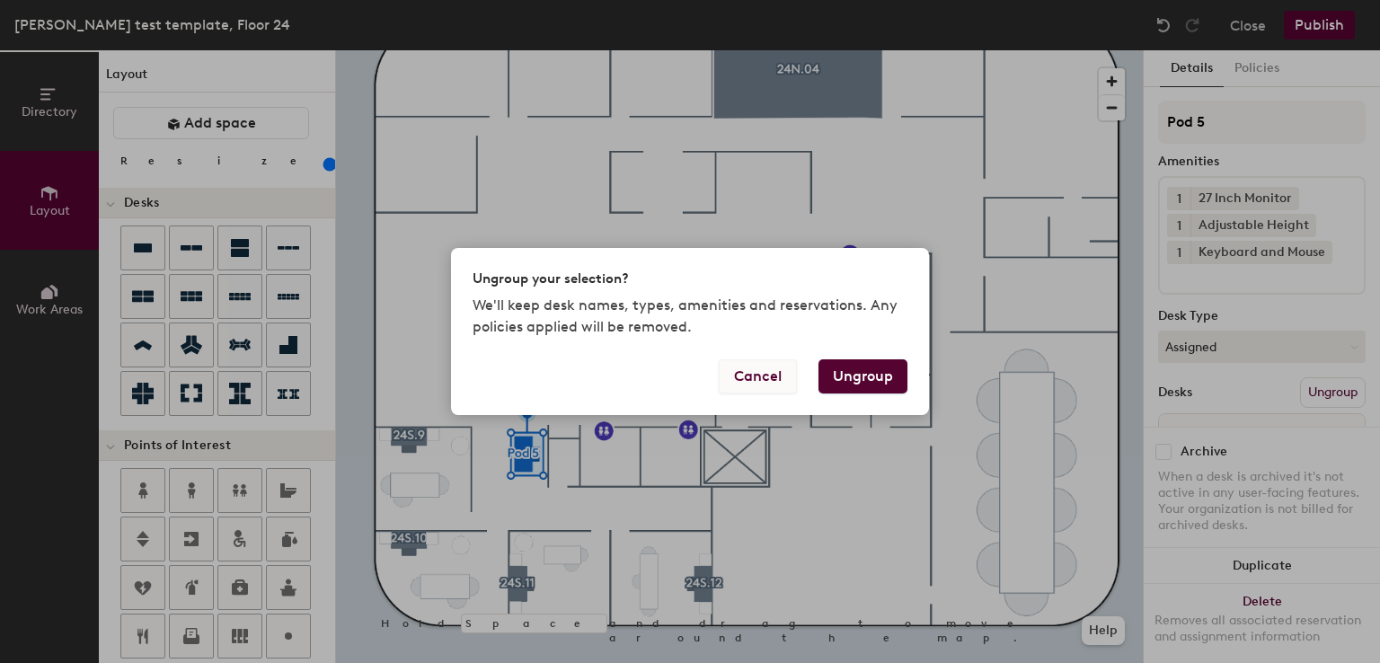
click at [766, 375] on button "Cancel" at bounding box center [758, 376] width 78 height 34
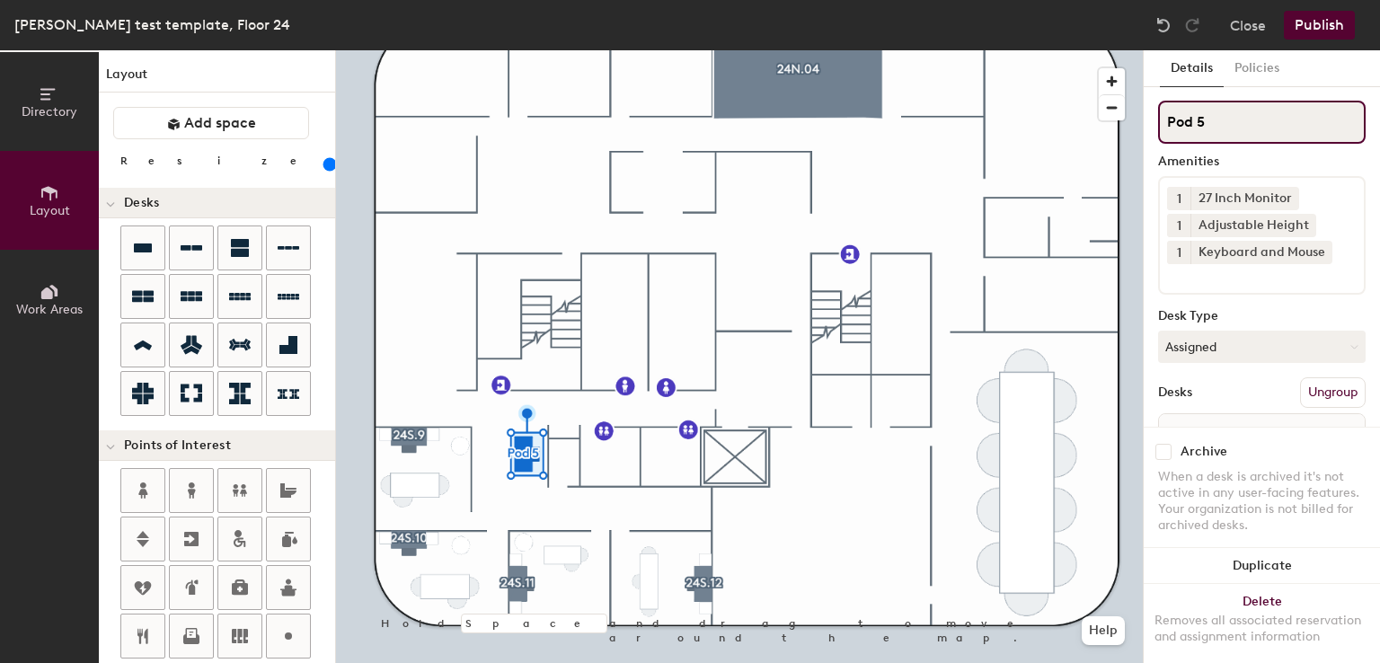
click at [1244, 116] on input "Pod 5" at bounding box center [1262, 122] width 208 height 43
type input "P"
type input "1"
click at [1203, 117] on input "24" at bounding box center [1262, 122] width 208 height 43
click at [1275, 123] on input "24.3" at bounding box center [1262, 122] width 208 height 43
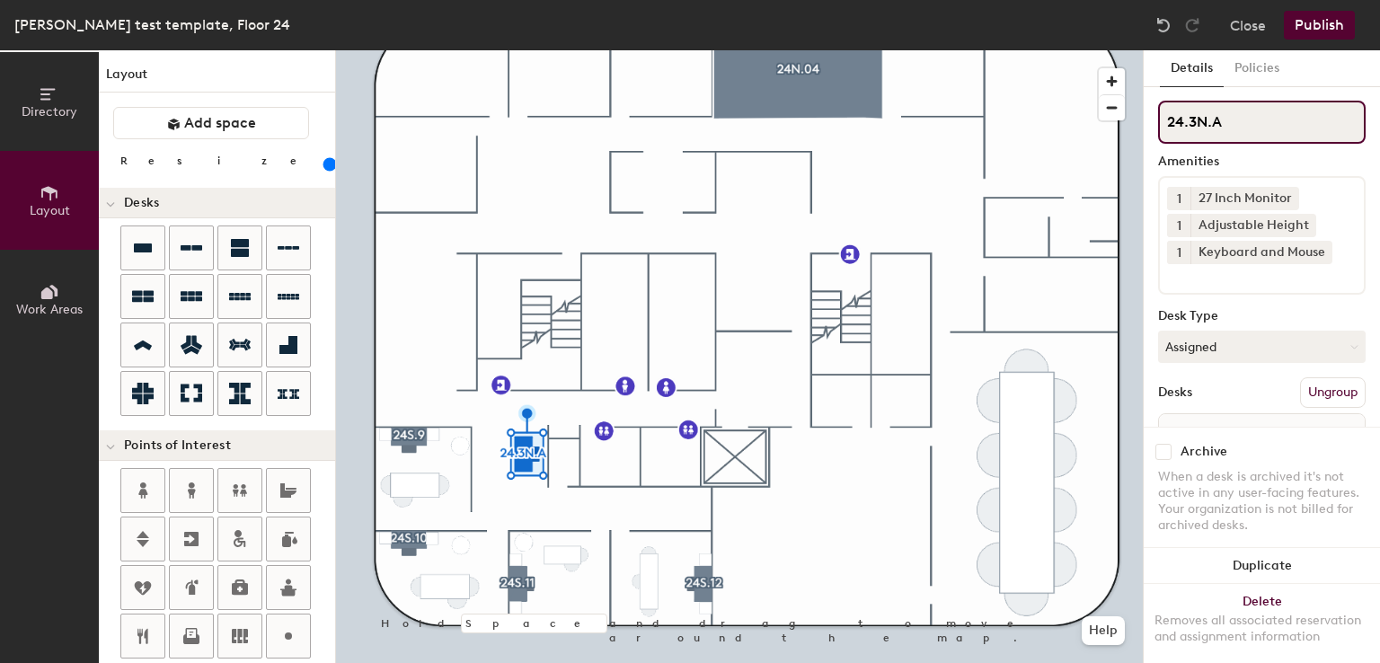
type input "24.3N.A"
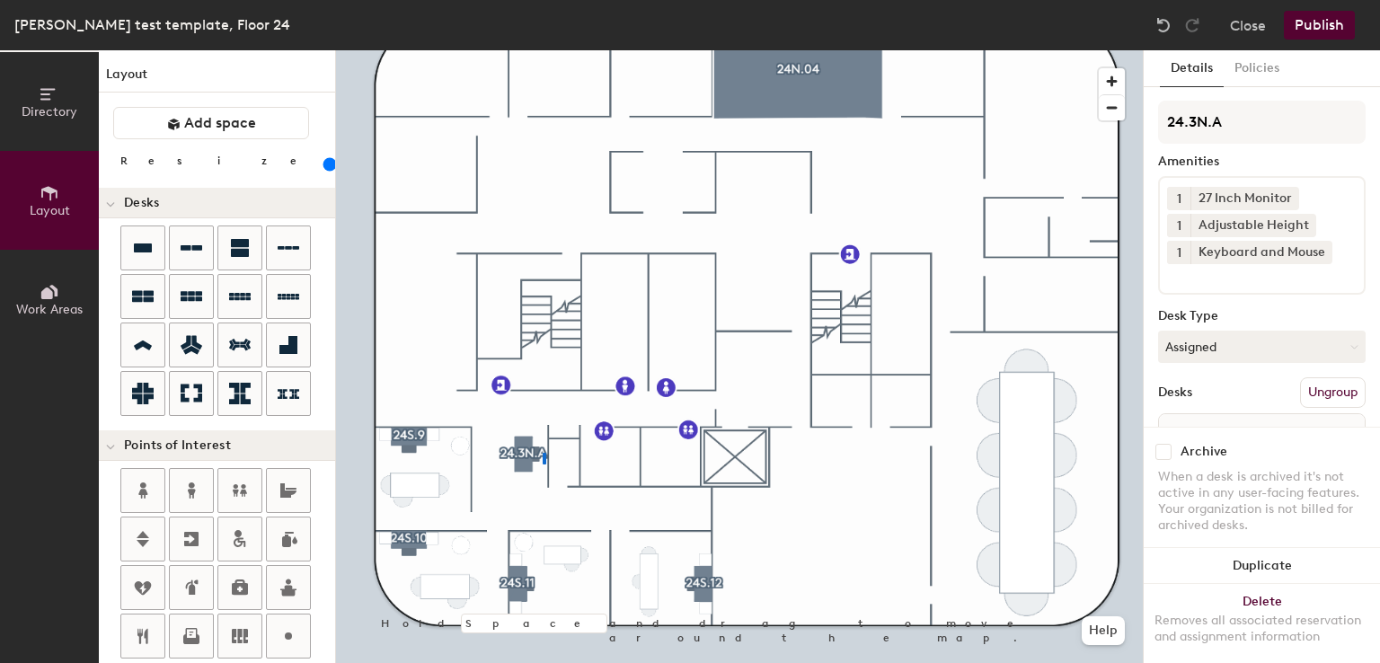
click at [543, 50] on div at bounding box center [739, 50] width 807 height 0
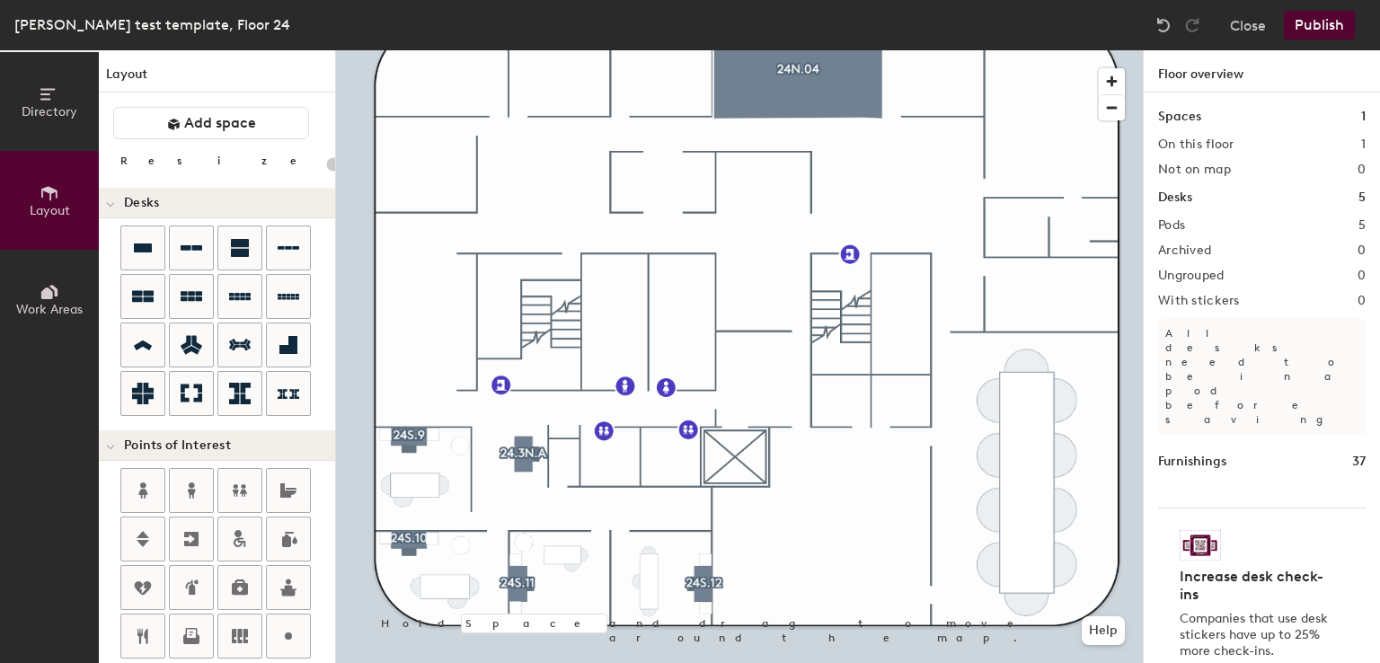
click at [793, 50] on div at bounding box center [739, 50] width 807 height 0
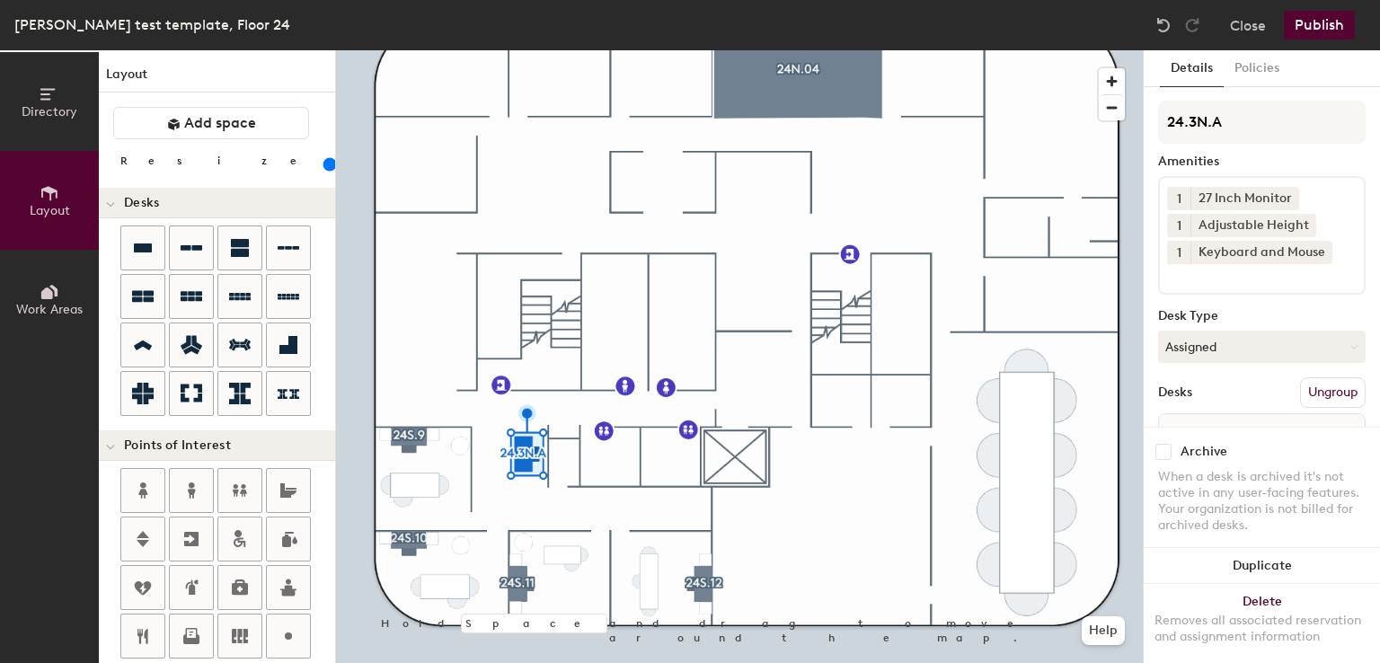
click at [611, 50] on div at bounding box center [739, 50] width 807 height 0
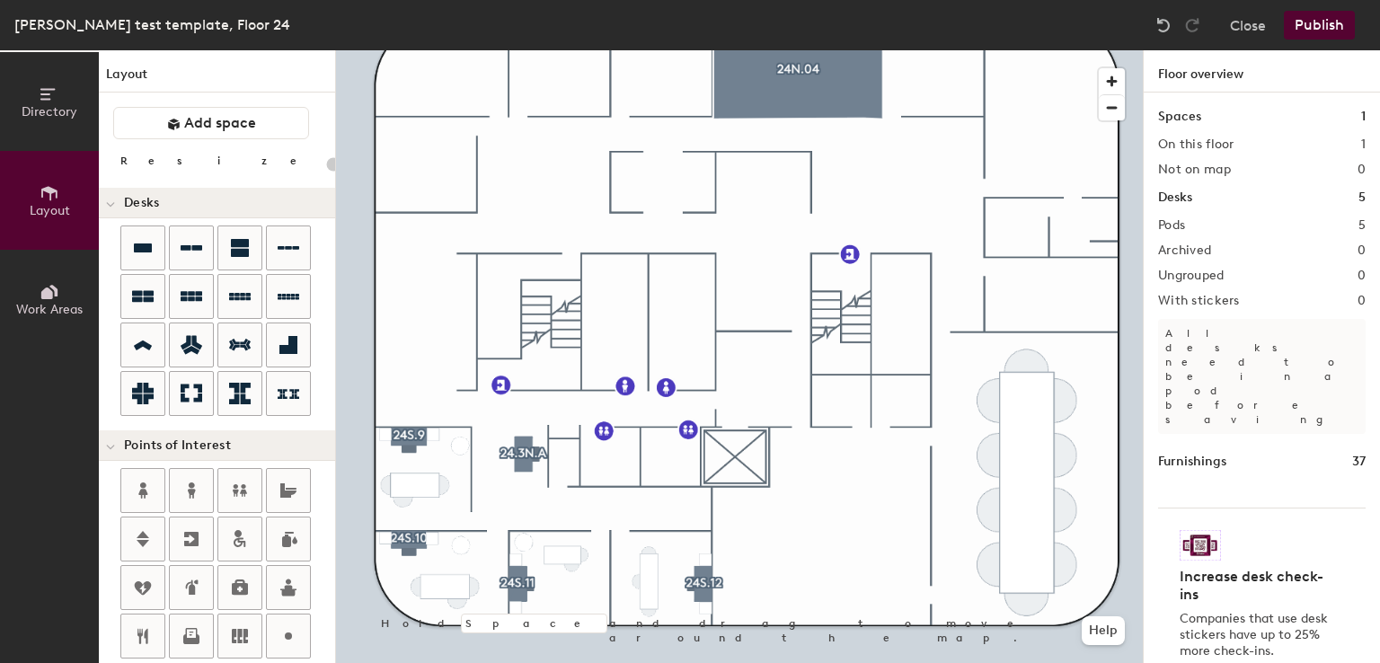
click at [748, 50] on div at bounding box center [739, 50] width 807 height 0
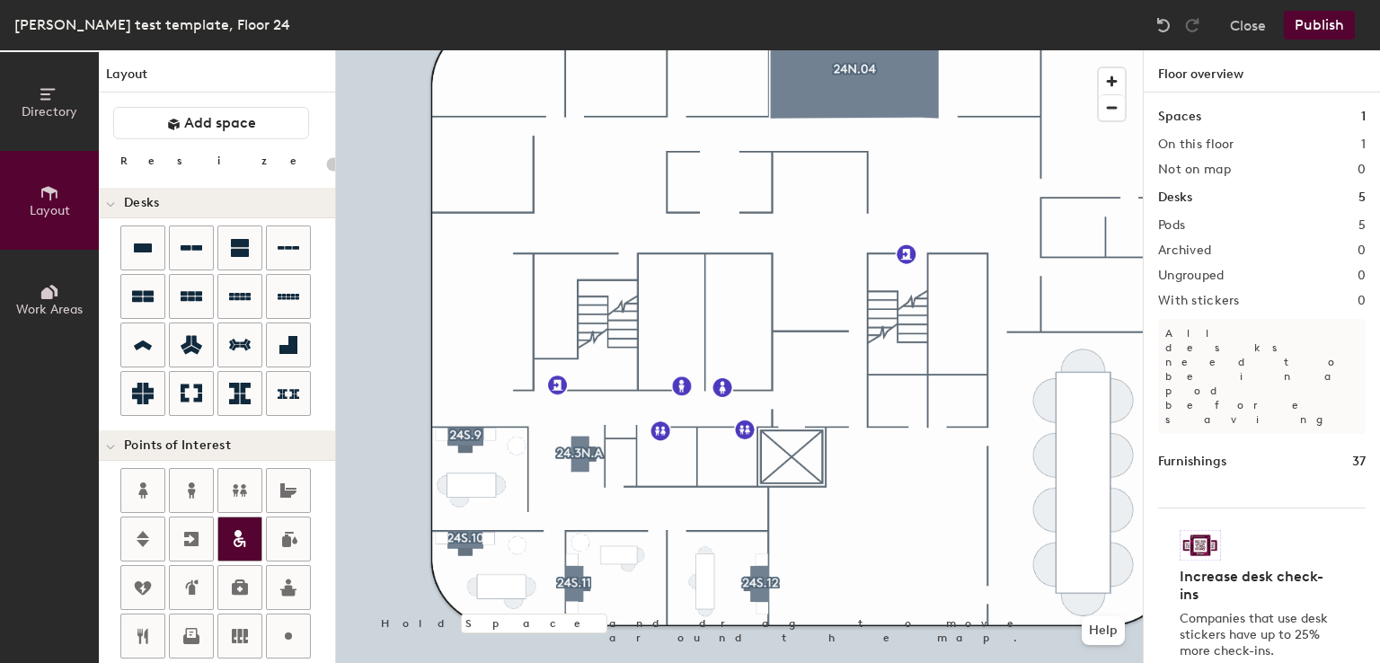
scroll to position [465, 0]
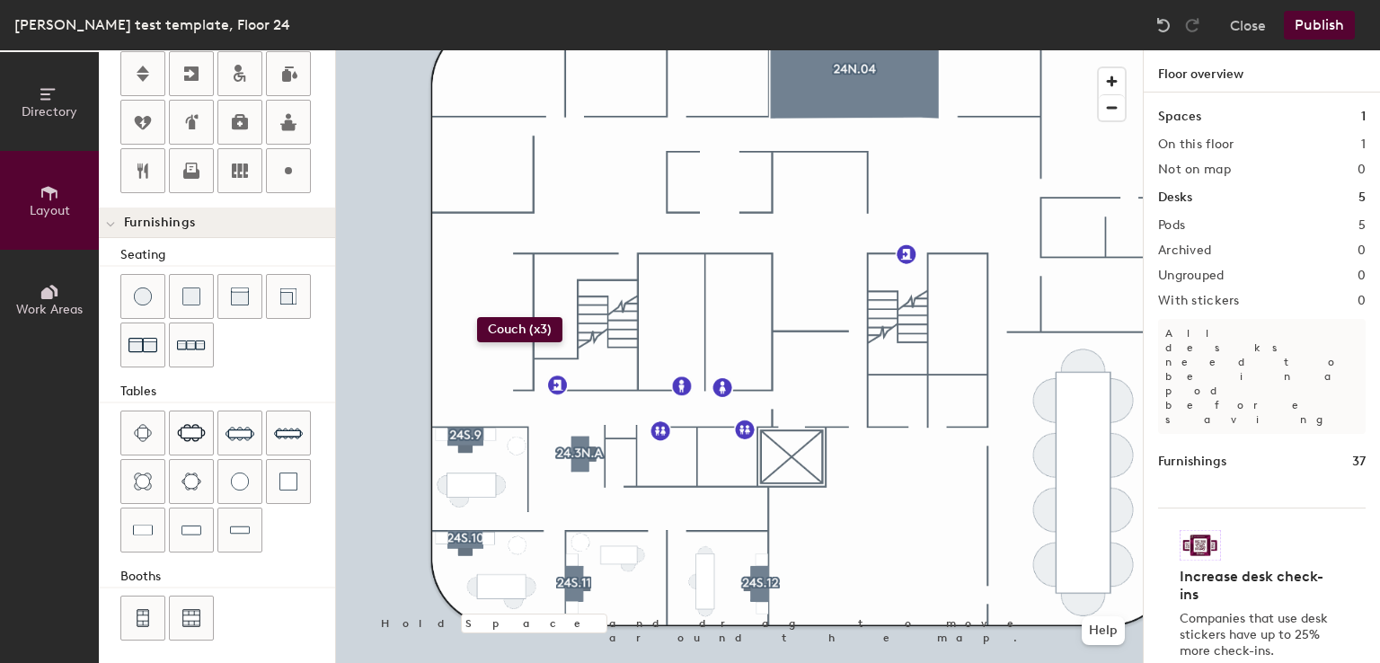
click at [476, 317] on div "Directory Layout Work Areas Layout Add space Resize Desks Points of Interest Fu…" at bounding box center [690, 356] width 1380 height 613
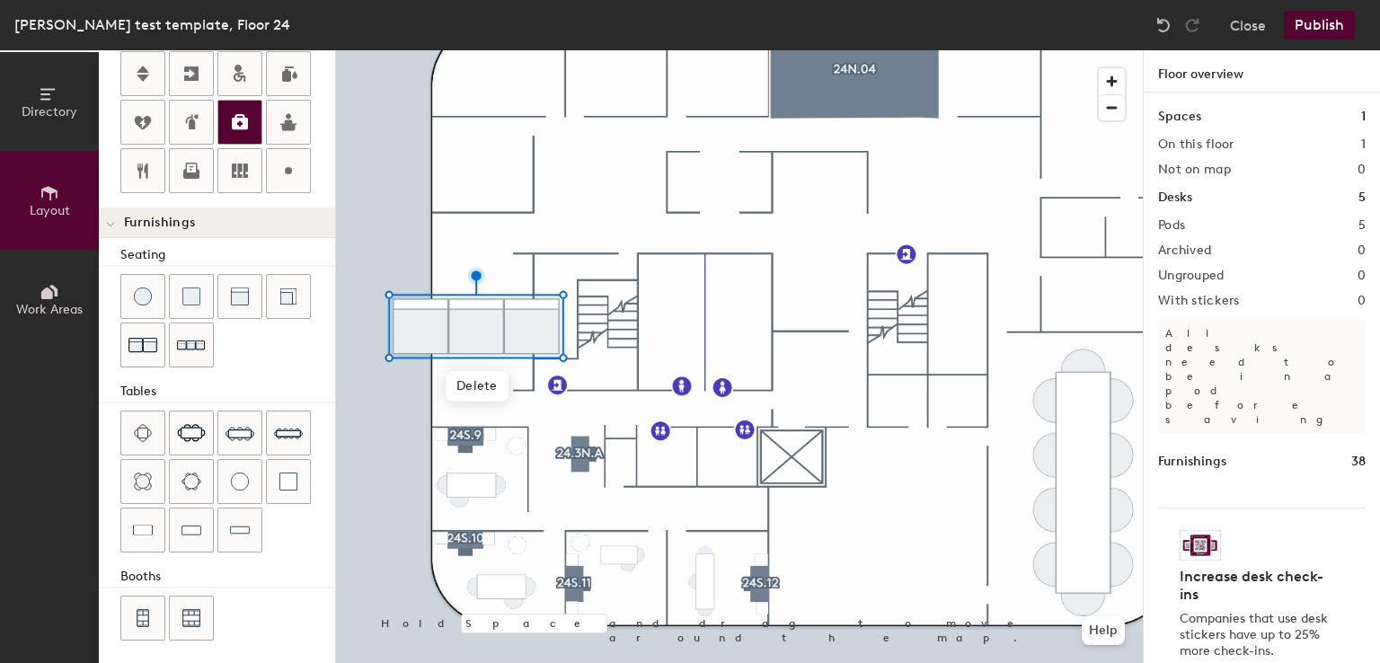
scroll to position [0, 0]
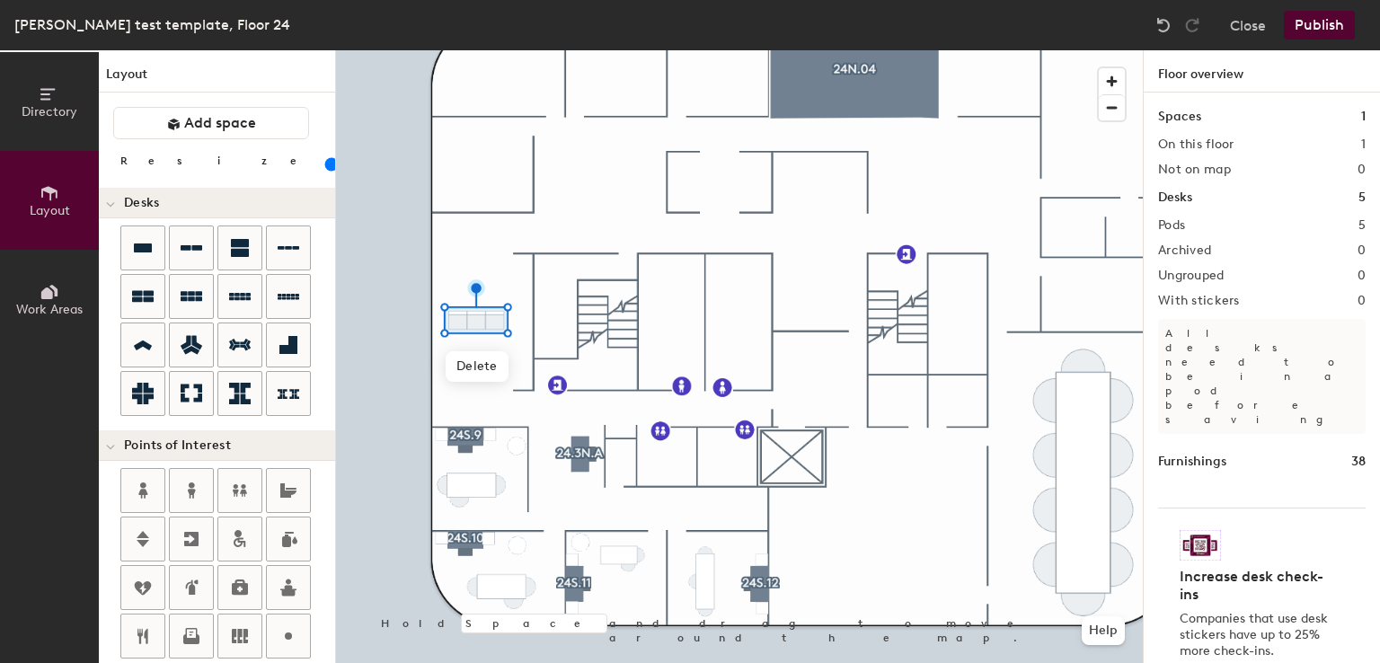
drag, startPoint x: 199, startPoint y: 166, endPoint x: 178, endPoint y: 169, distance: 20.8
click at [326, 169] on input "range" at bounding box center [326, 164] width 0 height 14
click at [739, 50] on div at bounding box center [739, 50] width 807 height 0
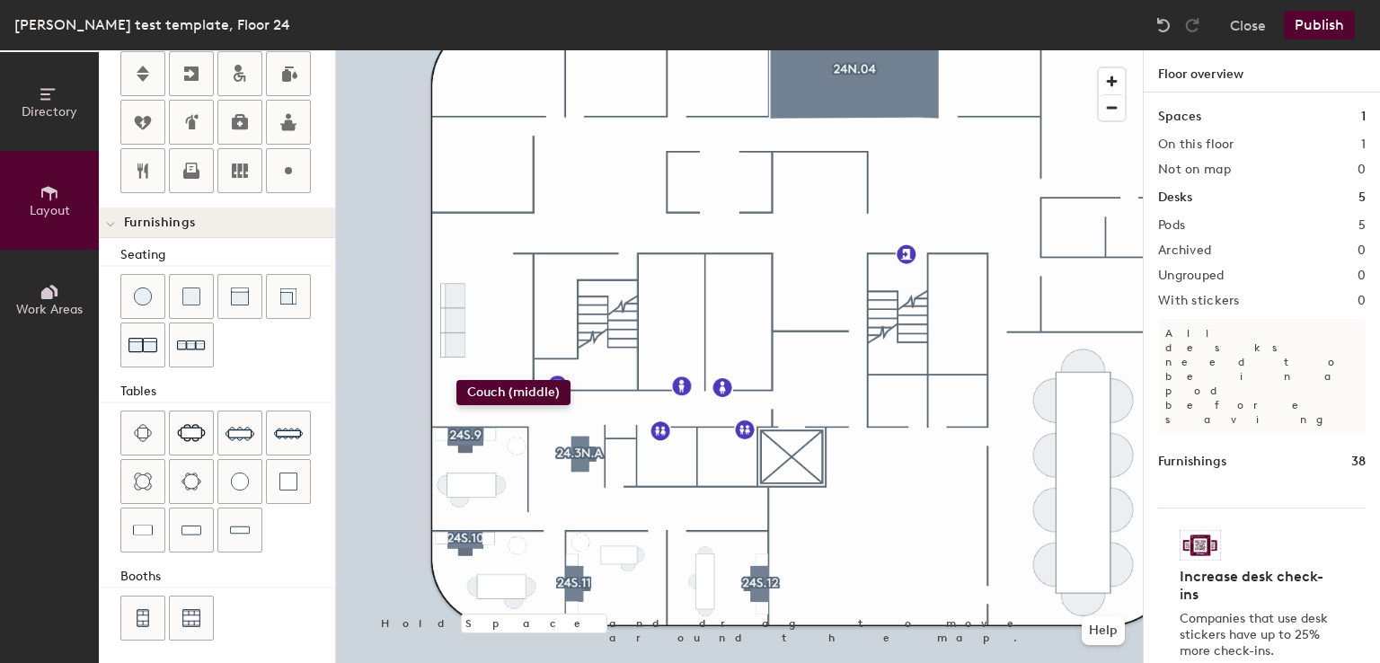
click at [456, 384] on div "Directory Layout Work Areas Layout Add space Resize Desks Points of Interest Fu…" at bounding box center [690, 356] width 1380 height 613
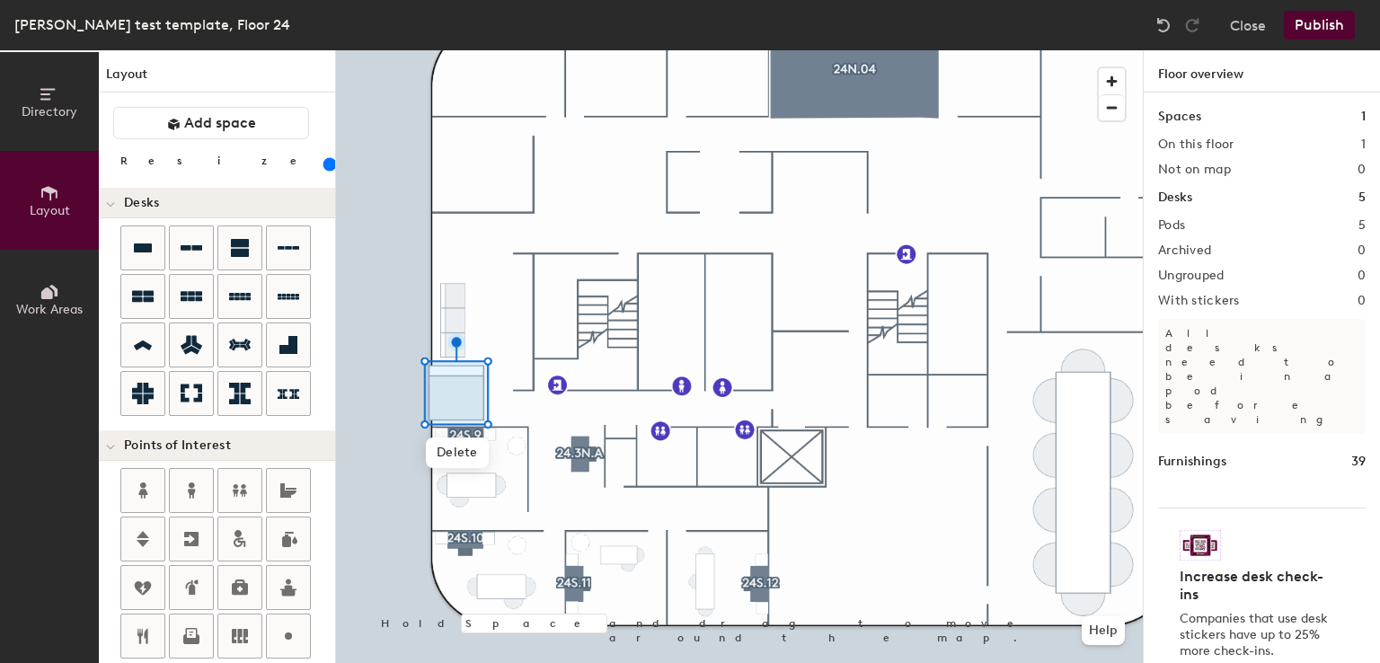
scroll to position [0, 0]
drag, startPoint x: 201, startPoint y: 163, endPoint x: 180, endPoint y: 160, distance: 21.7
click at [326, 160] on input "range" at bounding box center [326, 164] width 0 height 14
click at [748, 50] on div at bounding box center [739, 50] width 807 height 0
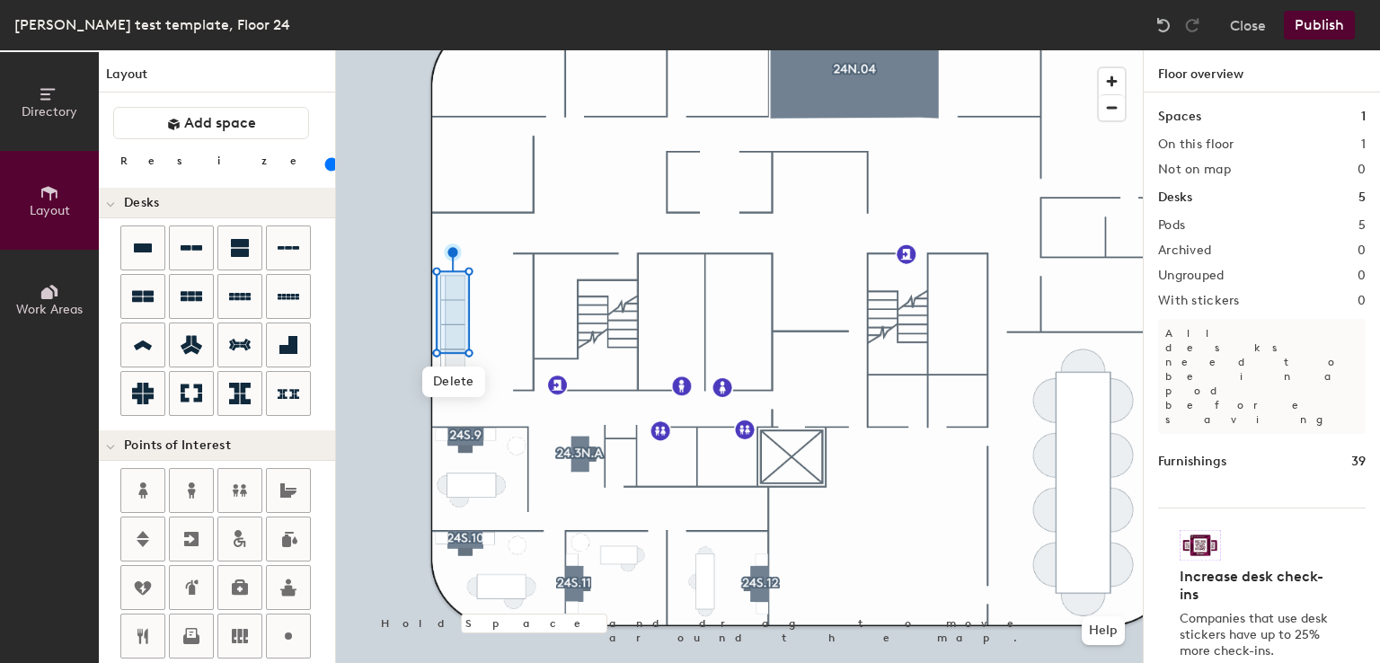
click at [475, 50] on div at bounding box center [739, 50] width 807 height 0
click at [326, 158] on input "range" at bounding box center [326, 164] width 0 height 14
click at [326, 163] on input "range" at bounding box center [326, 164] width 0 height 14
click at [853, 50] on div at bounding box center [739, 50] width 807 height 0
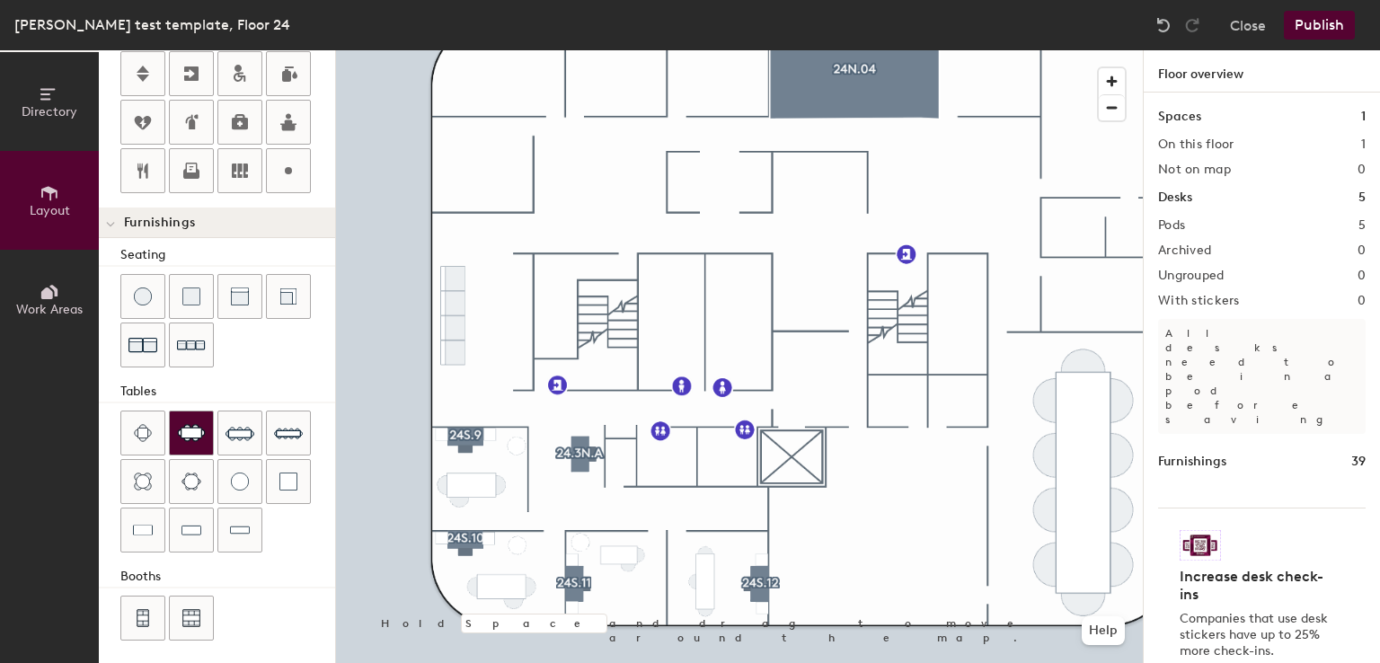
scroll to position [465, 0]
click at [500, 372] on div "Directory Layout Work Areas Layout Add space Resize Desks Points of Interest Fu…" at bounding box center [690, 356] width 1380 height 613
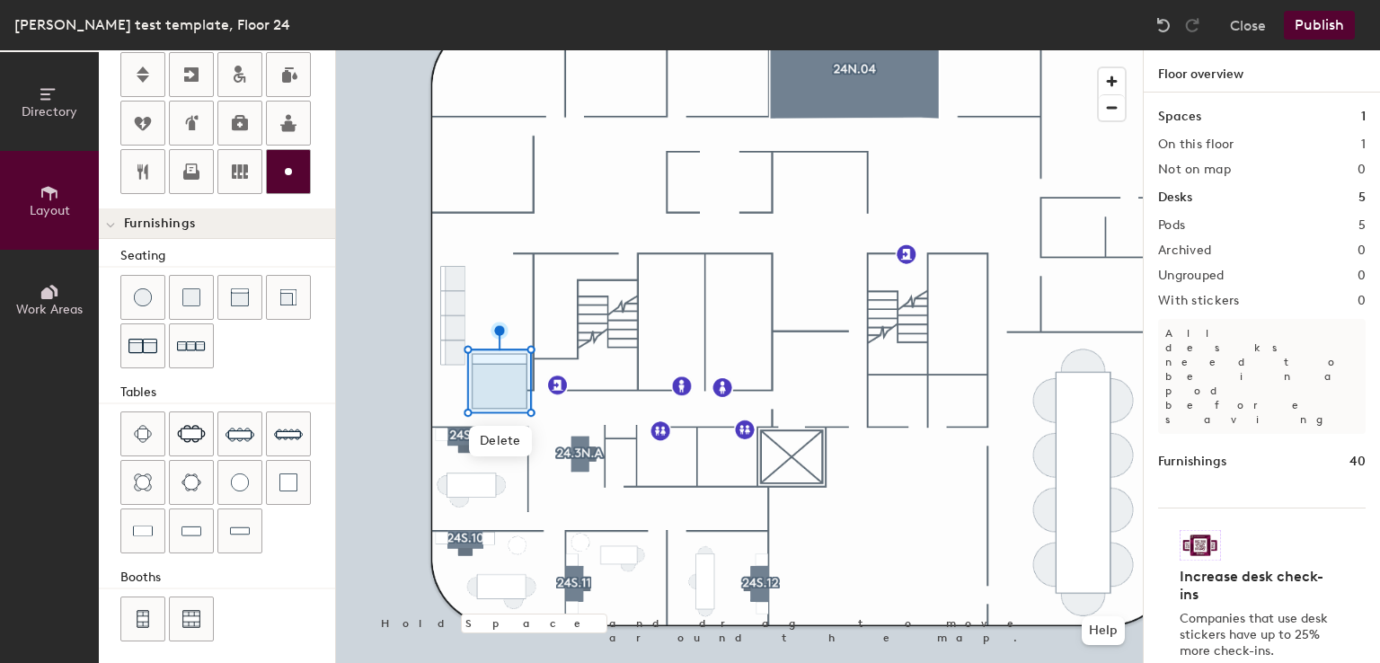
click at [290, 155] on div at bounding box center [288, 171] width 43 height 43
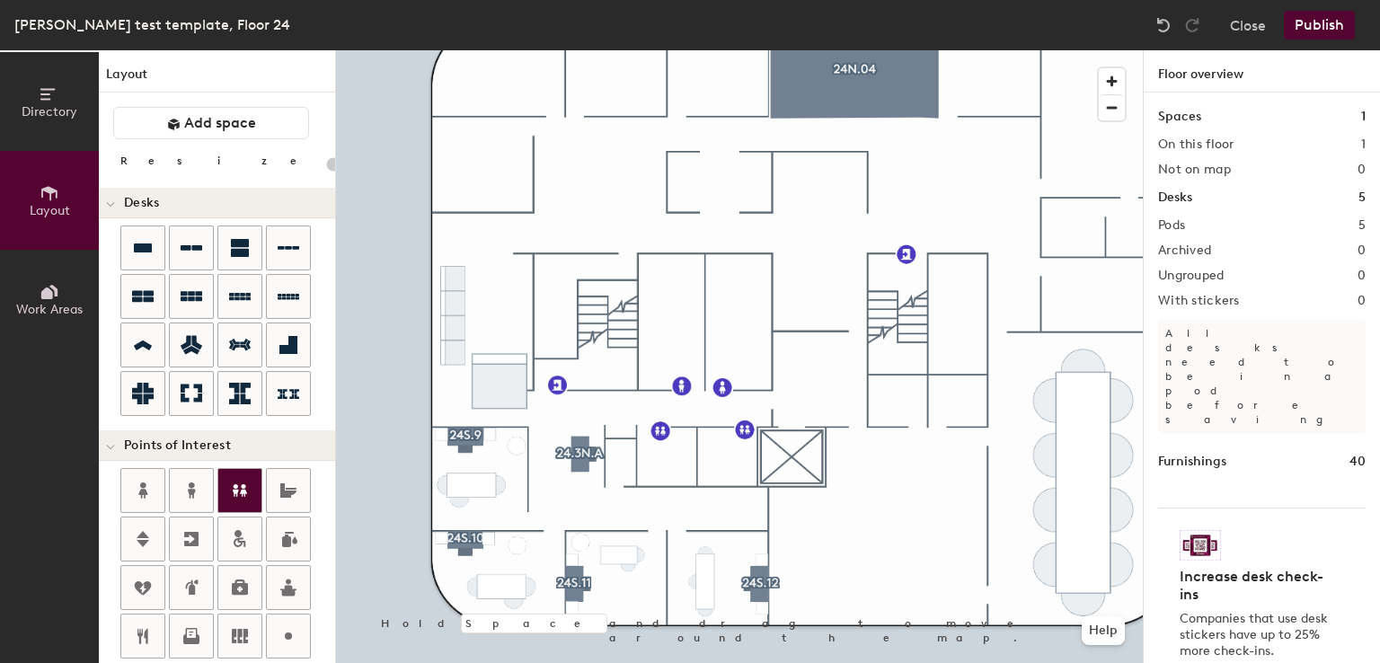
scroll to position [465, 0]
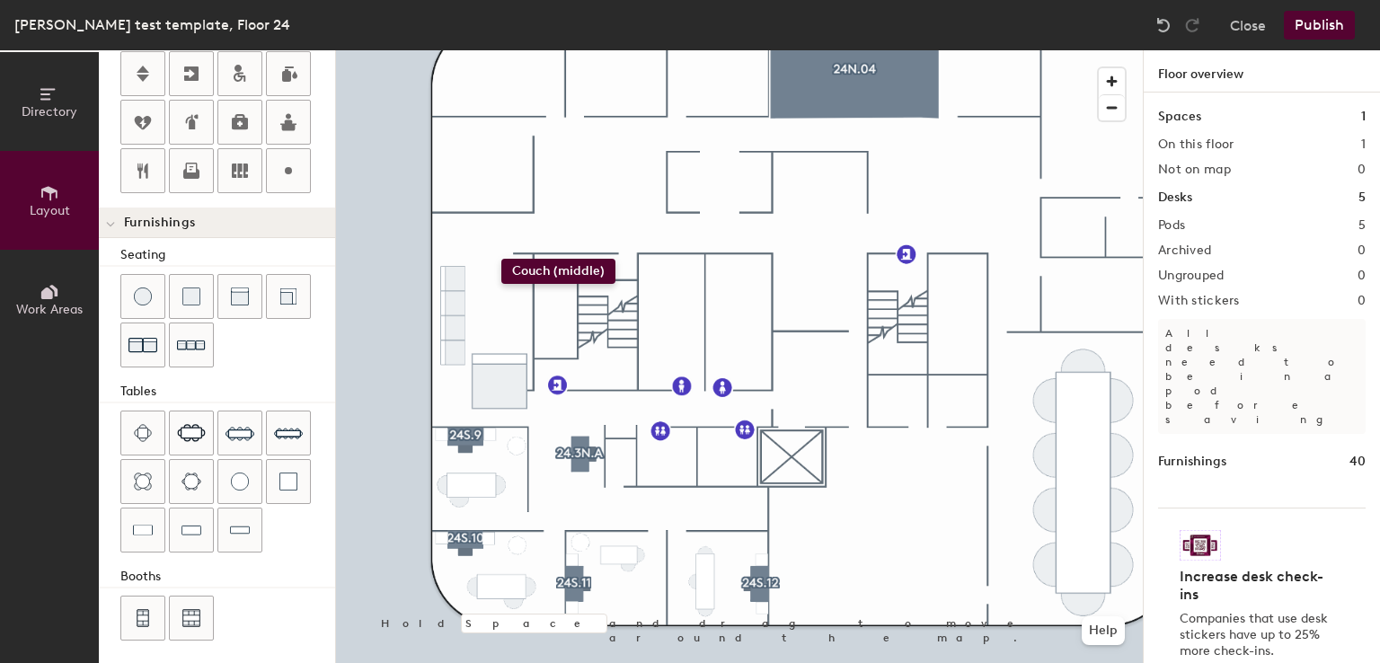
click at [501, 259] on div "Directory Layout Work Areas Layout Add space Resize Desks Points of Interest Fu…" at bounding box center [690, 356] width 1380 height 613
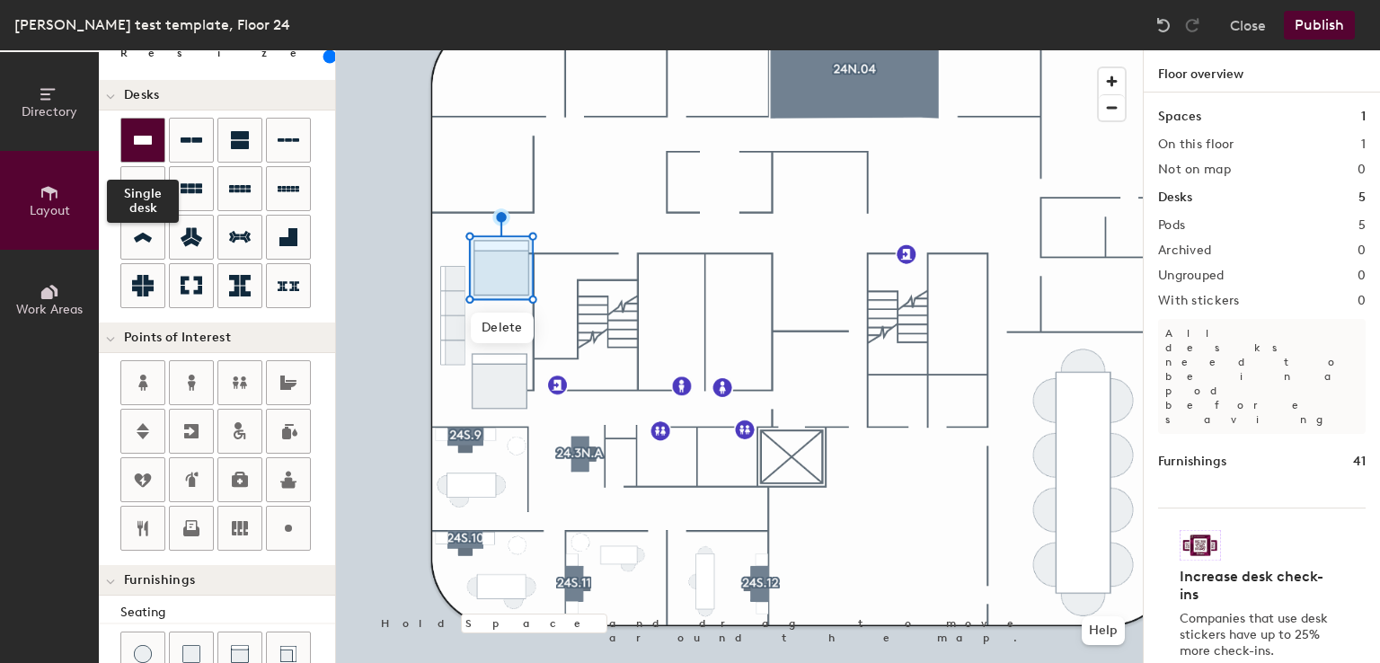
scroll to position [102, 0]
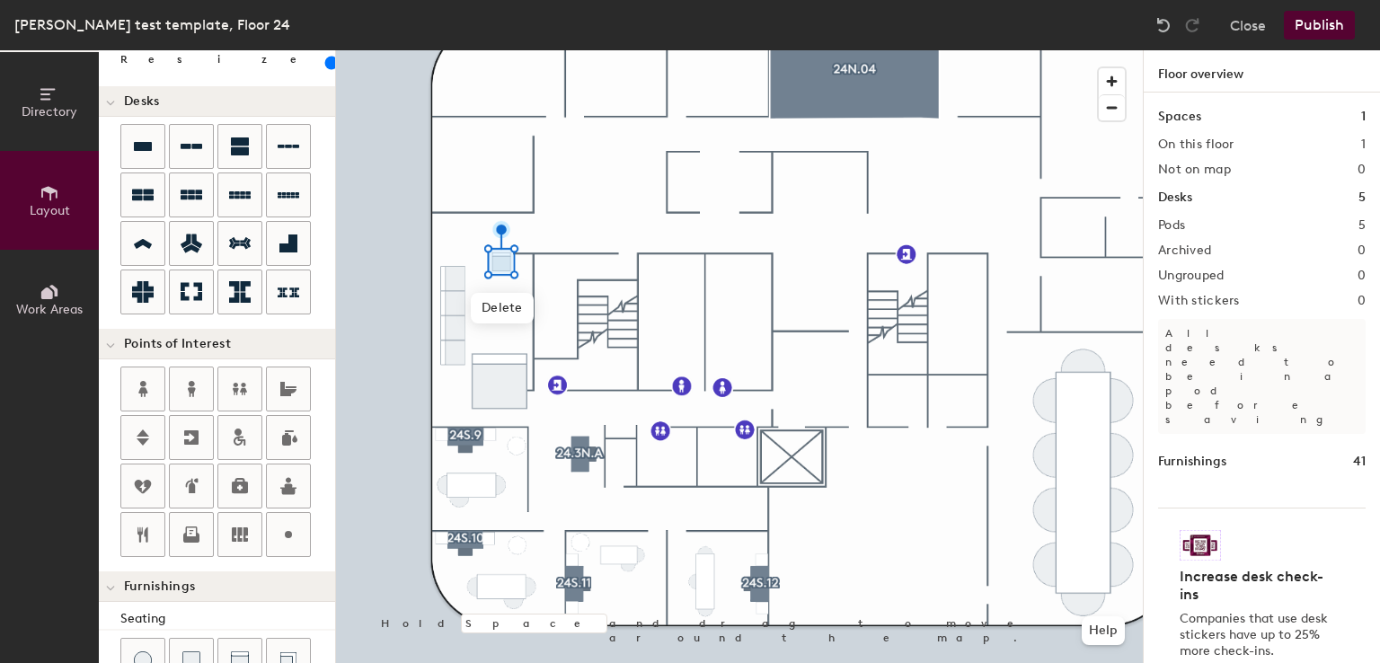
drag, startPoint x: 201, startPoint y: 60, endPoint x: 178, endPoint y: 63, distance: 23.5
click at [326, 63] on input "range" at bounding box center [326, 63] width 0 height 14
drag, startPoint x: 201, startPoint y: 66, endPoint x: 179, endPoint y: 66, distance: 22.5
click at [326, 66] on input "range" at bounding box center [326, 63] width 0 height 14
click at [749, 50] on div at bounding box center [739, 50] width 807 height 0
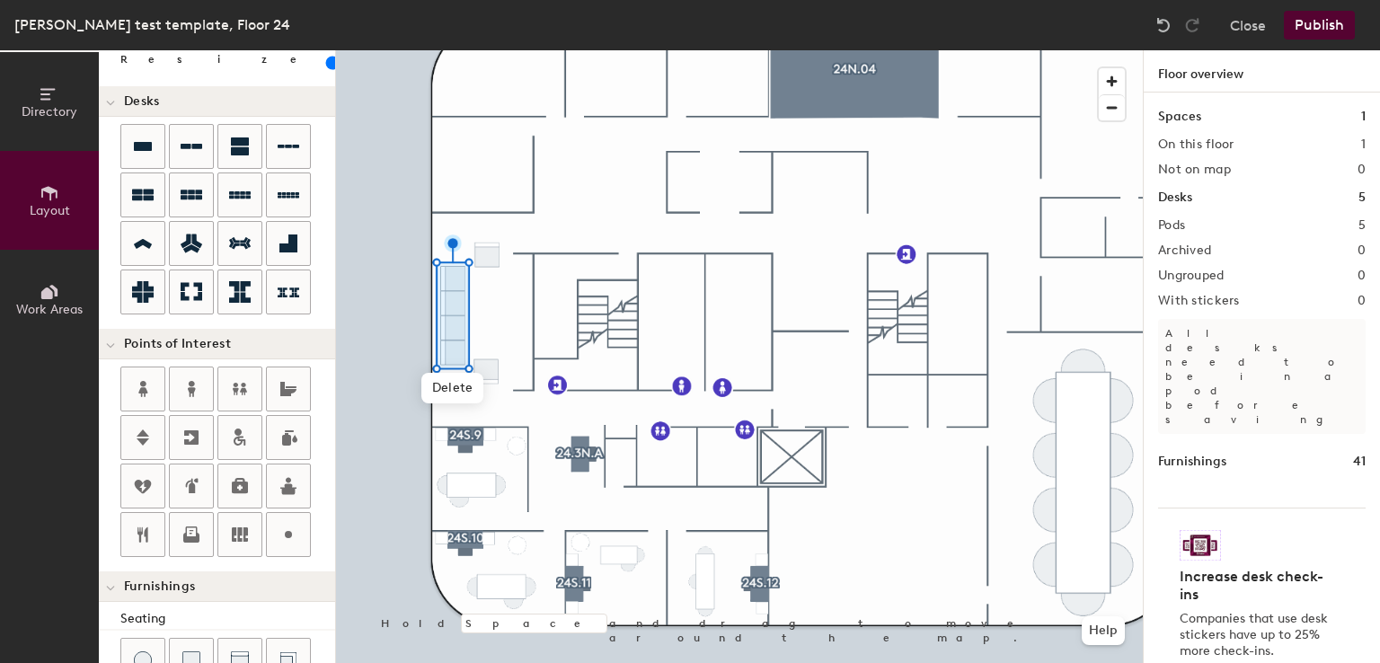
click at [326, 64] on input "range" at bounding box center [326, 63] width 0 height 14
click at [531, 50] on div at bounding box center [739, 50] width 807 height 0
click at [326, 60] on input "range" at bounding box center [326, 63] width 0 height 14
click at [326, 66] on input "range" at bounding box center [326, 63] width 0 height 14
click at [471, 50] on div at bounding box center [739, 50] width 807 height 0
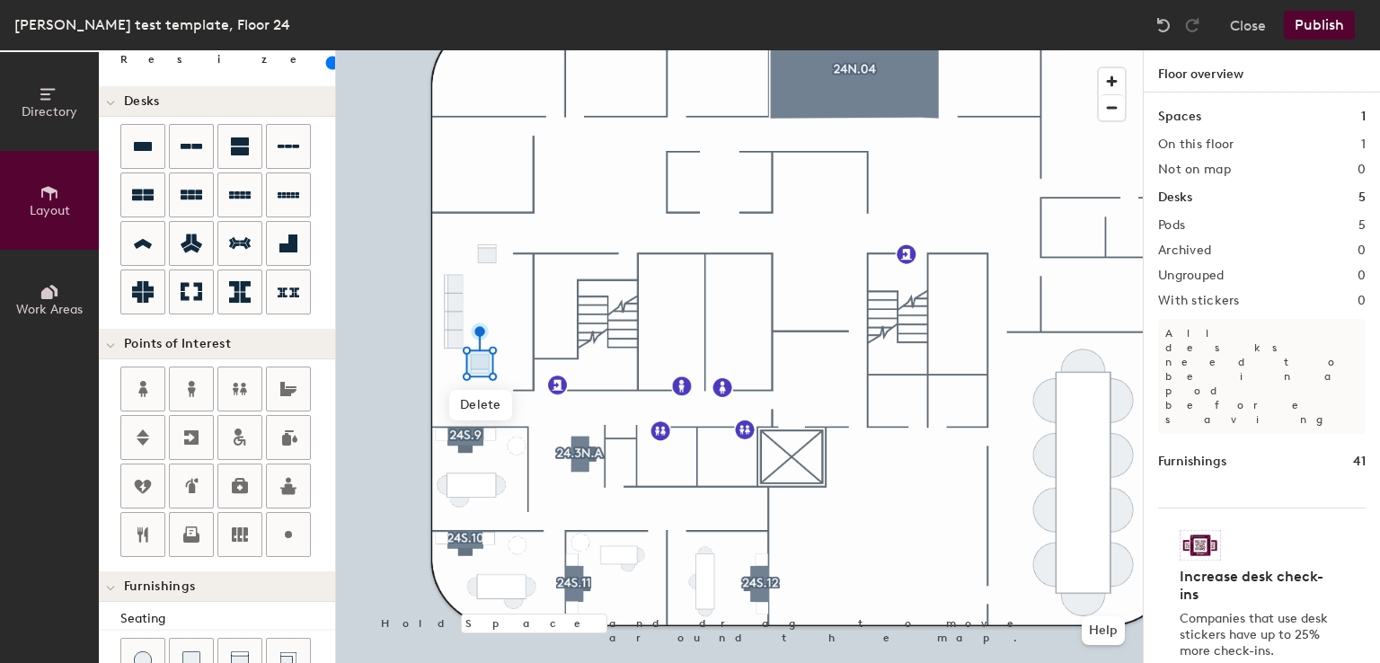
click at [538, 50] on div at bounding box center [739, 50] width 807 height 0
click at [518, 50] on div at bounding box center [739, 50] width 807 height 0
click at [820, 50] on div at bounding box center [739, 50] width 807 height 0
click at [280, 609] on div "Seating" at bounding box center [227, 619] width 215 height 20
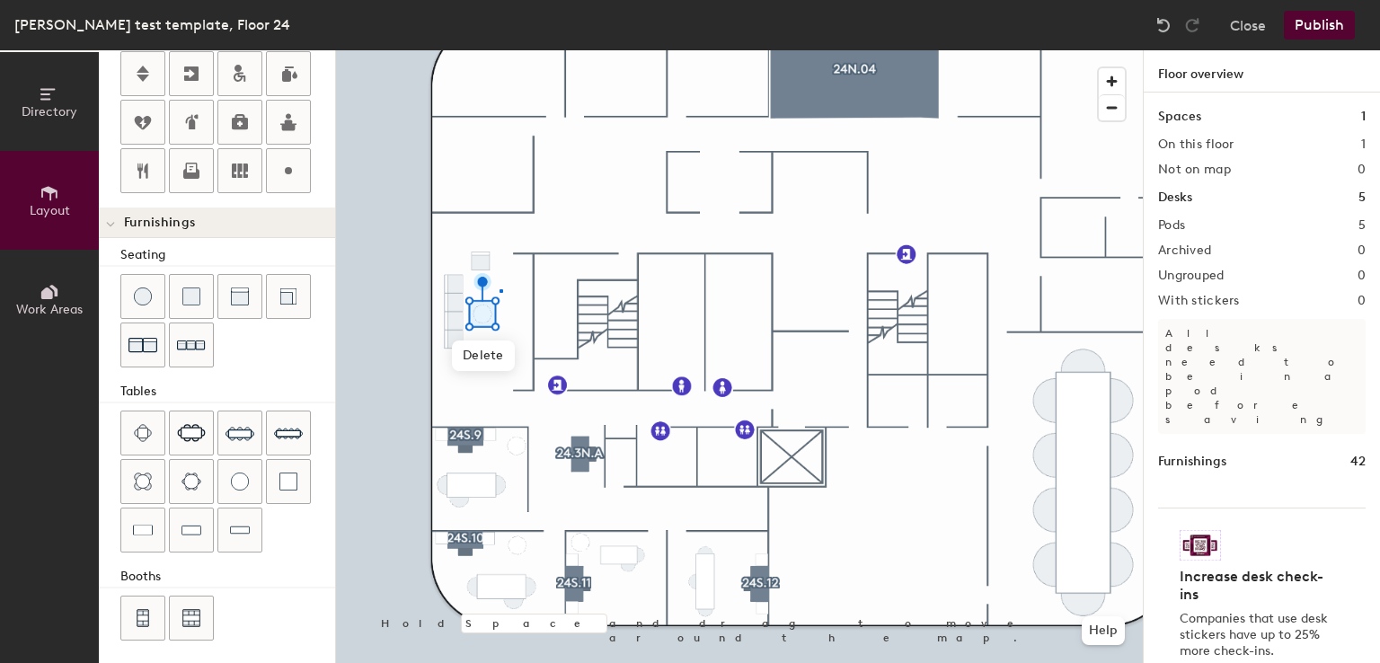
drag, startPoint x: 240, startPoint y: 483, endPoint x: 331, endPoint y: 448, distance: 97.3
click at [501, 50] on div at bounding box center [739, 50] width 807 height 0
click at [789, 50] on div at bounding box center [739, 50] width 807 height 0
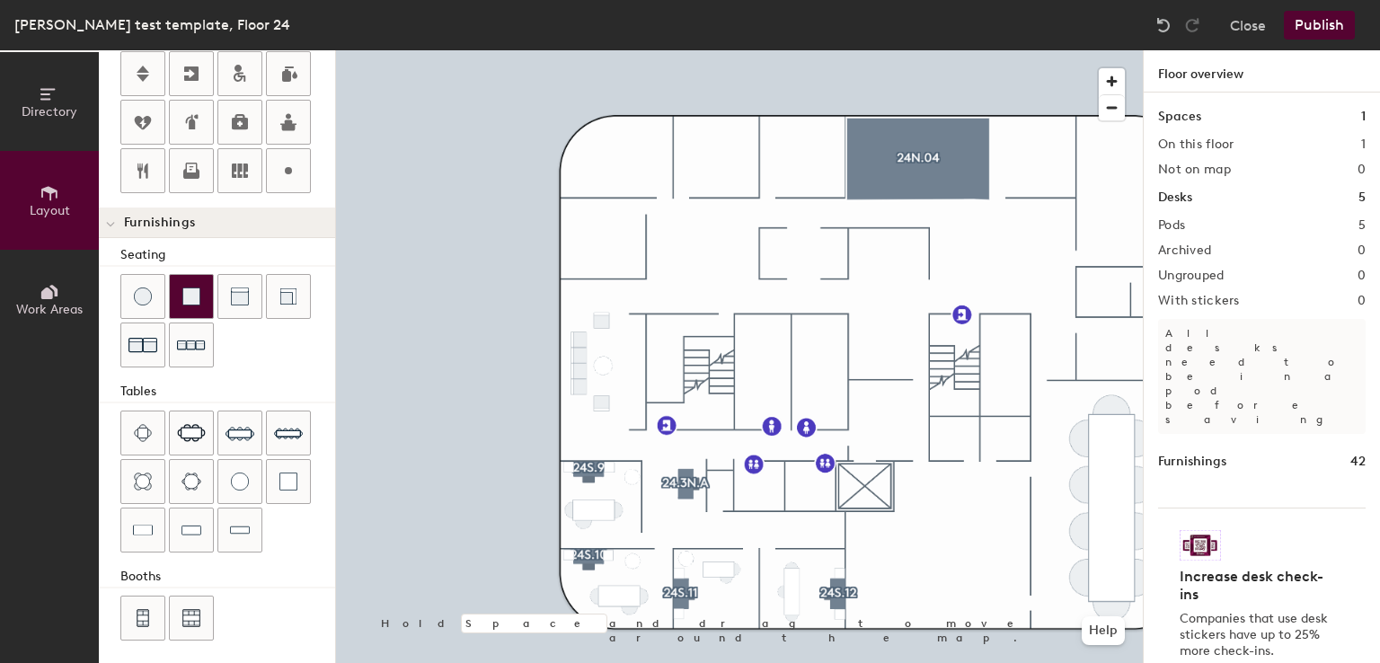
scroll to position [0, 0]
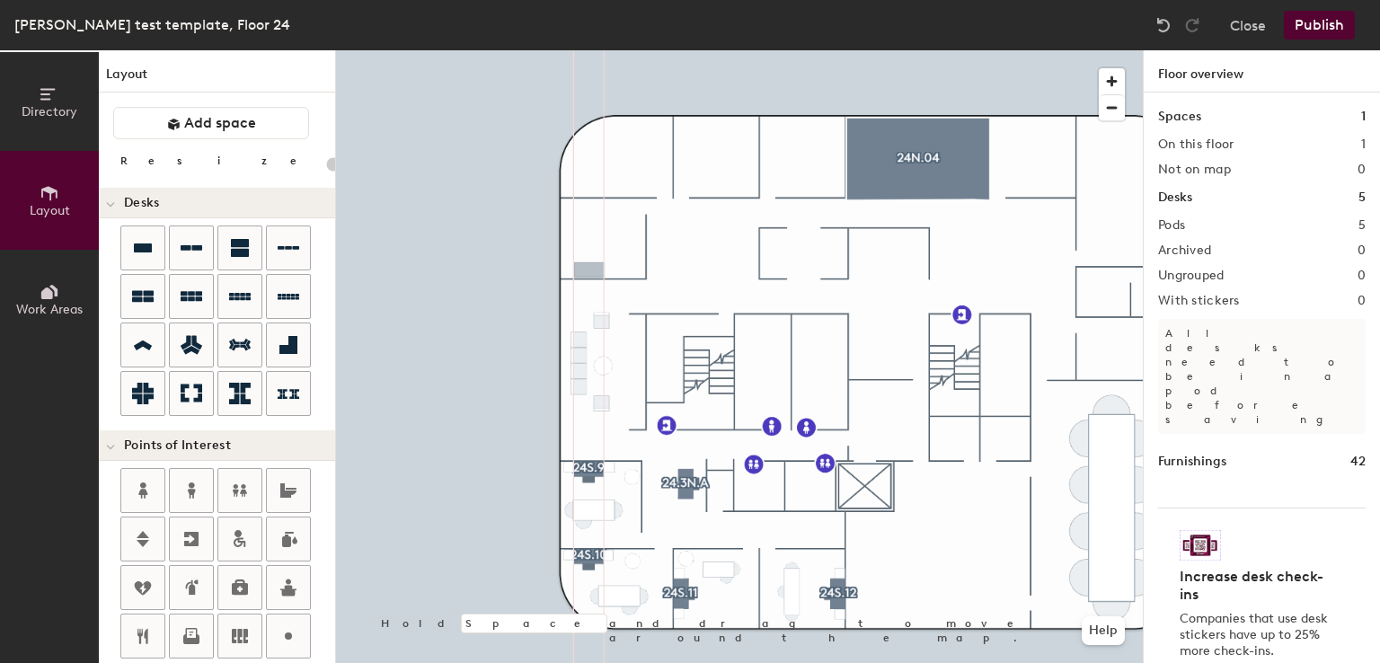
click at [589, 270] on div "Directory Layout Work Areas Layout Add space Resize Desks Points of Interest Fu…" at bounding box center [690, 356] width 1380 height 613
type input "160"
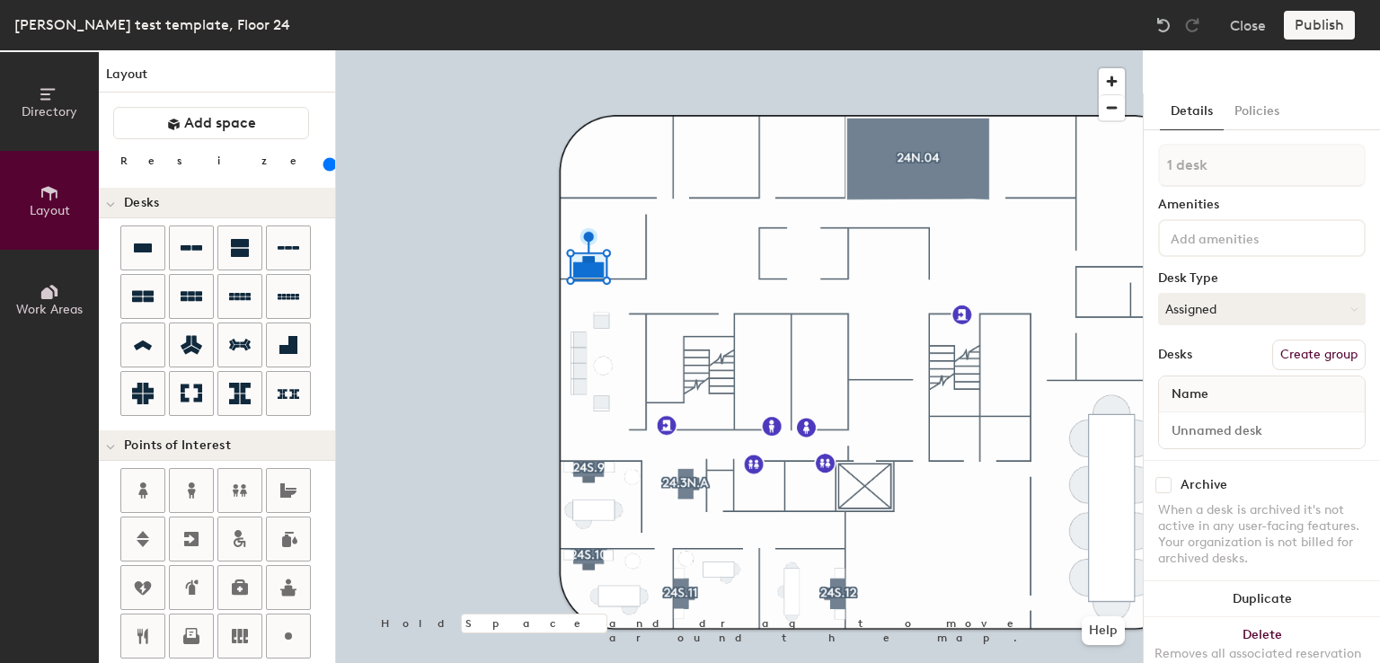
click at [1304, 345] on button "Create group" at bounding box center [1318, 355] width 93 height 31
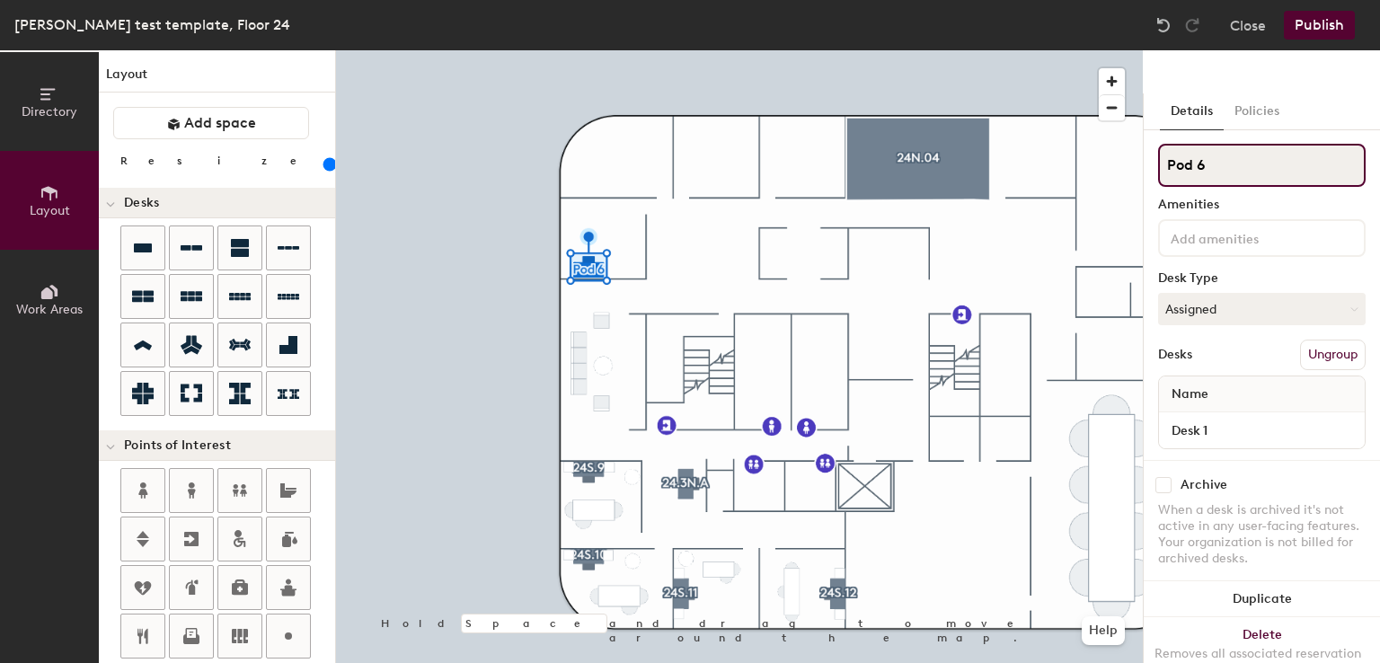
click at [1235, 163] on input "Pod 6" at bounding box center [1262, 165] width 208 height 43
type input "P"
click at [1295, 168] on input "24N." at bounding box center [1262, 165] width 208 height 43
type input "24N.08"
click at [1248, 246] on input at bounding box center [1248, 237] width 162 height 22
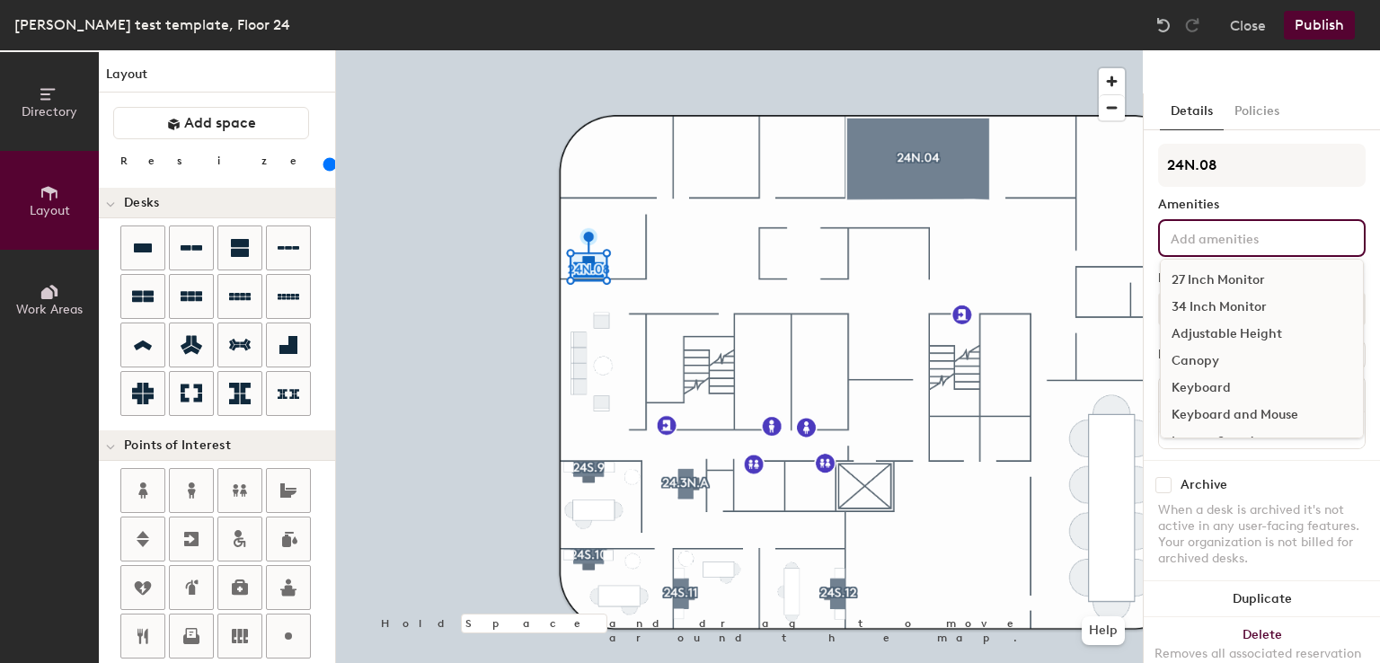
click at [1244, 268] on div "27 Inch Monitor" at bounding box center [1262, 280] width 202 height 27
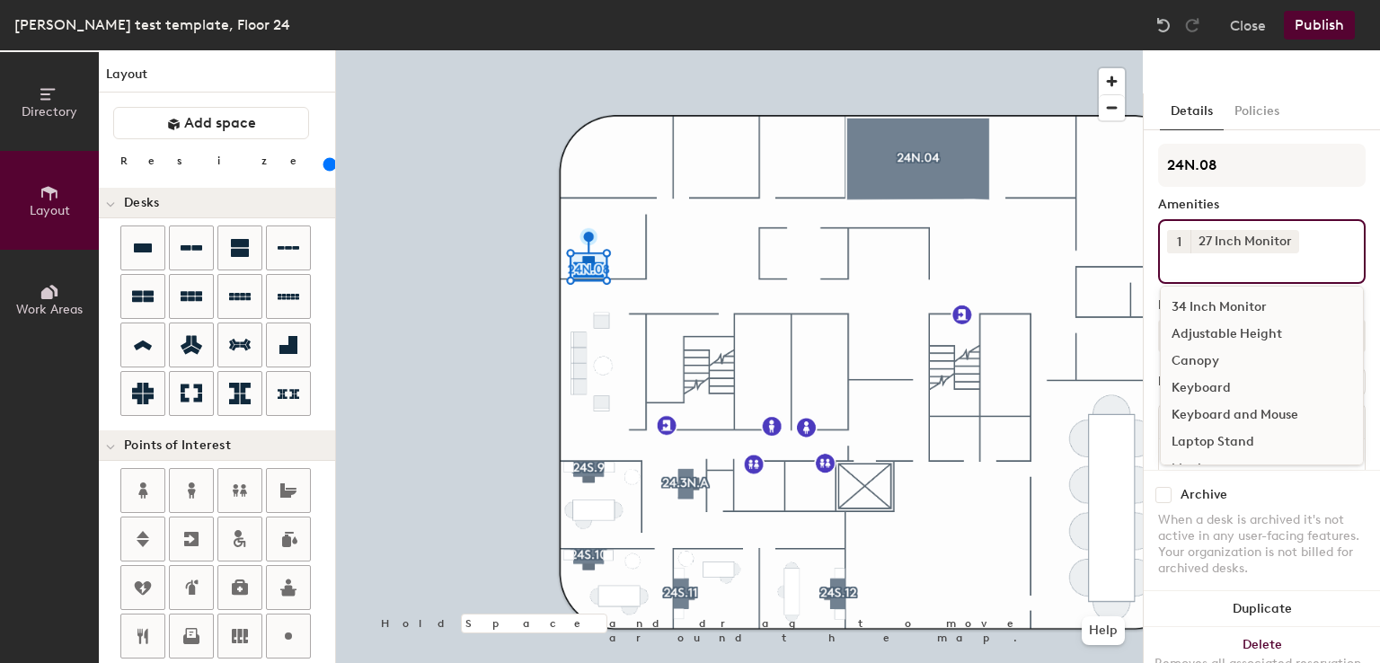
click at [1182, 248] on button "1" at bounding box center [1178, 241] width 23 height 23
click at [1183, 266] on div "2" at bounding box center [1178, 264] width 23 height 23
click at [1193, 332] on div "Adjustable Height" at bounding box center [1262, 334] width 202 height 27
click at [1200, 407] on div "Keyboard and Mouse" at bounding box center [1262, 415] width 202 height 27
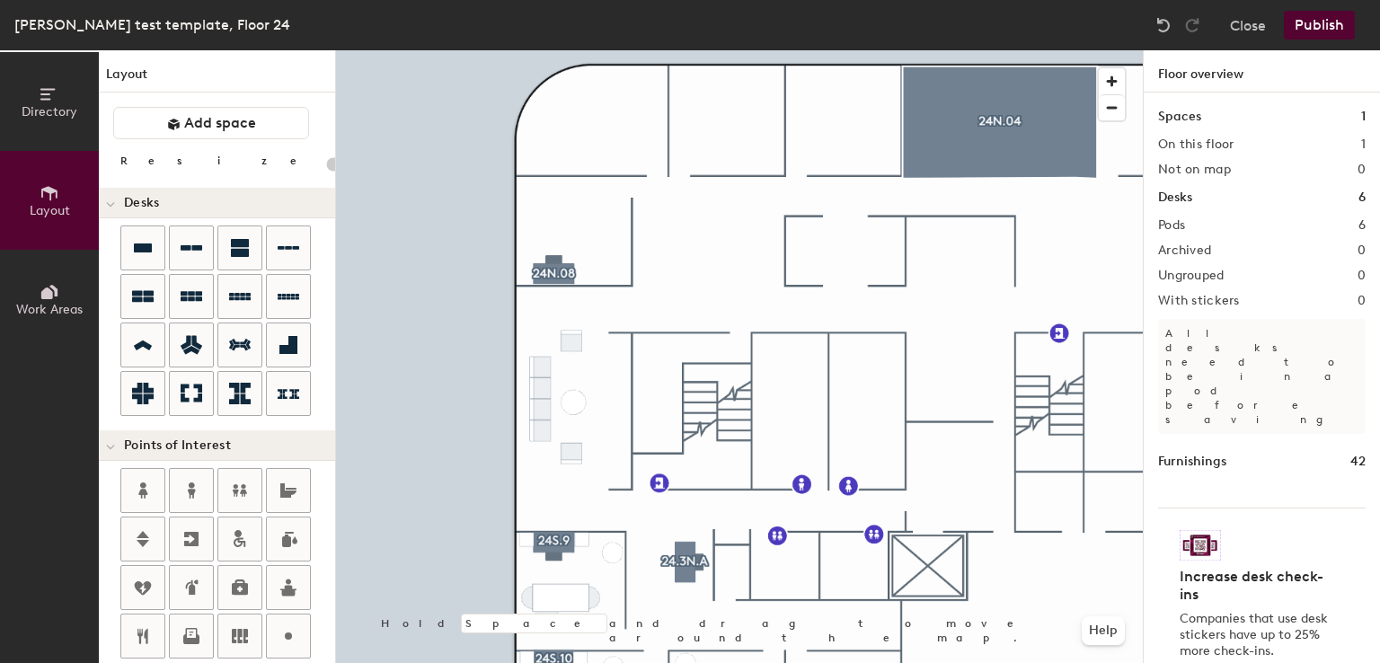
type input "160"
click at [760, 50] on div at bounding box center [739, 50] width 807 height 0
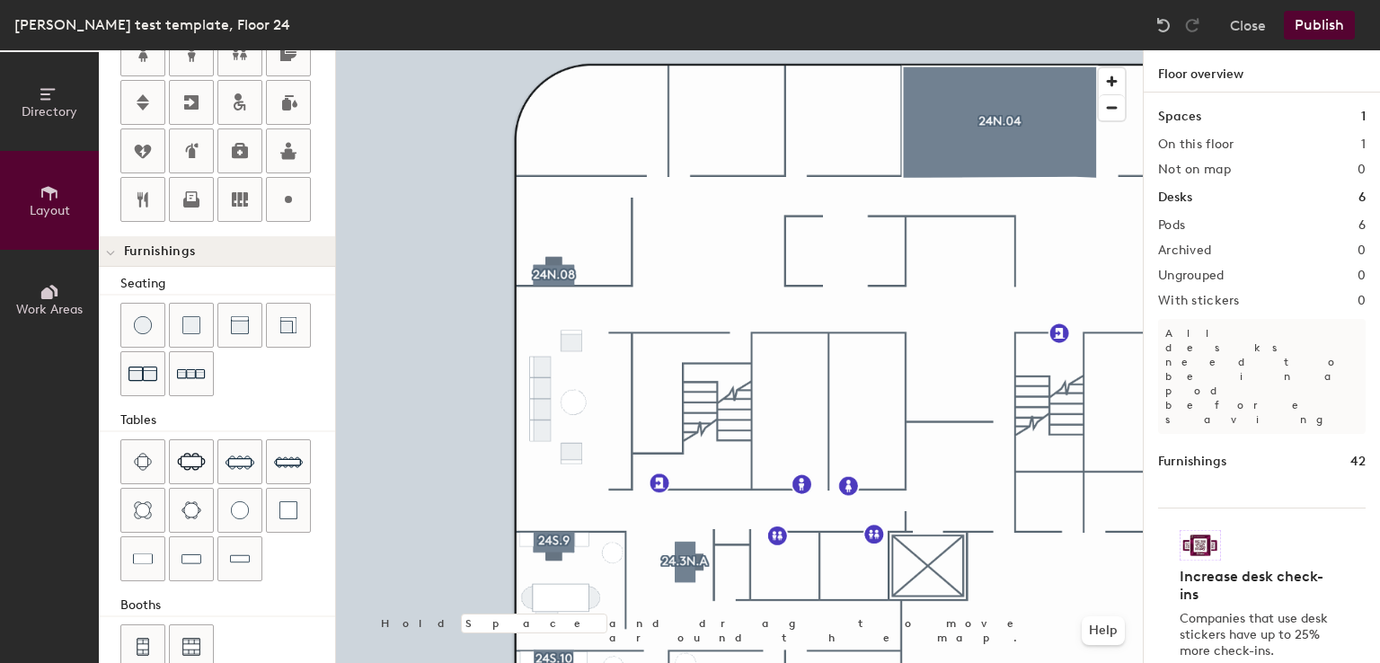
scroll to position [465, 0]
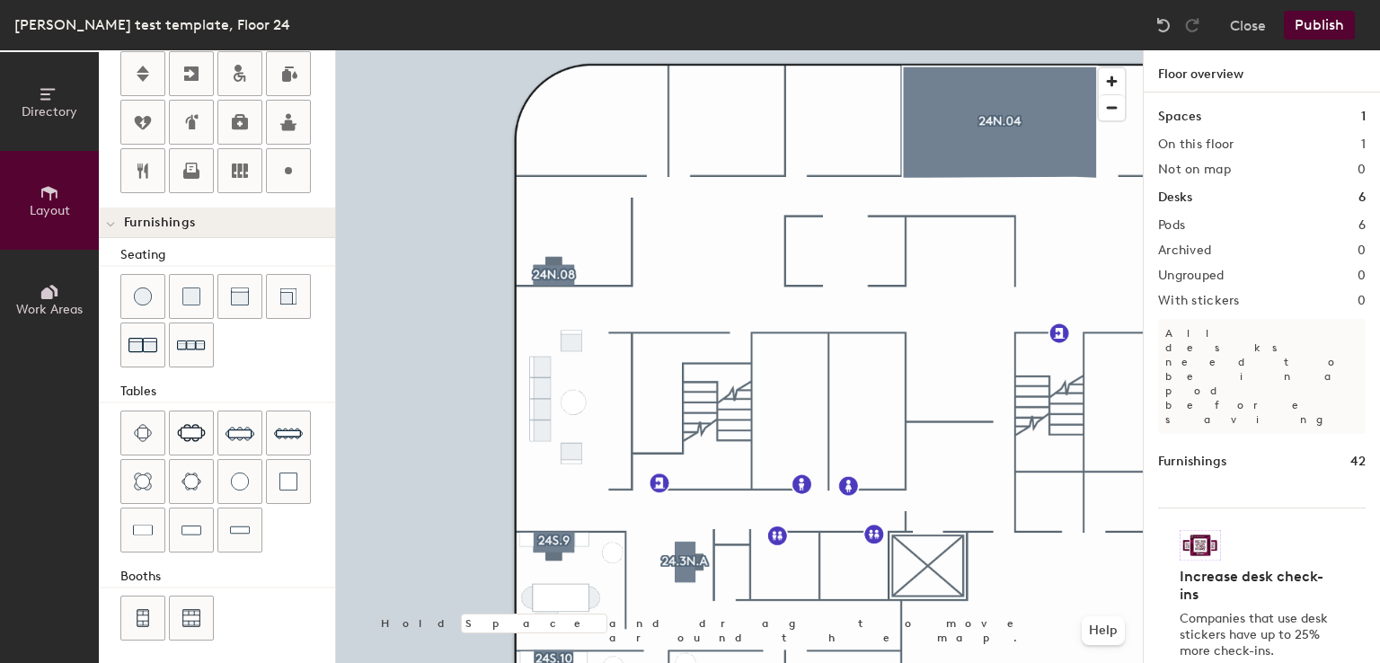
click at [784, 50] on div at bounding box center [739, 50] width 807 height 0
click at [759, 50] on div at bounding box center [739, 50] width 807 height 0
drag, startPoint x: 198, startPoint y: 435, endPoint x: 587, endPoint y: 288, distance: 415.7
click at [603, 50] on div at bounding box center [739, 50] width 807 height 0
click at [583, 50] on div at bounding box center [739, 50] width 807 height 0
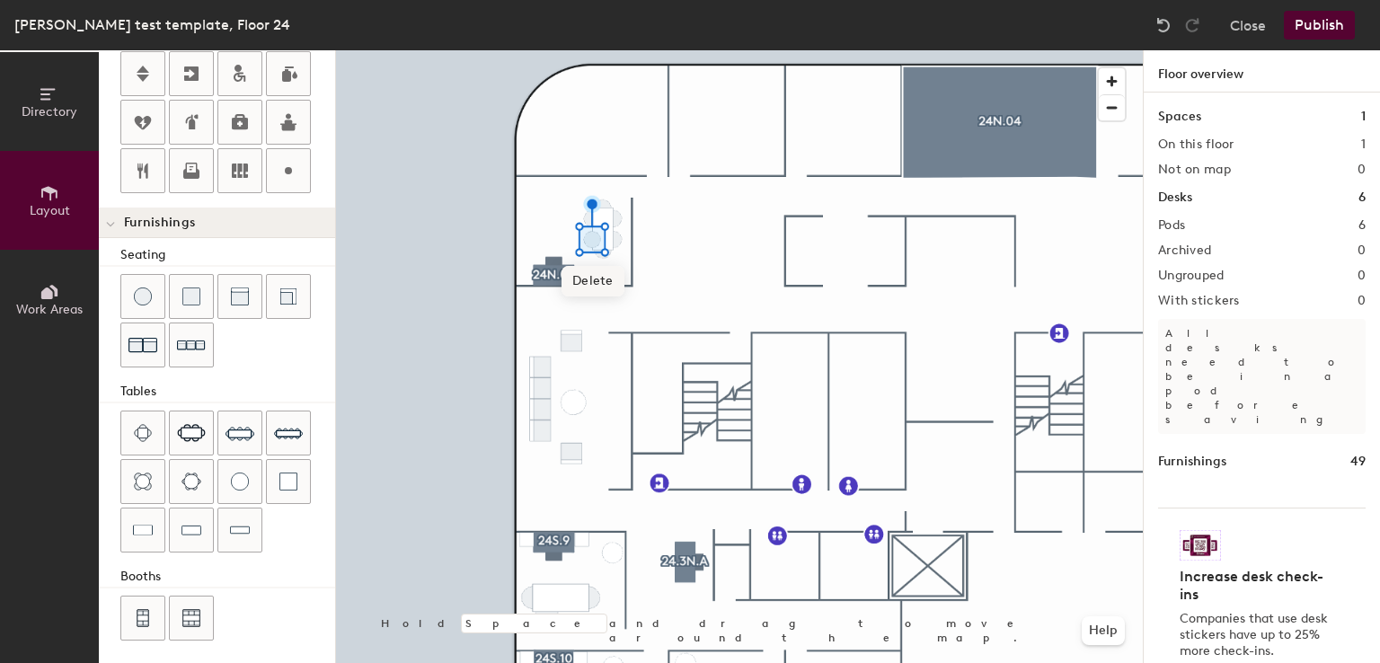
click at [593, 278] on span "Delete" at bounding box center [593, 281] width 63 height 31
click at [611, 257] on span "Delete" at bounding box center [614, 260] width 63 height 31
click at [600, 272] on span "Delete" at bounding box center [614, 281] width 63 height 31
click at [750, 50] on div at bounding box center [739, 50] width 807 height 0
click at [620, 267] on div "Directory Layout Work Areas Layout Add space Resize Desks Points of Interest Fu…" at bounding box center [690, 356] width 1380 height 613
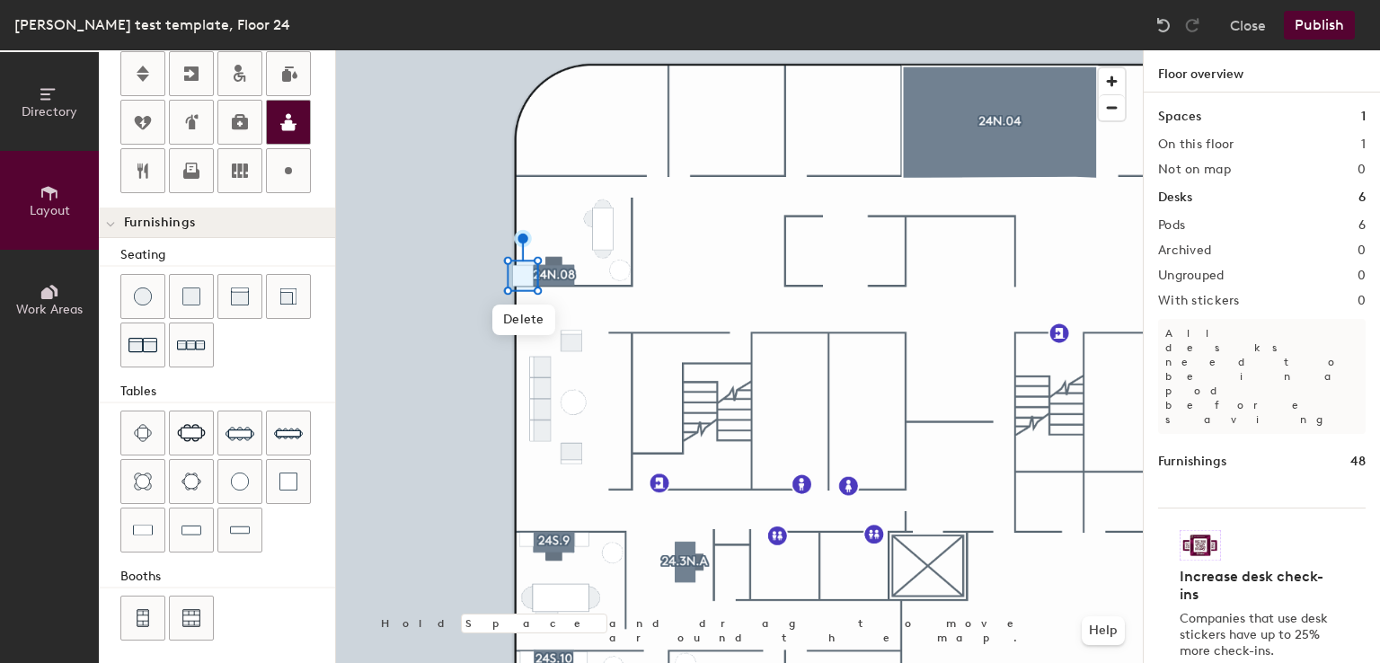
drag, startPoint x: 327, startPoint y: 417, endPoint x: 273, endPoint y: 123, distance: 298.7
click at [273, 123] on div at bounding box center [288, 122] width 43 height 43
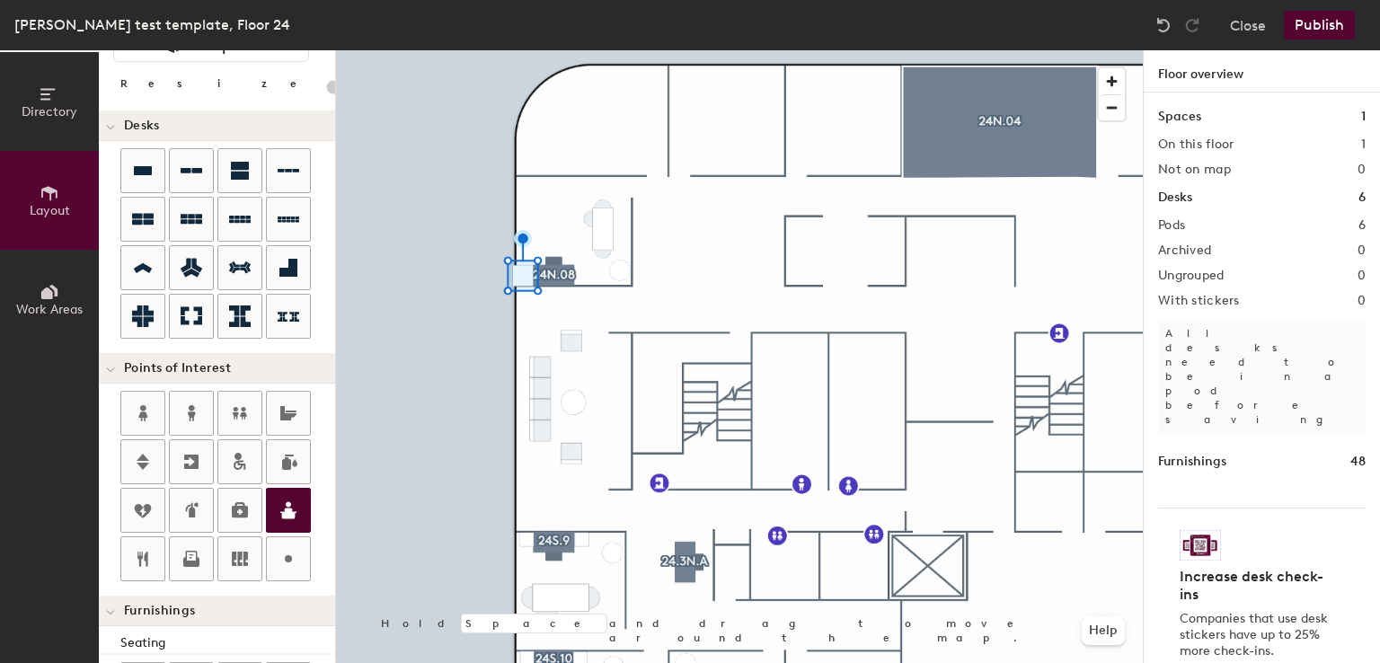
scroll to position [0, 0]
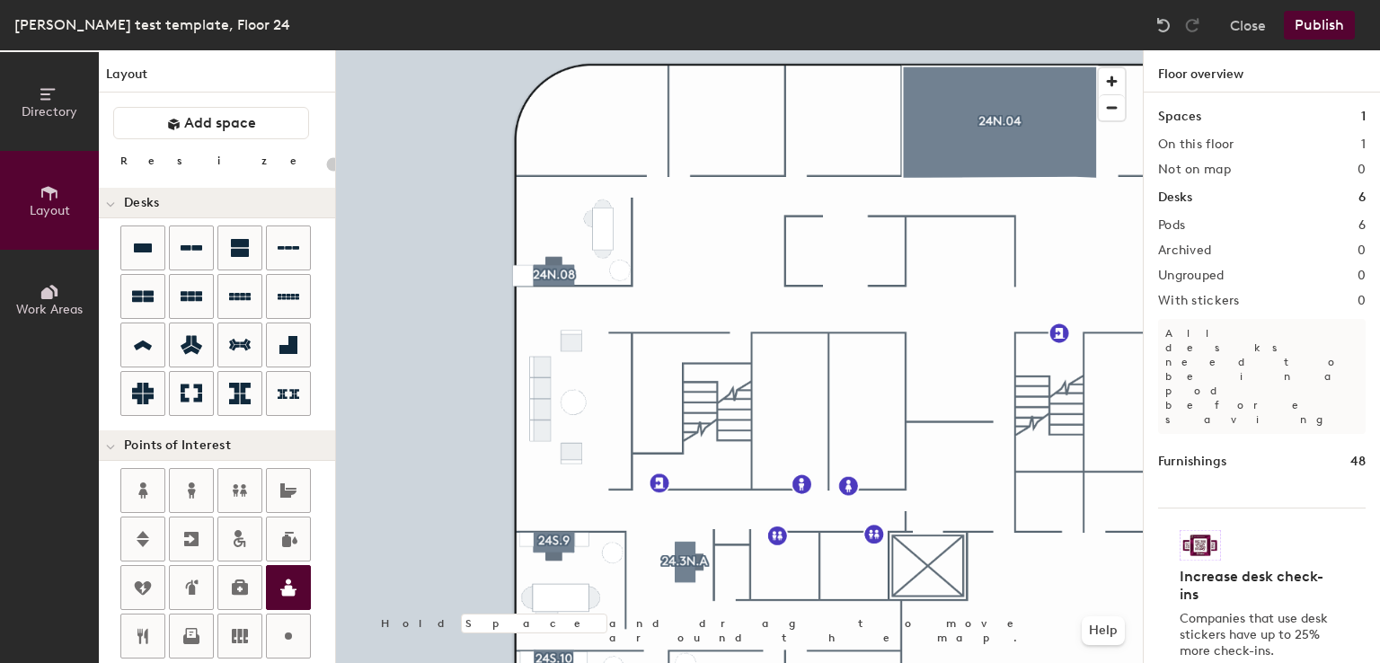
type input "20"
click at [14, 124] on button "Directory" at bounding box center [49, 101] width 99 height 99
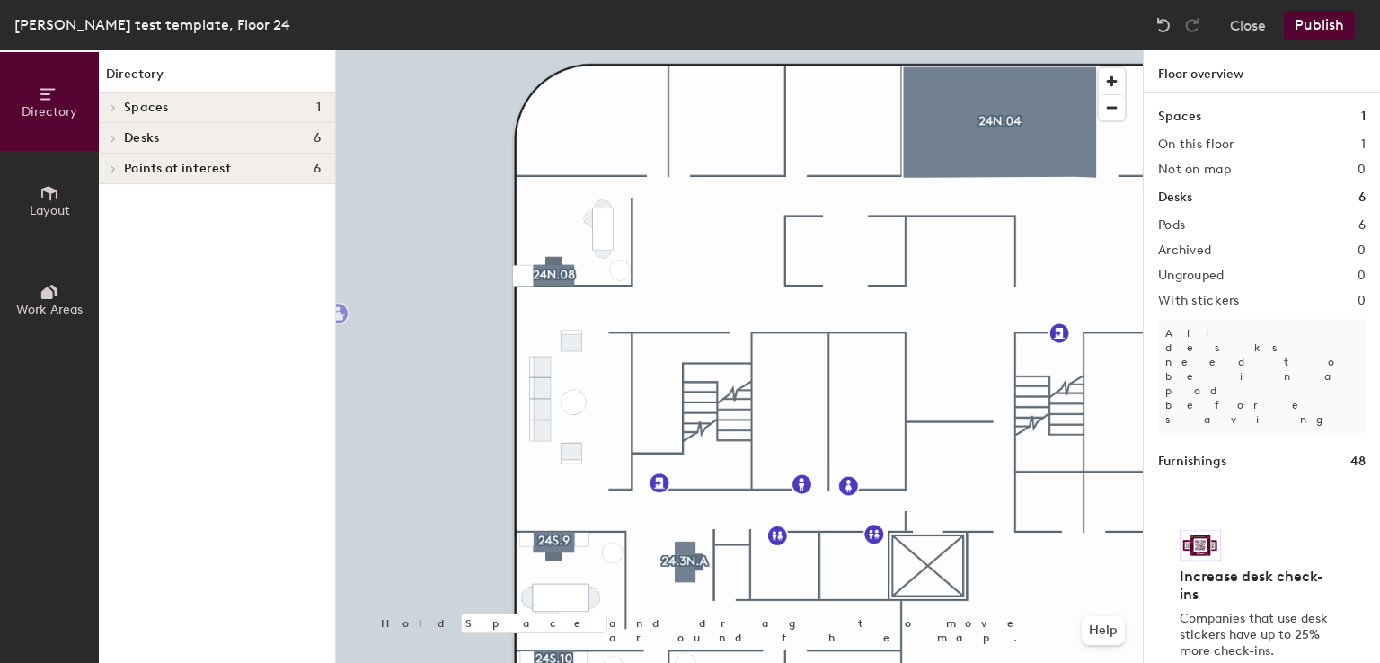
click at [38, 217] on span "Layout" at bounding box center [50, 210] width 40 height 15
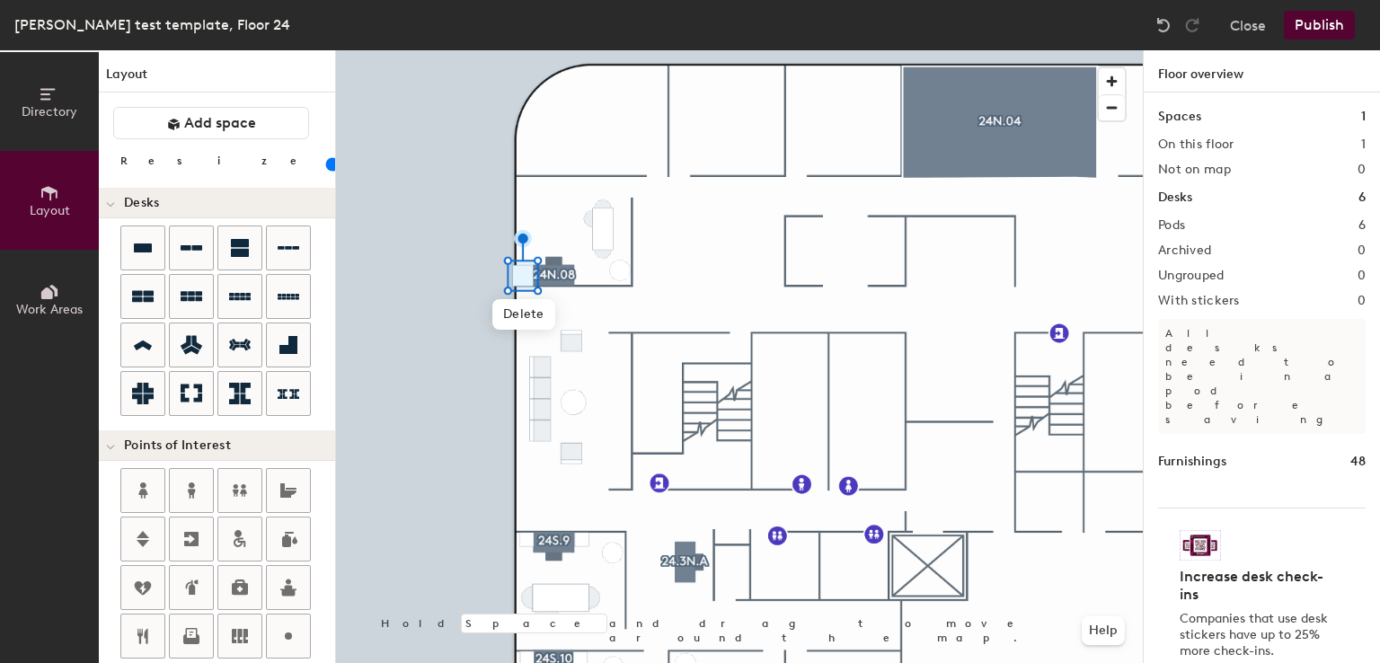
click at [326, 164] on input "range" at bounding box center [326, 164] width 0 height 14
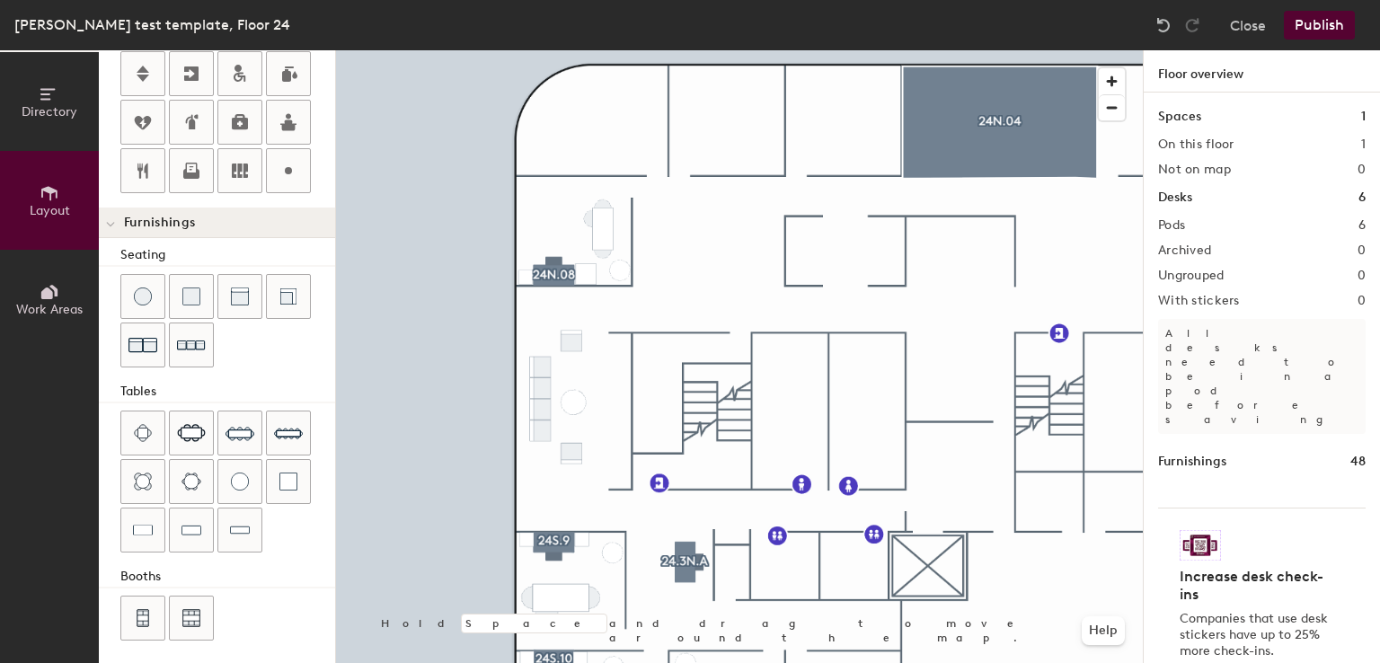
click at [586, 270] on div "Directory Layout Work Areas Layout Add space Resize Desks Points of Interest Fu…" at bounding box center [690, 356] width 1380 height 613
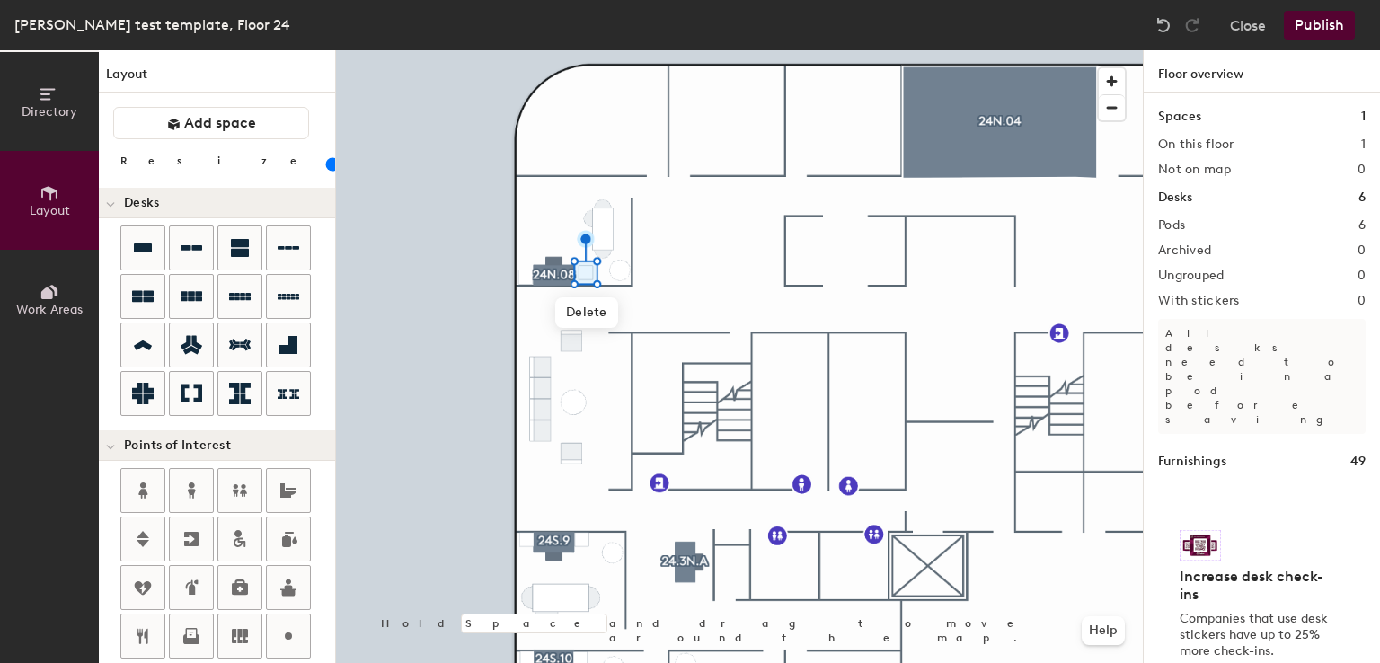
click at [326, 159] on input "range" at bounding box center [326, 164] width 0 height 14
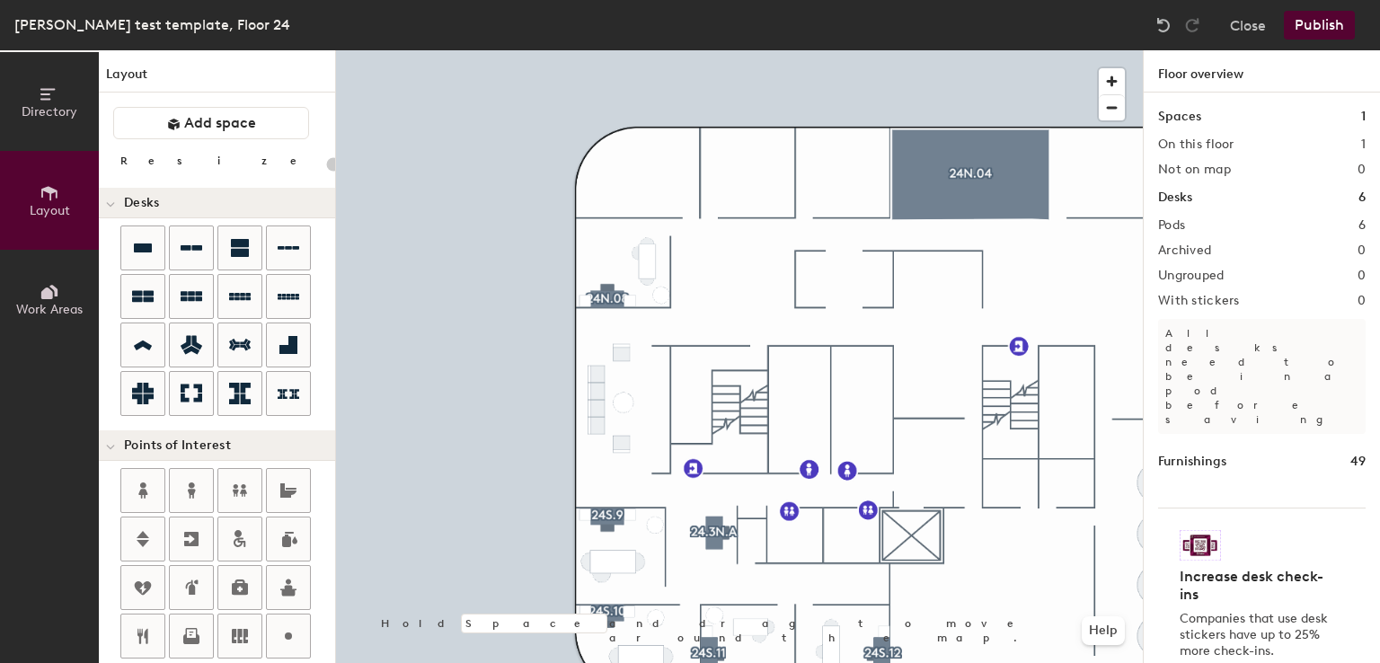
click at [752, 50] on div at bounding box center [739, 50] width 807 height 0
click at [365, 295] on div "Directory Layout Work Areas Layout Add space Resize Desks Points of Interest Fu…" at bounding box center [690, 356] width 1380 height 613
drag, startPoint x: 145, startPoint y: 296, endPoint x: 190, endPoint y: 253, distance: 62.3
click at [190, 253] on div "2 desks" at bounding box center [227, 323] width 215 height 194
click at [208, 252] on div at bounding box center [191, 247] width 43 height 43
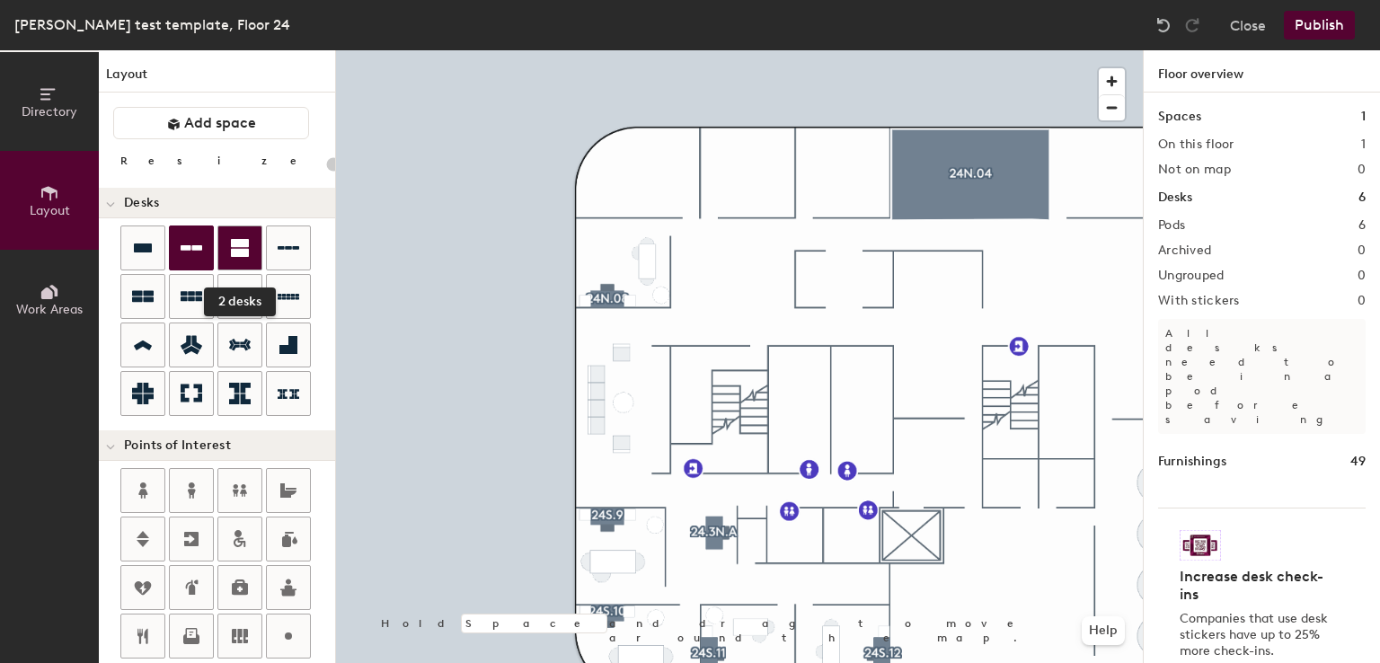
click at [226, 251] on div at bounding box center [239, 247] width 43 height 43
click at [768, 277] on div "Directory Layout Work Areas Layout Add space Resize Desks Points of Interest Fu…" at bounding box center [690, 356] width 1380 height 613
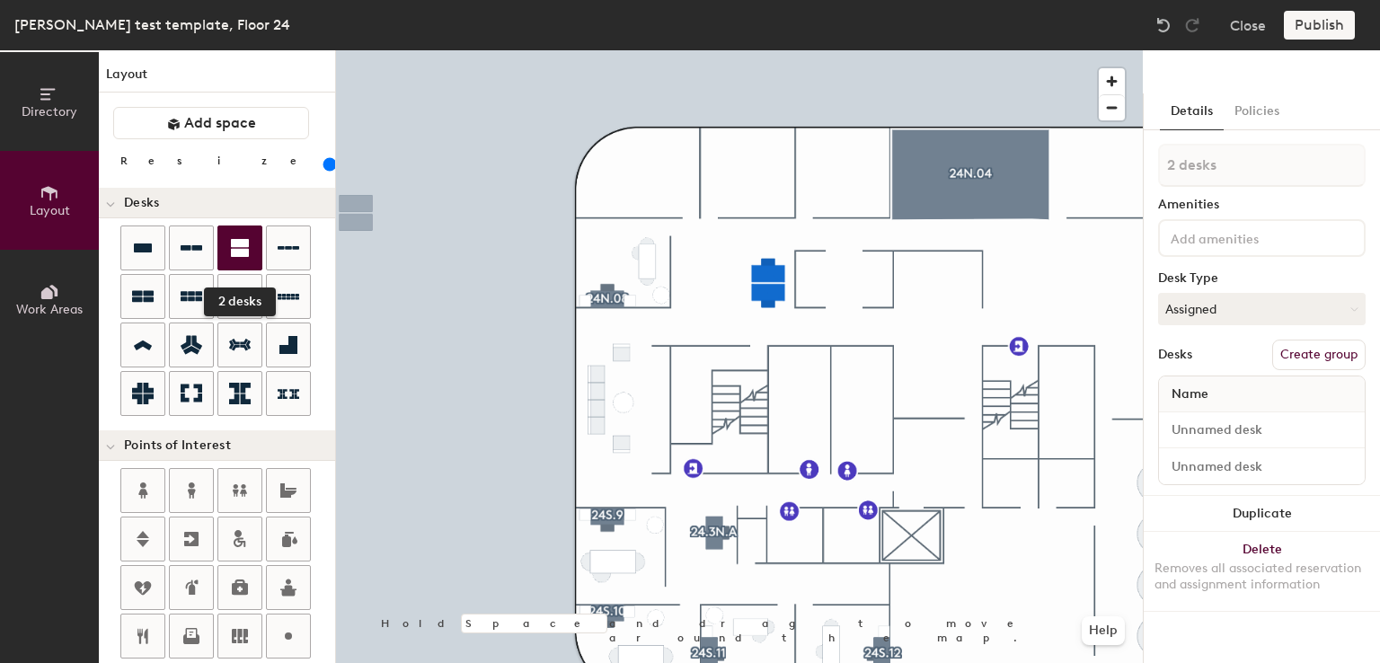
click at [231, 242] on icon at bounding box center [240, 248] width 18 height 18
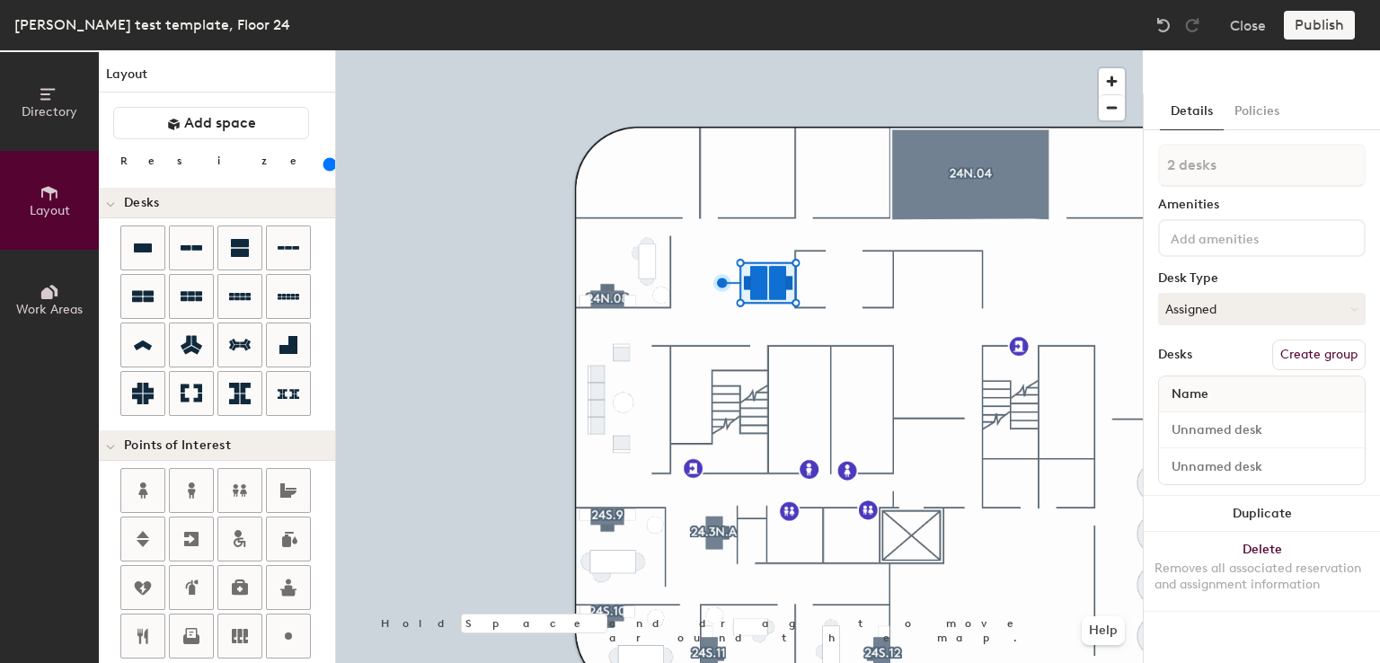
click at [794, 50] on div at bounding box center [739, 50] width 807 height 0
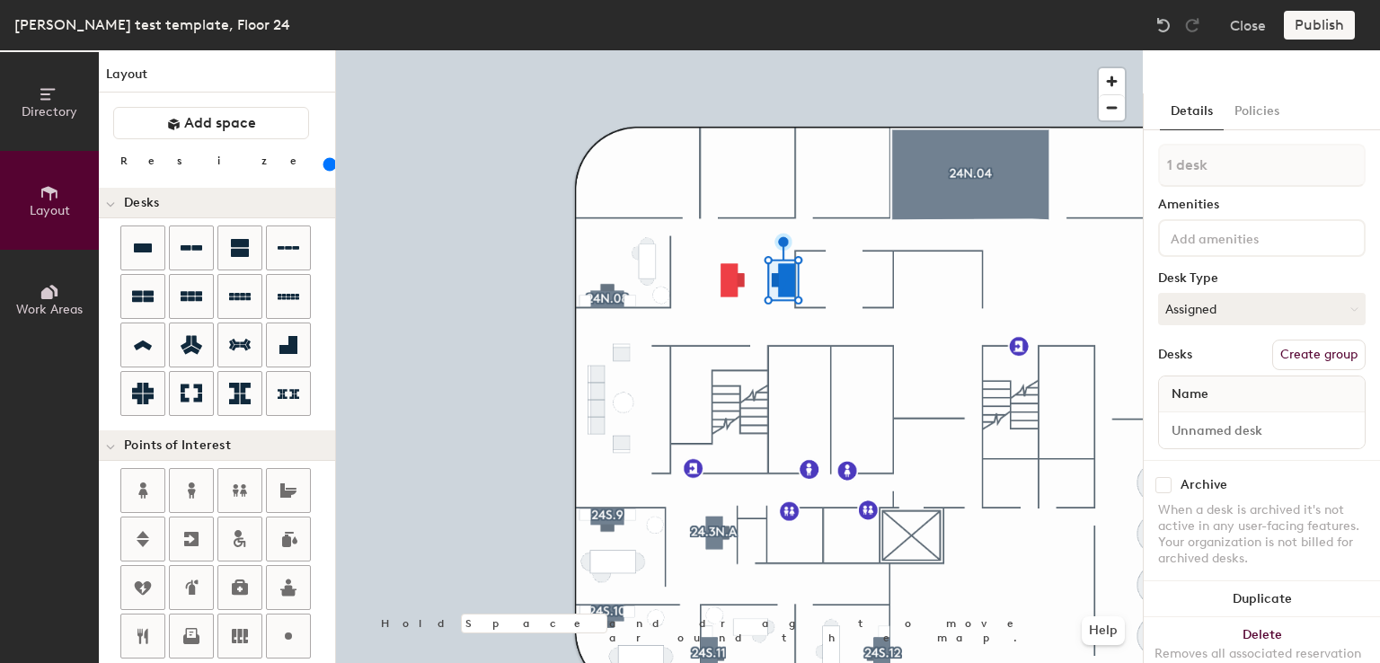
click at [755, 50] on div at bounding box center [739, 50] width 807 height 0
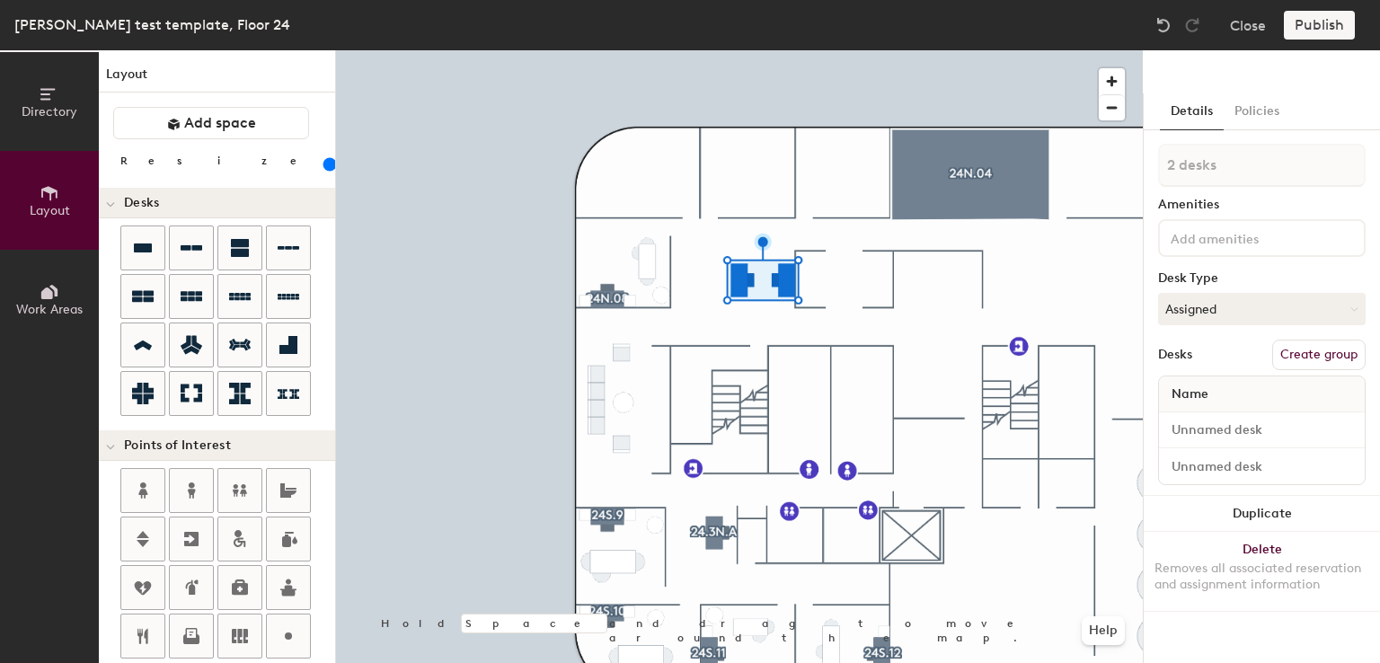
click at [1228, 237] on input at bounding box center [1248, 237] width 162 height 22
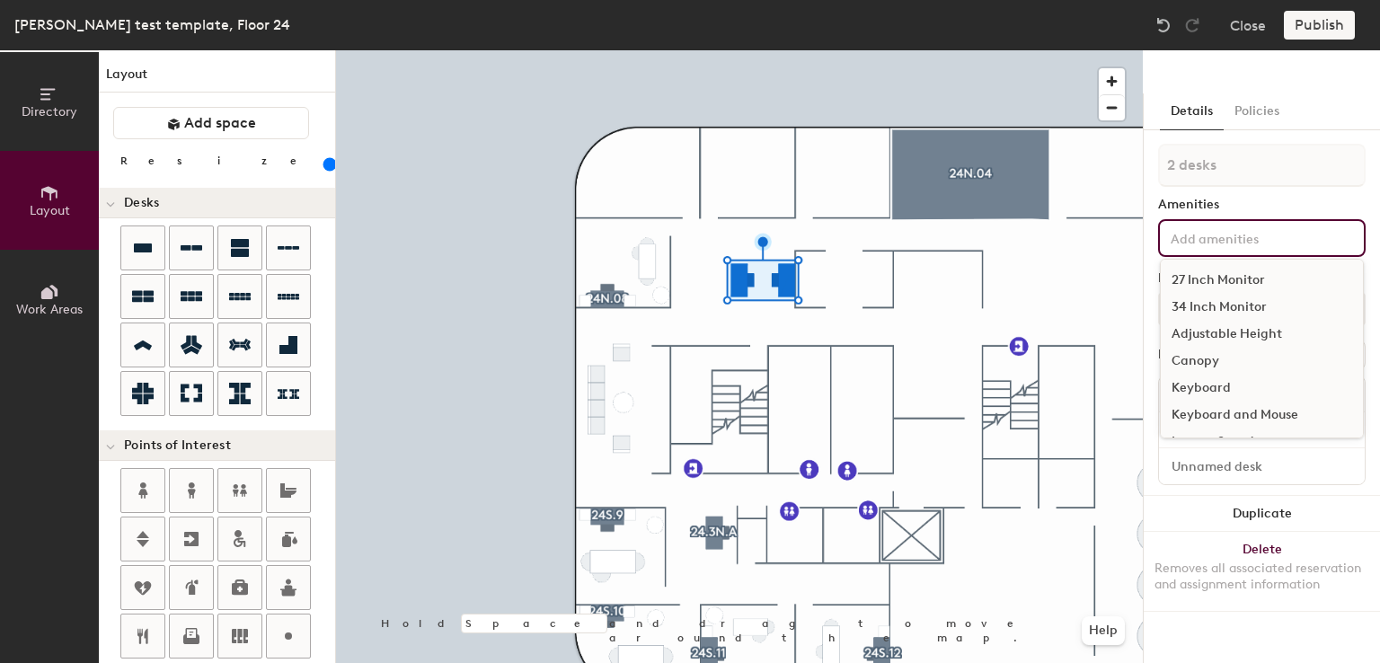
click at [1226, 272] on div "27 Inch Monitor" at bounding box center [1262, 280] width 202 height 27
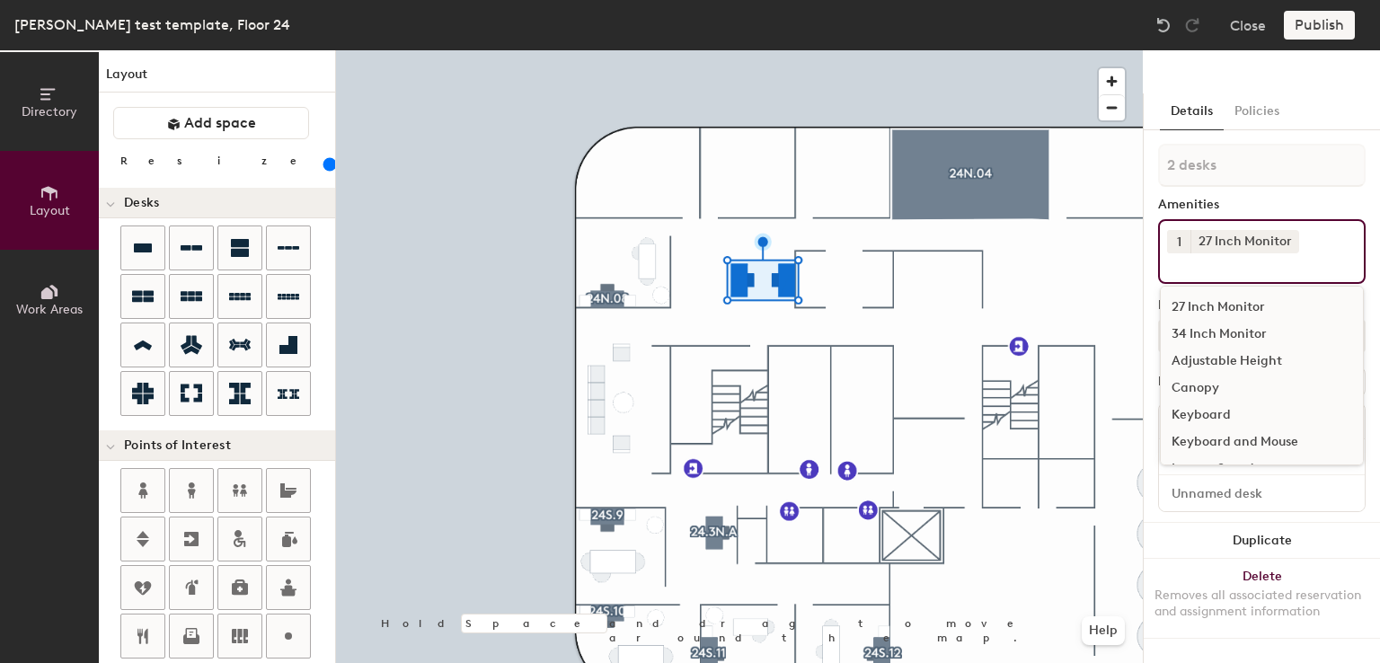
click at [1229, 352] on div "Adjustable Height" at bounding box center [1262, 361] width 202 height 27
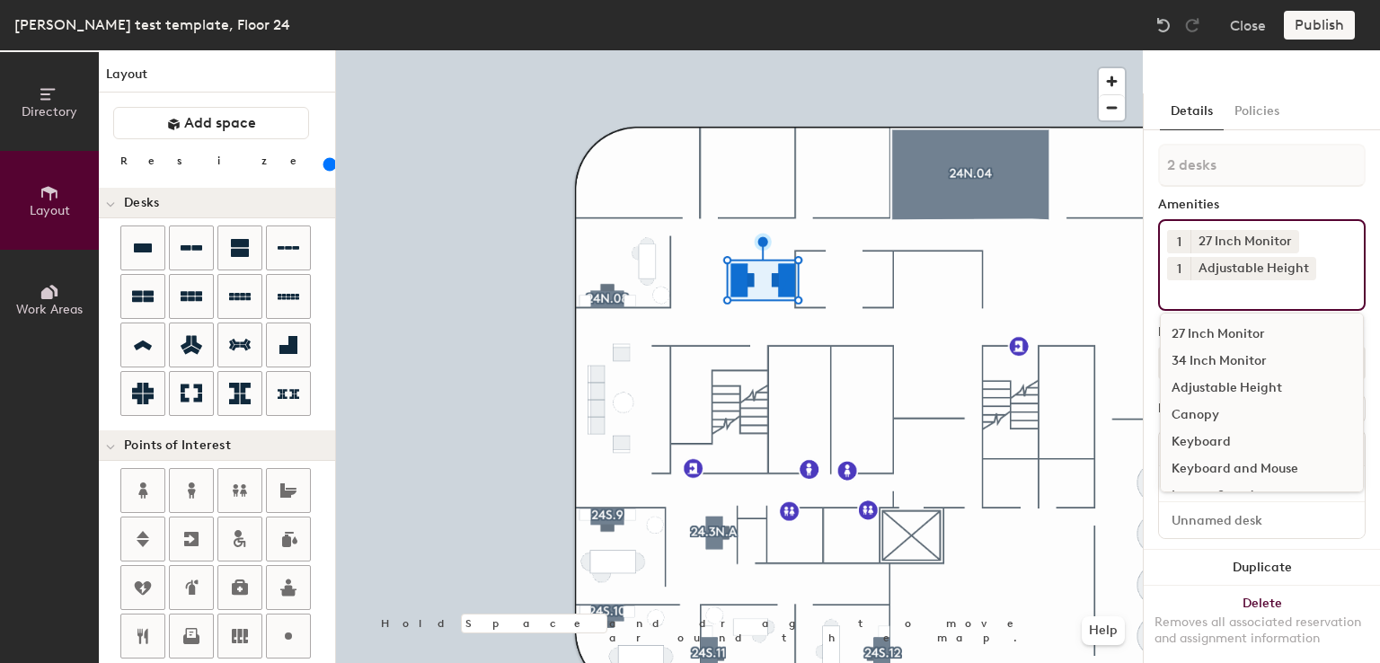
click at [1224, 452] on div "Keyboard" at bounding box center [1262, 442] width 202 height 27
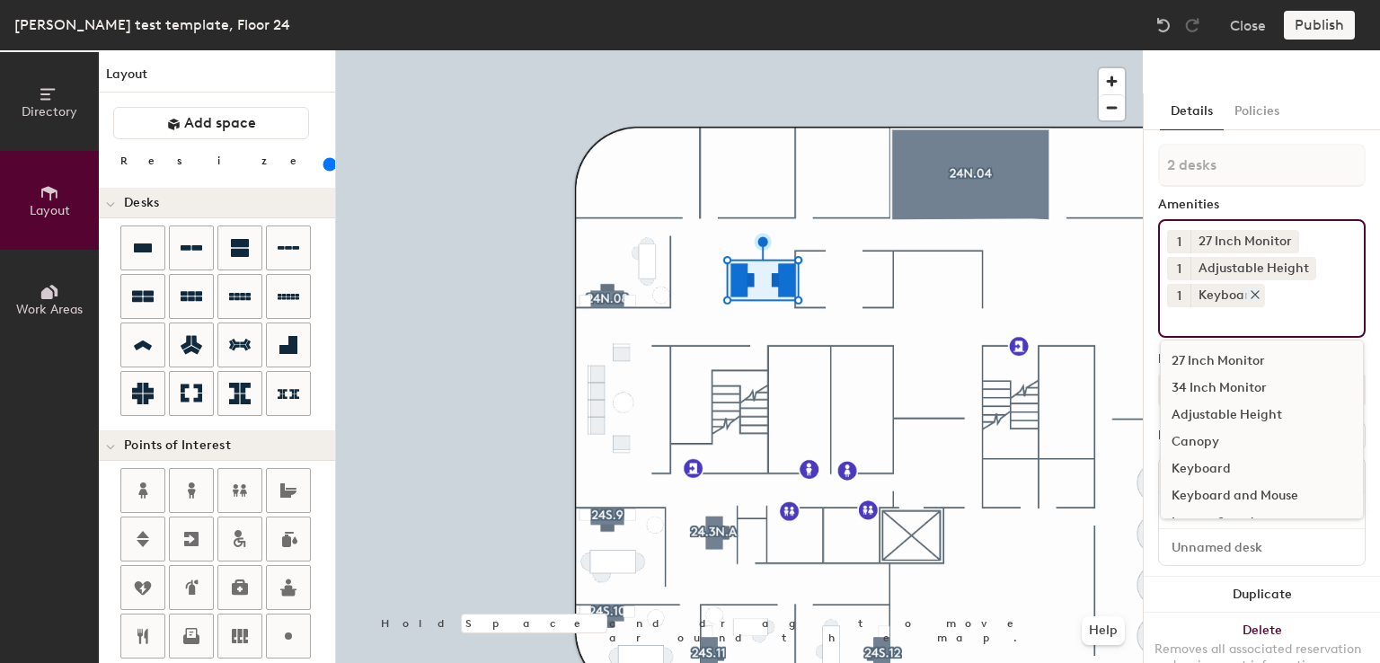
click at [1252, 293] on icon at bounding box center [1255, 294] width 7 height 7
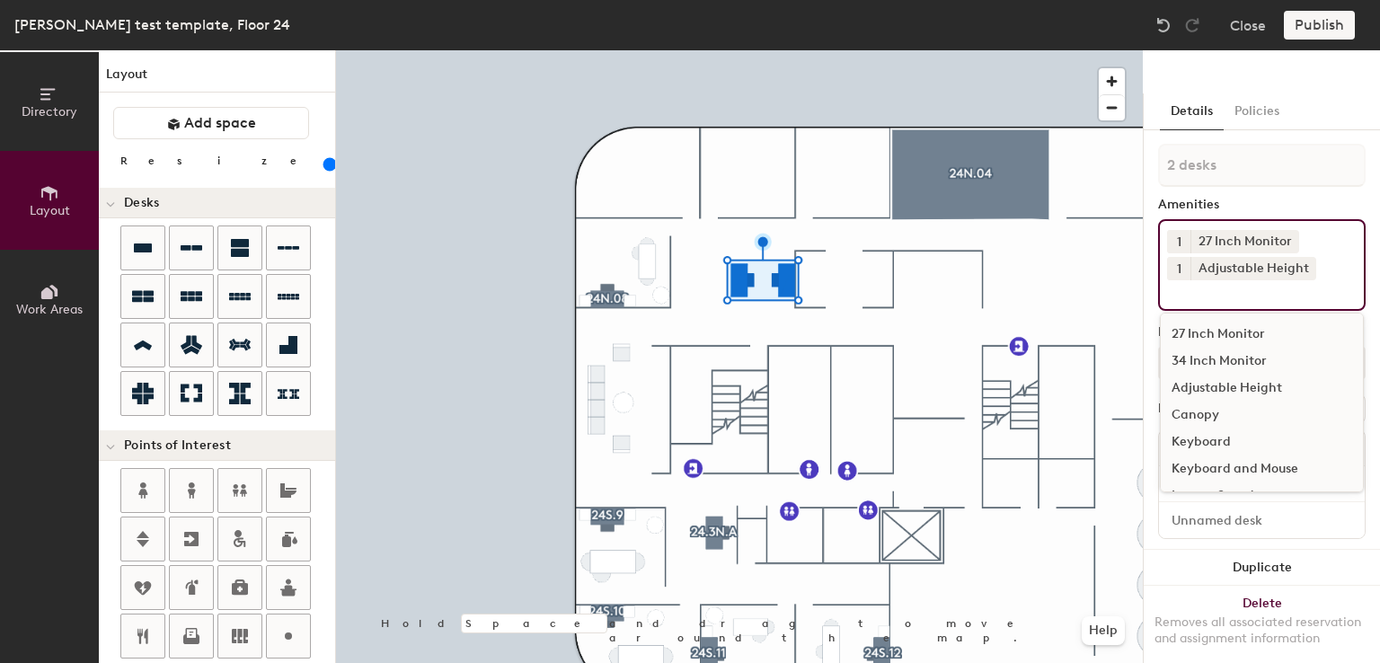
click at [1228, 306] on div "1 27 Inch Monitor 1 Adjustable Height 27 Inch Monitor 34 Inch Monitor Adjustabl…" at bounding box center [1262, 265] width 208 height 92
click at [1236, 461] on div "Keyboard and Mouse" at bounding box center [1262, 469] width 202 height 27
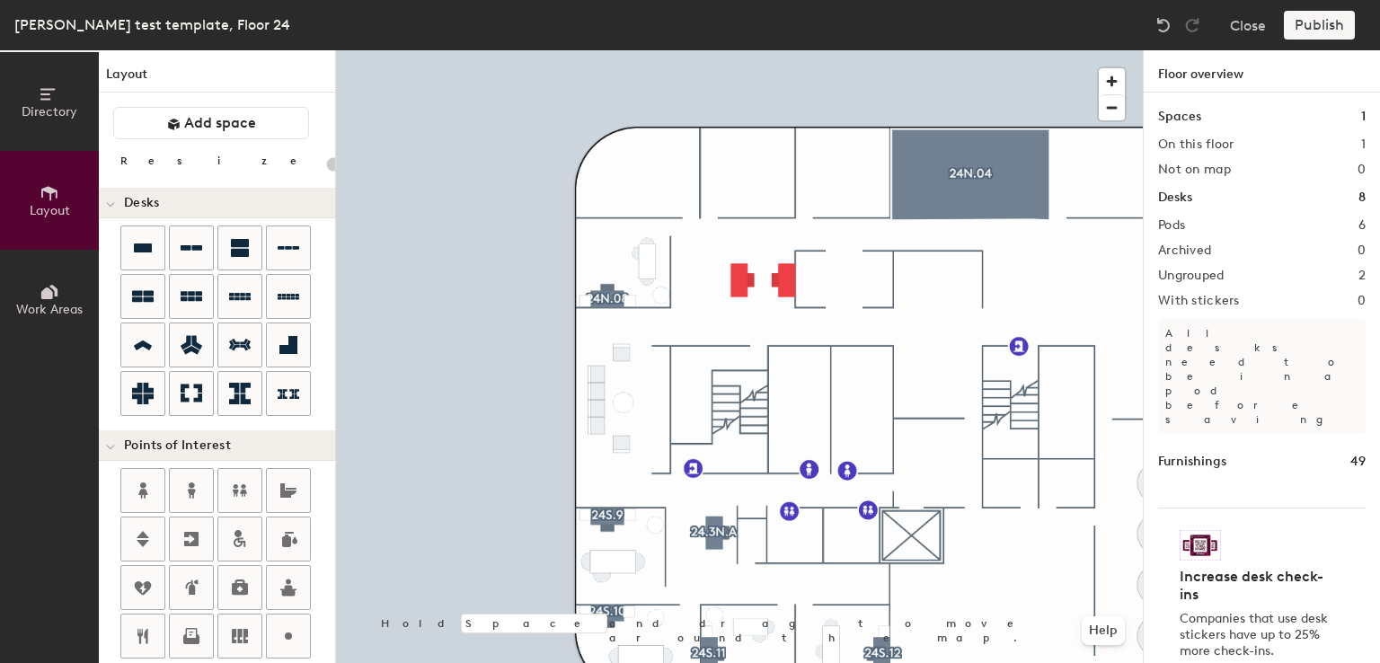
type input "160"
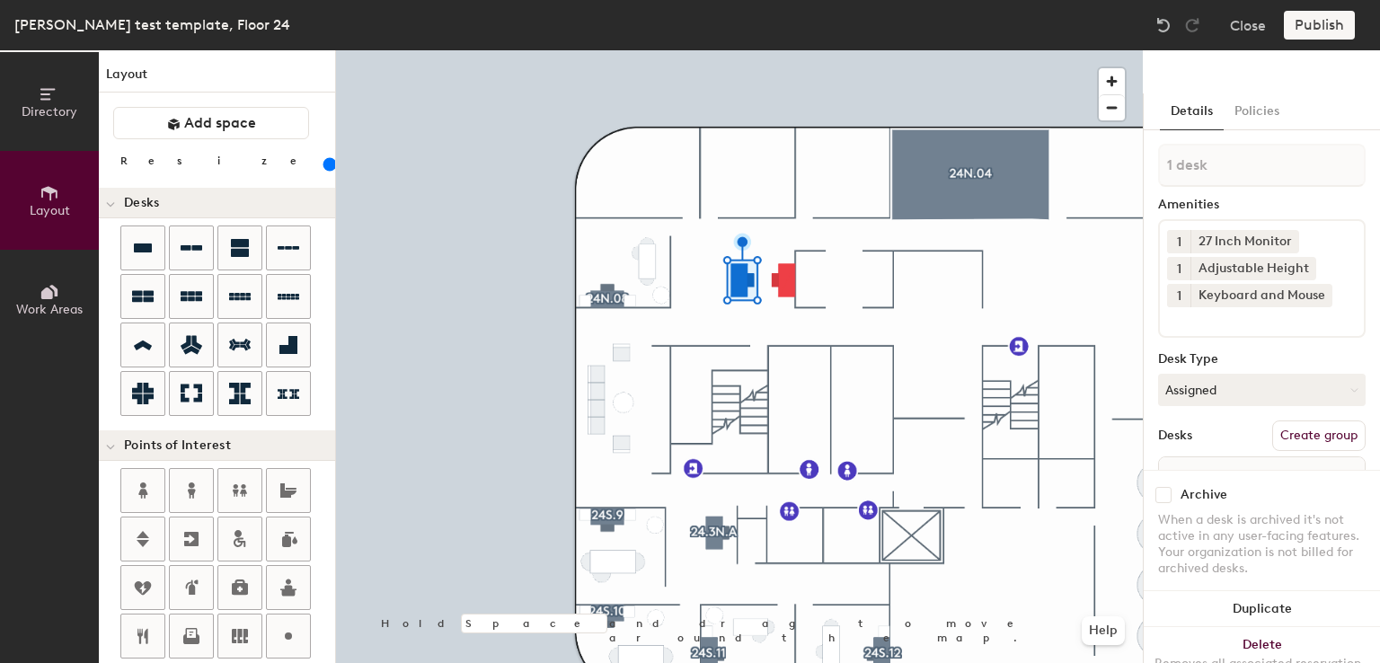
click at [1315, 439] on button "Create group" at bounding box center [1318, 436] width 93 height 31
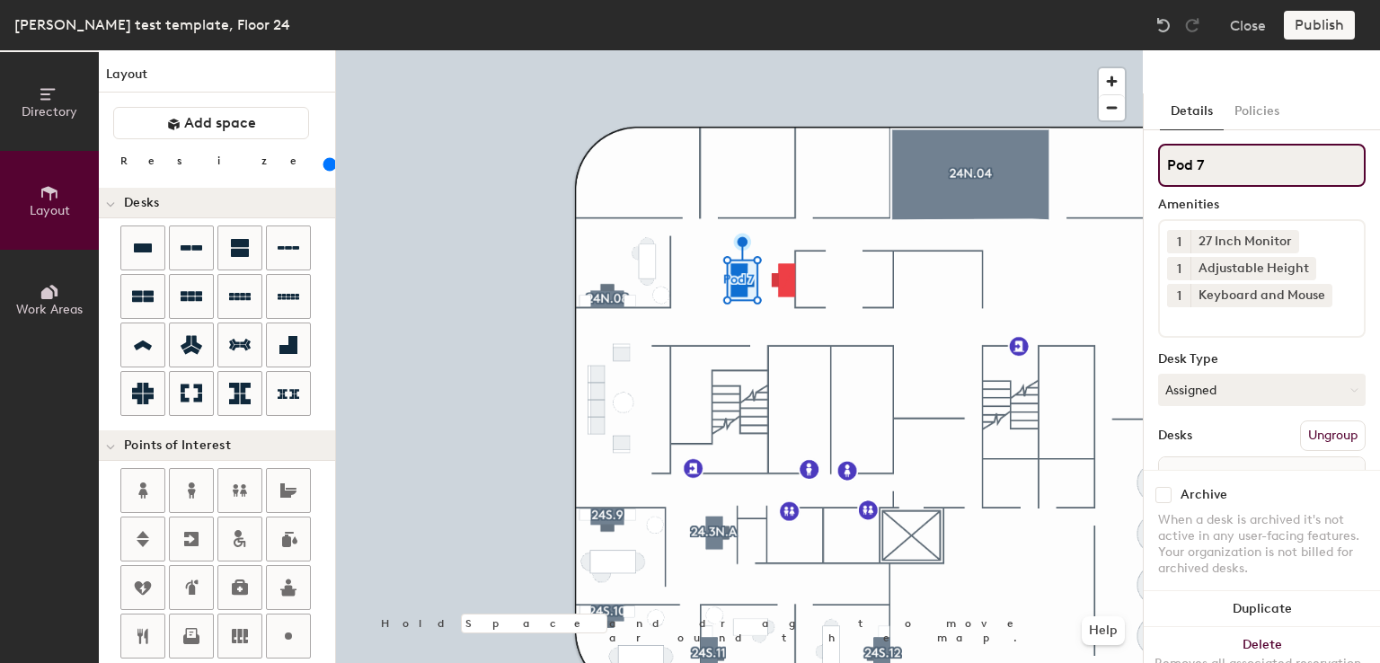
click at [1239, 156] on input "Pod 7" at bounding box center [1262, 165] width 208 height 43
type input "P"
click at [1239, 156] on input at bounding box center [1262, 165] width 208 height 43
click at [1193, 171] on input "24N.2" at bounding box center [1262, 165] width 208 height 43
click at [1207, 164] on input "24.2" at bounding box center [1262, 165] width 208 height 43
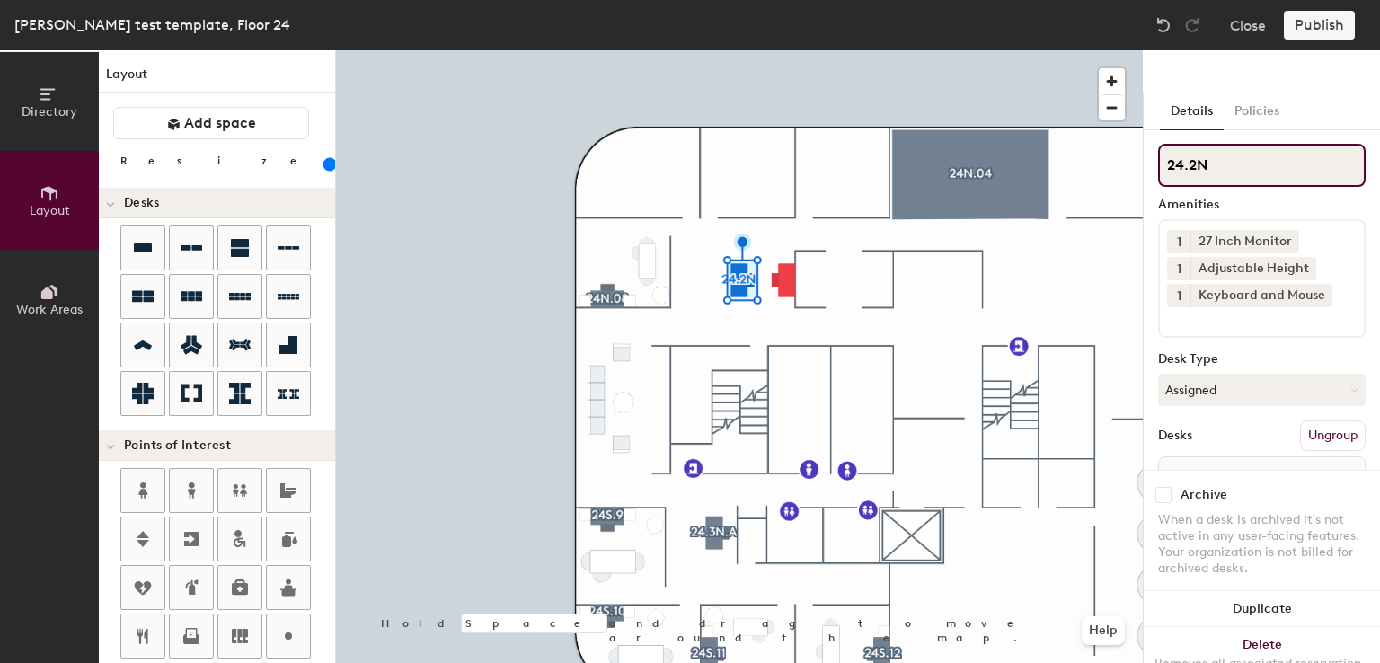
click at [1224, 170] on input "24.2N" at bounding box center [1262, 165] width 208 height 43
drag, startPoint x: 1226, startPoint y: 170, endPoint x: 1150, endPoint y: 170, distance: 75.5
click at [1150, 170] on div "Details Policies 24.2N.B Amenities 1 27 Inch Monitor 1 Adjustable Height 1 Keyb…" at bounding box center [1262, 399] width 236 height 613
type input "24.2N.B"
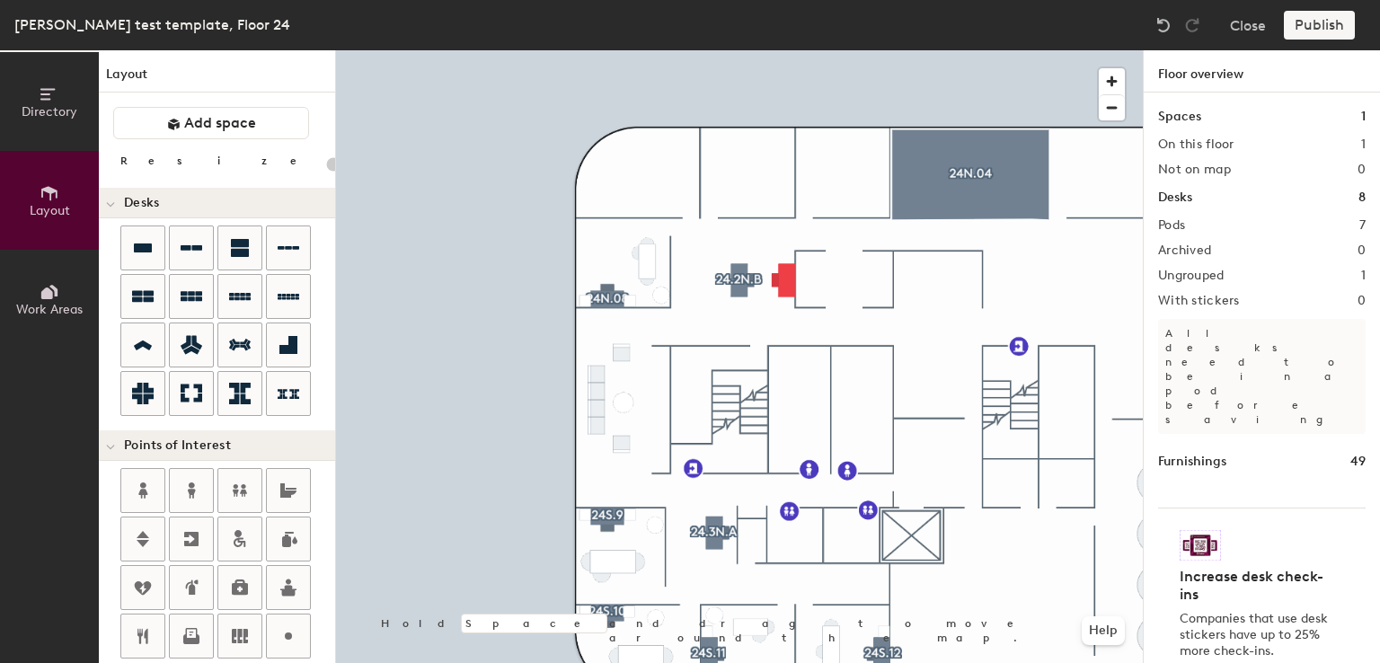
type input "160"
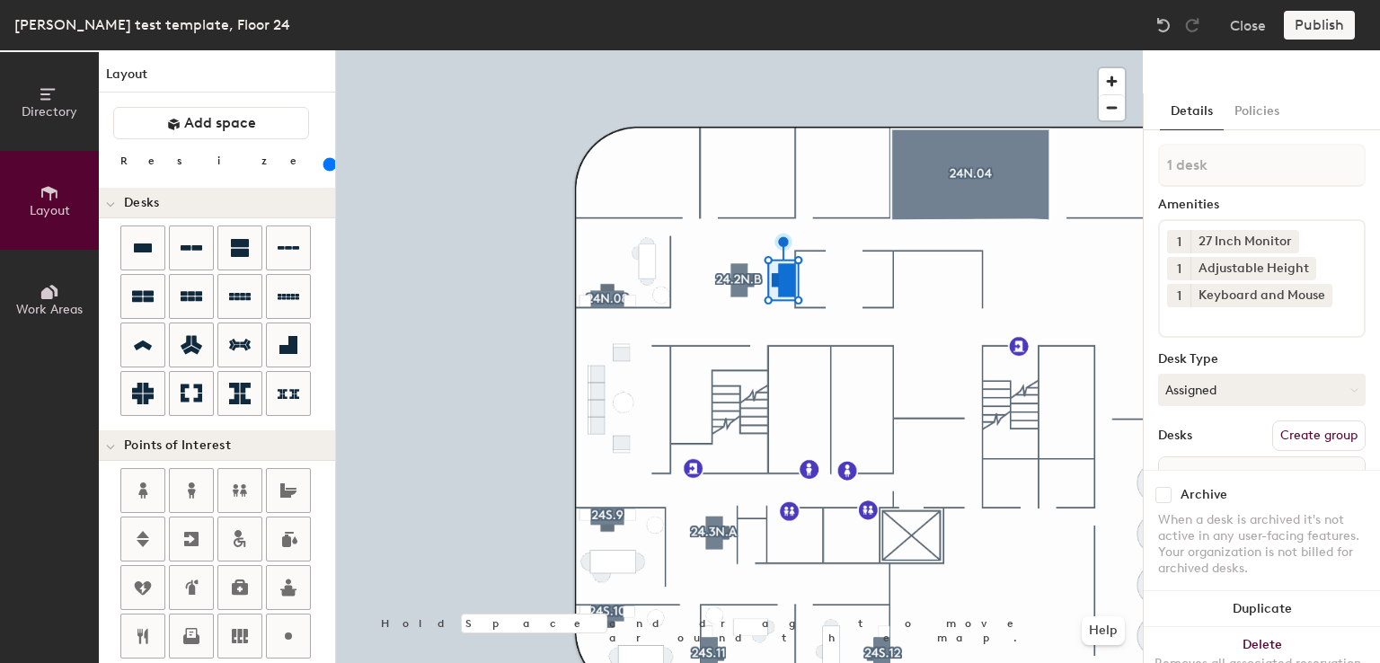
click at [1311, 438] on button "Create group" at bounding box center [1318, 436] width 93 height 31
type input "P"
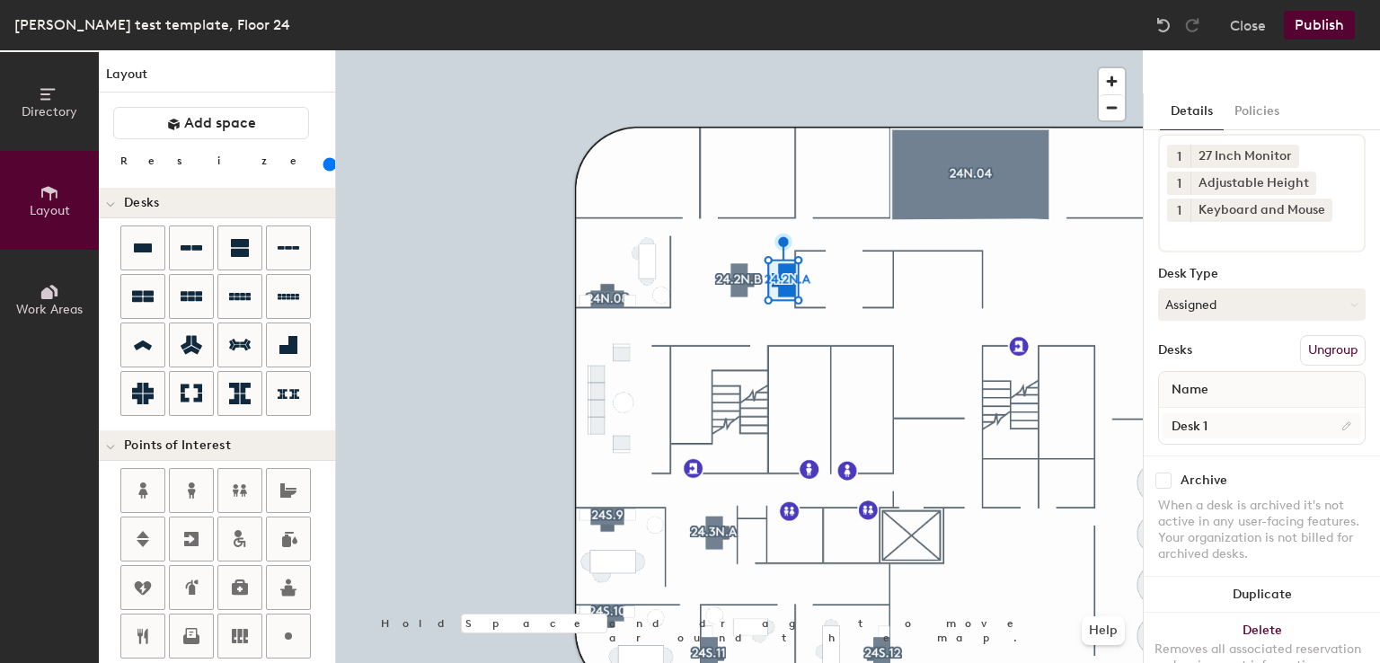
type input "24.2N.A"
click at [1212, 413] on input "Desk 1" at bounding box center [1262, 425] width 199 height 25
click at [1225, 413] on input "Desk 1" at bounding box center [1262, 425] width 199 height 25
type input "Desk"
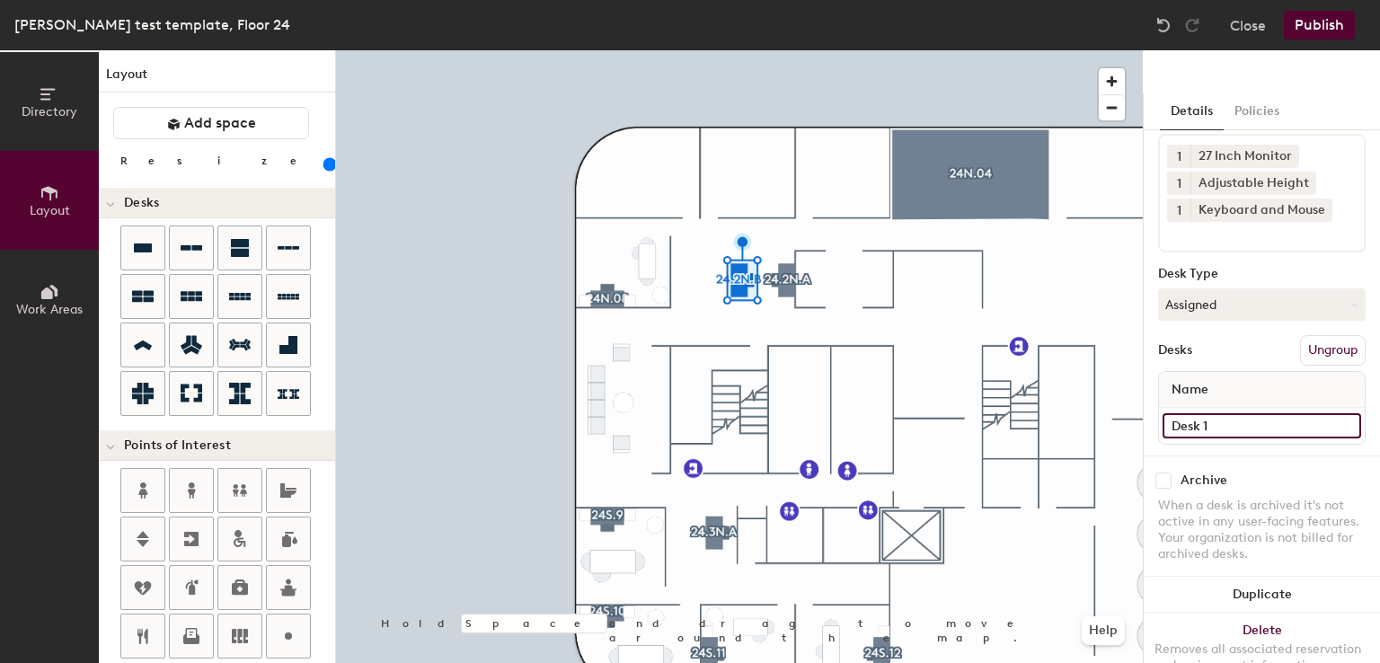
click at [1265, 414] on input "Desk 1" at bounding box center [1262, 425] width 199 height 25
click at [1262, 413] on input "Desk 1" at bounding box center [1262, 425] width 199 height 25
type input "Desk"
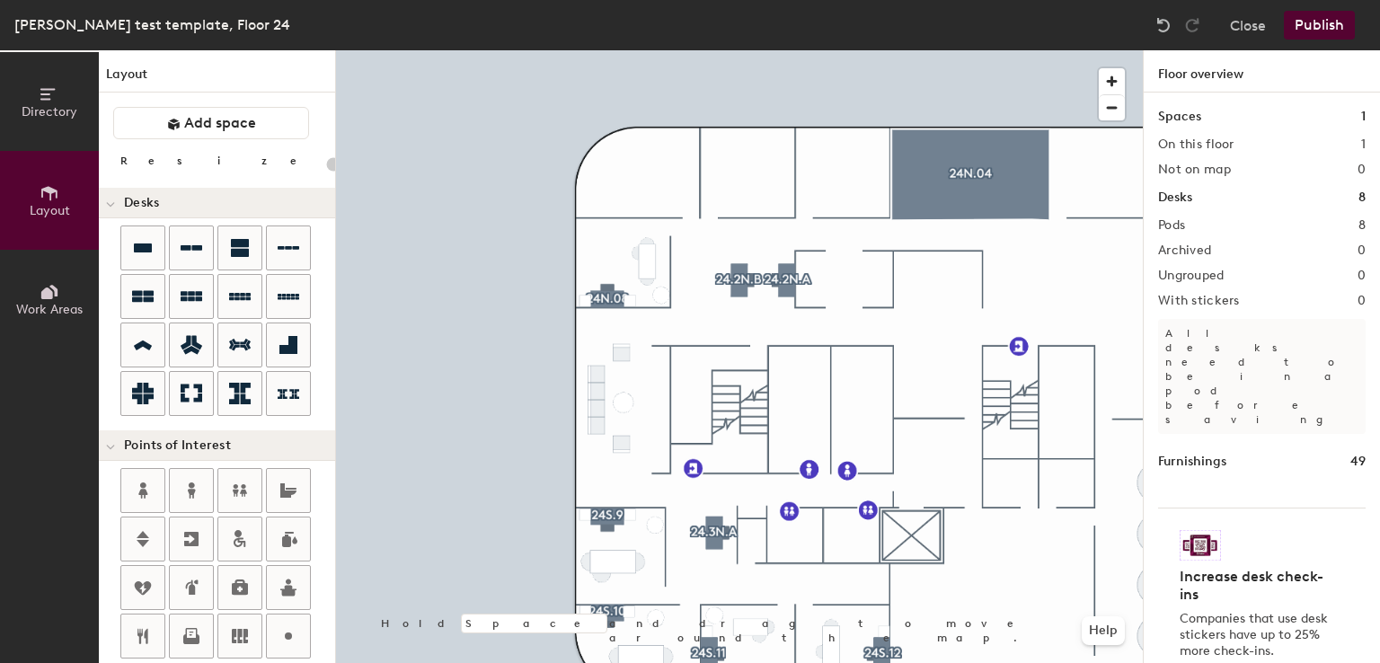
type input "160"
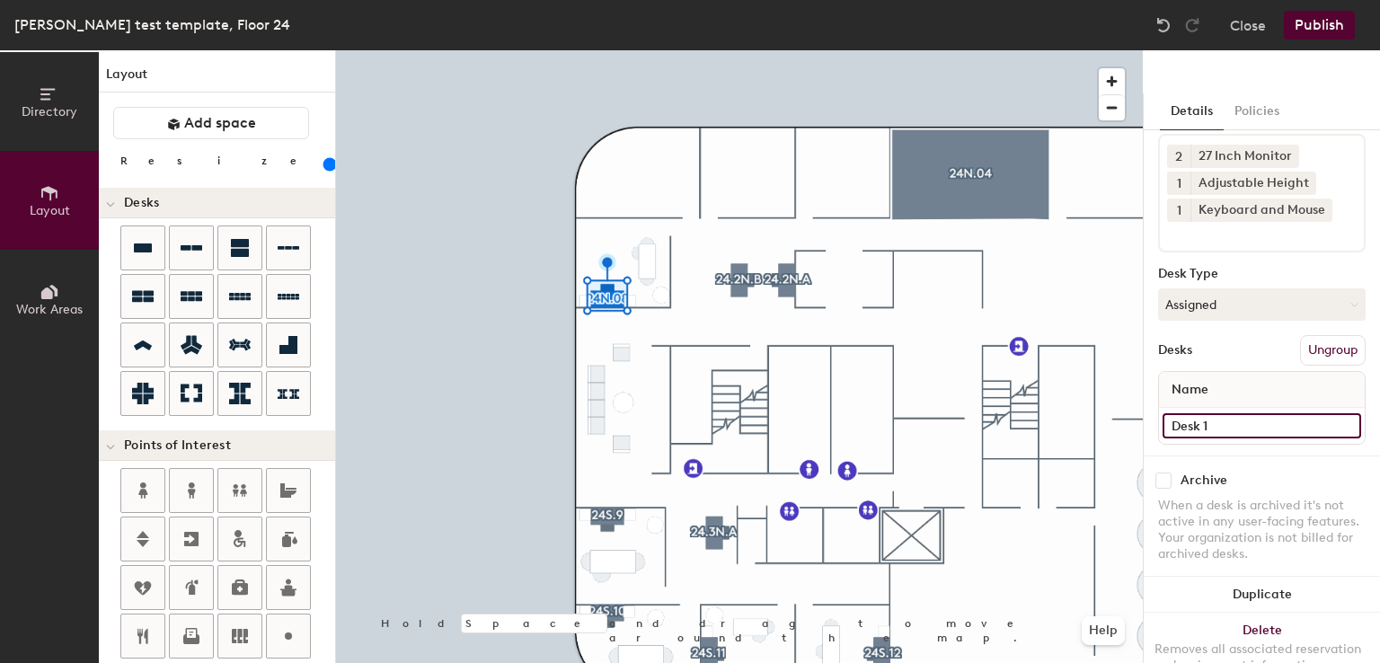
click at [1251, 413] on input "Desk 1" at bounding box center [1262, 425] width 199 height 25
type input "Desk"
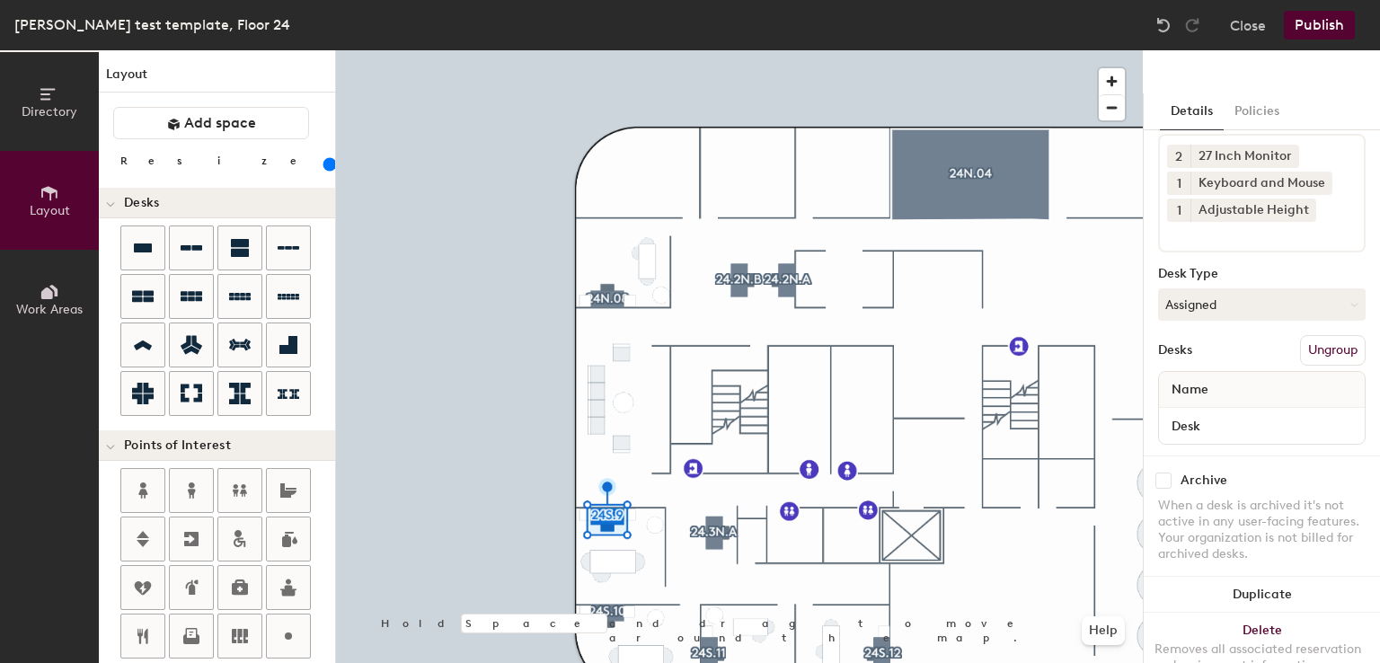
scroll to position [88, 0]
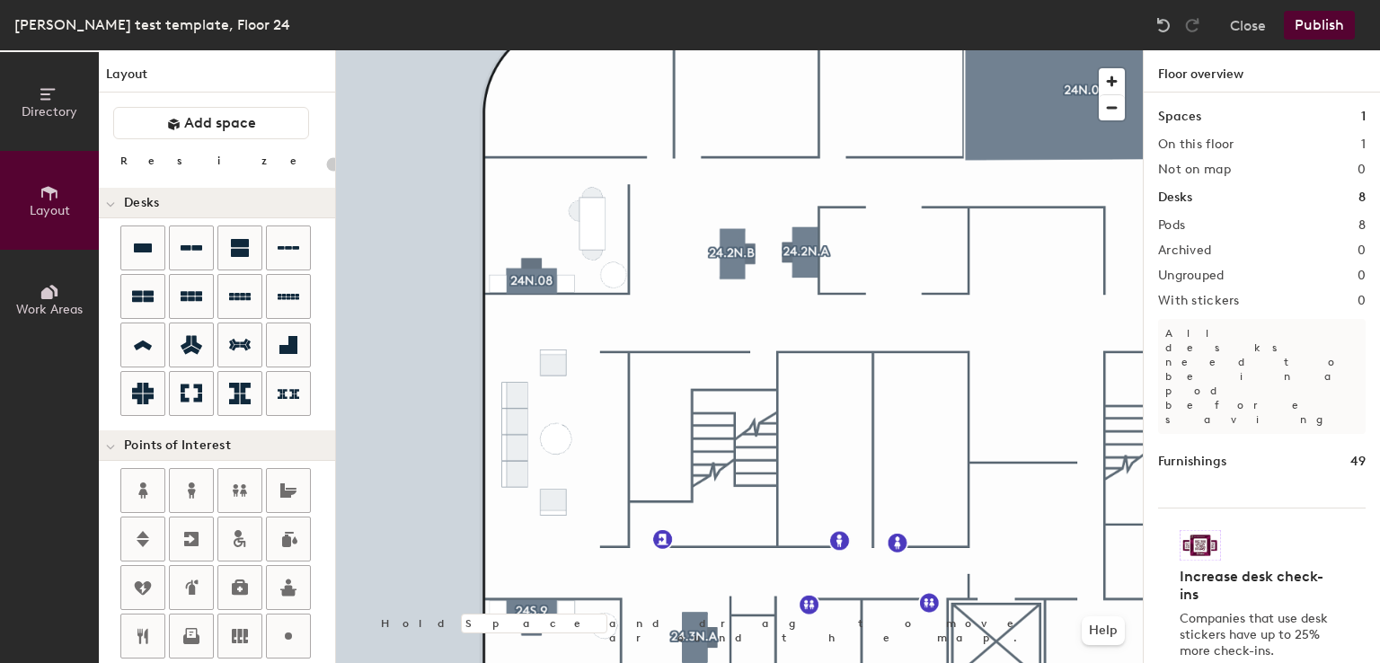
click at [733, 50] on div at bounding box center [739, 50] width 807 height 0
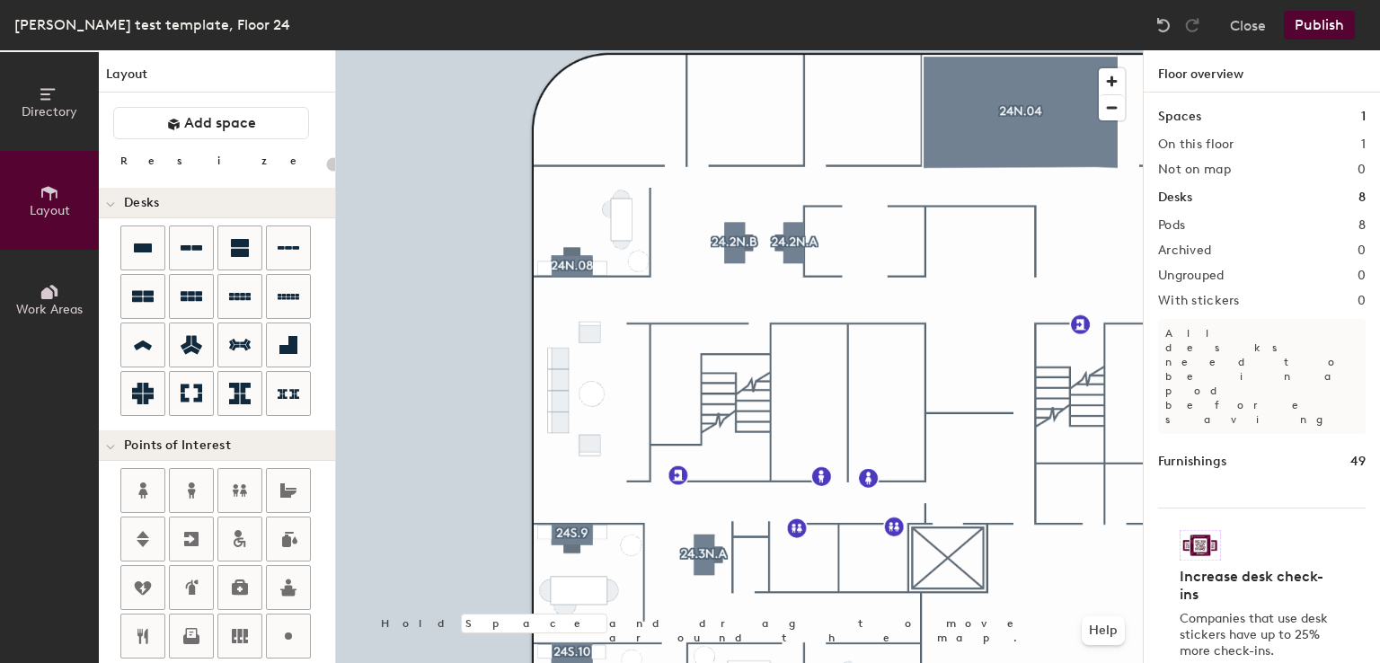
click at [726, 50] on div at bounding box center [739, 50] width 807 height 0
click at [1333, 22] on button "Publish" at bounding box center [1319, 25] width 71 height 29
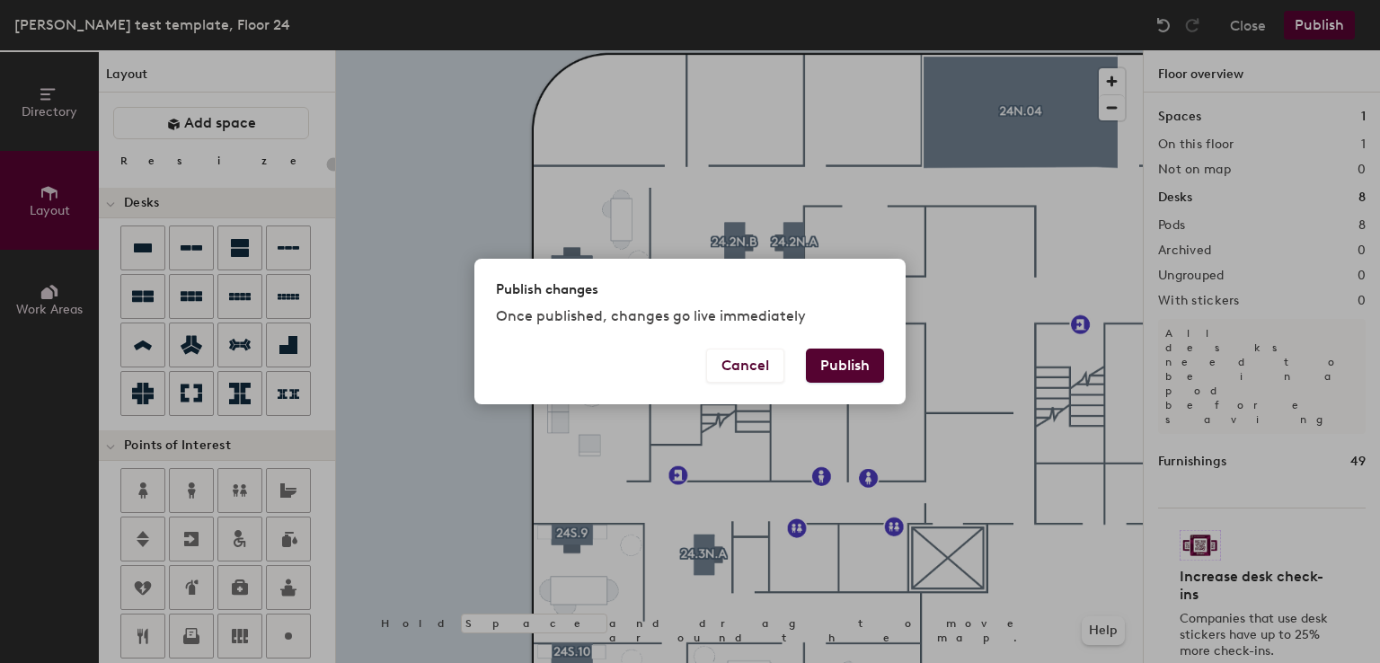
click at [858, 356] on button "Publish" at bounding box center [845, 366] width 78 height 34
type input "20"
